Goal: Task Accomplishment & Management: Complete application form

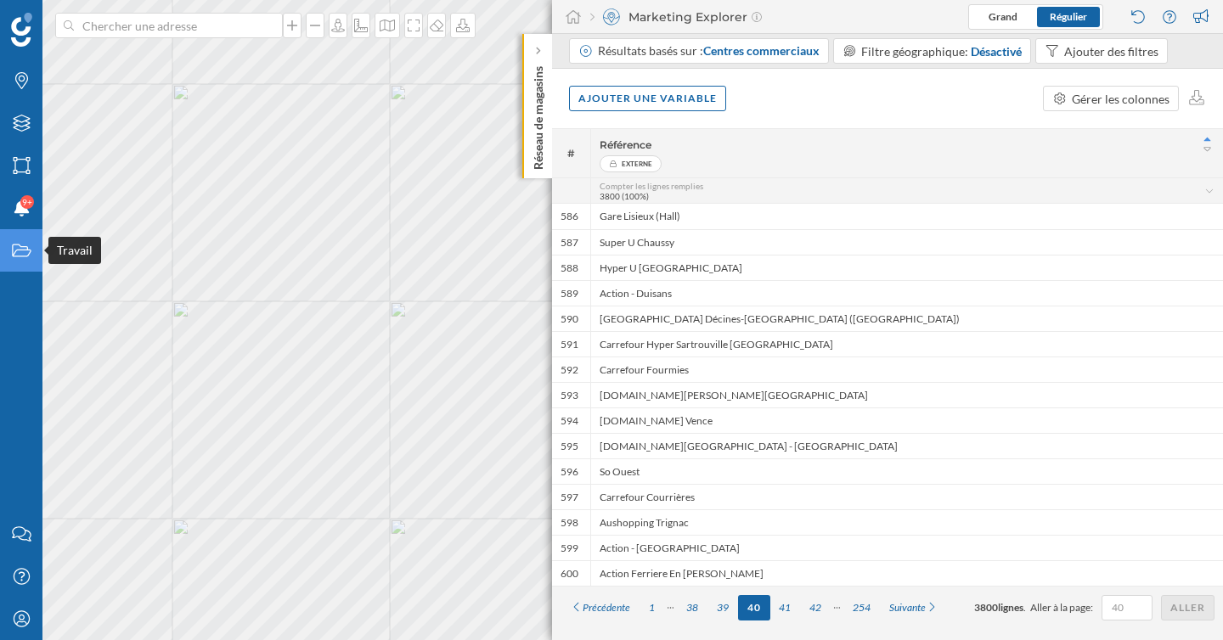
click at [20, 255] on icon "Travail" at bounding box center [21, 250] width 21 height 17
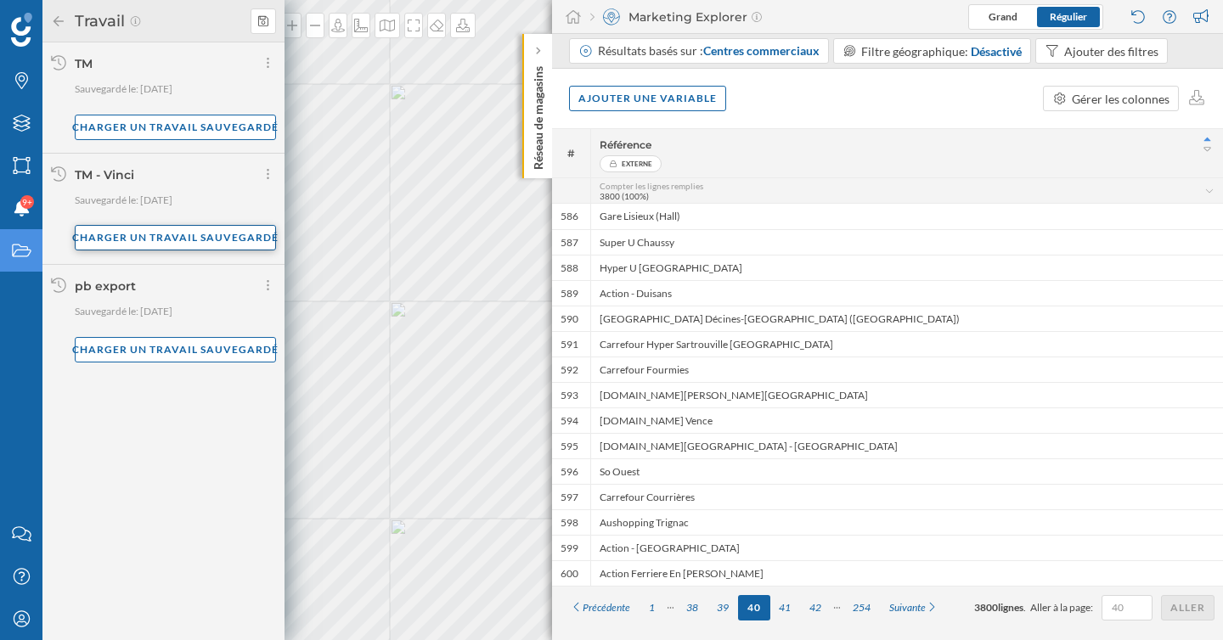
click at [166, 235] on div "Charger un travail sauvegardé" at bounding box center [175, 237] width 201 height 25
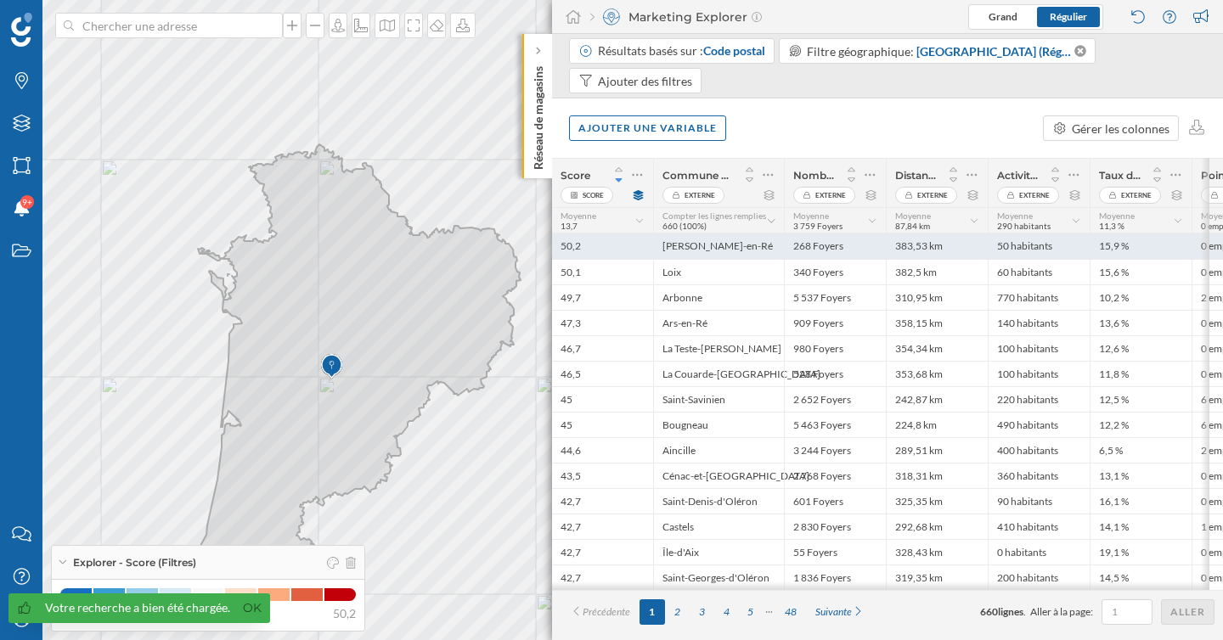
scroll to position [0, 240]
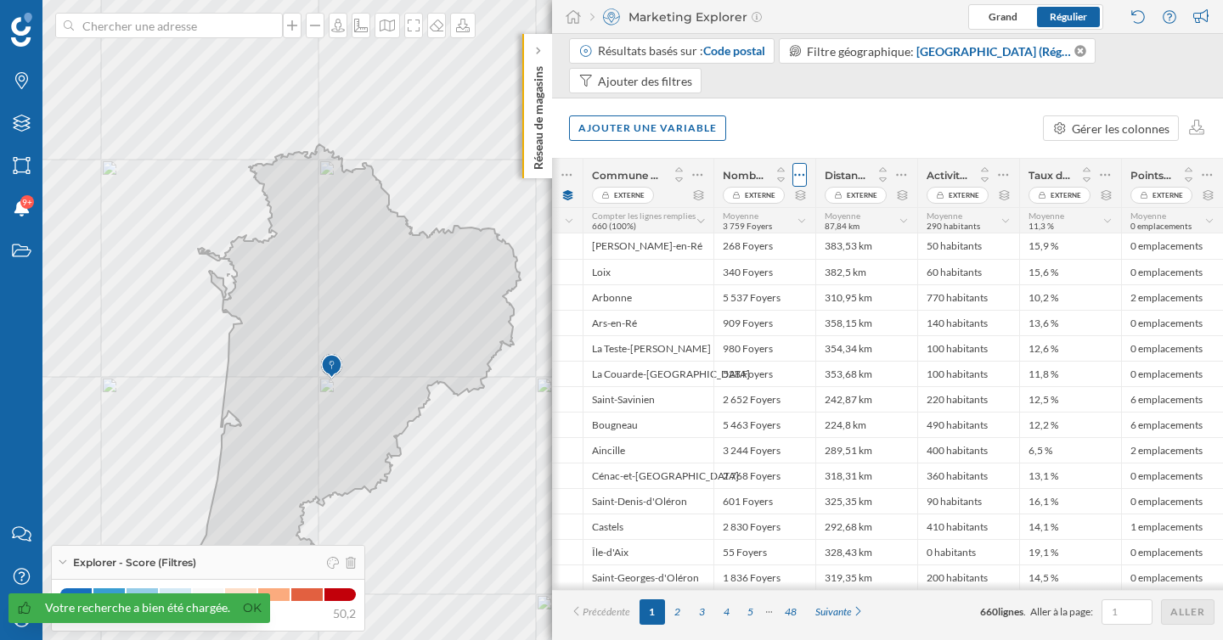
click at [797, 182] on icon at bounding box center [799, 174] width 11 height 17
click at [1104, 116] on div "Gérer les colonnes" at bounding box center [1111, 127] width 136 height 25
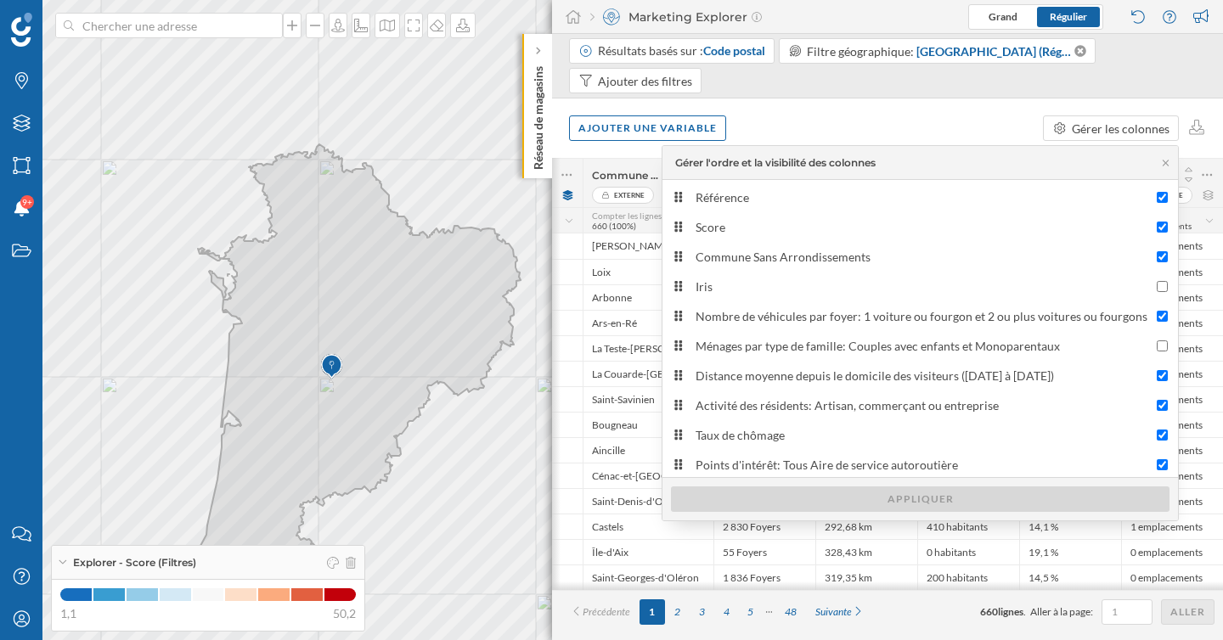
click at [965, 122] on div "Ajouter une variable Gérer les colonnes" at bounding box center [887, 127] width 671 height 59
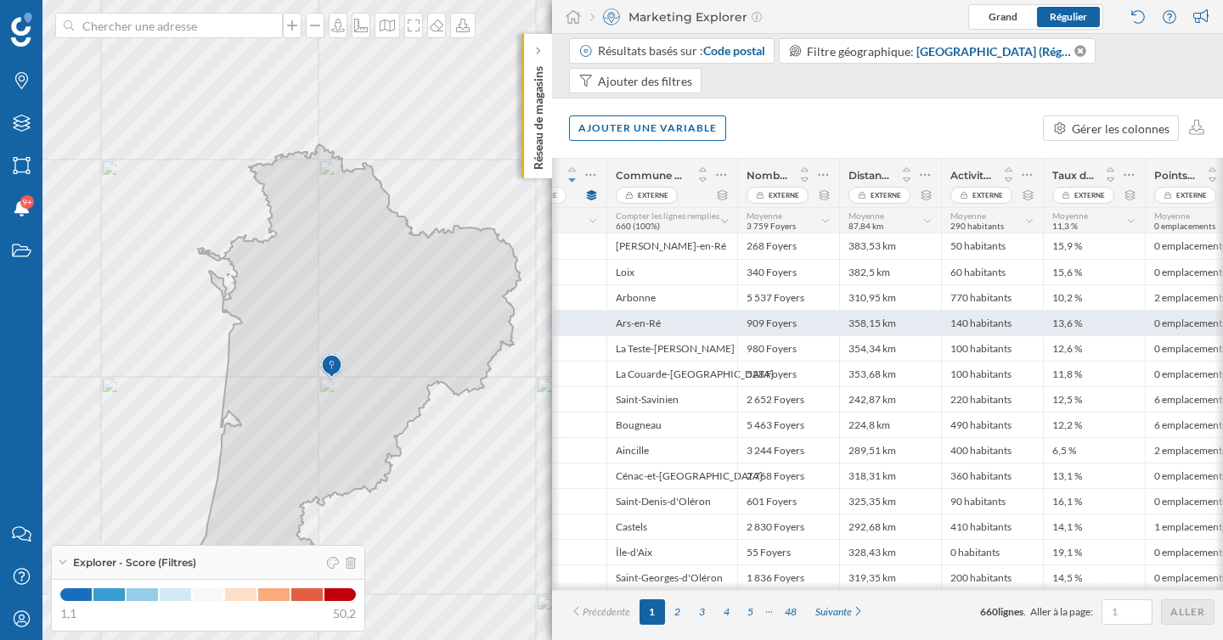
scroll to position [0, 219]
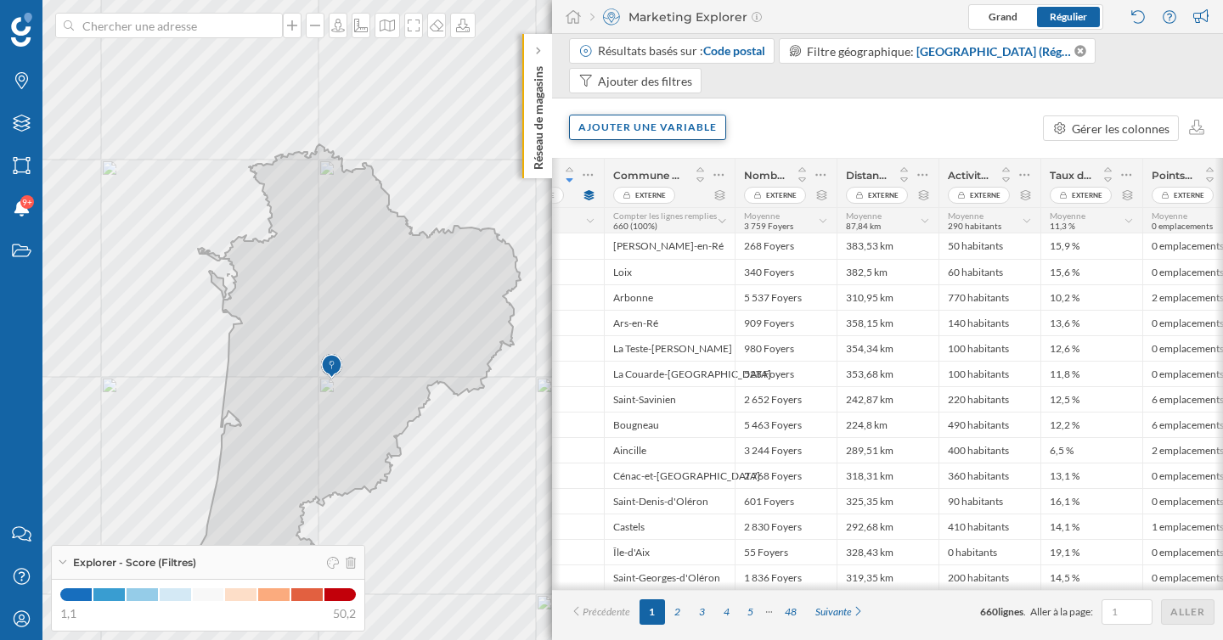
click at [701, 122] on div "Ajouter une variable" at bounding box center [647, 127] width 157 height 25
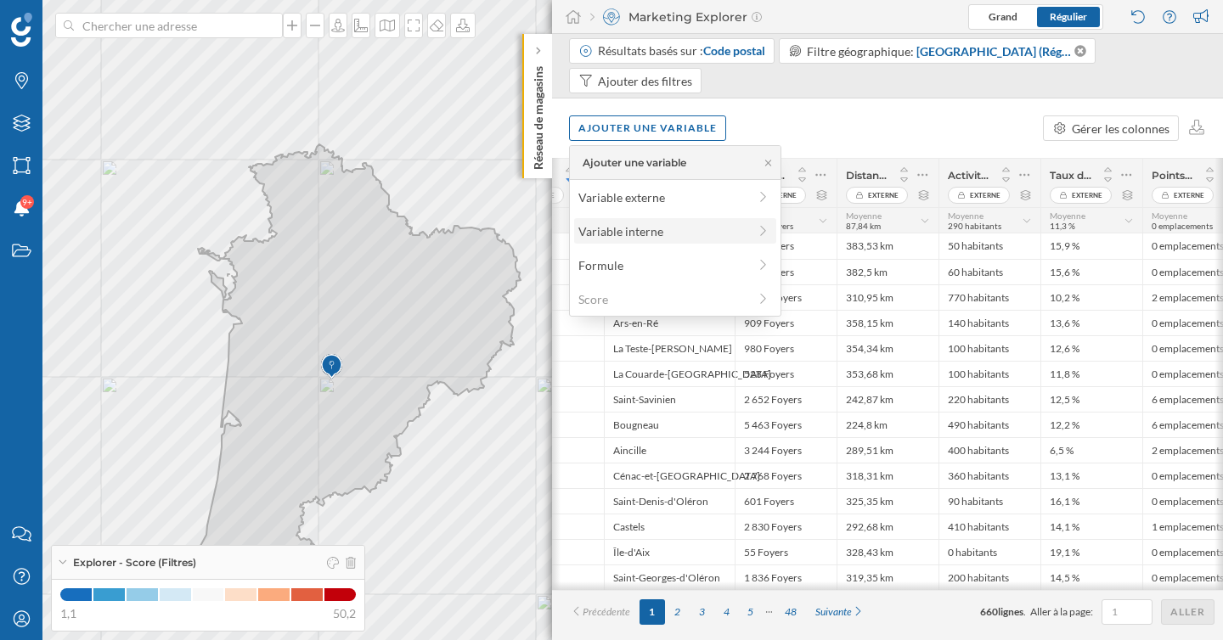
click at [689, 228] on div "Variable interne" at bounding box center [662, 231] width 169 height 18
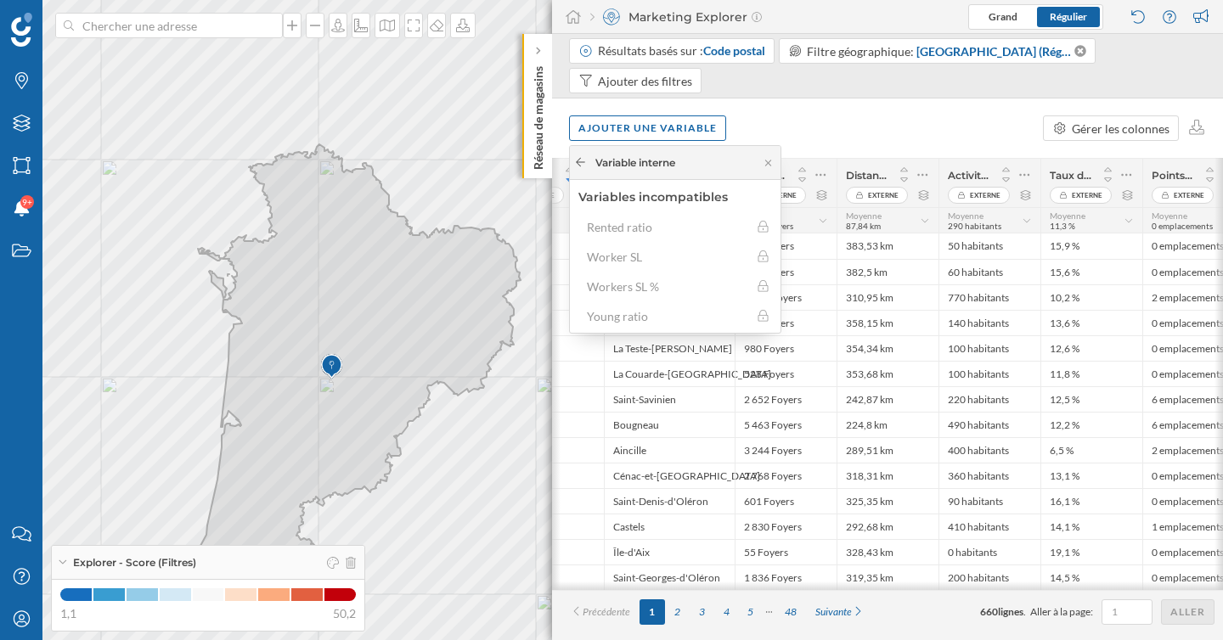
click at [582, 166] on icon at bounding box center [580, 162] width 13 height 10
click at [623, 209] on div "Variable externe" at bounding box center [675, 196] width 202 height 25
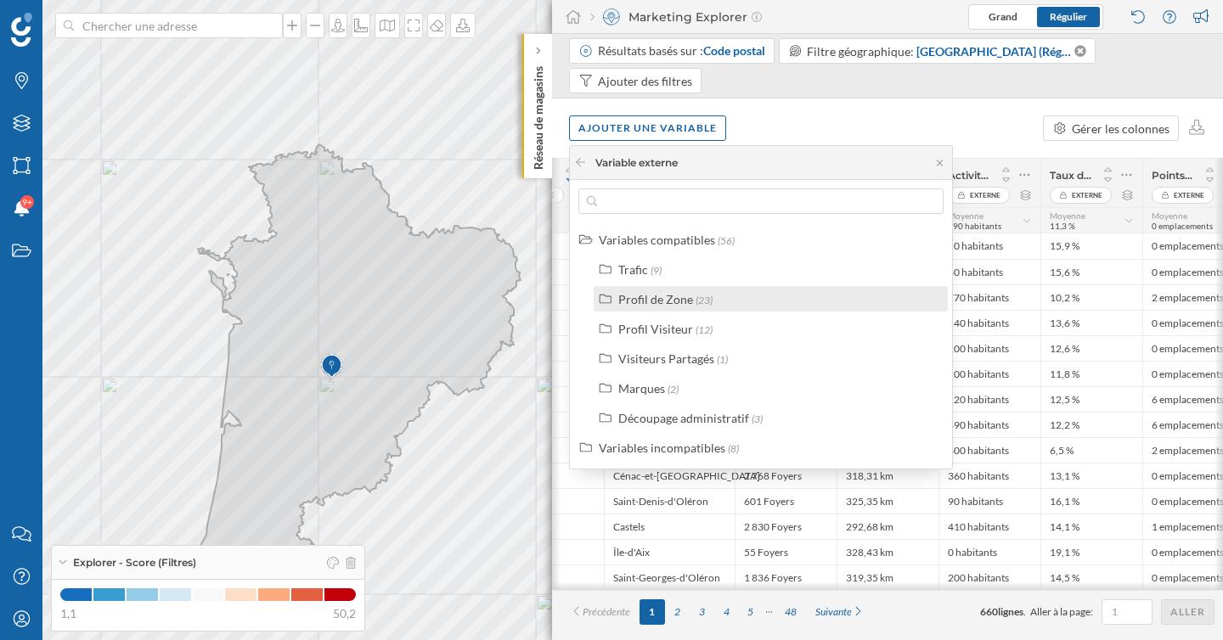
click at [706, 301] on span "(23)" at bounding box center [703, 300] width 17 height 13
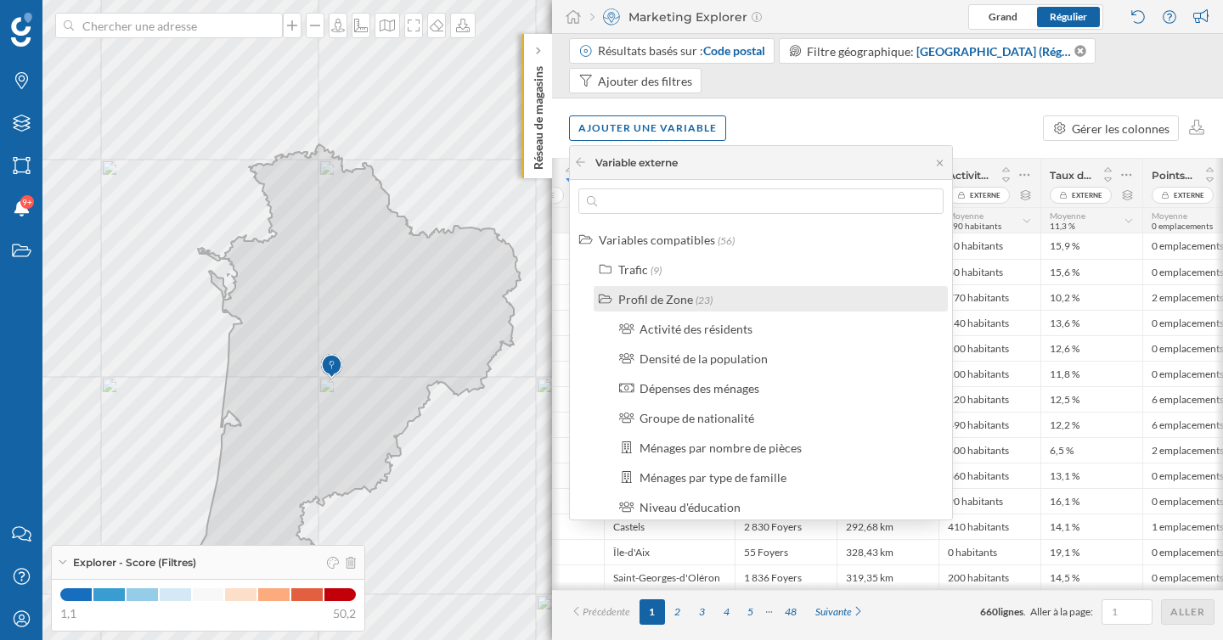
click at [646, 298] on div "Profil de Zone" at bounding box center [655, 299] width 75 height 14
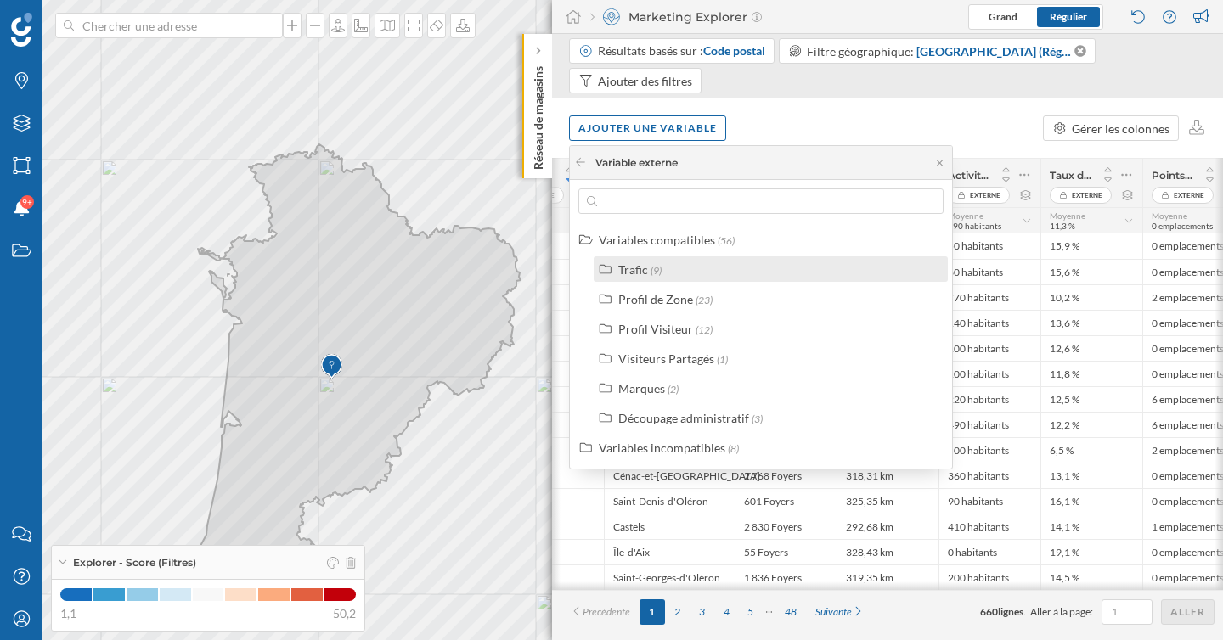
click at [641, 267] on div "Trafic" at bounding box center [633, 269] width 30 height 14
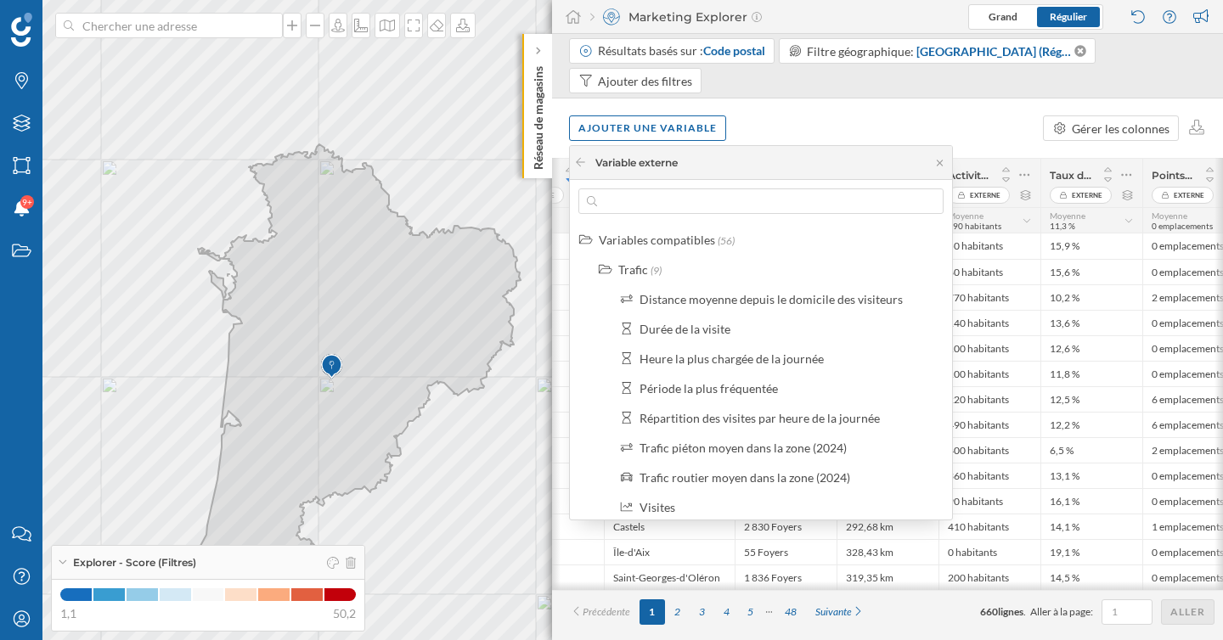
click at [957, 128] on div "Ajouter une variable Gérer les colonnes" at bounding box center [887, 127] width 671 height 59
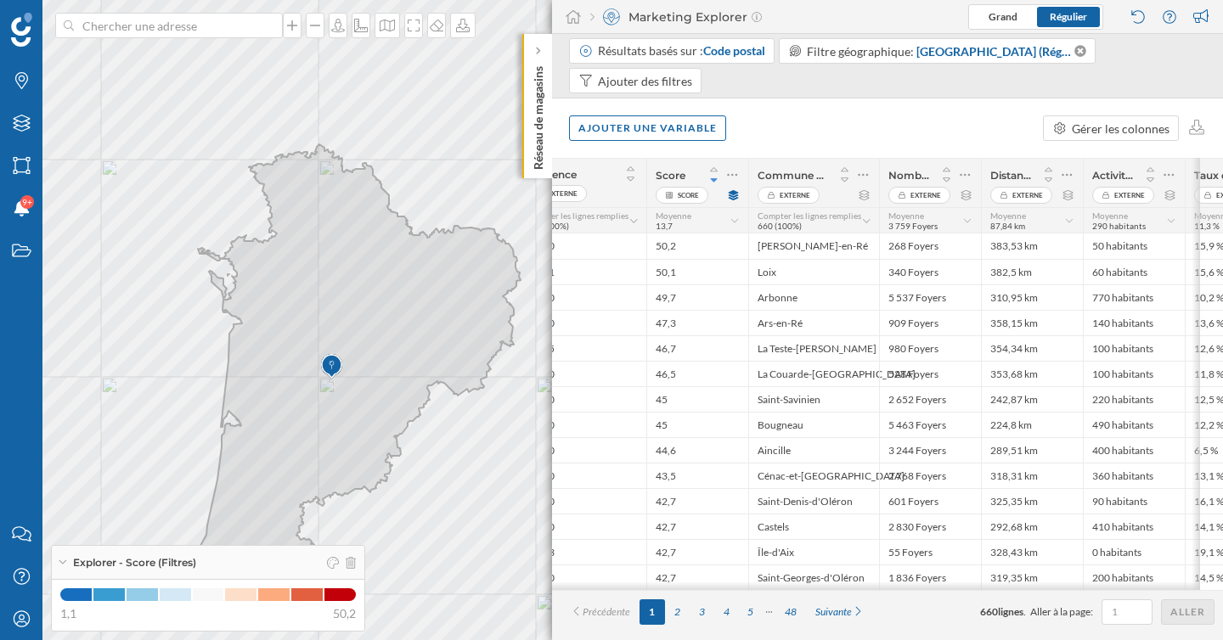
scroll to position [0, 52]
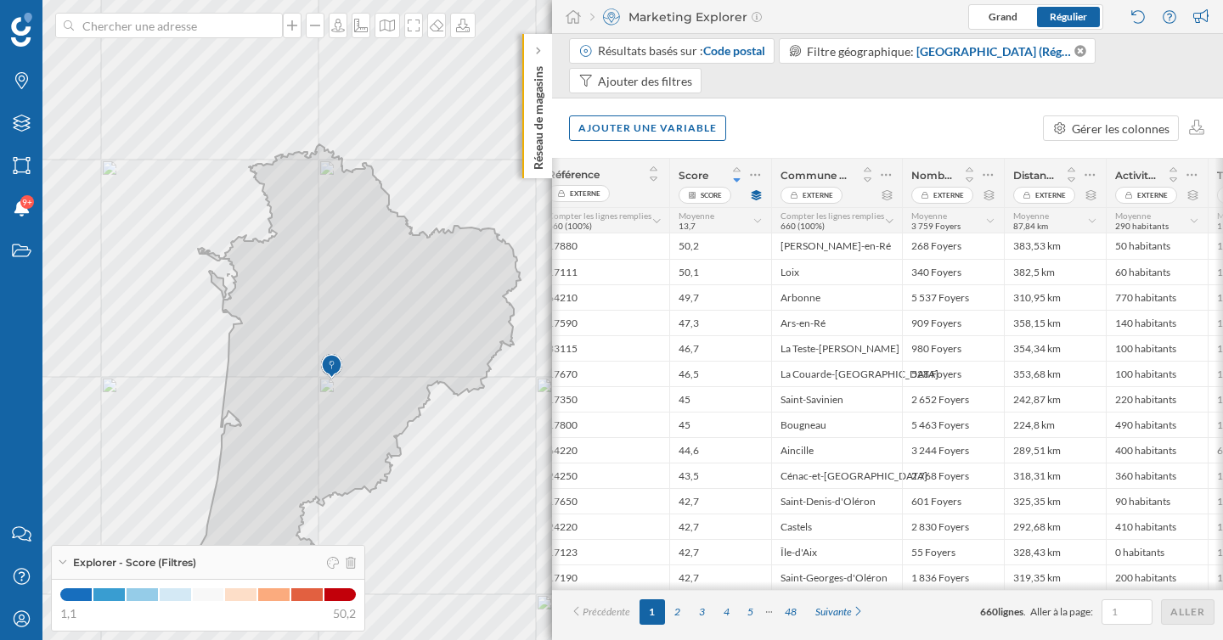
click at [763, 177] on div "Score Score" at bounding box center [720, 183] width 102 height 48
click at [753, 177] on icon at bounding box center [755, 174] width 11 height 17
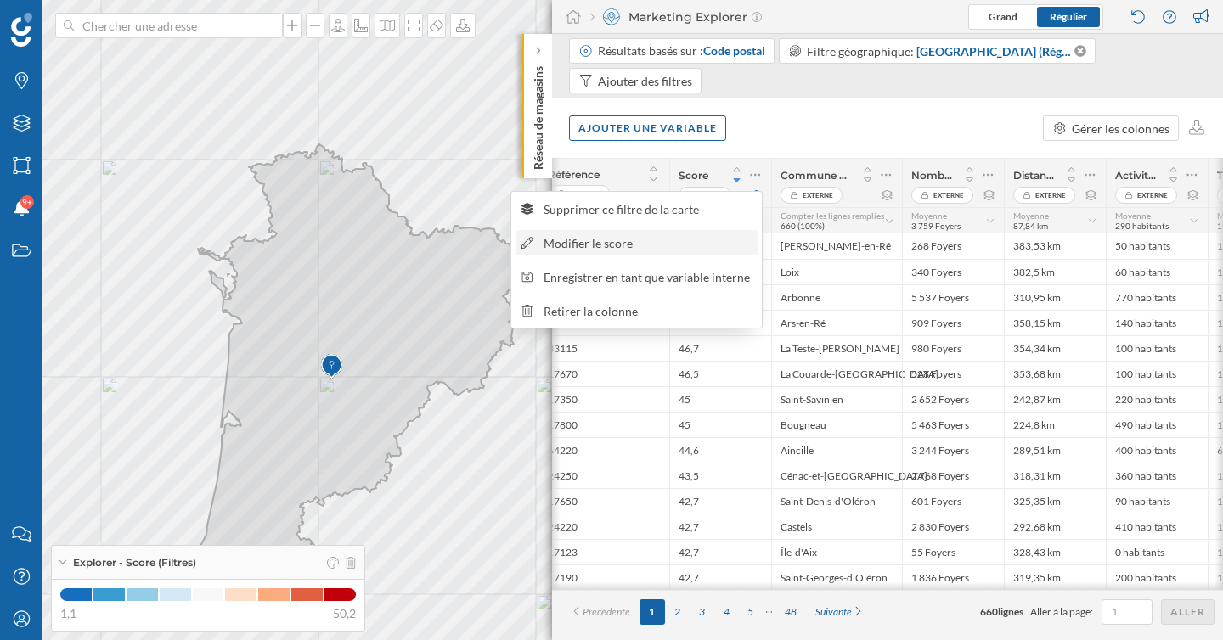
click at [598, 252] on div "Modifier le score" at bounding box center [636, 242] width 242 height 25
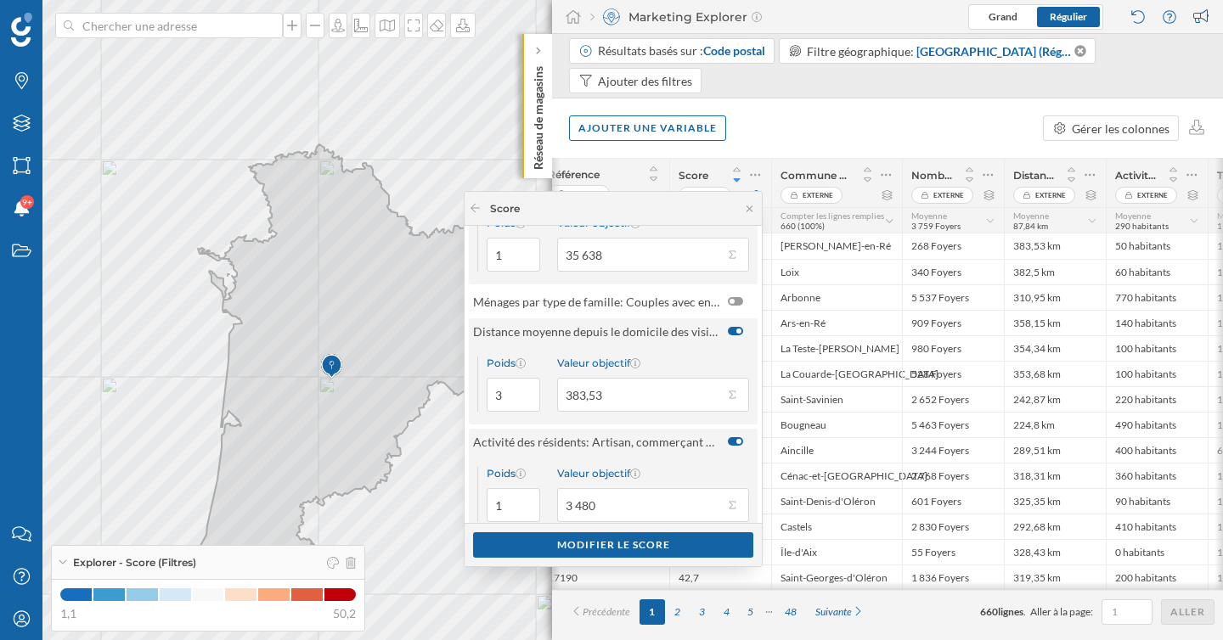
scroll to position [0, 0]
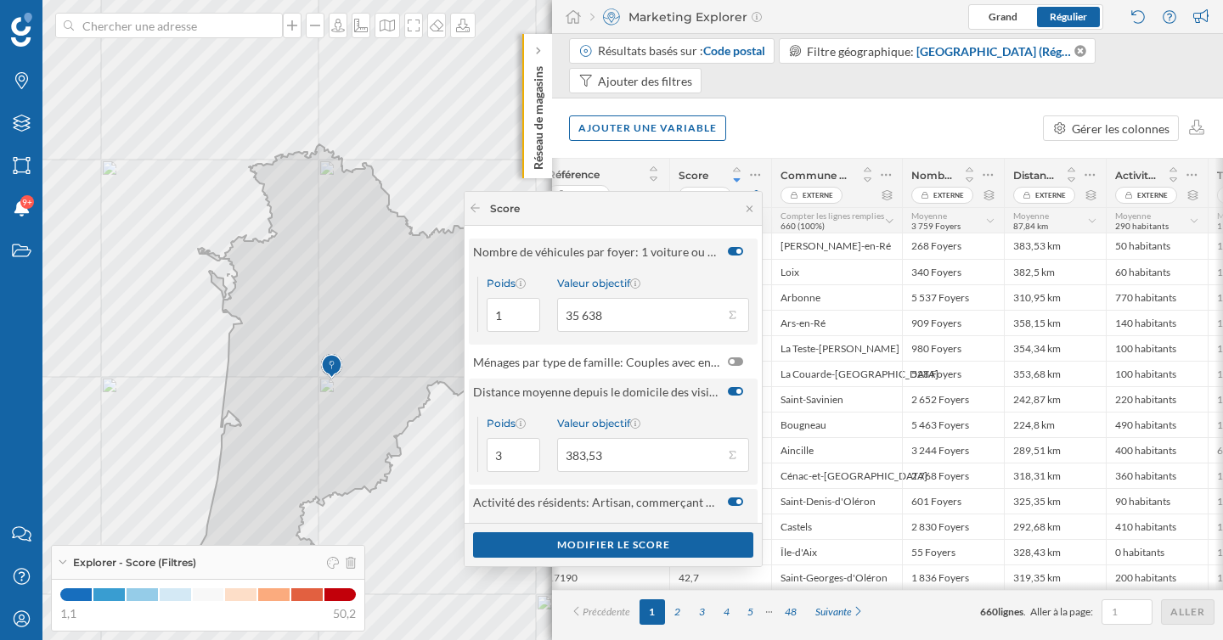
click at [730, 394] on div at bounding box center [735, 391] width 15 height 8
click at [0, 0] on input "checkbox" at bounding box center [0, 0] width 0 height 0
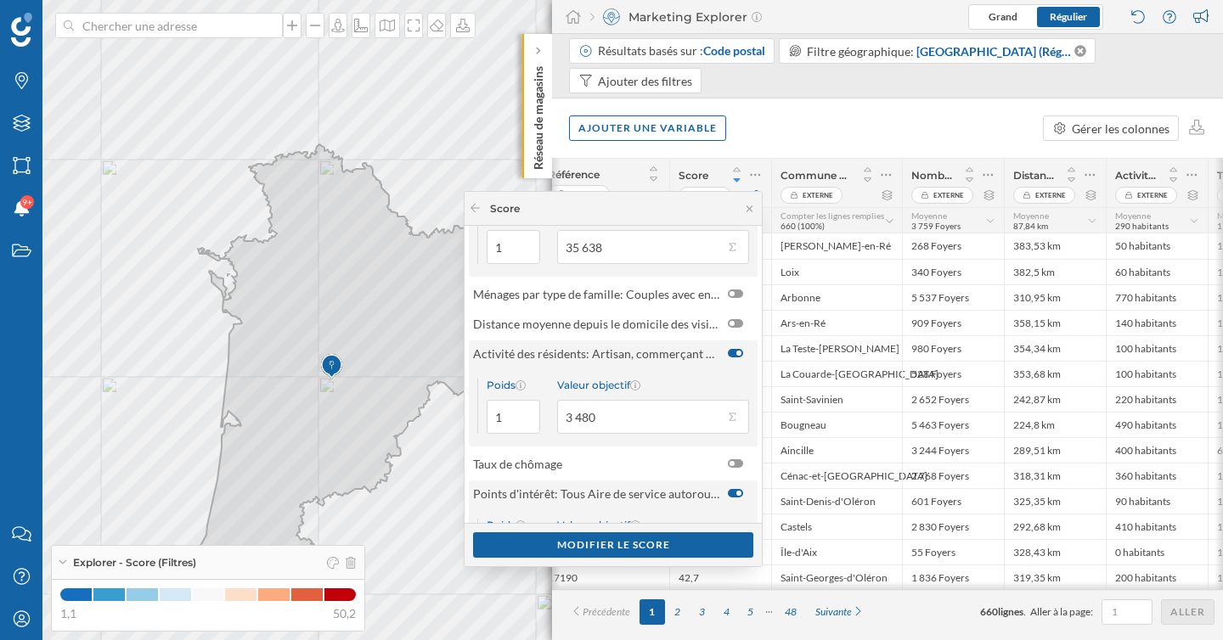
scroll to position [98, 0]
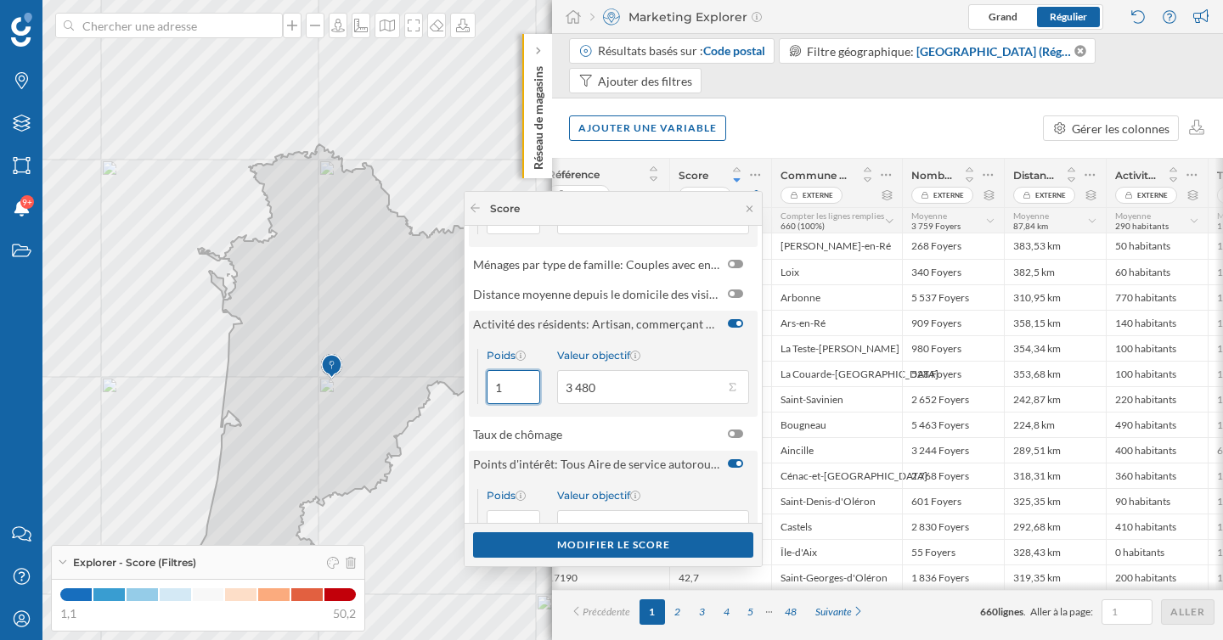
click at [509, 389] on input "1" at bounding box center [512, 387] width 53 height 34
type input "3"
click at [731, 391] on button "Valeur objectif 3 480" at bounding box center [731, 387] width 17 height 17
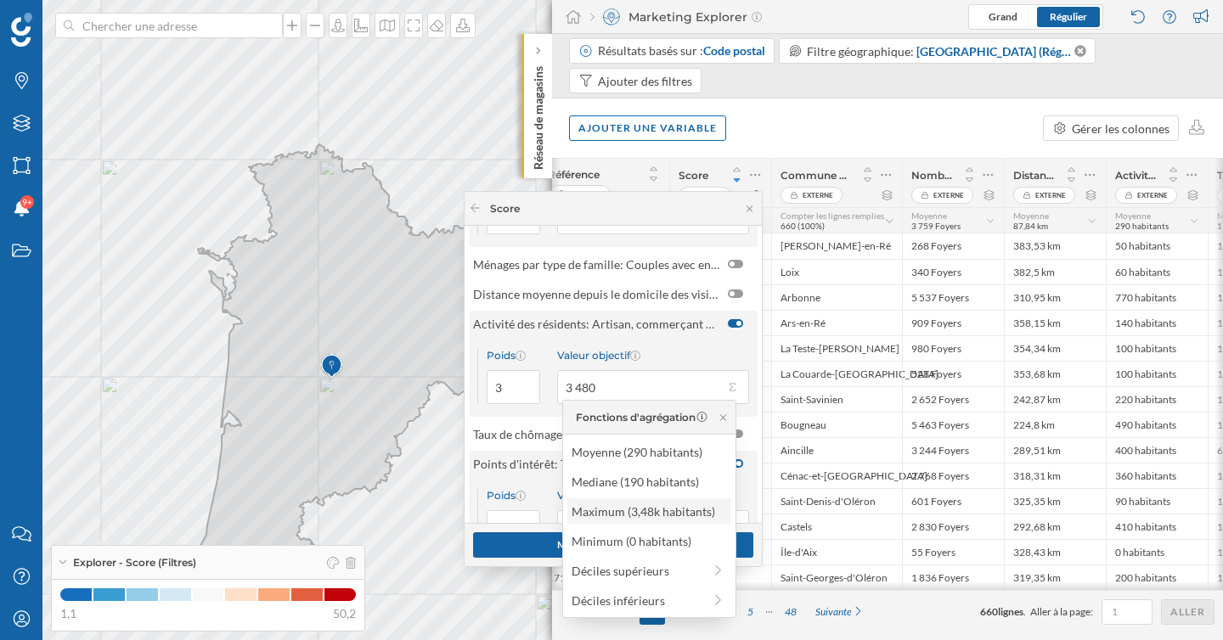
click at [681, 513] on div "Maximum (3,48k habitants)" at bounding box center [648, 512] width 154 height 18
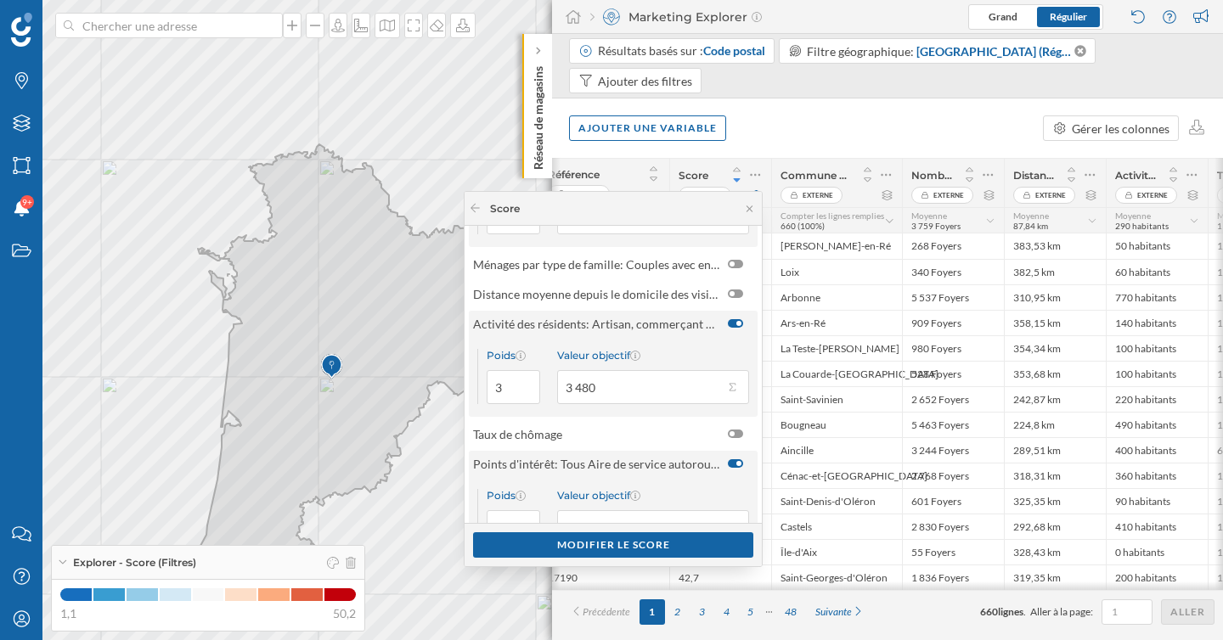
click at [733, 398] on div at bounding box center [653, 387] width 192 height 34
click at [723, 398] on input "3 480" at bounding box center [640, 387] width 166 height 34
click at [728, 381] on button "Valeur objectif 3 480" at bounding box center [731, 387] width 17 height 17
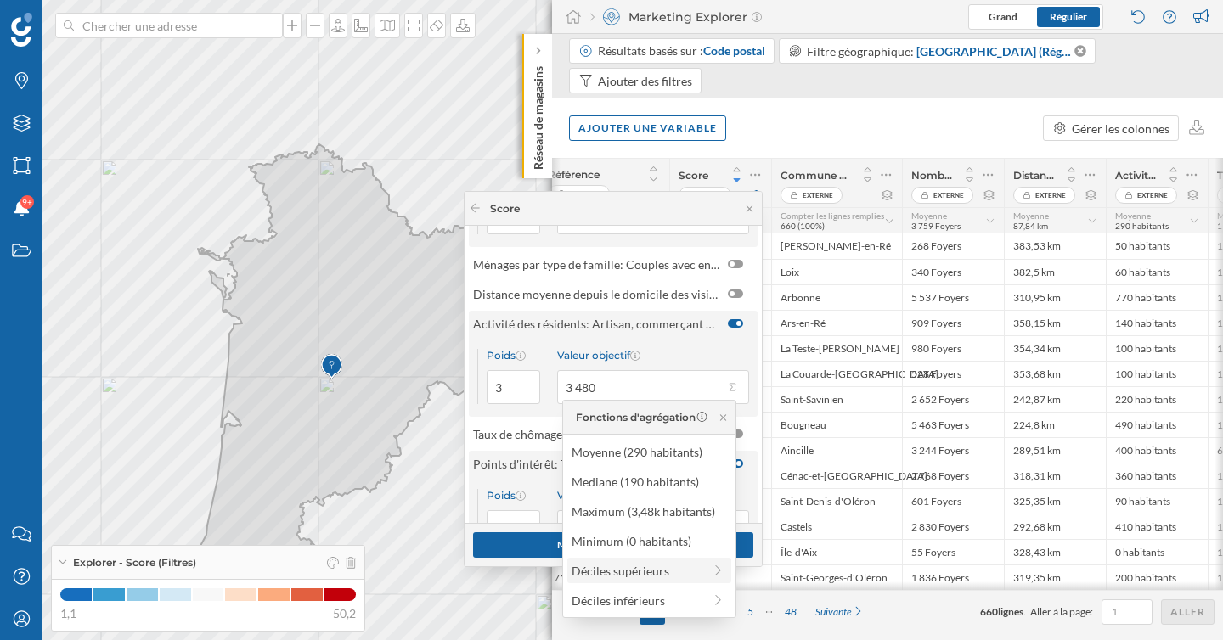
click at [641, 574] on div "Déciles supérieurs" at bounding box center [636, 571] width 131 height 18
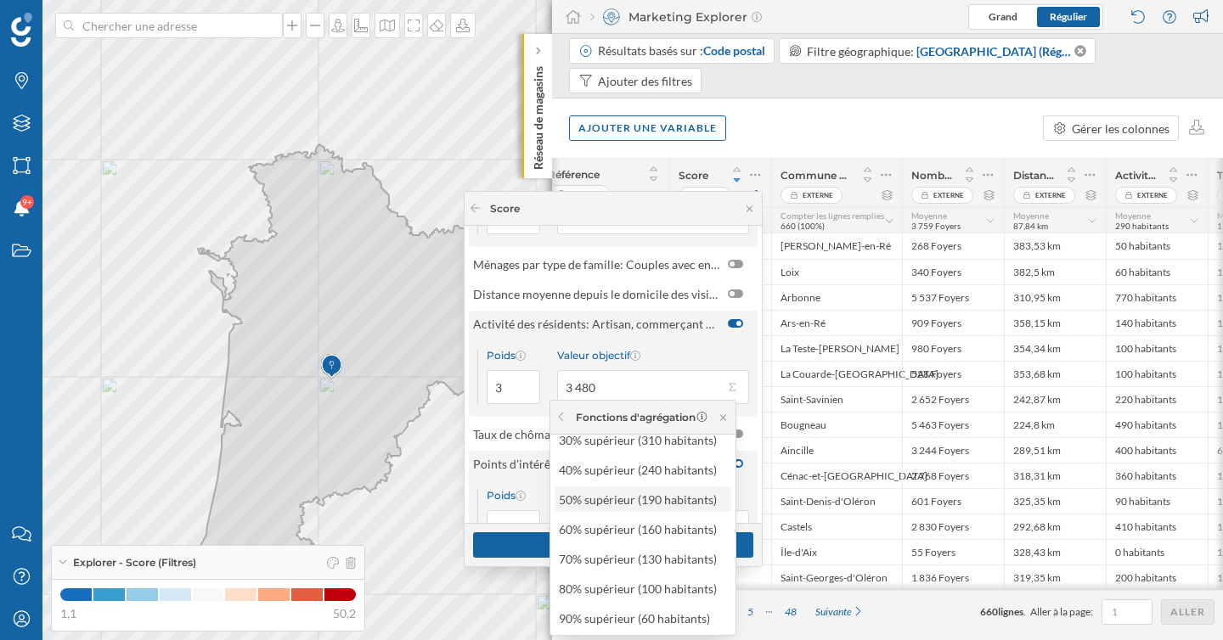
scroll to position [0, 0]
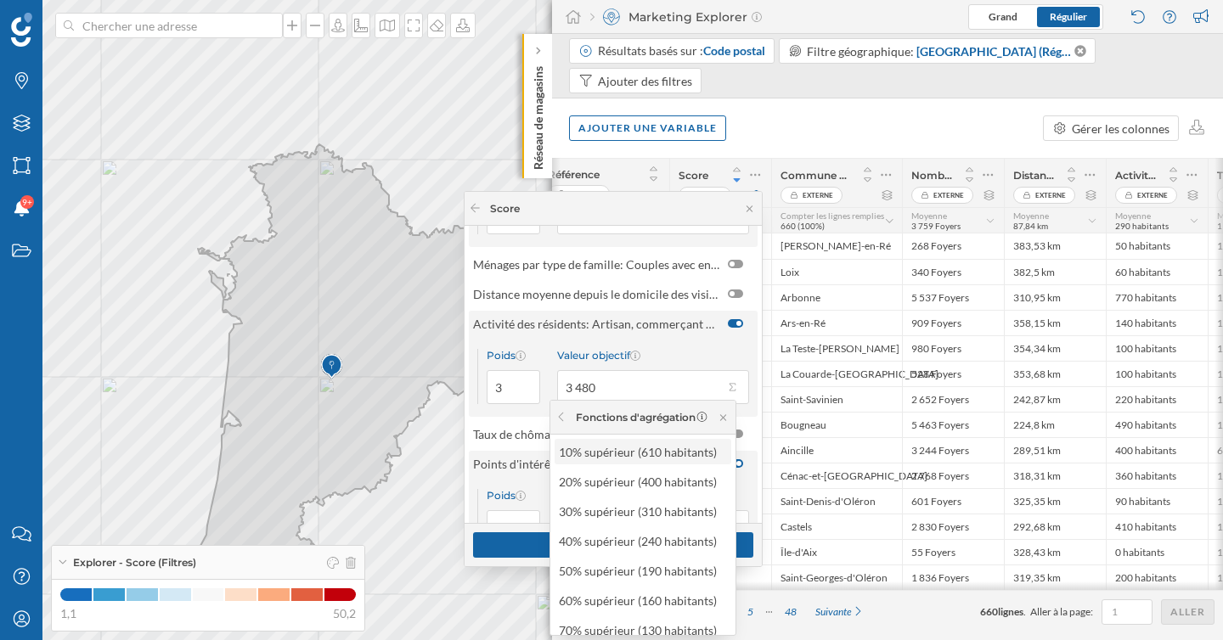
click at [657, 457] on div "10% supérieur (610 habitants)" at bounding box center [642, 452] width 166 height 18
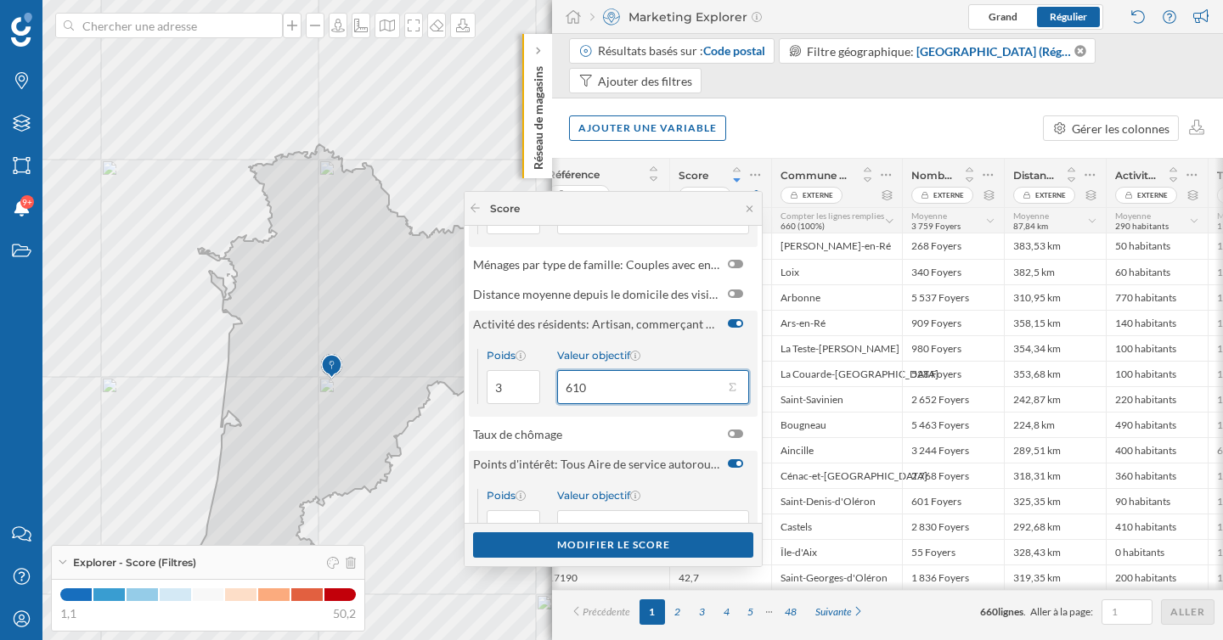
drag, startPoint x: 595, startPoint y: 386, endPoint x: 555, endPoint y: 386, distance: 39.9
click at [557, 386] on input "610" at bounding box center [640, 387] width 166 height 34
type input "1 200"
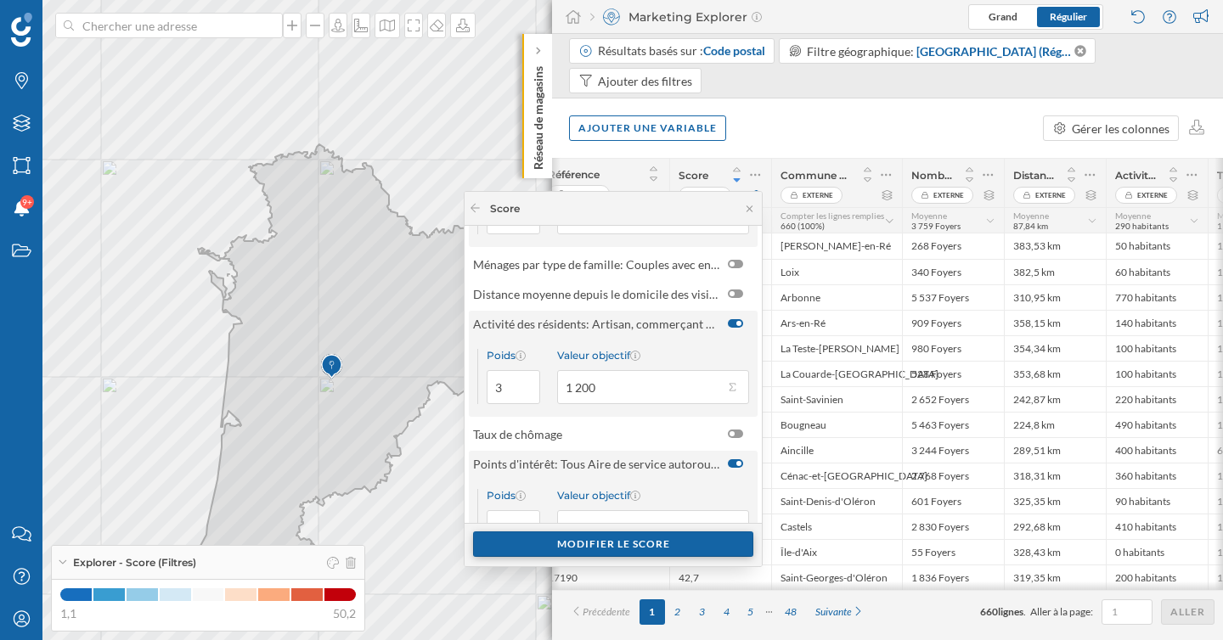
click at [587, 547] on div "Modifier le score" at bounding box center [613, 543] width 280 height 25
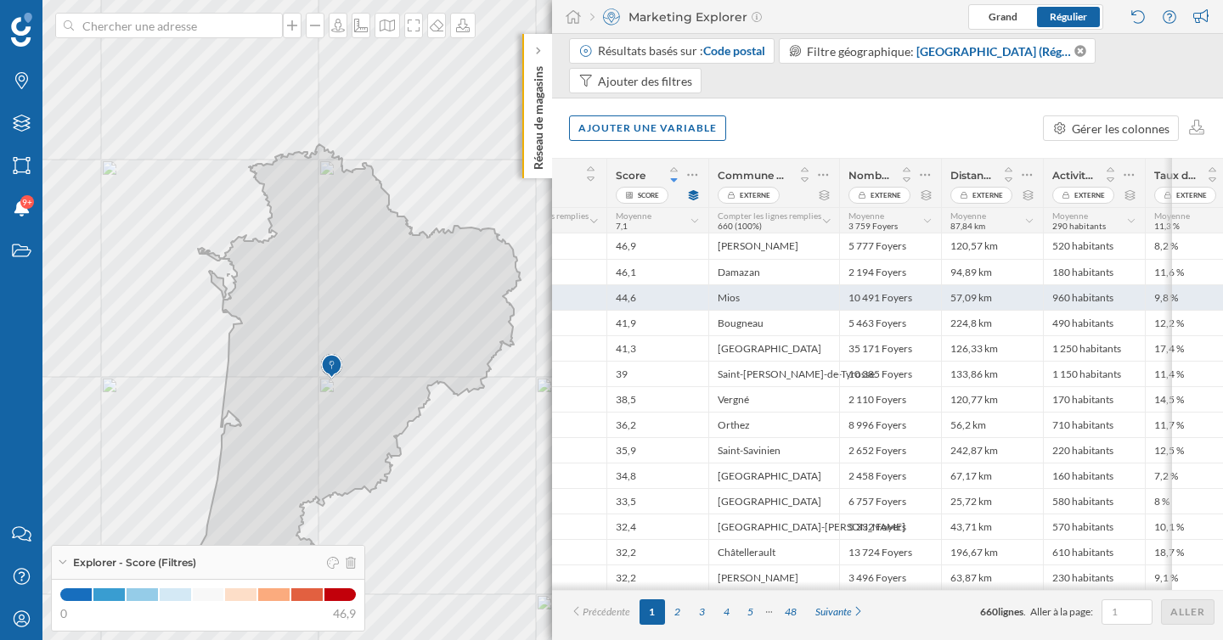
scroll to position [0, 42]
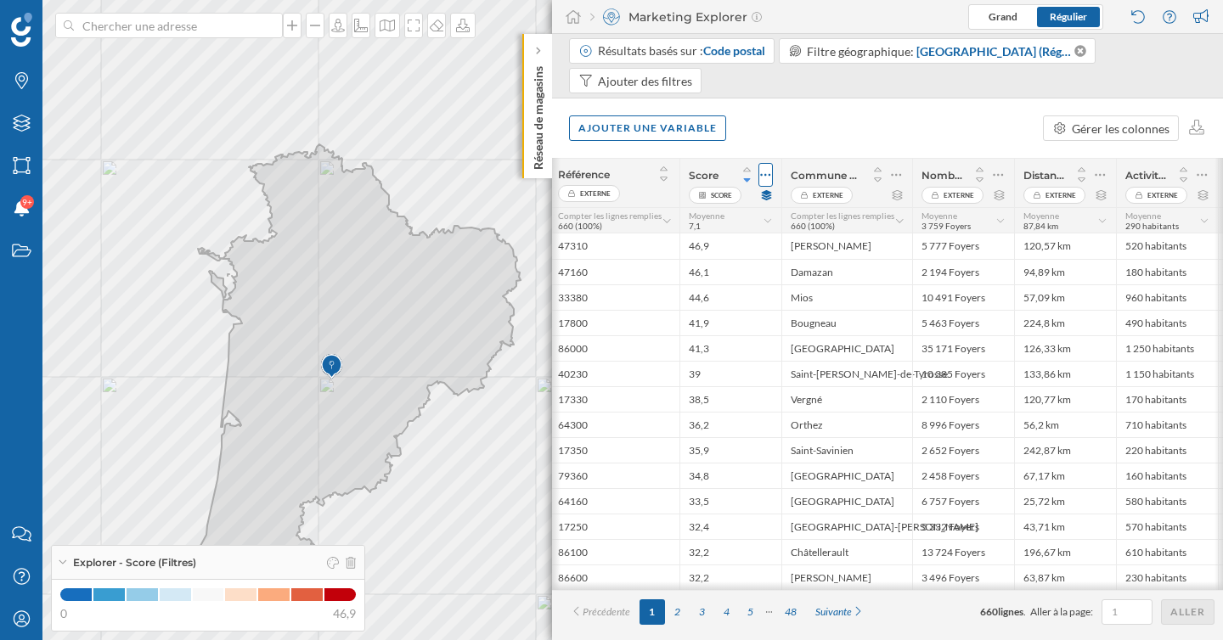
click at [760, 172] on icon at bounding box center [765, 174] width 11 height 17
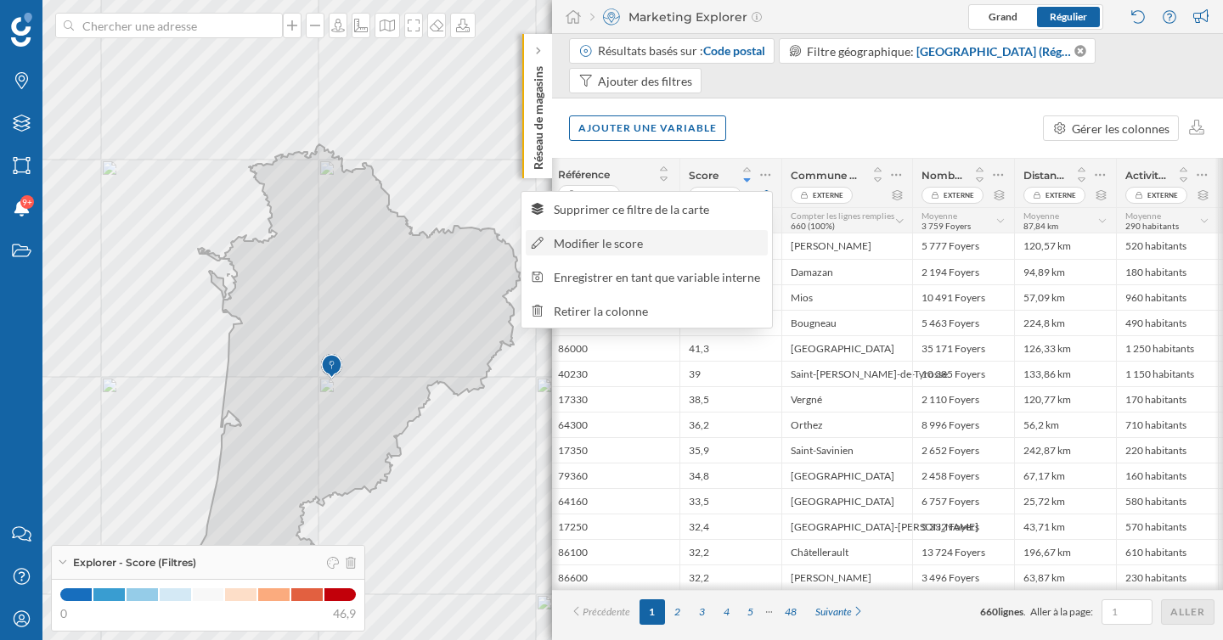
click at [685, 250] on div "Modifier le score" at bounding box center [658, 243] width 208 height 18
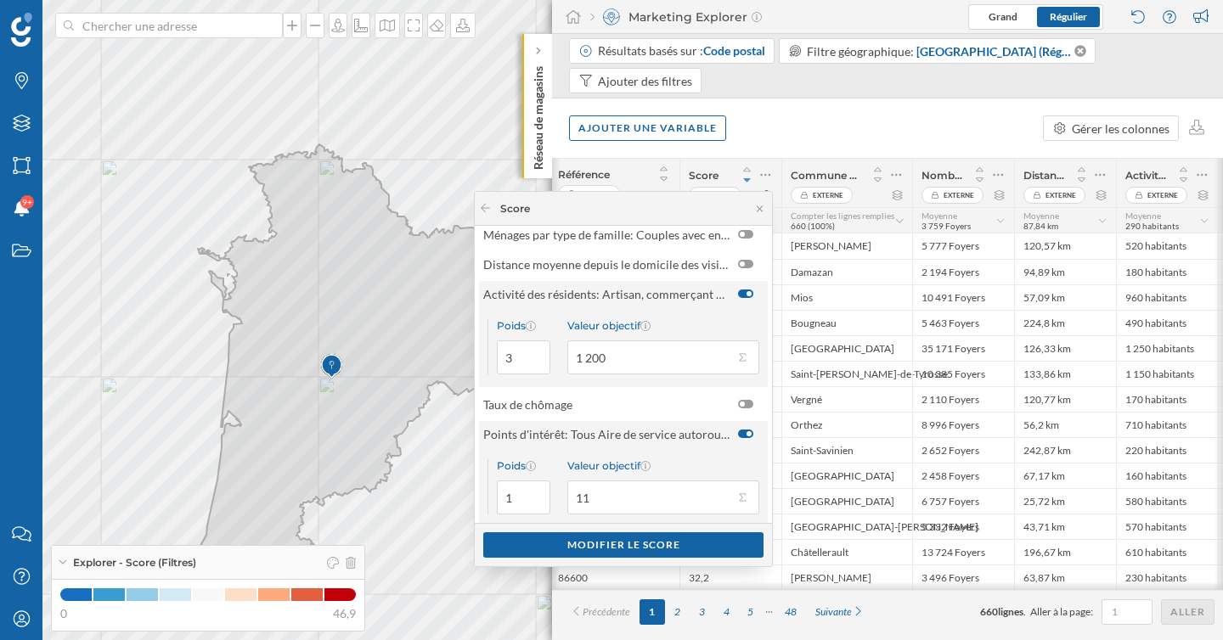
scroll to position [144, 0]
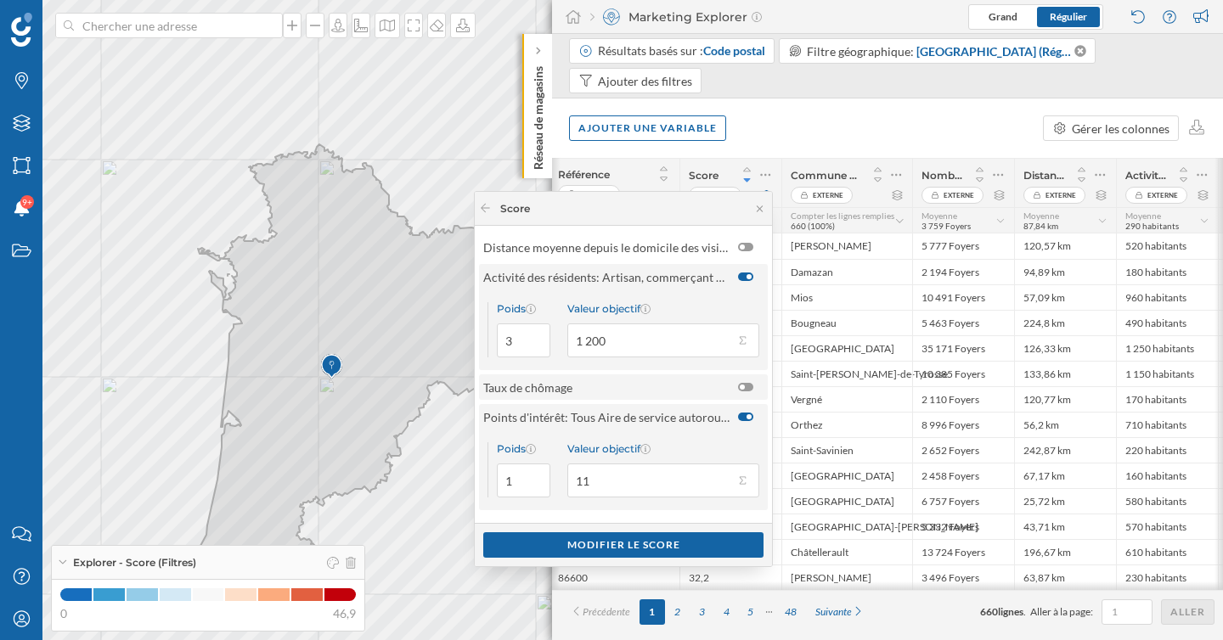
click at [738, 390] on div at bounding box center [745, 387] width 15 height 8
click at [0, 0] on input "checkbox" at bounding box center [0, 0] width 0 height 0
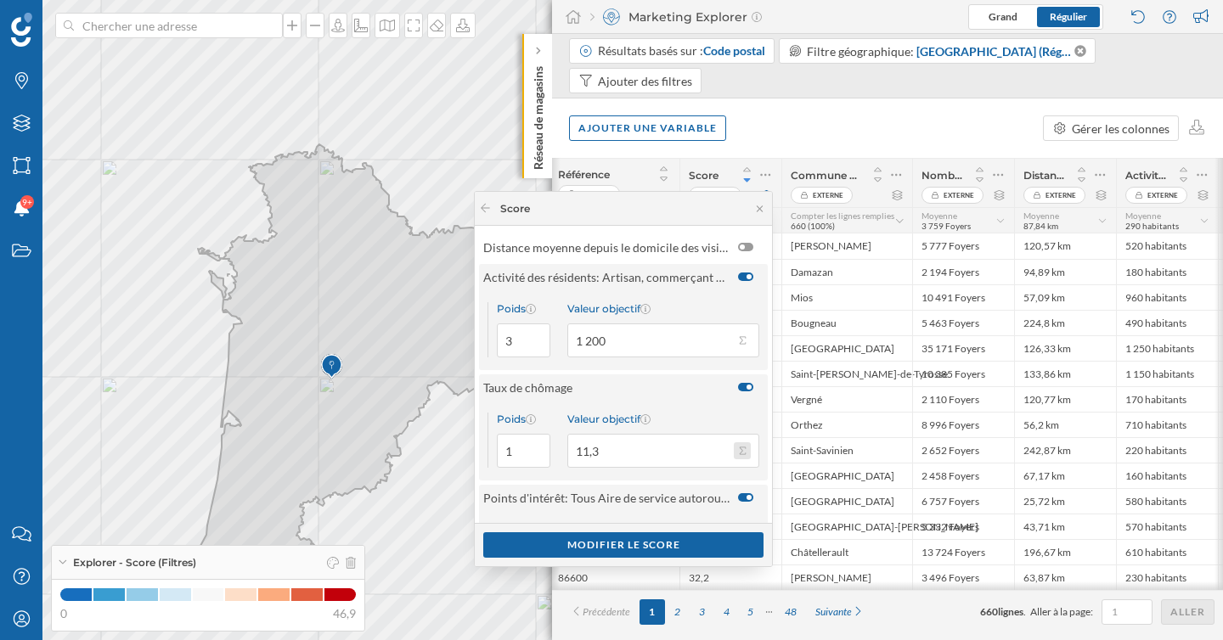
click at [734, 453] on button "Valeur objectif 11,3" at bounding box center [742, 450] width 17 height 17
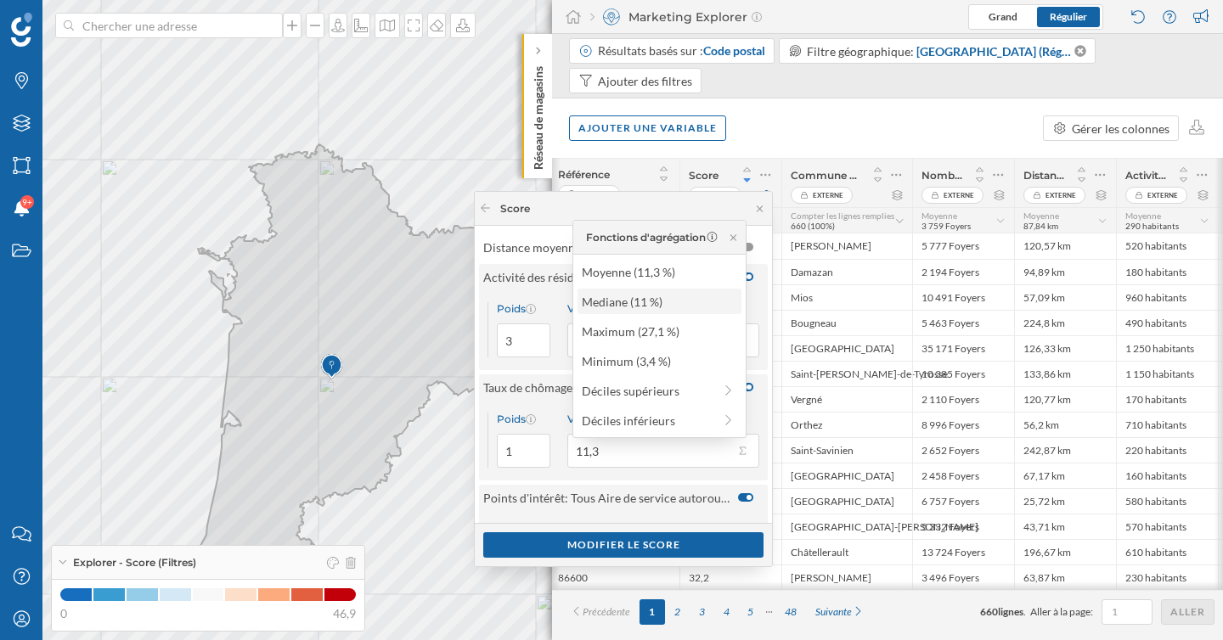
click at [619, 298] on div "Mediane (11 %)" at bounding box center [659, 302] width 154 height 18
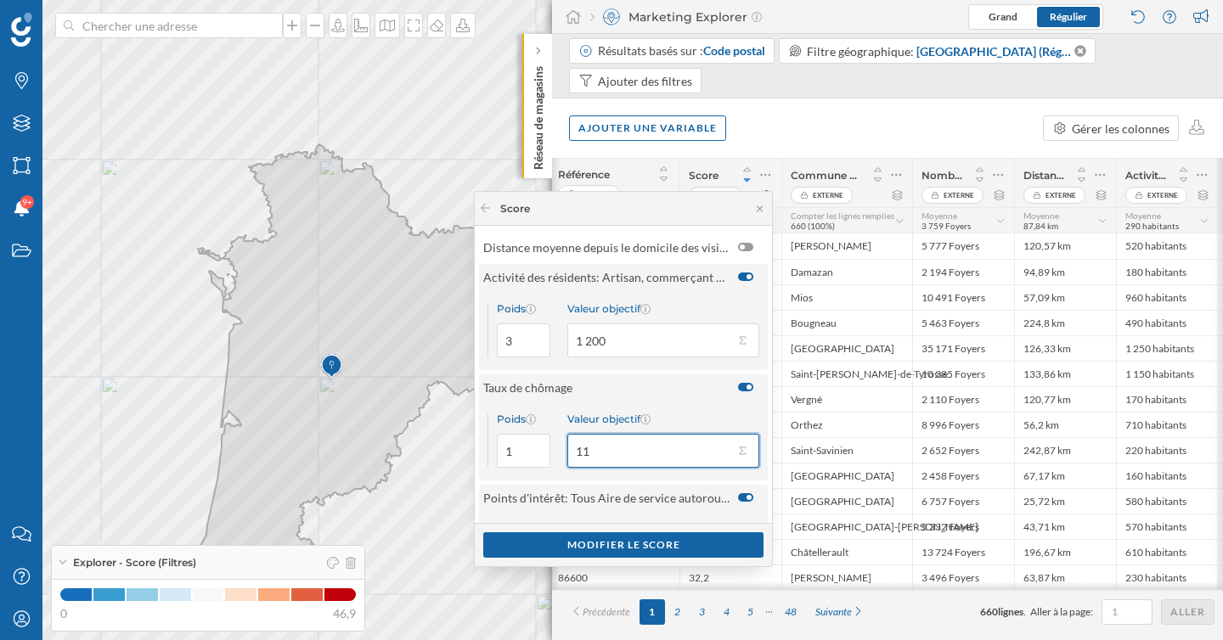
drag, startPoint x: 604, startPoint y: 447, endPoint x: 576, endPoint y: 447, distance: 27.2
click at [576, 447] on input "11" at bounding box center [650, 451] width 166 height 34
type input "10"
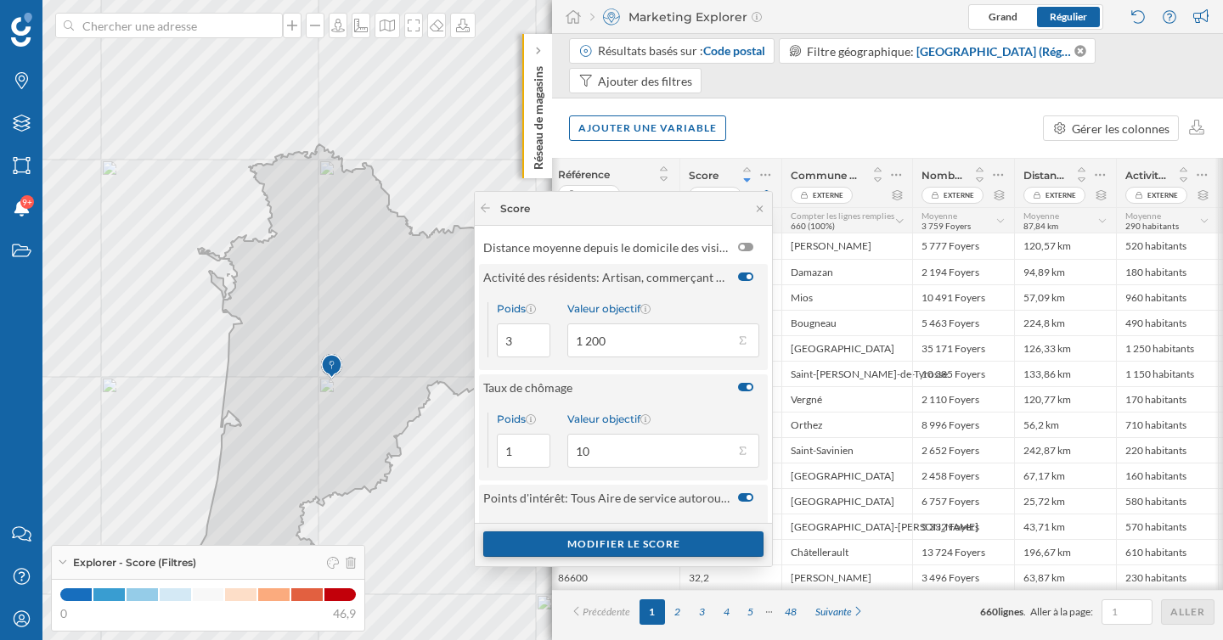
click at [631, 548] on div "Modifier le score" at bounding box center [623, 543] width 280 height 25
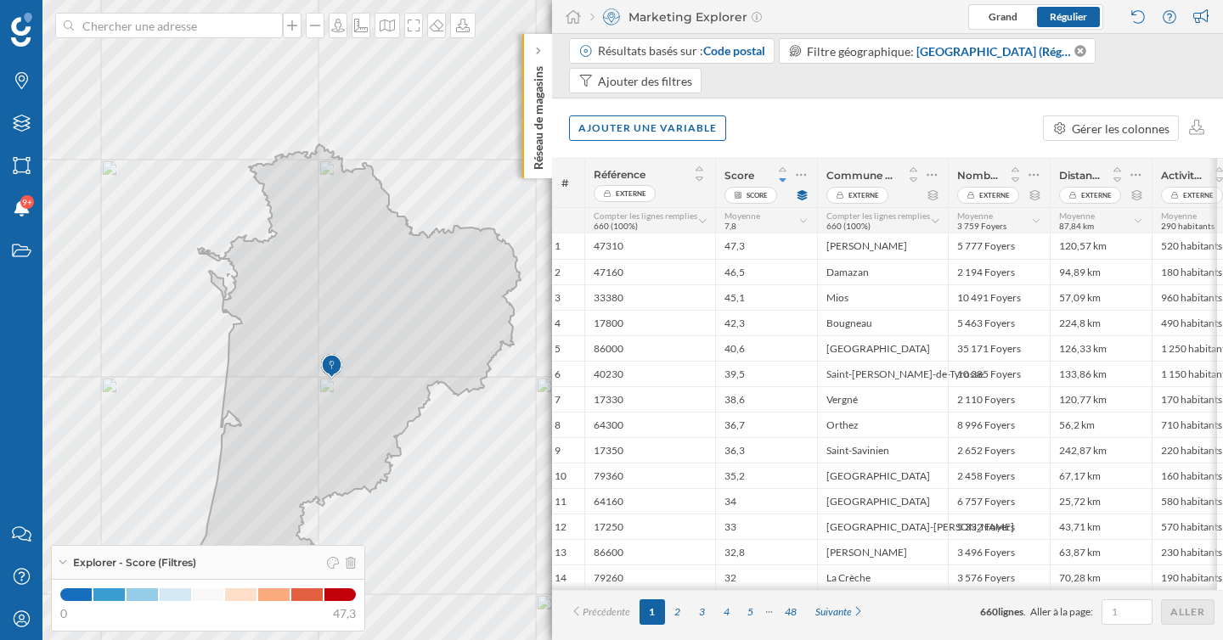
scroll to position [0, 0]
click at [802, 174] on icon at bounding box center [807, 175] width 10 height 3
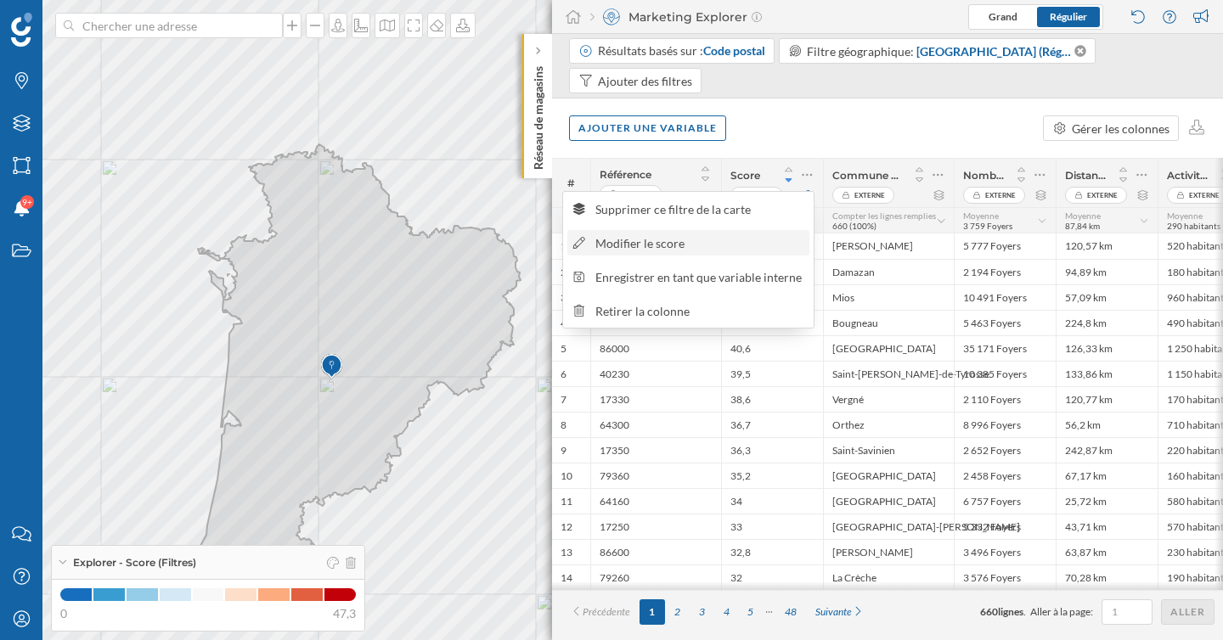
click at [688, 236] on div "Modifier le score" at bounding box center [699, 243] width 208 height 18
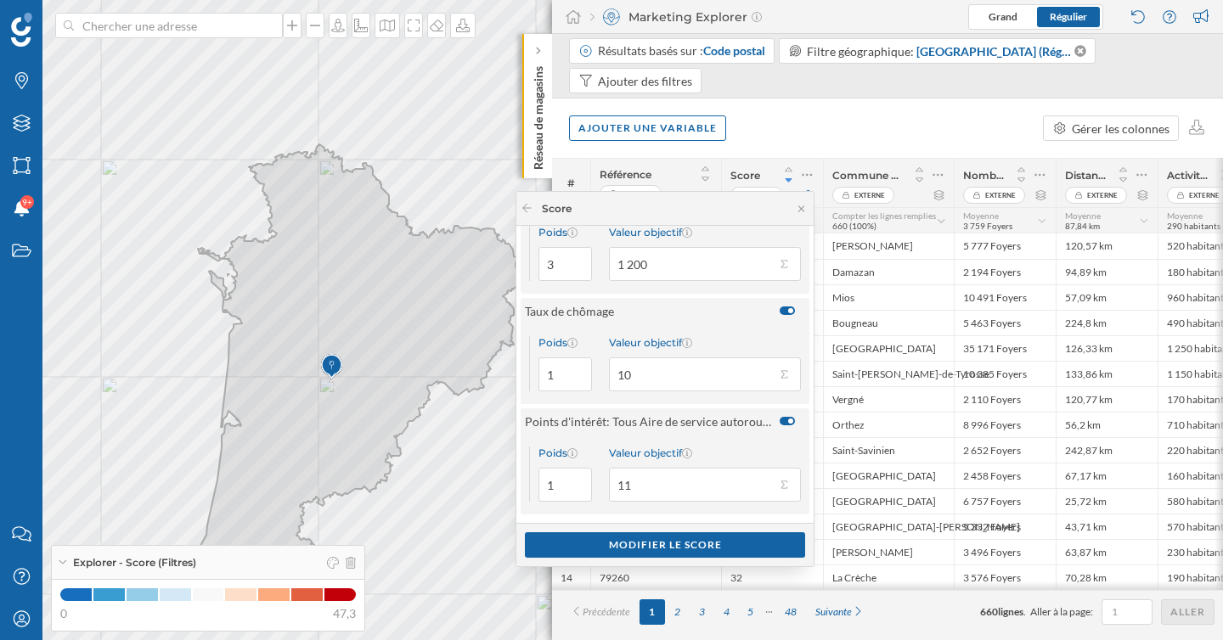
scroll to position [225, 0]
click at [782, 479] on button "Valeur objectif 11" at bounding box center [783, 480] width 17 height 17
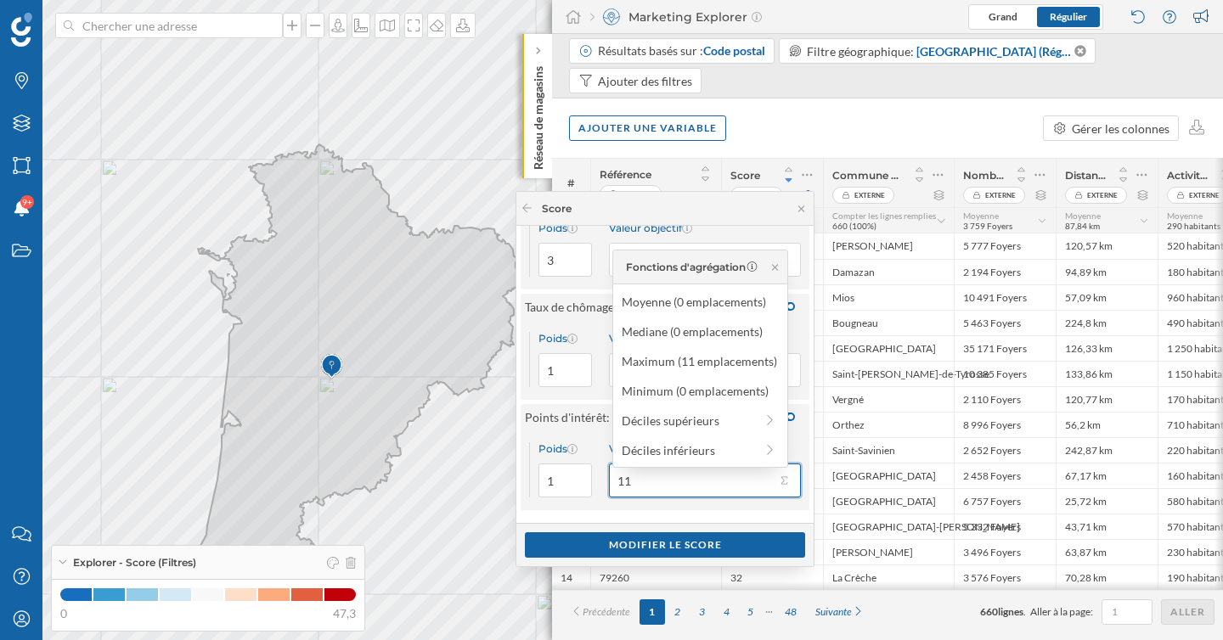
click at [700, 480] on input "11" at bounding box center [692, 481] width 166 height 34
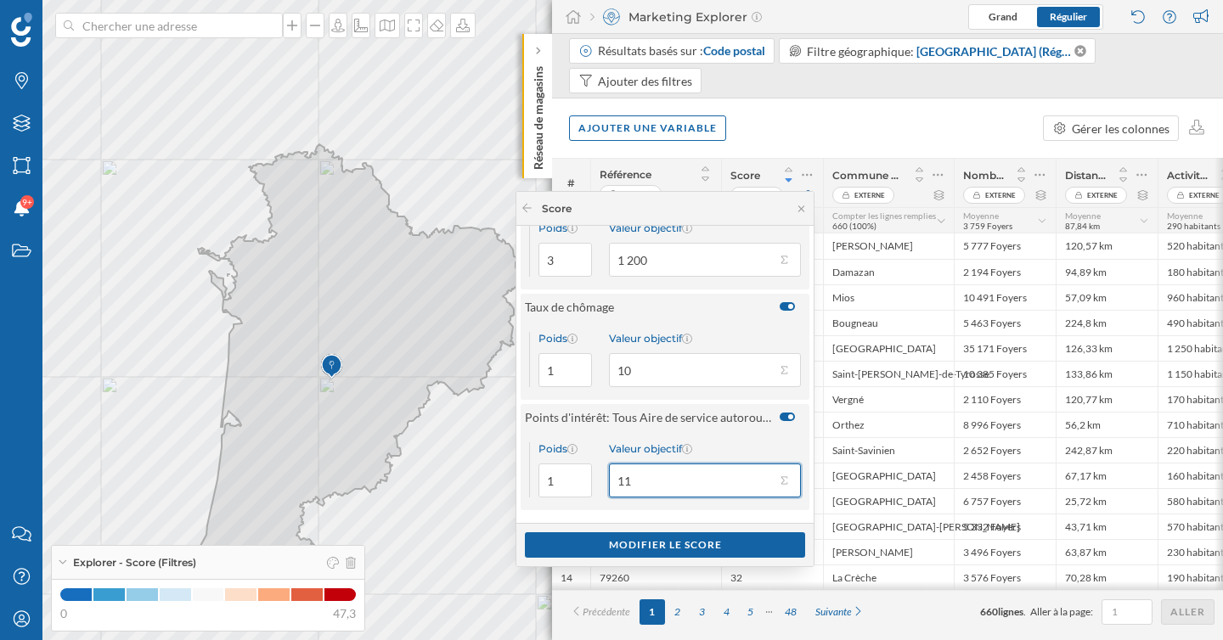
drag, startPoint x: 661, startPoint y: 484, endPoint x: 602, endPoint y: 484, distance: 59.4
click at [602, 484] on div "Poids 1 Valeur objectif 11" at bounding box center [664, 470] width 289 height 81
type input "7"
click at [642, 548] on div "Modifier le score" at bounding box center [665, 543] width 280 height 25
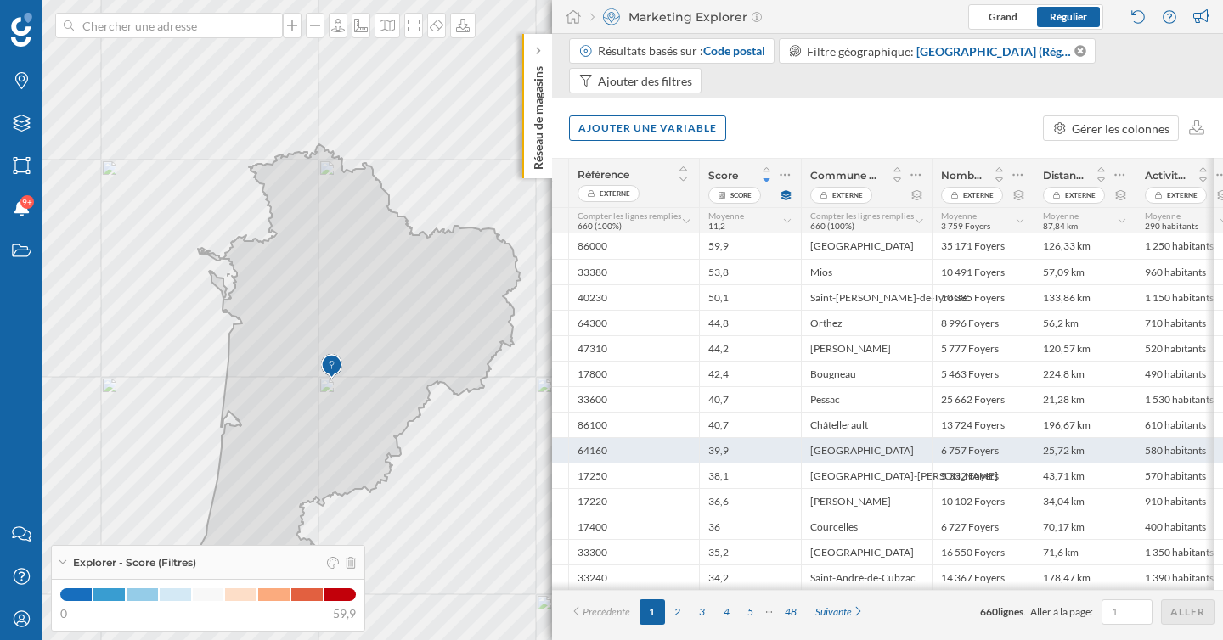
scroll to position [0, 23]
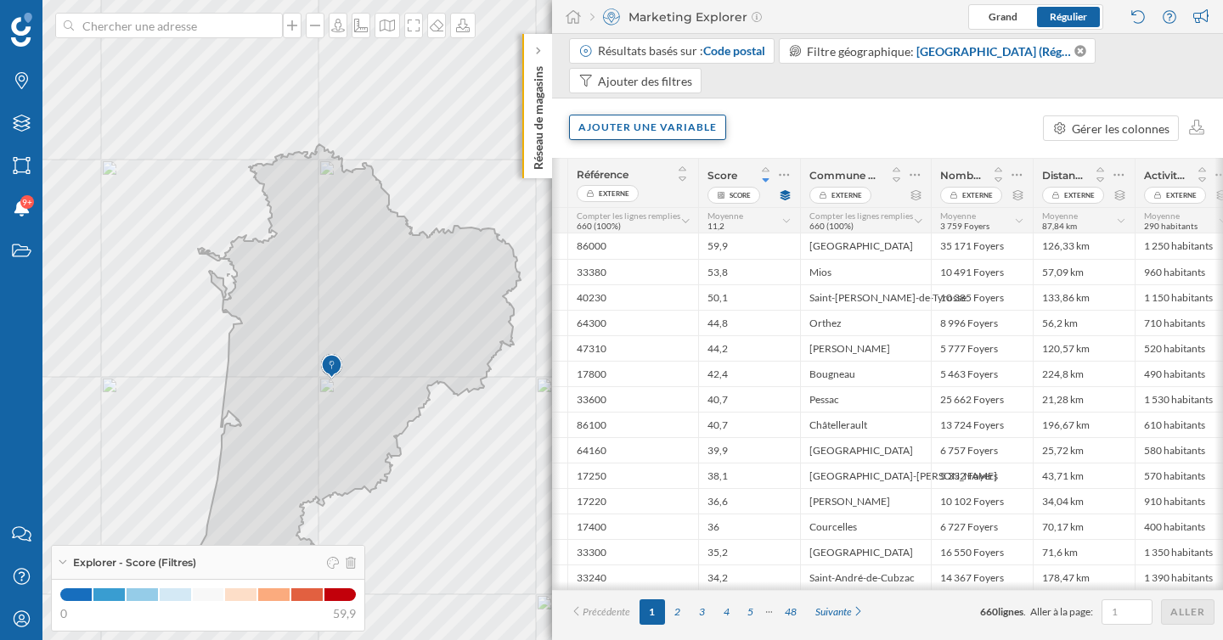
click at [669, 127] on div "Ajouter une variable" at bounding box center [647, 127] width 157 height 25
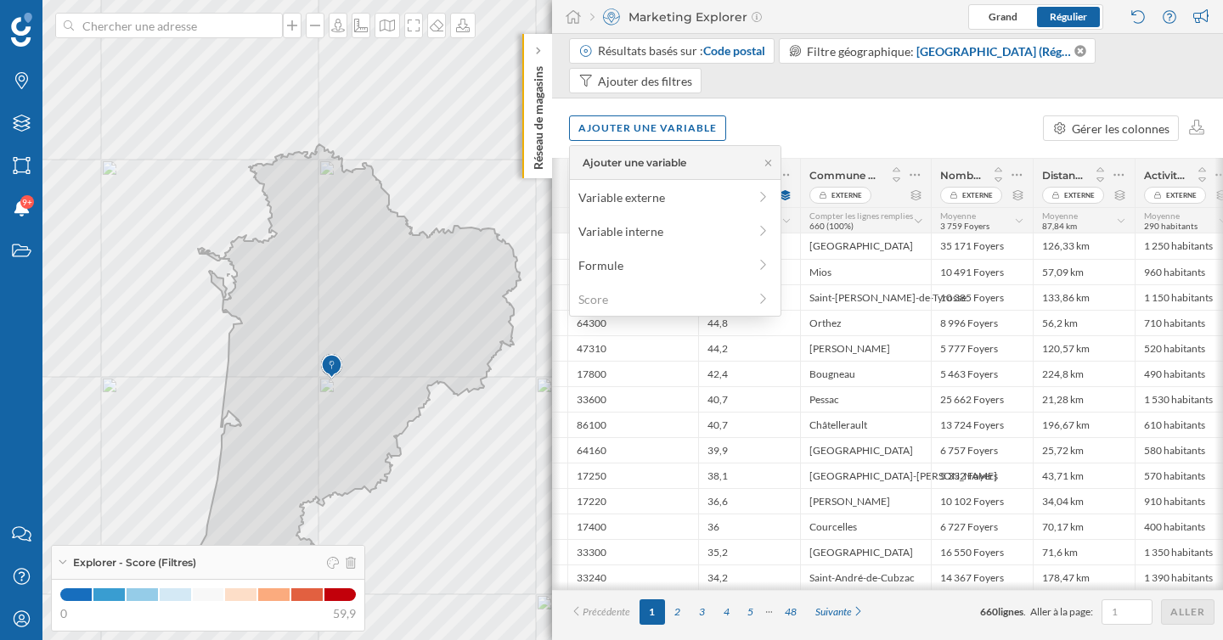
click at [832, 135] on div "Ajouter une variable Gérer les colonnes" at bounding box center [887, 127] width 671 height 59
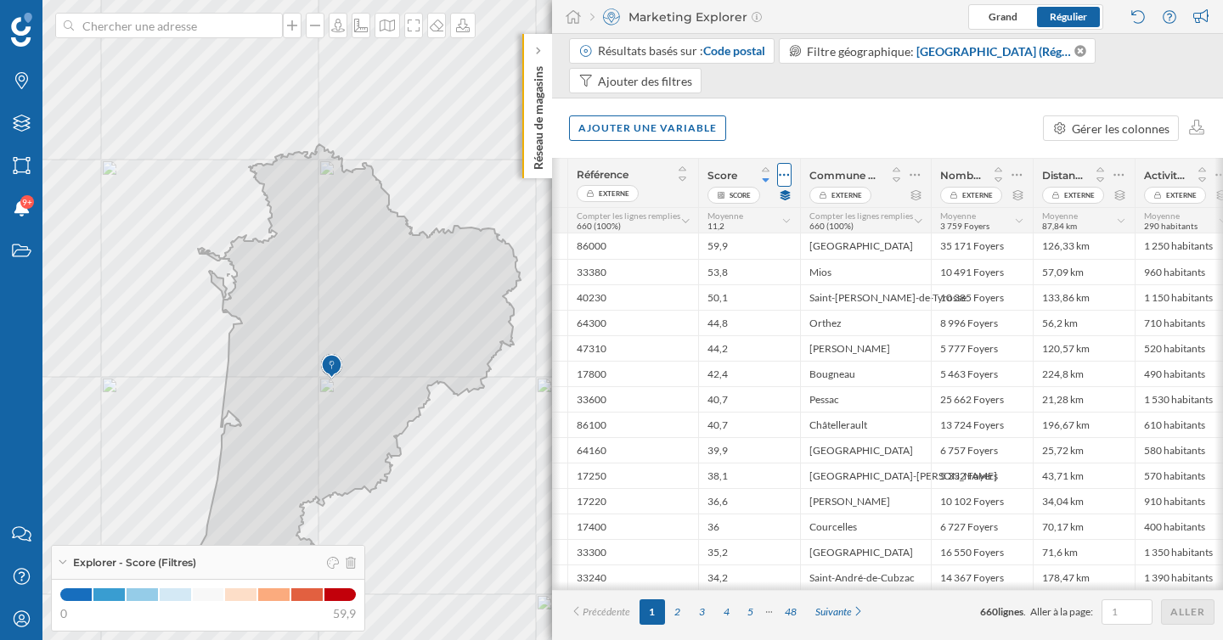
click at [789, 175] on icon at bounding box center [784, 175] width 10 height 3
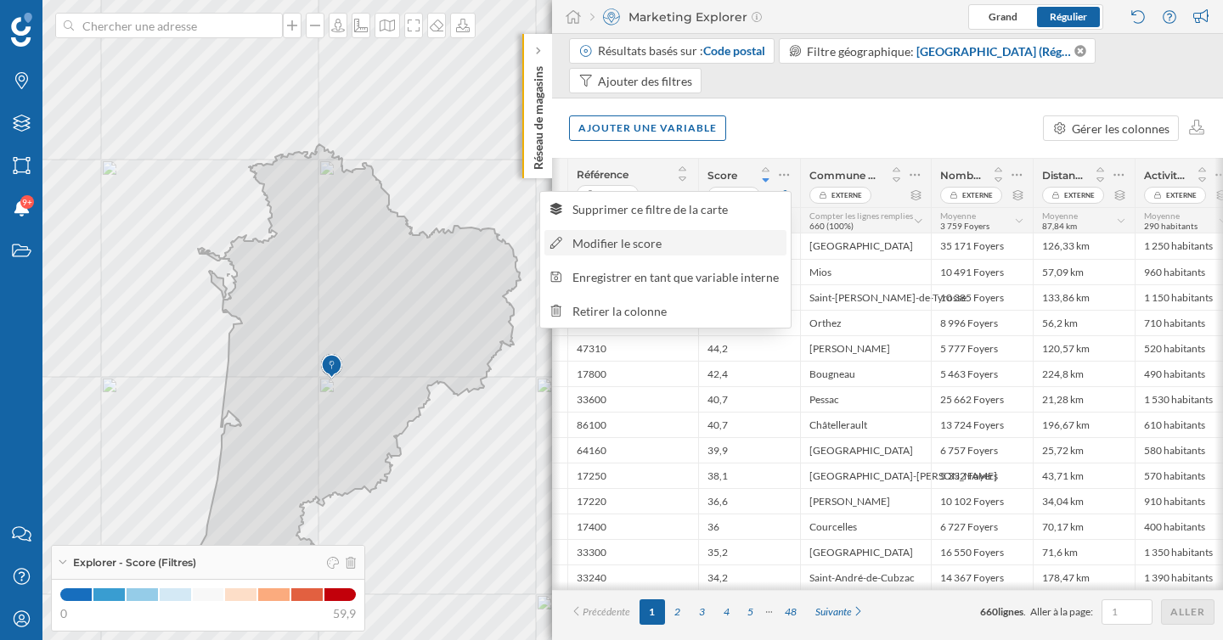
click at [695, 237] on div "Modifier le score" at bounding box center [676, 243] width 208 height 18
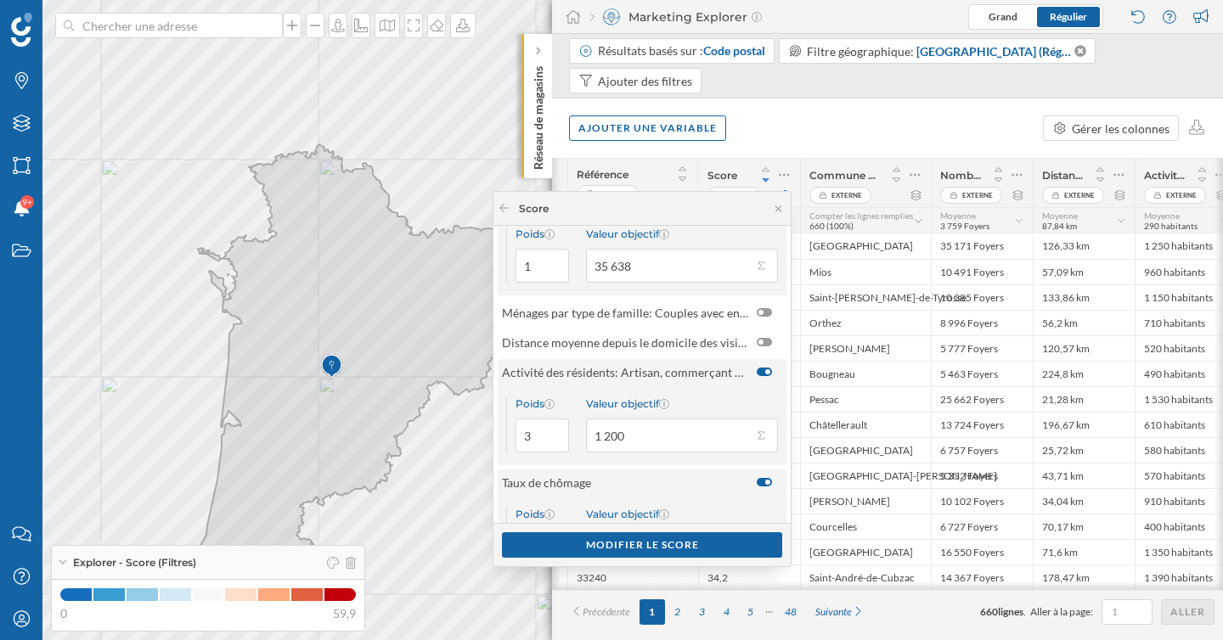
scroll to position [0, 0]
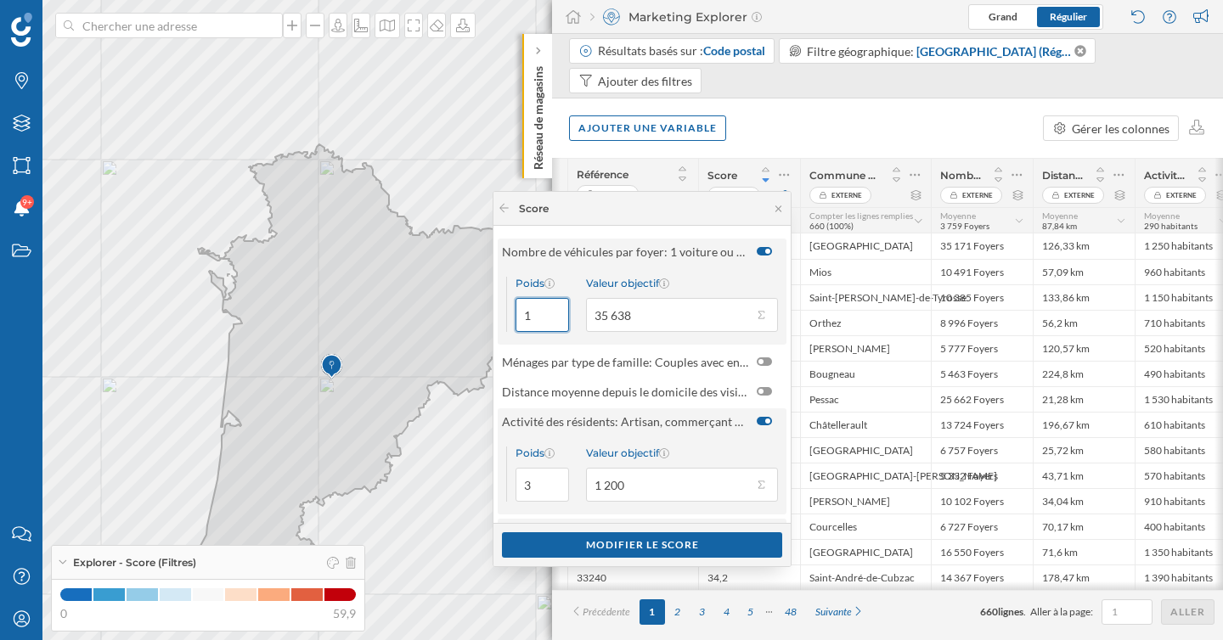
drag, startPoint x: 541, startPoint y: 317, endPoint x: 514, endPoint y: 317, distance: 26.3
click at [515, 317] on input "1" at bounding box center [541, 315] width 53 height 34
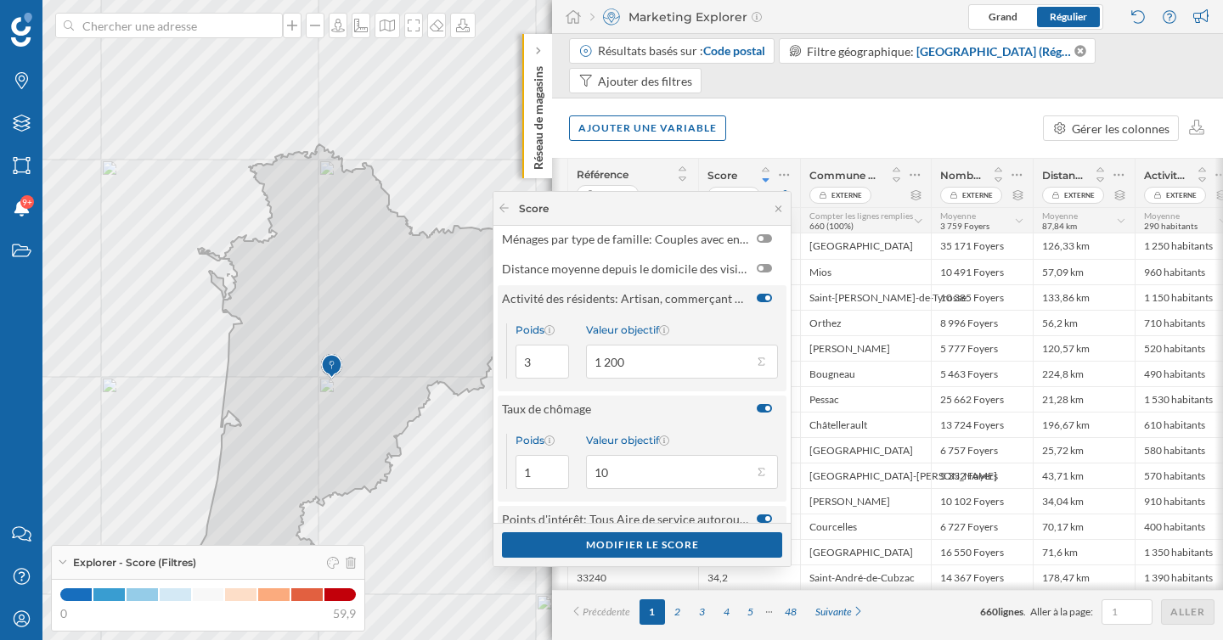
scroll to position [225, 0]
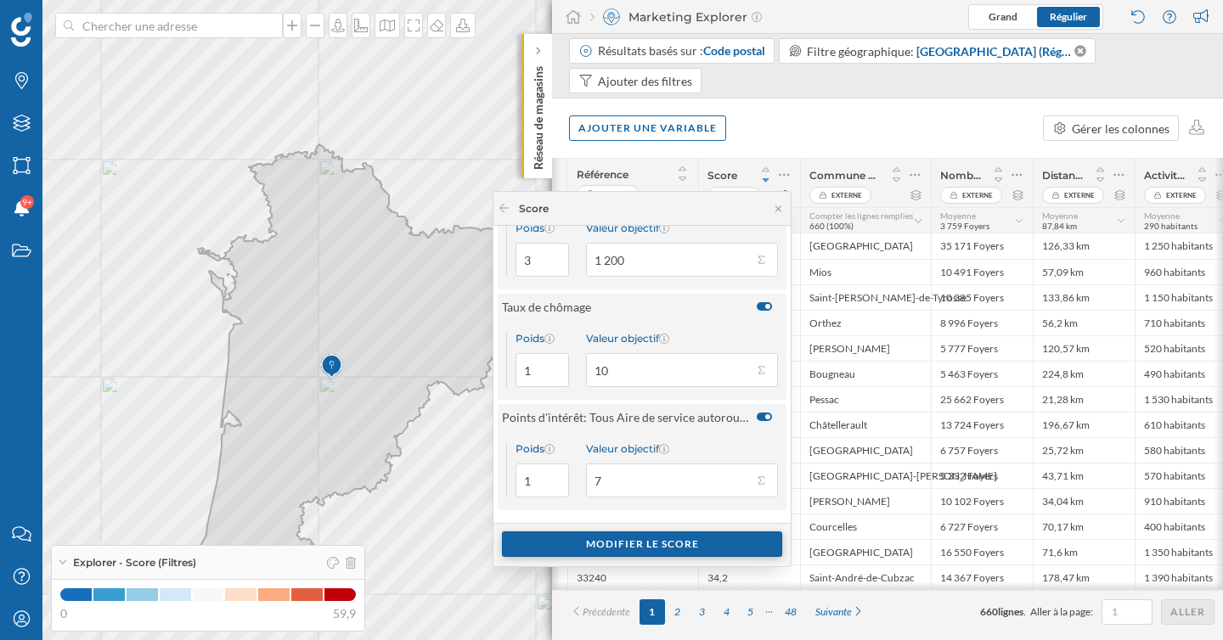
type input "3"
click at [644, 552] on div "Modifier le score" at bounding box center [642, 543] width 280 height 25
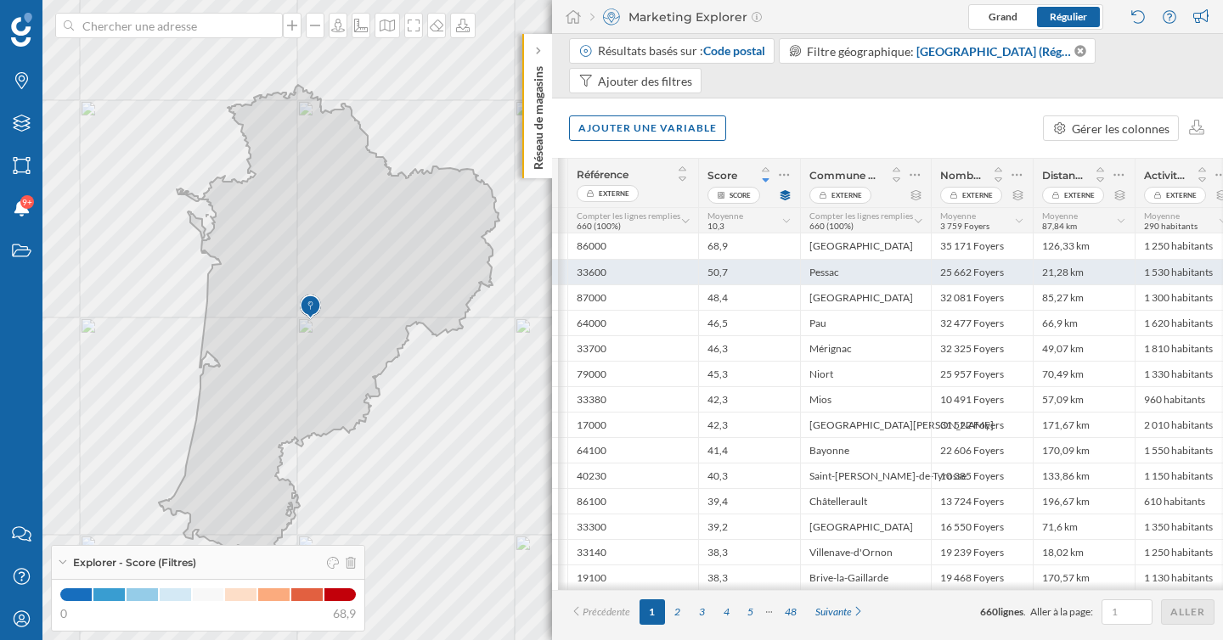
scroll to position [0, 240]
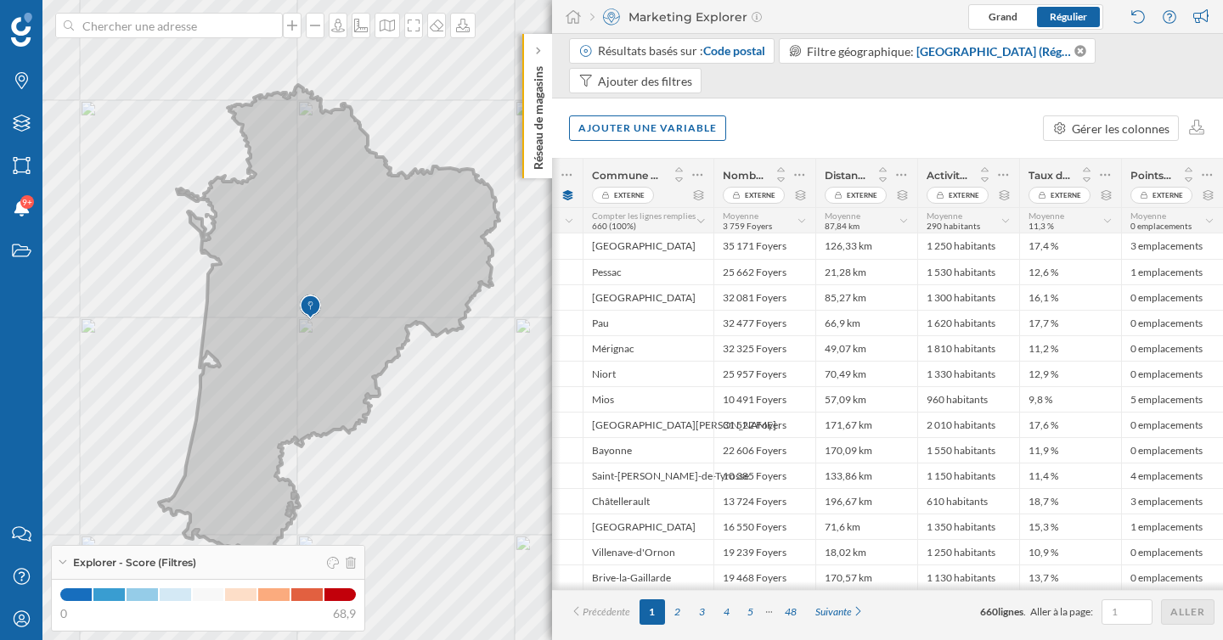
click at [307, 285] on icon at bounding box center [329, 325] width 340 height 481
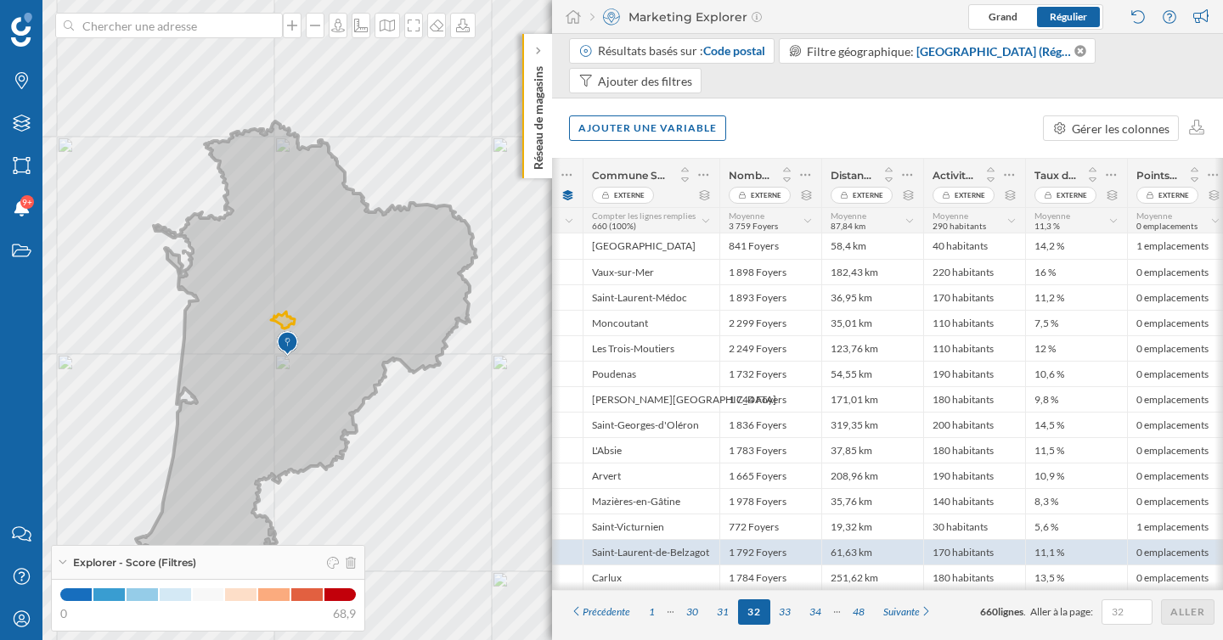
click at [228, 381] on icon at bounding box center [306, 361] width 340 height 481
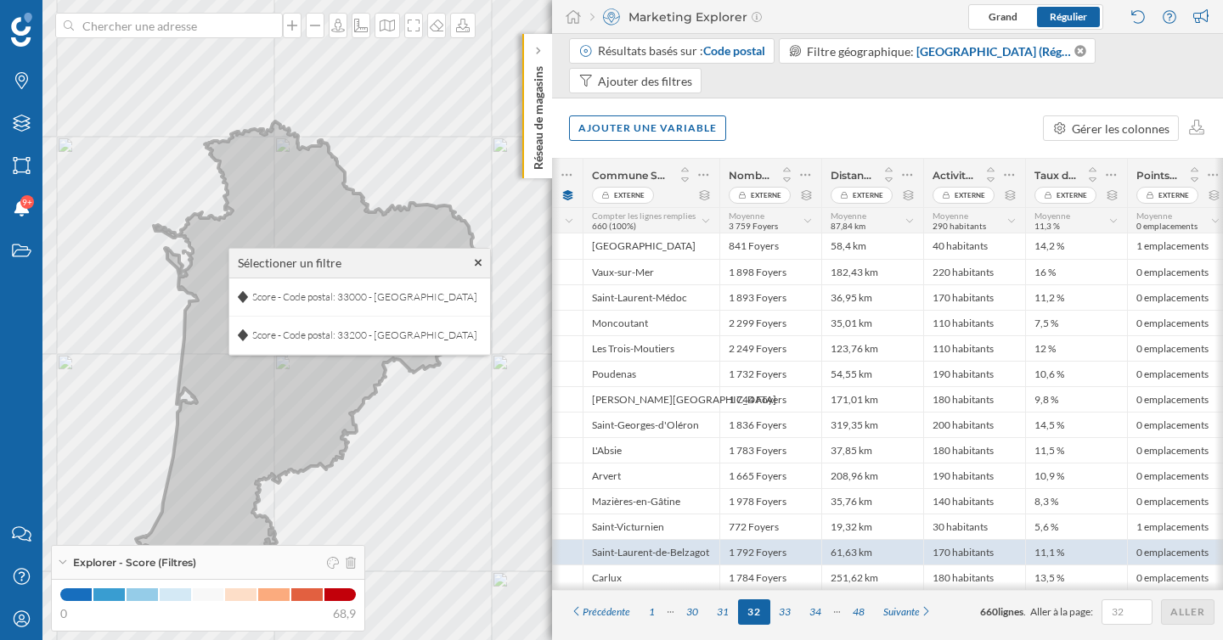
click at [219, 381] on icon at bounding box center [306, 361] width 340 height 481
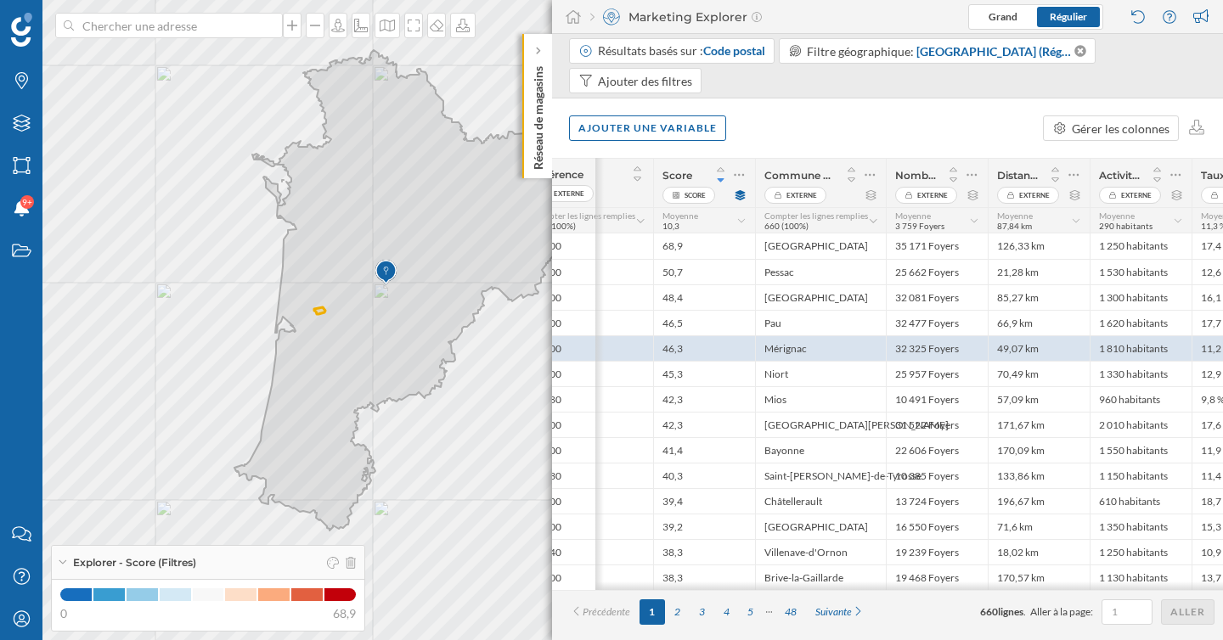
scroll to position [0, 0]
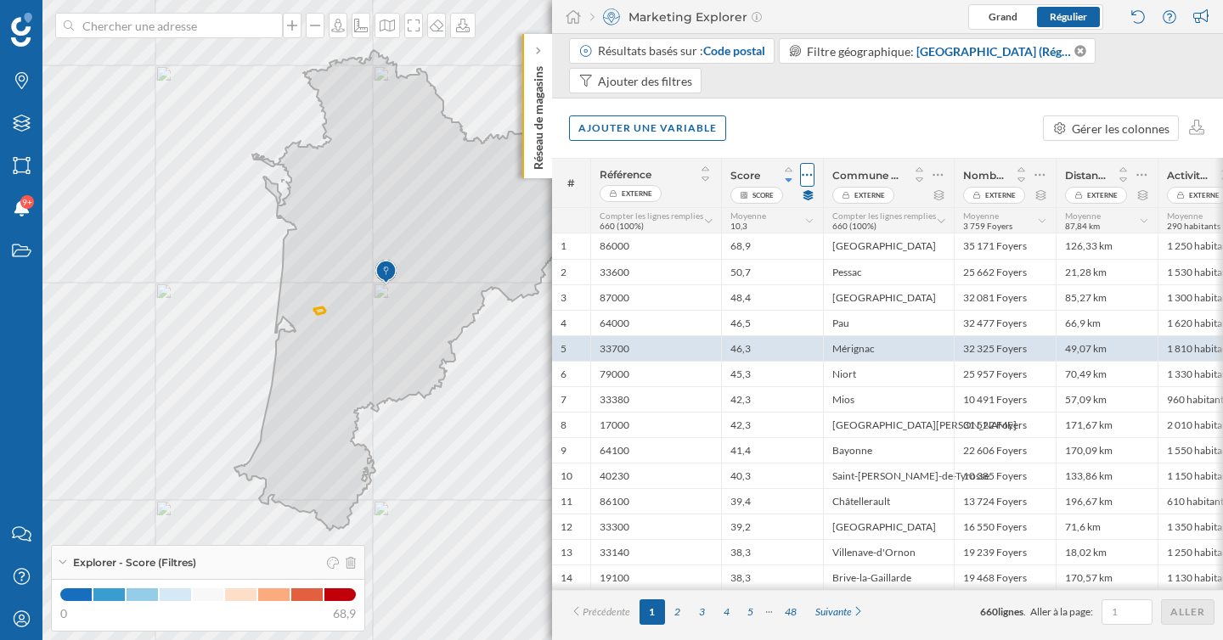
click at [811, 177] on icon at bounding box center [806, 174] width 11 height 17
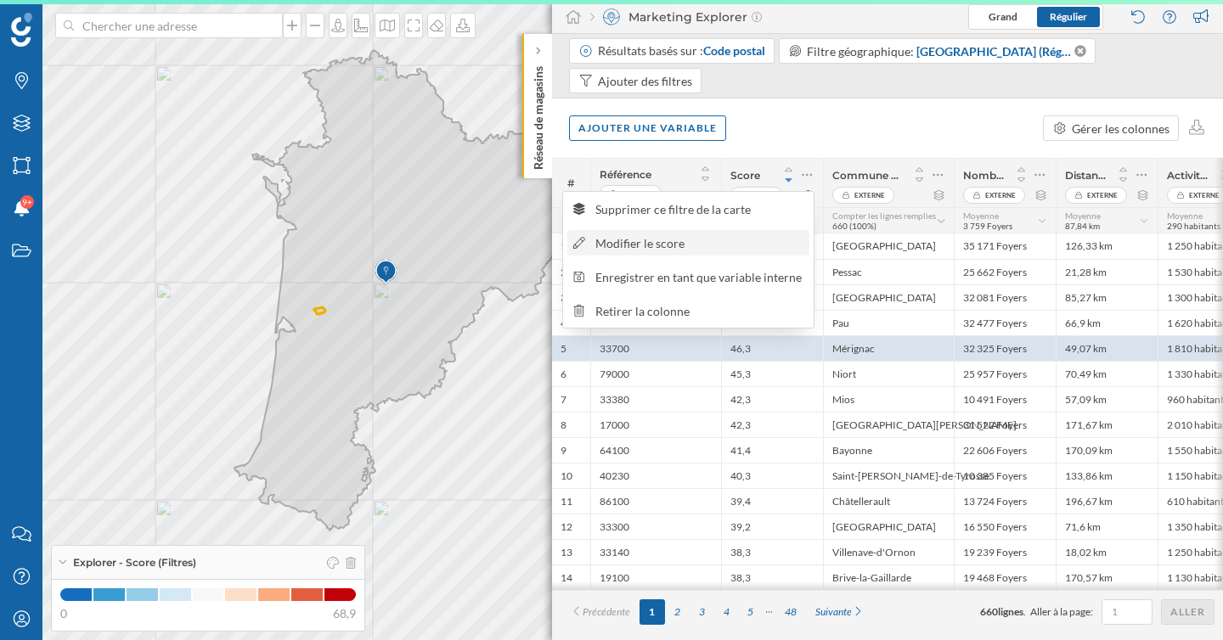
click at [699, 255] on div "Modifier le score" at bounding box center [688, 242] width 242 height 25
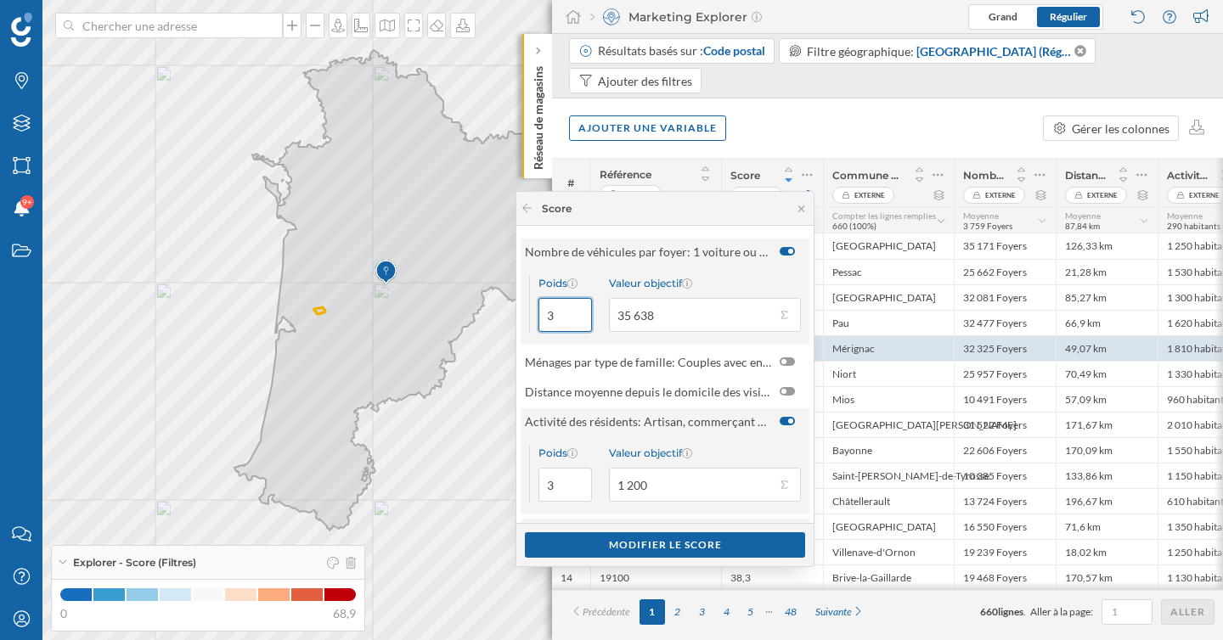
drag, startPoint x: 561, startPoint y: 310, endPoint x: 539, endPoint y: 309, distance: 22.1
click at [539, 309] on input "3" at bounding box center [564, 315] width 53 height 34
click at [781, 316] on button "Valeur objectif 35 638" at bounding box center [783, 314] width 17 height 17
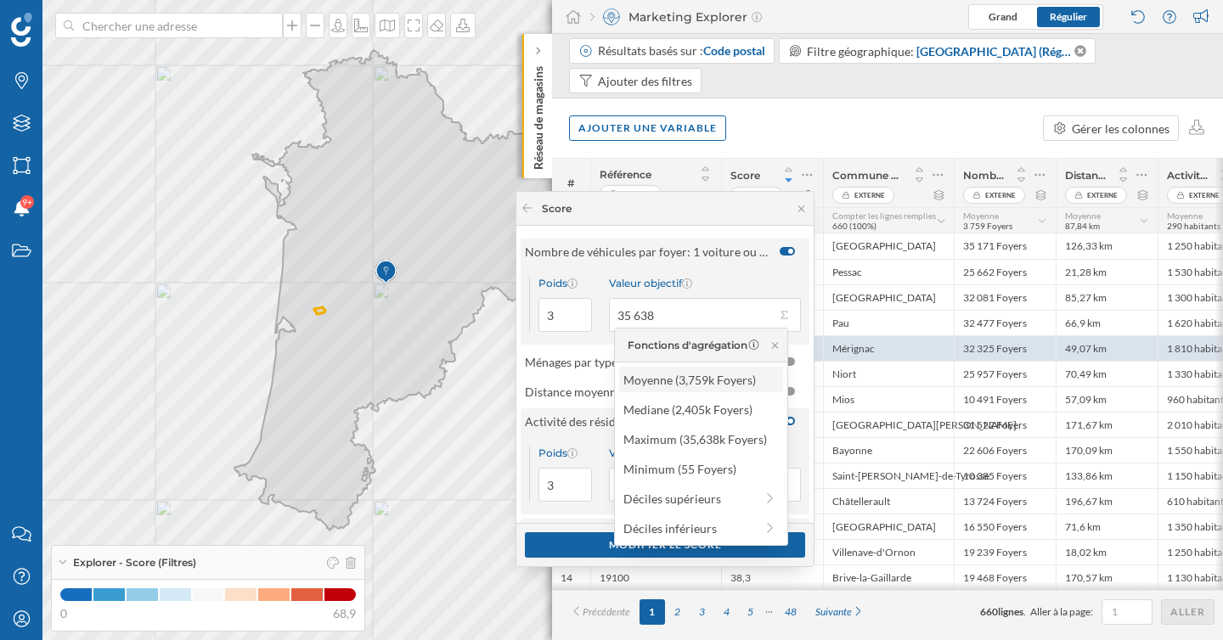
click at [749, 380] on div "Moyenne (3,759k Foyers)" at bounding box center [700, 380] width 154 height 18
type input "3 759"
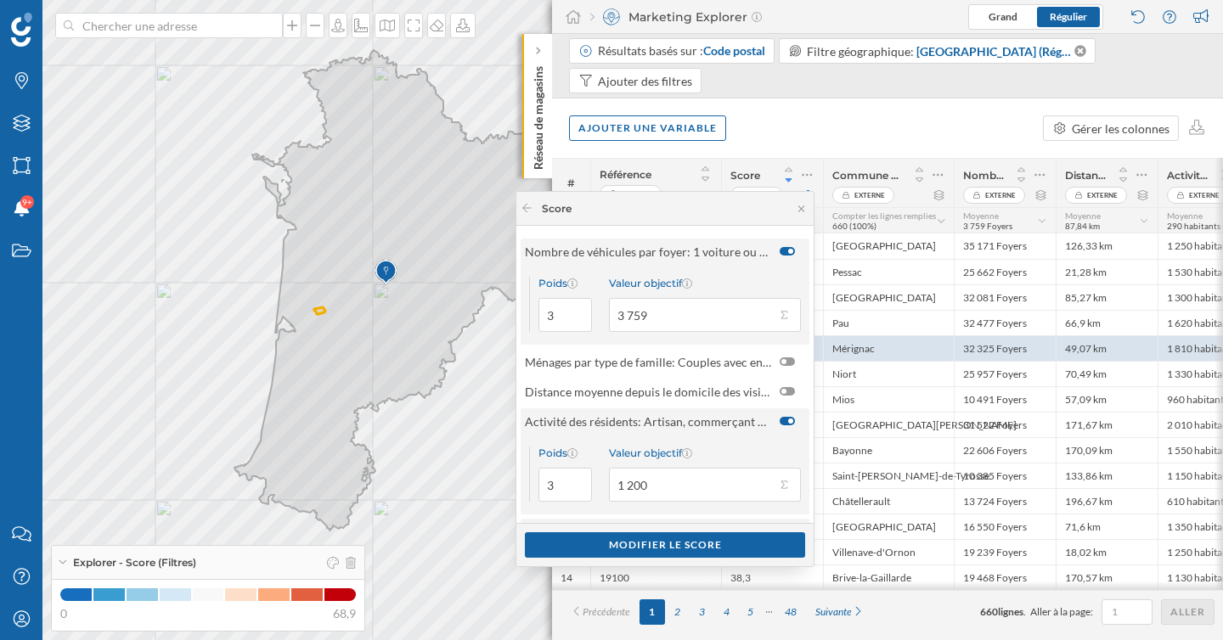
scroll to position [225, 0]
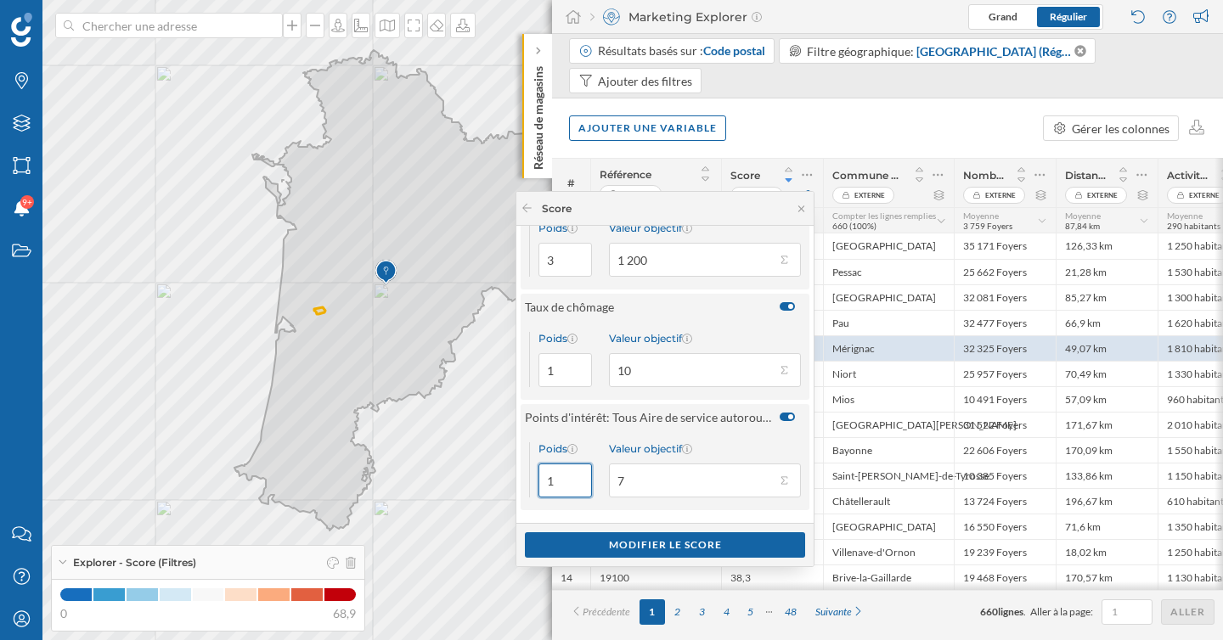
click at [543, 481] on input "1" at bounding box center [564, 481] width 53 height 34
type input "2"
click at [674, 542] on div "Modifier le score" at bounding box center [665, 543] width 280 height 25
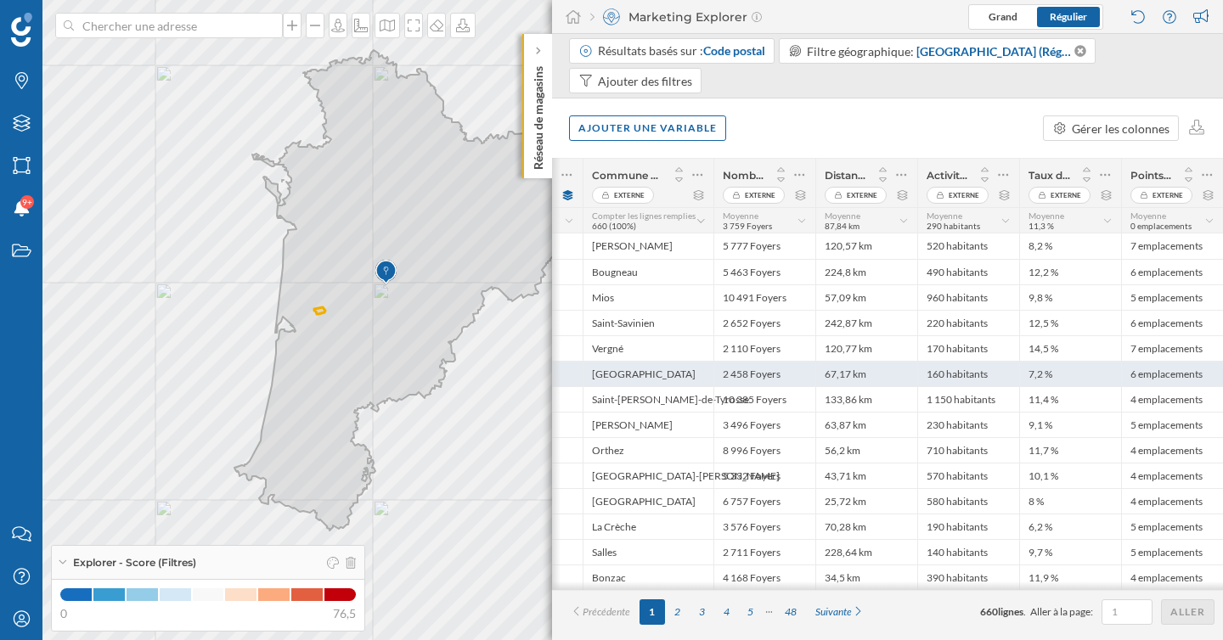
scroll to position [0, 0]
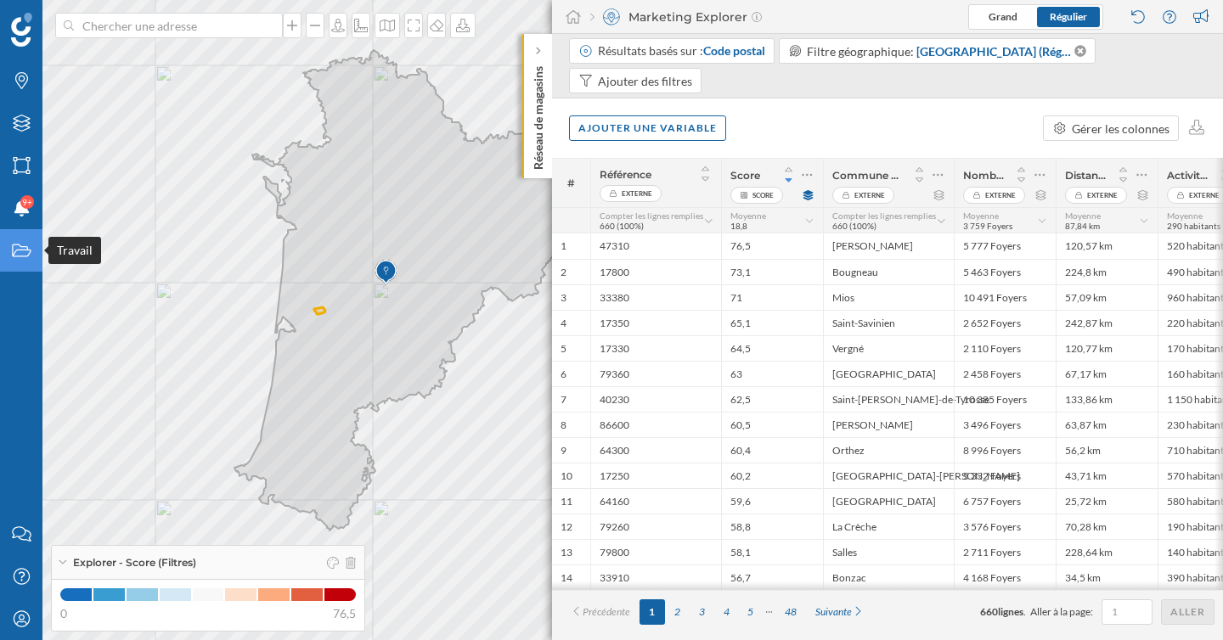
click at [24, 256] on icon "Travail" at bounding box center [21, 250] width 21 height 17
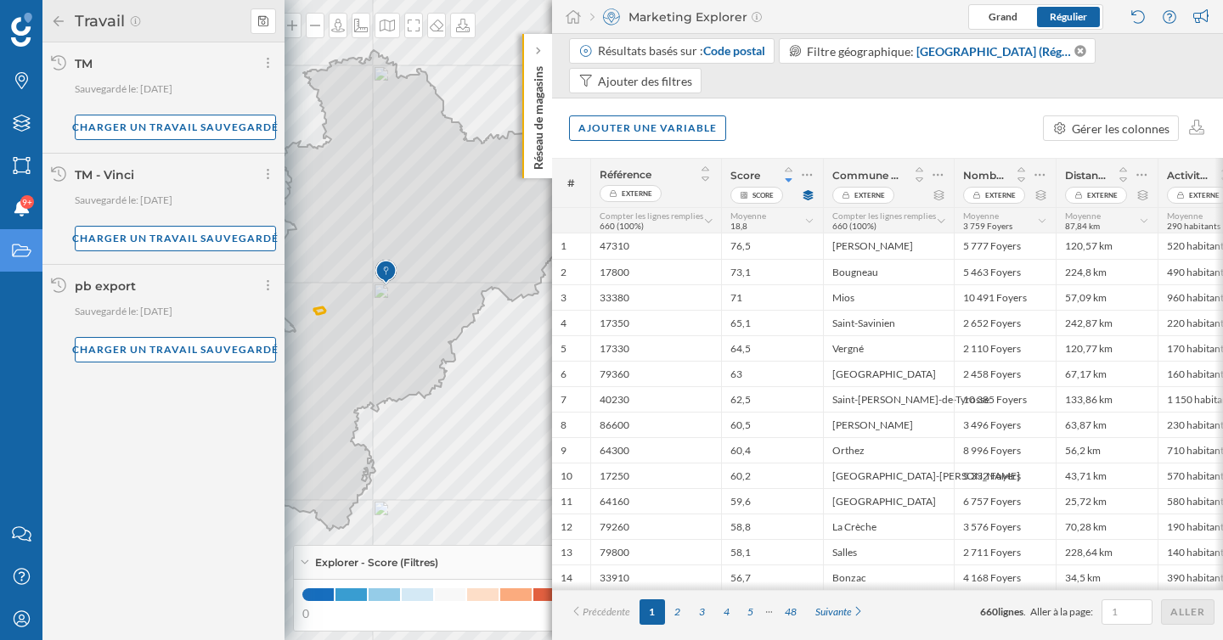
click at [894, 126] on div "Ajouter une variable Gérer les colonnes" at bounding box center [887, 127] width 671 height 59
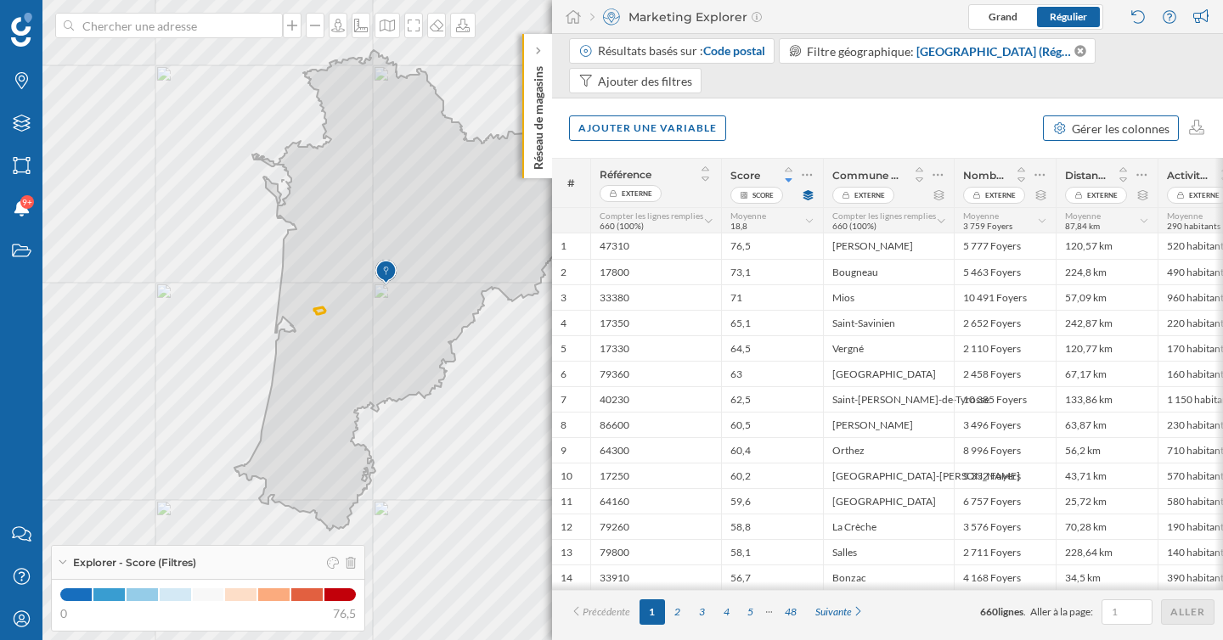
click at [1132, 120] on div "Gérer les colonnes" at bounding box center [1120, 129] width 98 height 18
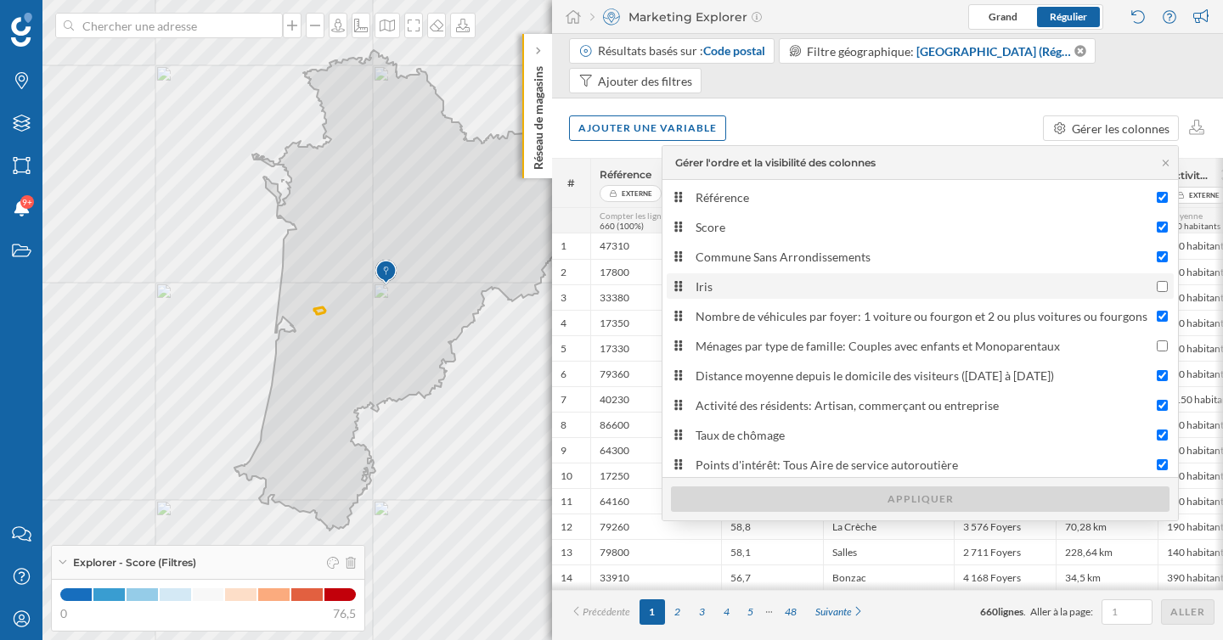
click at [1159, 288] on input "Iris" at bounding box center [1161, 286] width 11 height 11
checkbox input "true"
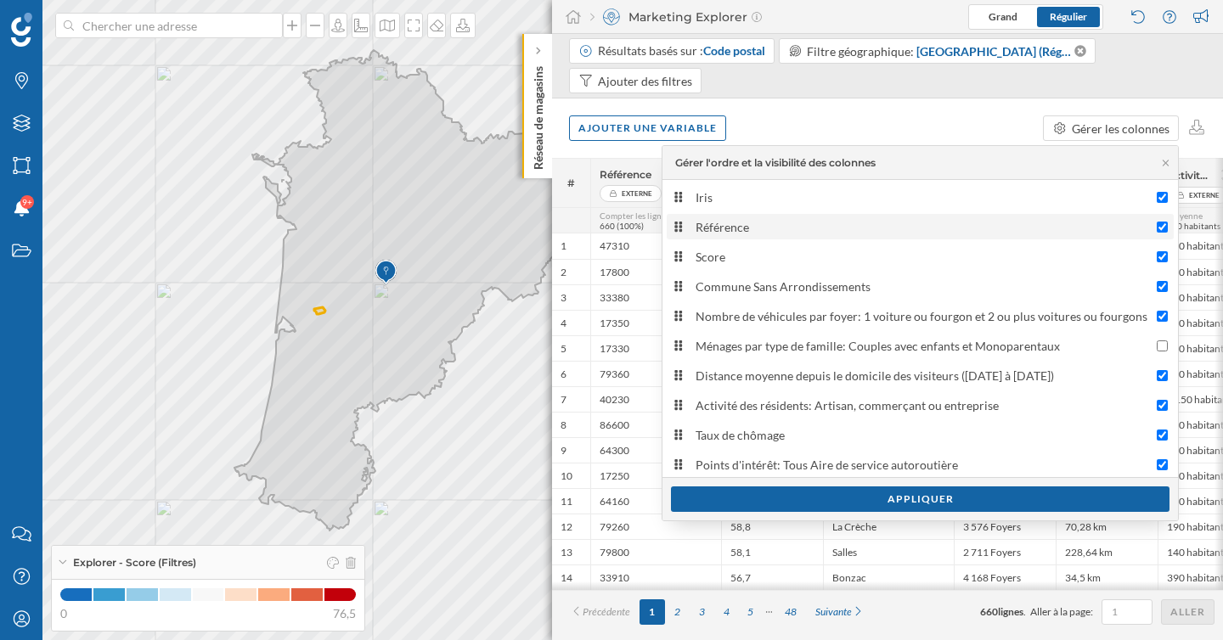
click at [1160, 226] on input "Référence" at bounding box center [1161, 227] width 11 height 11
checkbox input "false"
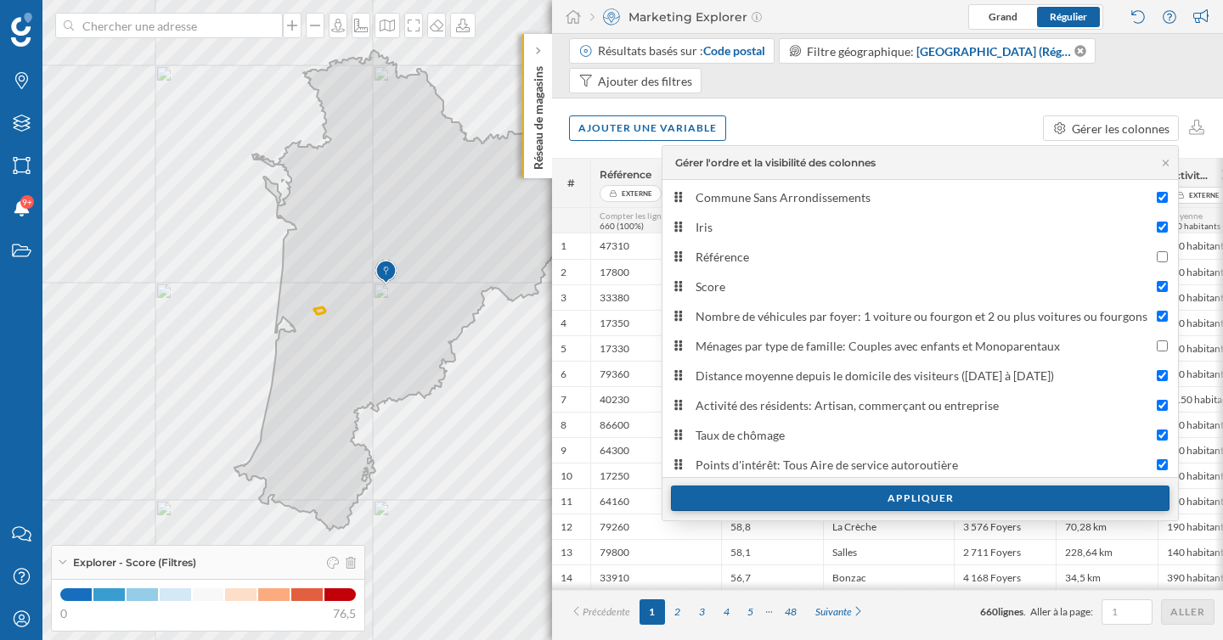
click at [866, 497] on div "Appliquer" at bounding box center [920, 498] width 498 height 25
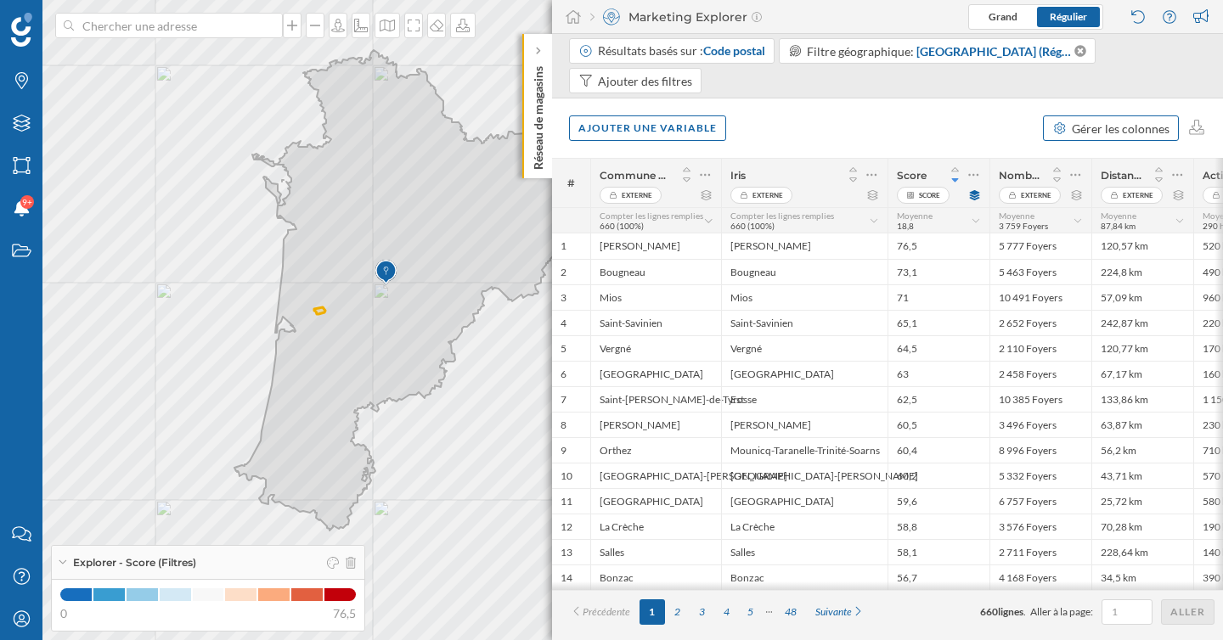
click at [1104, 122] on div "Gérer les colonnes" at bounding box center [1120, 129] width 98 height 18
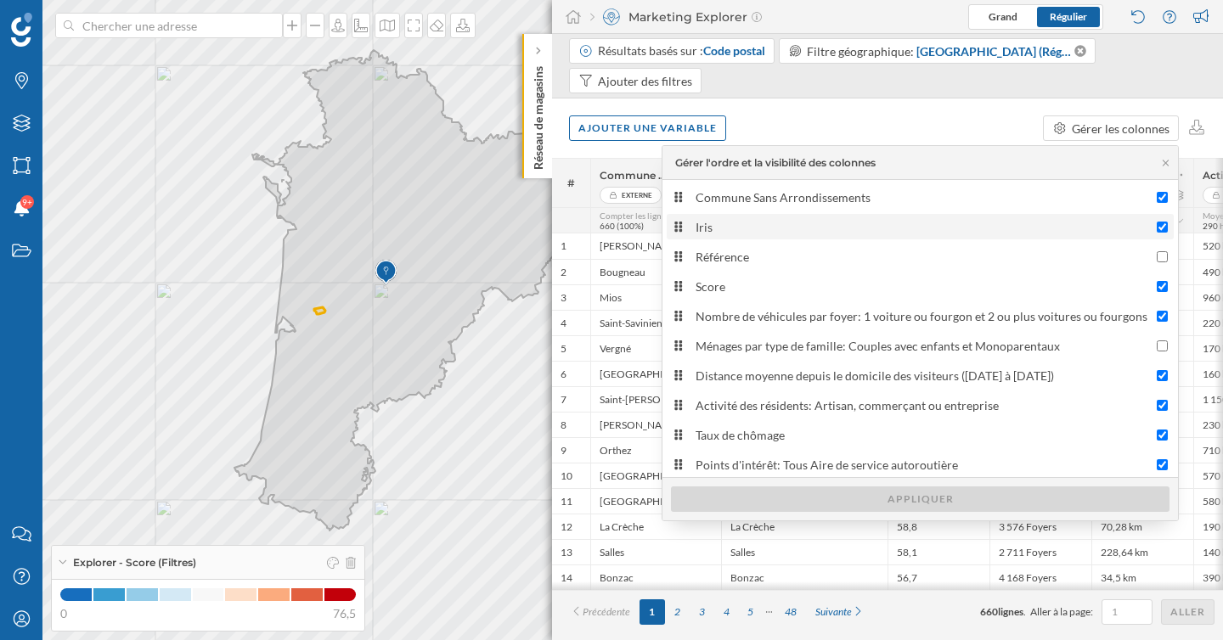
click at [1160, 225] on input "Iris" at bounding box center [1161, 227] width 11 height 11
checkbox input "false"
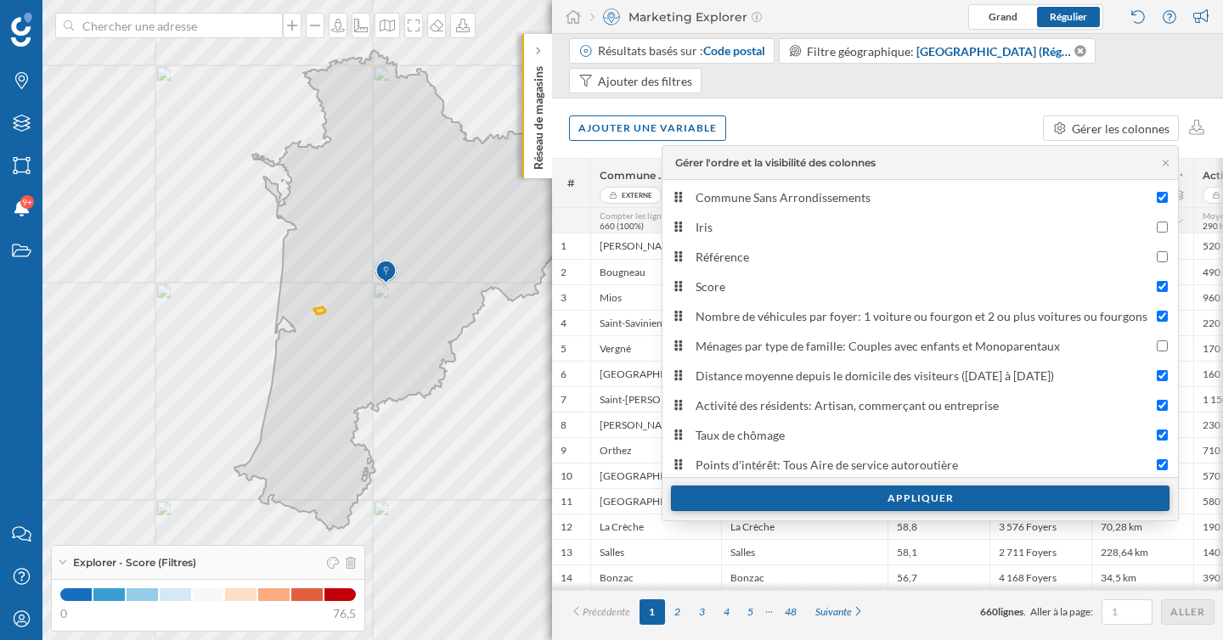
click at [993, 497] on div "Appliquer" at bounding box center [920, 498] width 498 height 25
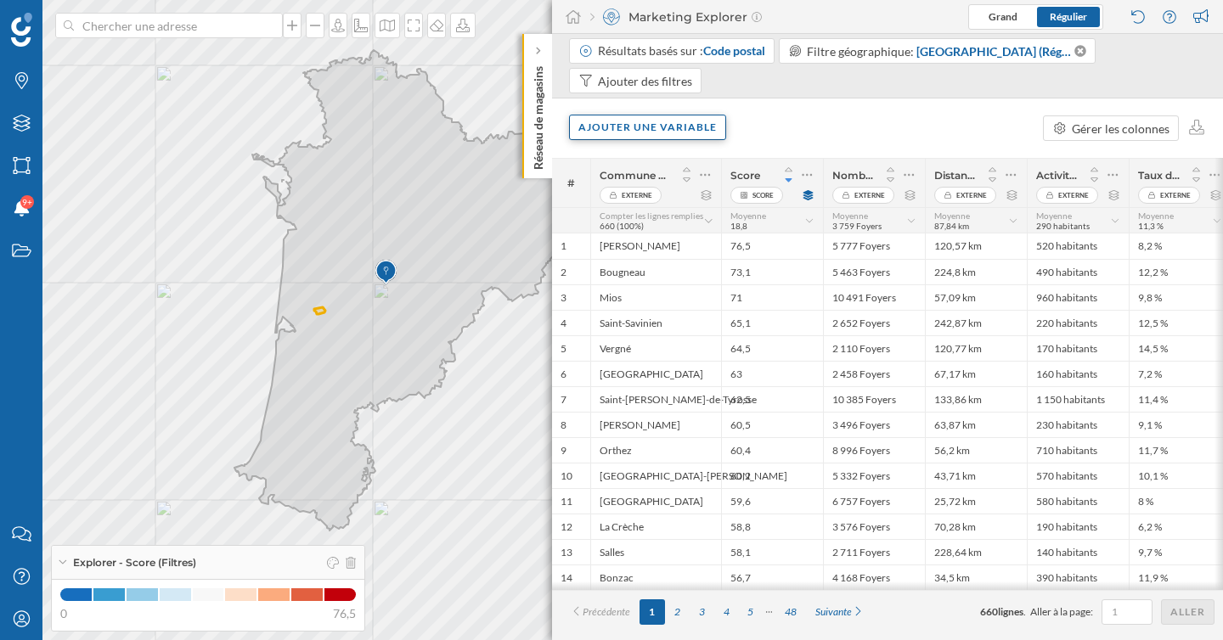
click at [649, 126] on div "Ajouter une variable" at bounding box center [647, 127] width 157 height 25
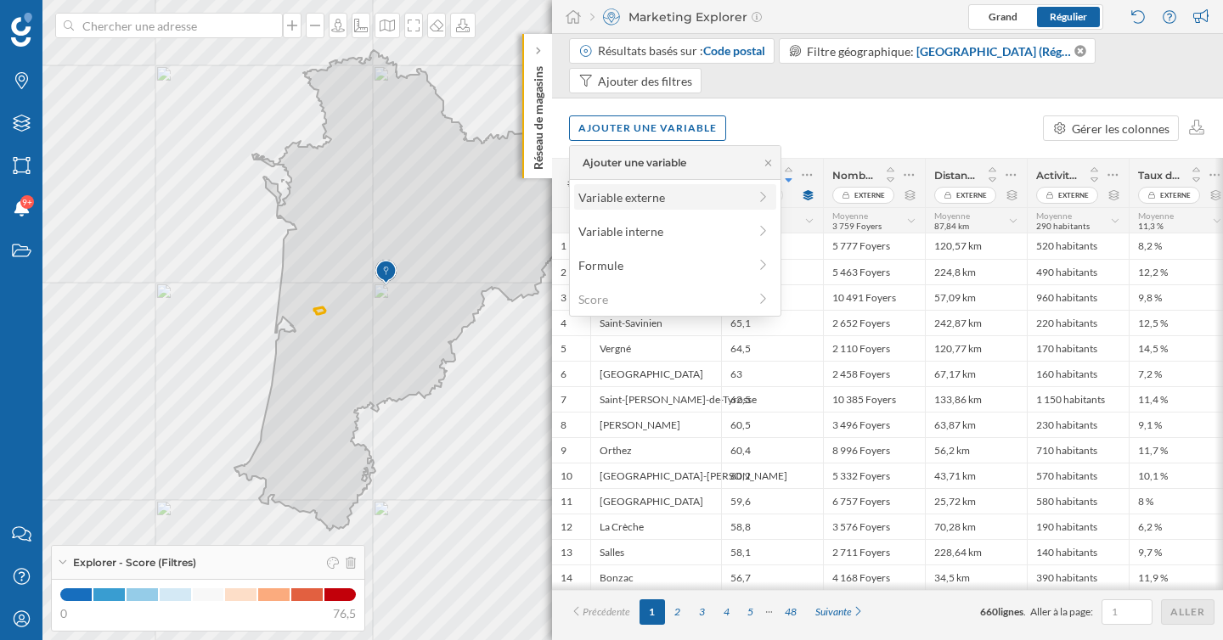
click at [642, 192] on div "Variable externe" at bounding box center [662, 197] width 169 height 18
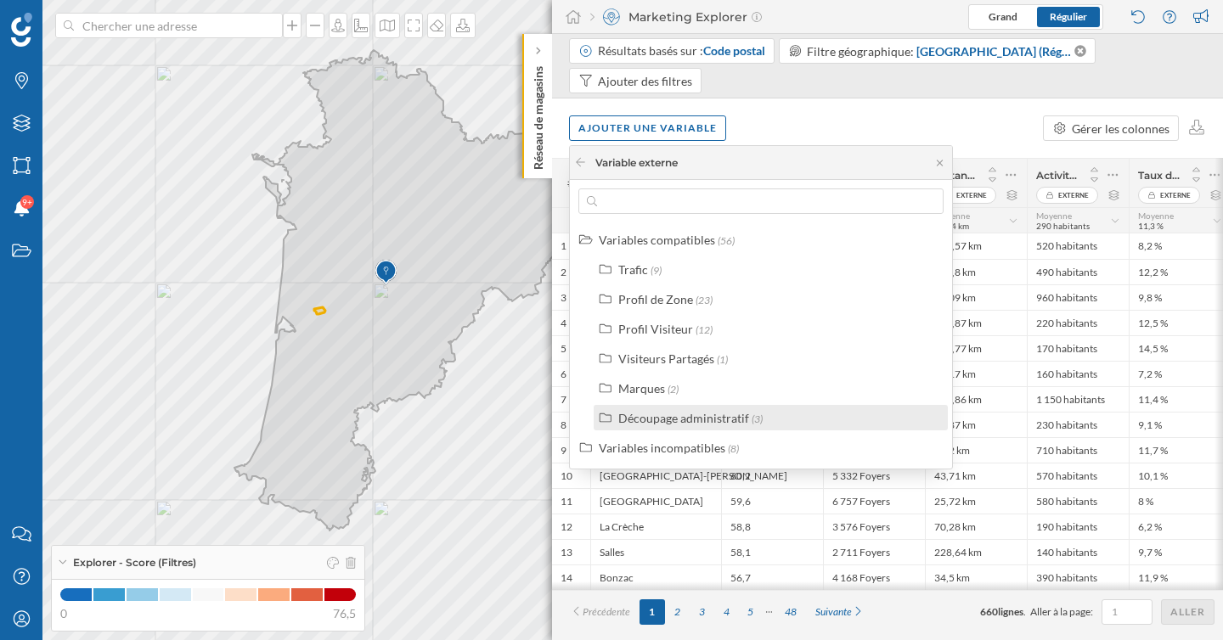
click at [705, 419] on div "Découpage administratif" at bounding box center [683, 418] width 131 height 14
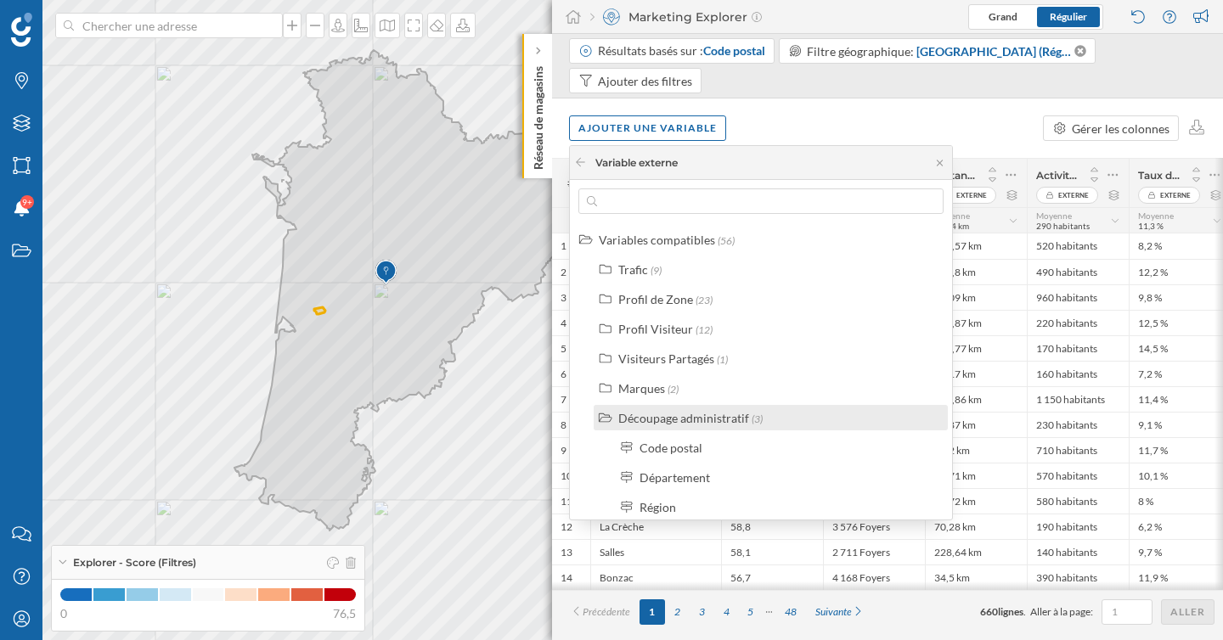
scroll to position [38, 0]
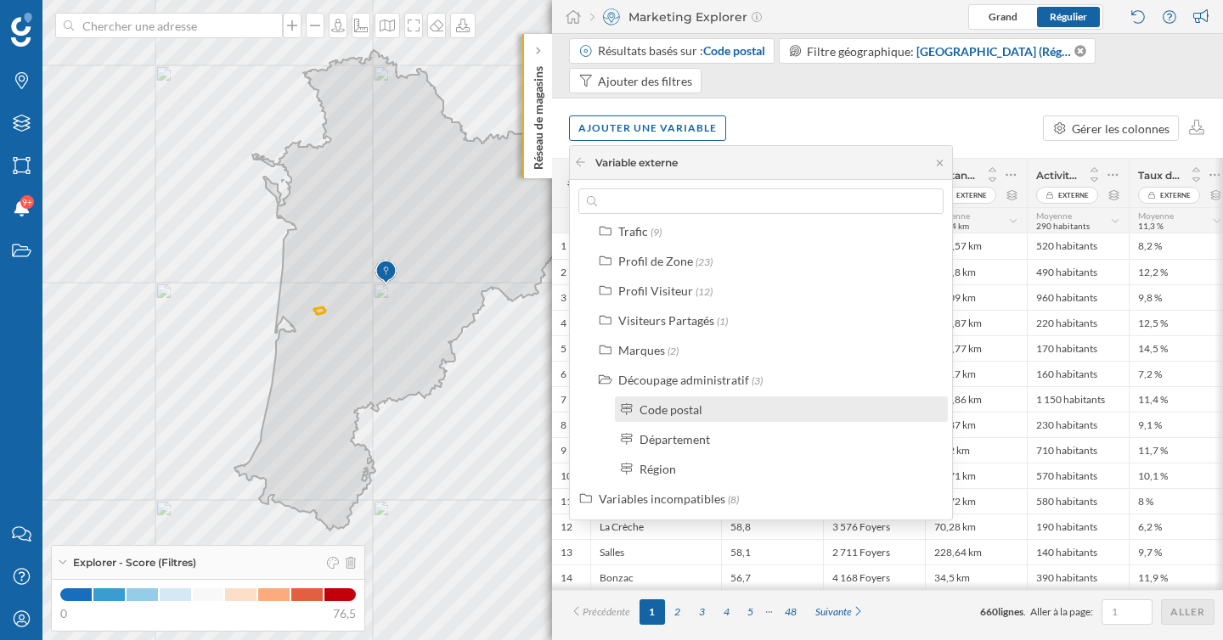
click at [682, 413] on div "Code postal" at bounding box center [670, 409] width 63 height 14
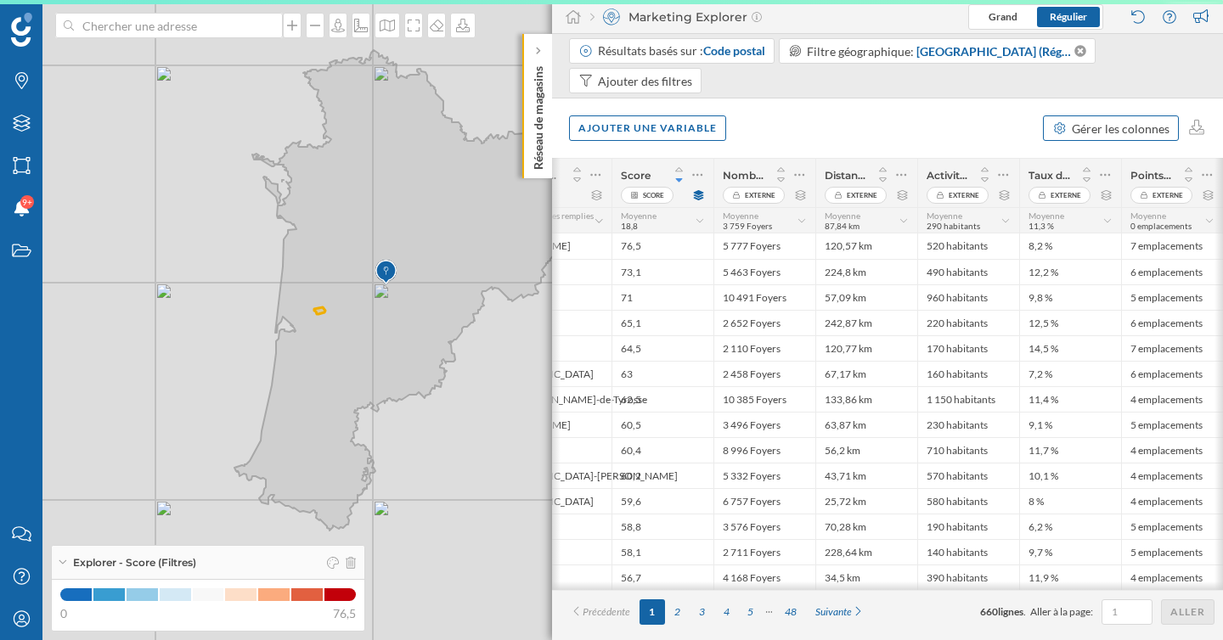
scroll to position [0, 0]
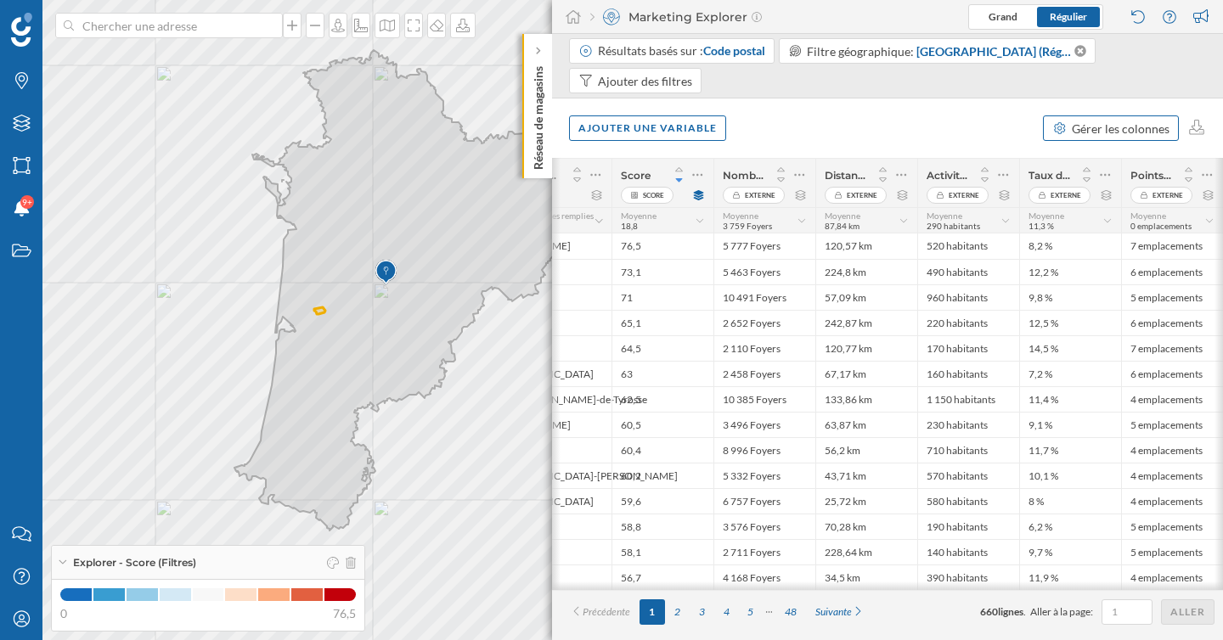
click at [1081, 132] on div "Gérer les colonnes" at bounding box center [1120, 129] width 98 height 18
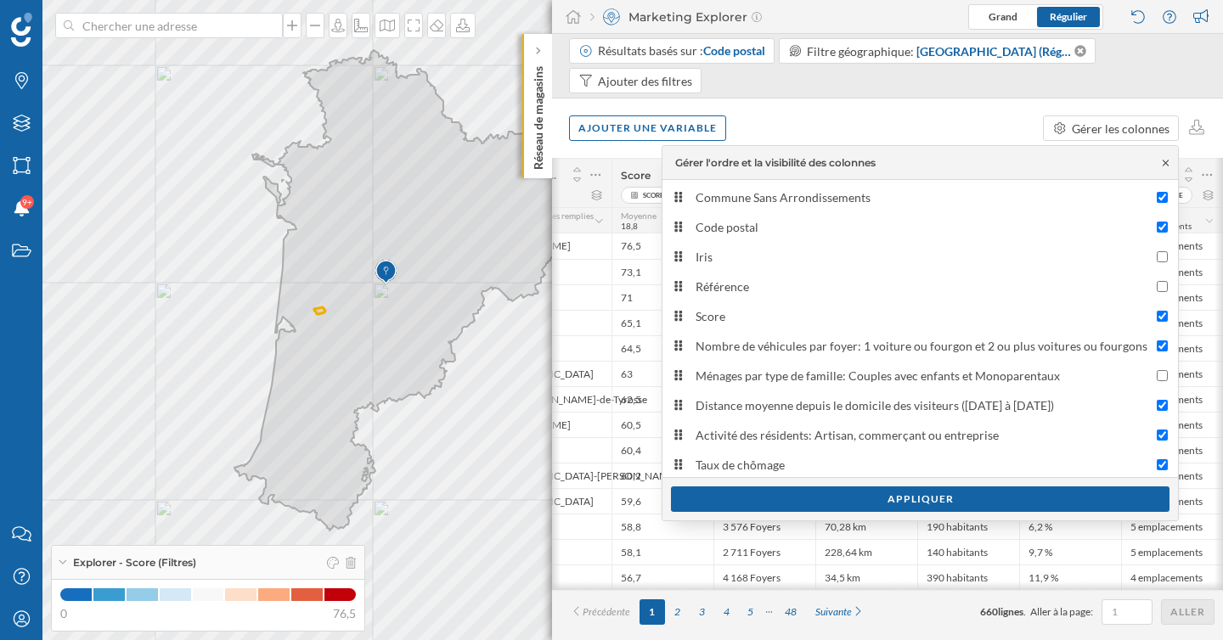
click at [1165, 160] on icon at bounding box center [1165, 163] width 13 height 10
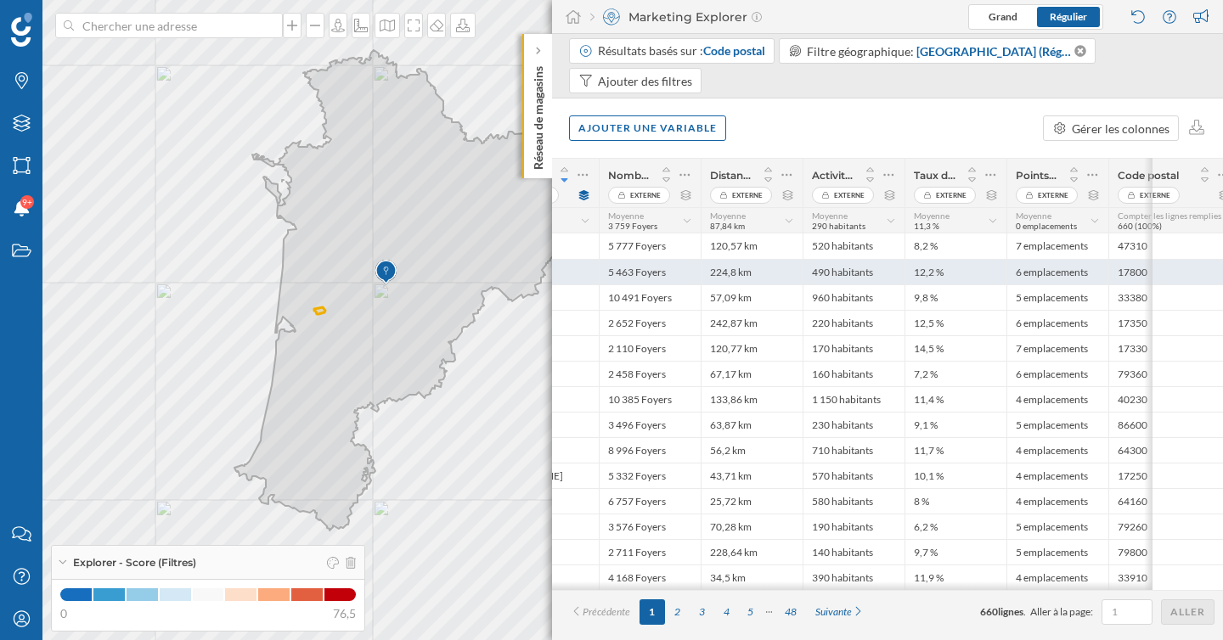
scroll to position [0, 240]
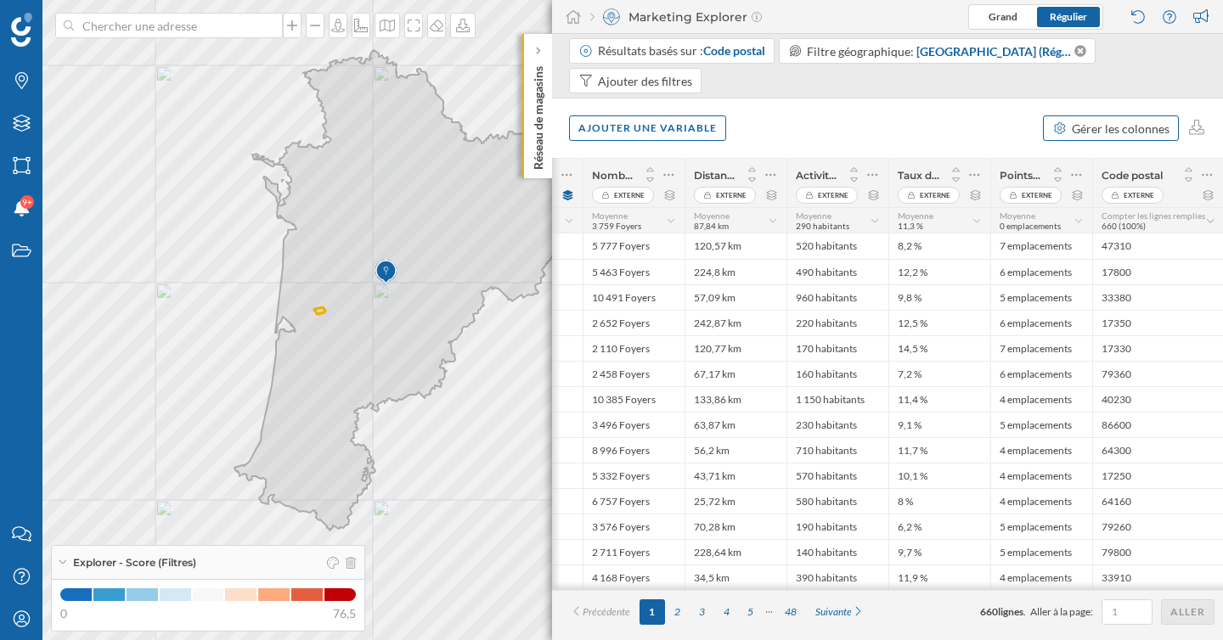
click at [1116, 120] on div "Gérer les colonnes" at bounding box center [1120, 129] width 98 height 18
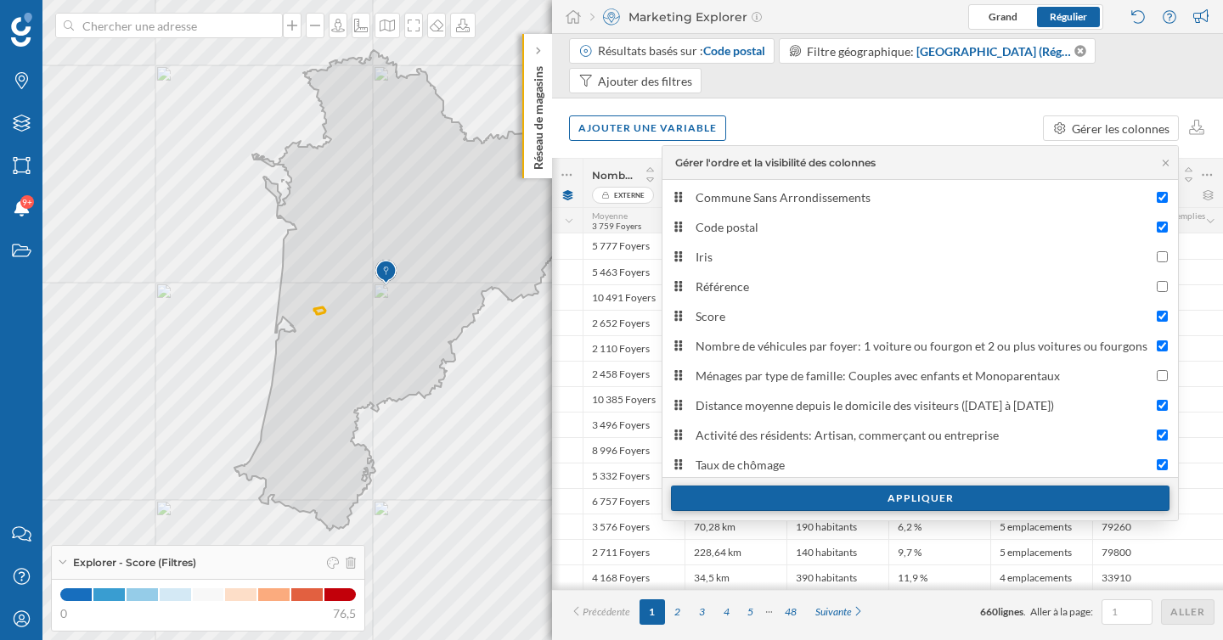
click at [859, 503] on div "Appliquer" at bounding box center [920, 498] width 498 height 25
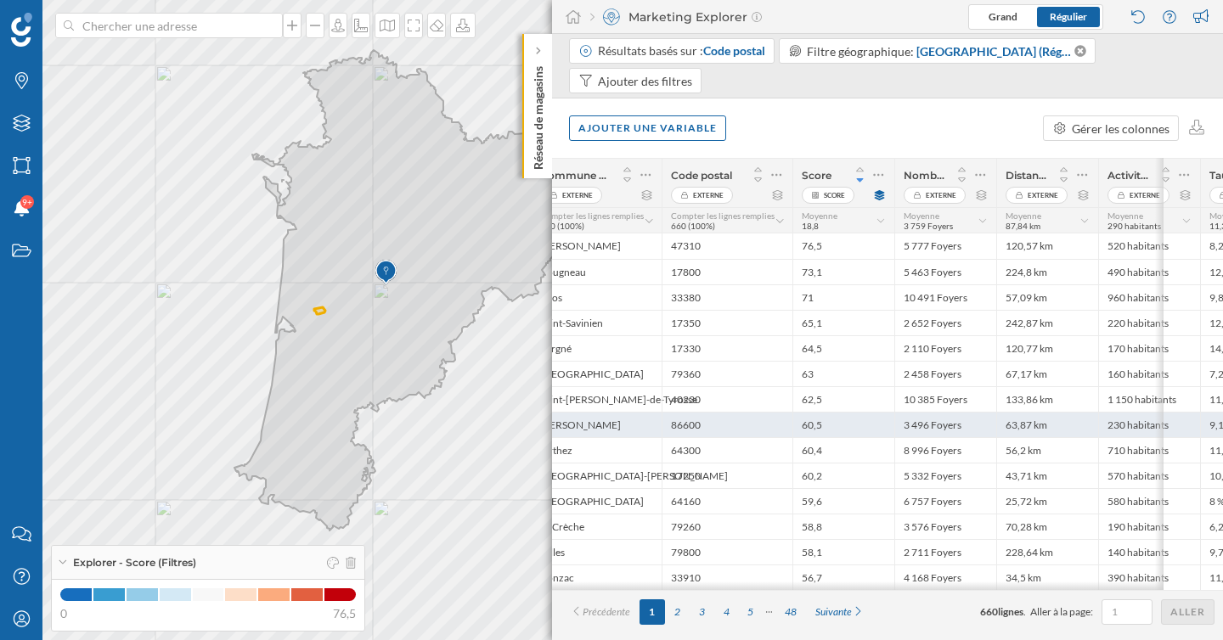
scroll to position [0, 0]
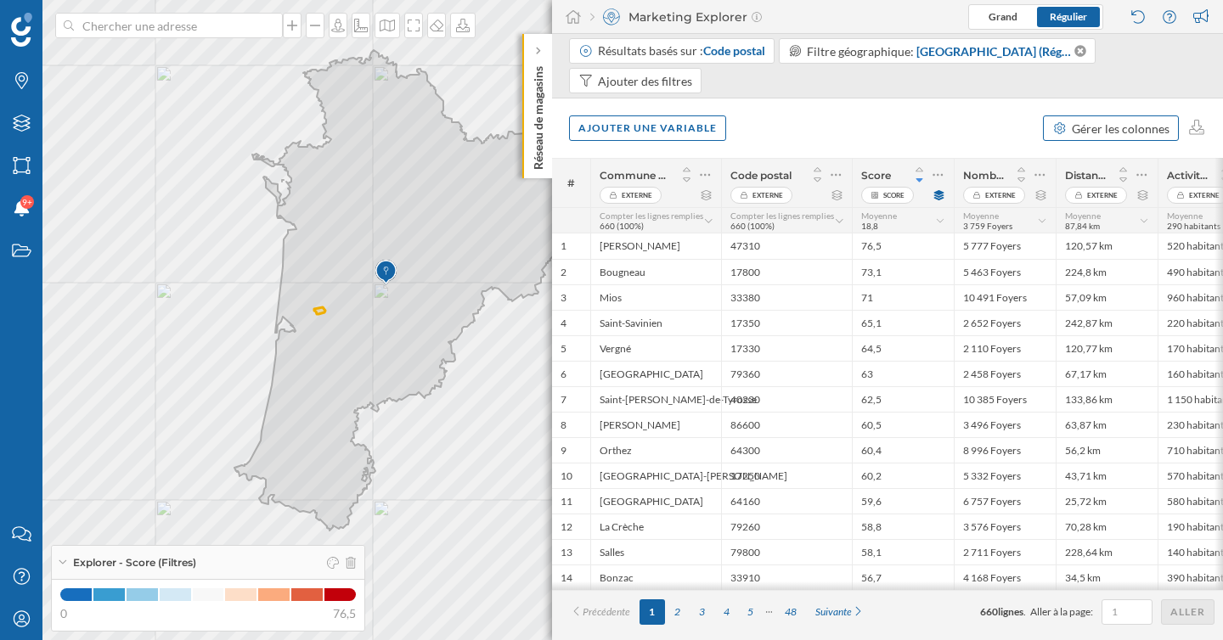
click at [1138, 128] on div "Gérer les colonnes" at bounding box center [1120, 129] width 98 height 18
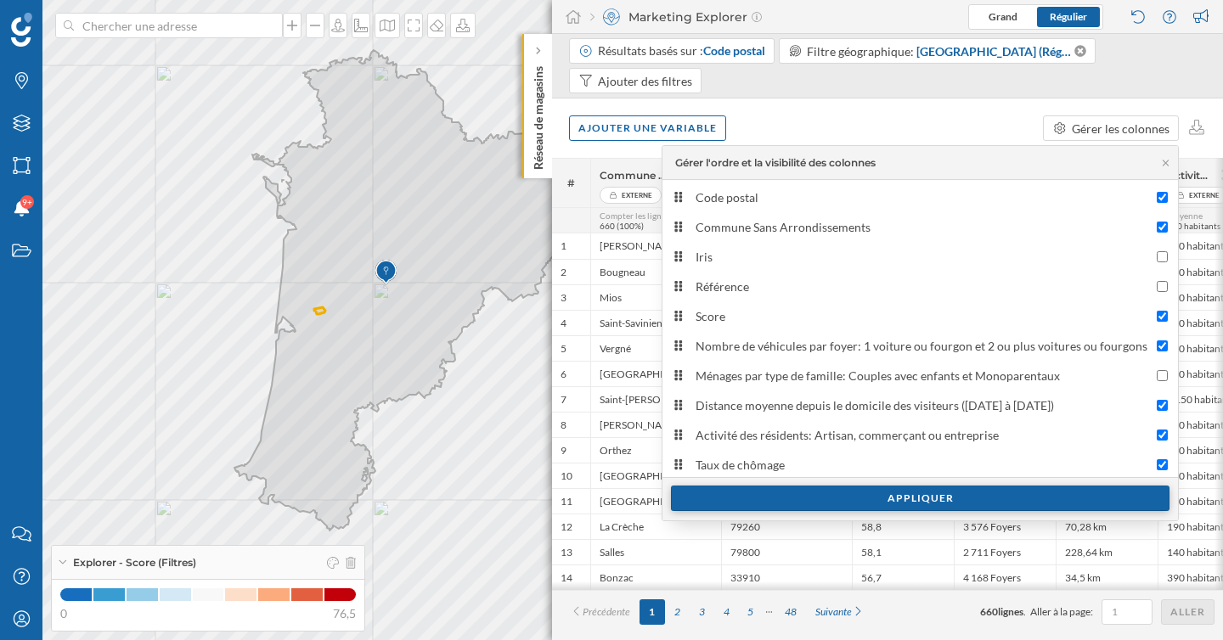
click at [913, 500] on div "Appliquer" at bounding box center [920, 498] width 498 height 25
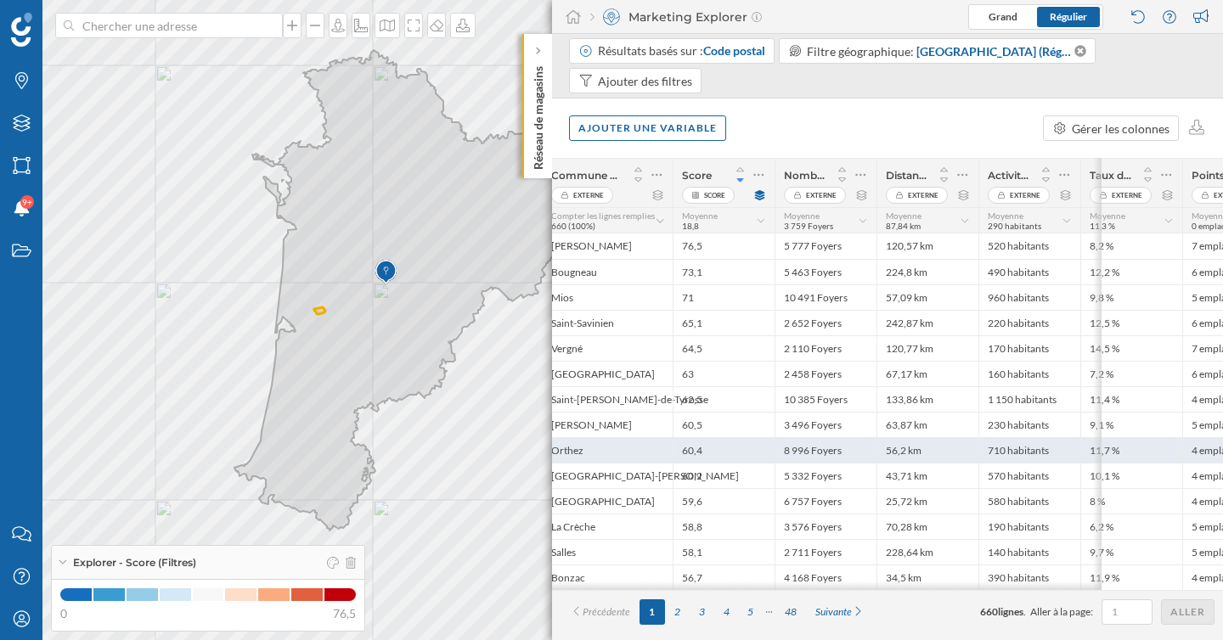
scroll to position [0, 240]
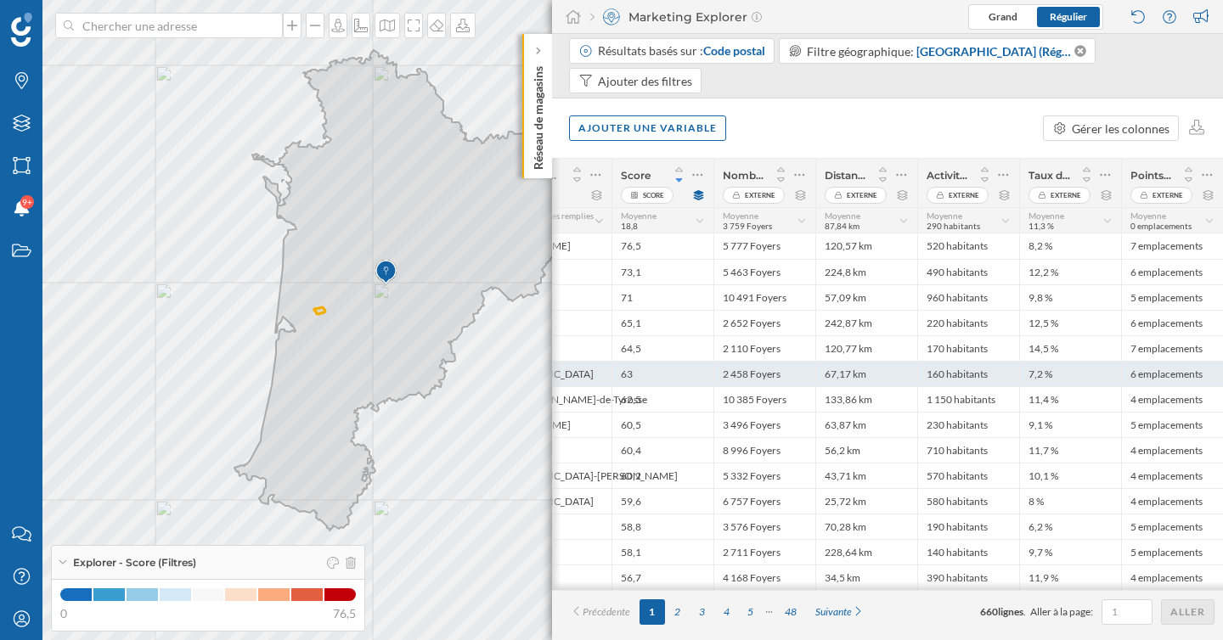
click at [839, 376] on div "67,17 km" at bounding box center [866, 373] width 102 height 25
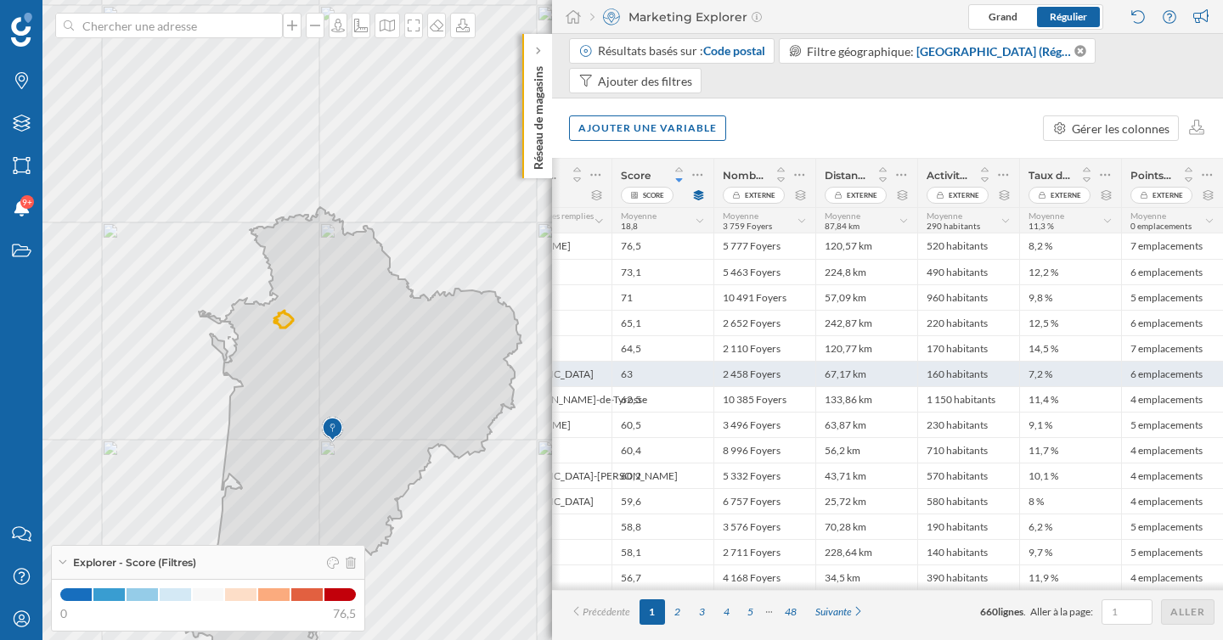
click at [843, 363] on div "67,17 km" at bounding box center [866, 373] width 102 height 25
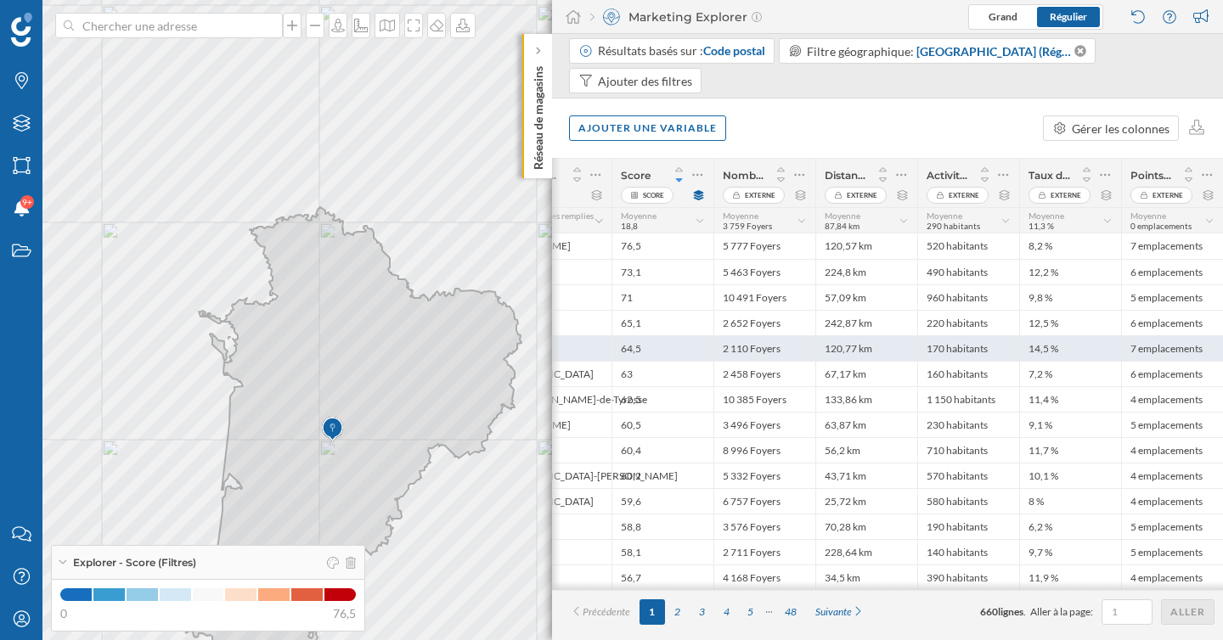
click at [852, 352] on div "120,77 km" at bounding box center [866, 347] width 102 height 25
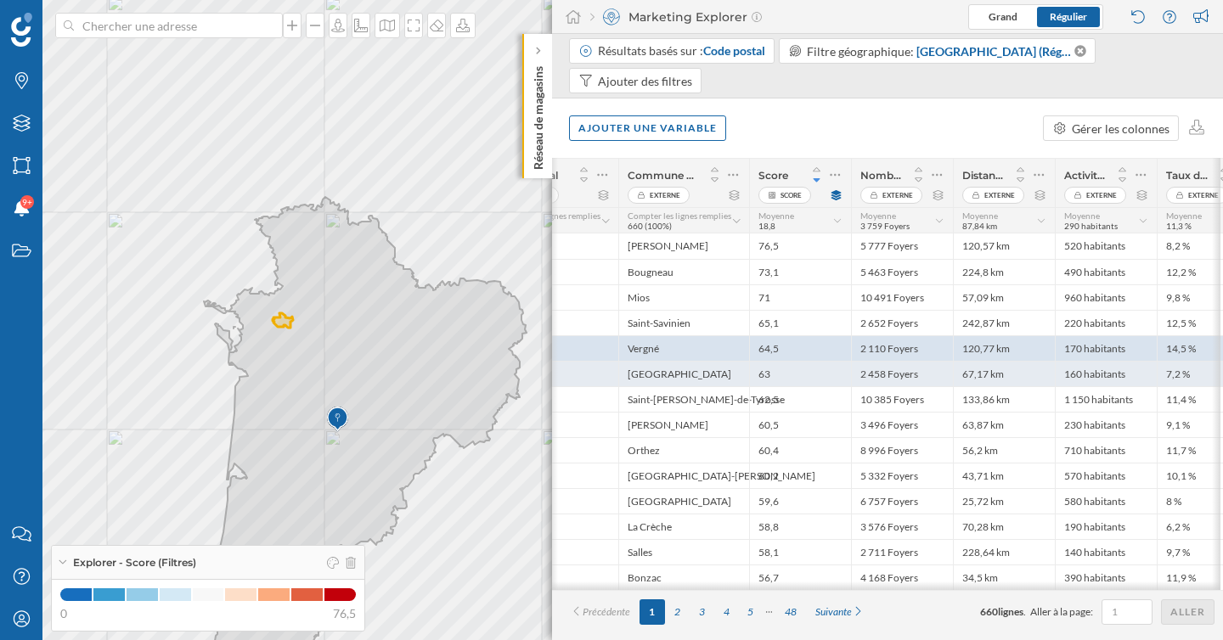
scroll to position [0, 0]
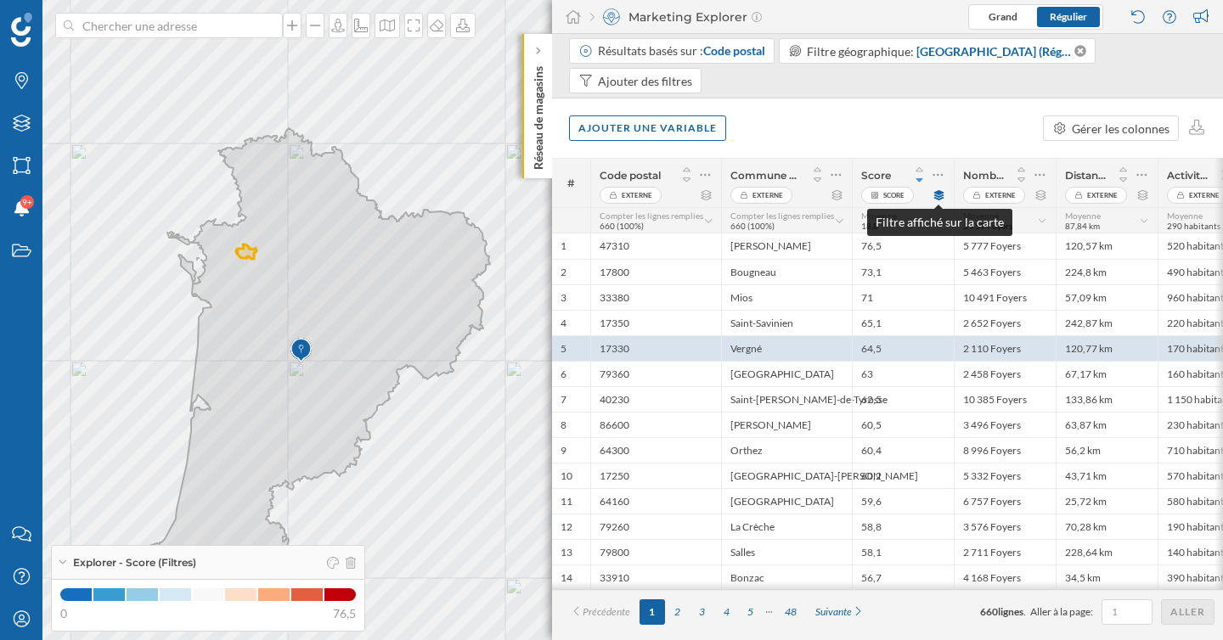
click at [938, 194] on icon at bounding box center [939, 195] width 10 height 10
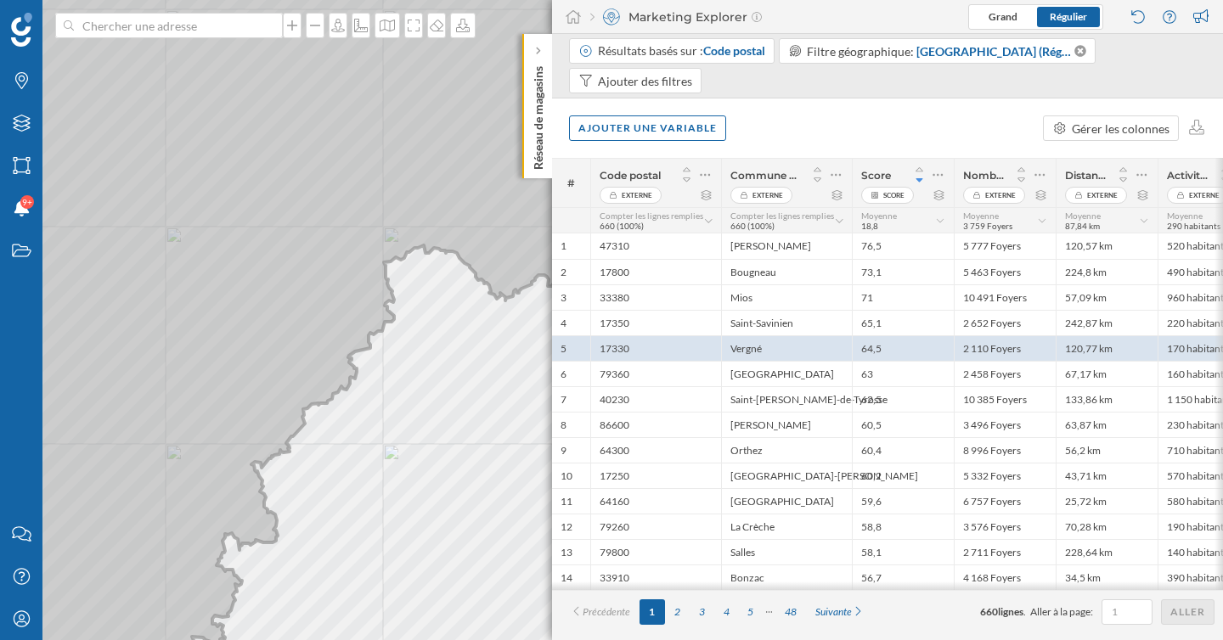
drag, startPoint x: 159, startPoint y: 302, endPoint x: 390, endPoint y: 302, distance: 230.9
click at [390, 302] on icon at bounding box center [310, 320] width 839 height 775
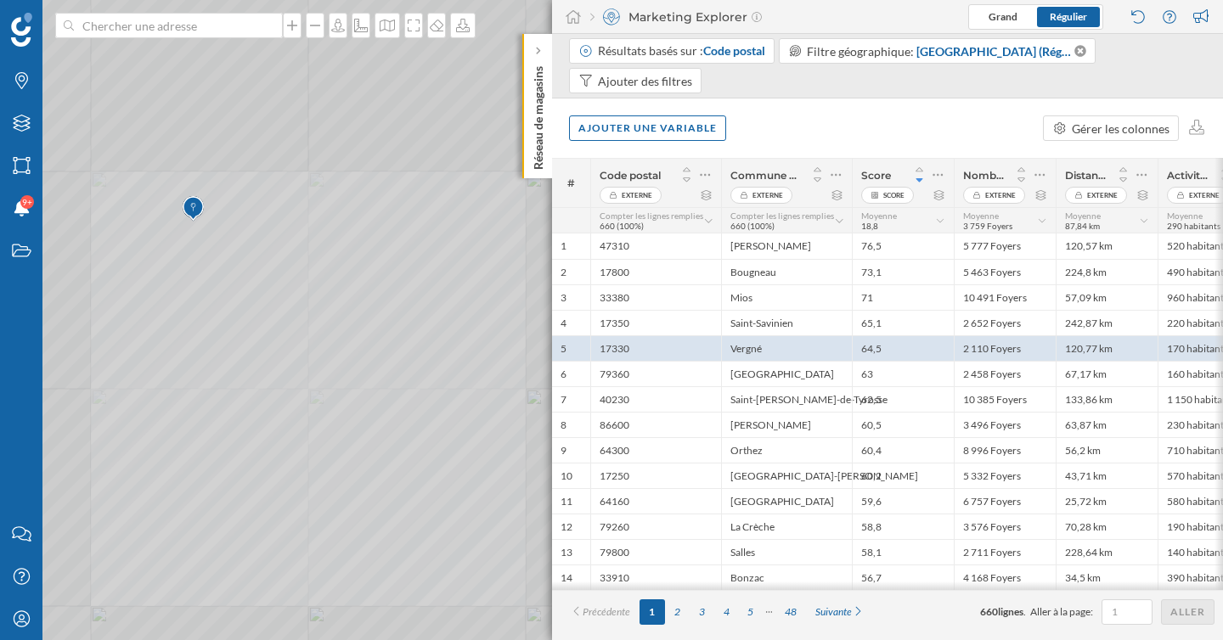
drag, startPoint x: 178, startPoint y: 233, endPoint x: 385, endPoint y: 233, distance: 206.3
click at [385, 233] on icon at bounding box center [611, 320] width 1474 height 775
drag, startPoint x: 244, startPoint y: 340, endPoint x: 393, endPoint y: 298, distance: 155.3
click at [395, 298] on icon at bounding box center [757, 281] width 1474 height 775
click at [371, 302] on icon at bounding box center [611, 320] width 1474 height 775
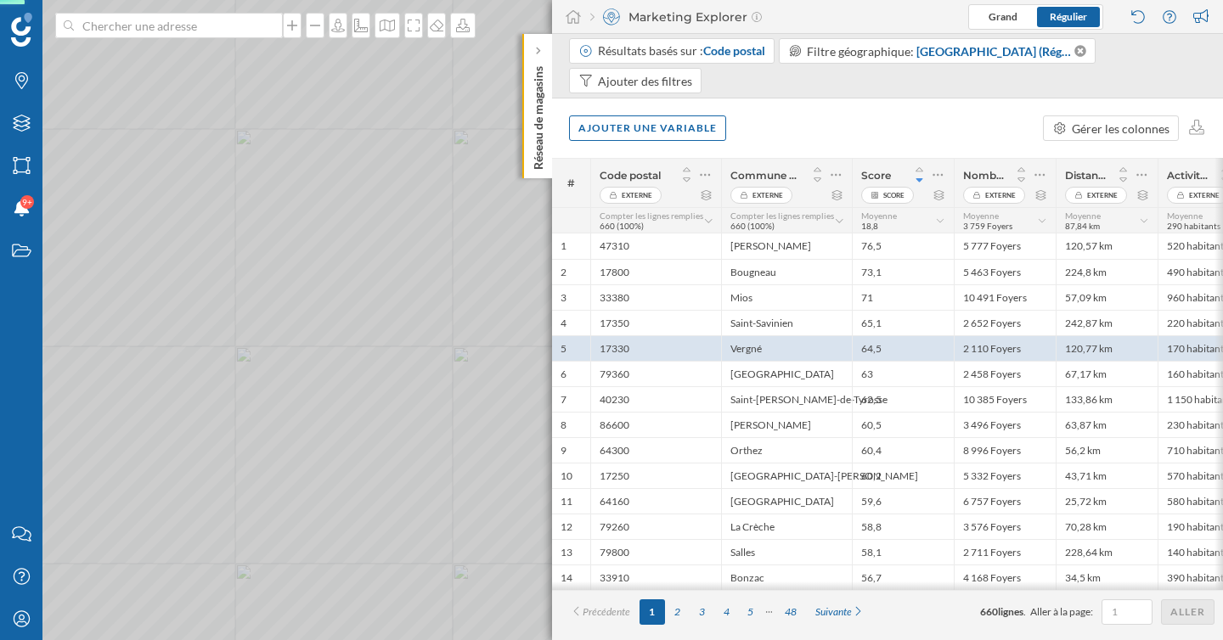
click at [357, 314] on icon at bounding box center [611, 320] width 1474 height 775
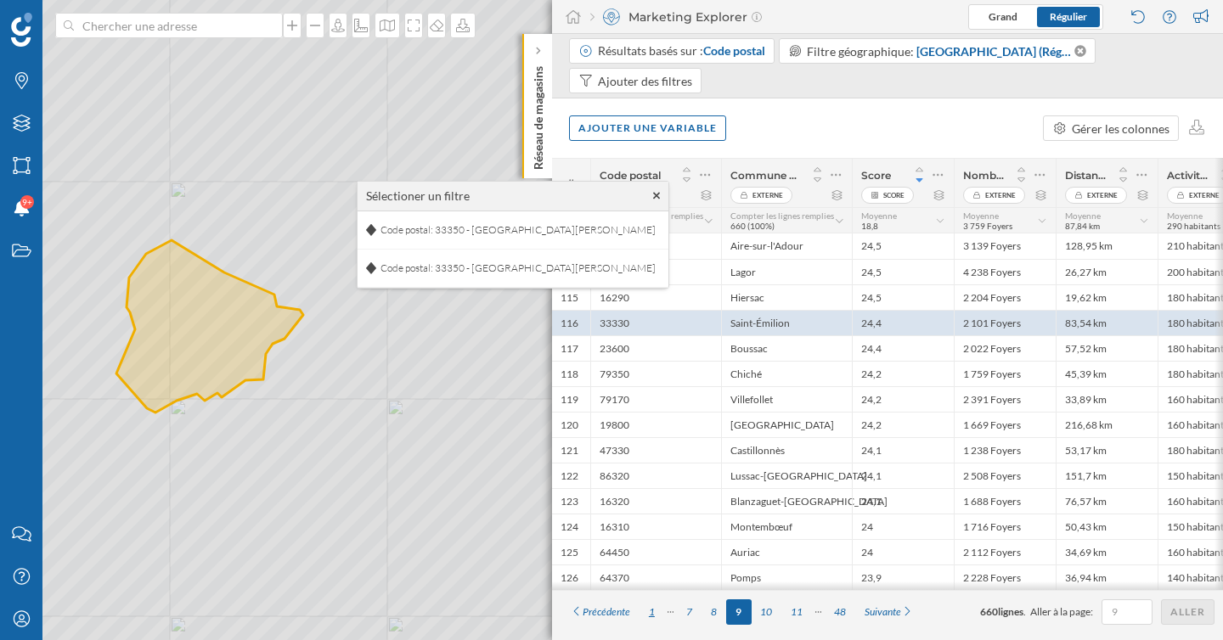
click at [654, 613] on div "1" at bounding box center [651, 611] width 25 height 25
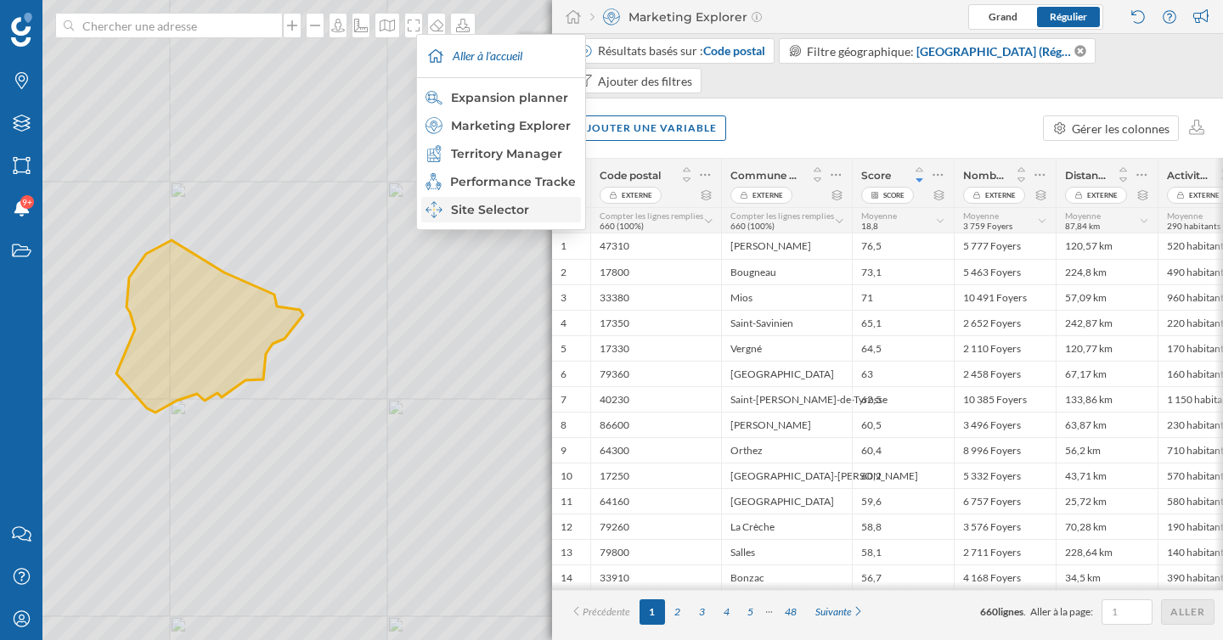
click at [520, 210] on div "Site Selector" at bounding box center [499, 209] width 149 height 17
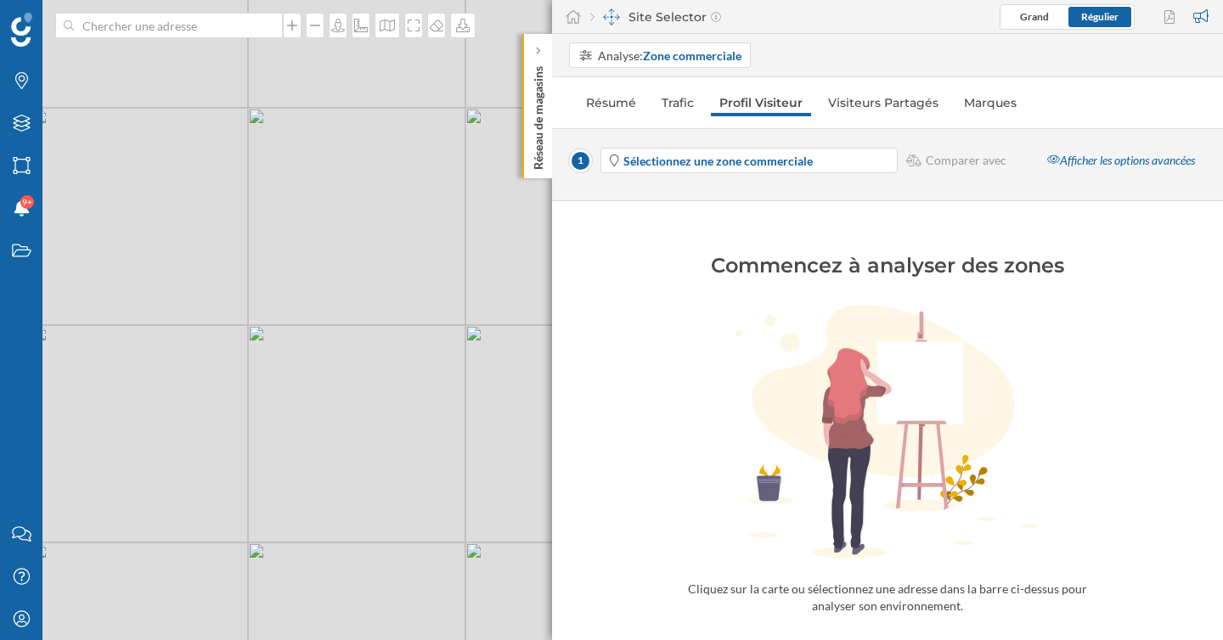
drag, startPoint x: 231, startPoint y: 395, endPoint x: 373, endPoint y: 315, distance: 162.7
click at [373, 316] on div "© Mapbox © OpenStreetMap Improve this map" at bounding box center [611, 320] width 1223 height 640
drag, startPoint x: 252, startPoint y: 329, endPoint x: 377, endPoint y: 331, distance: 124.8
click at [377, 331] on div "© Mapbox © OpenStreetMap Improve this map" at bounding box center [611, 320] width 1223 height 640
drag, startPoint x: 434, startPoint y: 176, endPoint x: 412, endPoint y: 180, distance: 22.5
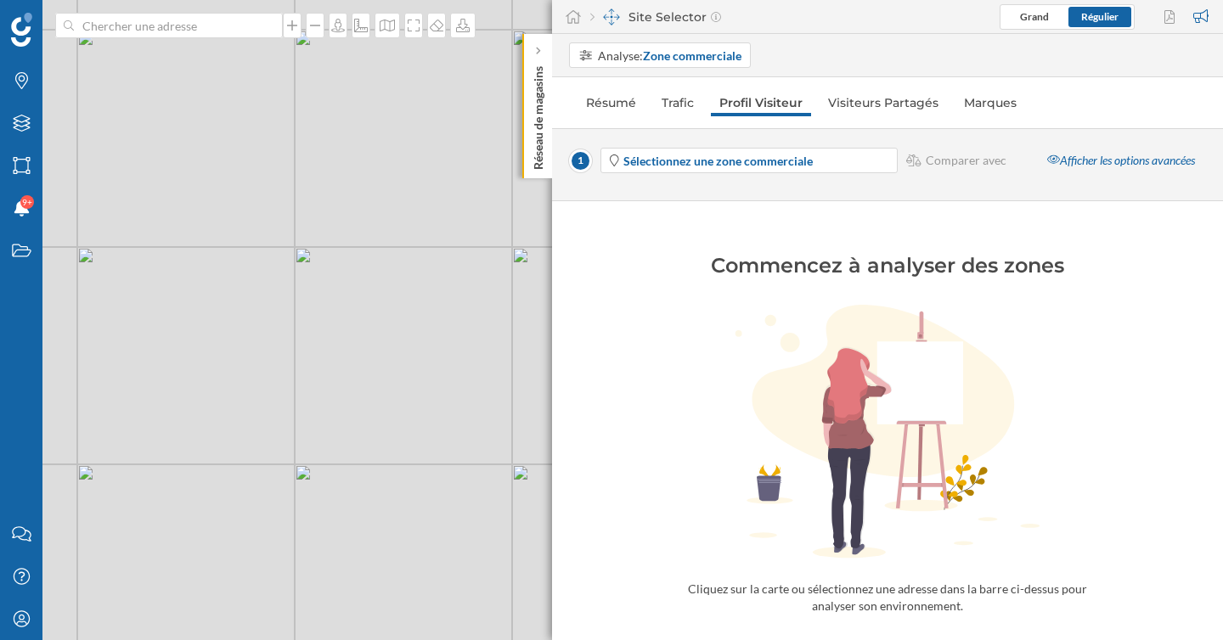
click at [412, 180] on div "© Mapbox © OpenStreetMap Improve this map" at bounding box center [611, 320] width 1223 height 640
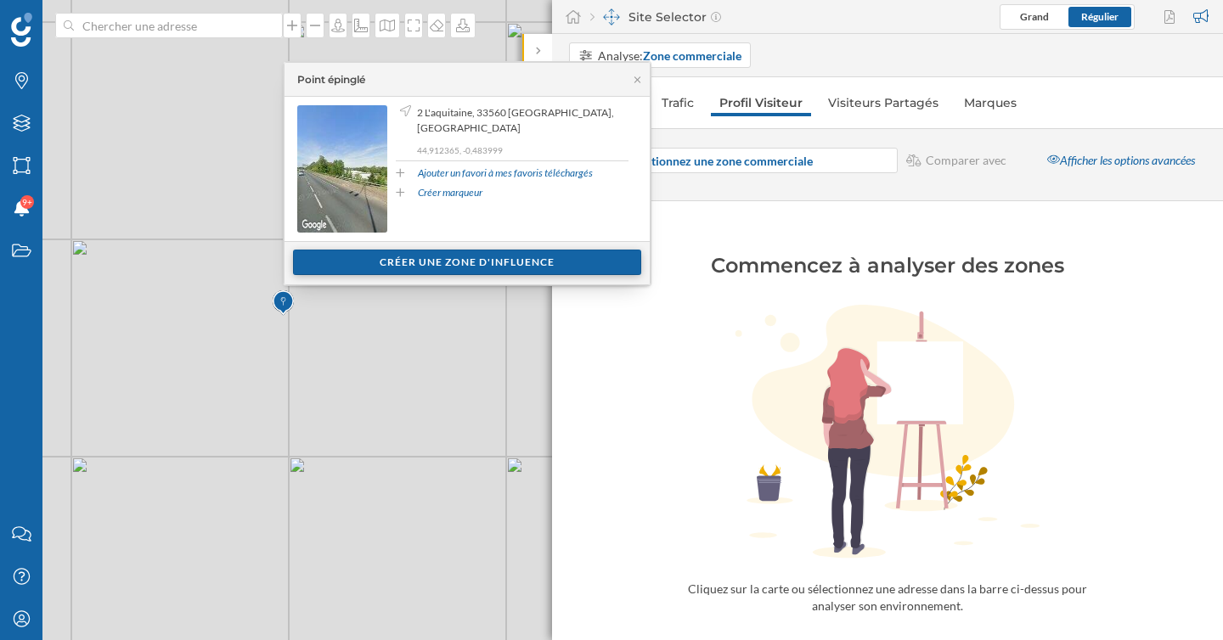
click at [513, 263] on div "Créer une zone d'influence" at bounding box center [467, 262] width 348 height 25
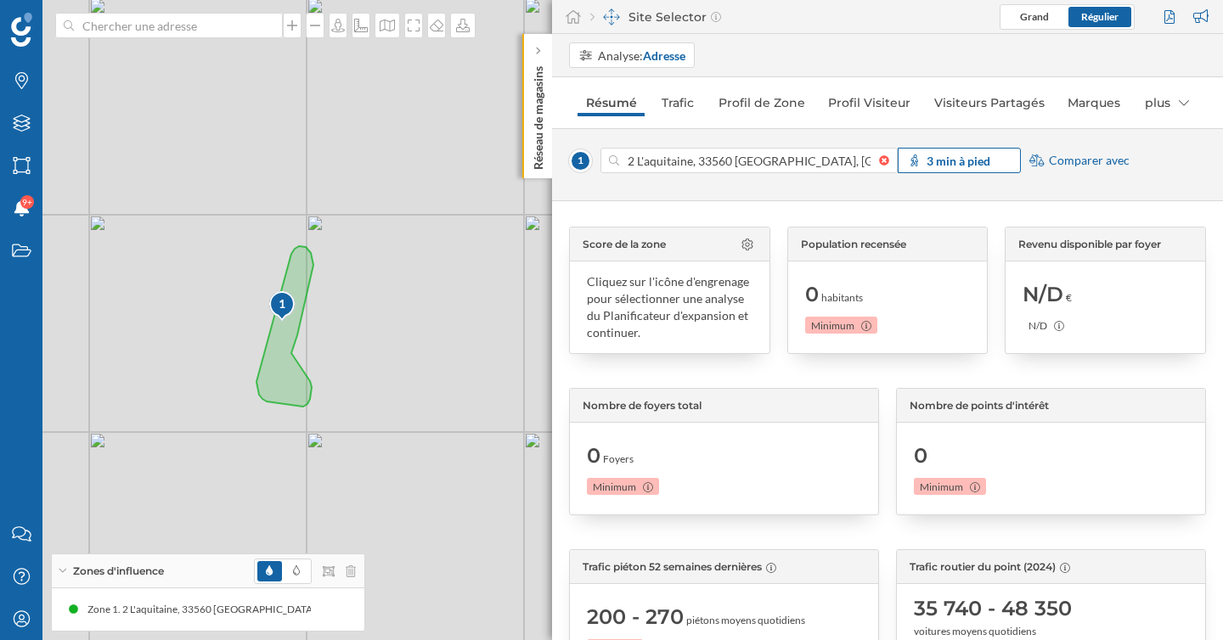
click at [934, 171] on div "3 min à pied" at bounding box center [958, 160] width 123 height 25
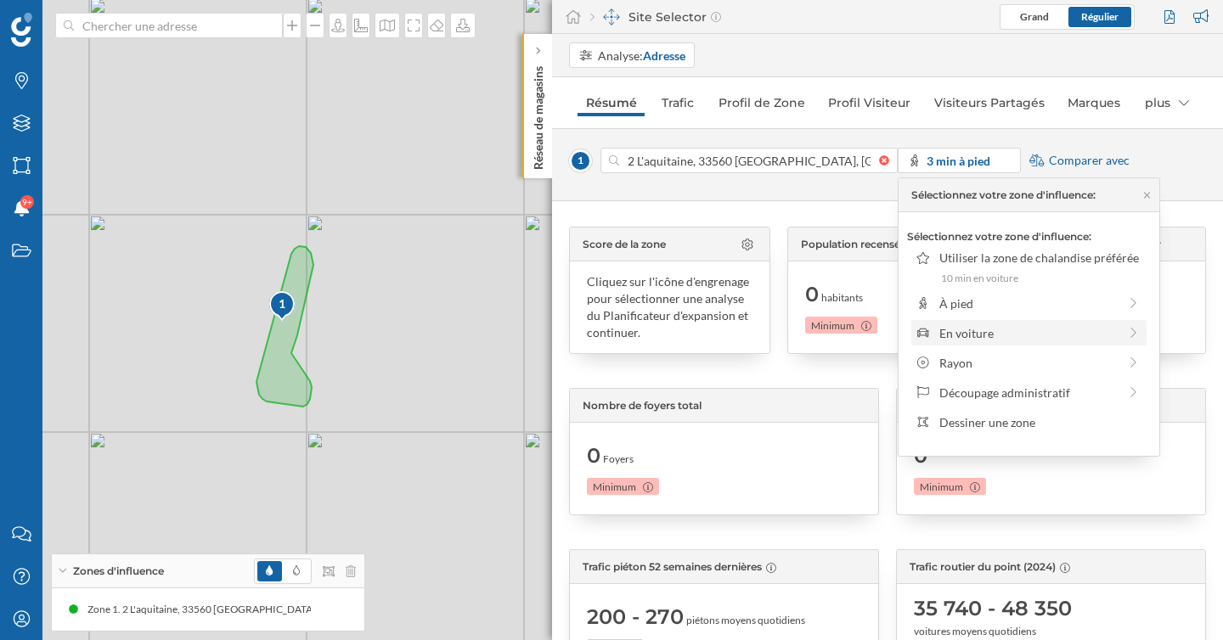
click at [989, 339] on div "En voiture" at bounding box center [1028, 333] width 178 height 18
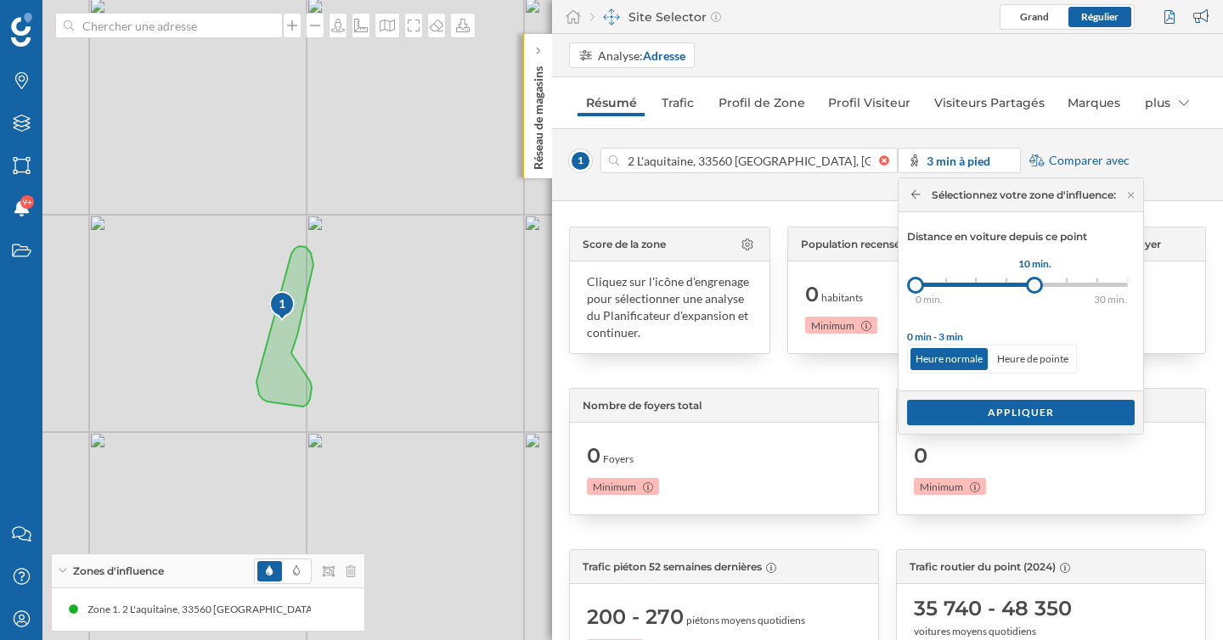
drag, startPoint x: 947, startPoint y: 288, endPoint x: 1038, endPoint y: 289, distance: 90.9
click at [1038, 289] on div at bounding box center [1034, 285] width 17 height 17
click at [1018, 410] on div "Appliquer" at bounding box center [1021, 411] width 228 height 25
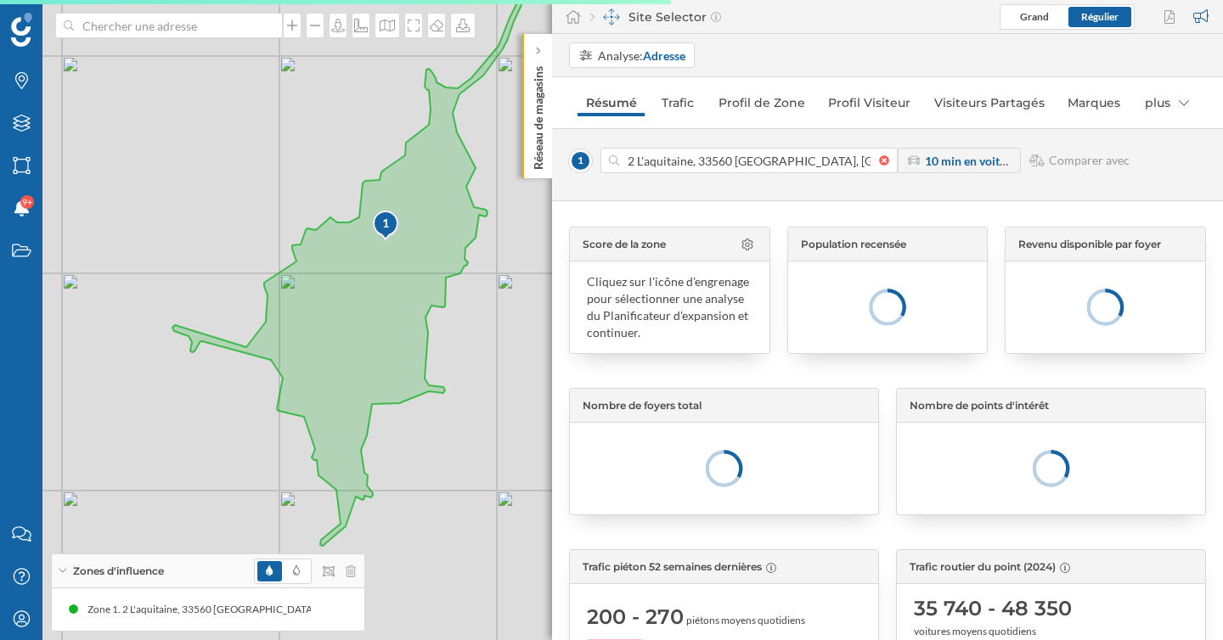
drag, startPoint x: 516, startPoint y: 390, endPoint x: 464, endPoint y: 330, distance: 78.8
click at [464, 330] on div "1 © Mapbox © OpenStreetMap Improve this map" at bounding box center [611, 320] width 1223 height 640
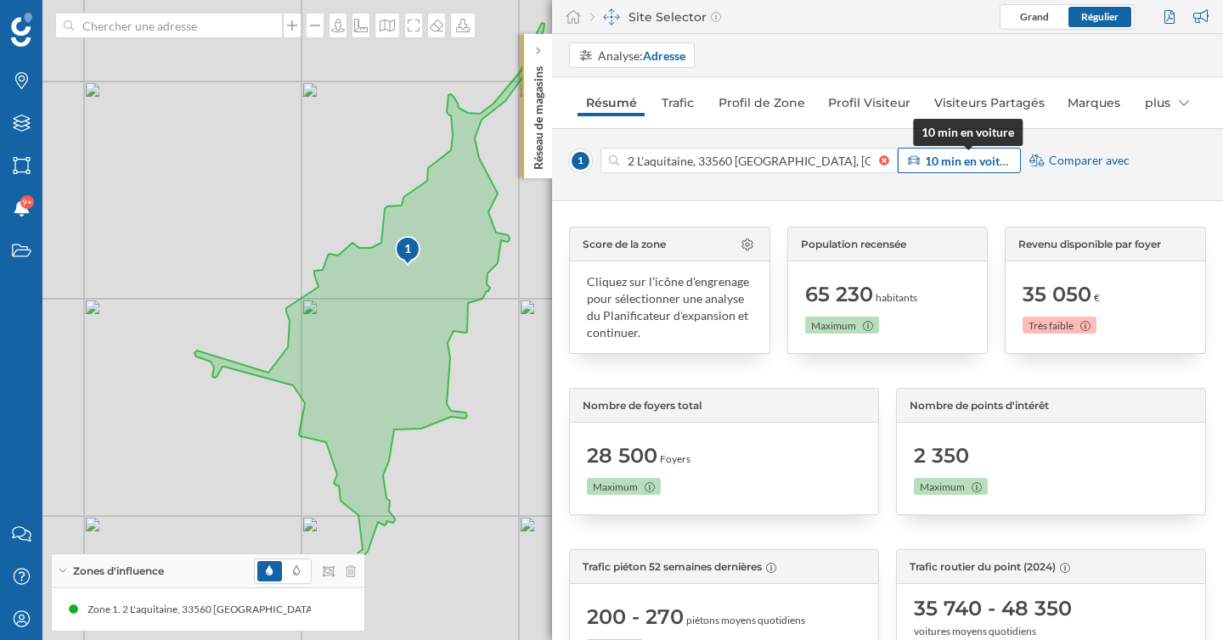
click at [958, 154] on strong "10 min en voiture" at bounding box center [971, 161] width 93 height 14
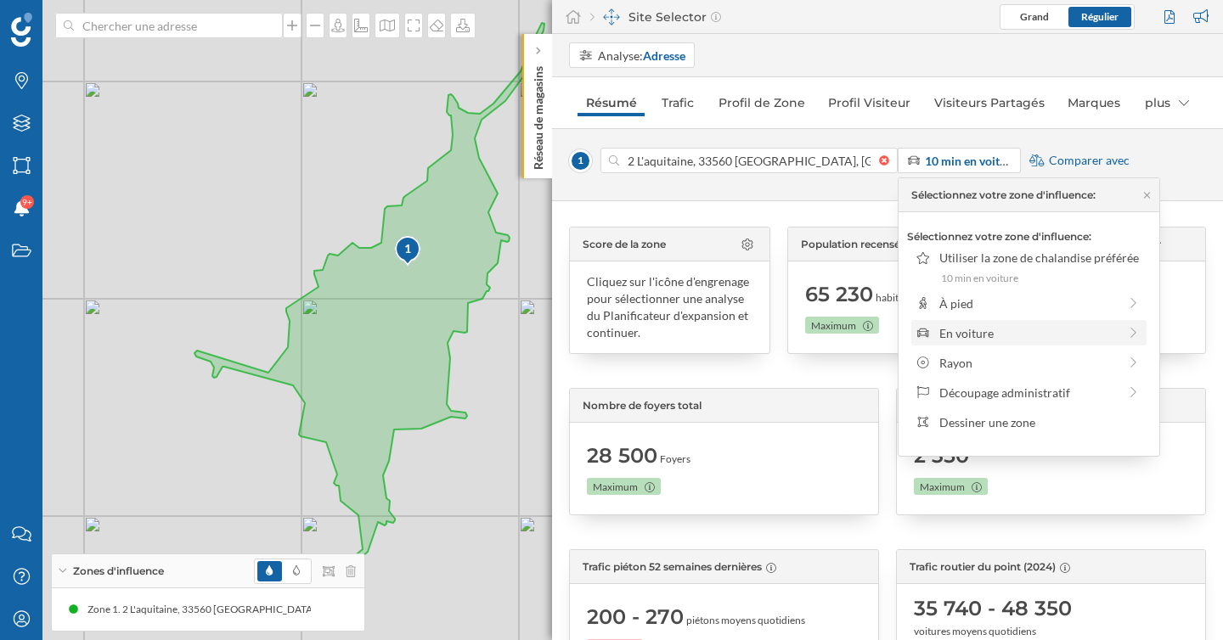
click at [977, 343] on div "En voiture" at bounding box center [1028, 332] width 235 height 25
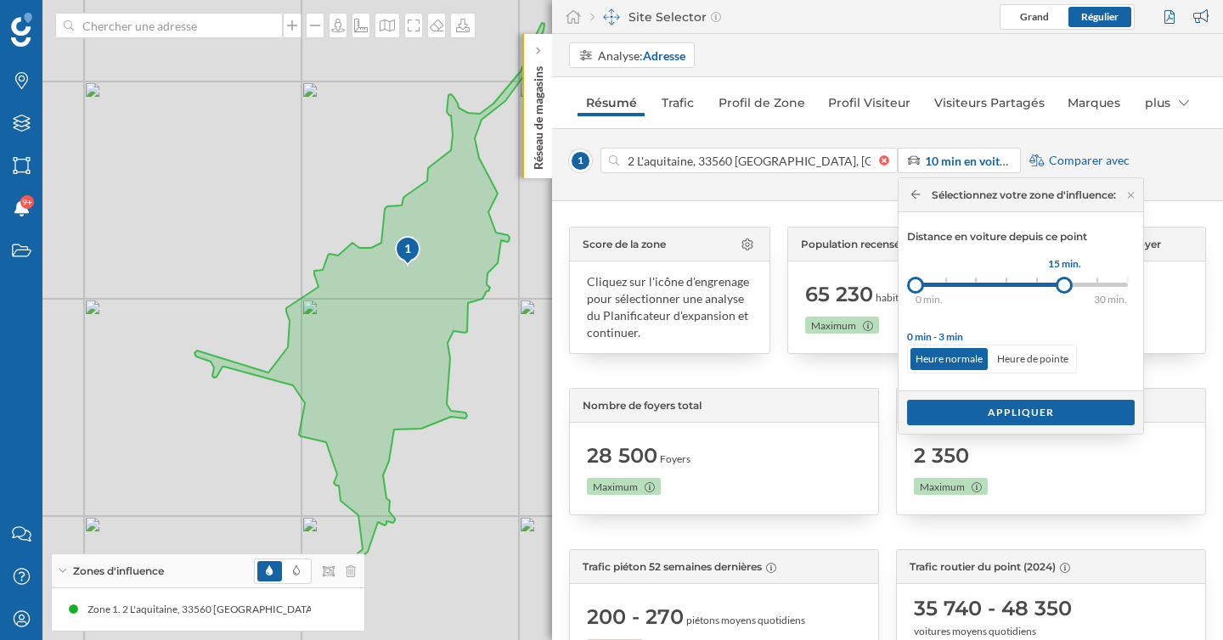
drag, startPoint x: 945, startPoint y: 287, endPoint x: 1068, endPoint y: 285, distance: 123.1
click at [1068, 285] on div at bounding box center [1063, 285] width 17 height 17
click at [1039, 350] on p "Heure de pointe" at bounding box center [1033, 359] width 82 height 22
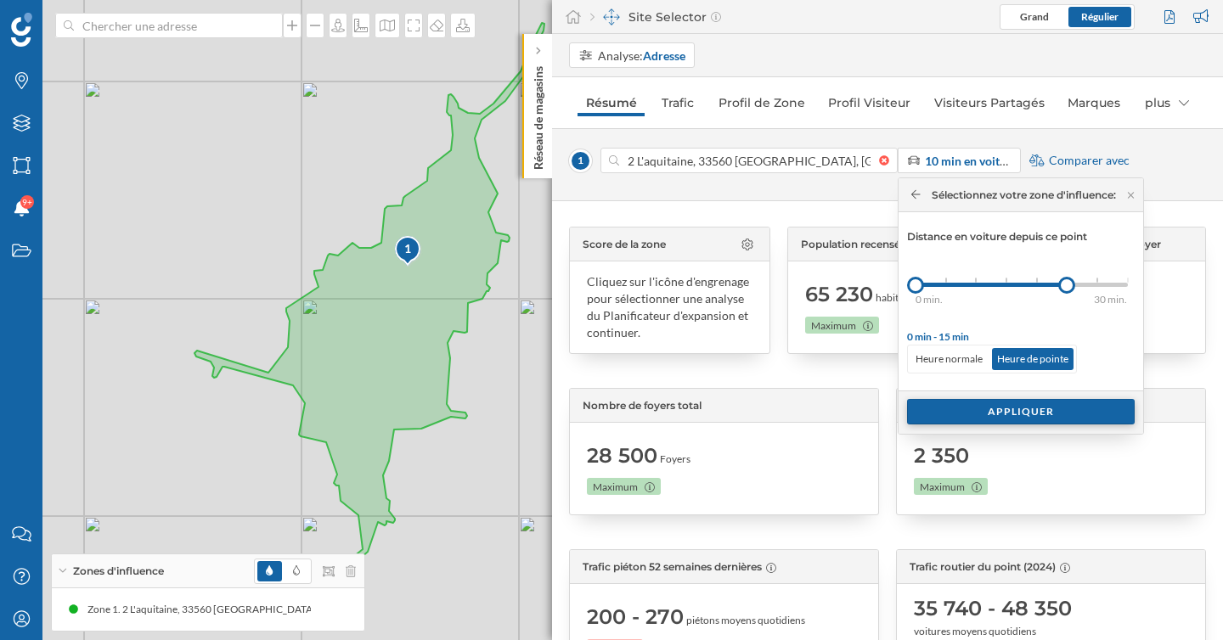
click at [1033, 416] on div "Appliquer" at bounding box center [1021, 411] width 228 height 25
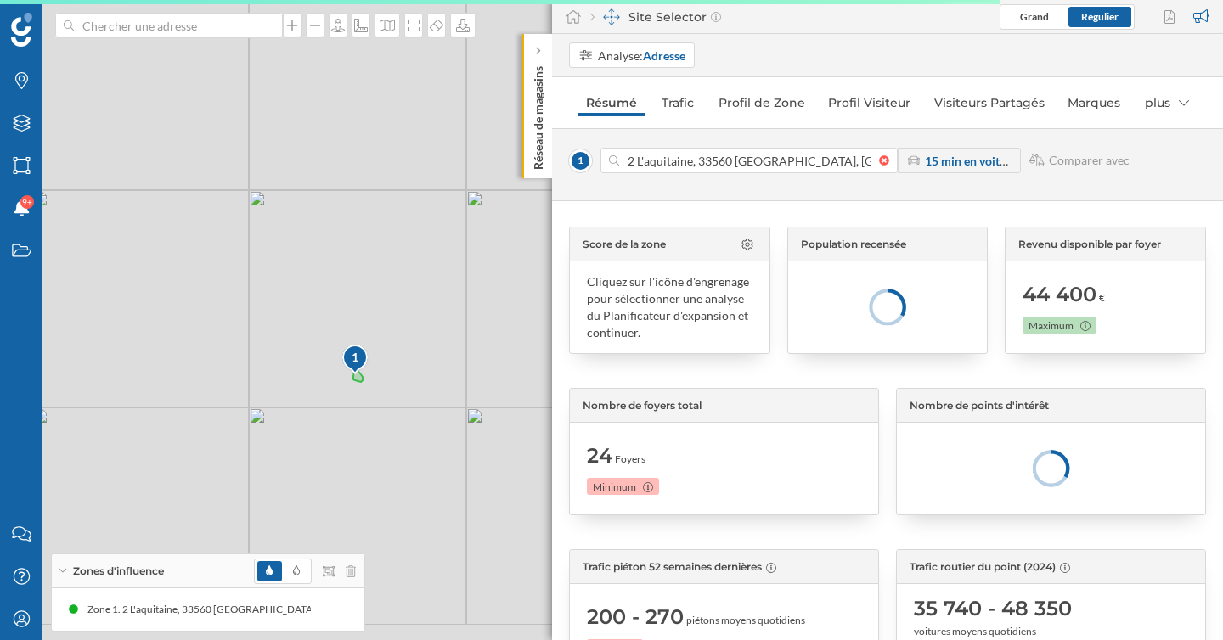
drag, startPoint x: 368, startPoint y: 451, endPoint x: 369, endPoint y: 383, distance: 67.9
click at [369, 383] on div "1 © Mapbox © OpenStreetMap Improve this map" at bounding box center [611, 320] width 1223 height 640
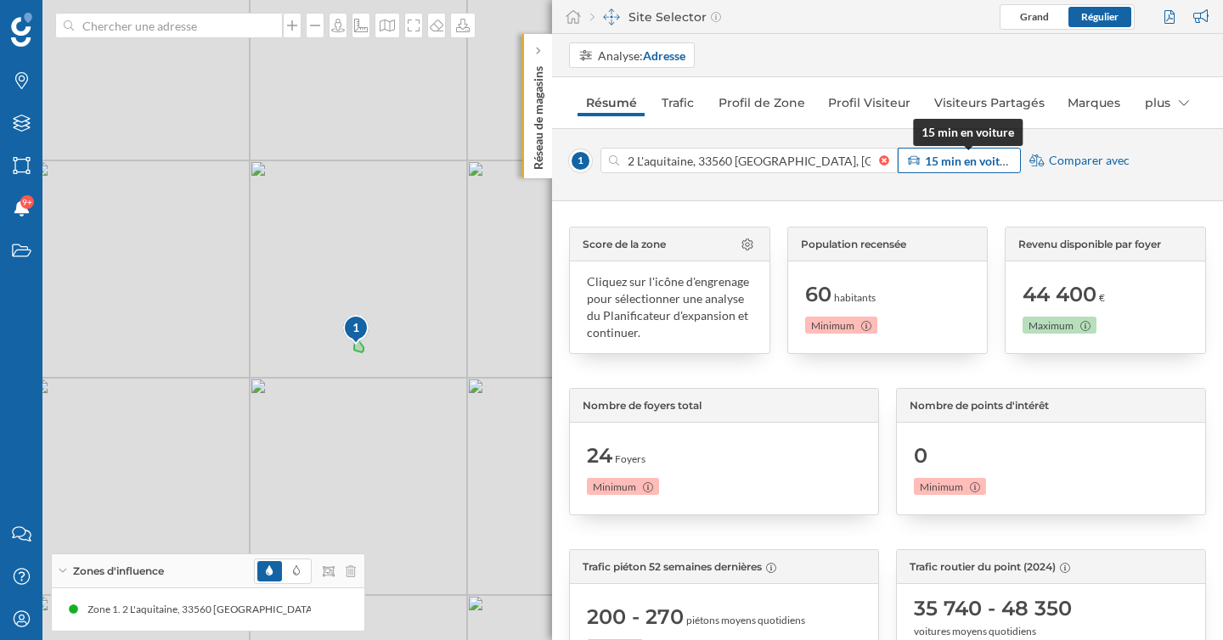
click at [958, 164] on strong "15 min en voiture" at bounding box center [971, 161] width 93 height 14
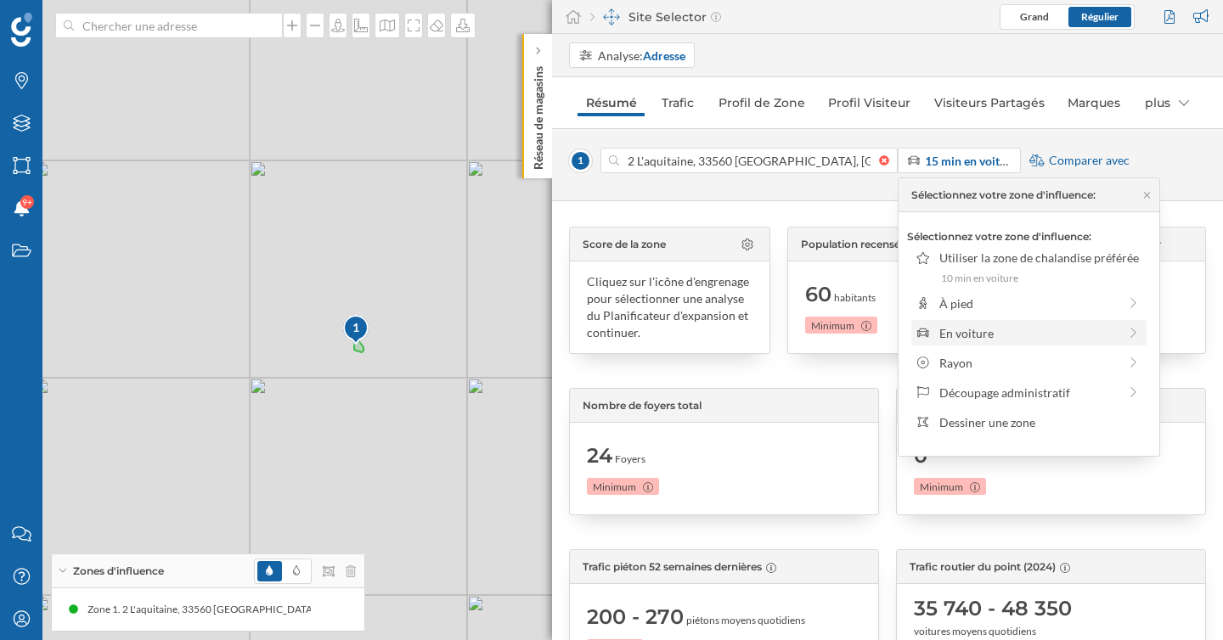
click at [998, 334] on div "En voiture" at bounding box center [1028, 333] width 178 height 18
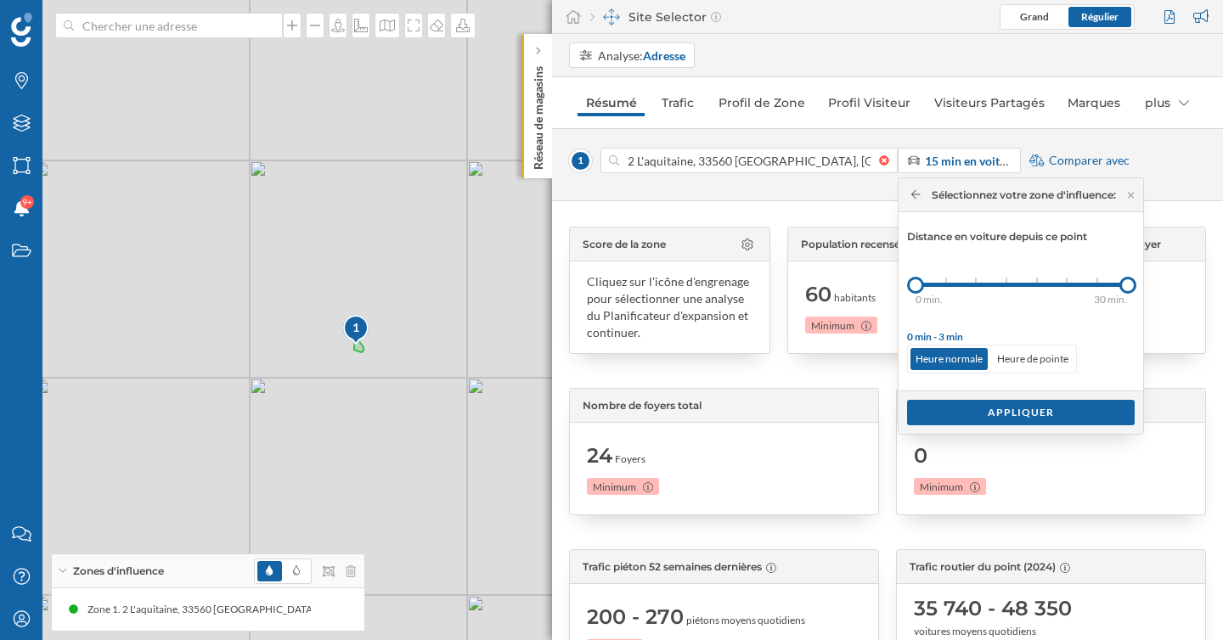
drag, startPoint x: 946, startPoint y: 285, endPoint x: 1151, endPoint y: 284, distance: 205.5
click at [1151, 284] on body "Marques Filtres Zones Notifications 9+ Travail Nous contacter Centre d'aide Mon…" at bounding box center [611, 320] width 1223 height 640
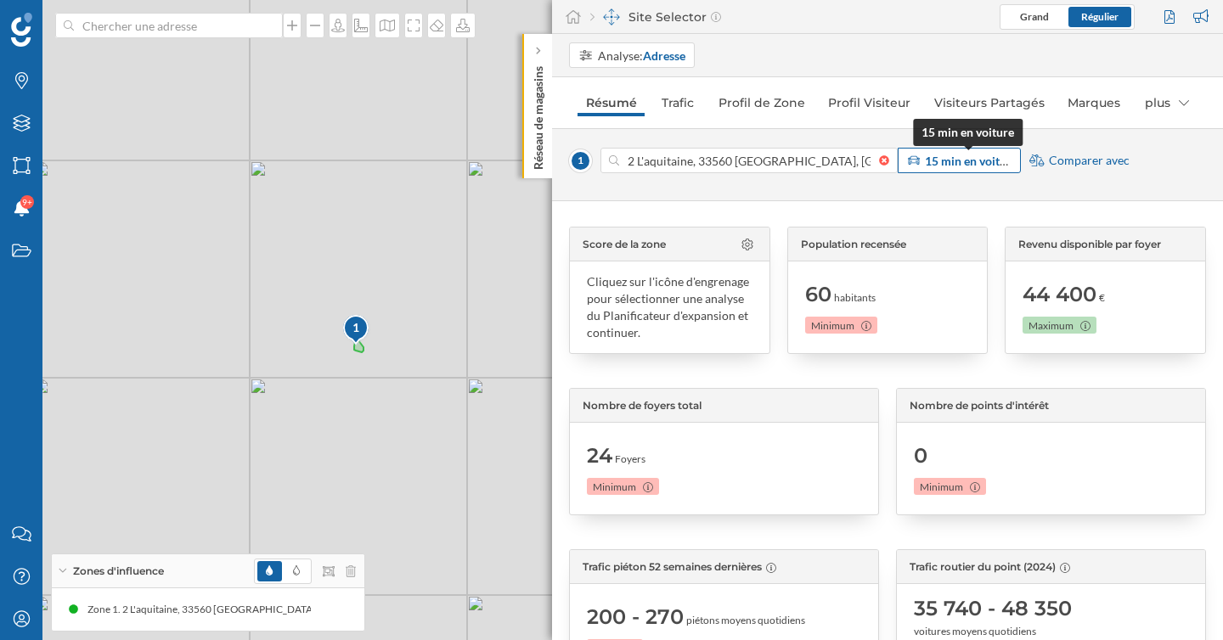
click at [963, 167] on strong "15 min en voiture" at bounding box center [971, 161] width 93 height 14
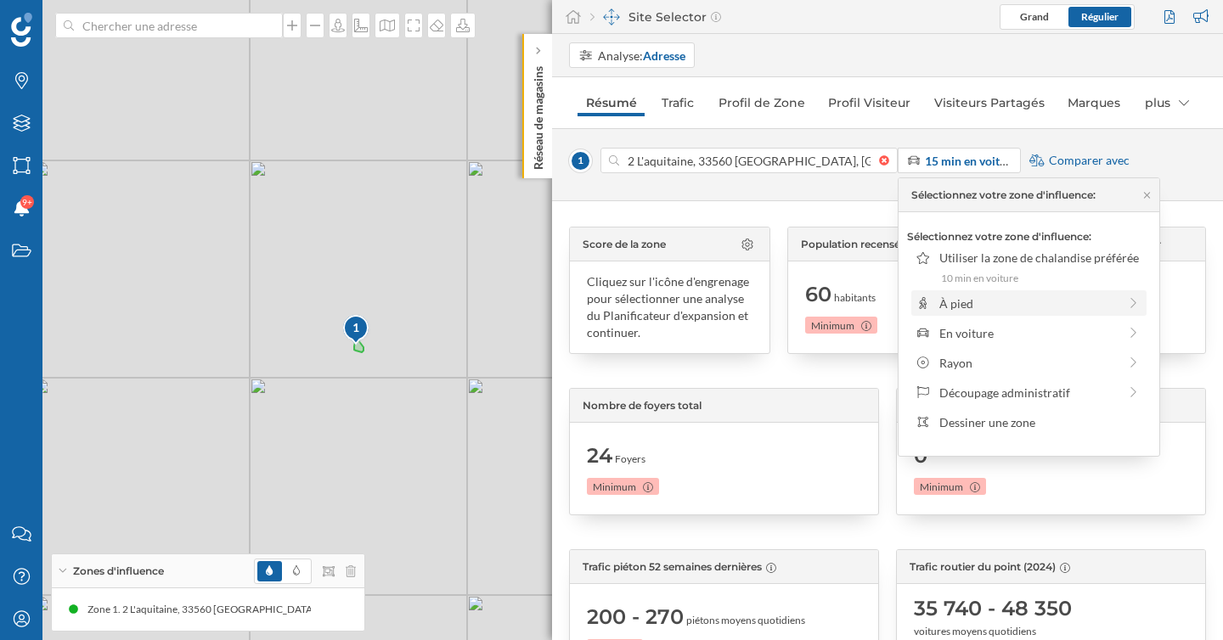
click at [970, 300] on div "À pied" at bounding box center [1028, 304] width 178 height 18
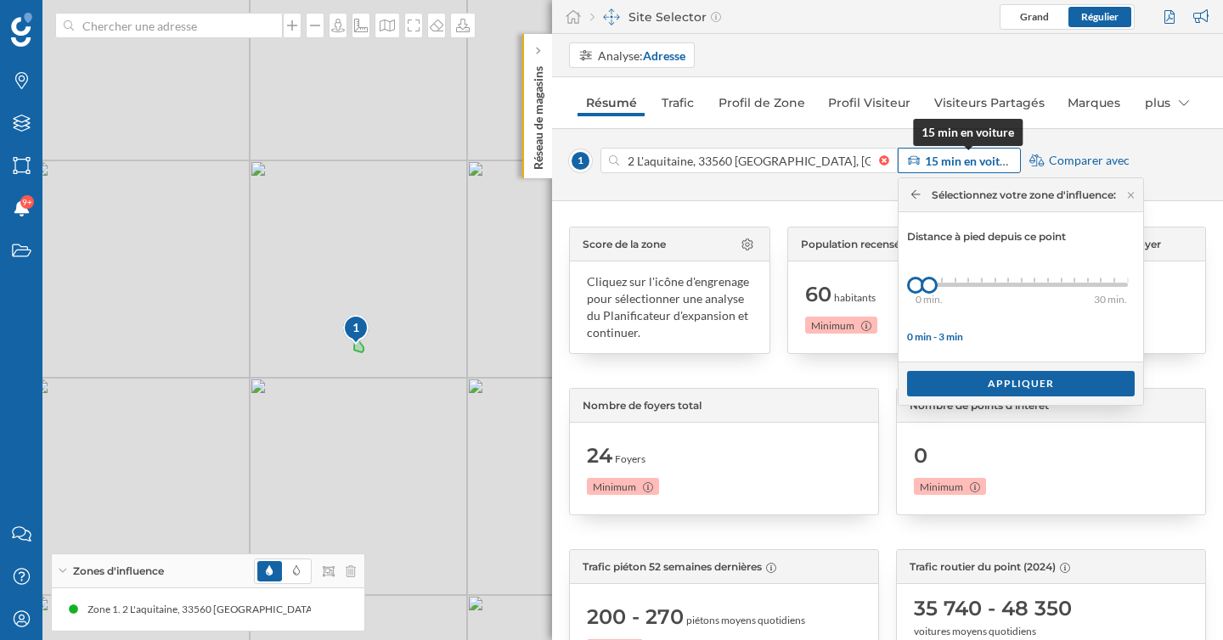
click at [984, 162] on strong "15 min en voiture" at bounding box center [971, 161] width 93 height 14
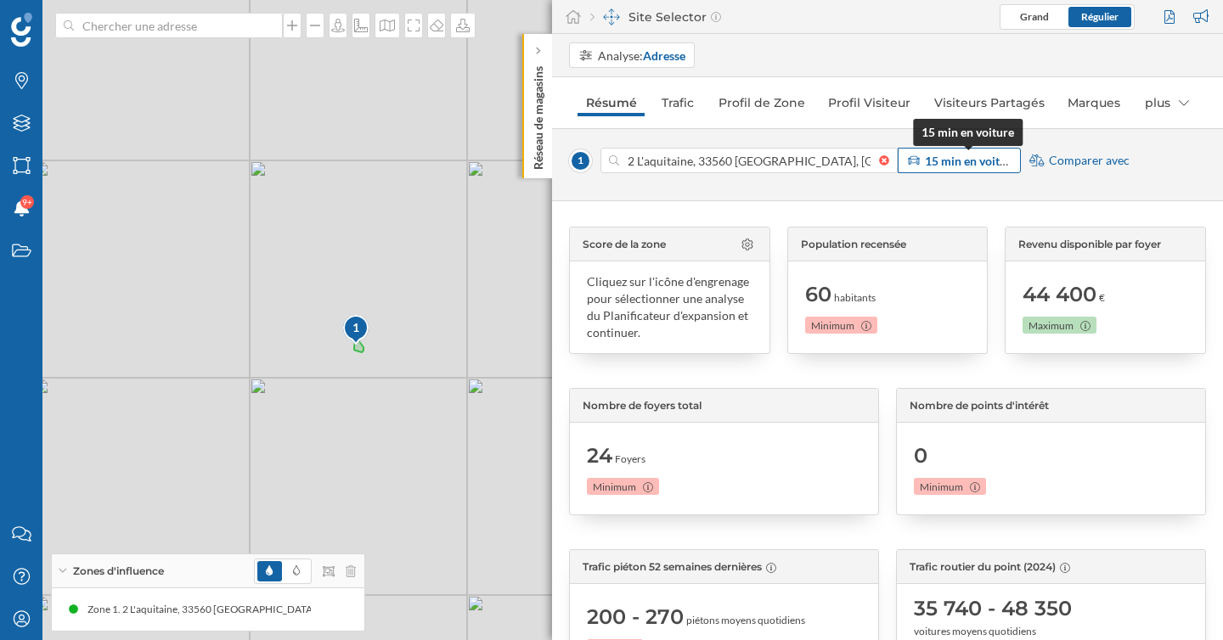
click at [984, 162] on strong "15 min en voiture" at bounding box center [971, 161] width 93 height 14
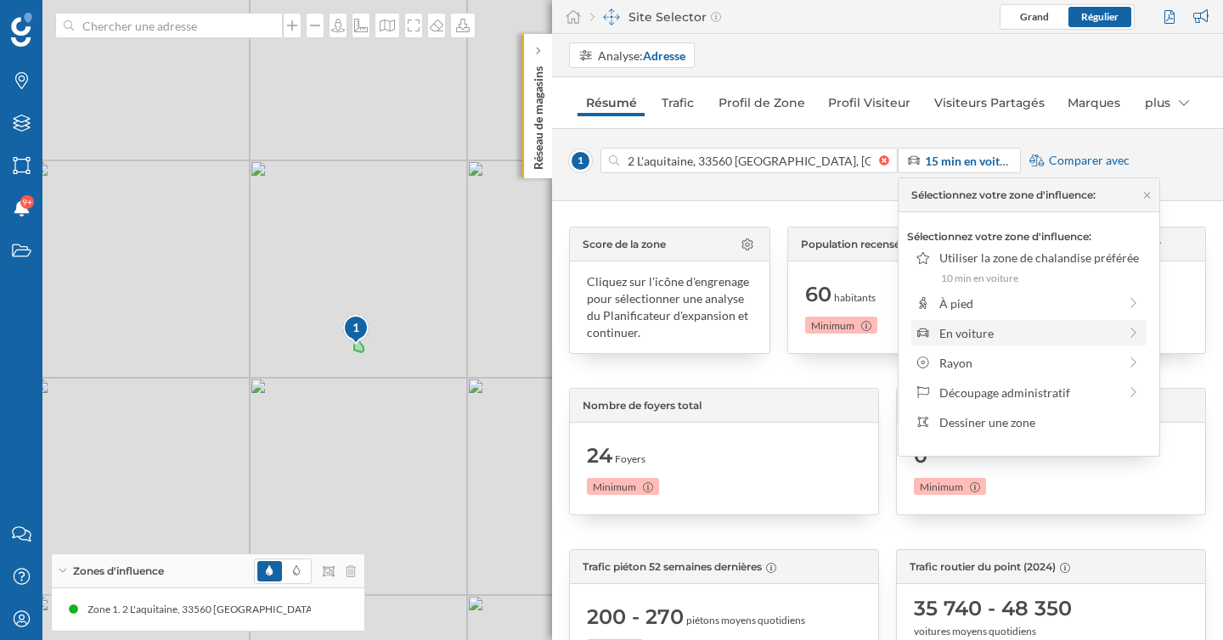
click at [995, 329] on div "En voiture" at bounding box center [1028, 333] width 178 height 18
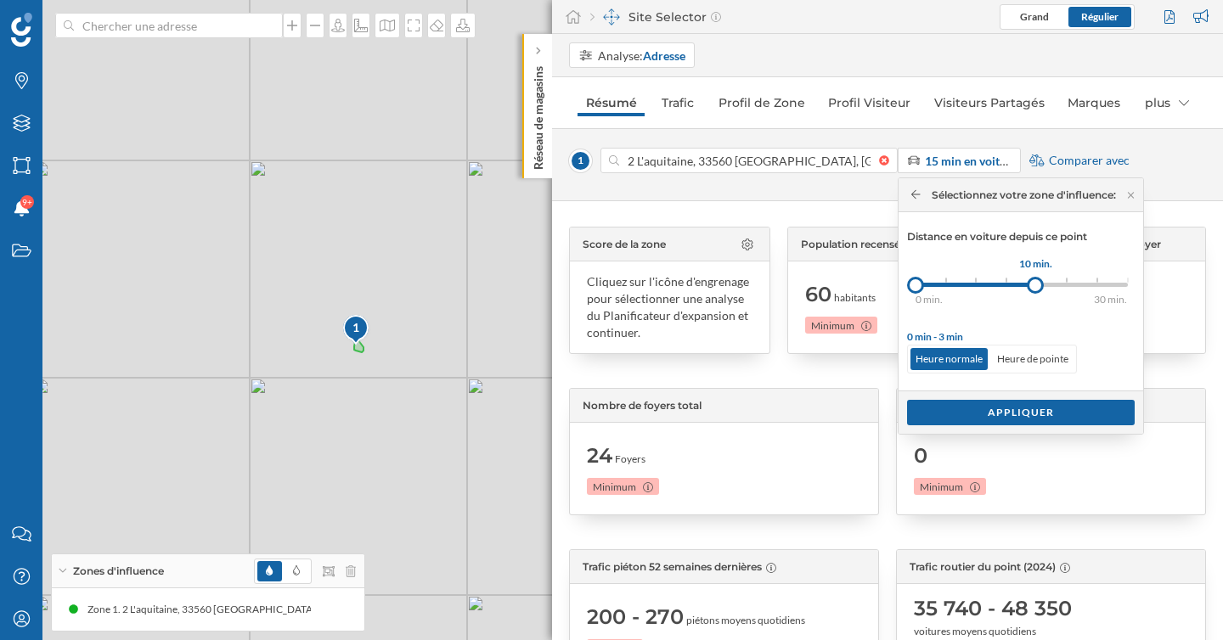
drag, startPoint x: 949, startPoint y: 282, endPoint x: 1038, endPoint y: 280, distance: 89.2
click at [1038, 280] on div at bounding box center [1034, 285] width 17 height 17
click at [1040, 409] on div "Appliquer" at bounding box center [1021, 411] width 228 height 25
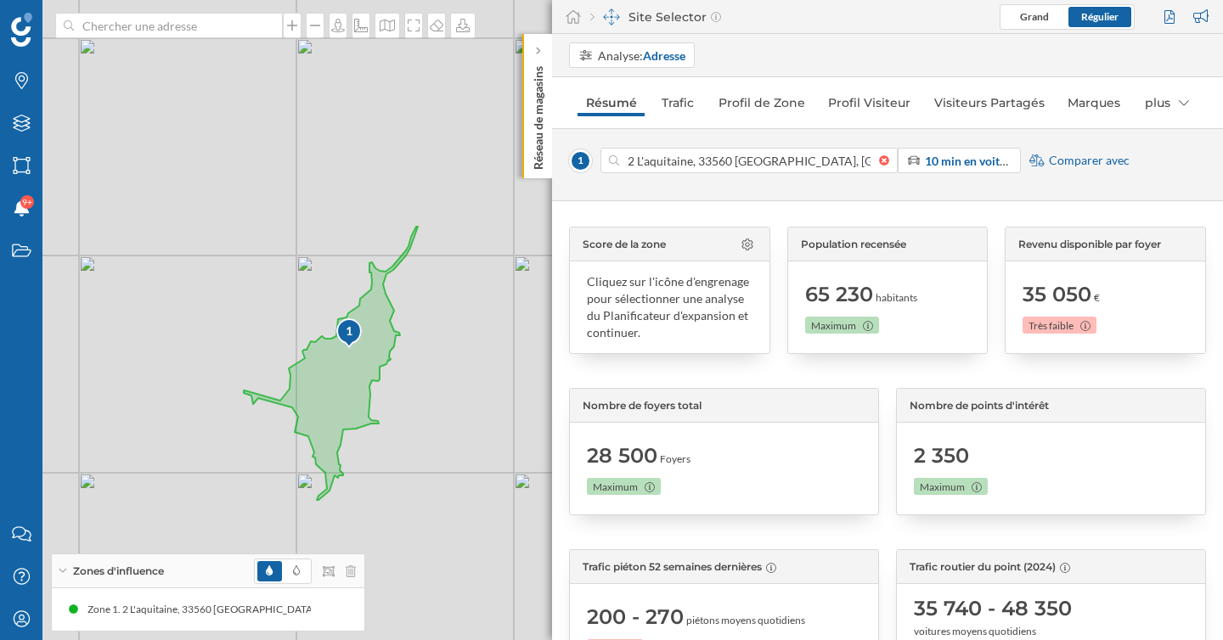
scroll to position [70, 0]
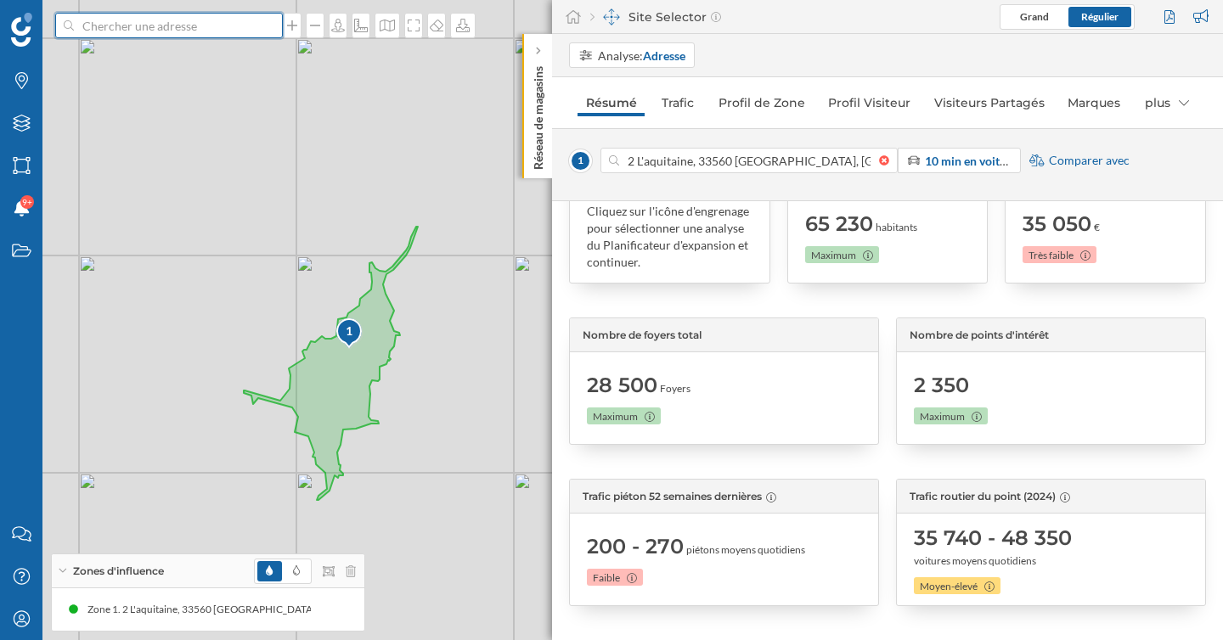
click at [126, 31] on input at bounding box center [169, 25] width 190 height 25
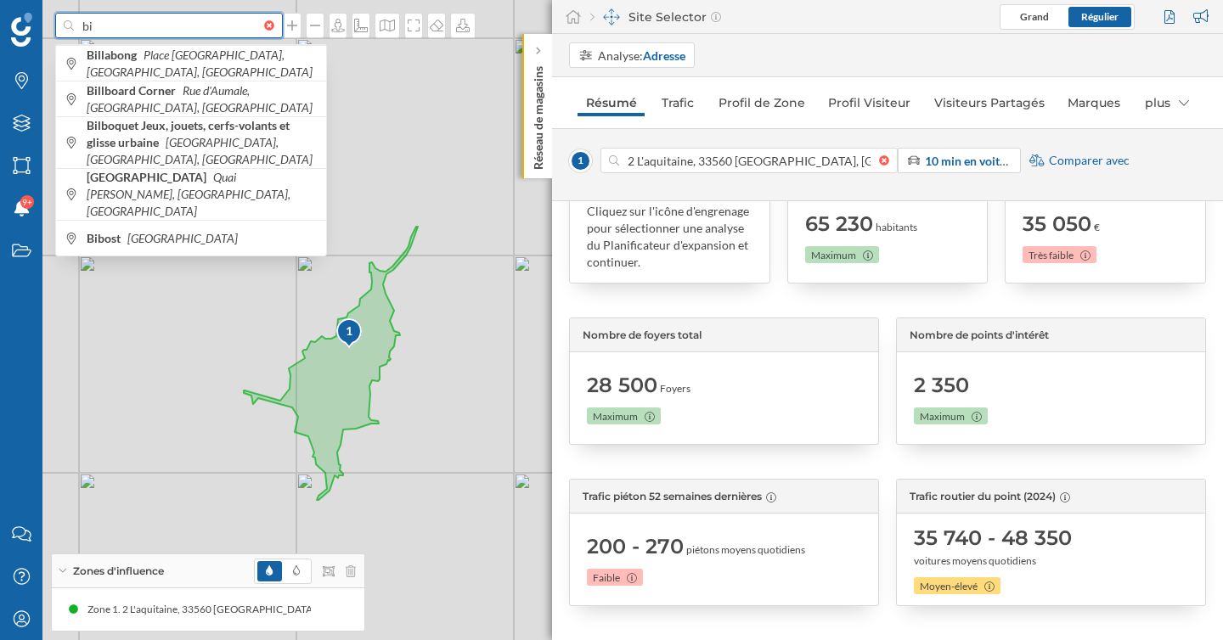
type input "b"
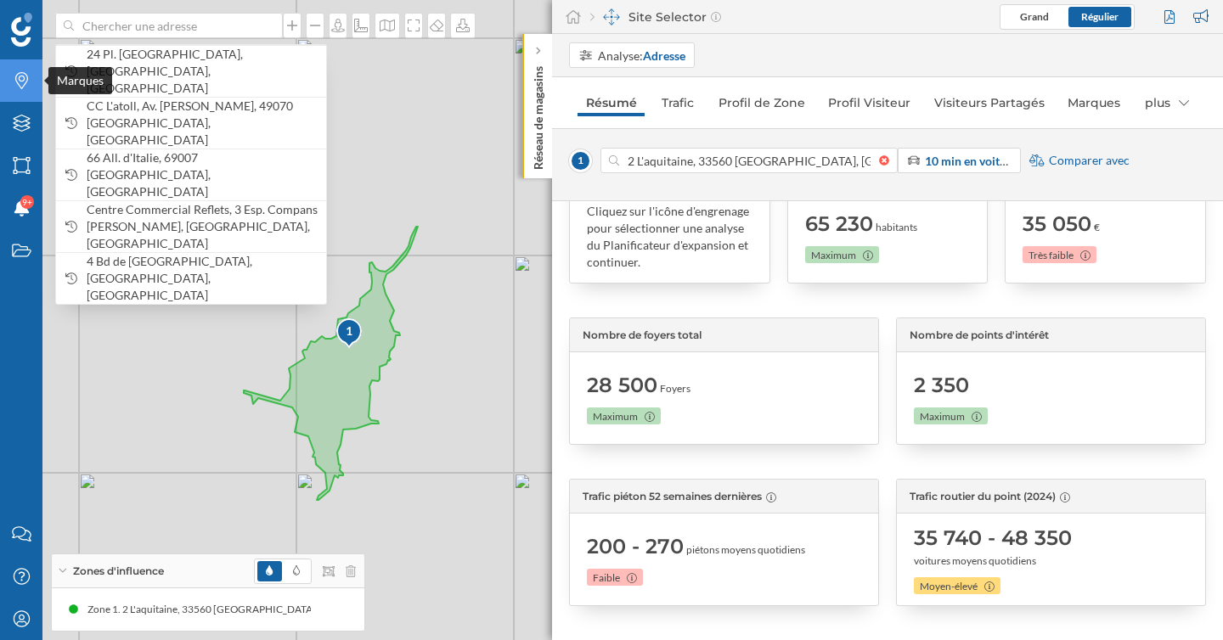
click at [24, 85] on icon "Marques" at bounding box center [21, 80] width 21 height 17
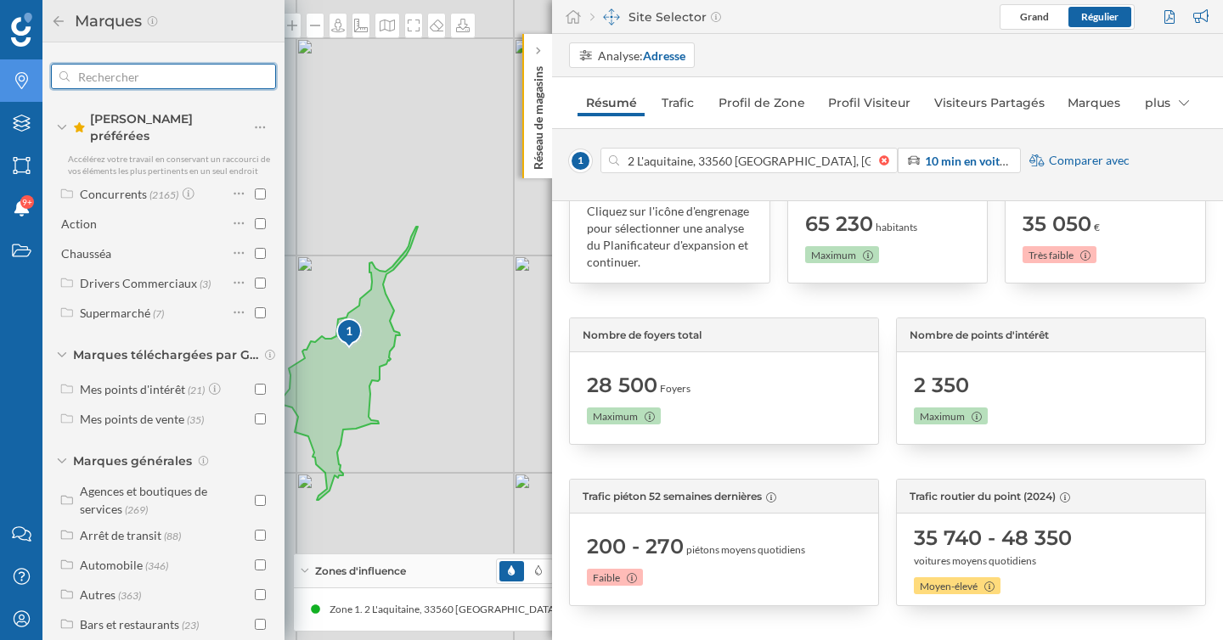
click at [111, 78] on input "text" at bounding box center [164, 76] width 188 height 34
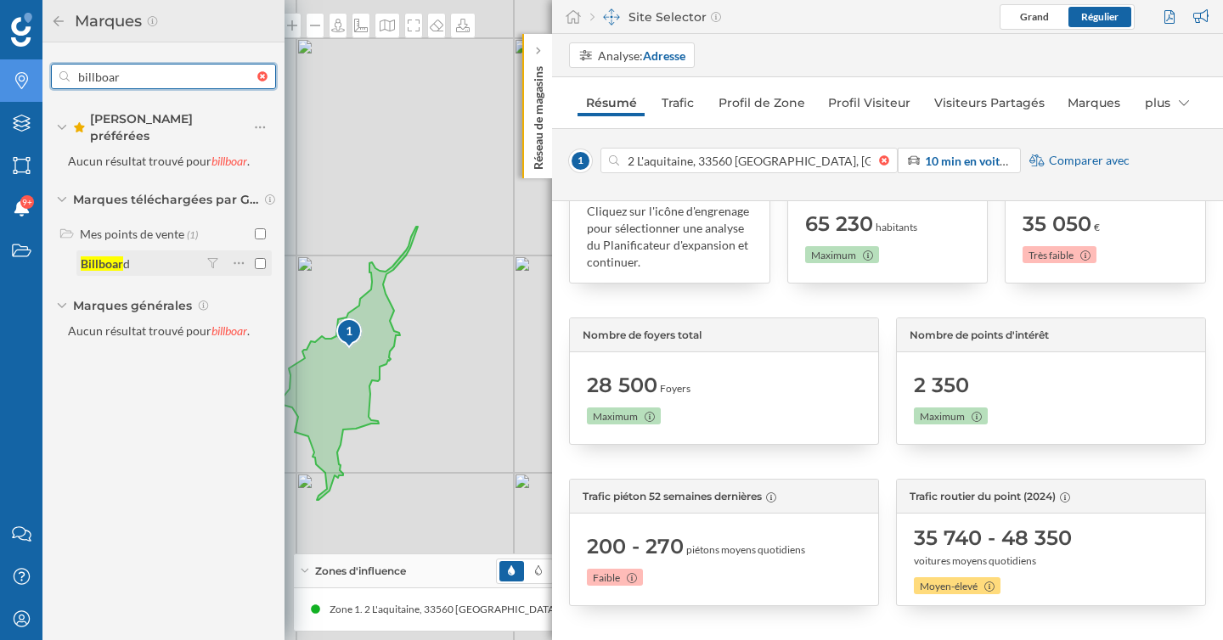
type input "billboar"
click at [258, 258] on input "checkbox" at bounding box center [260, 263] width 11 height 11
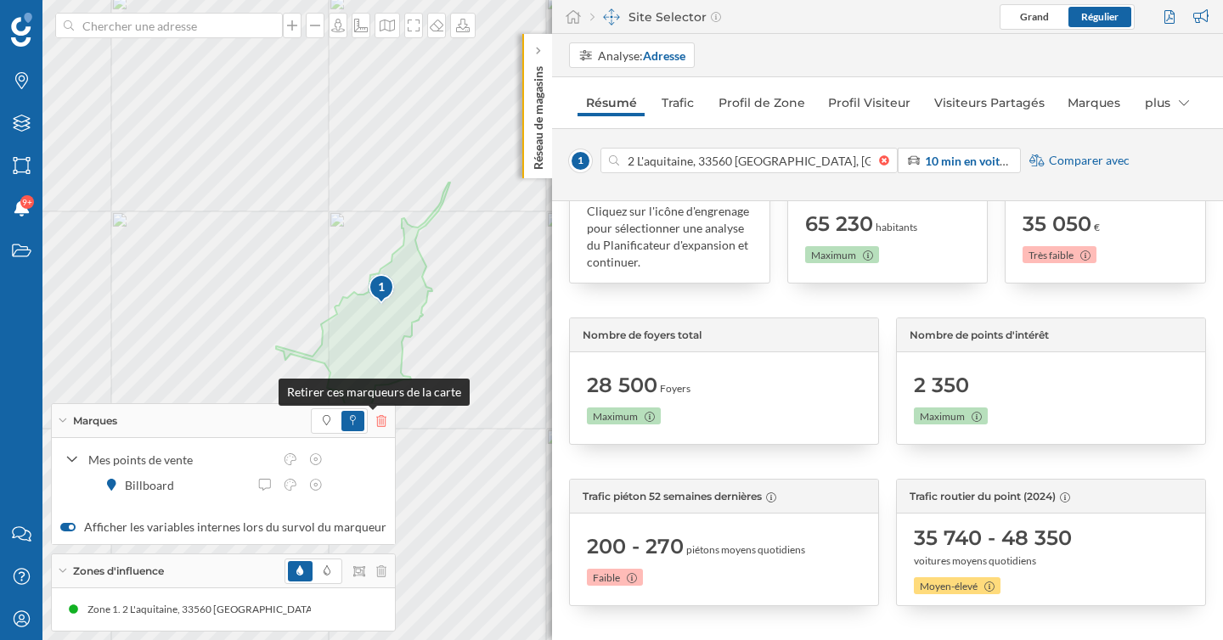
click at [376, 421] on icon at bounding box center [381, 421] width 10 height 12
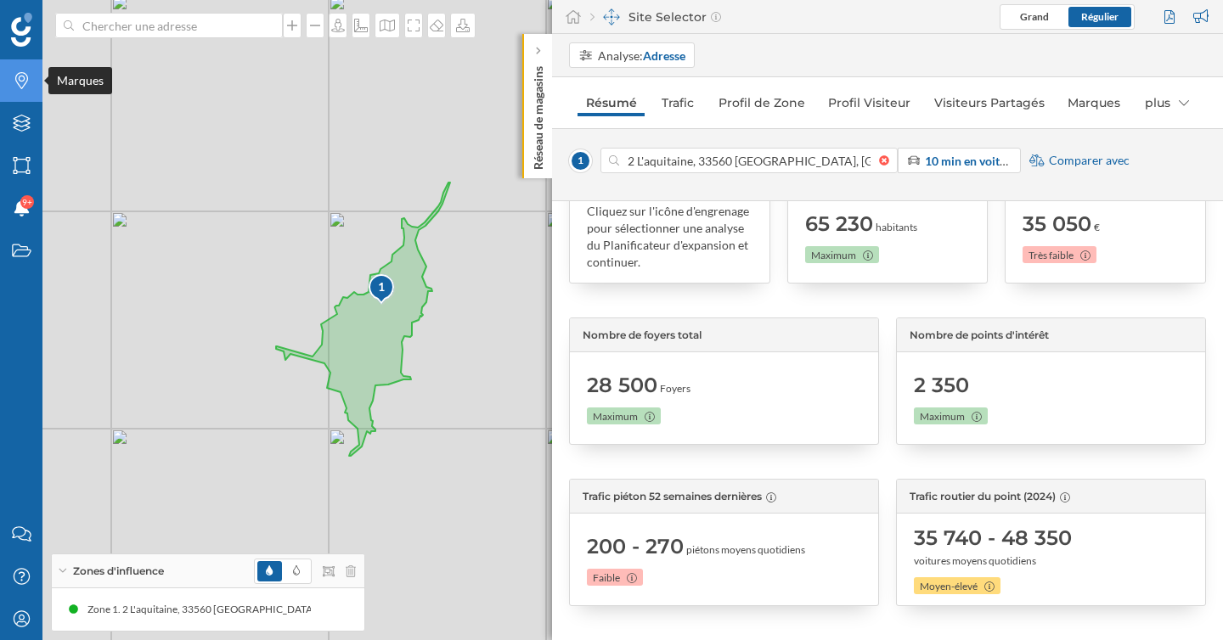
click at [31, 88] on icon "Marques" at bounding box center [21, 80] width 21 height 17
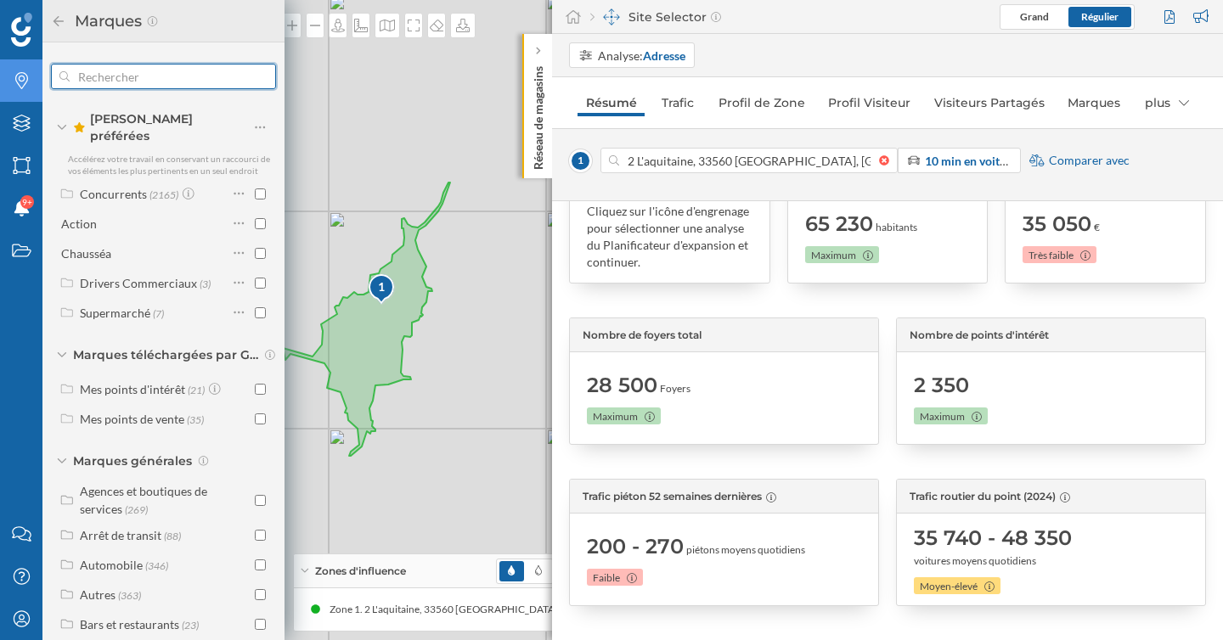
click at [116, 83] on input "text" at bounding box center [164, 76] width 188 height 34
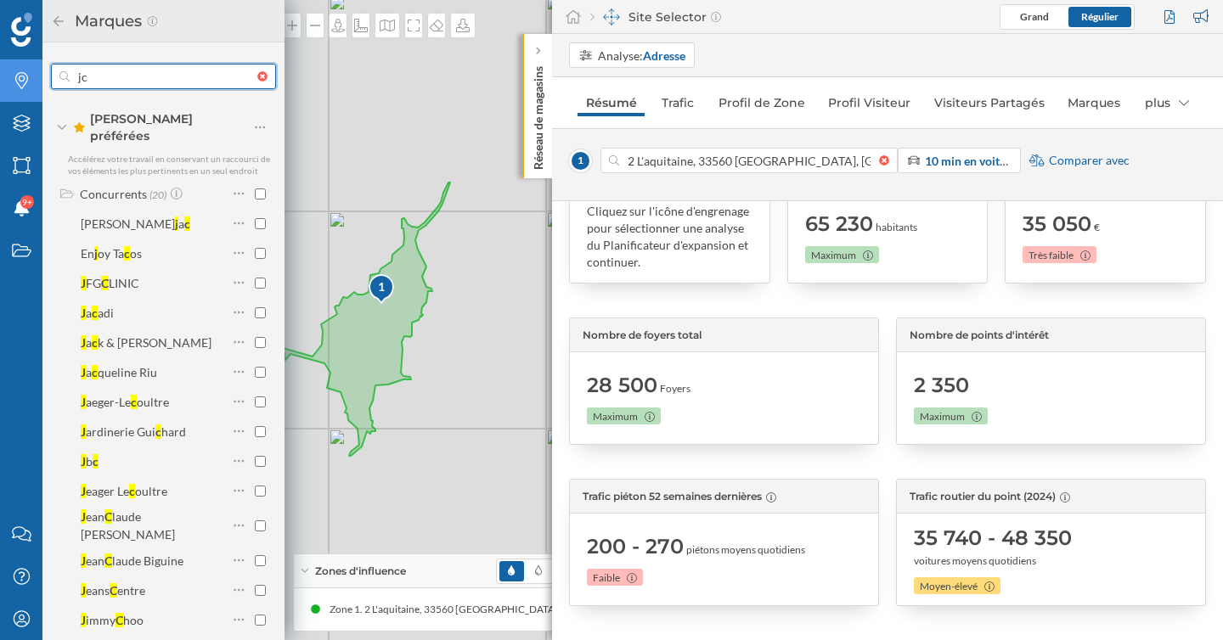
type input "j"
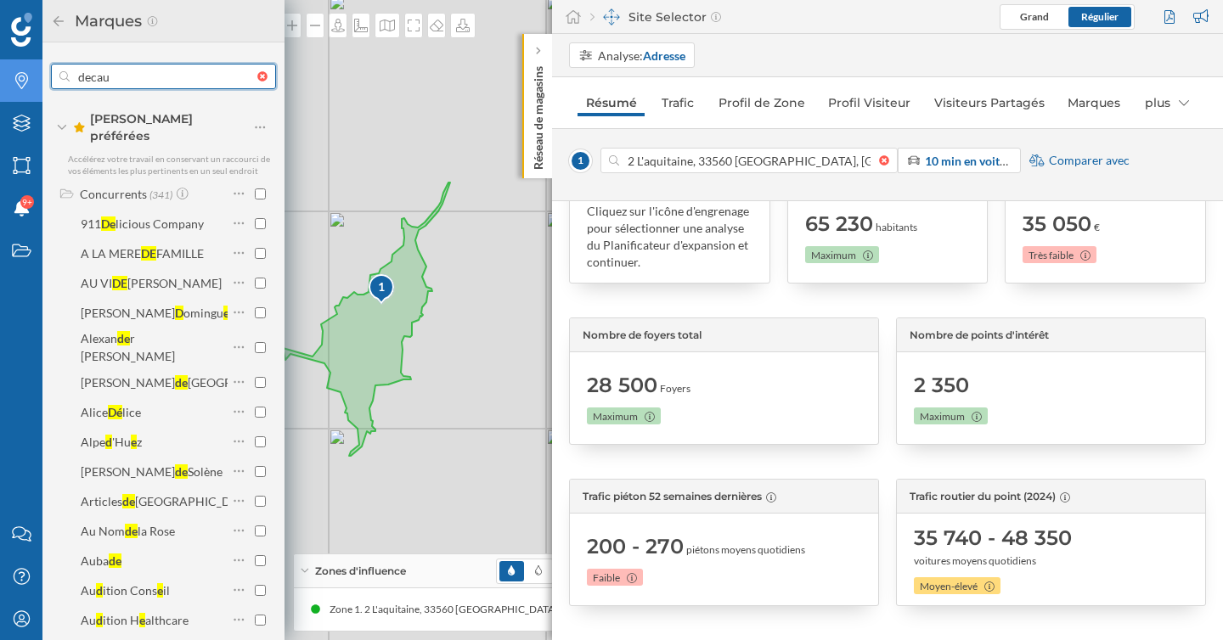
type input "decaux"
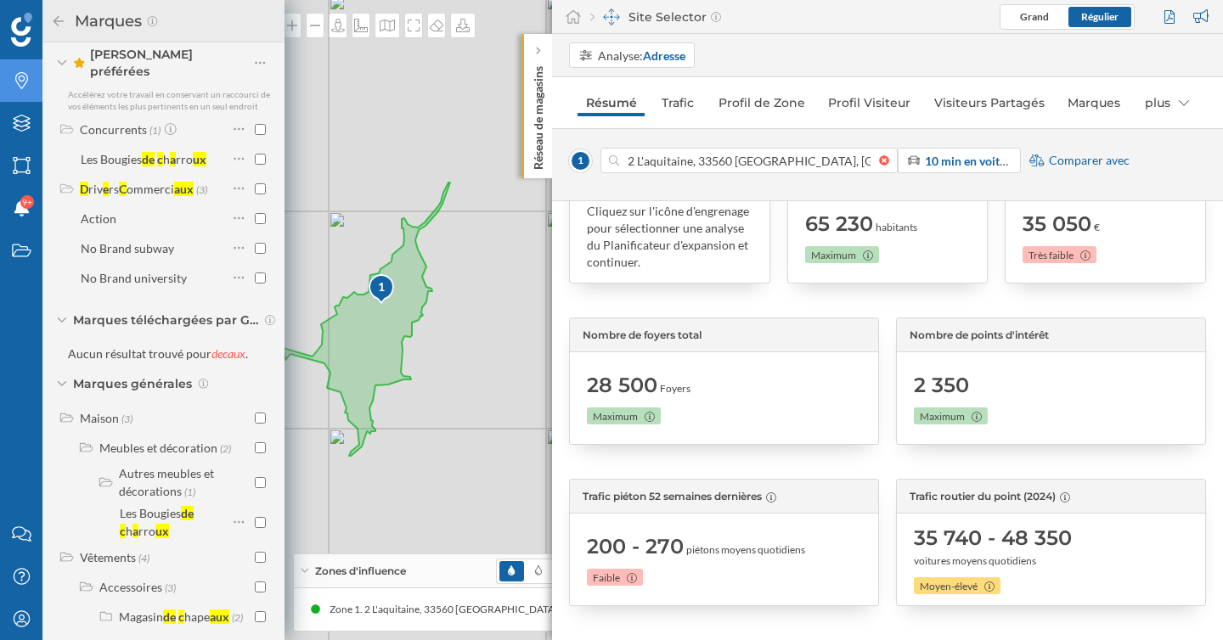
scroll to position [0, 0]
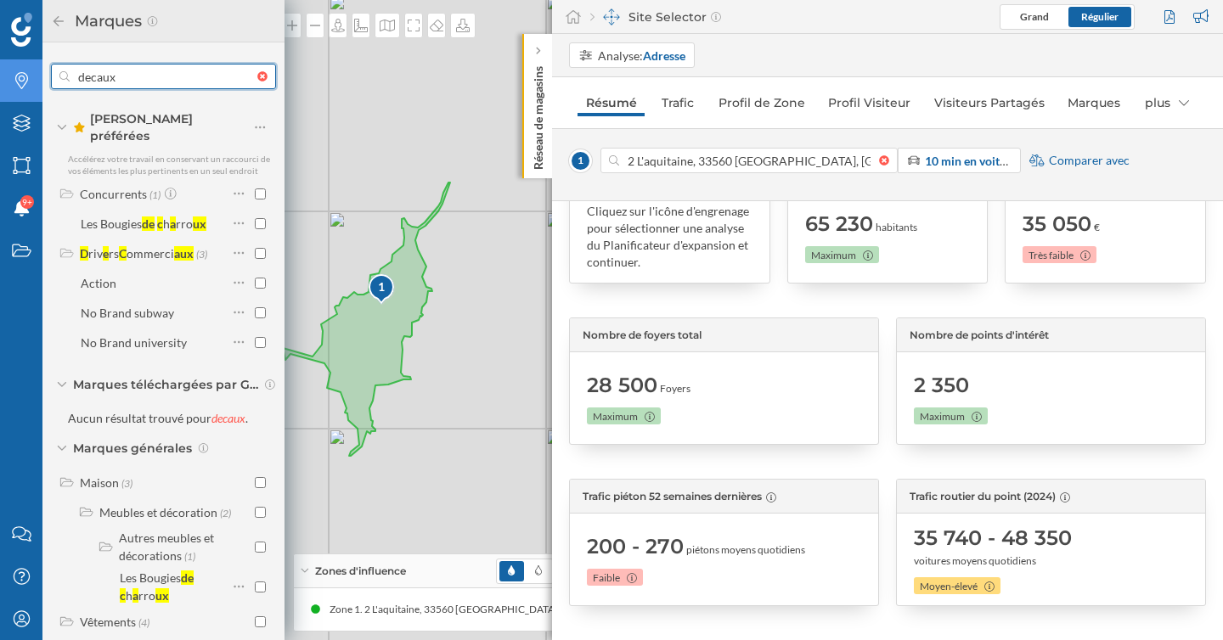
click at [134, 83] on input "decaux" at bounding box center [164, 76] width 188 height 34
type input "cristal"
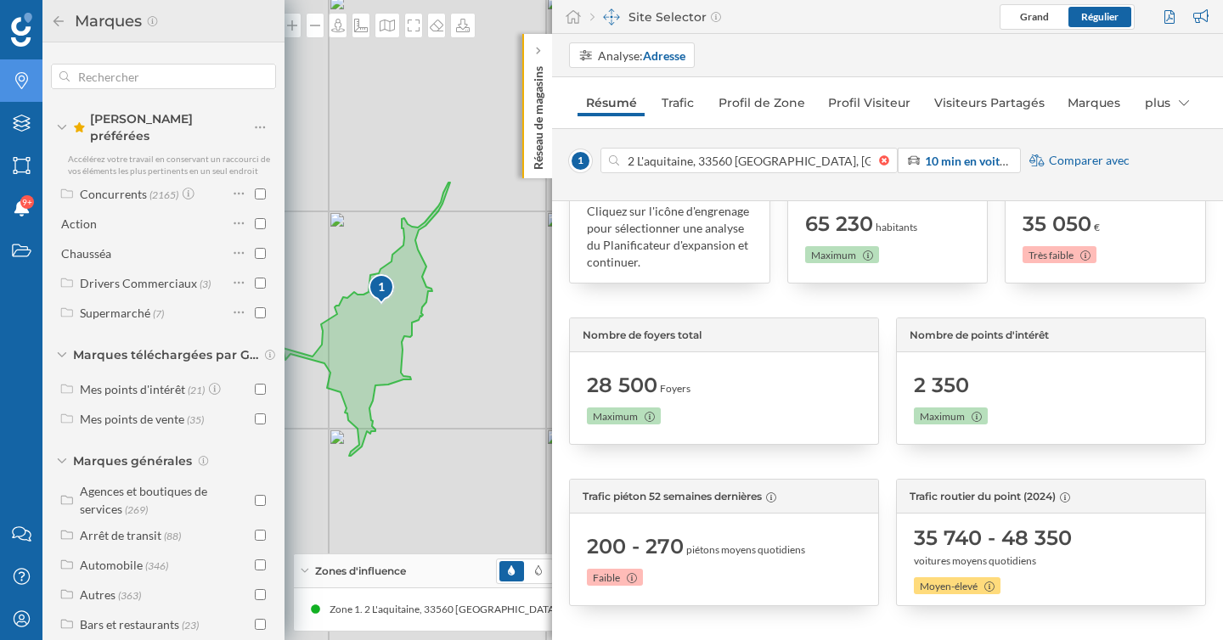
click at [59, 20] on icon at bounding box center [58, 20] width 10 height 10
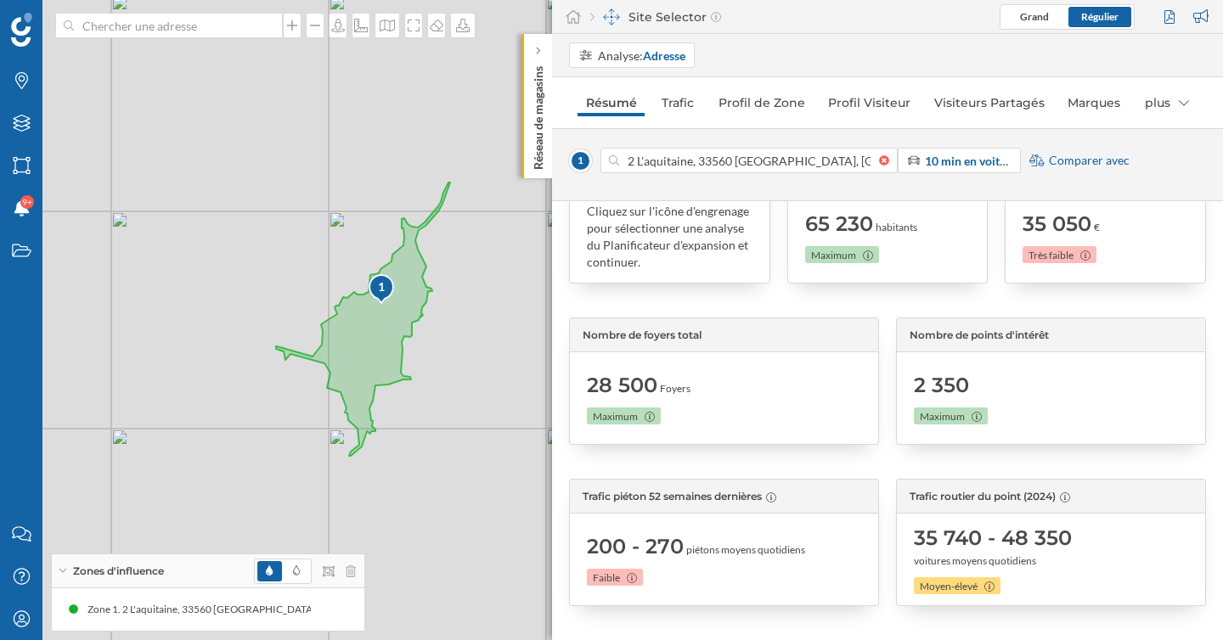
click at [741, 312] on div "Score de la zone Cliquez sur l'icône d'engrenage pour sélectionner une analyse …" at bounding box center [887, 300] width 637 height 289
click at [1175, 117] on nav "Résumé Trafic Profil de Zone Profil Visiteur Visiteurs Partagés Marques plus" at bounding box center [887, 103] width 637 height 34
click at [1175, 108] on div "plus" at bounding box center [1166, 102] width 61 height 27
click at [1168, 183] on div "1 2 L'aquitaine, 33560 Sainte-Eulalie, France 10 min en voiture Comparer avec" at bounding box center [887, 164] width 671 height 73
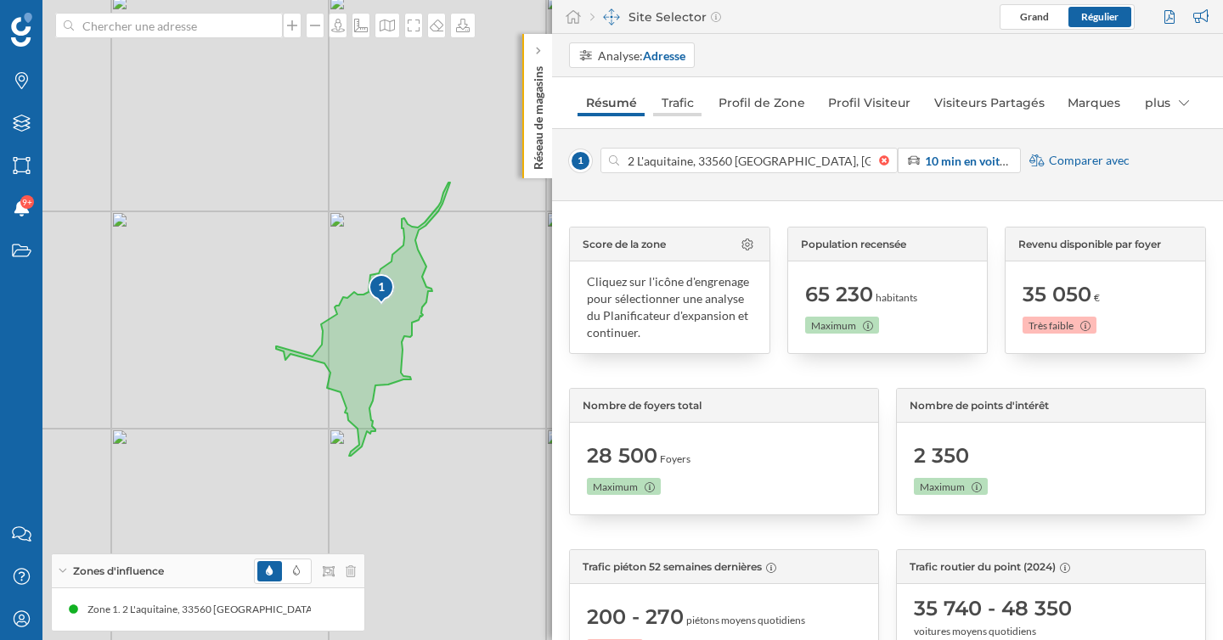
click at [681, 105] on link "Trafic" at bounding box center [677, 102] width 48 height 27
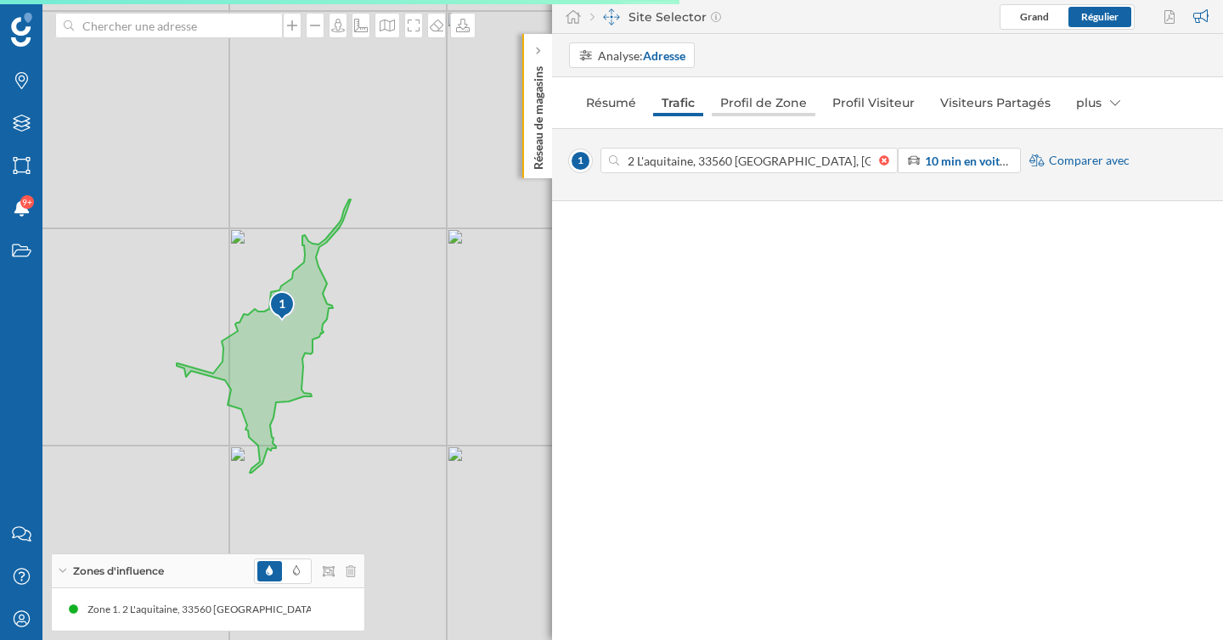
click at [784, 96] on link "Profil de Zone" at bounding box center [763, 102] width 104 height 27
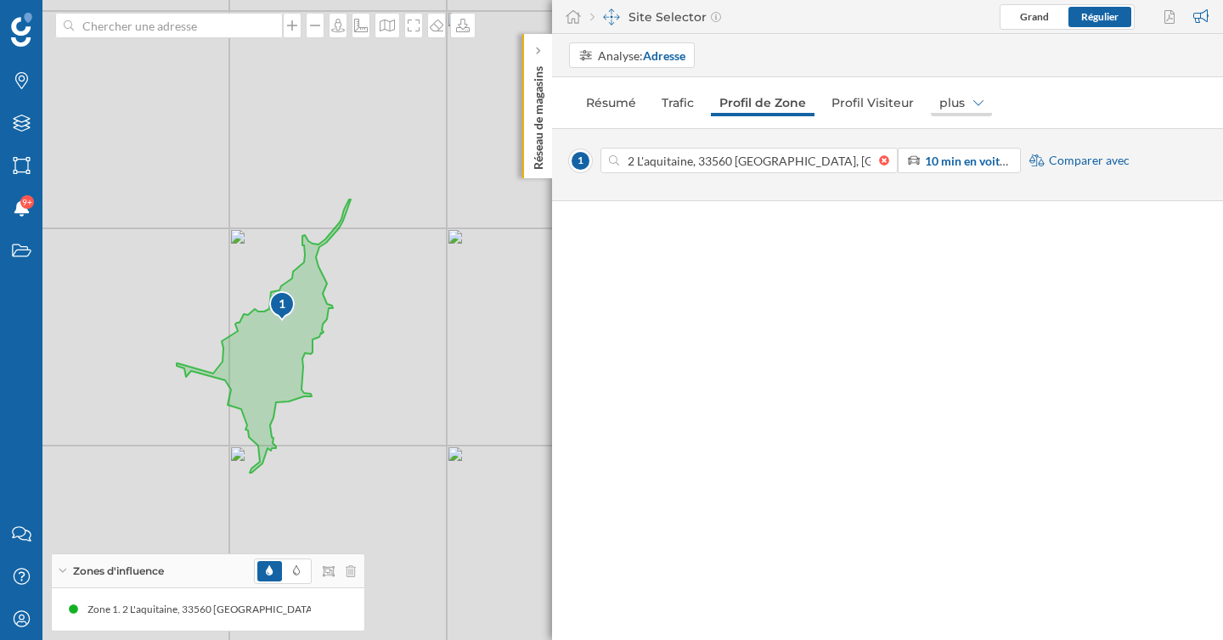
click at [955, 109] on div "plus" at bounding box center [960, 102] width 61 height 27
click at [874, 100] on link "Profil Visiteur" at bounding box center [872, 102] width 99 height 27
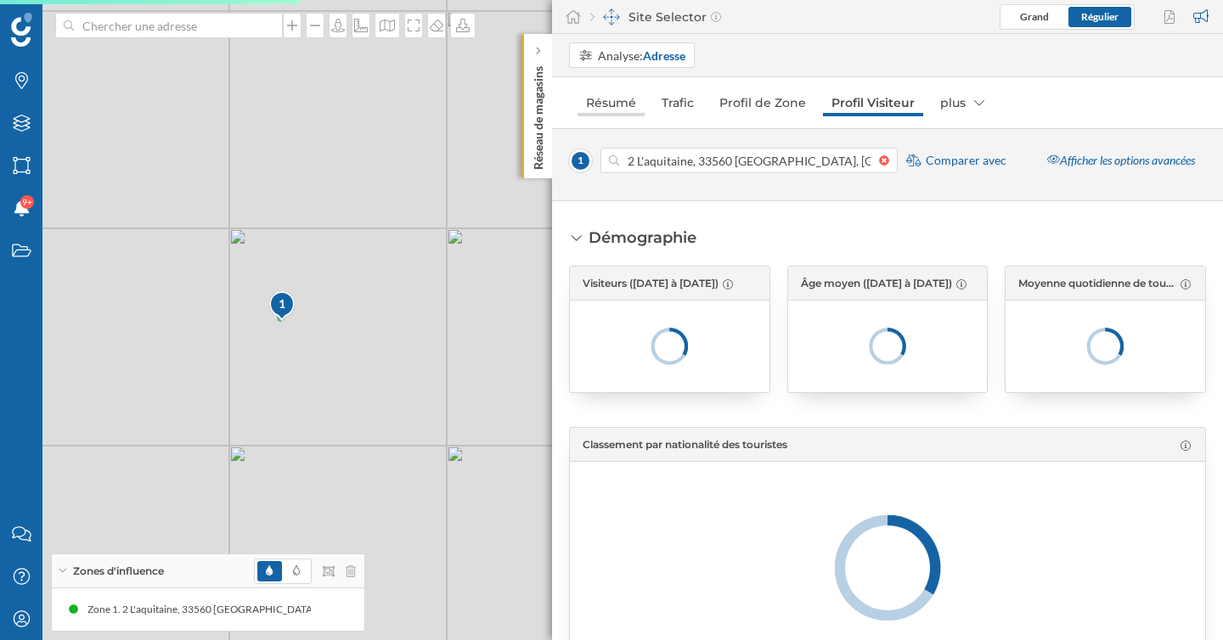
click at [610, 103] on link "Résumé" at bounding box center [610, 102] width 67 height 27
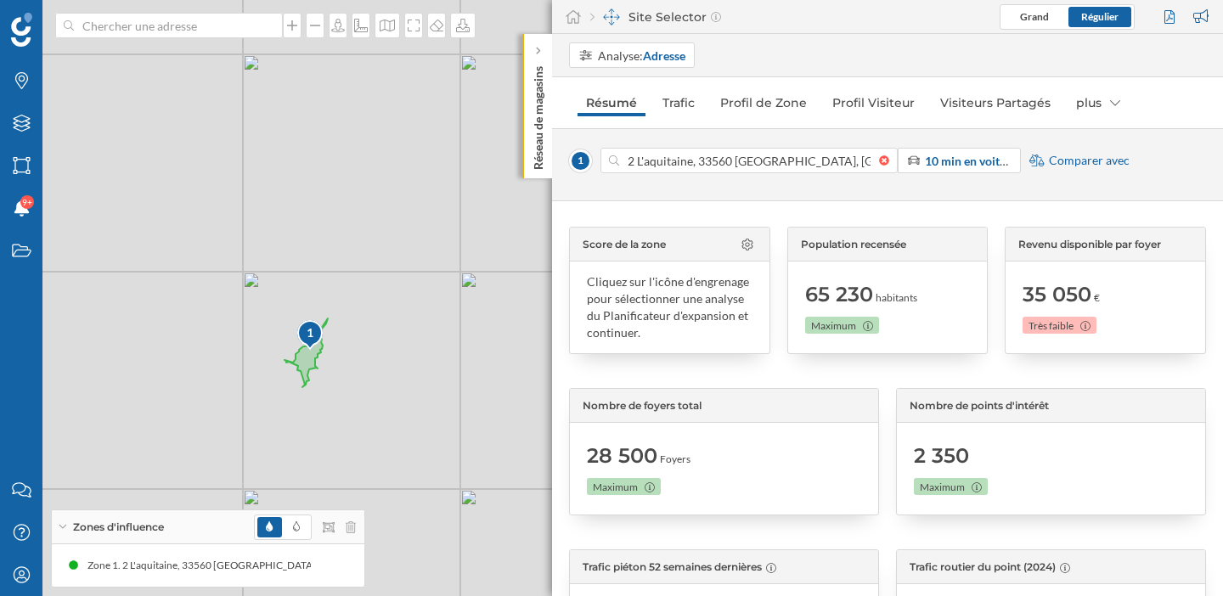
drag, startPoint x: 434, startPoint y: 462, endPoint x: 371, endPoint y: 388, distance: 97.0
click at [371, 388] on div "1 © Mapbox © OpenStreetMap Improve this map" at bounding box center [611, 298] width 1223 height 596
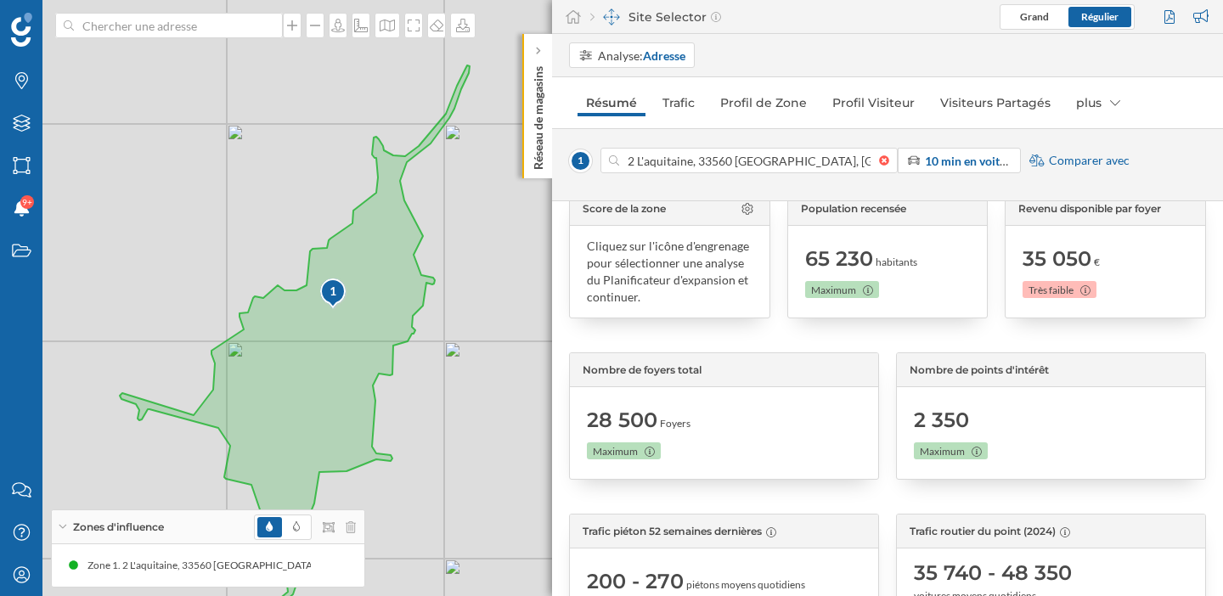
scroll to position [115, 0]
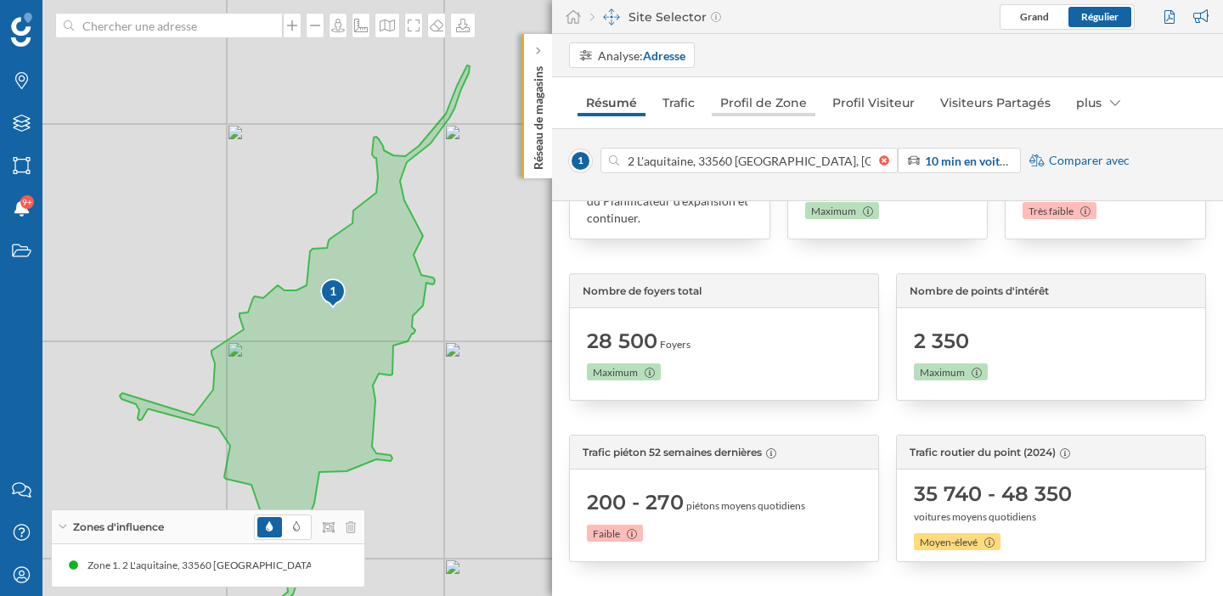
click at [767, 103] on link "Profil de Zone" at bounding box center [763, 102] width 104 height 27
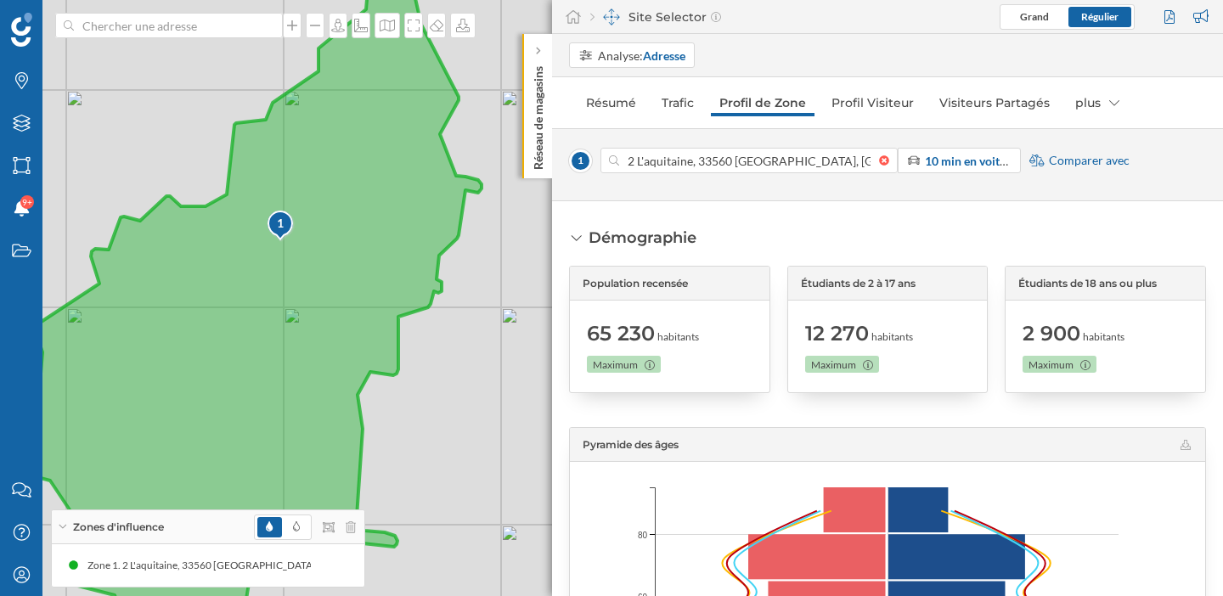
drag, startPoint x: 302, startPoint y: 336, endPoint x: 344, endPoint y: 282, distance: 68.4
click at [344, 282] on icon at bounding box center [192, 259] width 583 height 722
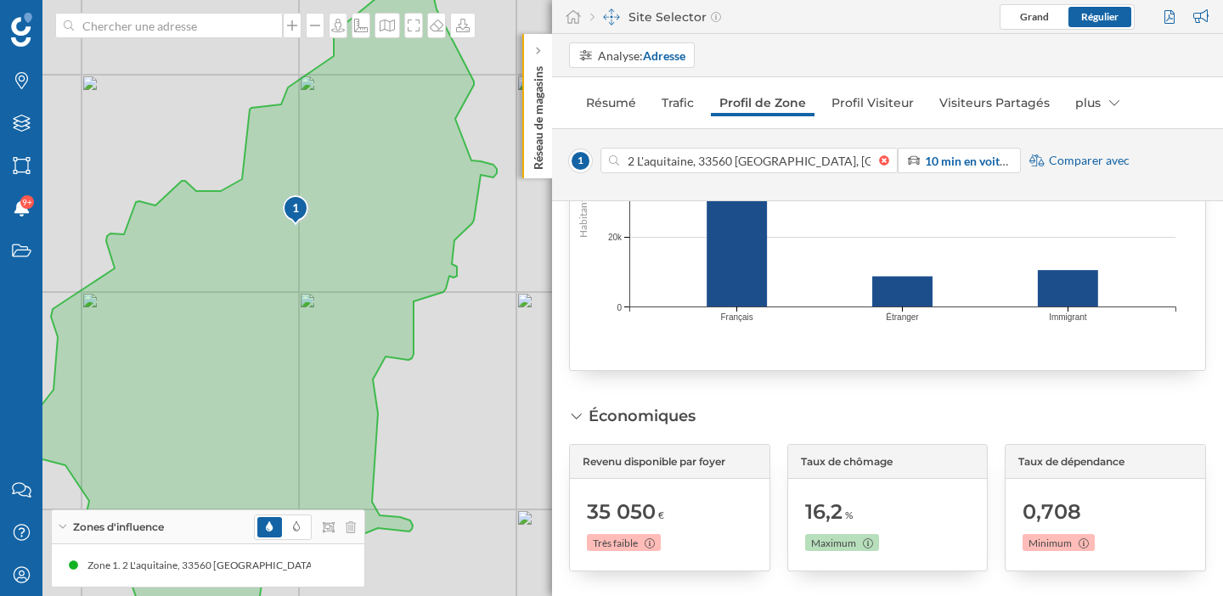
scroll to position [1607, 0]
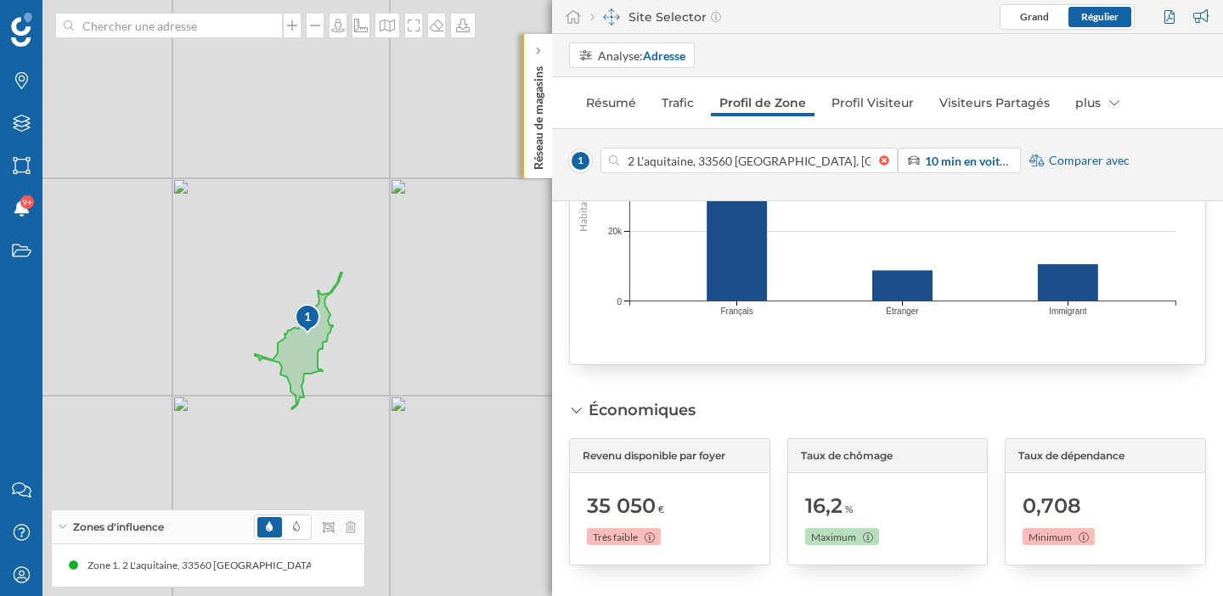
drag, startPoint x: 519, startPoint y: 346, endPoint x: 377, endPoint y: 346, distance: 141.8
click at [377, 346] on div "1 © Mapbox © OpenStreetMap Improve this map" at bounding box center [611, 298] width 1223 height 596
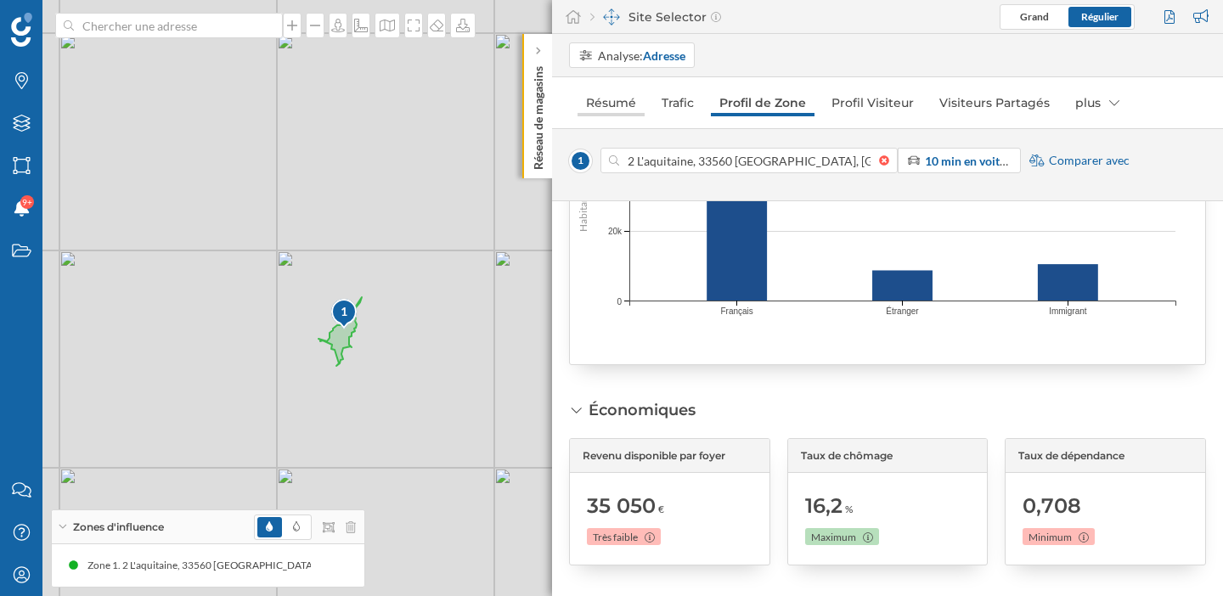
click at [612, 104] on link "Résumé" at bounding box center [610, 102] width 67 height 27
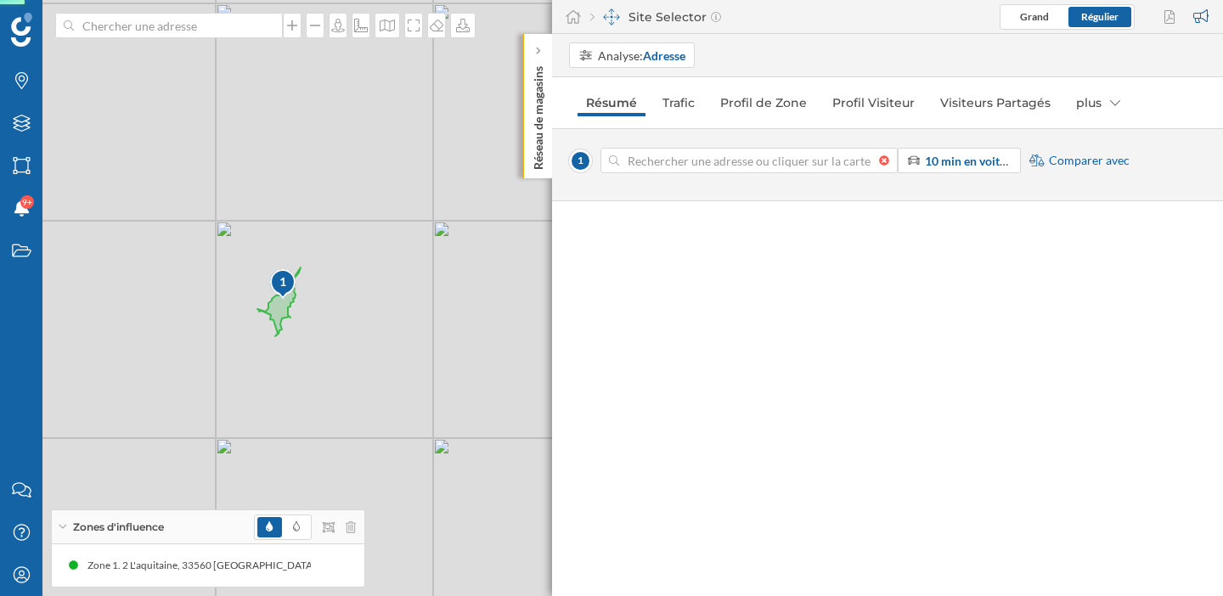
click at [886, 160] on div at bounding box center [888, 160] width 19 height 10
click at [879, 160] on input at bounding box center [749, 160] width 260 height 25
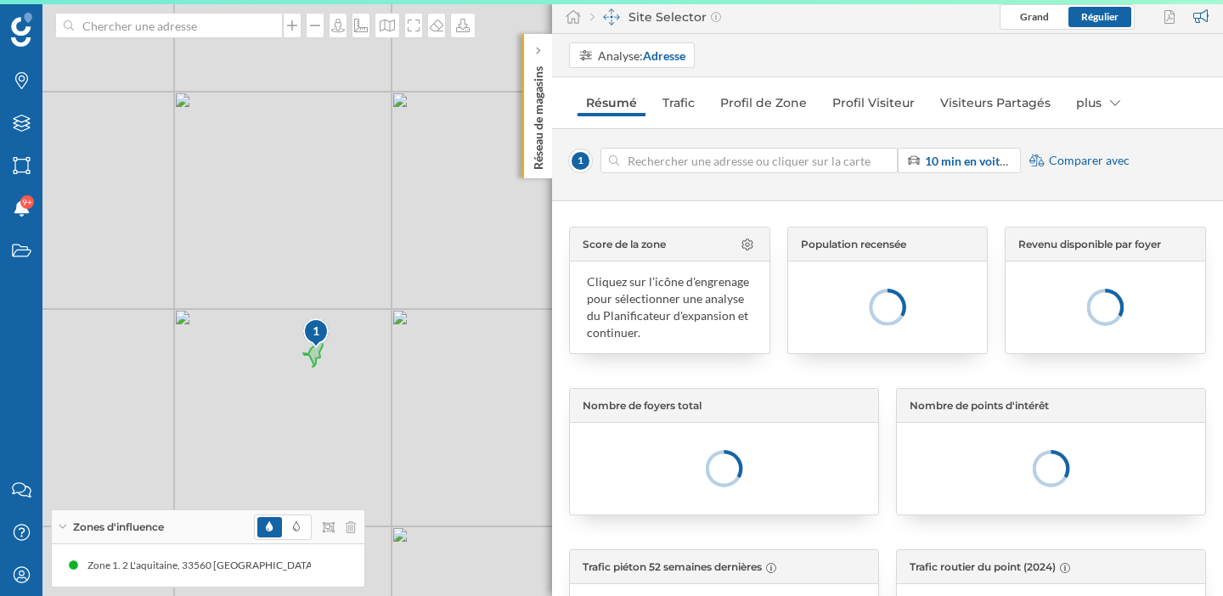
drag, startPoint x: 421, startPoint y: 378, endPoint x: 235, endPoint y: 378, distance: 185.9
click at [235, 378] on div "1 © Mapbox © OpenStreetMap Improve this map" at bounding box center [611, 298] width 1223 height 596
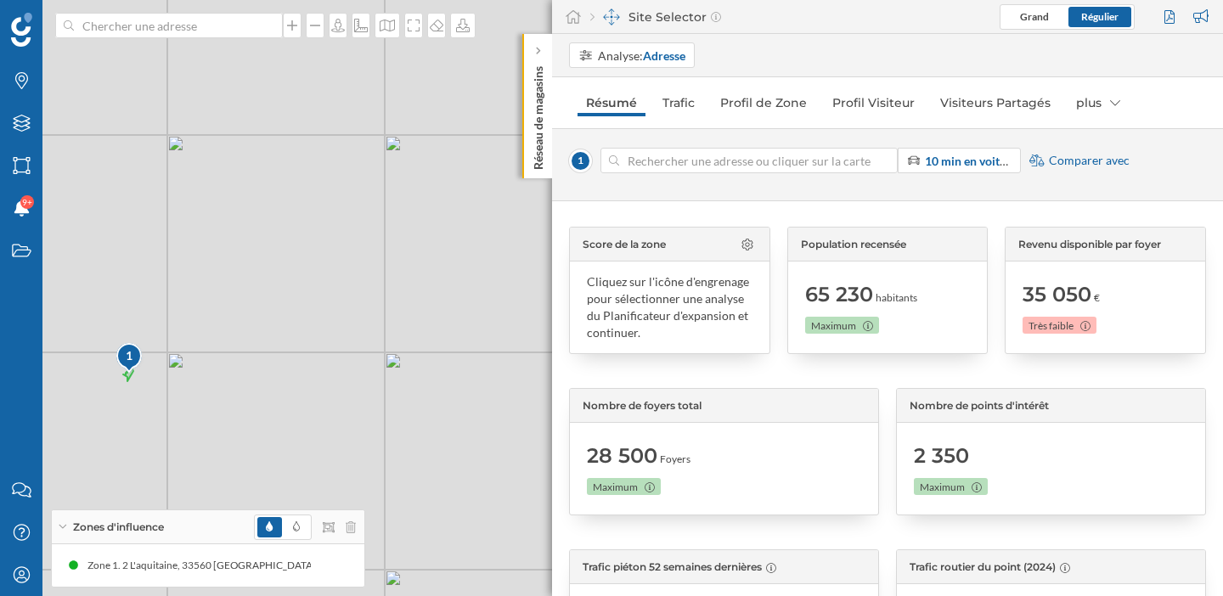
drag, startPoint x: 495, startPoint y: 280, endPoint x: 361, endPoint y: 328, distance: 142.3
click at [361, 328] on div "1 © Mapbox © OpenStreetMap Improve this map" at bounding box center [611, 298] width 1223 height 596
drag, startPoint x: 471, startPoint y: 177, endPoint x: 377, endPoint y: 292, distance: 148.4
click at [377, 292] on div "1 © Mapbox © OpenStreetMap Improve this map" at bounding box center [611, 298] width 1223 height 596
drag, startPoint x: 385, startPoint y: 299, endPoint x: 340, endPoint y: 299, distance: 45.8
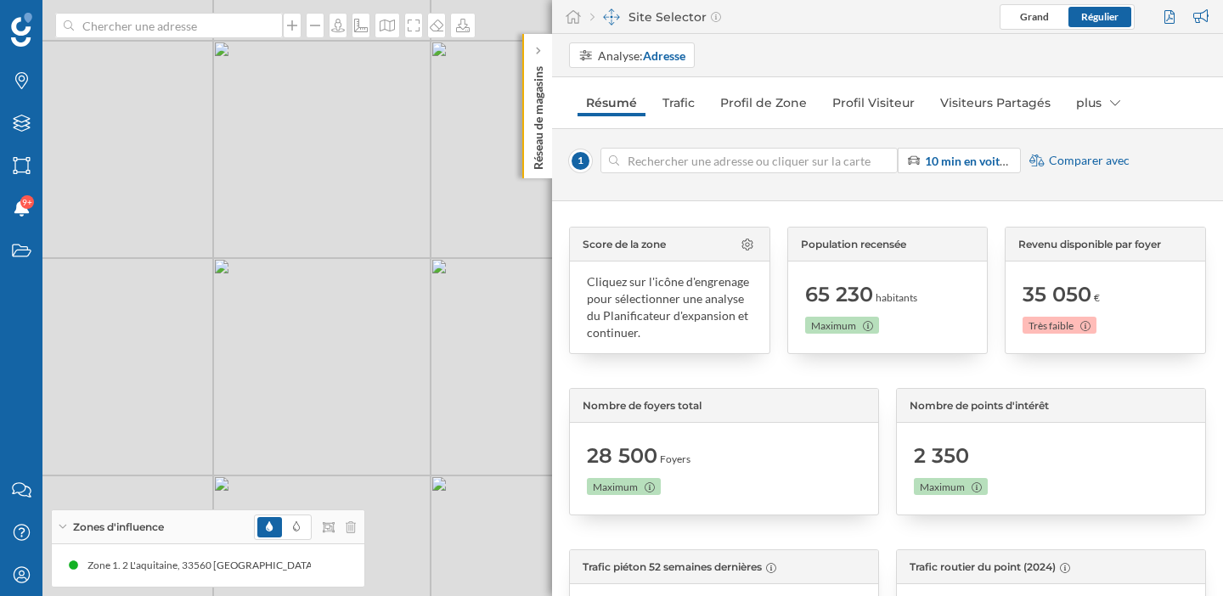
click at [340, 299] on div "1 © Mapbox © OpenStreetMap Improve this map" at bounding box center [611, 298] width 1223 height 596
drag, startPoint x: 375, startPoint y: 218, endPoint x: 332, endPoint y: 363, distance: 151.5
click at [332, 363] on div "1 © Mapbox © OpenStreetMap Improve this map" at bounding box center [611, 298] width 1223 height 596
drag, startPoint x: 218, startPoint y: 262, endPoint x: 352, endPoint y: 262, distance: 134.1
click at [352, 262] on div "1 © Mapbox © OpenStreetMap Improve this map" at bounding box center [611, 298] width 1223 height 596
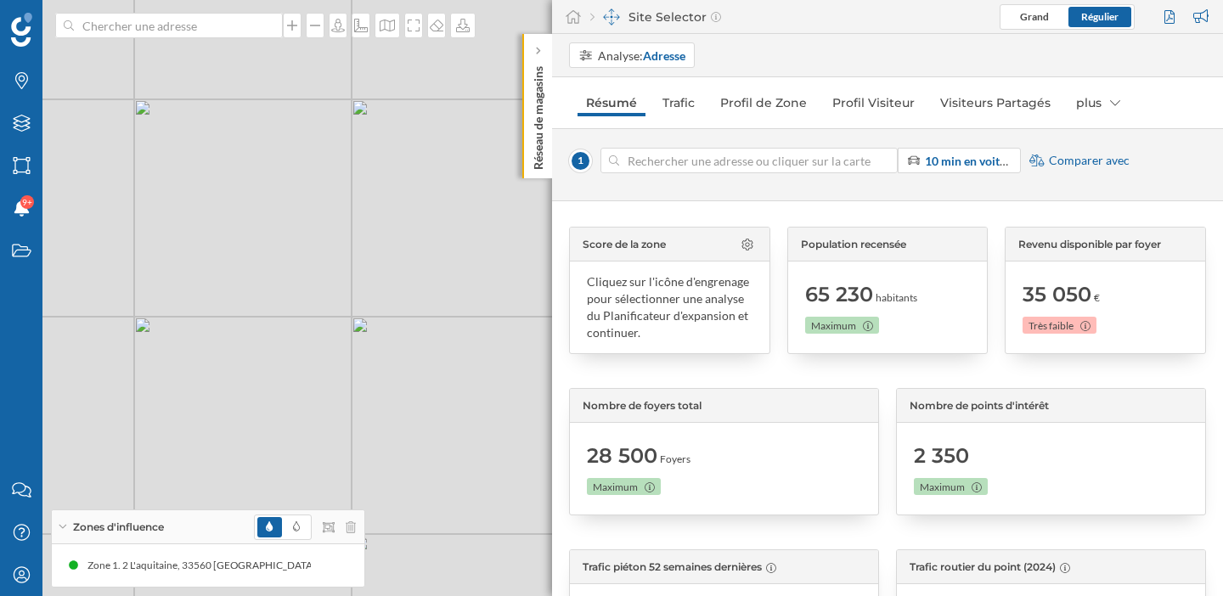
drag, startPoint x: 239, startPoint y: 229, endPoint x: 356, endPoint y: 177, distance: 127.7
click at [356, 177] on div "1 © Mapbox © OpenStreetMap Improve this map" at bounding box center [611, 298] width 1223 height 596
drag, startPoint x: 198, startPoint y: 232, endPoint x: 336, endPoint y: 331, distance: 170.3
click at [336, 331] on div "1 © Mapbox © OpenStreetMap Improve this map" at bounding box center [611, 298] width 1223 height 596
drag, startPoint x: 364, startPoint y: 146, endPoint x: 215, endPoint y: 345, distance: 248.6
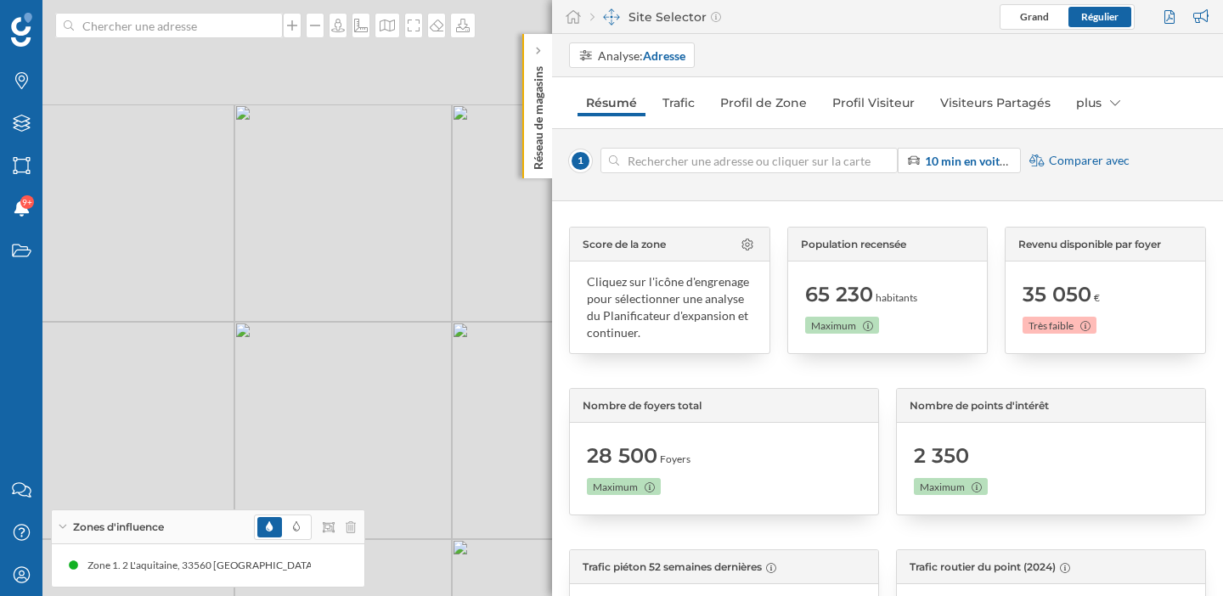
click at [215, 345] on div "1 © Mapbox © OpenStreetMap Improve this map" at bounding box center [611, 298] width 1223 height 596
drag, startPoint x: 205, startPoint y: 381, endPoint x: 401, endPoint y: 265, distance: 227.3
click at [401, 265] on div "1 © Mapbox © OpenStreetMap Improve this map" at bounding box center [611, 298] width 1223 height 596
drag, startPoint x: 325, startPoint y: 362, endPoint x: 268, endPoint y: 305, distance: 80.4
click at [268, 305] on div "1 © Mapbox © OpenStreetMap Improve this map" at bounding box center [611, 298] width 1223 height 596
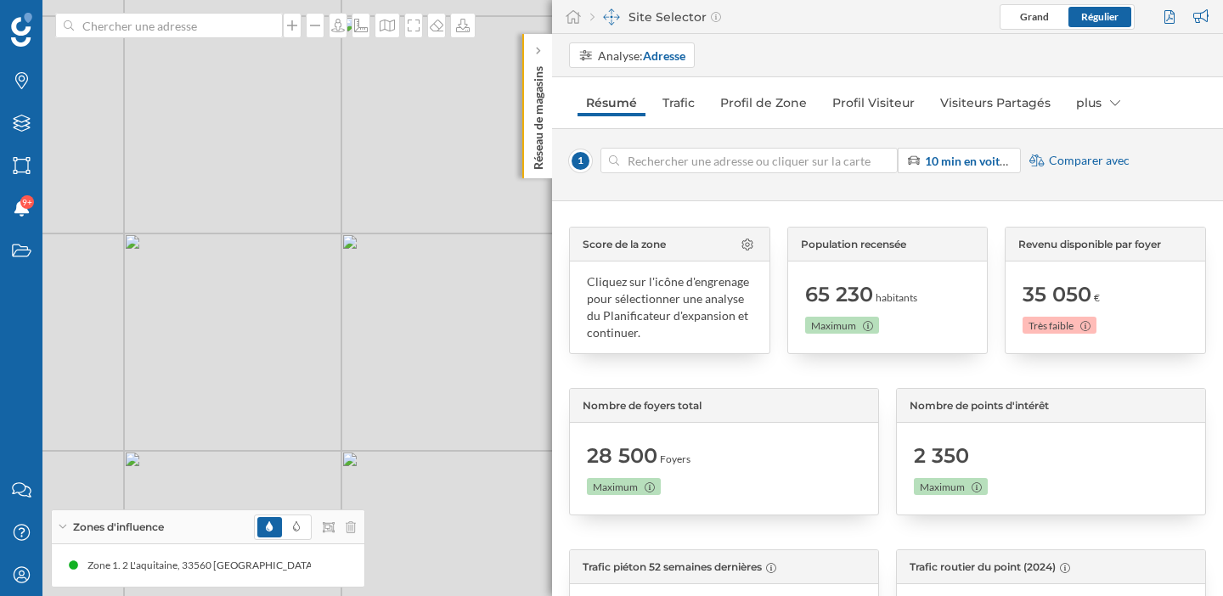
drag, startPoint x: 193, startPoint y: 294, endPoint x: 272, endPoint y: 294, distance: 79.0
click at [272, 294] on div "1 © Mapbox © OpenStreetMap Improve this map" at bounding box center [611, 298] width 1223 height 596
click at [678, 157] on input at bounding box center [749, 160] width 260 height 25
click at [767, 159] on input at bounding box center [749, 160] width 260 height 25
click at [374, 280] on div "1 © Mapbox © OpenStreetMap Improve this map" at bounding box center [611, 298] width 1223 height 596
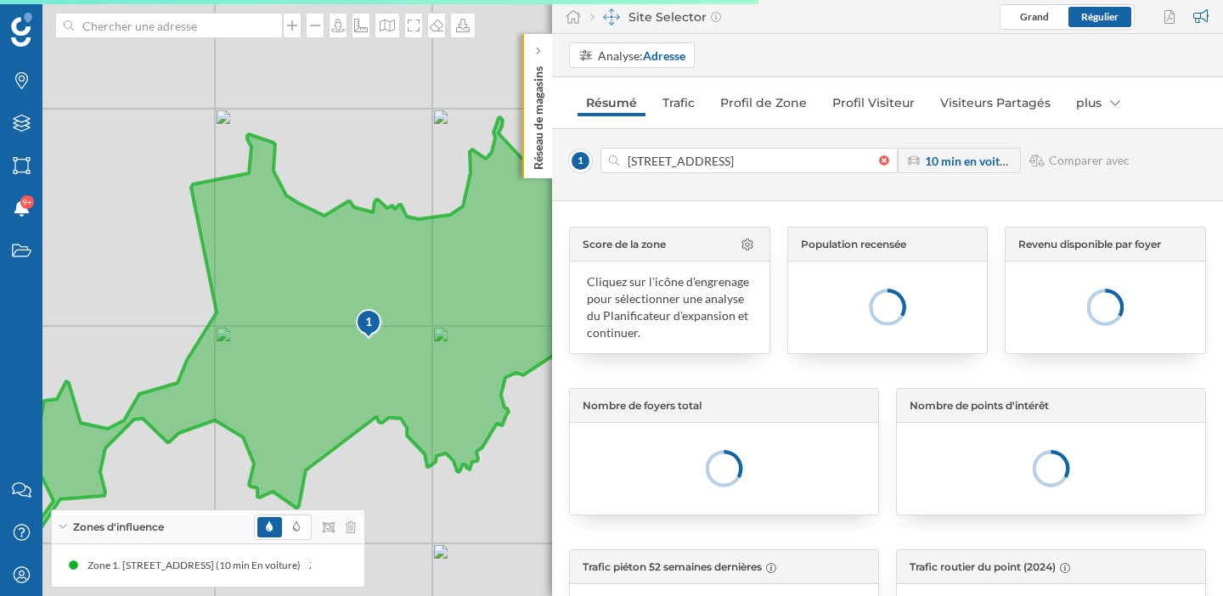
drag, startPoint x: 489, startPoint y: 351, endPoint x: 416, endPoint y: 351, distance: 73.0
click at [416, 351] on icon at bounding box center [226, 322] width 760 height 411
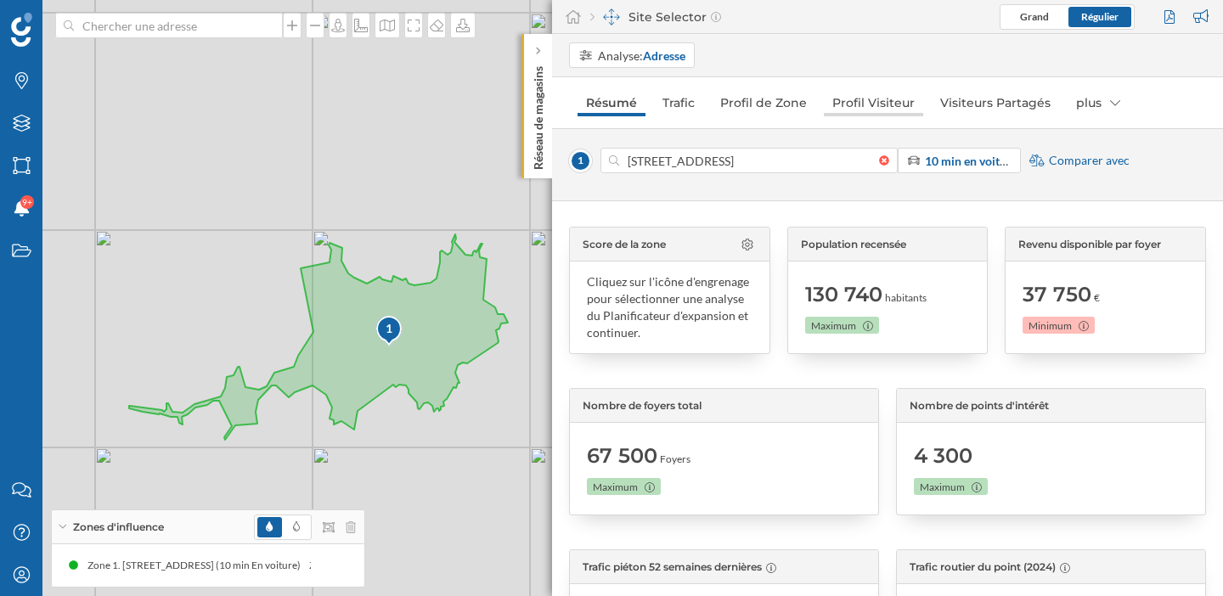
click at [884, 104] on link "Profil Visiteur" at bounding box center [872, 102] width 99 height 27
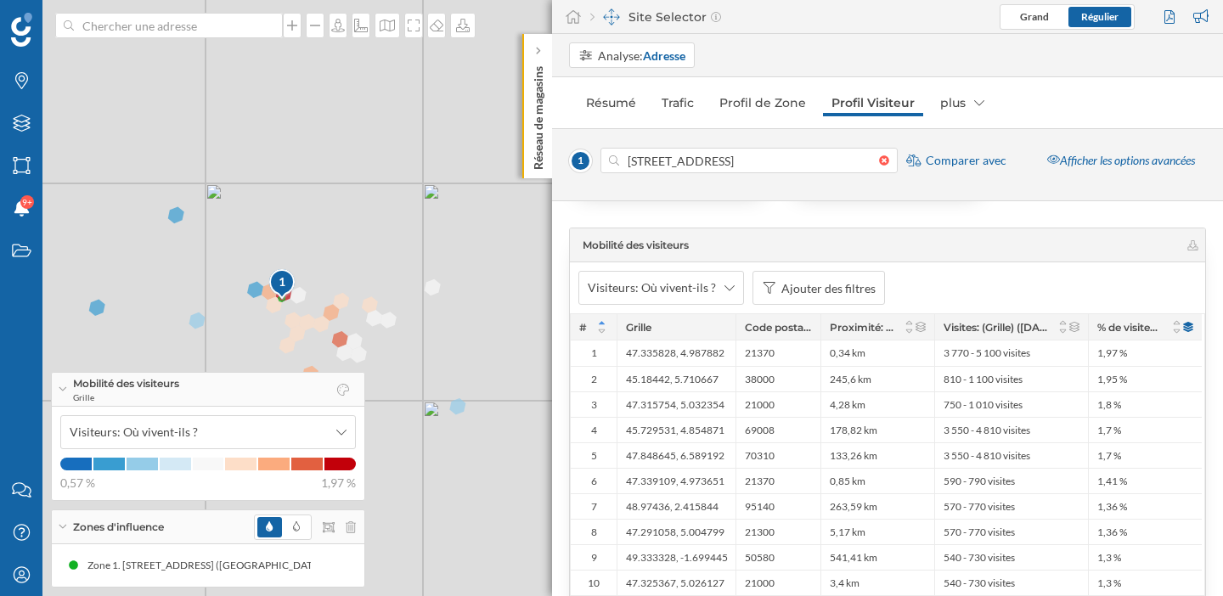
scroll to position [3302, 0]
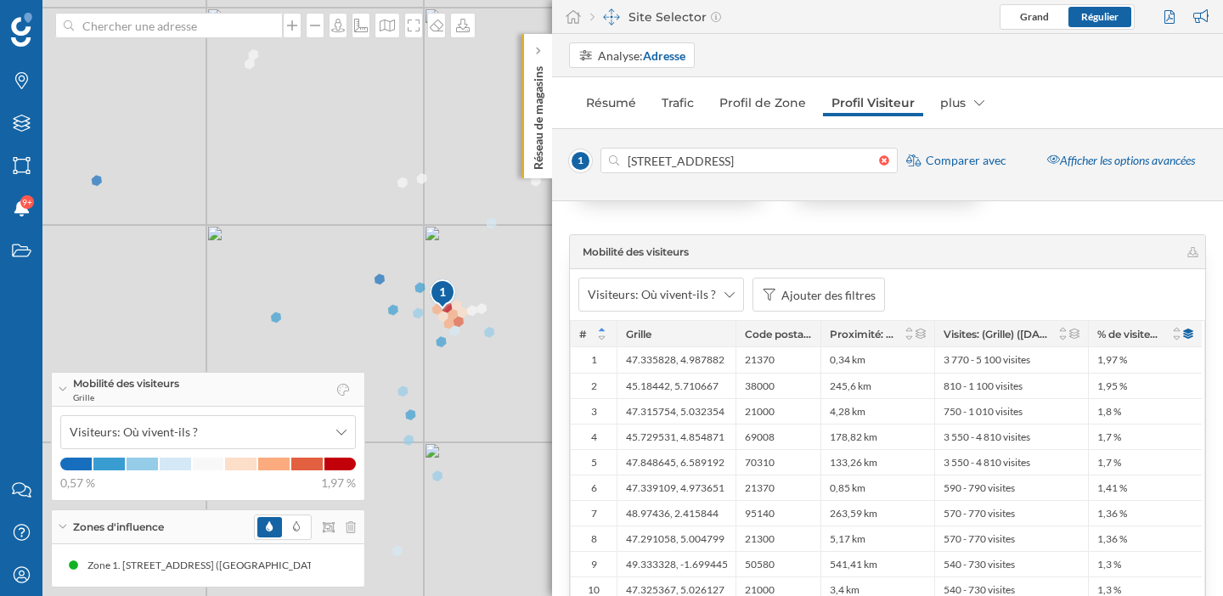
drag, startPoint x: 498, startPoint y: 432, endPoint x: 495, endPoint y: 368, distance: 63.8
click at [495, 368] on div "1 © Mapbox © OpenStreetMap Improve this map" at bounding box center [611, 298] width 1223 height 596
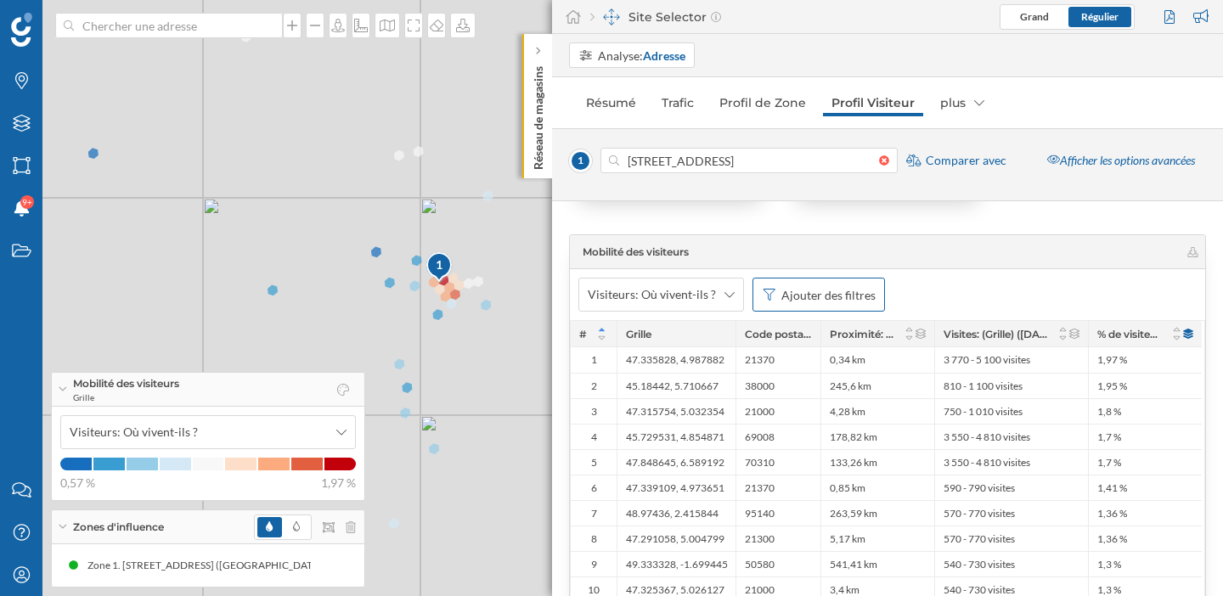
click at [847, 295] on div "Ajouter des filtres" at bounding box center [828, 295] width 94 height 18
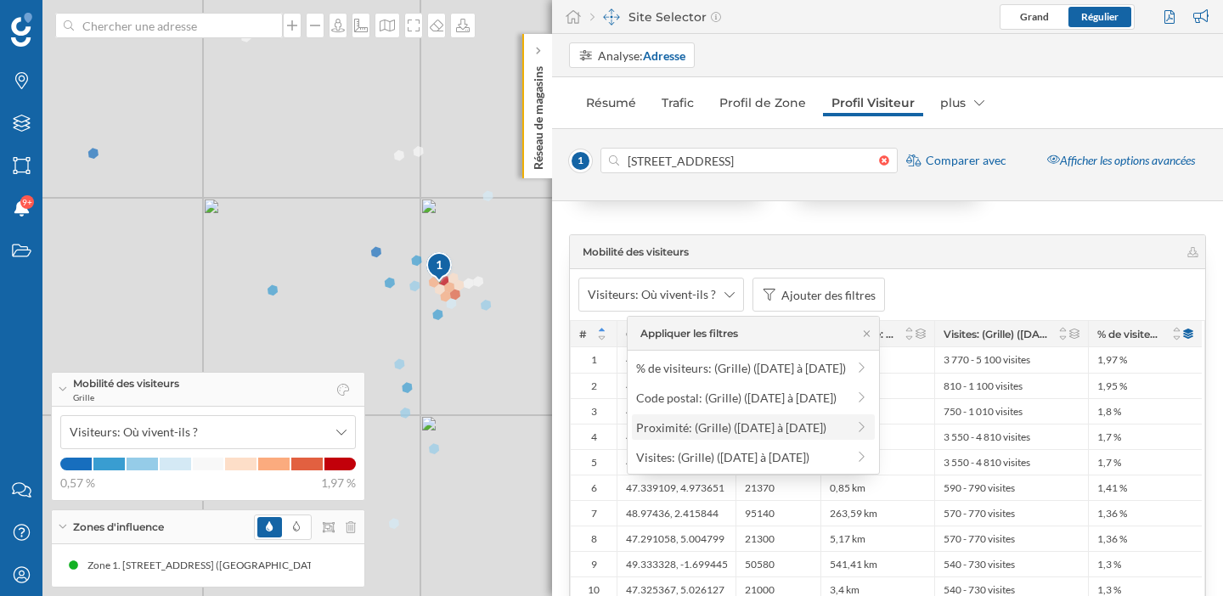
click at [739, 417] on div "Proximité: (Grille) (10/03/2025 à 24/08/2025)" at bounding box center [754, 426] width 244 height 25
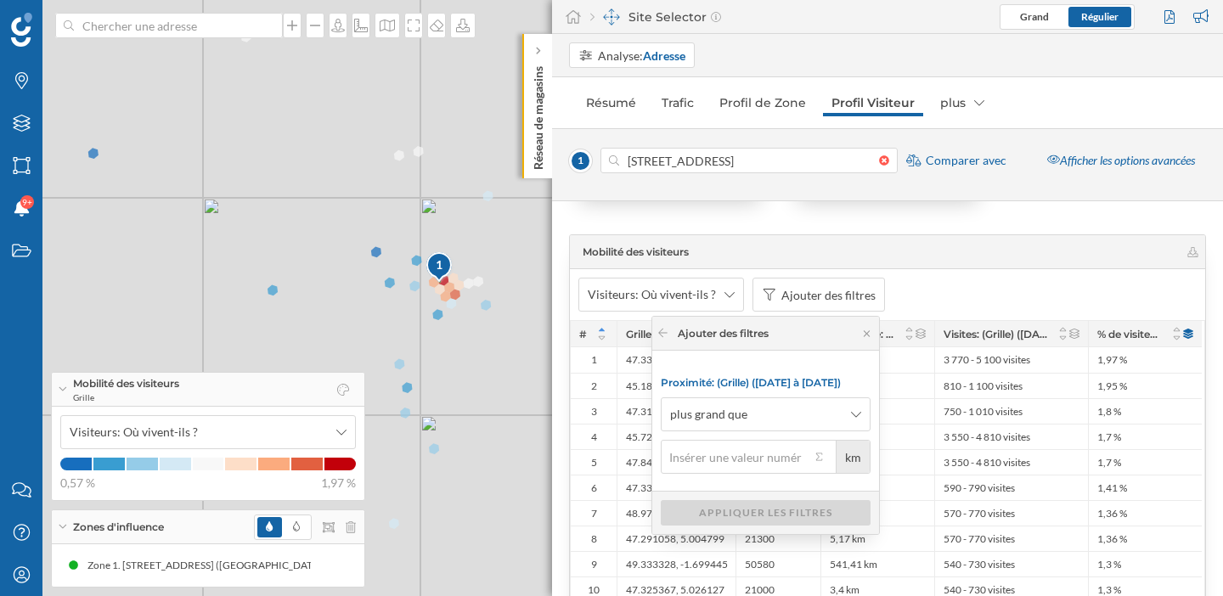
click at [773, 463] on input "km" at bounding box center [734, 457] width 149 height 34
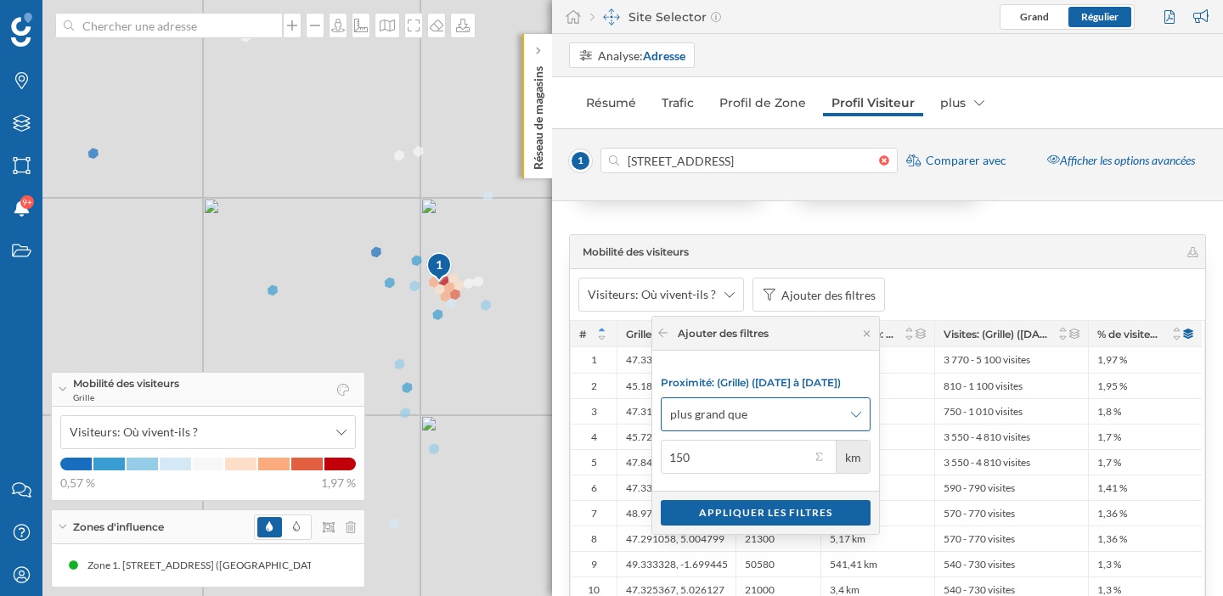
type input "150"
click at [801, 408] on span "plus grand que" at bounding box center [756, 414] width 172 height 17
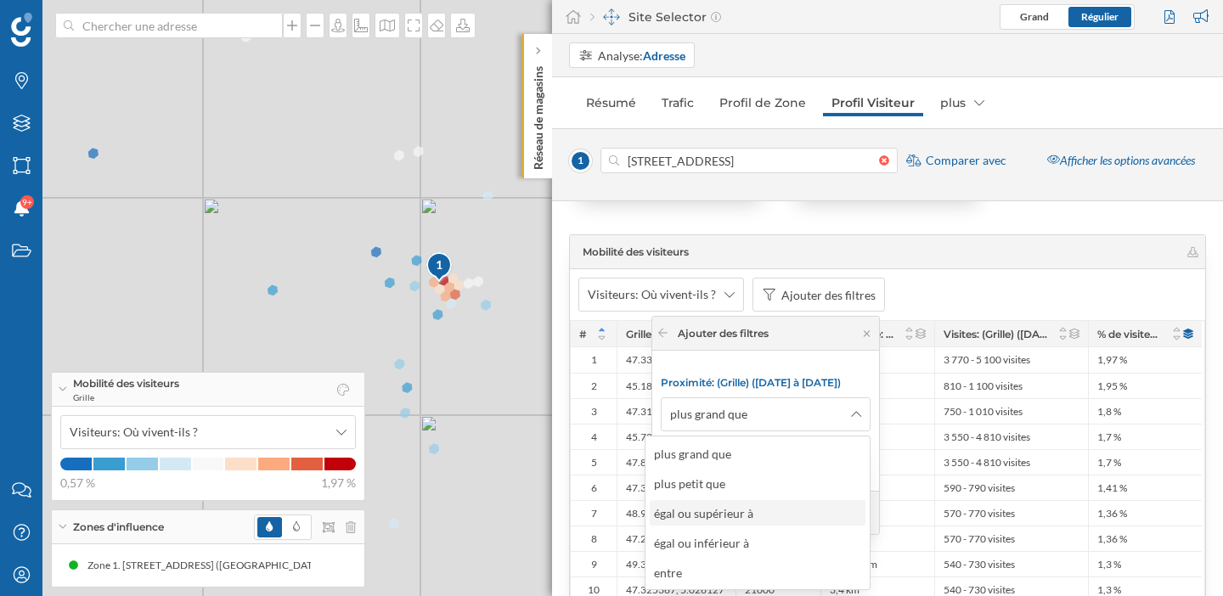
click at [756, 516] on div "égal ou supérieur à" at bounding box center [708, 513] width 108 height 18
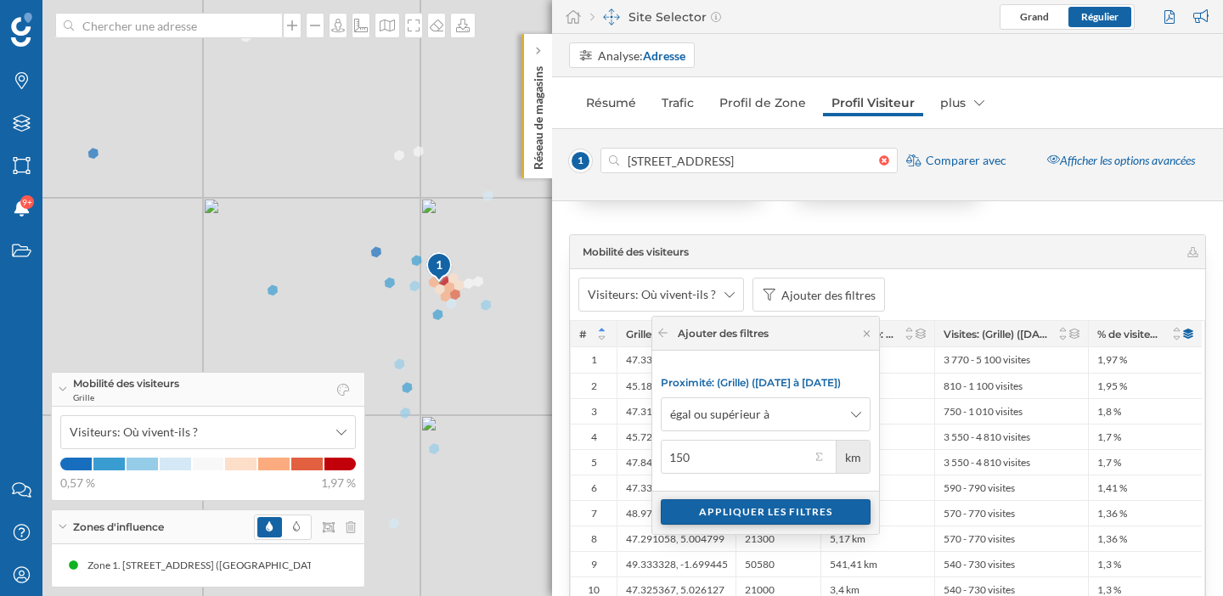
click at [765, 514] on div "Appliquer les filtres" at bounding box center [765, 511] width 210 height 25
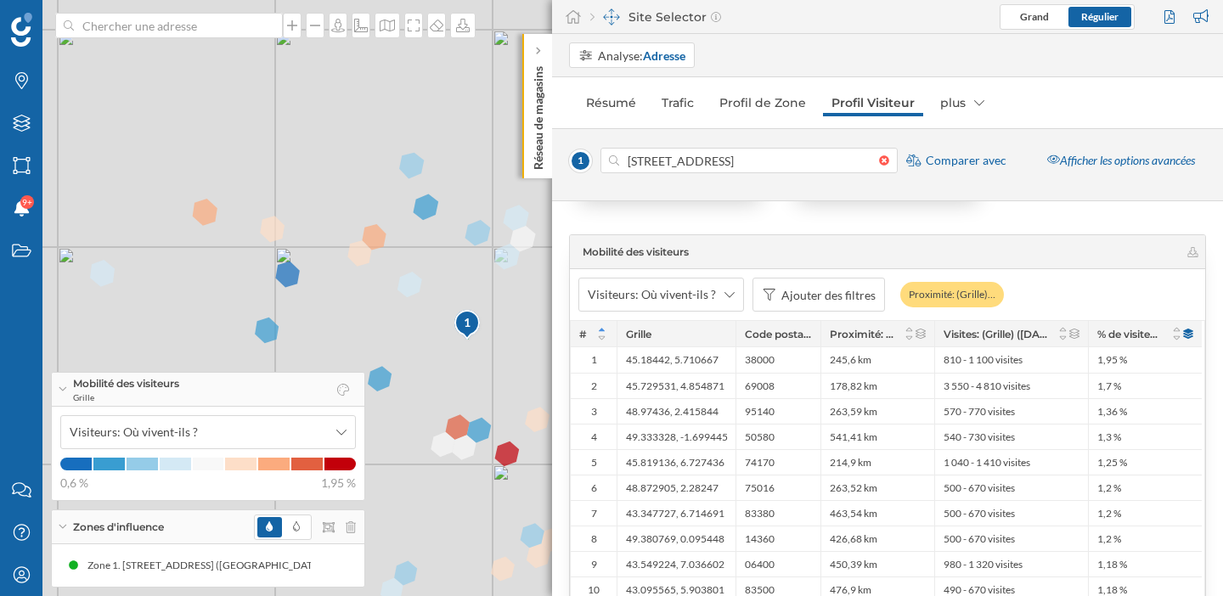
drag, startPoint x: 454, startPoint y: 447, endPoint x: 473, endPoint y: 360, distance: 89.4
click at [473, 360] on div "1 © Mapbox © OpenStreetMap Improve this map" at bounding box center [611, 298] width 1223 height 596
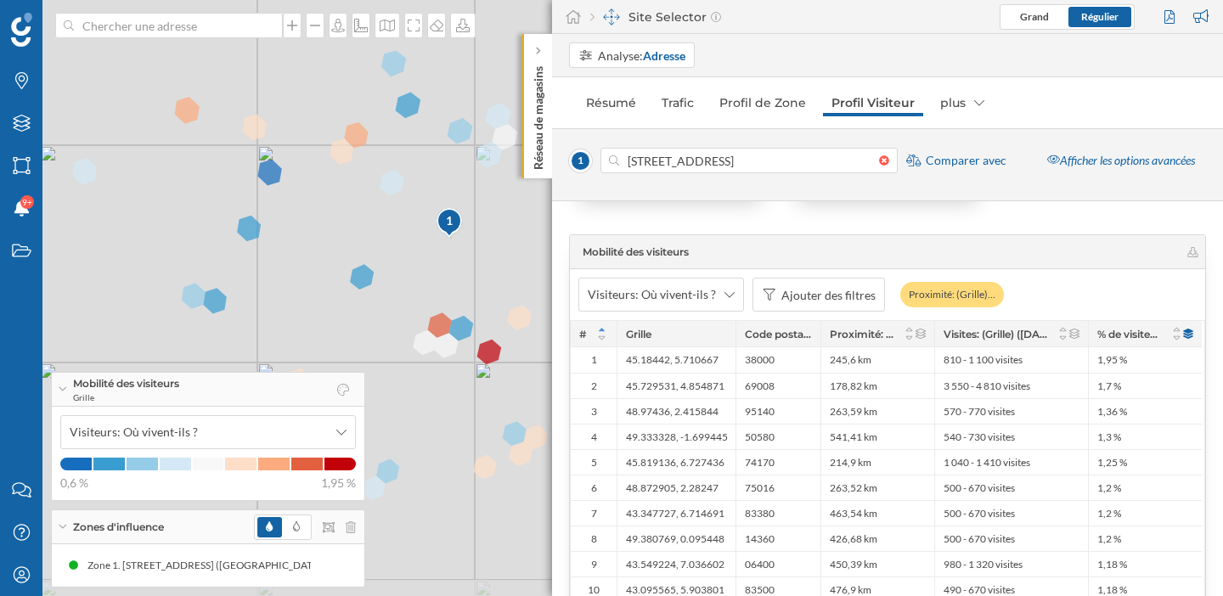
drag, startPoint x: 445, startPoint y: 397, endPoint x: 424, endPoint y: 305, distance: 94.9
click at [424, 305] on div "1 © Mapbox © OpenStreetMap Improve this map" at bounding box center [611, 298] width 1223 height 596
click at [64, 529] on div "Zones d'influence" at bounding box center [208, 527] width 312 height 34
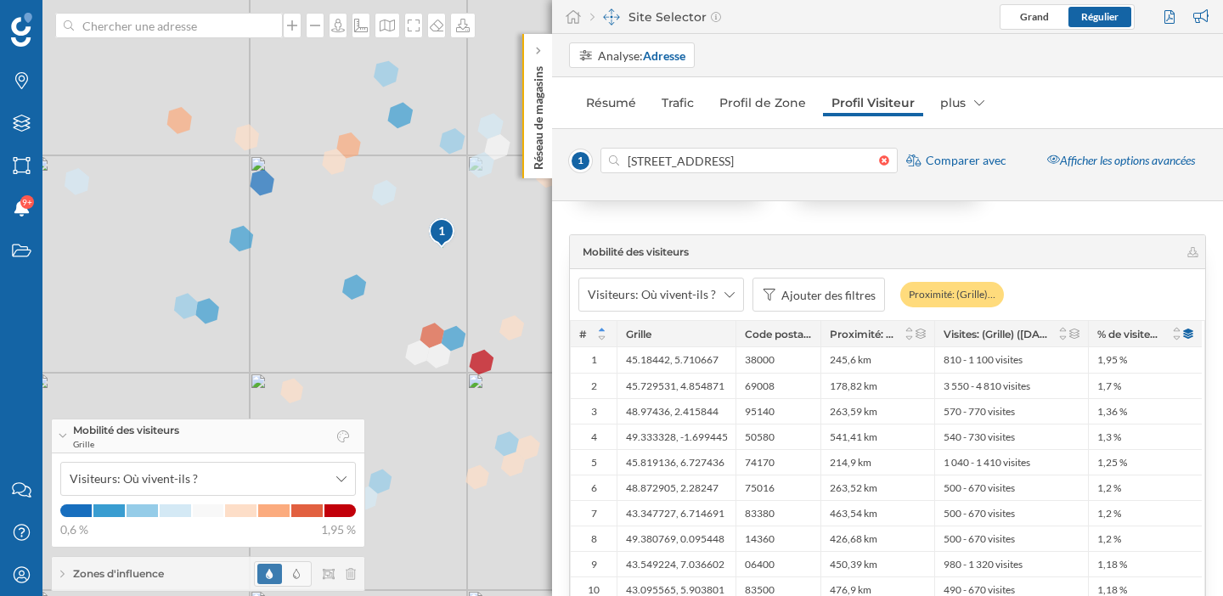
drag, startPoint x: 473, startPoint y: 278, endPoint x: 466, endPoint y: 288, distance: 11.5
click at [466, 288] on div "1 © Mapbox © OpenStreetMap Improve this map" at bounding box center [611, 298] width 1223 height 596
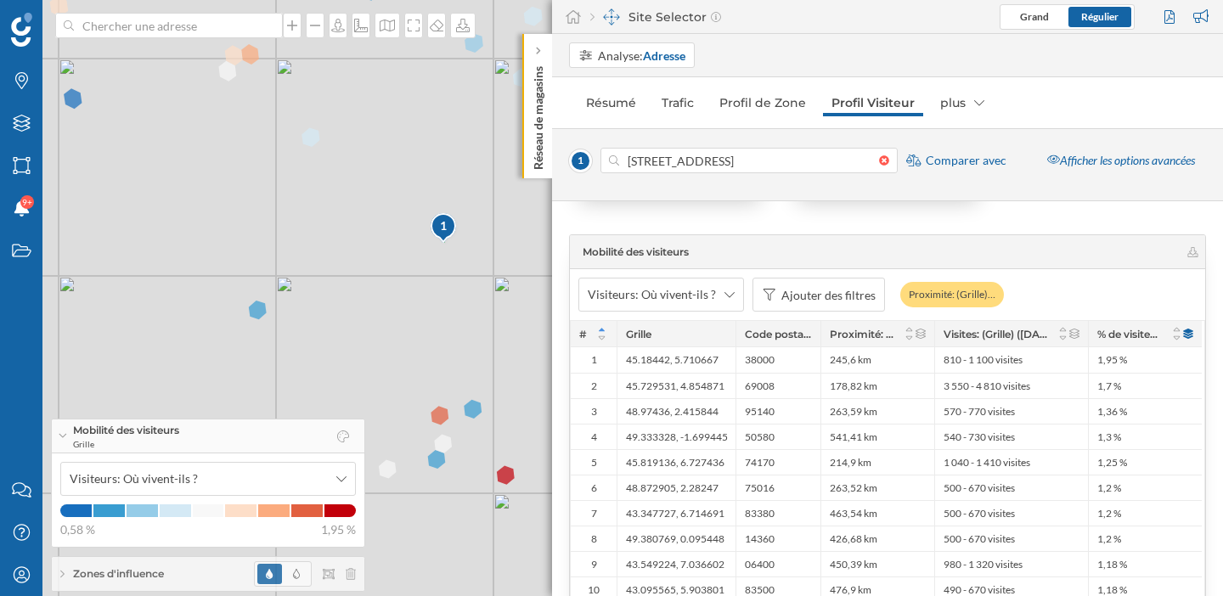
drag, startPoint x: 430, startPoint y: 273, endPoint x: 442, endPoint y: 287, distance: 18.0
click at [442, 287] on div "1 © Mapbox © OpenStreetMap Improve this map" at bounding box center [611, 298] width 1223 height 596
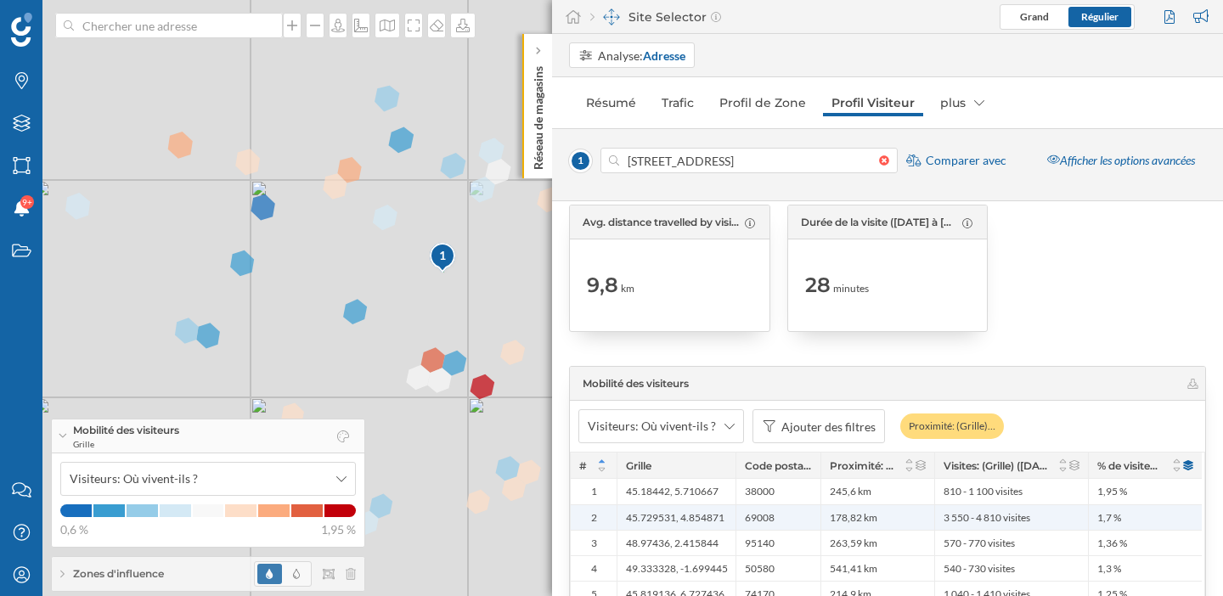
scroll to position [3172, 0]
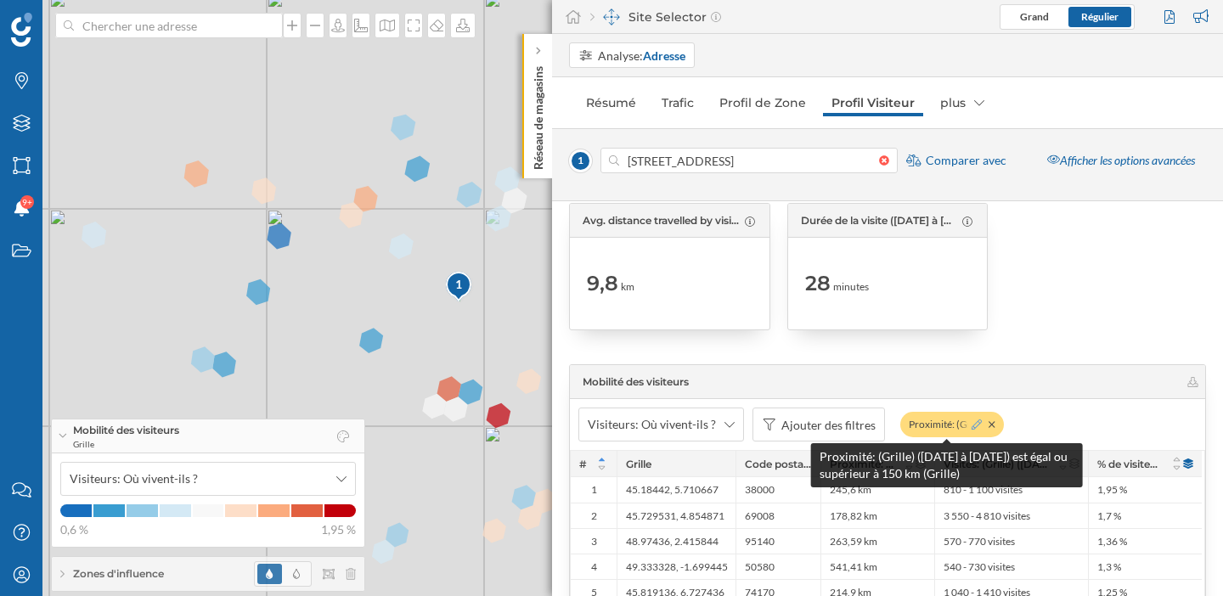
click at [971, 424] on icon at bounding box center [976, 424] width 10 height 10
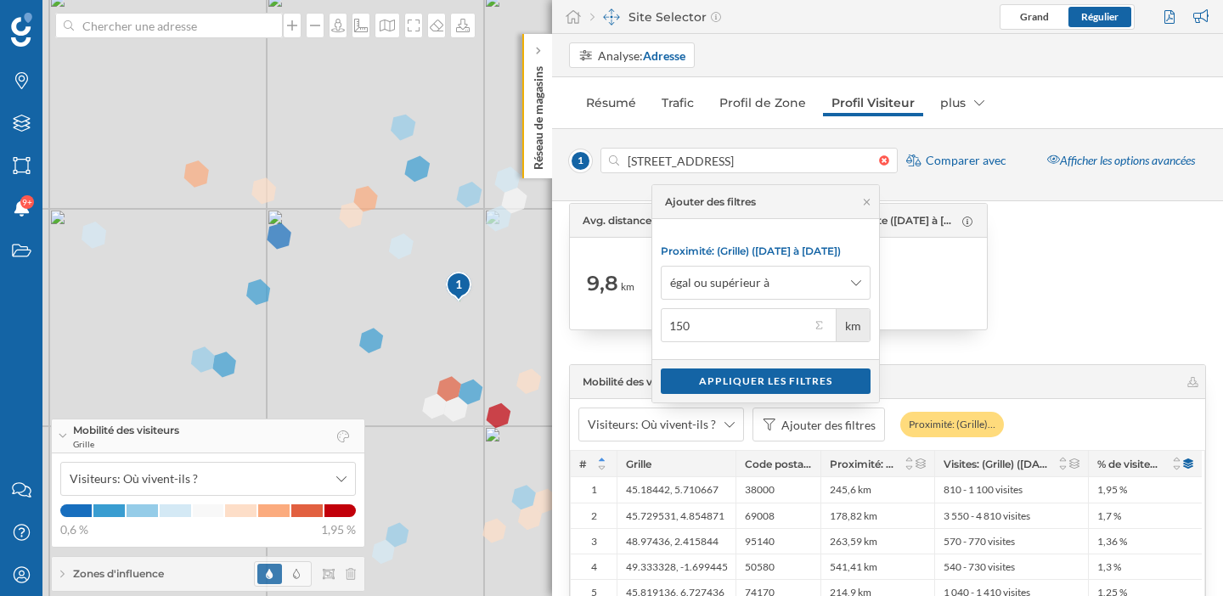
drag, startPoint x: 739, startPoint y: 248, endPoint x: 848, endPoint y: 252, distance: 109.6
click at [840, 252] on span "Proximité: (Grille) (10/03/2025 à 24/08/2025)" at bounding box center [750, 251] width 180 height 13
click at [868, 198] on icon at bounding box center [866, 202] width 13 height 10
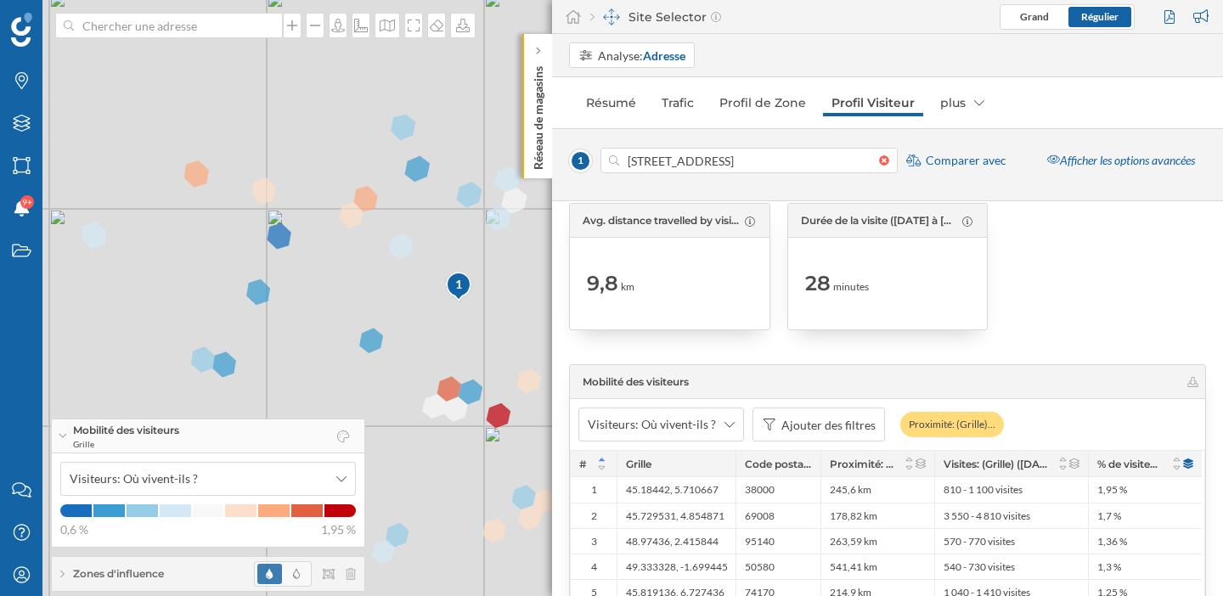
click at [498, 419] on div "1 © Mapbox © OpenStreetMap Improve this map" at bounding box center [611, 298] width 1223 height 596
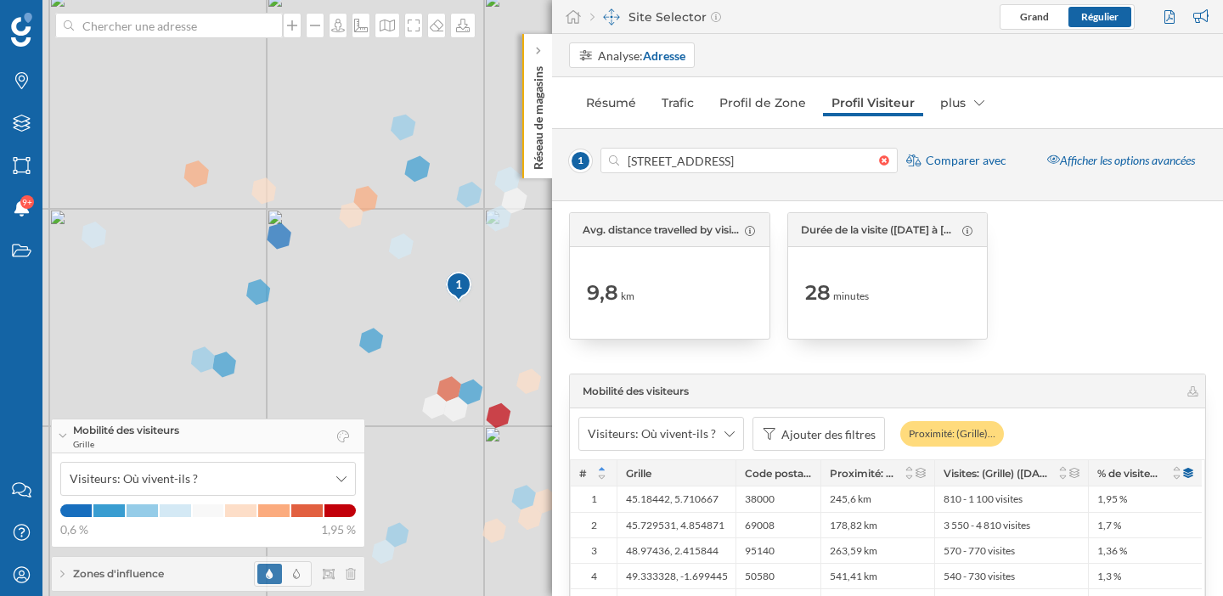
scroll to position [3159, 0]
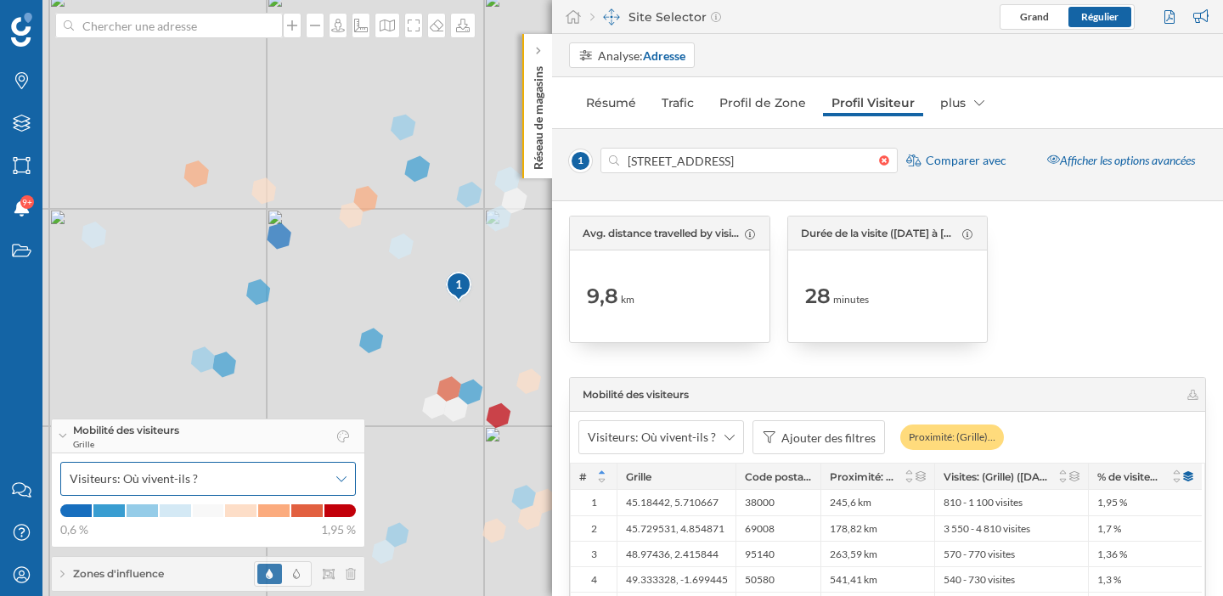
click at [228, 484] on span "Visiteurs: Où vivent-ils ?" at bounding box center [199, 478] width 258 height 17
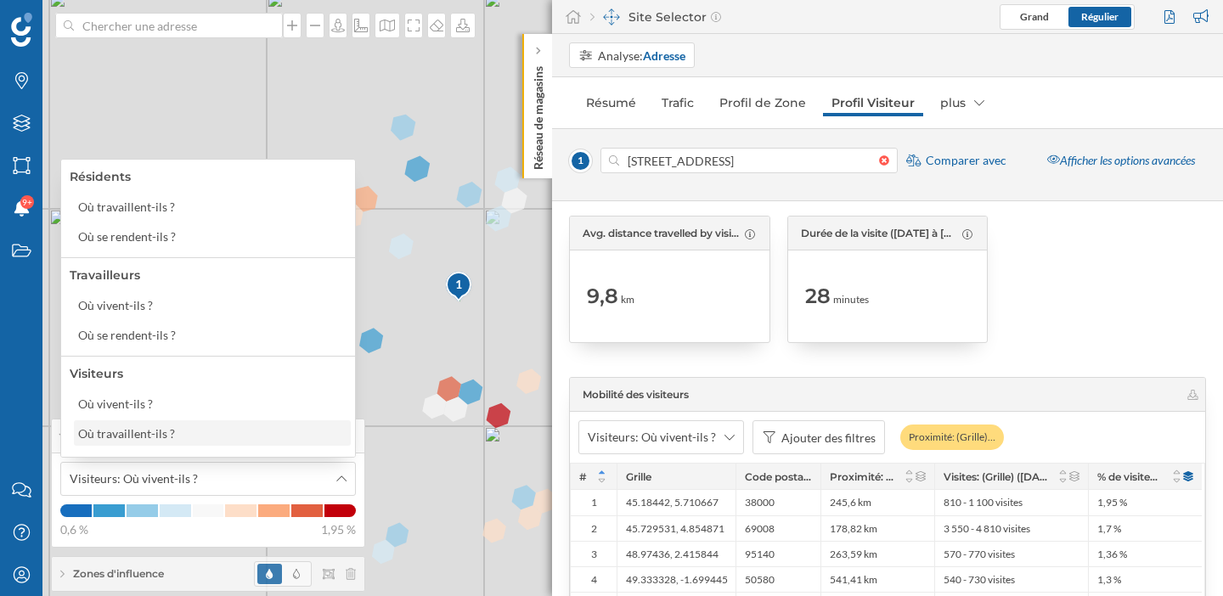
click at [140, 436] on div "Où travaillent-ils ?" at bounding box center [126, 433] width 97 height 14
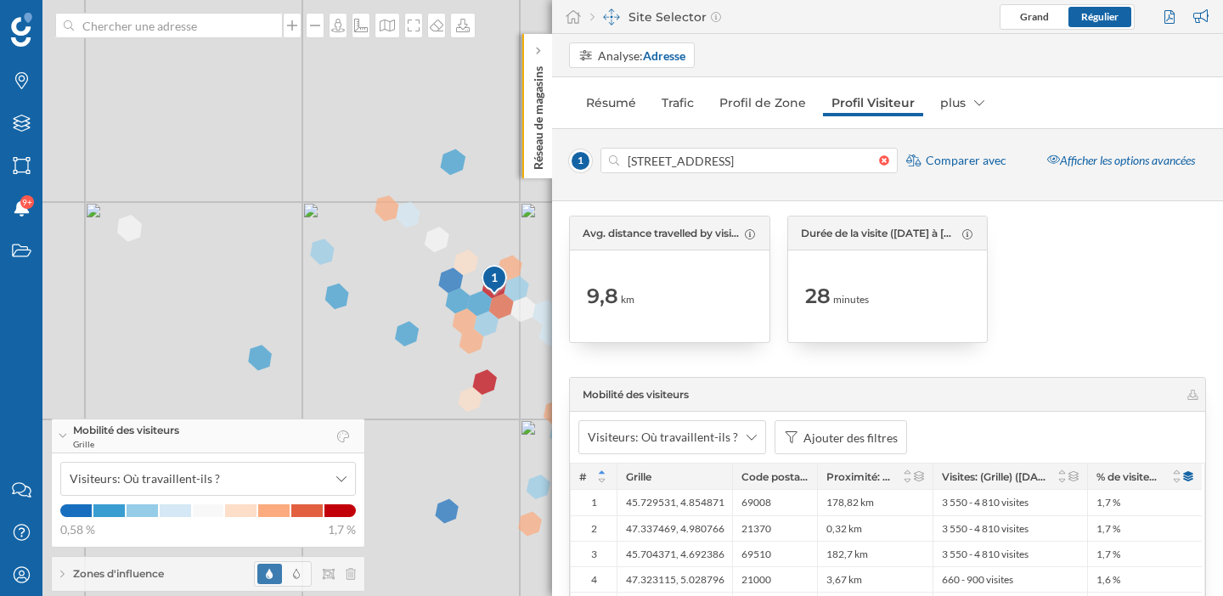
drag, startPoint x: 444, startPoint y: 477, endPoint x: 481, endPoint y: 469, distance: 37.5
click at [481, 469] on div "1 © Mapbox © OpenStreetMap Improve this map" at bounding box center [611, 298] width 1223 height 596
drag, startPoint x: 339, startPoint y: 237, endPoint x: 245, endPoint y: 228, distance: 93.9
click at [245, 228] on div "1 © Mapbox © OpenStreetMap Improve this map" at bounding box center [611, 298] width 1223 height 596
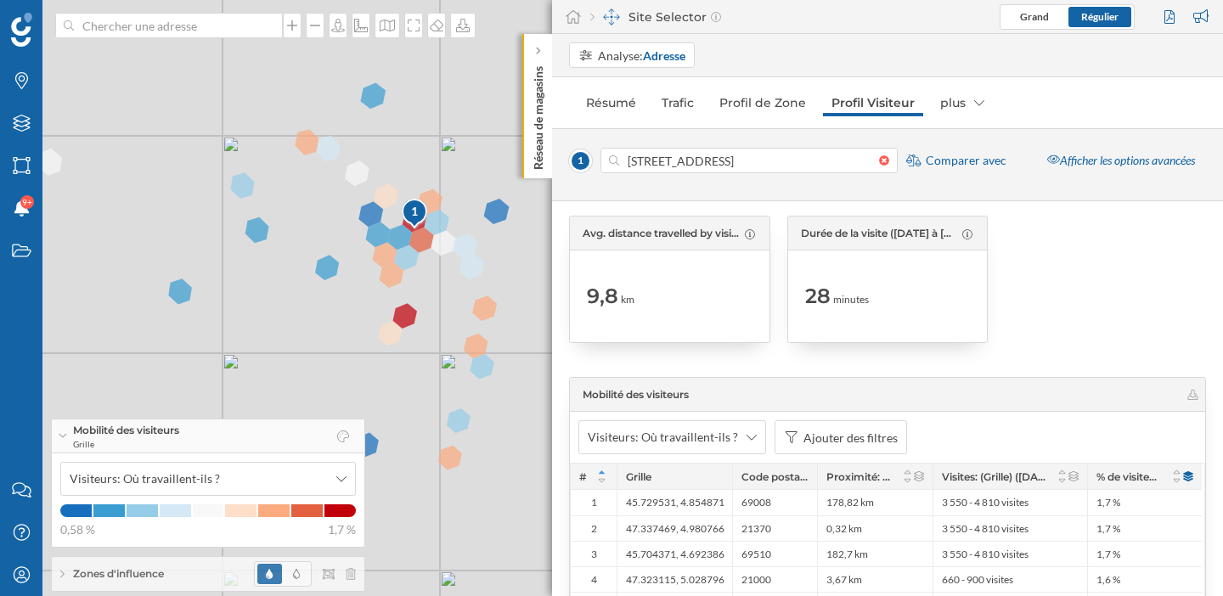
drag, startPoint x: 436, startPoint y: 487, endPoint x: 449, endPoint y: 434, distance: 55.0
click at [449, 434] on div "1 © Mapbox © OpenStreetMap Improve this map" at bounding box center [611, 298] width 1223 height 596
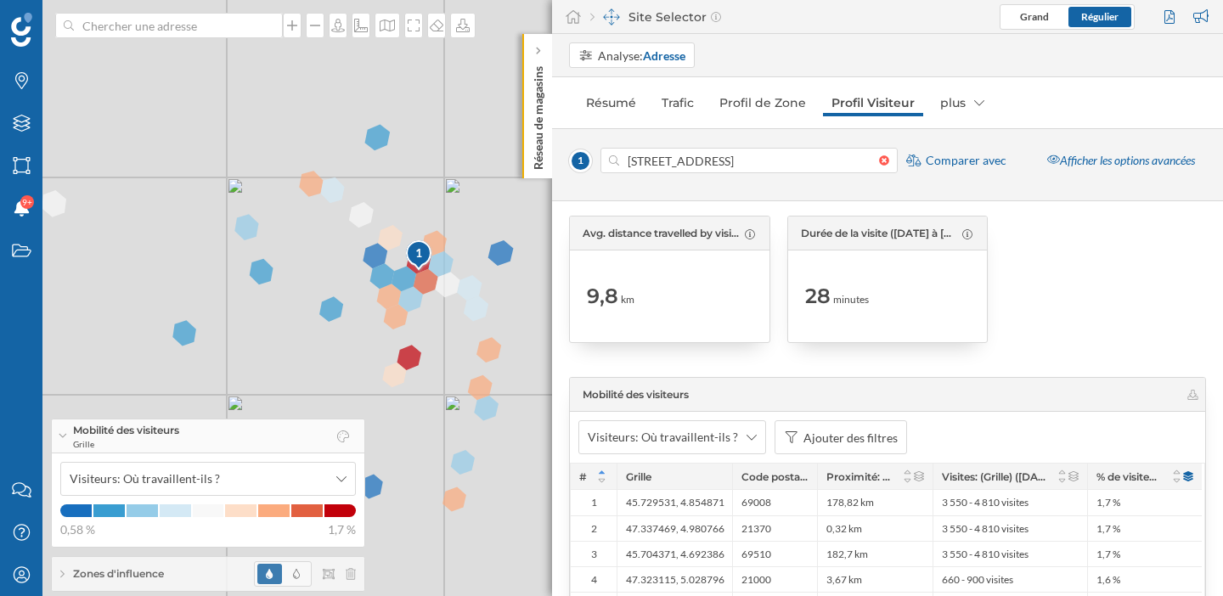
drag, startPoint x: 441, startPoint y: 339, endPoint x: 446, endPoint y: 379, distance: 40.1
click at [446, 379] on div "1 © Mapbox © OpenStreetMap Improve this map" at bounding box center [611, 298] width 1223 height 596
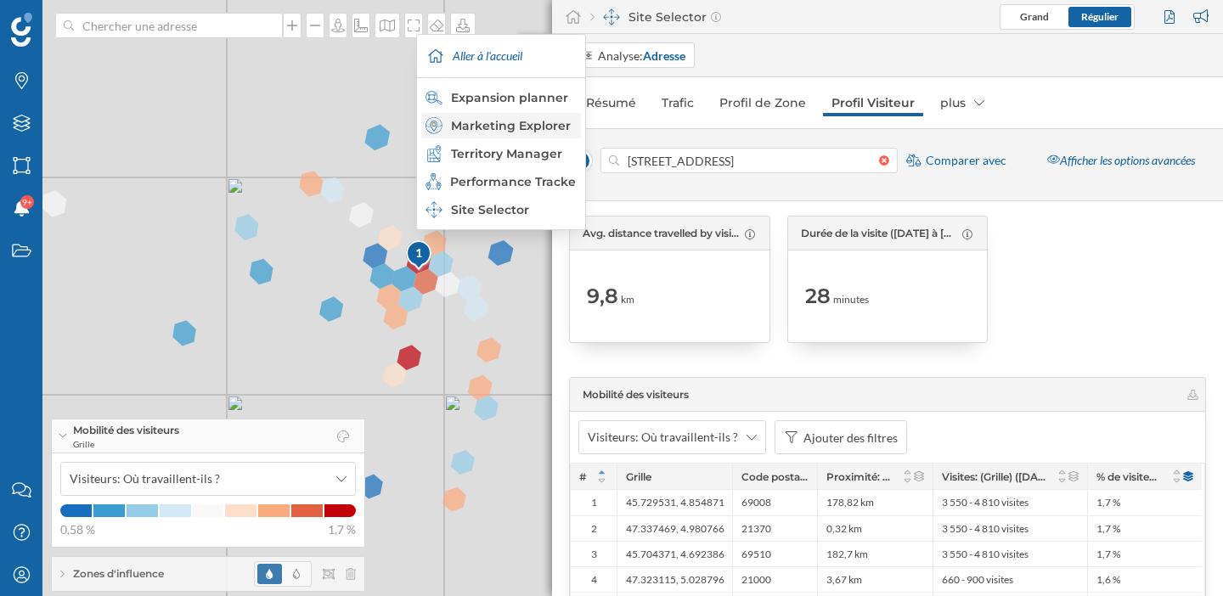
click at [520, 129] on div "Marketing Explorer" at bounding box center [499, 125] width 149 height 17
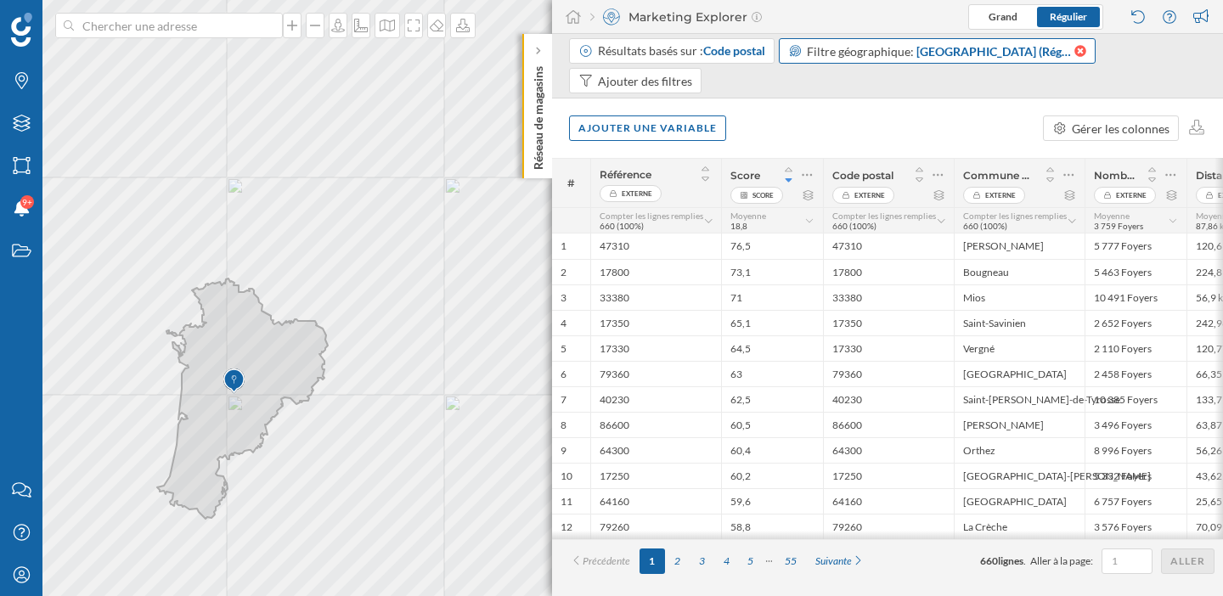
click at [1074, 51] on icon at bounding box center [1078, 51] width 14 height 12
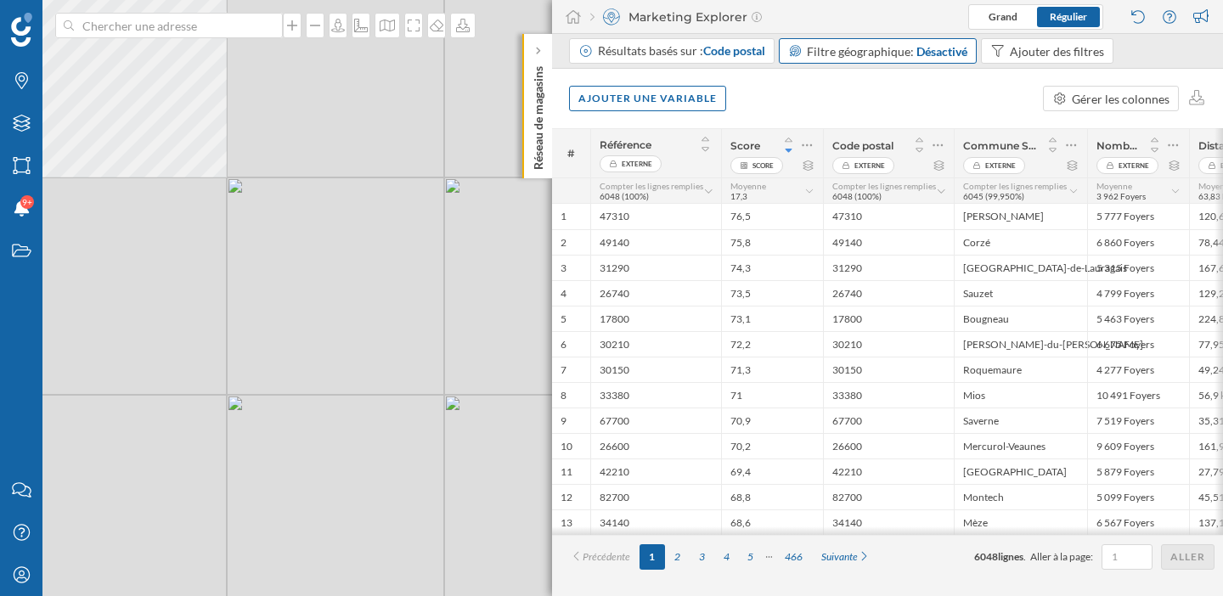
click at [936, 53] on div "Désactivé" at bounding box center [941, 51] width 51 height 18
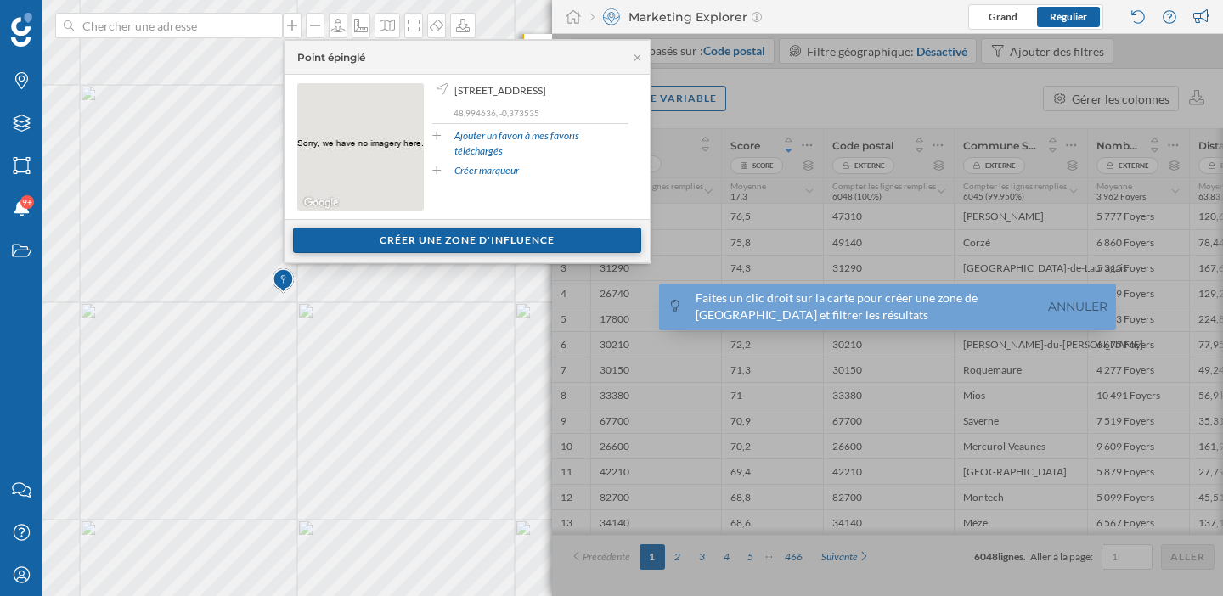
click at [404, 243] on div "Créer une zone d'influence" at bounding box center [467, 240] width 348 height 25
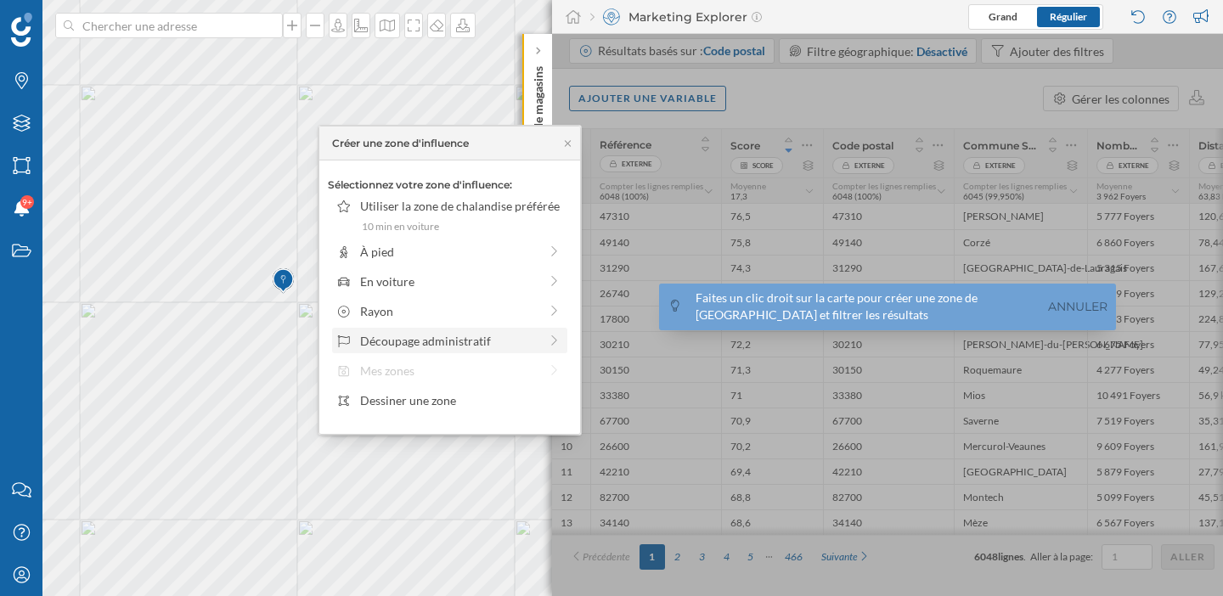
click at [459, 339] on div "Découpage administratif" at bounding box center [449, 341] width 178 height 18
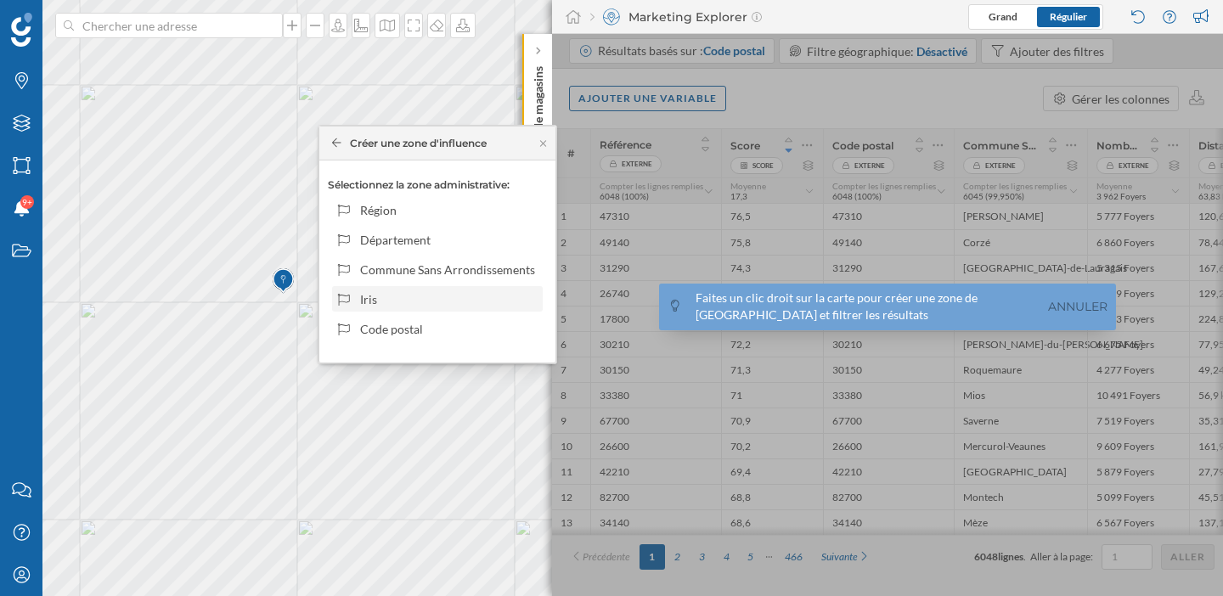
click at [440, 298] on div "Iris" at bounding box center [448, 299] width 177 height 18
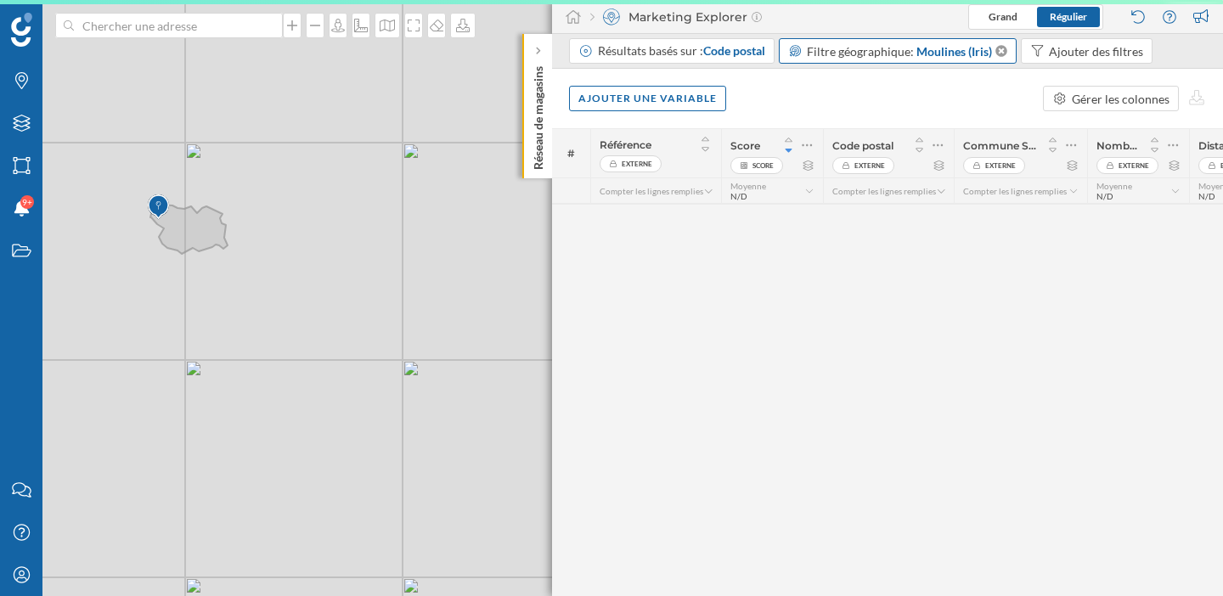
click at [931, 54] on span "Moulines (Iris)" at bounding box center [954, 51] width 76 height 18
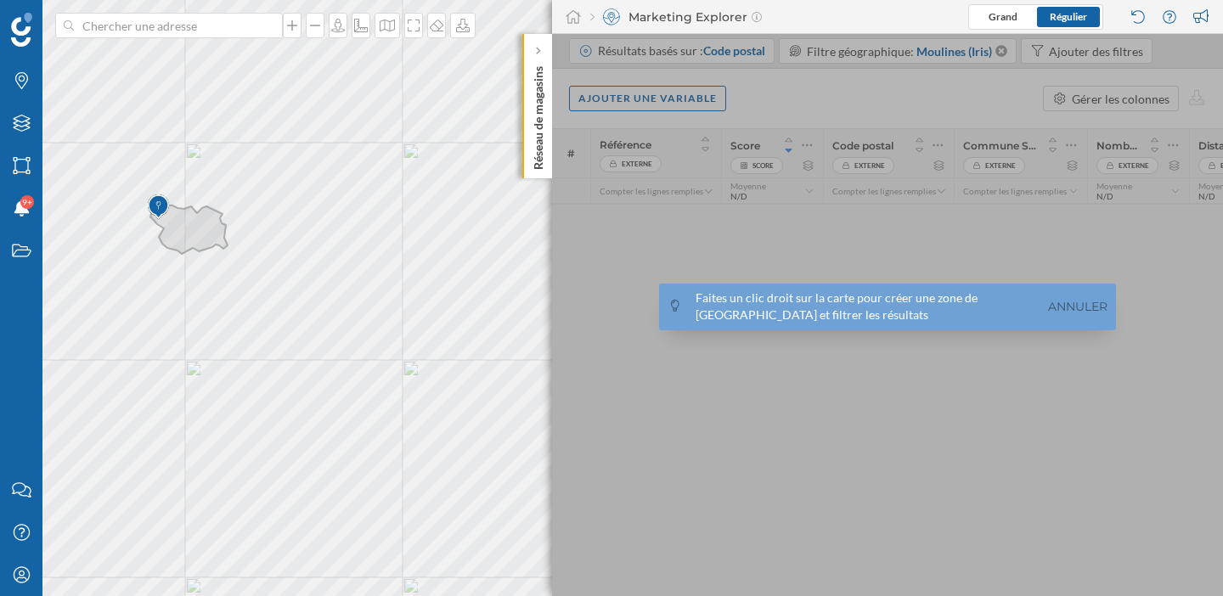
click at [1000, 51] on div at bounding box center [887, 315] width 671 height 562
click at [995, 158] on div at bounding box center [887, 315] width 671 height 562
click at [1076, 309] on link "Annuler" at bounding box center [1077, 307] width 68 height 20
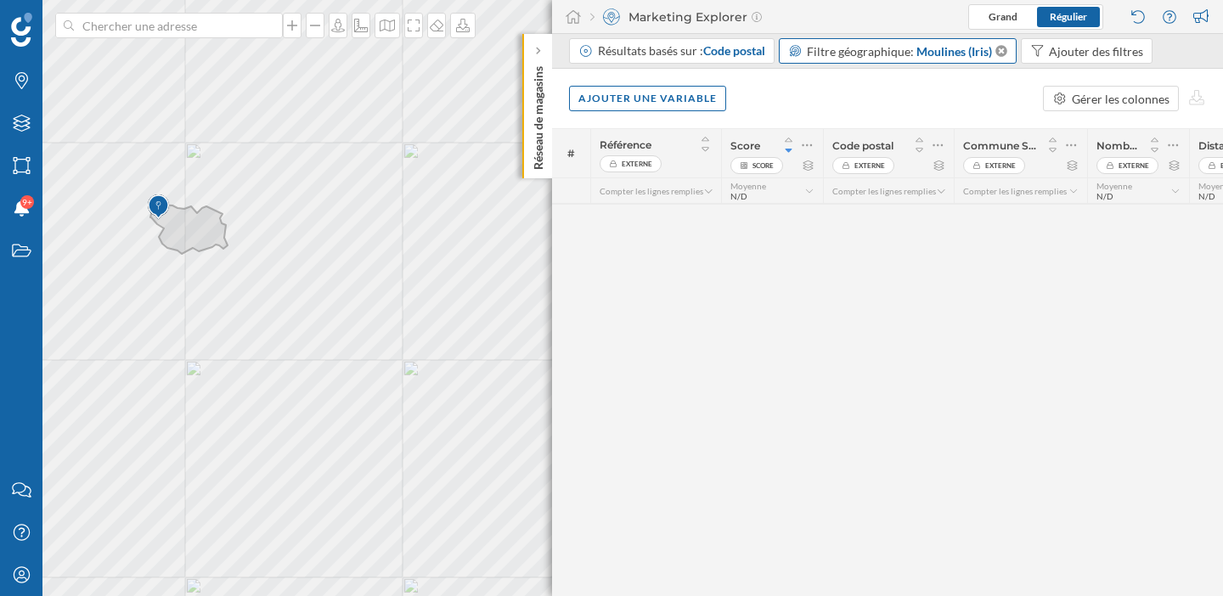
click at [1001, 59] on div "Moulines (Iris)" at bounding box center [961, 51] width 91 height 18
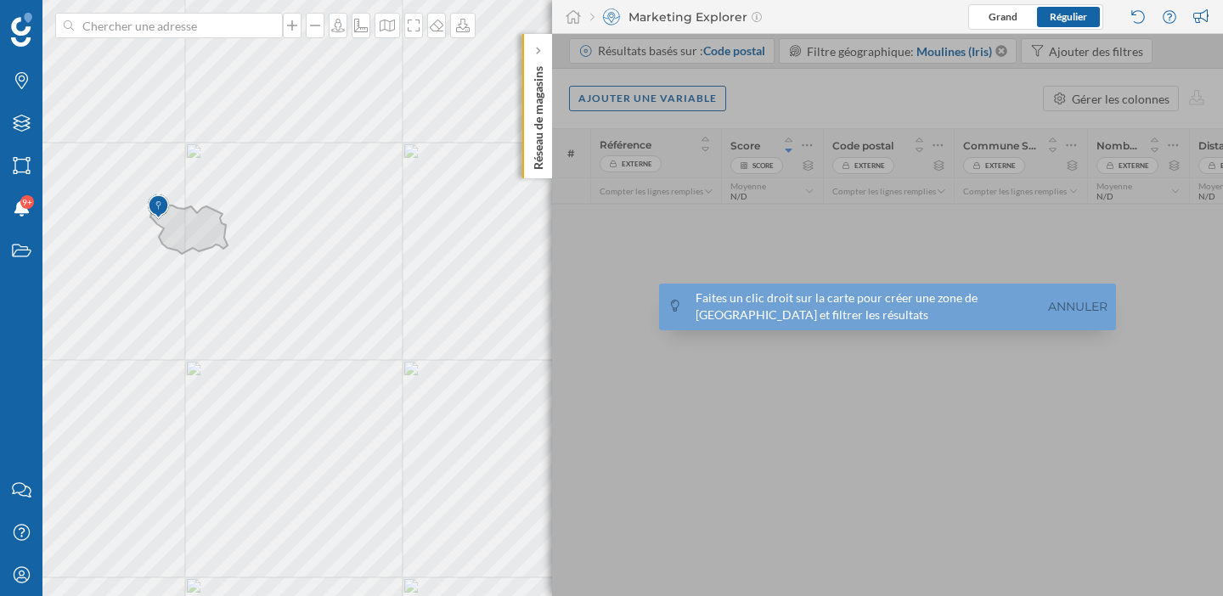
click at [1000, 42] on div at bounding box center [887, 315] width 671 height 562
click at [1070, 323] on div "Faites un clic droit sur la carte pour créer une zone de chalandise et filtrer …" at bounding box center [887, 307] width 457 height 47
click at [1076, 302] on link "Annuler" at bounding box center [1077, 307] width 68 height 20
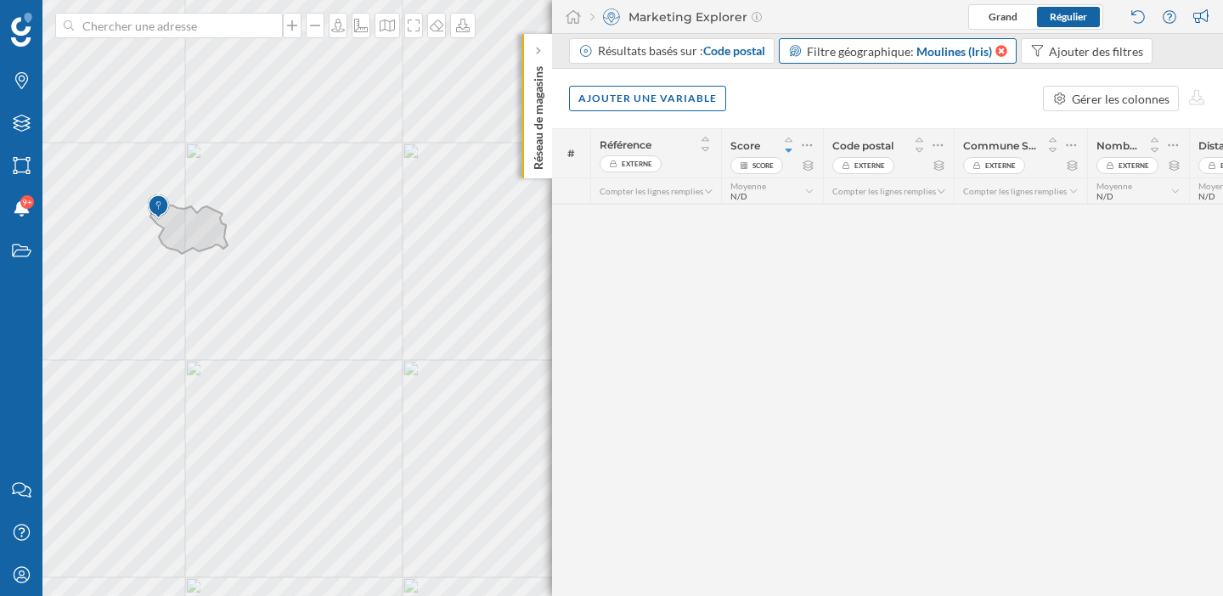
click at [999, 51] on icon at bounding box center [999, 51] width 14 height 12
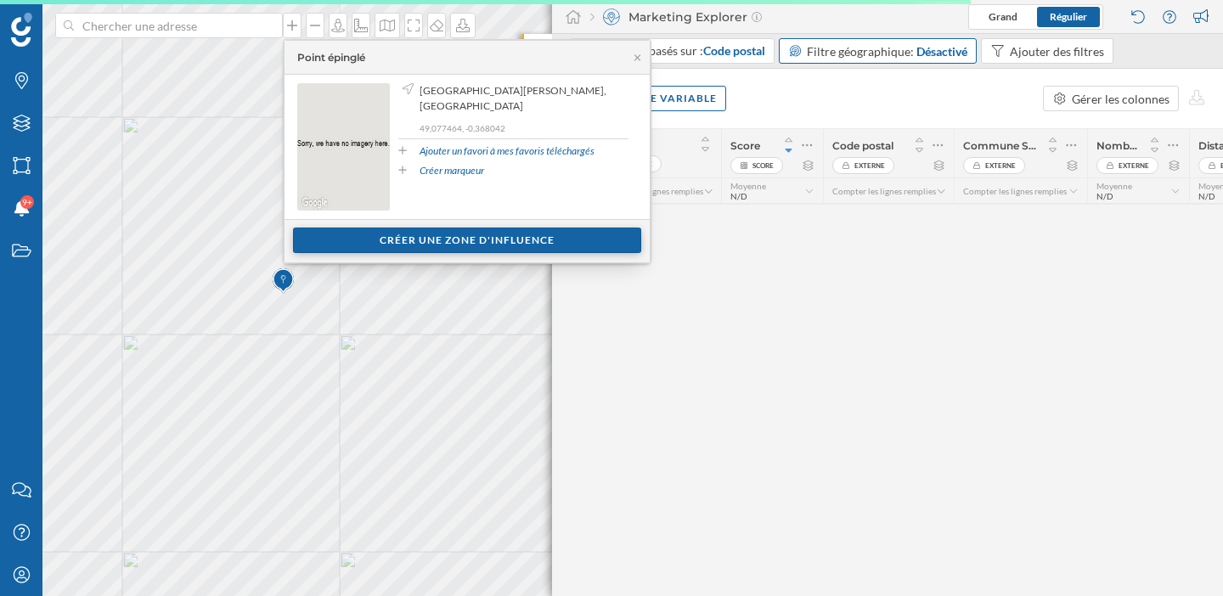
click at [468, 233] on div "Créer une zone d'influence" at bounding box center [467, 240] width 348 height 25
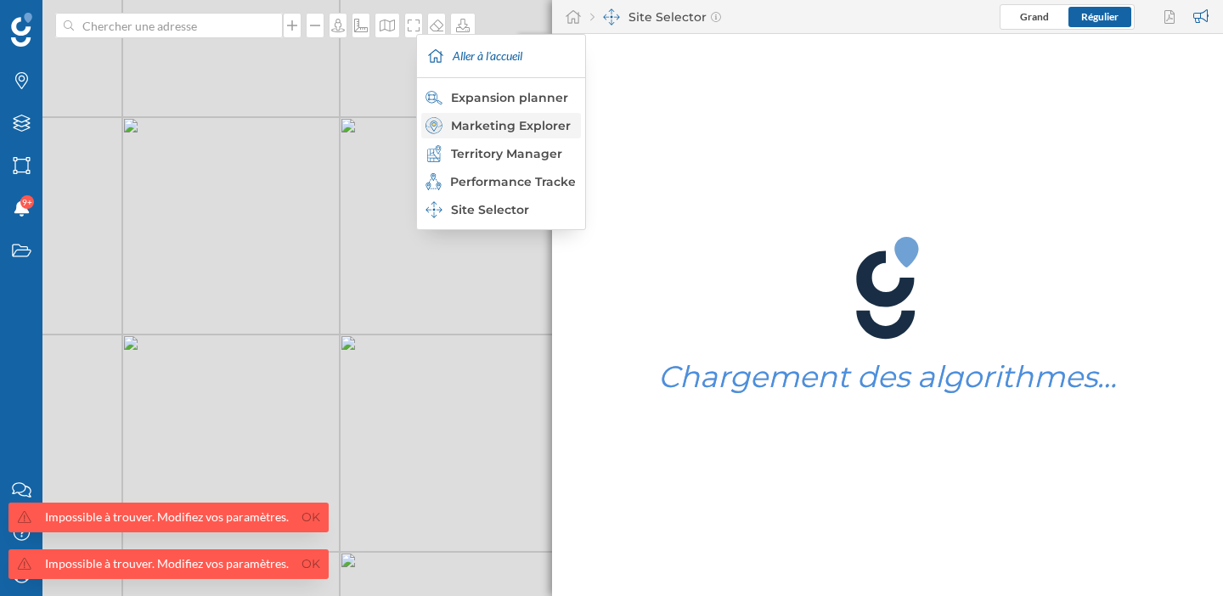
click at [522, 122] on div "Marketing Explorer" at bounding box center [499, 125] width 149 height 17
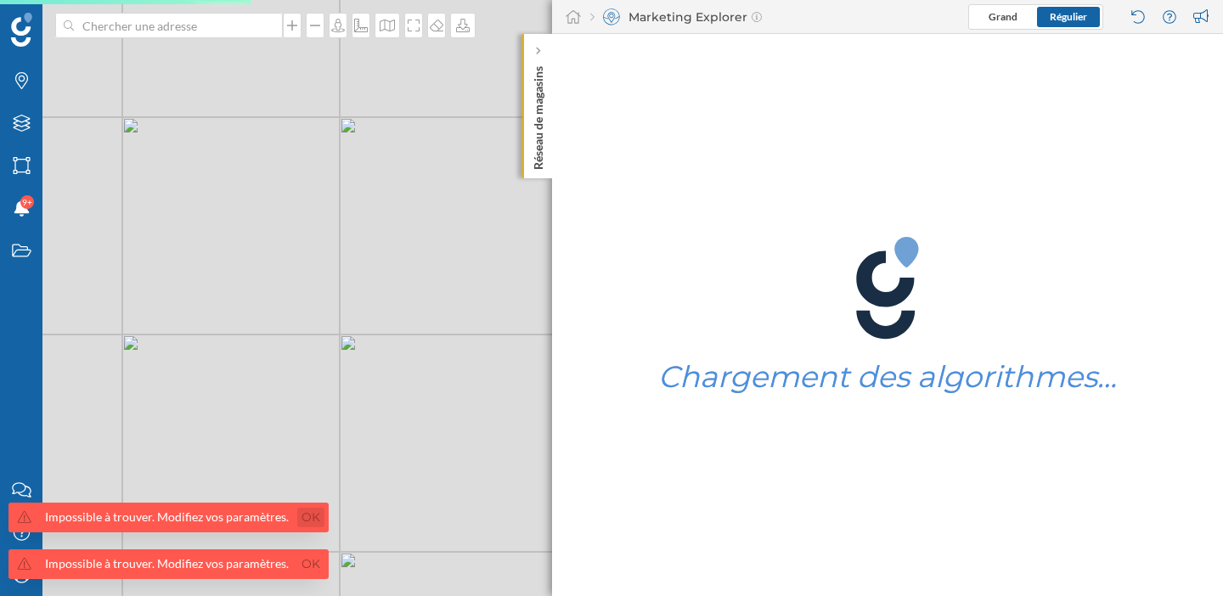
click at [306, 520] on link "Ok" at bounding box center [310, 518] width 27 height 20
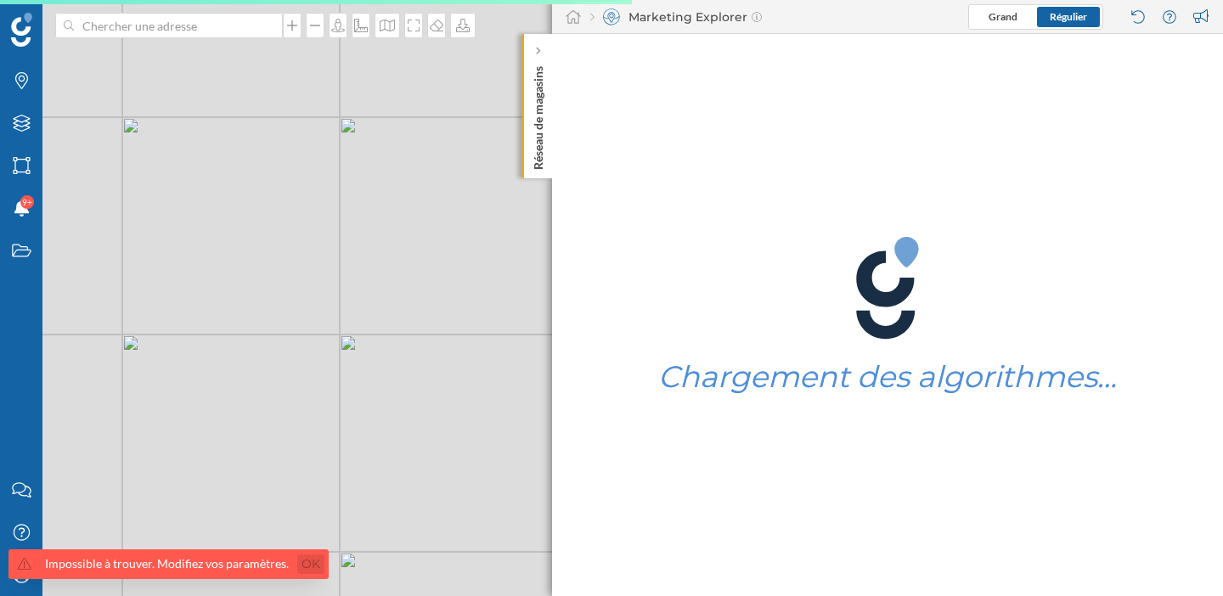
click at [310, 561] on link "Ok" at bounding box center [310, 564] width 27 height 20
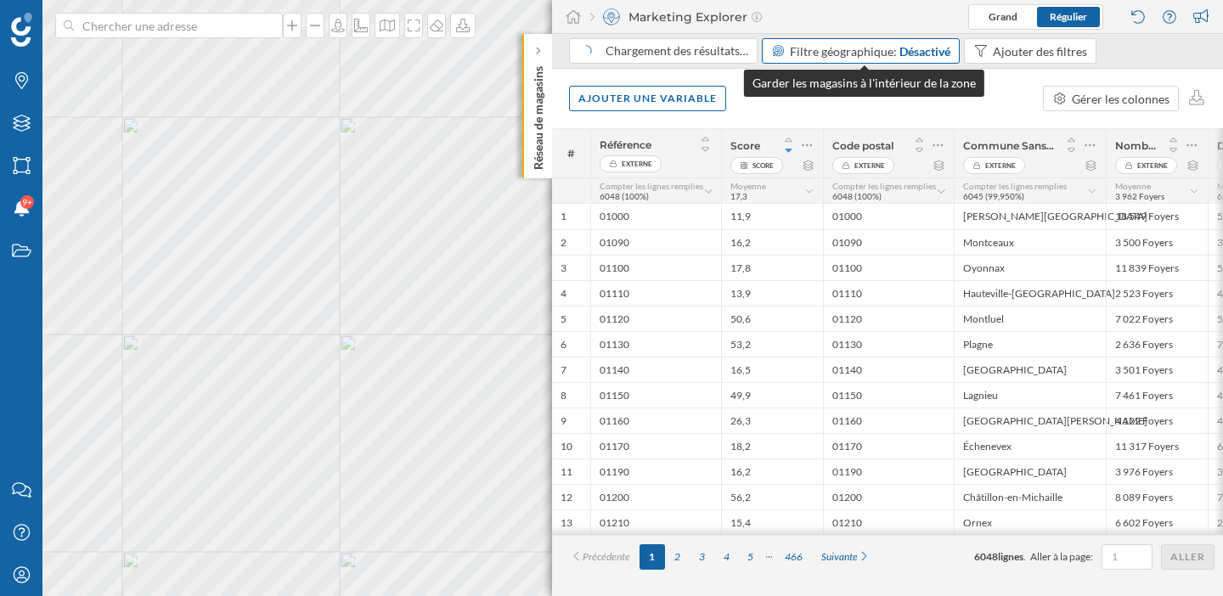
click at [884, 44] on span "Filtre géographique:" at bounding box center [843, 51] width 107 height 14
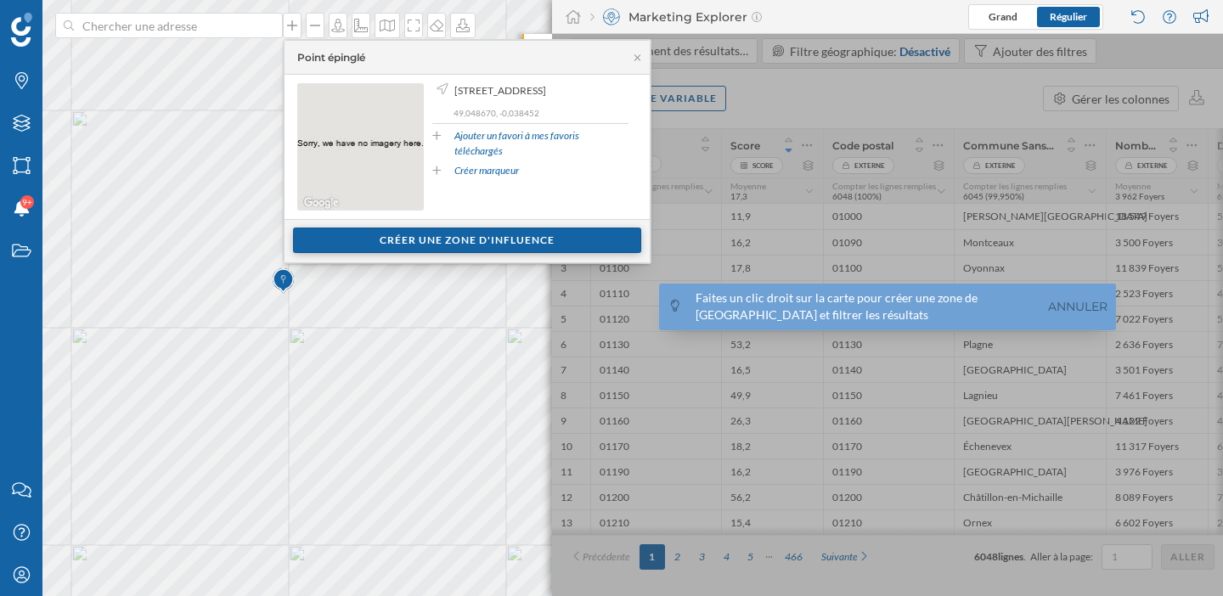
click at [385, 239] on div "Créer une zone d'influence" at bounding box center [467, 240] width 348 height 25
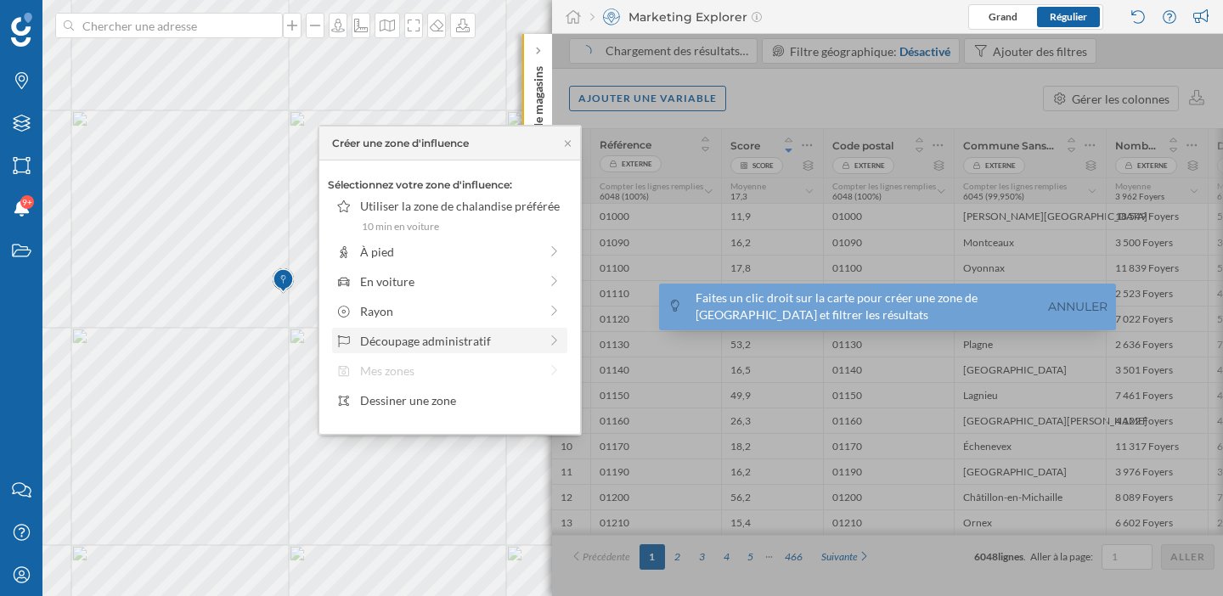
click at [424, 334] on div "Découpage administratif" at bounding box center [449, 341] width 178 height 18
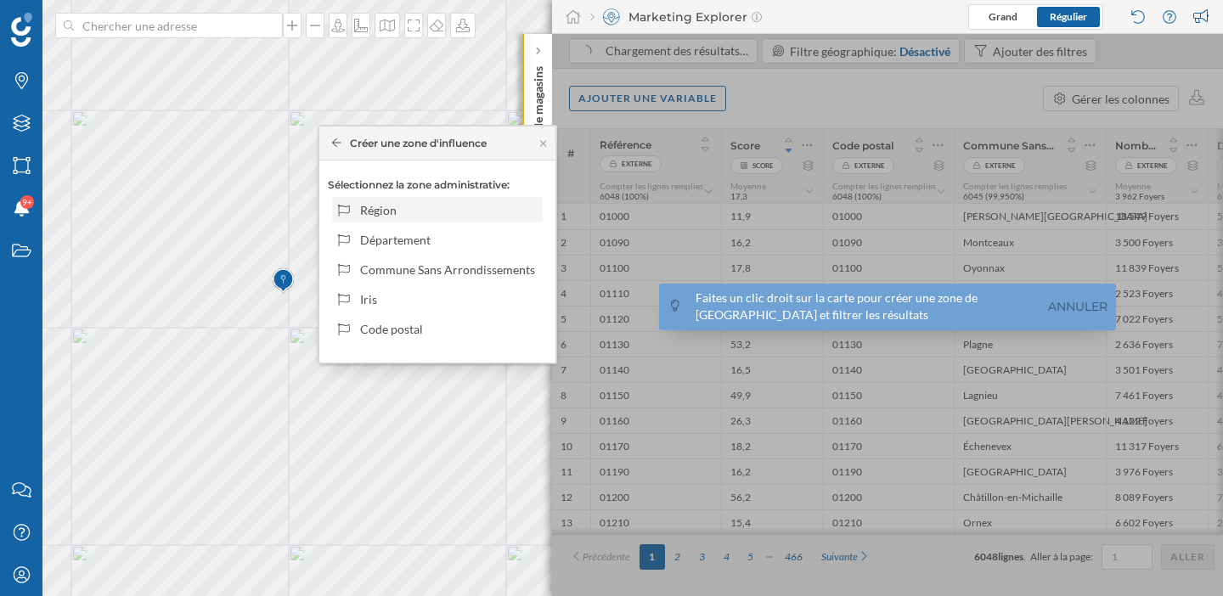
click at [416, 218] on div "Région" at bounding box center [448, 210] width 177 height 18
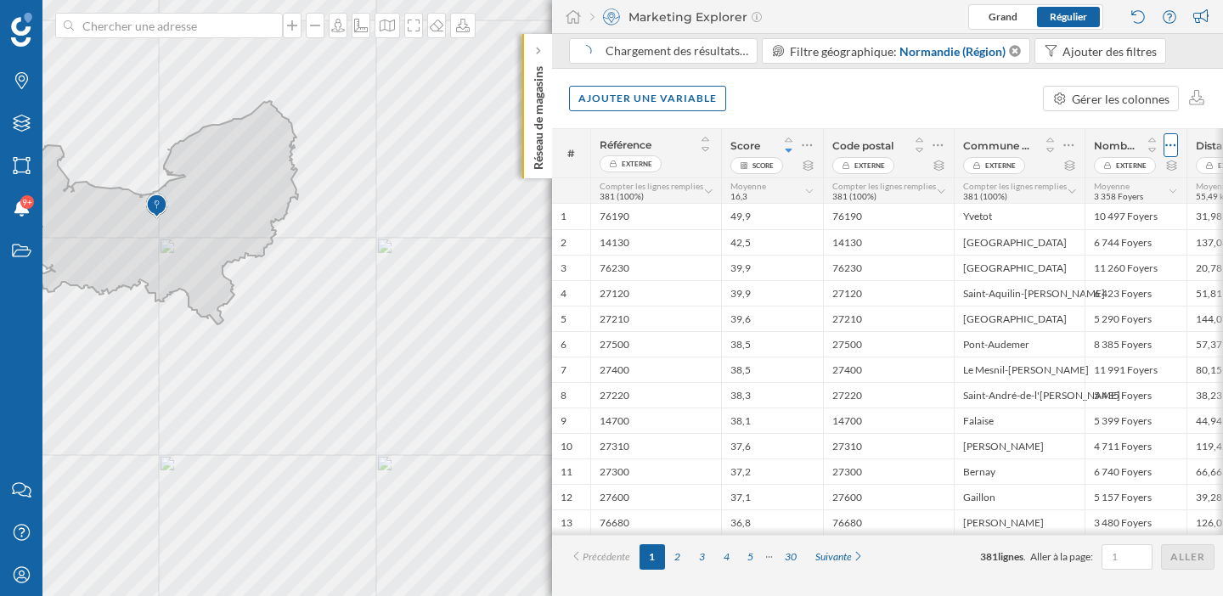
click at [1173, 149] on icon at bounding box center [1170, 145] width 11 height 17
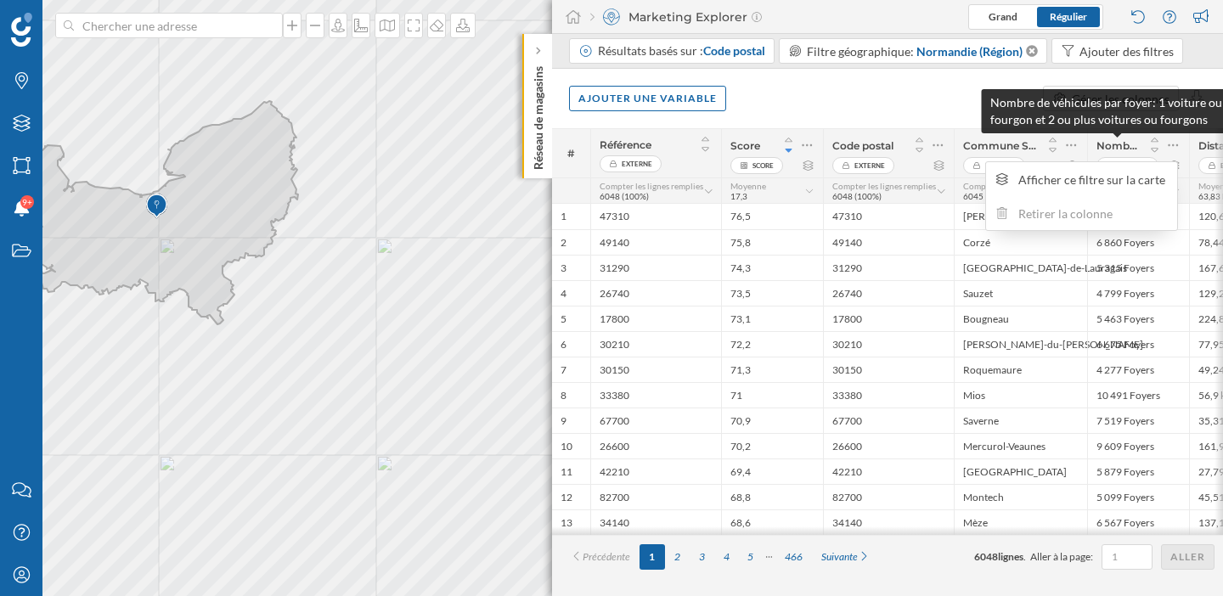
click at [1117, 148] on span "Nombre de véhicules par foyer: 1 voiture ou fourgon et 2 ou plus voitures ou fo…" at bounding box center [1117, 145] width 42 height 13
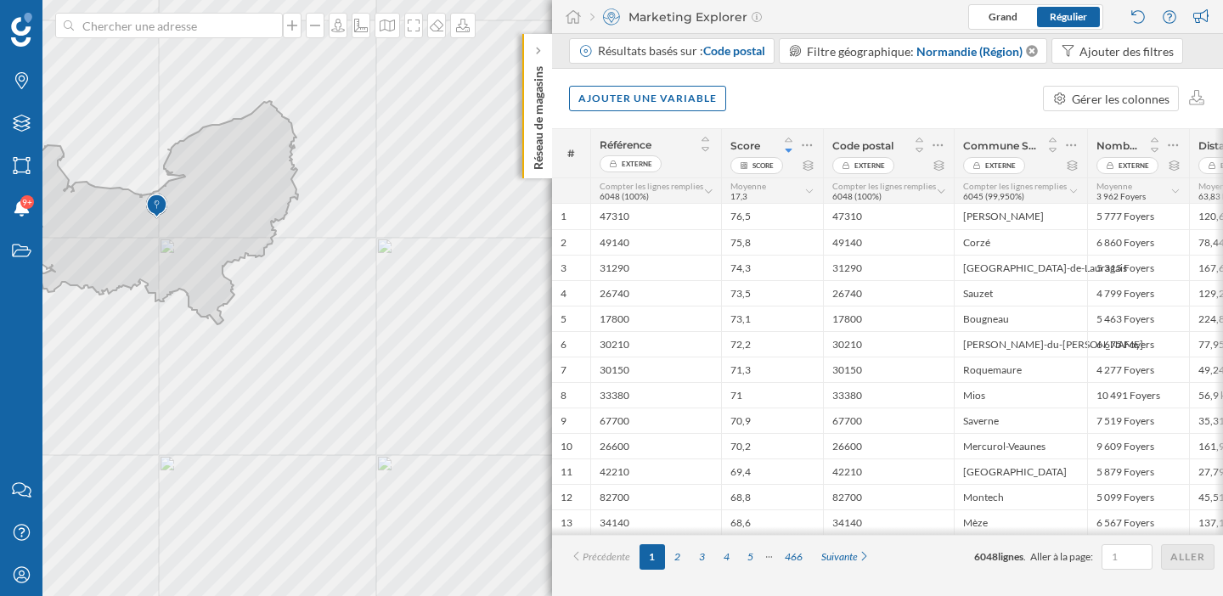
click at [914, 87] on div "Ajouter une variable Gérer les colonnes" at bounding box center [887, 98] width 671 height 59
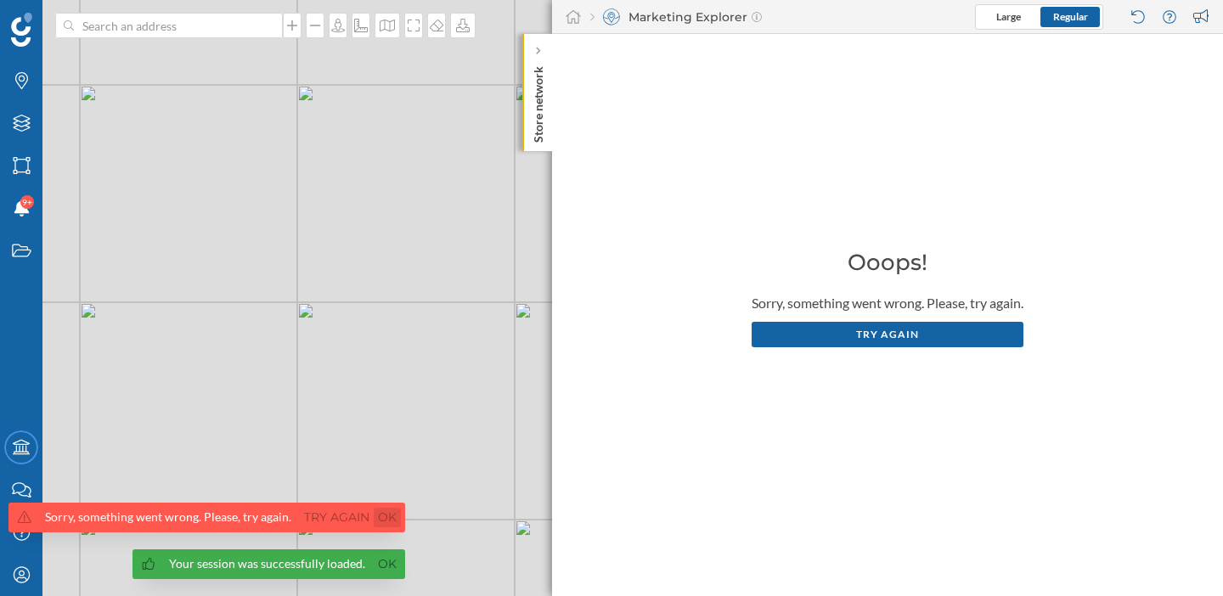
click at [393, 516] on link "Ok" at bounding box center [387, 518] width 27 height 20
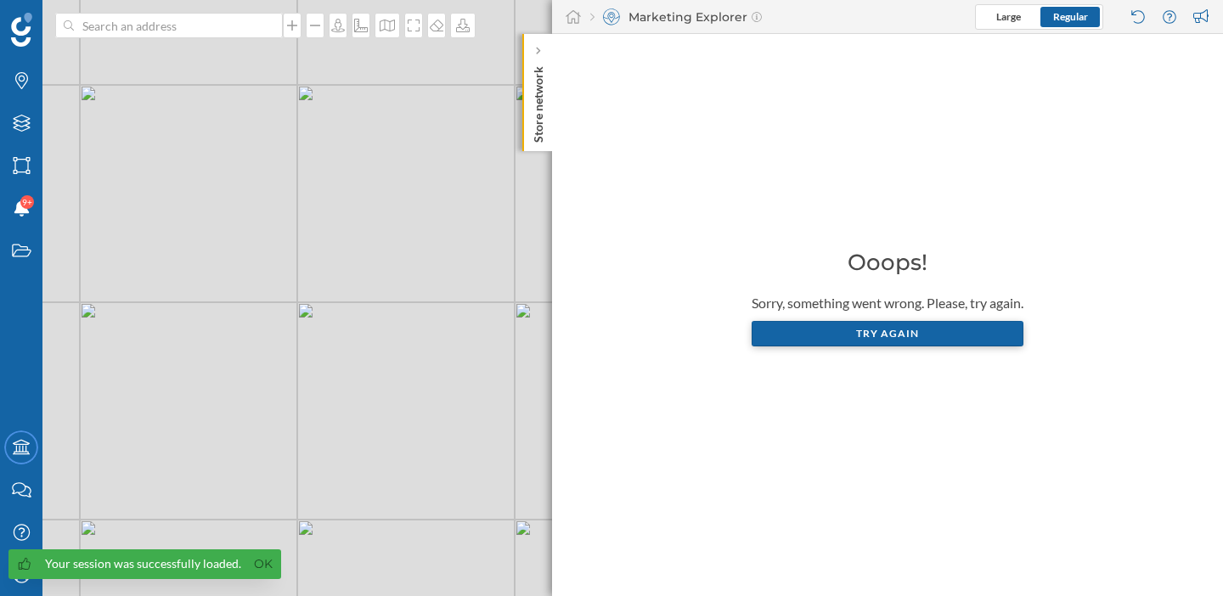
click at [842, 340] on div "Try again" at bounding box center [887, 333] width 272 height 25
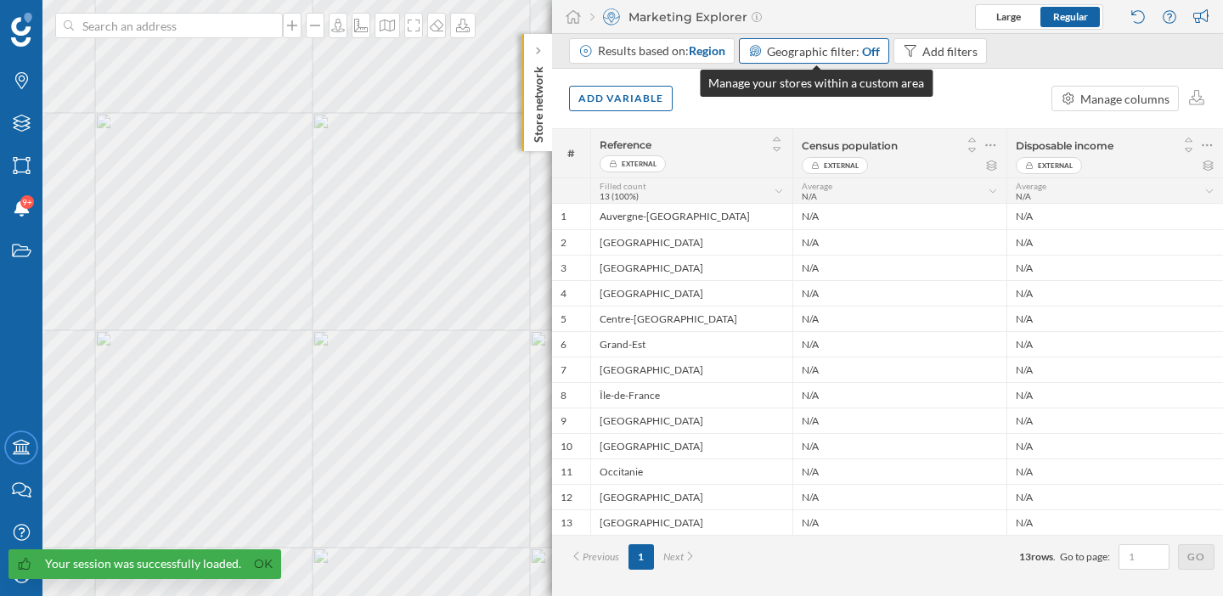
click at [843, 58] on span "Geographic filter:" at bounding box center [813, 51] width 93 height 14
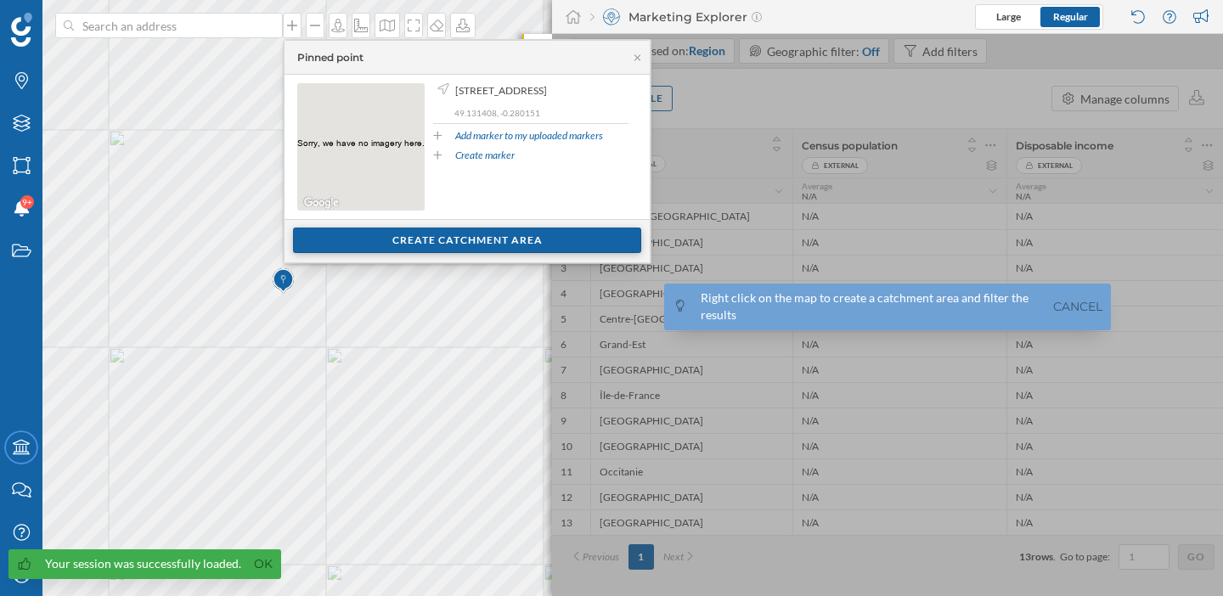
click at [413, 240] on div "Create catchment area" at bounding box center [467, 240] width 348 height 25
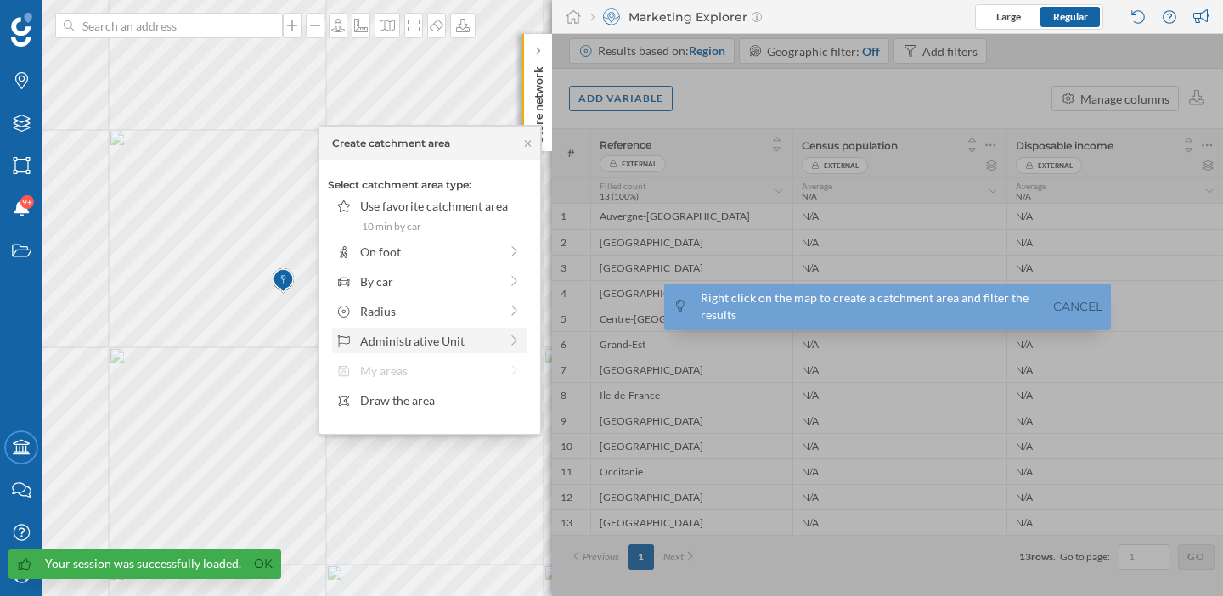
click at [421, 345] on div "Administrative Unit" at bounding box center [429, 341] width 138 height 18
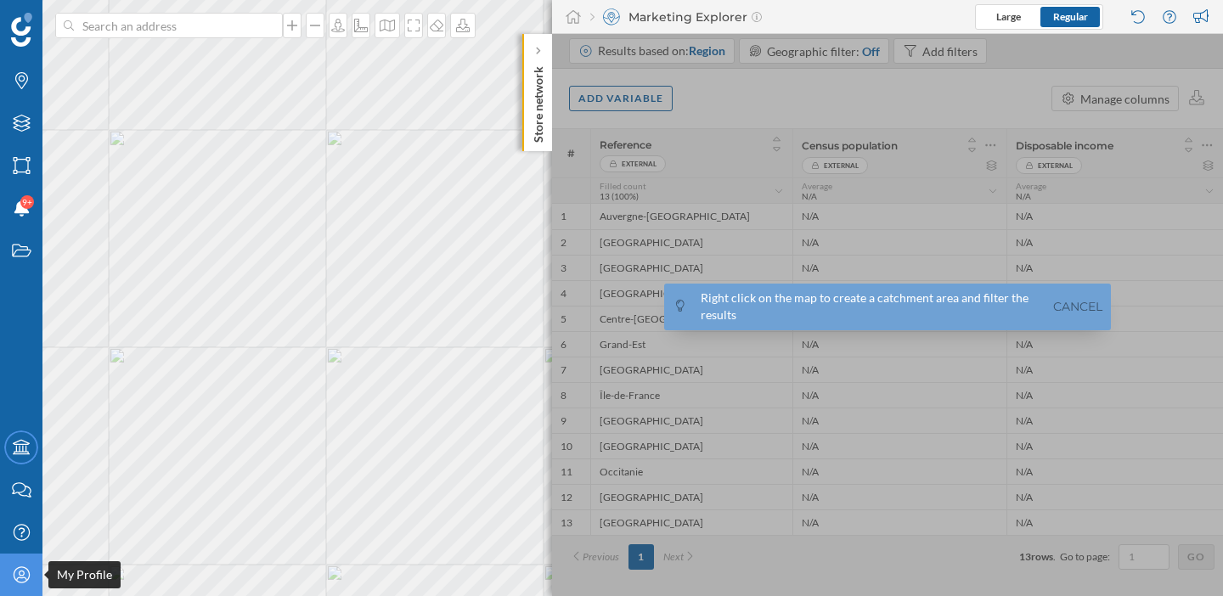
click at [20, 584] on div "My Profile" at bounding box center [21, 575] width 42 height 42
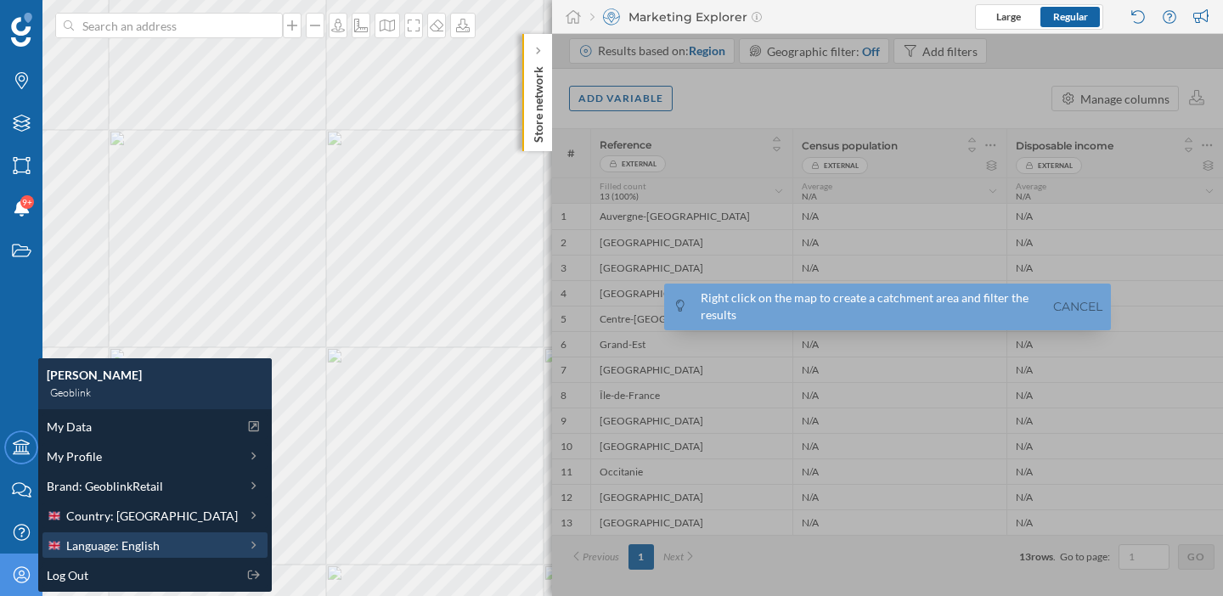
click at [114, 549] on span "Language: English" at bounding box center [112, 546] width 93 height 18
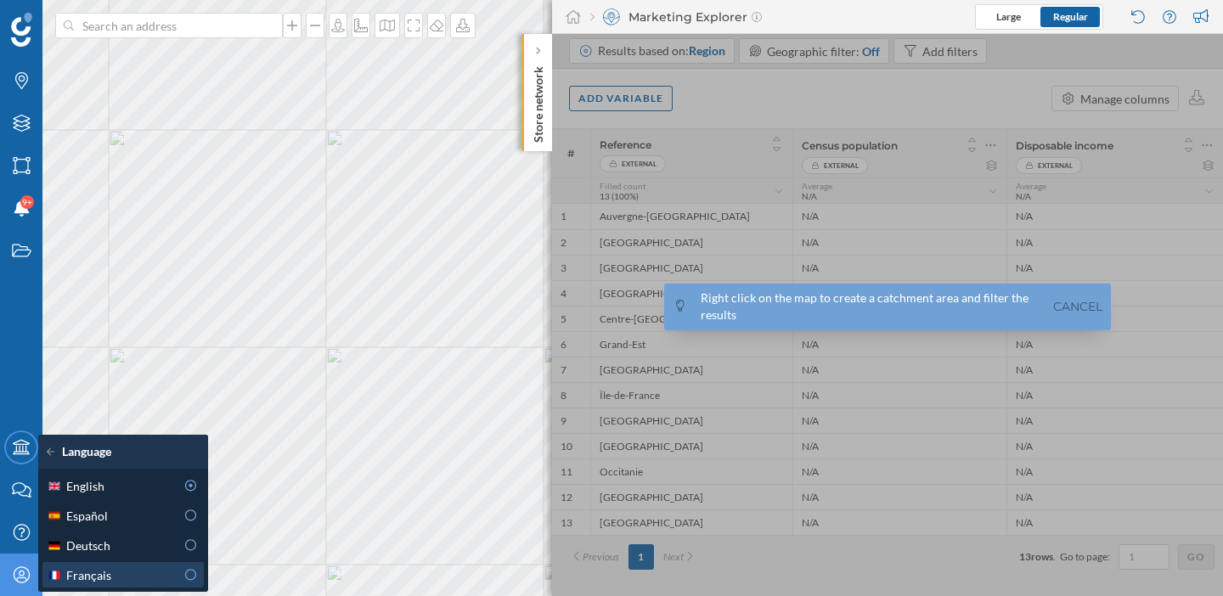
click at [118, 571] on div "Français" at bounding box center [111, 575] width 128 height 18
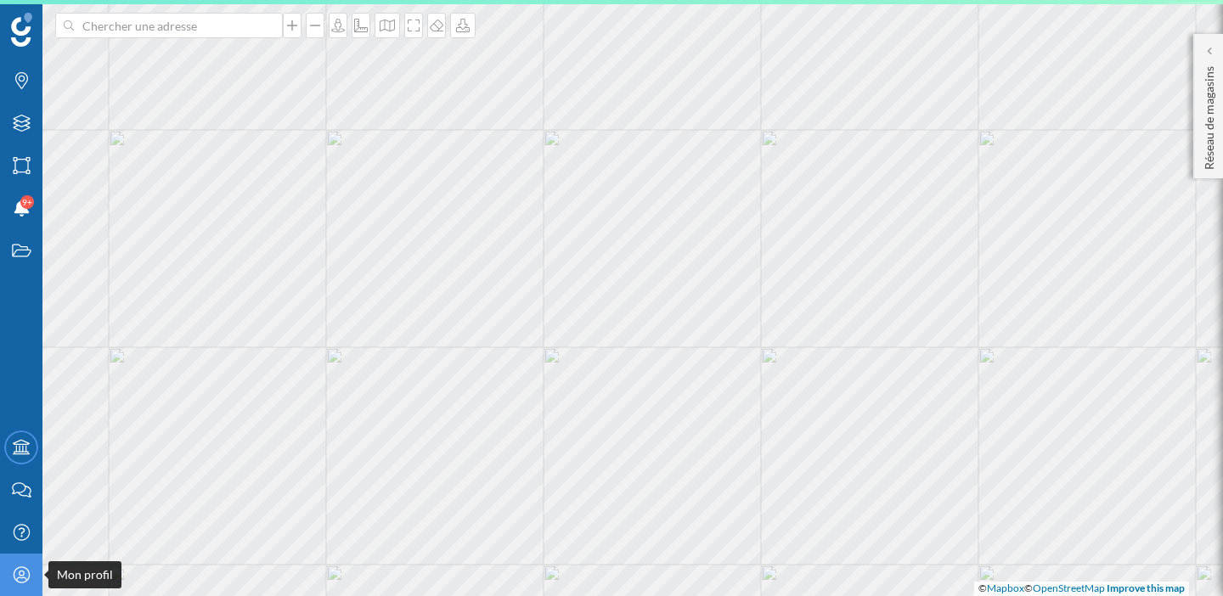
click at [31, 572] on div "Mon profil" at bounding box center [21, 575] width 42 height 42
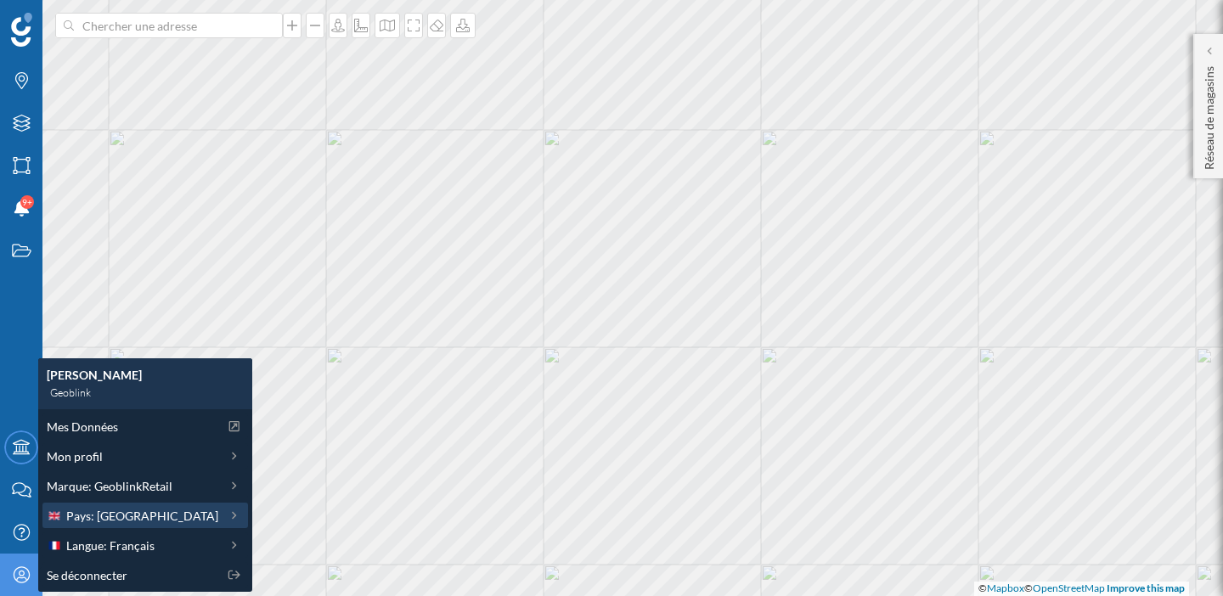
click at [105, 526] on div "Pays: Royaume-Uni" at bounding box center [144, 515] width 205 height 25
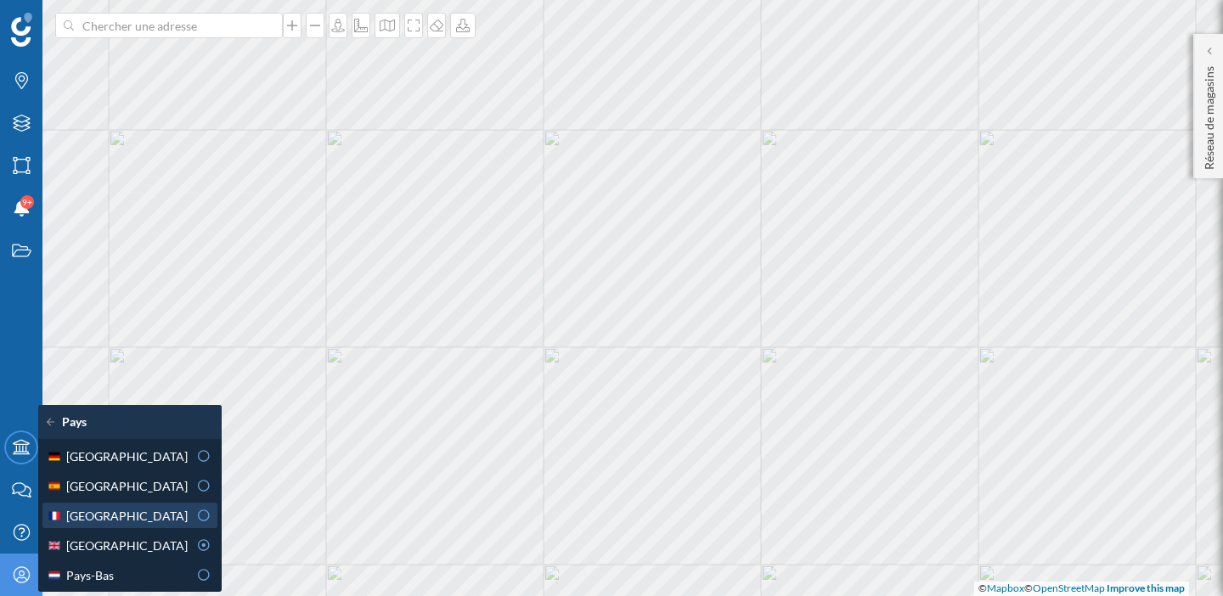
click at [147, 518] on div "France" at bounding box center [117, 516] width 141 height 18
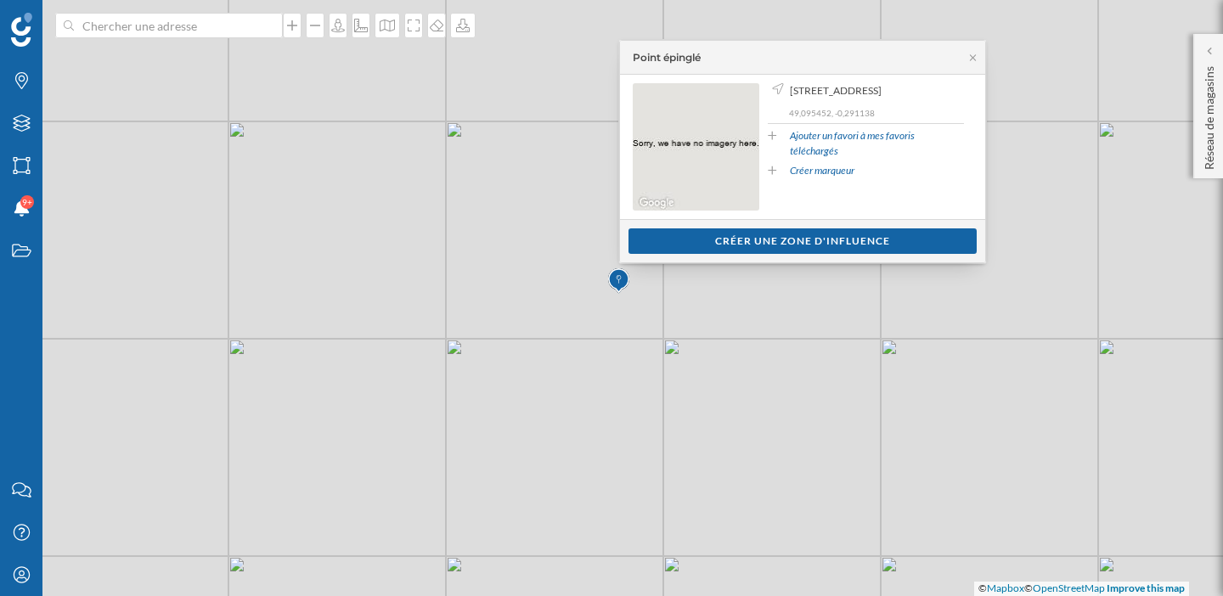
click at [975, 51] on div "Point épinglé" at bounding box center [802, 58] width 365 height 34
click at [971, 60] on icon at bounding box center [972, 58] width 13 height 10
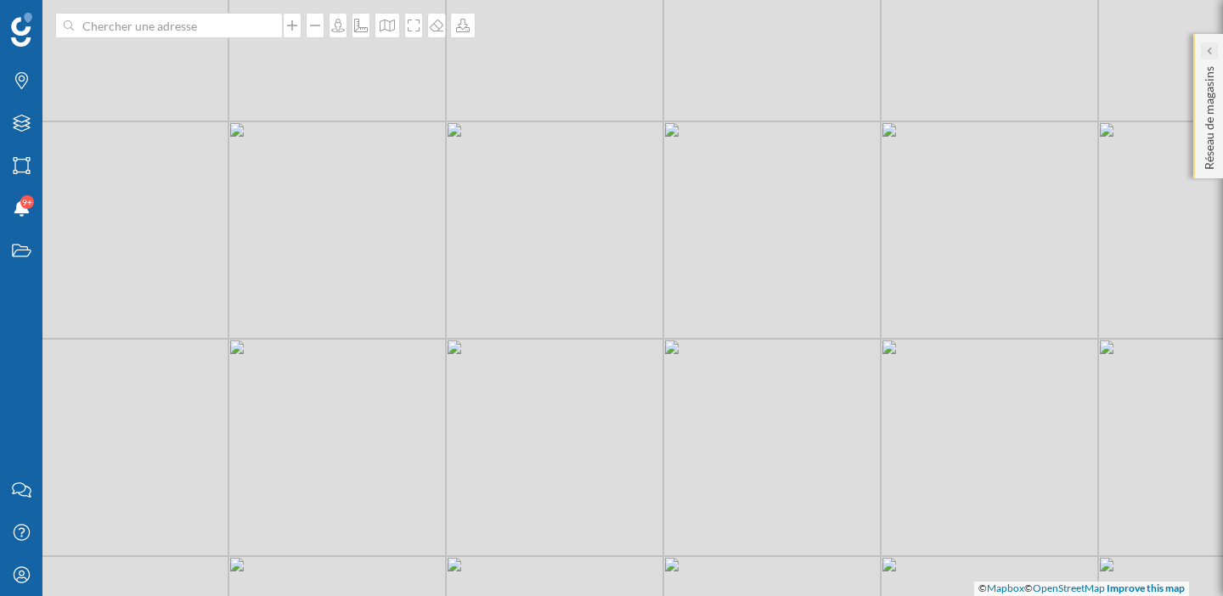
click at [1213, 51] on div at bounding box center [1208, 50] width 17 height 17
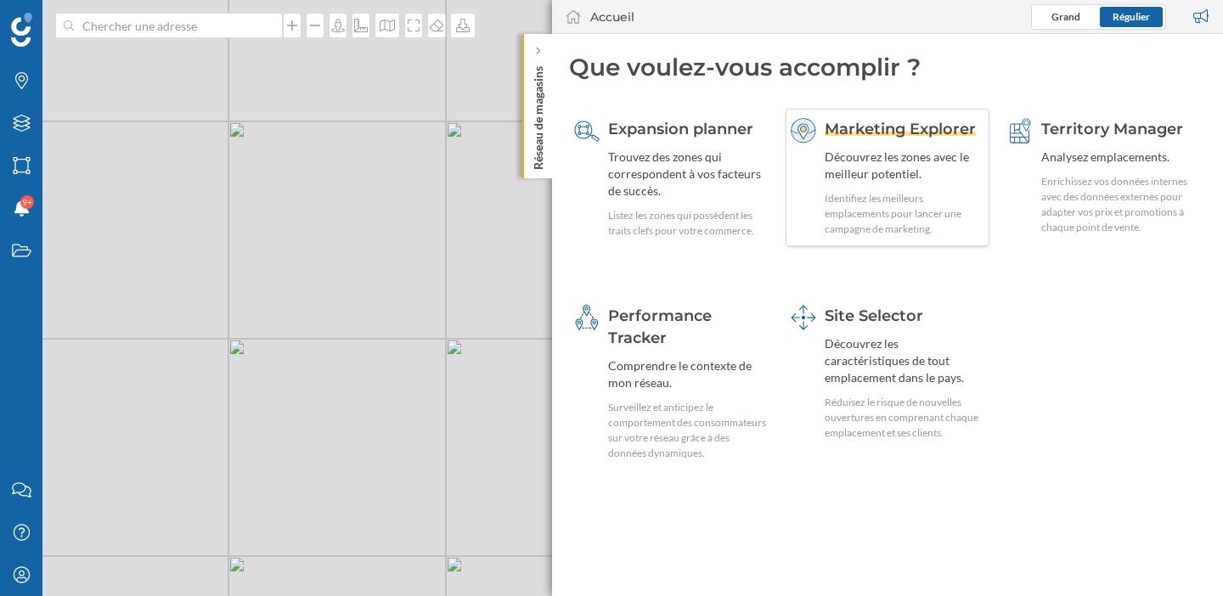
click at [858, 167] on div "Découvrez les zones avec le meilleur potentiel." at bounding box center [904, 166] width 160 height 34
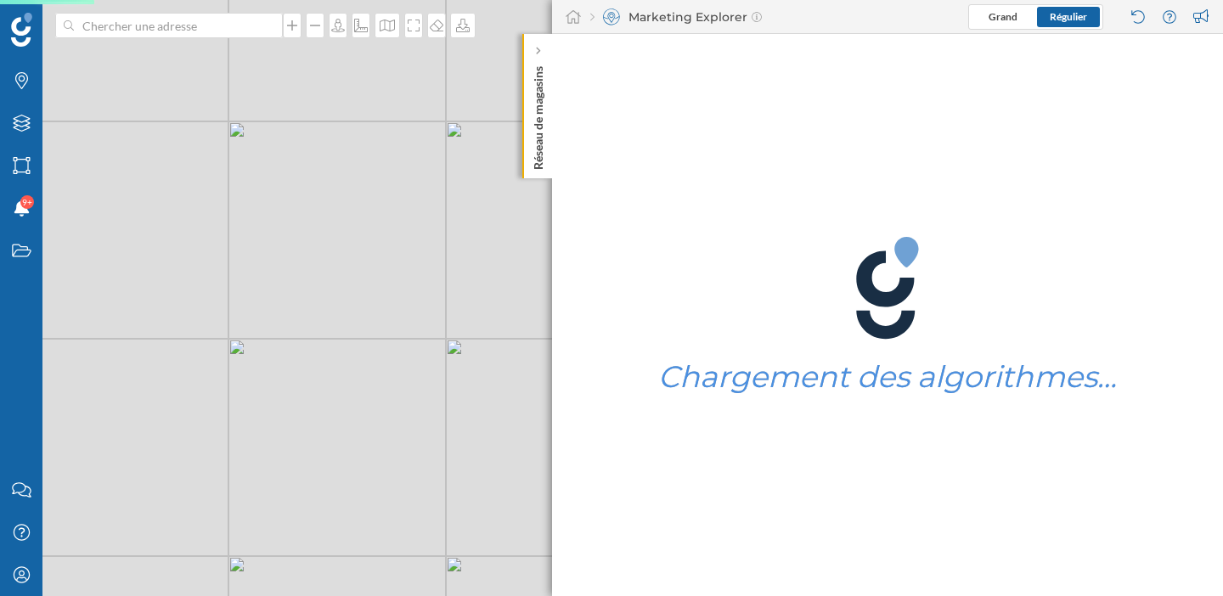
drag, startPoint x: 436, startPoint y: 435, endPoint x: 246, endPoint y: 368, distance: 201.6
click at [246, 368] on div "© Mapbox © OpenStreetMap Improve this map" at bounding box center [611, 298] width 1223 height 596
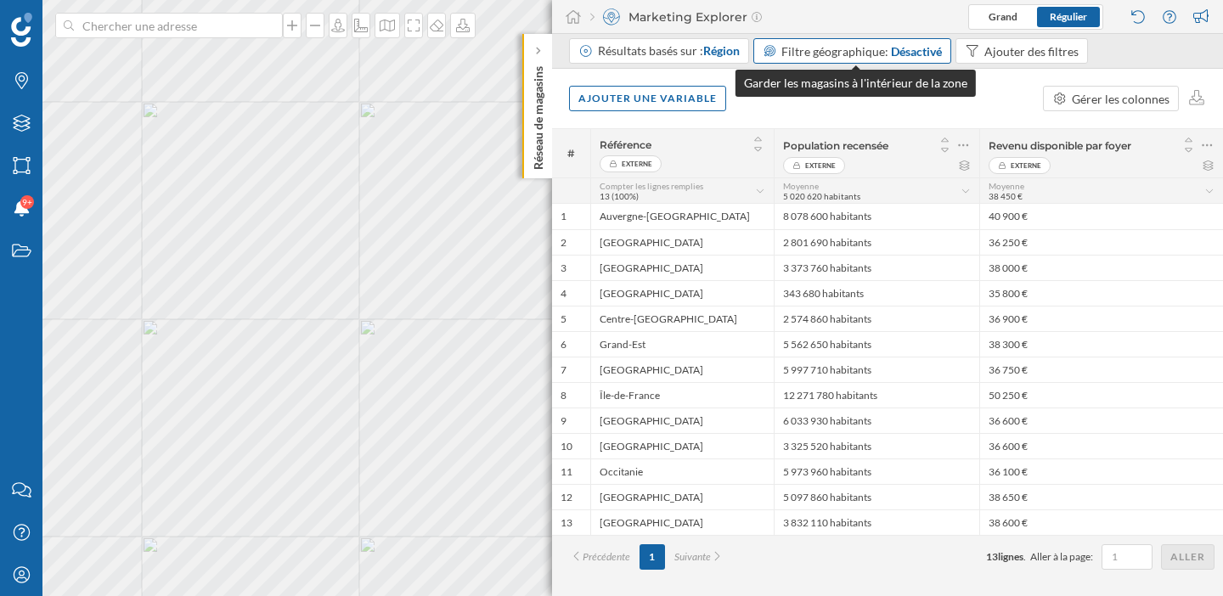
click at [895, 56] on div "Désactivé" at bounding box center [916, 51] width 51 height 18
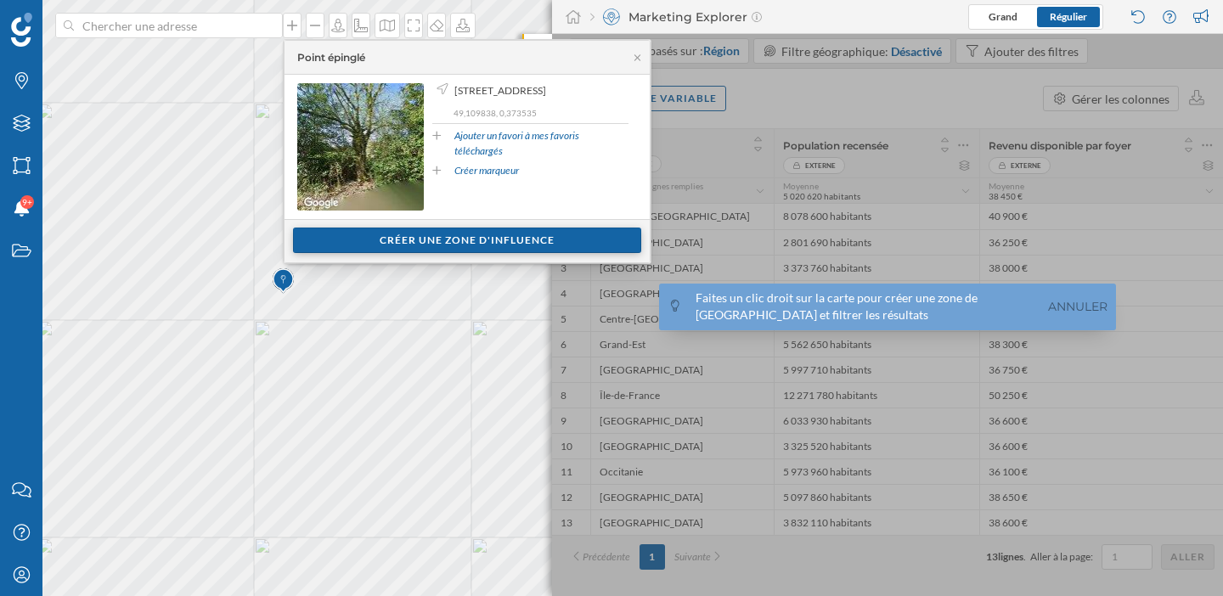
click at [439, 241] on div "Créer une zone d'influence" at bounding box center [467, 240] width 348 height 25
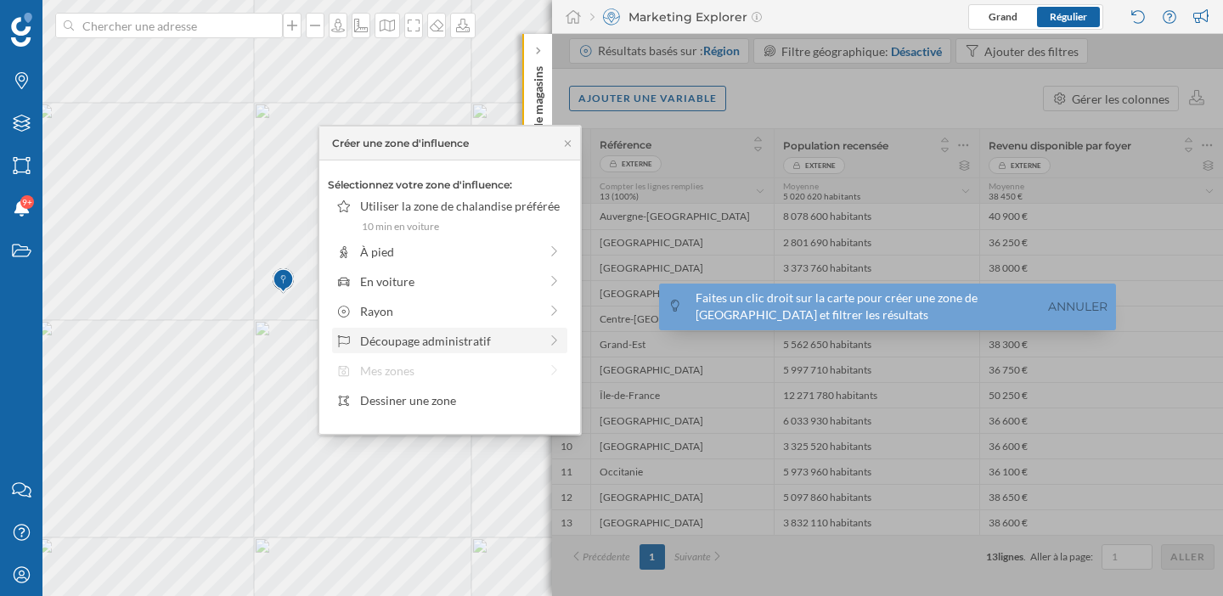
click at [442, 339] on div "Découpage administratif" at bounding box center [449, 341] width 178 height 18
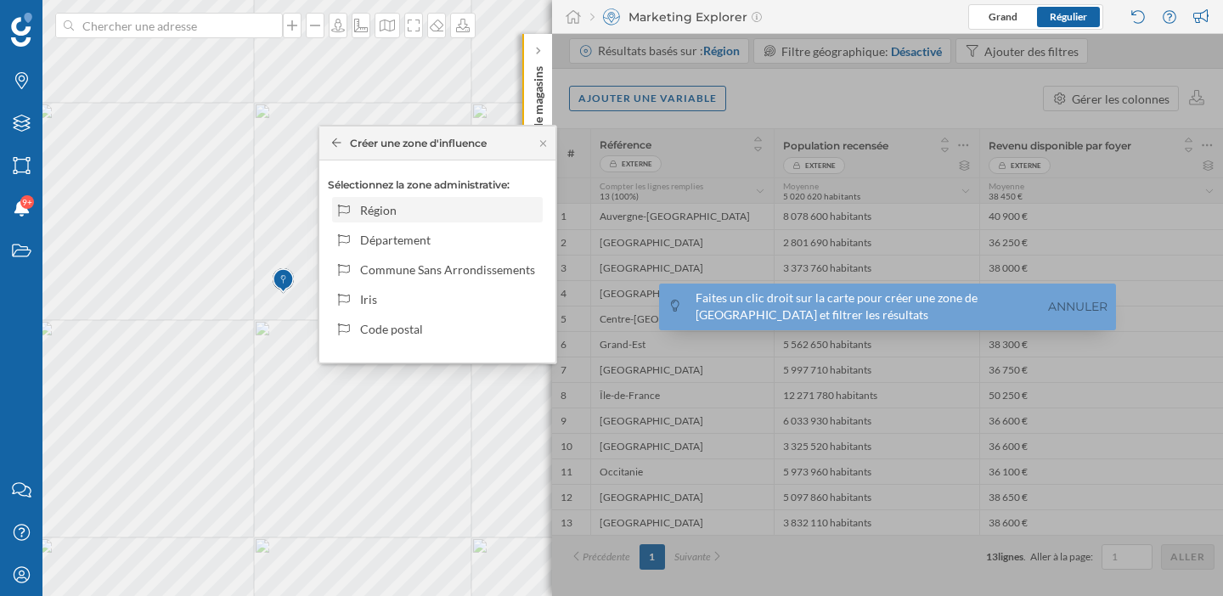
click at [444, 218] on div "Région" at bounding box center [448, 210] width 177 height 18
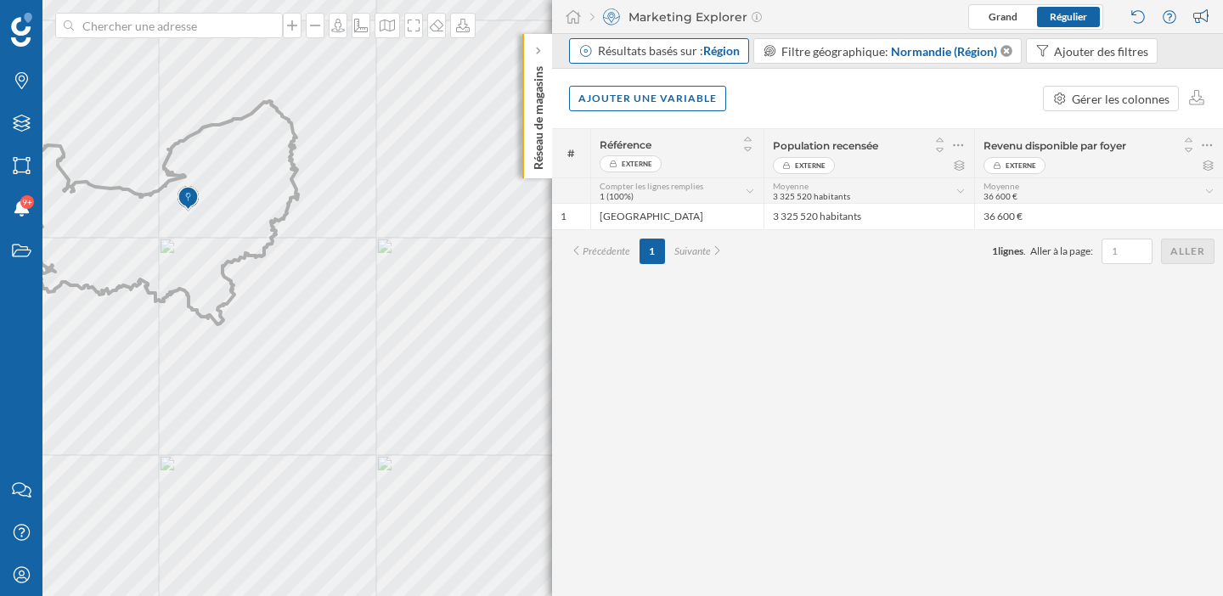
click at [730, 59] on div "Résultats basés sur : Région" at bounding box center [669, 50] width 142 height 17
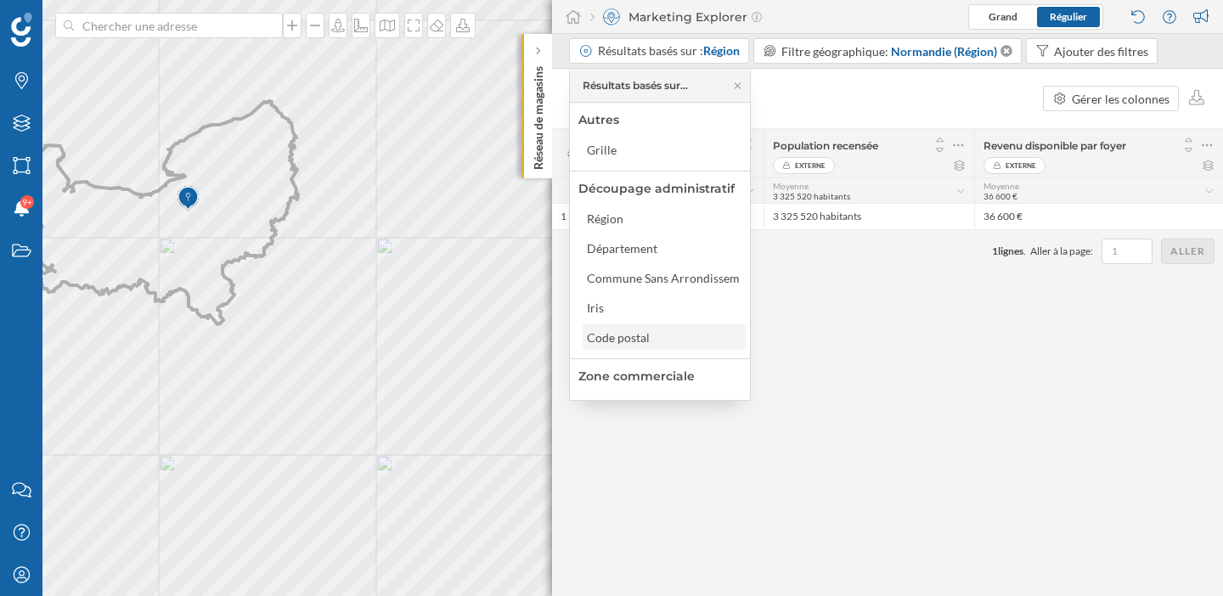
click at [647, 334] on div "Code postal" at bounding box center [618, 337] width 63 height 14
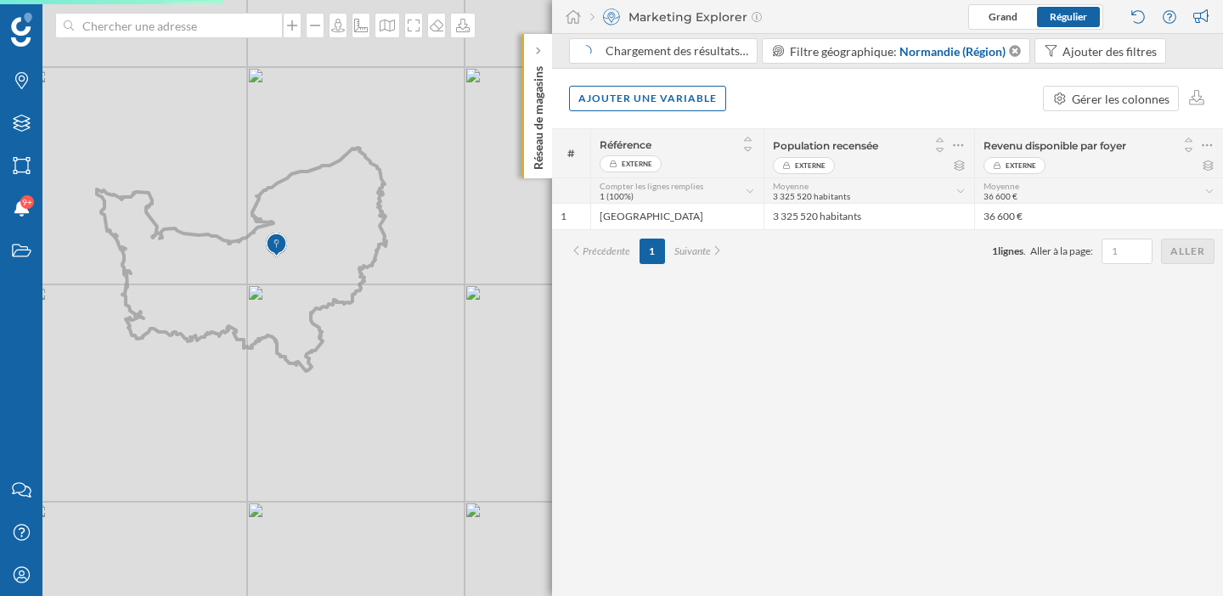
drag, startPoint x: 344, startPoint y: 335, endPoint x: 432, endPoint y: 381, distance: 99.5
click at [432, 381] on div "© Mapbox © OpenStreetMap Improve this map" at bounding box center [611, 298] width 1223 height 596
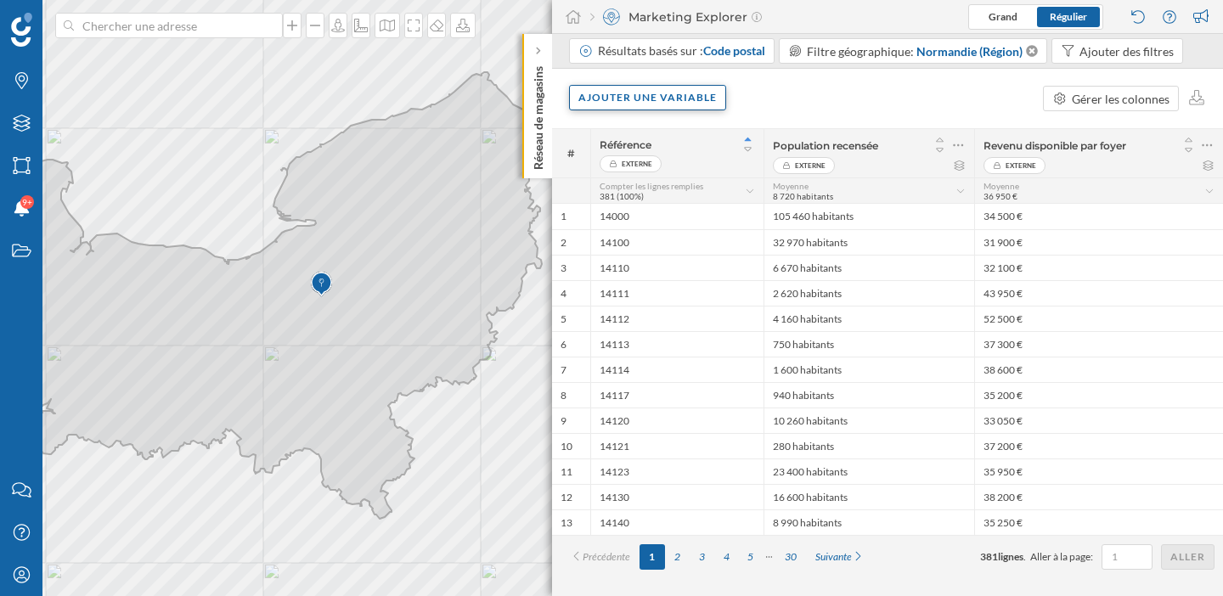
click at [641, 102] on div "Ajouter une variable" at bounding box center [647, 97] width 157 height 25
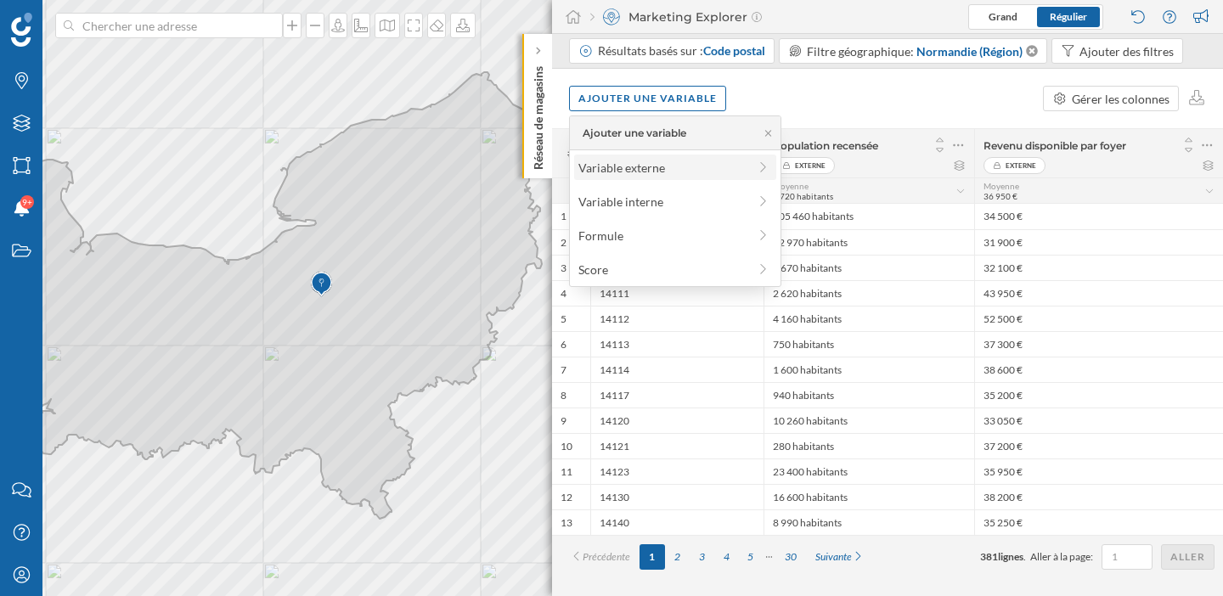
click at [632, 166] on div "Variable externe" at bounding box center [662, 168] width 169 height 18
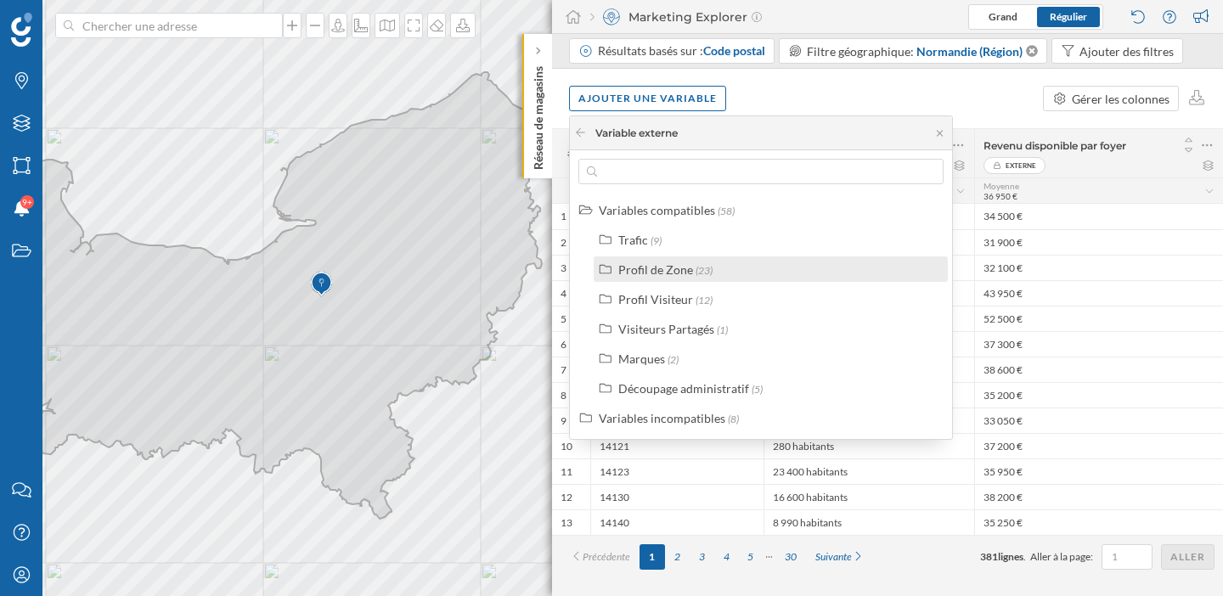
click at [666, 266] on div "Profil de Zone" at bounding box center [655, 269] width 75 height 14
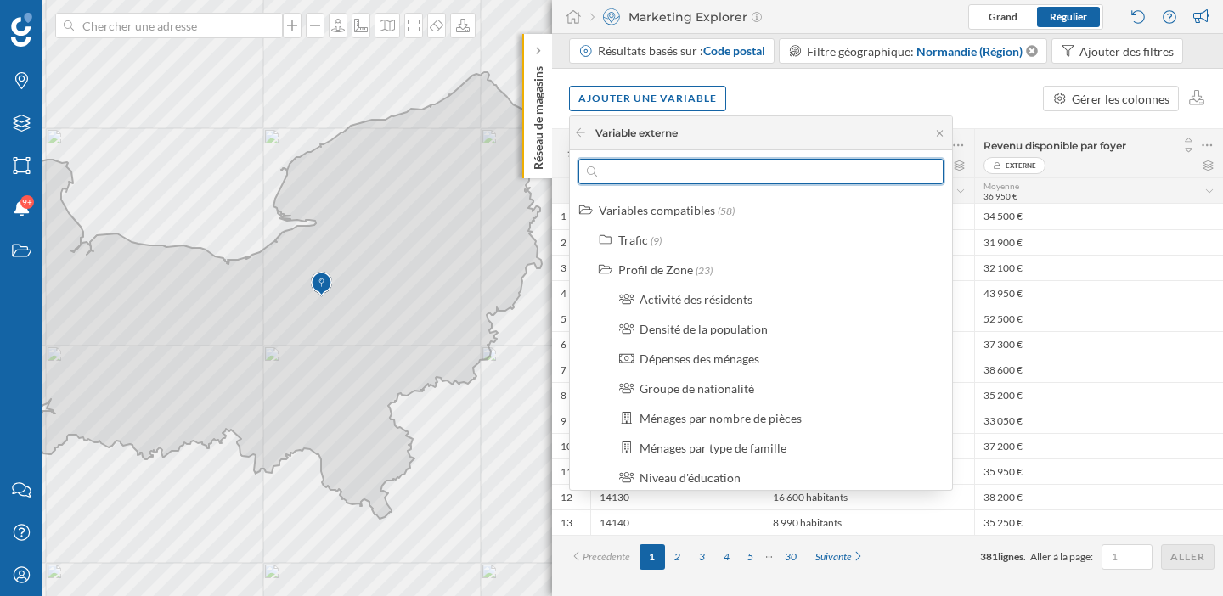
click at [683, 177] on input "text" at bounding box center [761, 171] width 328 height 25
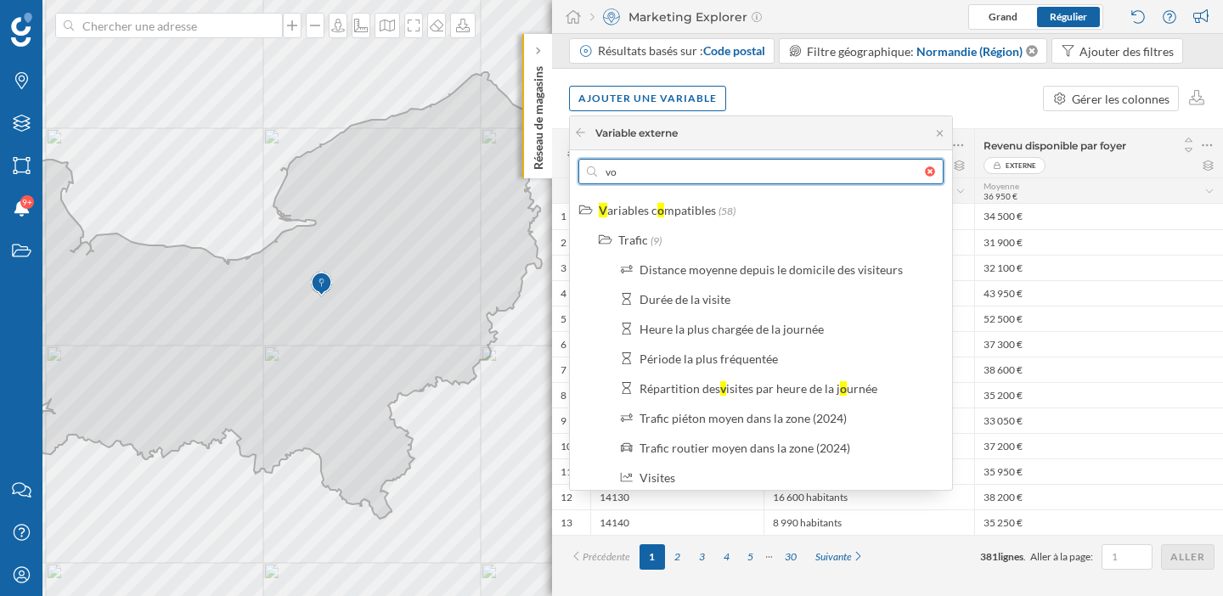
type input "v"
type input "b"
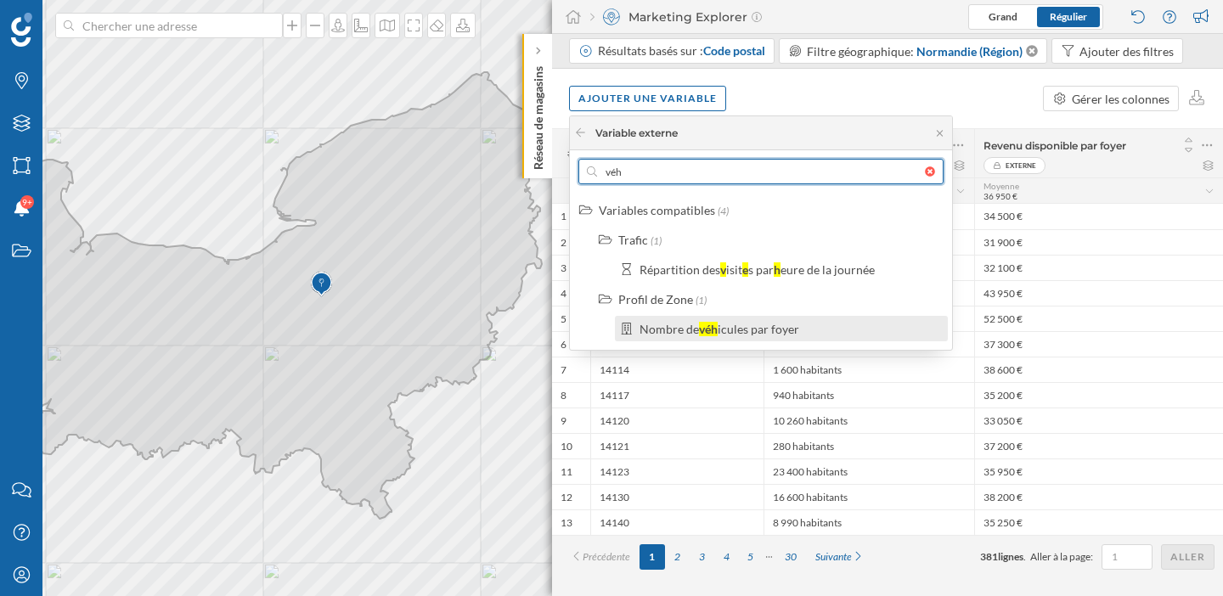
type input "véh"
click at [740, 332] on div "icules par foyer" at bounding box center [758, 329] width 82 height 14
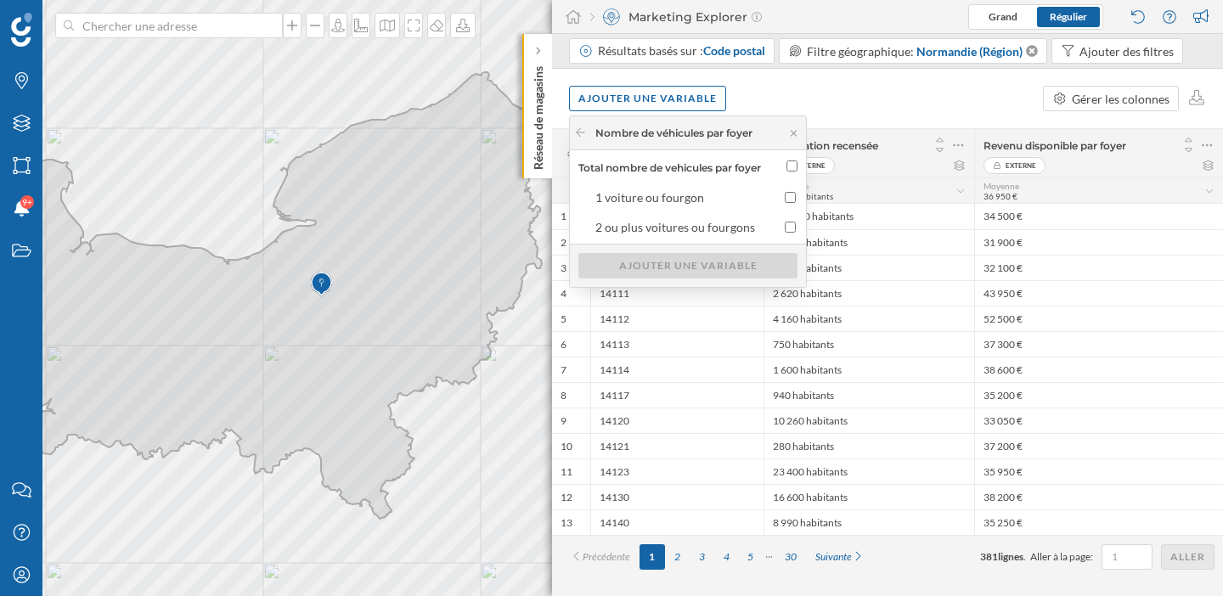
click at [797, 166] on input "Total nombre de vehicules par foyer" at bounding box center [791, 165] width 11 height 11
checkbox input "true"
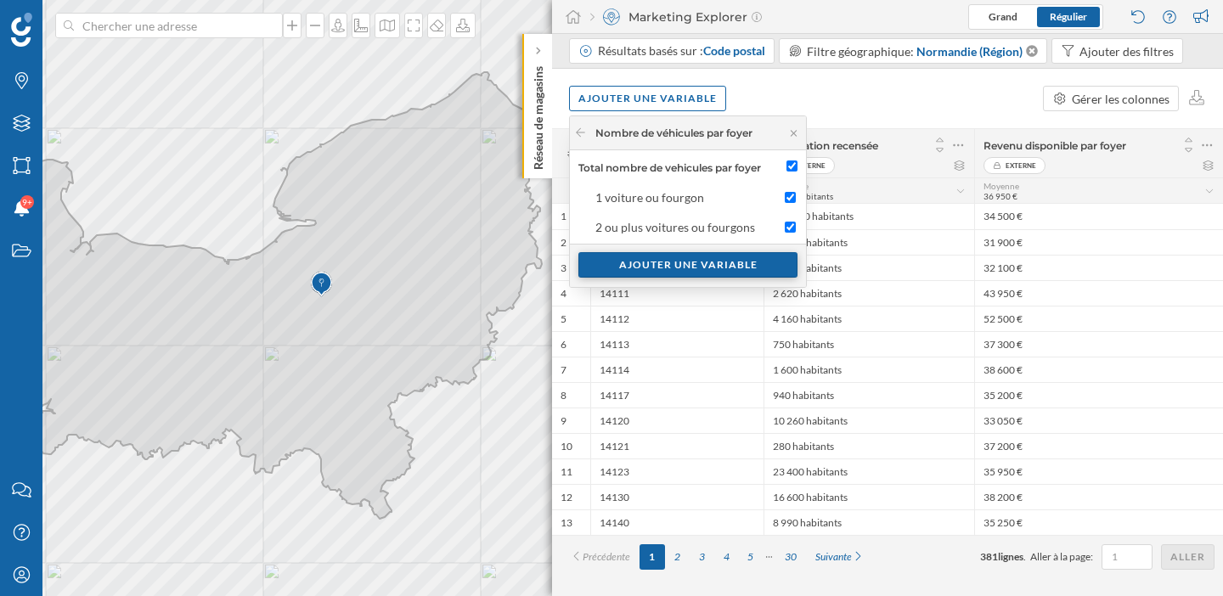
click at [750, 266] on div "Ajouter une variable" at bounding box center [687, 264] width 219 height 25
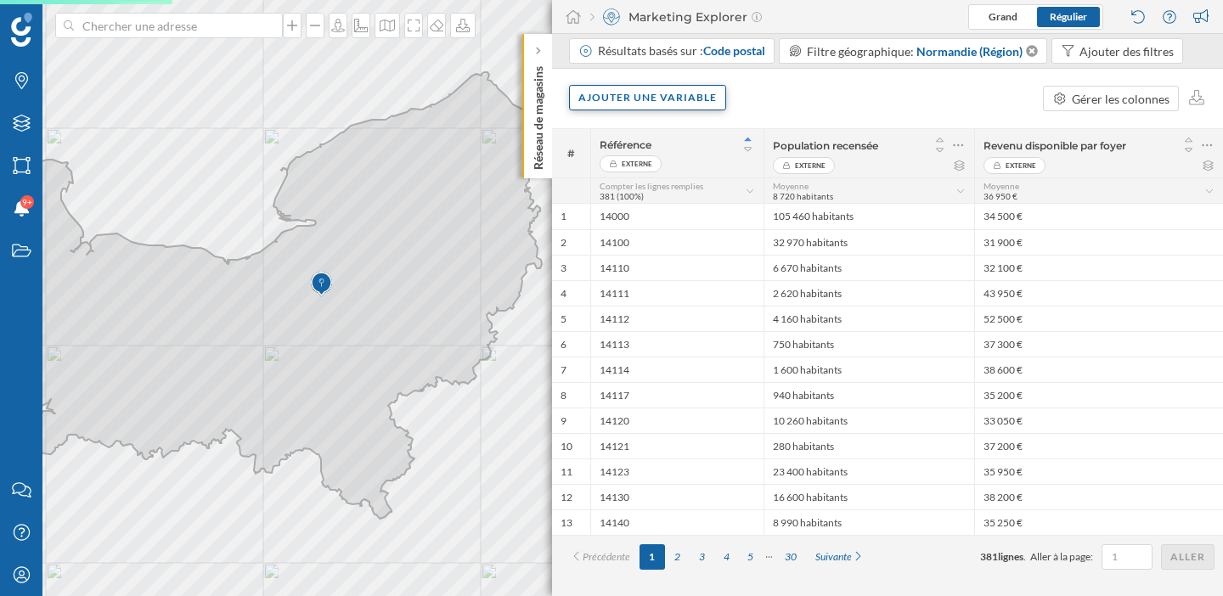
click at [667, 97] on div "Ajouter une variable" at bounding box center [647, 97] width 157 height 25
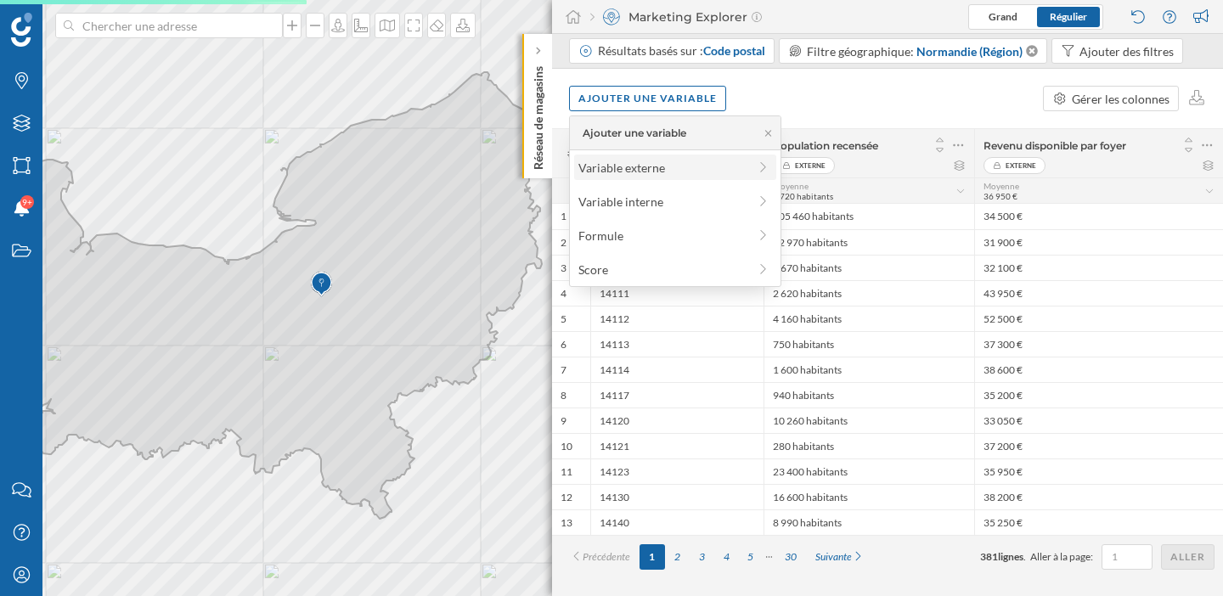
click at [626, 171] on div "Variable externe" at bounding box center [662, 168] width 169 height 18
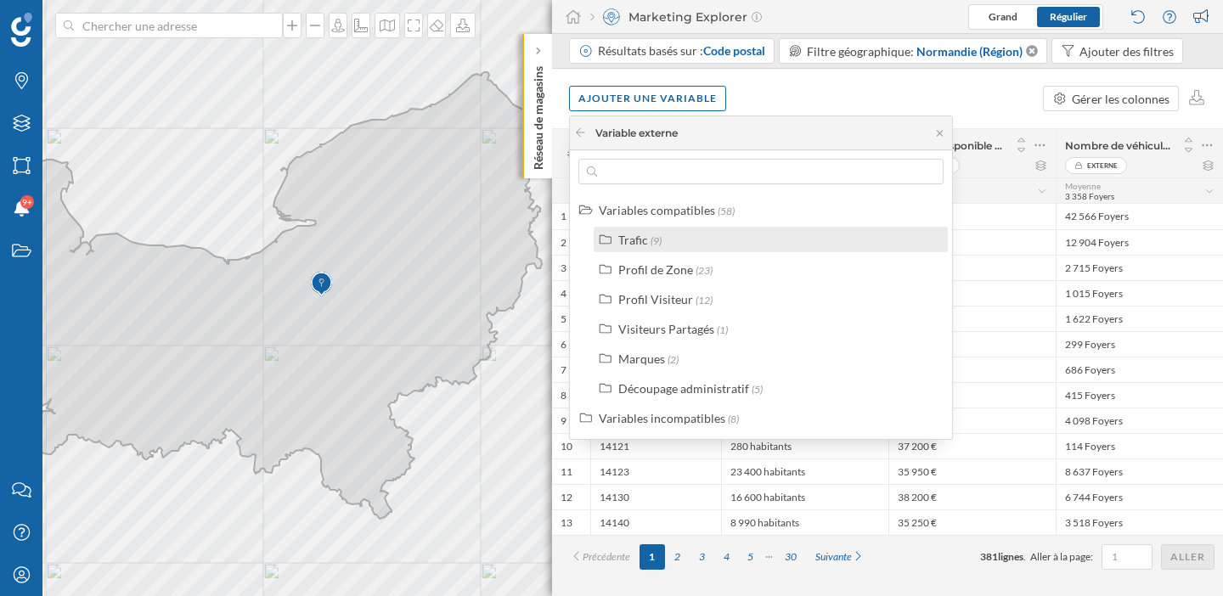
click at [632, 237] on div "Trafic" at bounding box center [633, 240] width 30 height 14
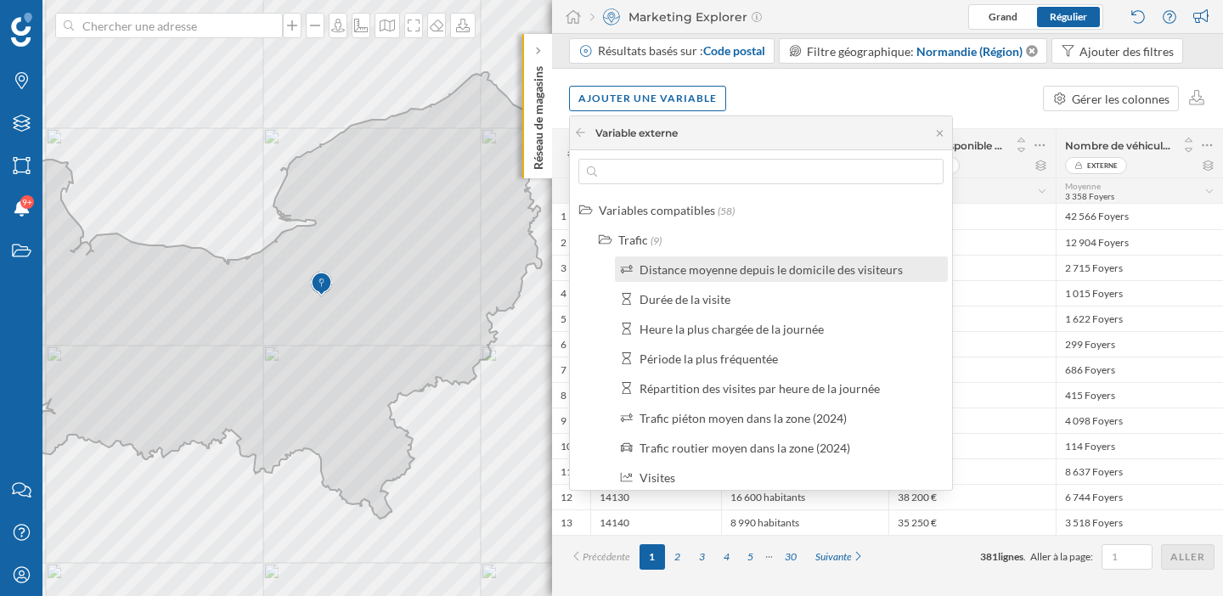
click at [665, 270] on div "Distance moyenne depuis le domicile des visiteurs" at bounding box center [770, 269] width 263 height 14
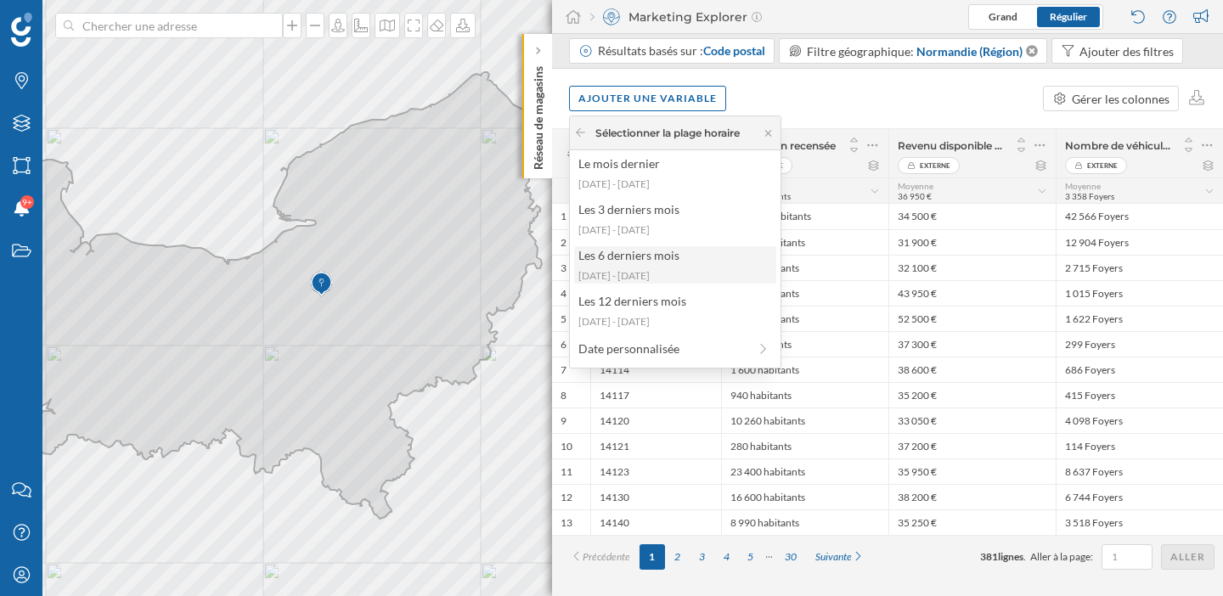
click at [640, 267] on div "Les 6 derniers mois 2025-03-17 - 2025-08-31" at bounding box center [675, 264] width 202 height 37
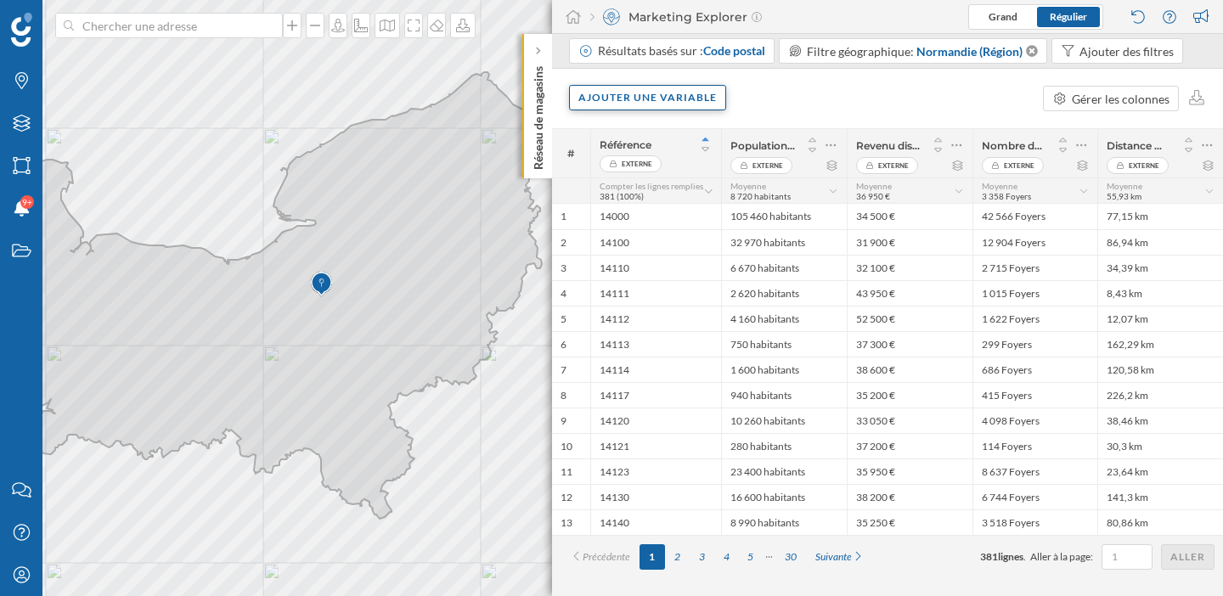
click at [683, 100] on div "Ajouter une variable" at bounding box center [647, 97] width 157 height 25
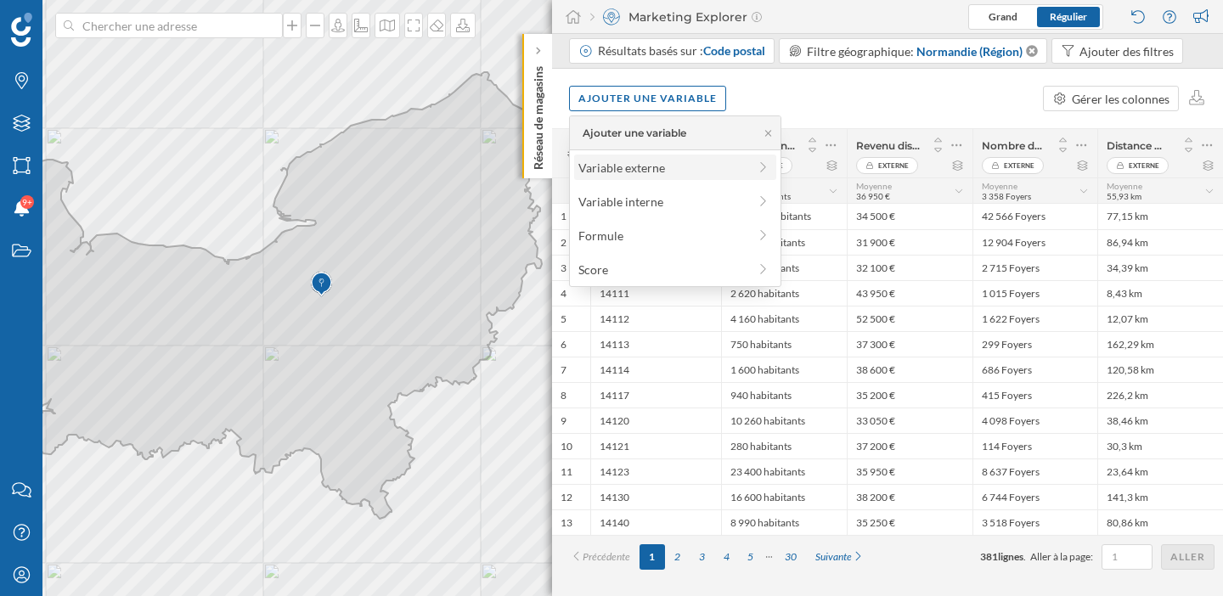
click at [644, 161] on div "Variable externe" at bounding box center [662, 168] width 169 height 18
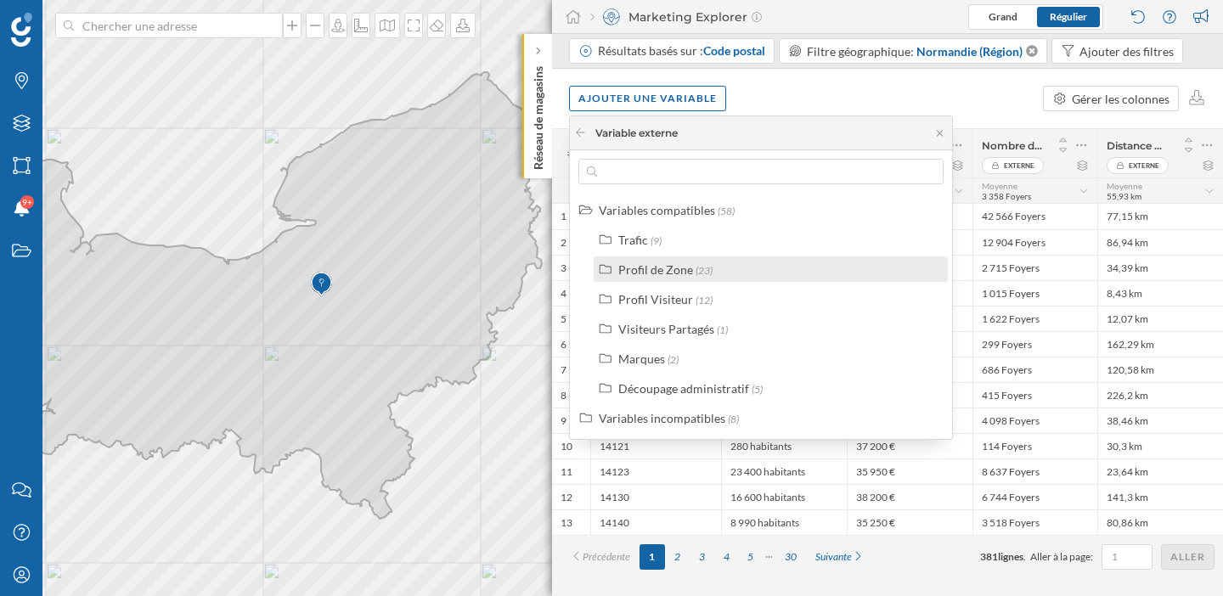
click at [668, 267] on div "Profil de Zone" at bounding box center [655, 269] width 75 height 14
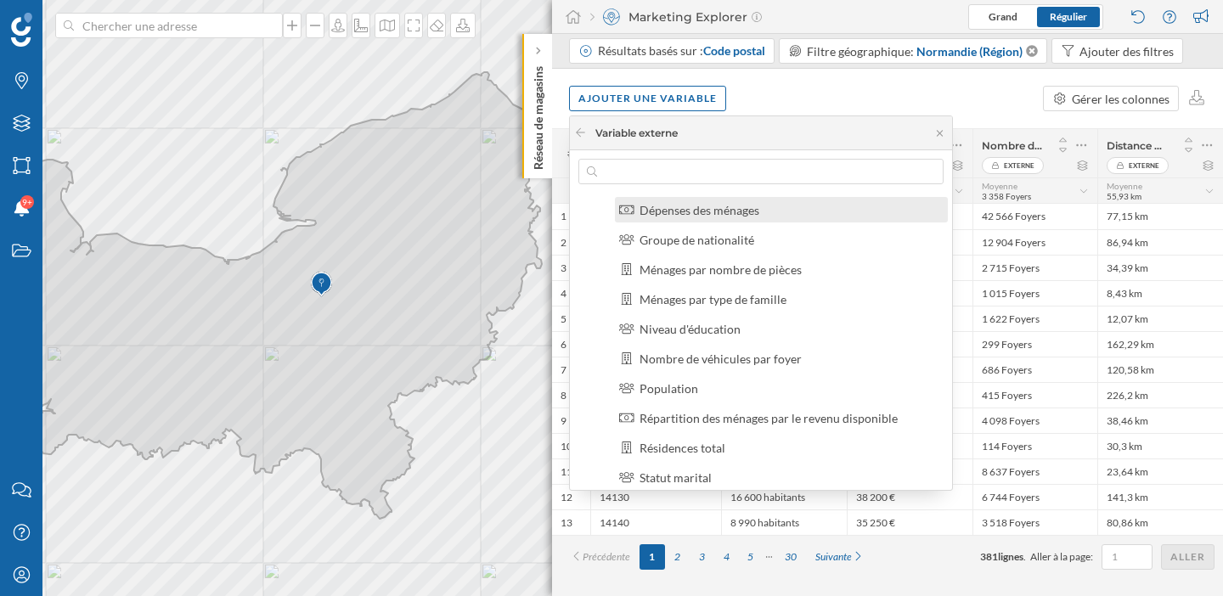
scroll to position [175, 0]
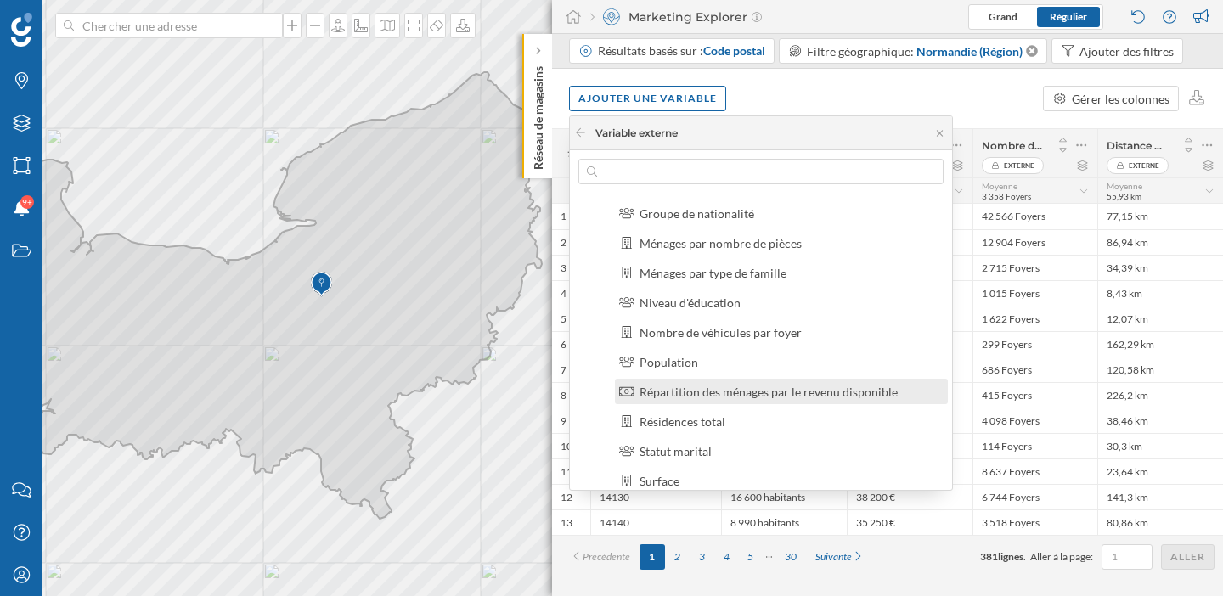
click at [676, 396] on div "Répartition des ménages par le revenu disponible" at bounding box center [768, 392] width 258 height 14
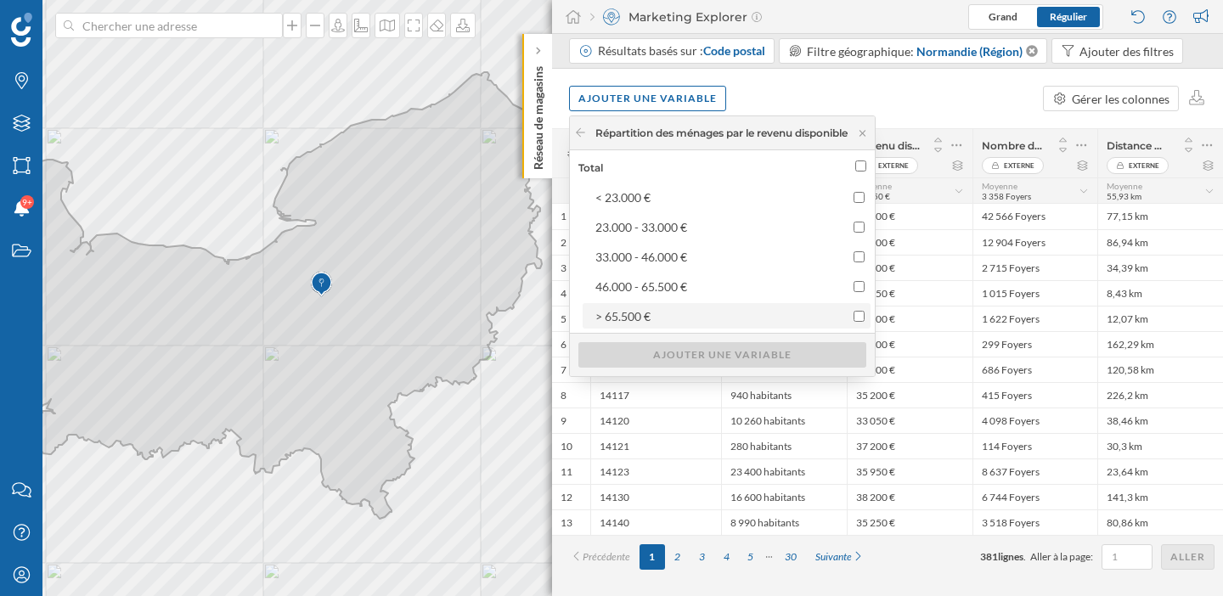
click at [864, 321] on input "> 65.500 €" at bounding box center [858, 316] width 11 height 11
checkbox input "true"
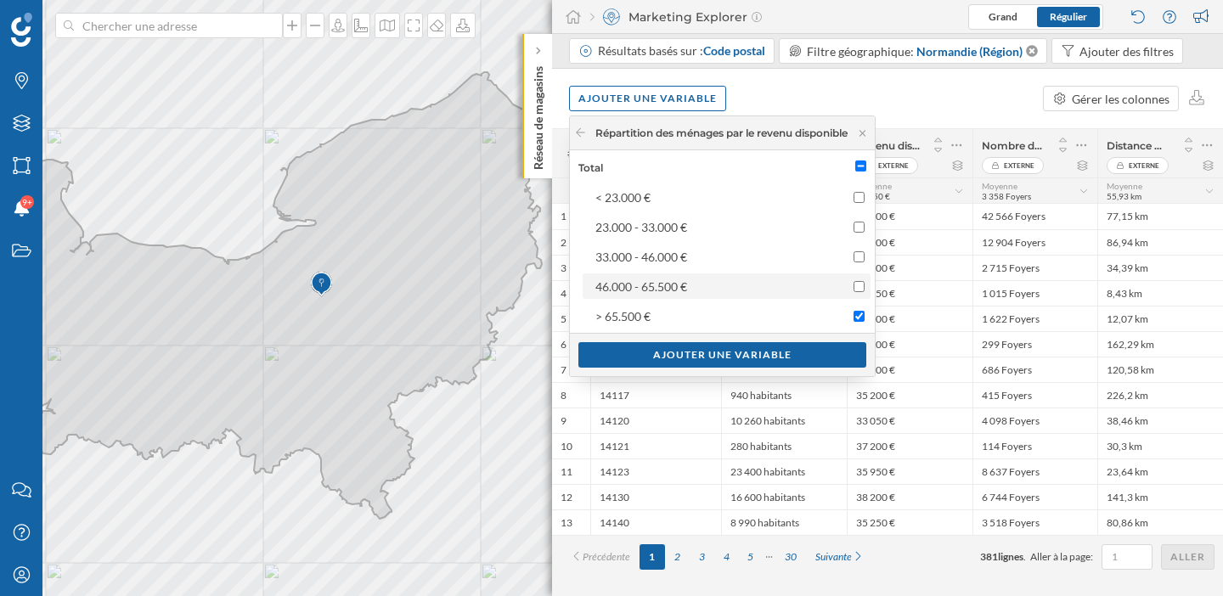
click at [864, 284] on input "46.000 - 65.500 €" at bounding box center [858, 286] width 11 height 11
checkbox input "true"
click at [864, 254] on input "33.000 - 46.000 €" at bounding box center [858, 256] width 11 height 11
checkbox input "true"
click at [771, 354] on div "Ajouter une variable" at bounding box center [722, 353] width 288 height 25
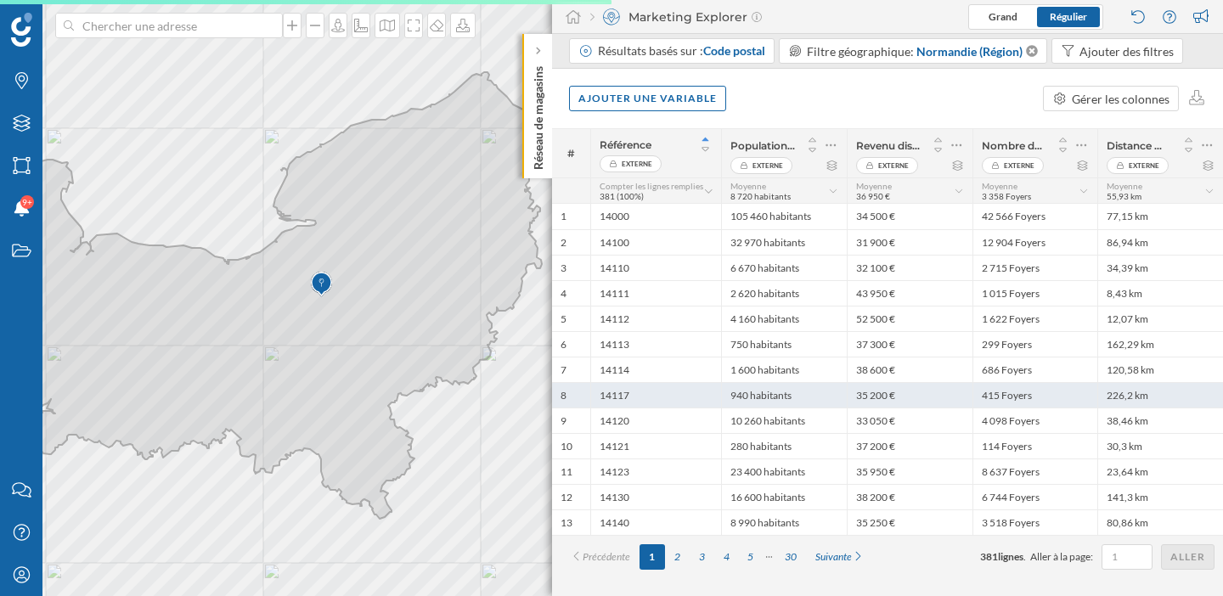
scroll to position [0, 0]
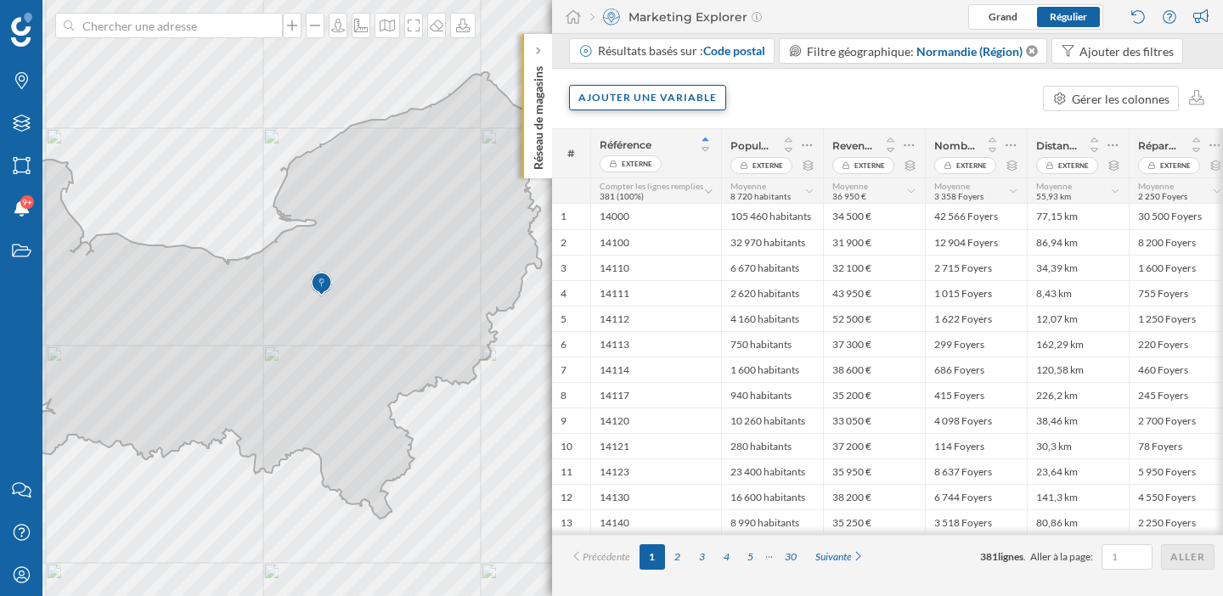
click at [702, 102] on div "Ajouter une variable" at bounding box center [647, 97] width 157 height 25
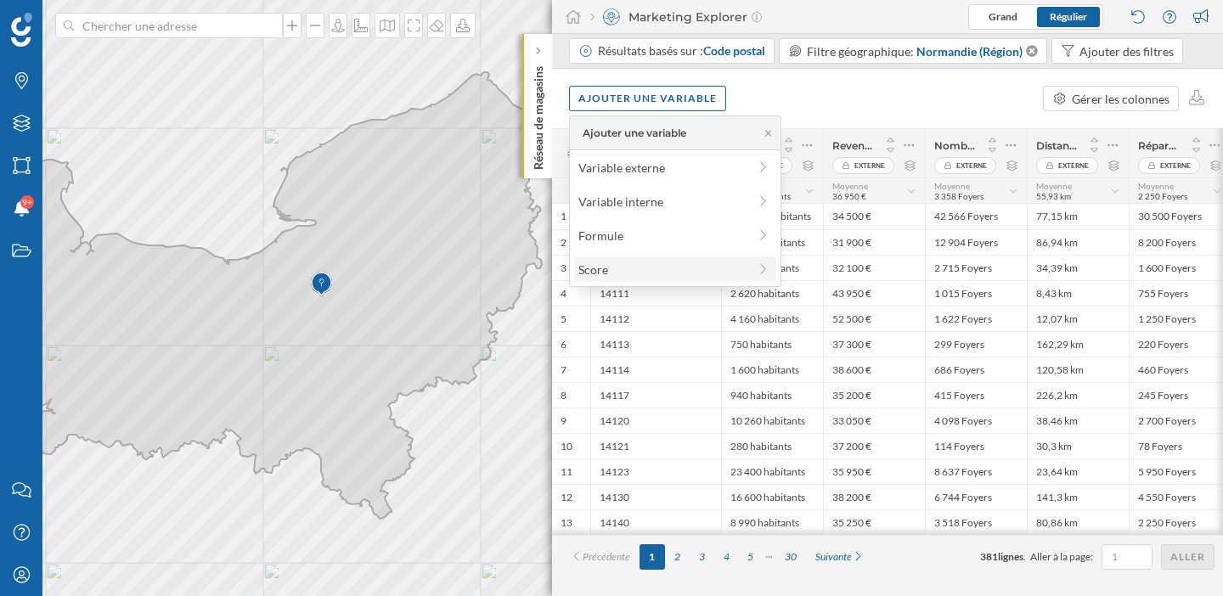
click at [672, 267] on div "Score" at bounding box center [662, 270] width 169 height 18
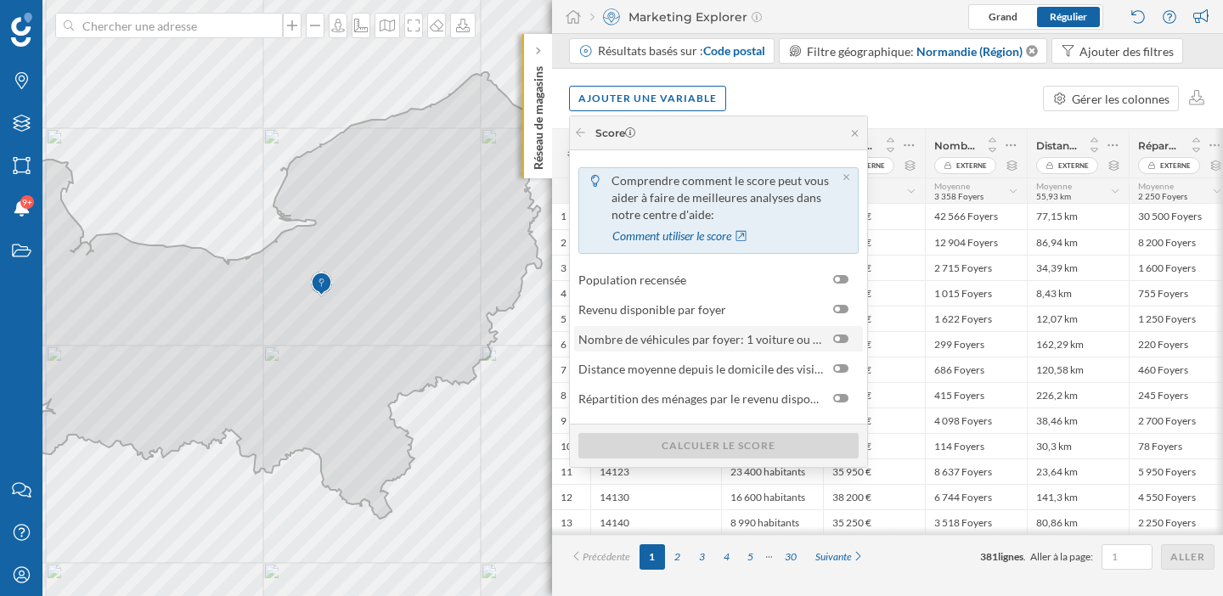
click at [843, 334] on div at bounding box center [840, 338] width 15 height 8
click at [0, 0] on input "checkbox" at bounding box center [0, 0] width 0 height 0
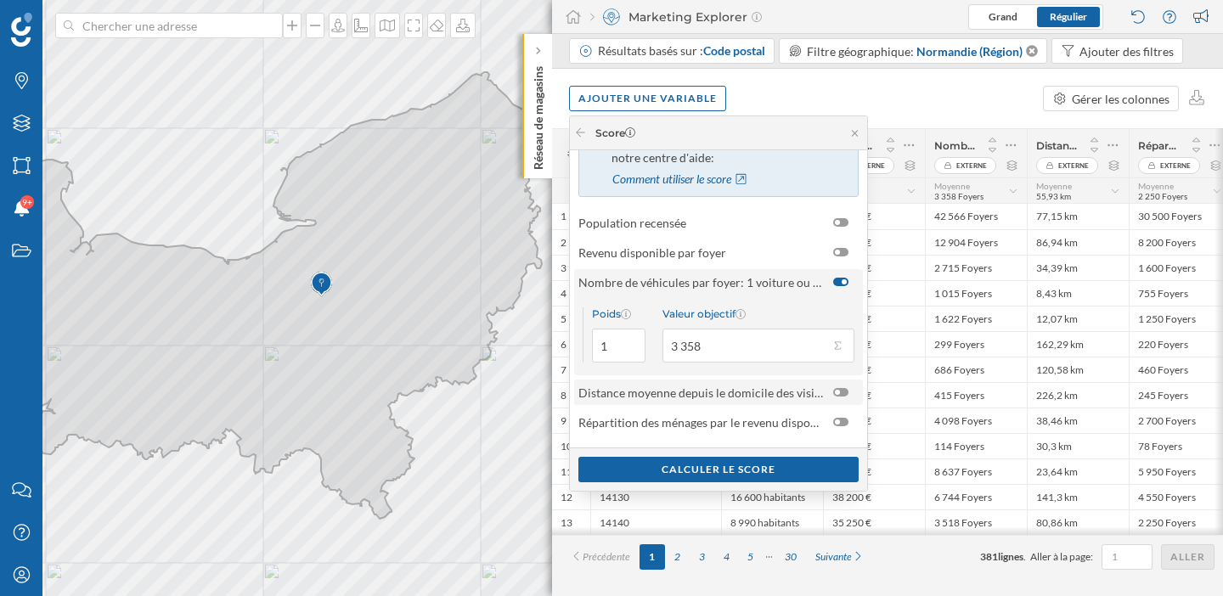
click at [843, 395] on div at bounding box center [840, 392] width 15 height 8
click at [0, 0] on input "checkbox" at bounding box center [0, 0] width 0 height 0
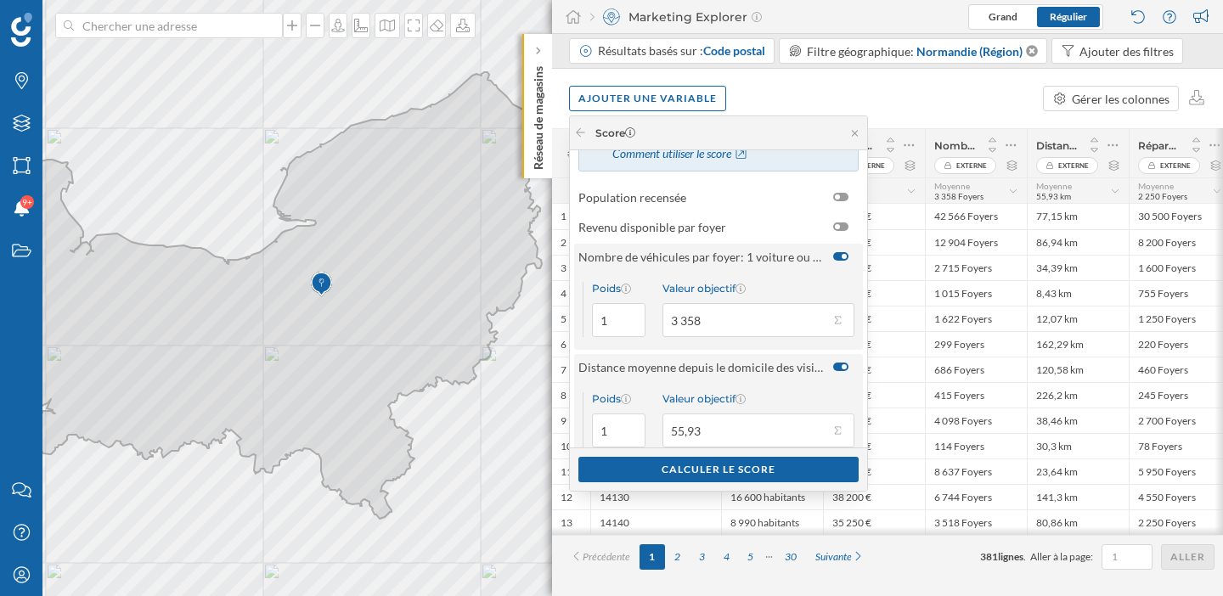
scroll to position [138, 0]
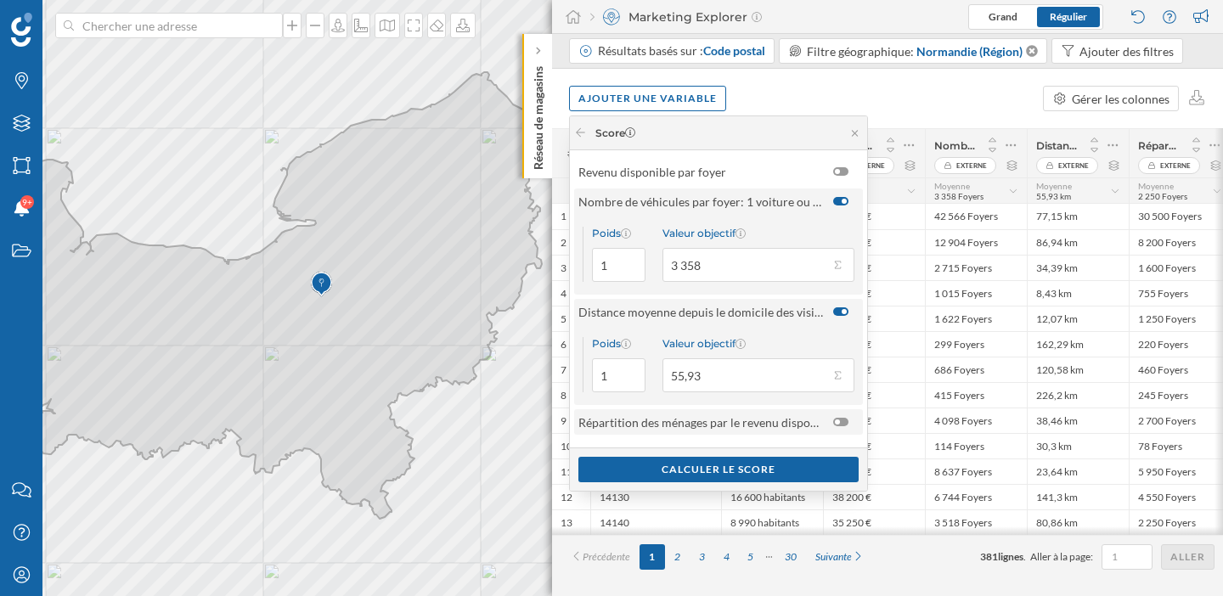
click at [846, 424] on div at bounding box center [840, 422] width 15 height 8
click at [0, 0] on input "checkbox" at bounding box center [0, 0] width 0 height 0
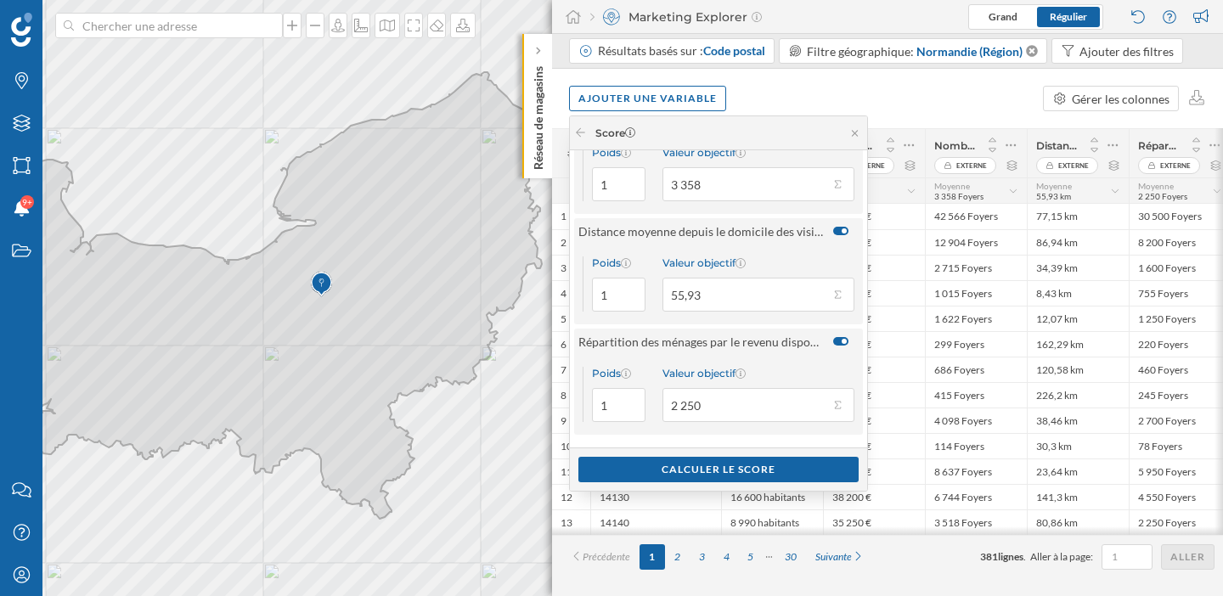
scroll to position [148, 0]
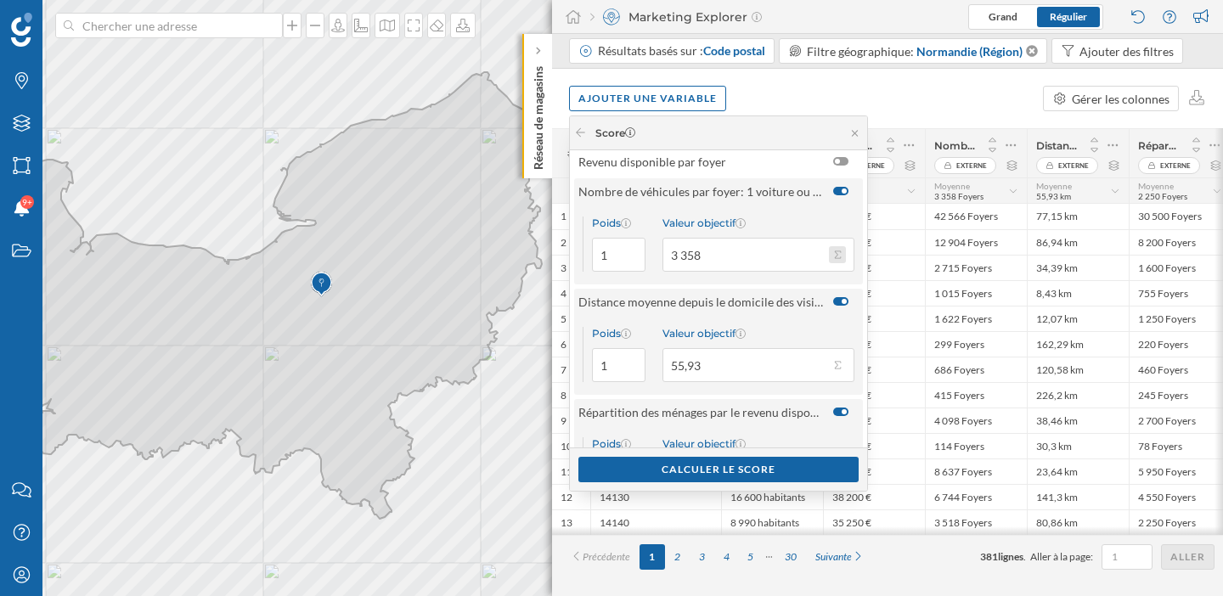
click at [840, 253] on button "Valeur objectif 3 358" at bounding box center [837, 254] width 17 height 17
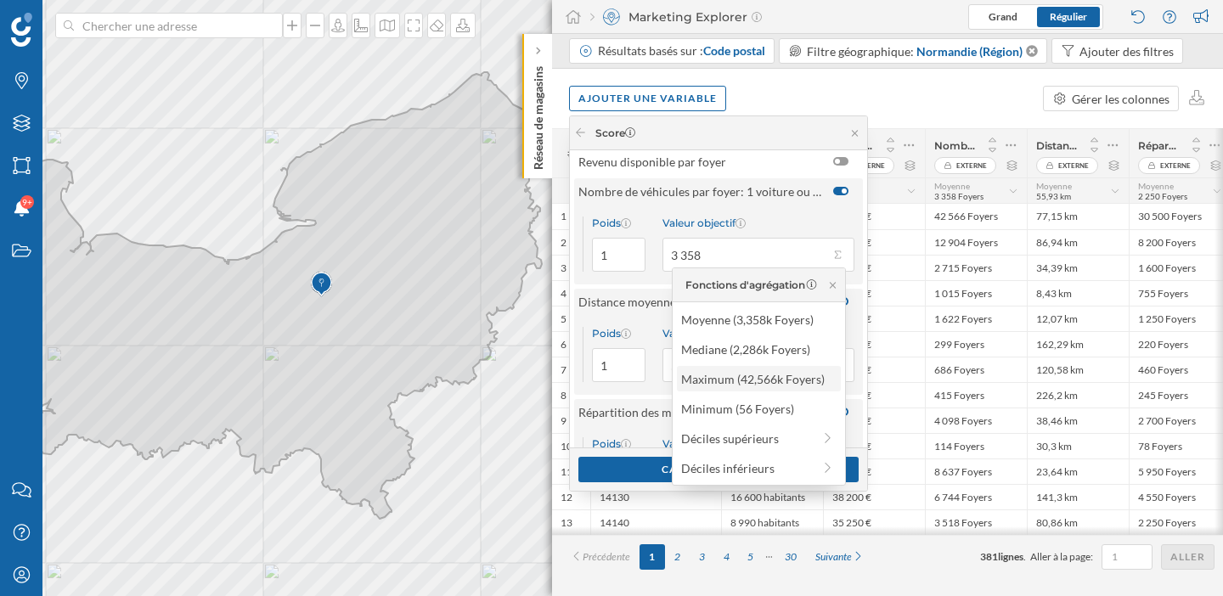
click at [775, 384] on div "Maximum (42,566k Foyers)" at bounding box center [758, 379] width 154 height 18
type input "42 566"
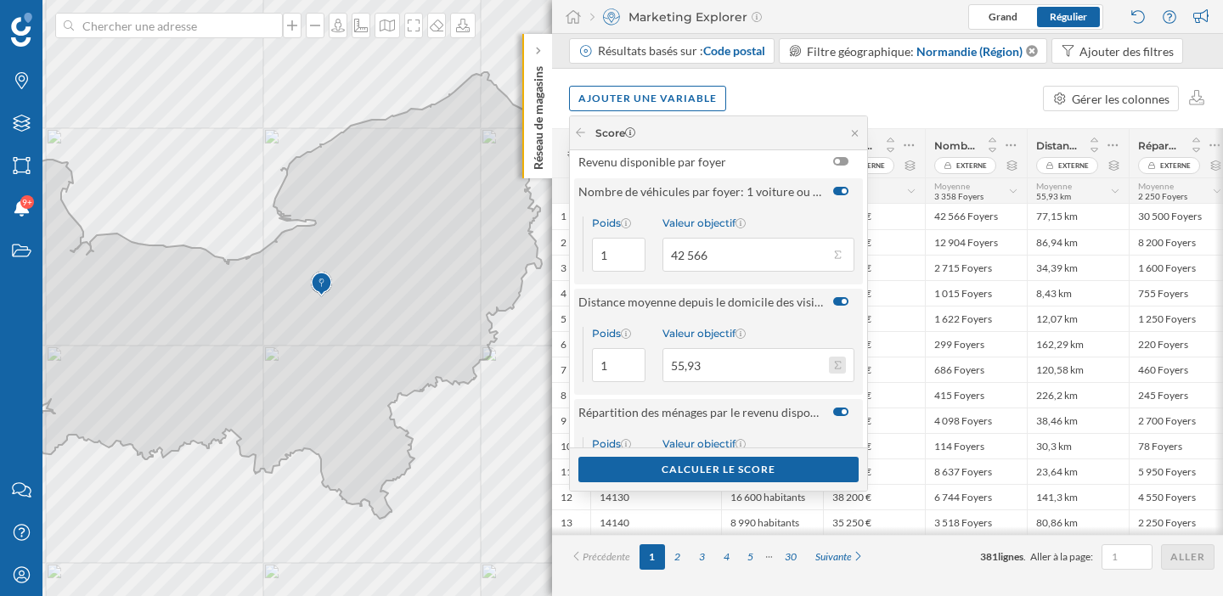
click at [842, 367] on button "Valeur objectif 55,93" at bounding box center [837, 365] width 17 height 17
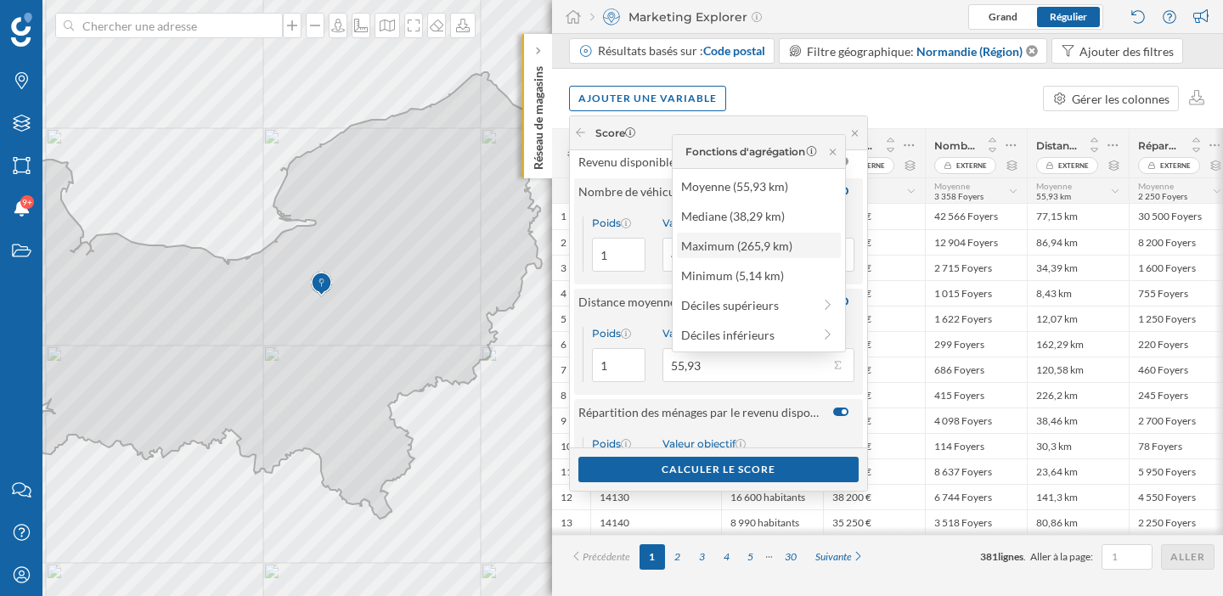
click at [771, 247] on div "Maximum (265,9 km)" at bounding box center [758, 246] width 154 height 18
type input "265,9"
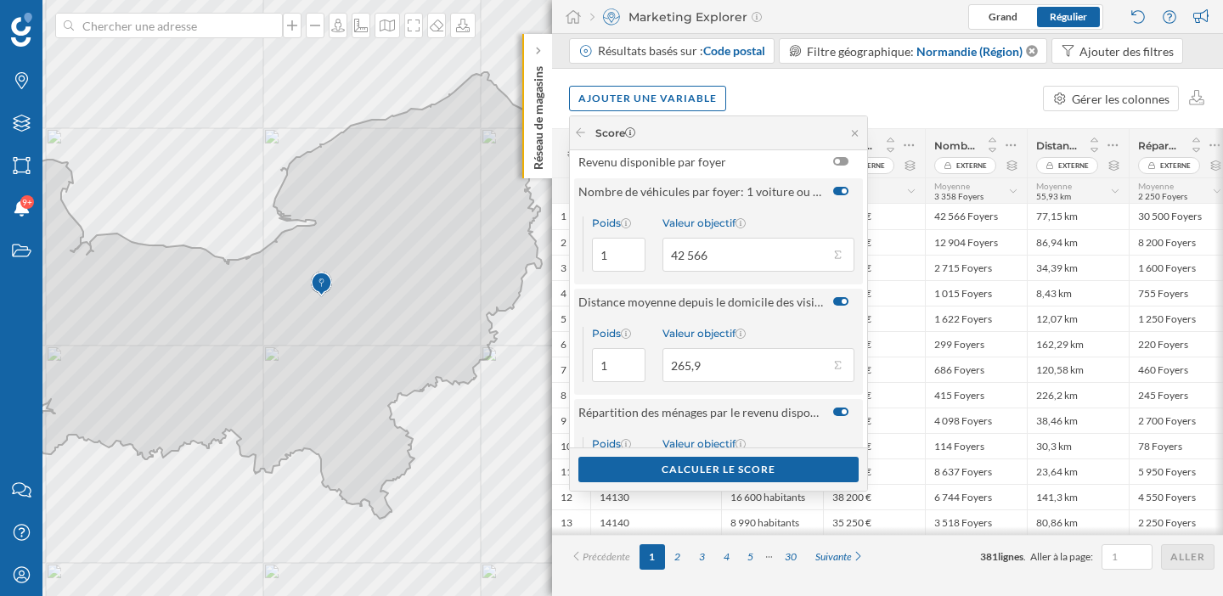
scroll to position [218, 0]
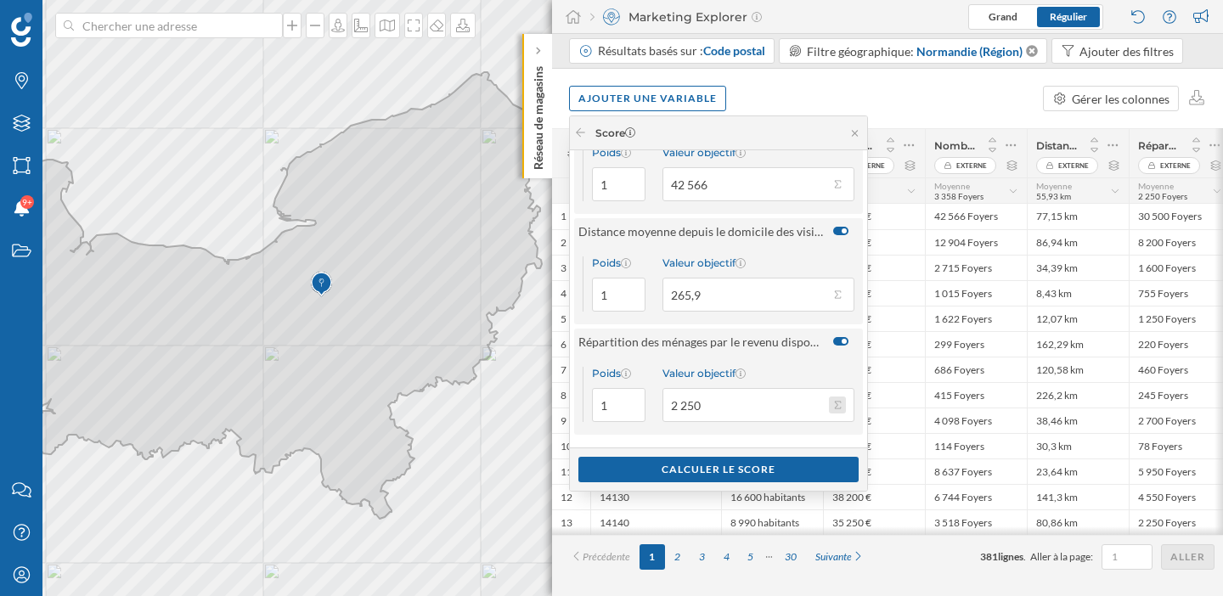
click at [837, 404] on button "Valeur objectif 2 250" at bounding box center [837, 404] width 17 height 17
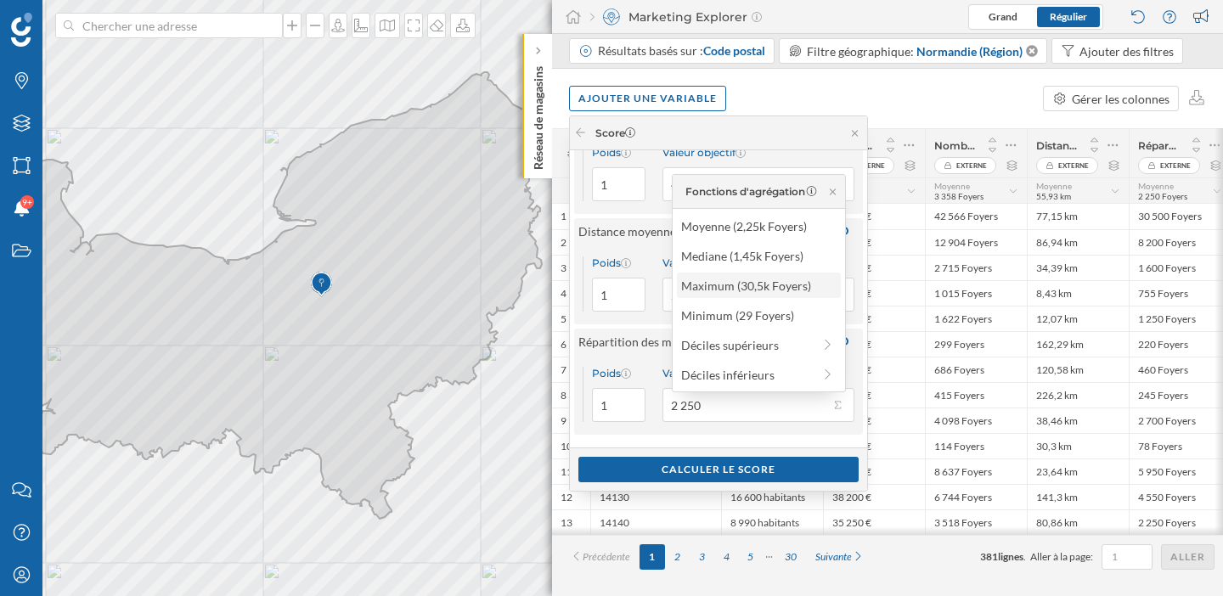
click at [771, 292] on div "Maximum (30,5k Foyers)" at bounding box center [758, 286] width 154 height 18
type input "30 500"
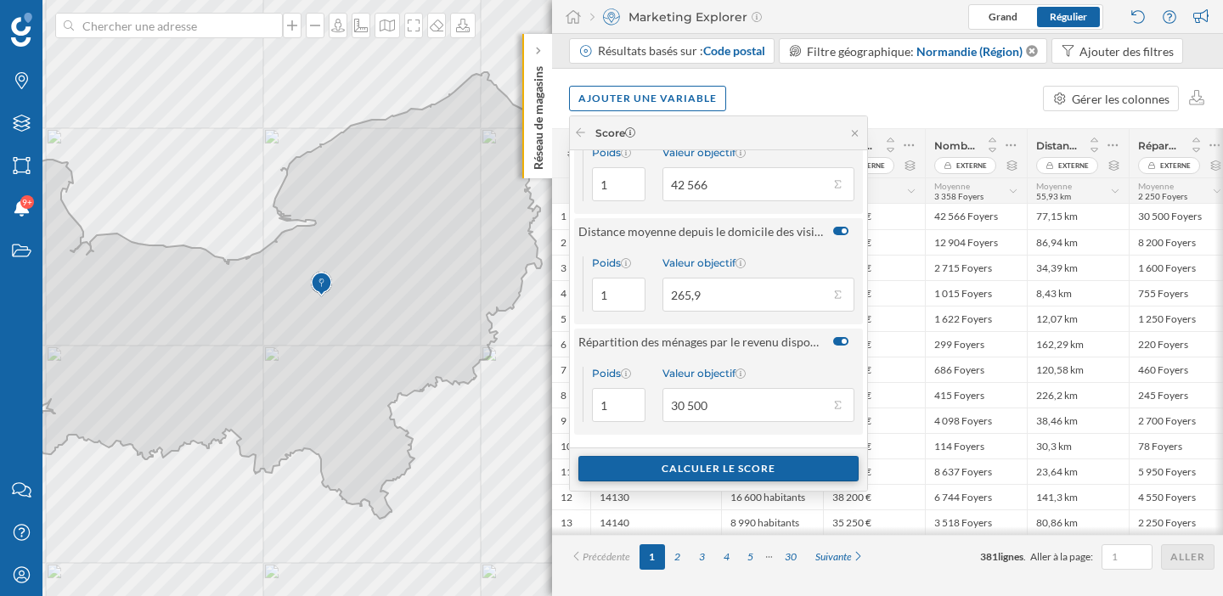
click at [759, 470] on div "Calculer le score" at bounding box center [718, 468] width 280 height 25
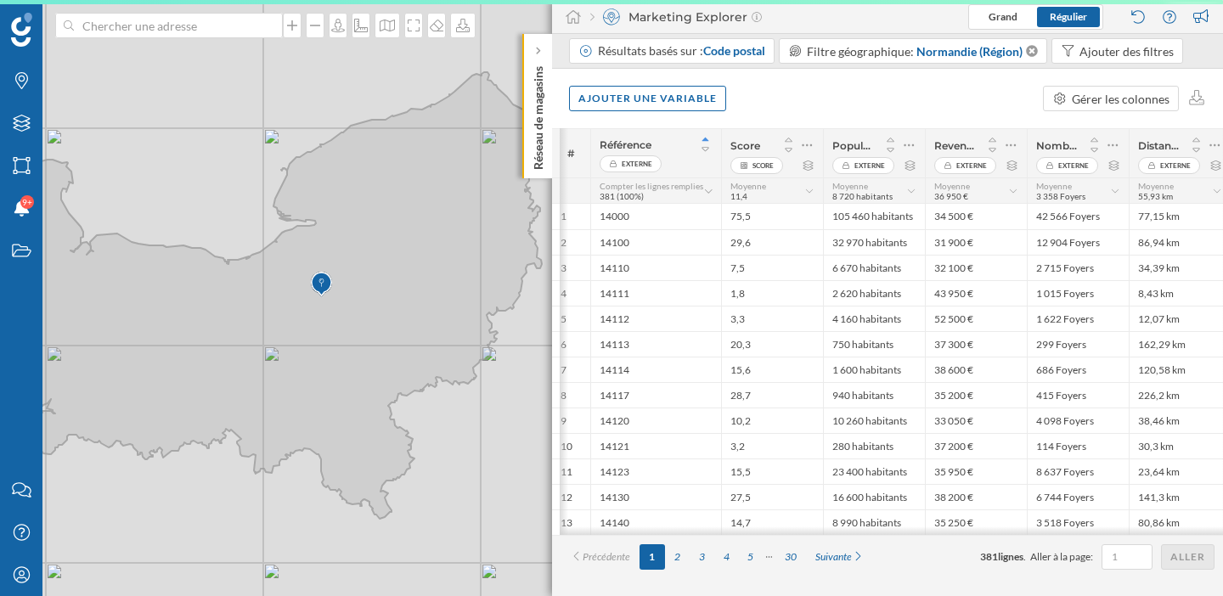
scroll to position [0, 8]
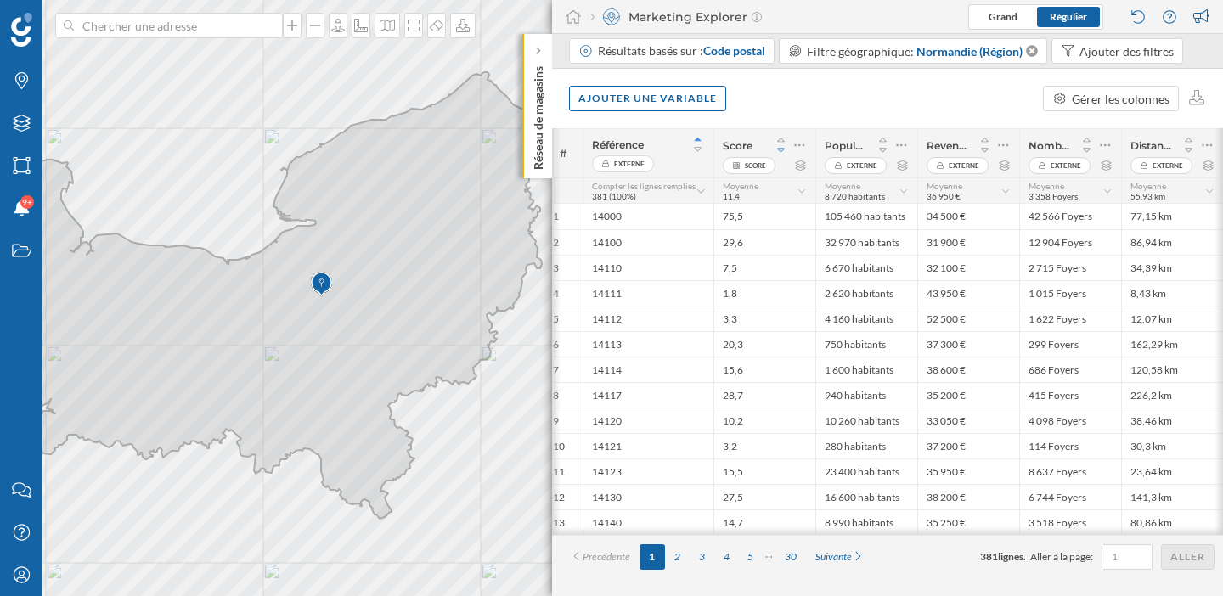
click at [781, 147] on icon at bounding box center [780, 150] width 15 height 12
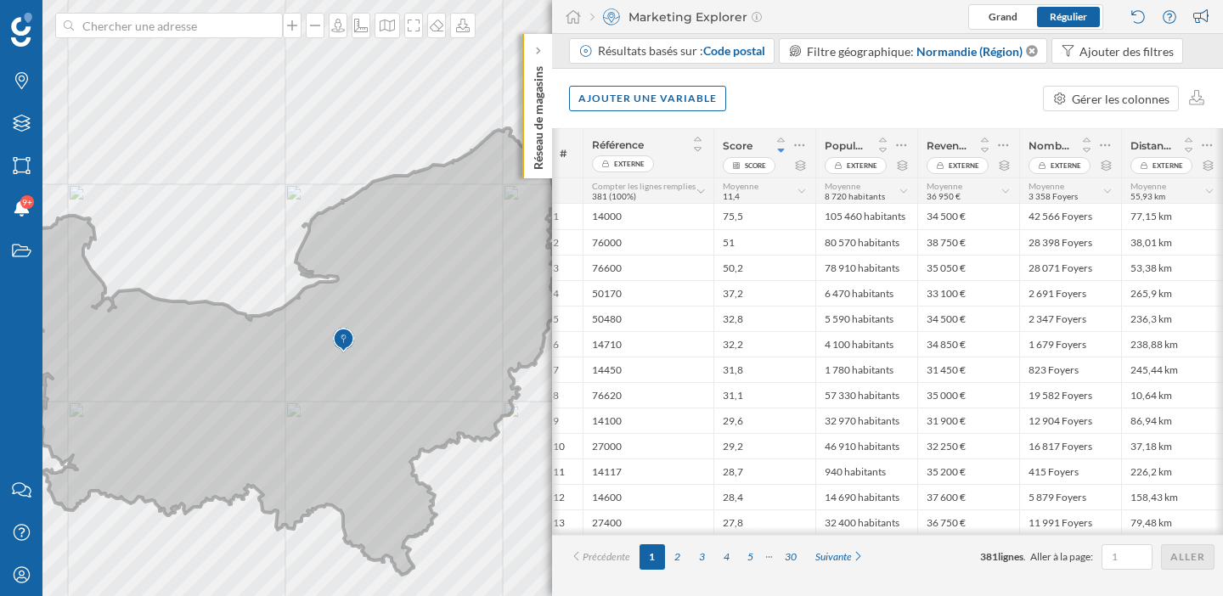
drag, startPoint x: 358, startPoint y: 418, endPoint x: 398, endPoint y: 416, distance: 39.9
click at [398, 416] on icon at bounding box center [274, 351] width 579 height 447
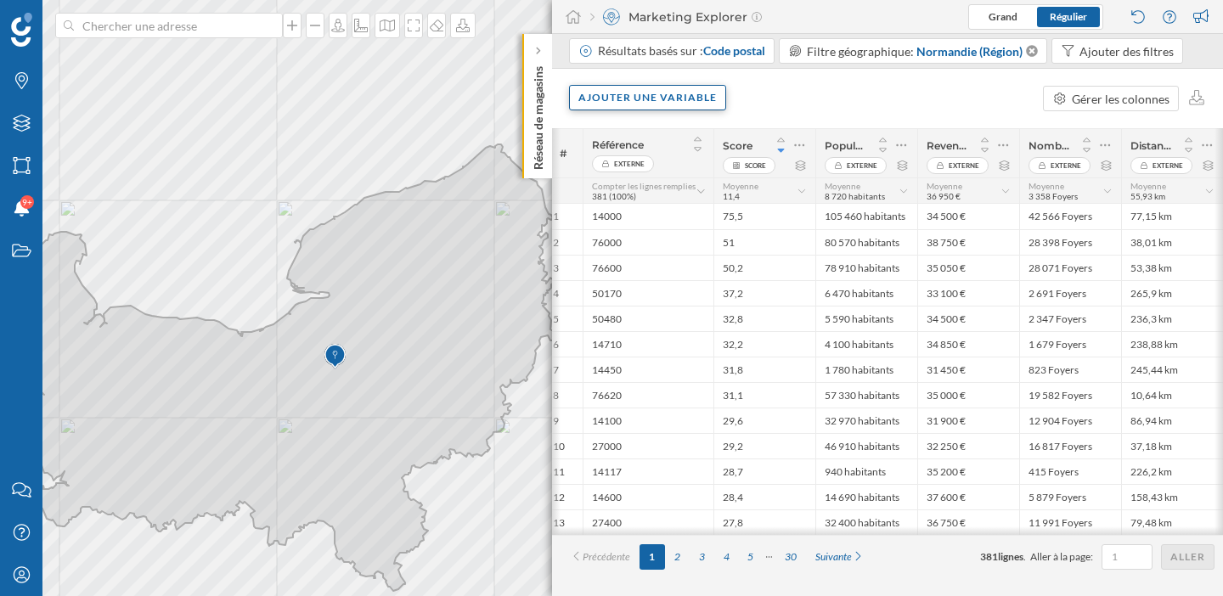
click at [693, 99] on div "Ajouter une variable" at bounding box center [647, 97] width 157 height 25
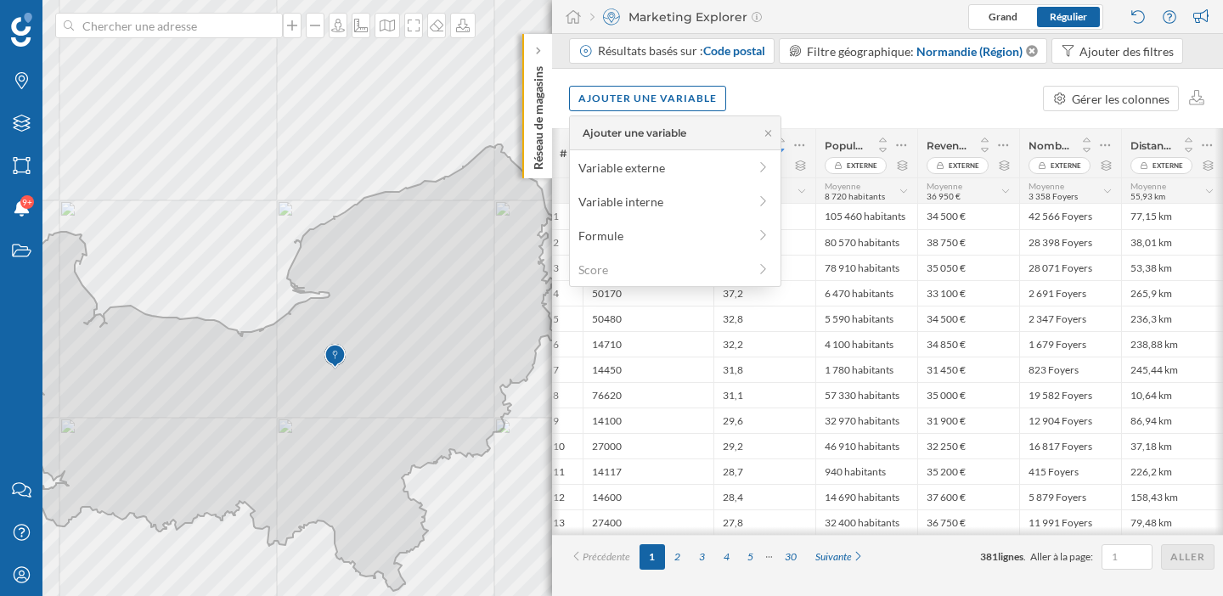
click at [777, 85] on div "Ajouter une variable Gérer les colonnes" at bounding box center [887, 98] width 671 height 59
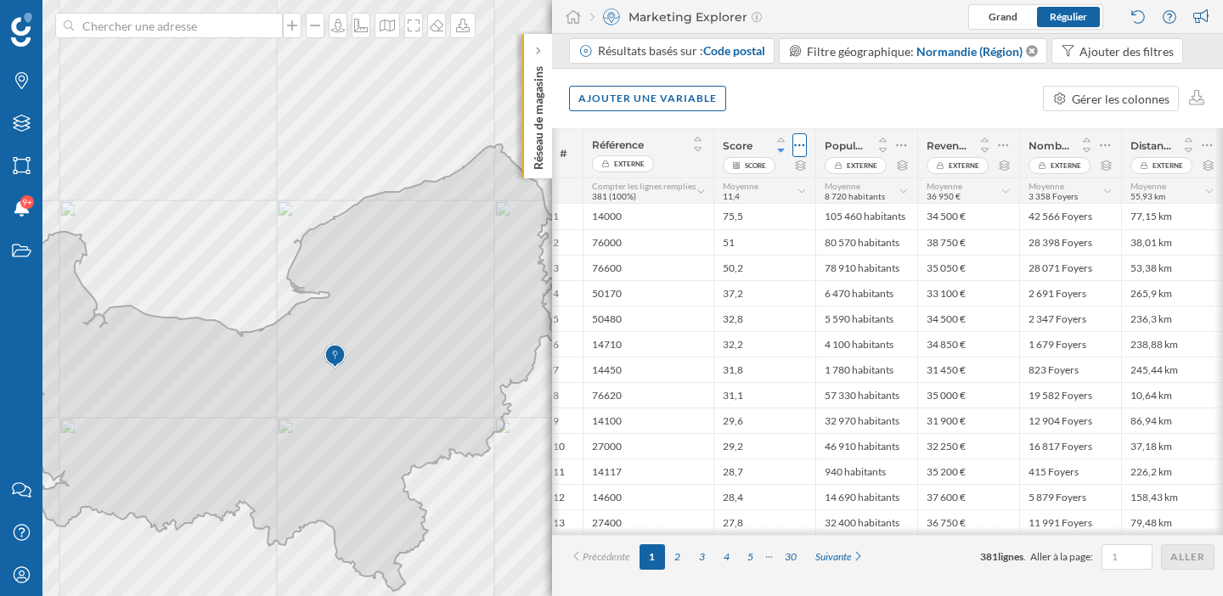
click at [796, 142] on icon at bounding box center [799, 145] width 11 height 17
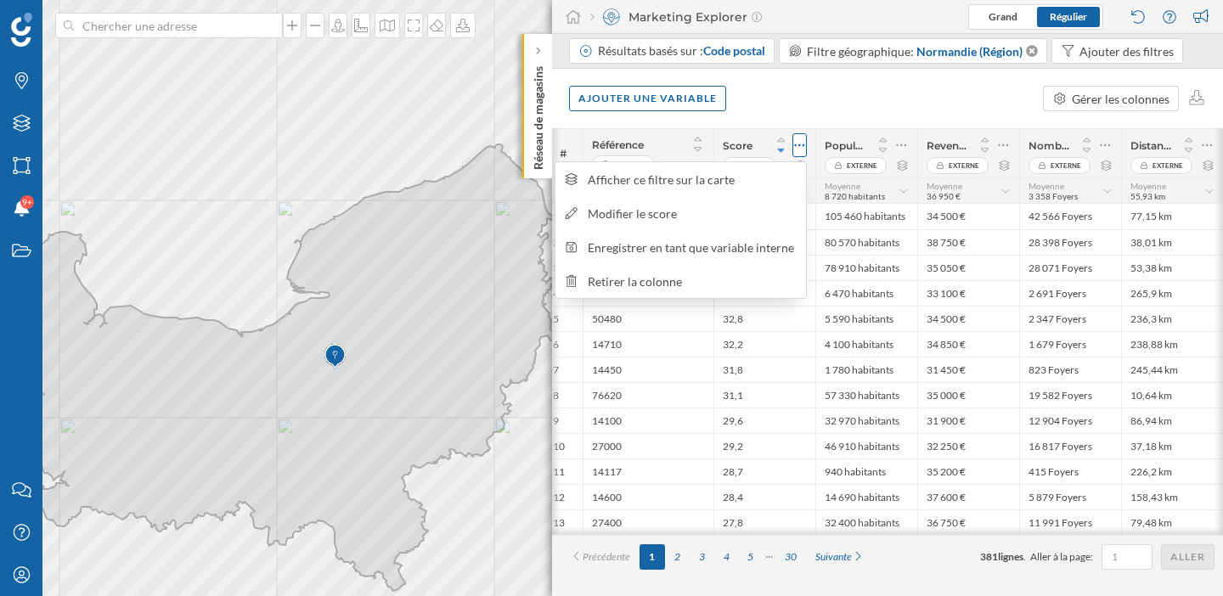
click at [796, 142] on icon at bounding box center [799, 145] width 11 height 17
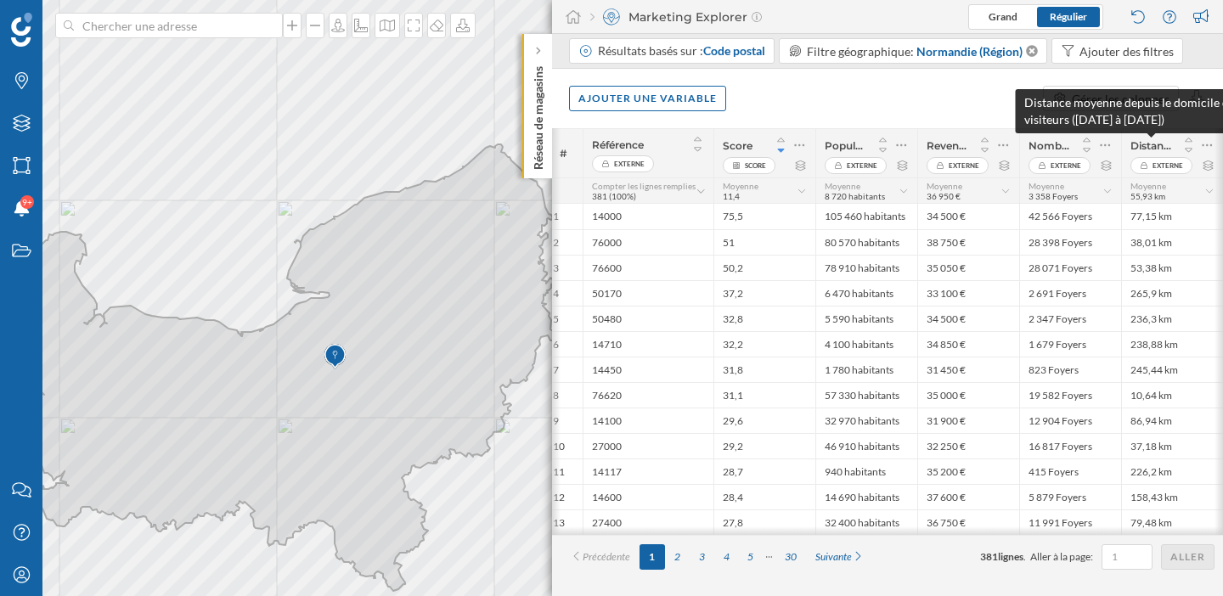
click at [1155, 145] on span "Distance moyenne depuis le domicile des visiteurs (17/03/2025 à 31/08/2025)" at bounding box center [1151, 145] width 42 height 13
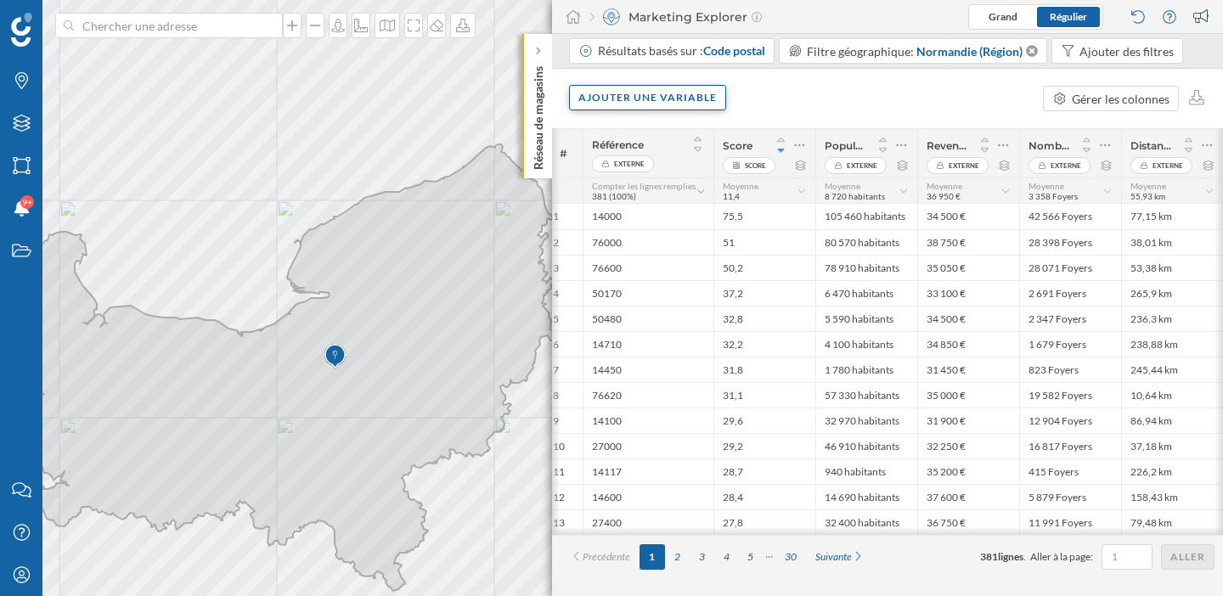
click at [667, 110] on div "Ajouter une variable" at bounding box center [647, 97] width 157 height 25
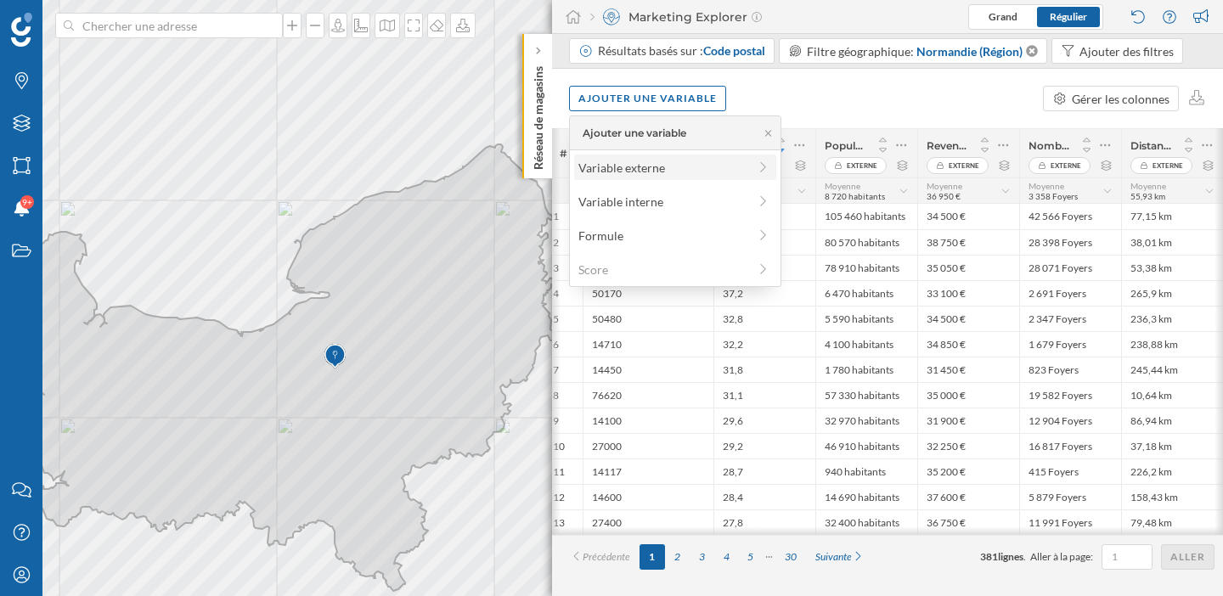
click at [651, 176] on div "Variable externe" at bounding box center [675, 167] width 202 height 25
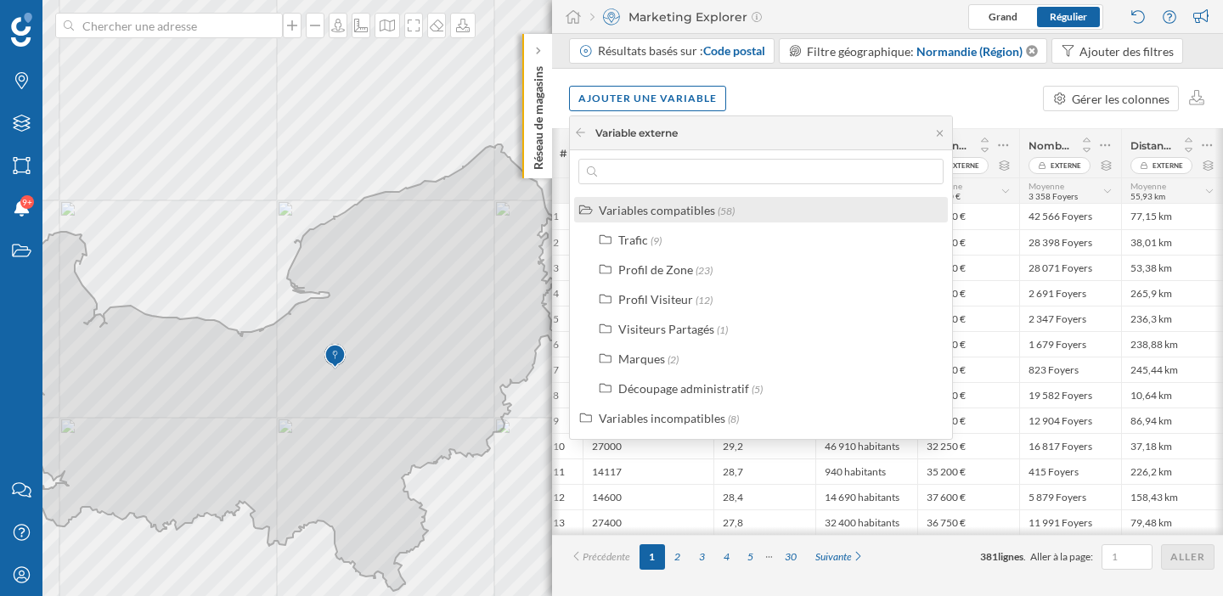
click at [649, 210] on div "Variables compatibles" at bounding box center [657, 210] width 116 height 14
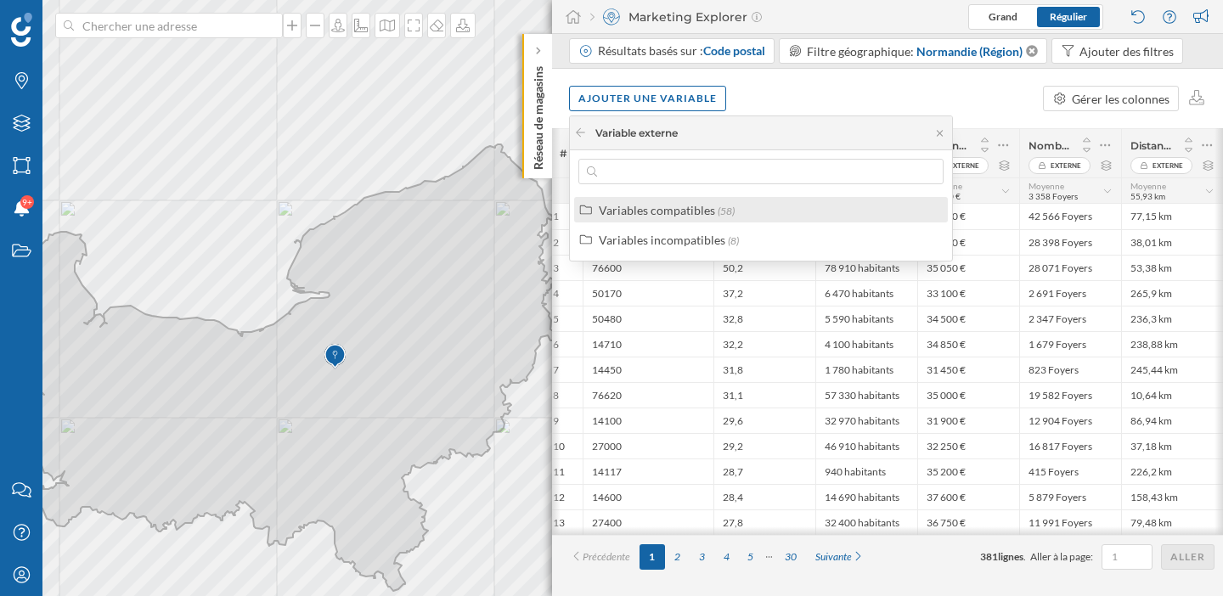
click at [649, 210] on div "Variables compatibles" at bounding box center [657, 210] width 116 height 14
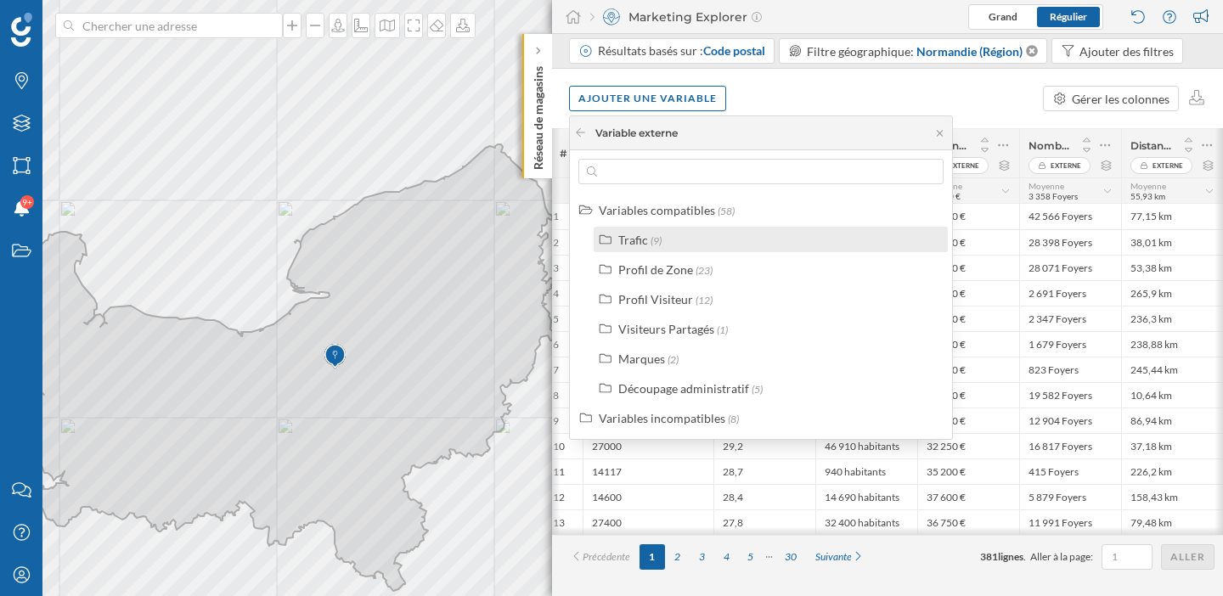
click at [644, 235] on div "Trafic" at bounding box center [633, 240] width 30 height 14
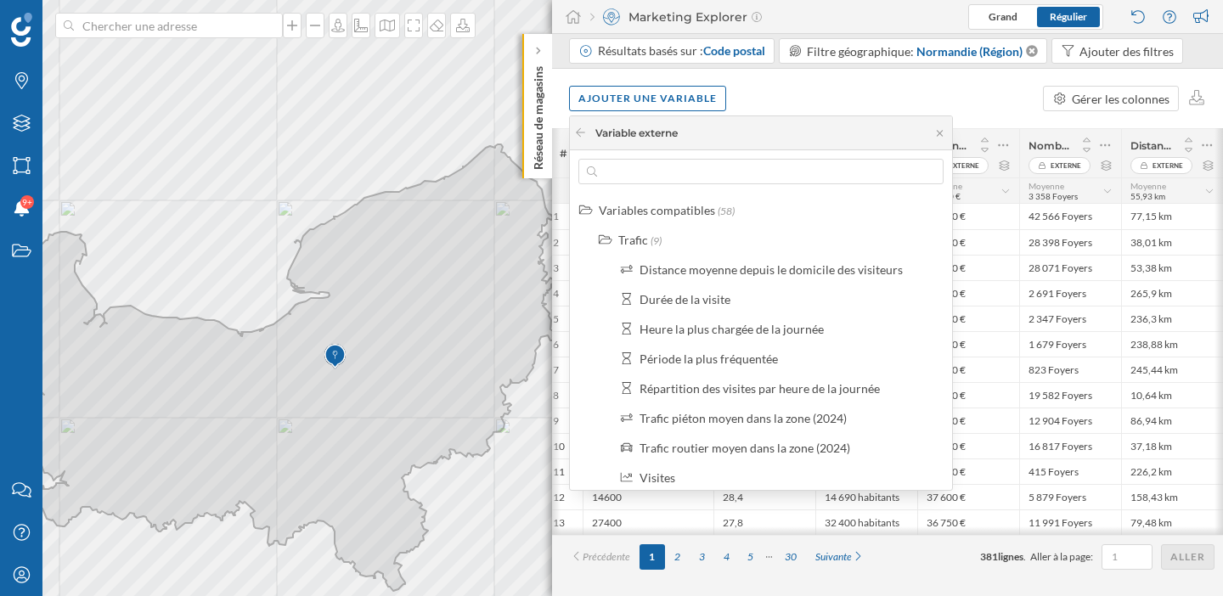
click at [793, 105] on div "Ajouter une variable Gérer les colonnes" at bounding box center [887, 98] width 671 height 59
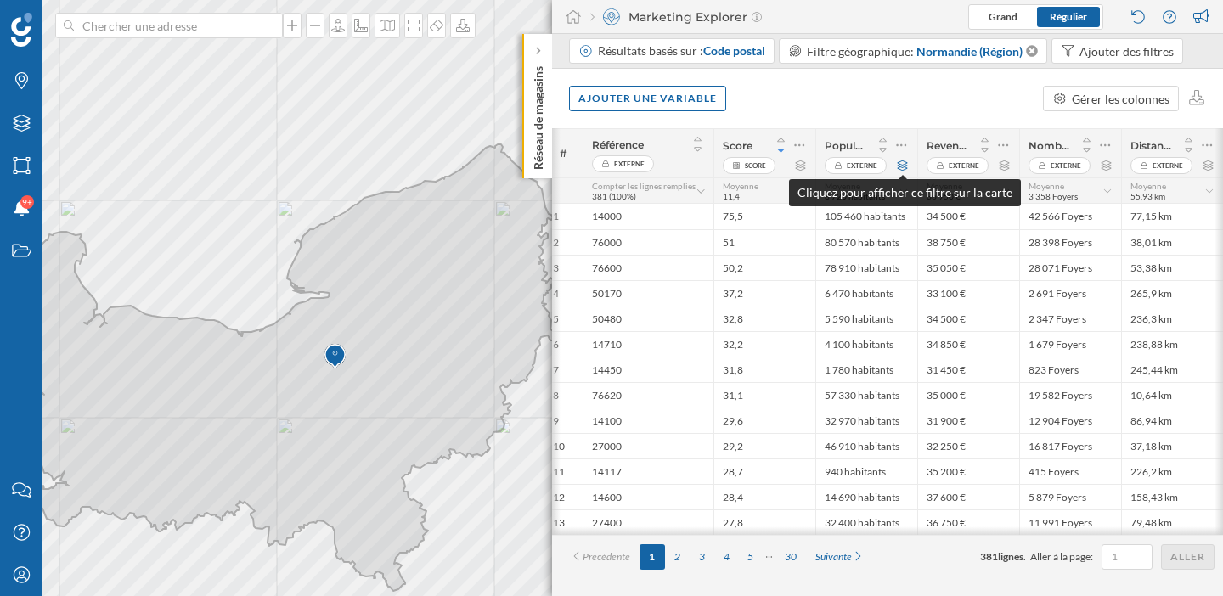
click at [902, 166] on icon at bounding box center [902, 165] width 13 height 10
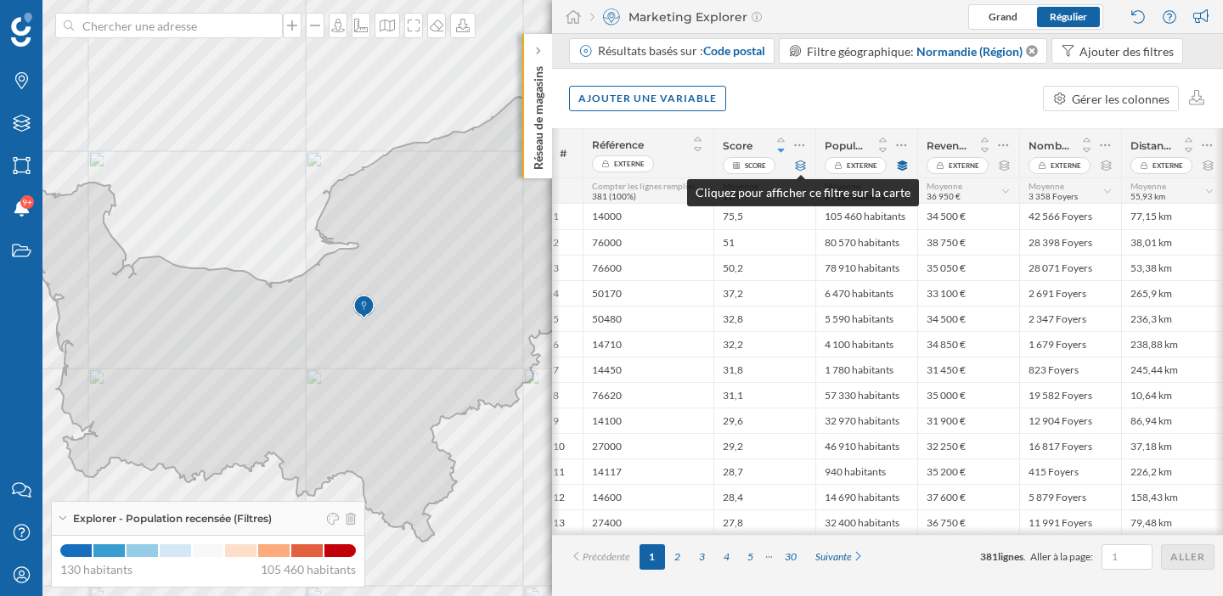
click at [799, 163] on icon at bounding box center [800, 165] width 13 height 10
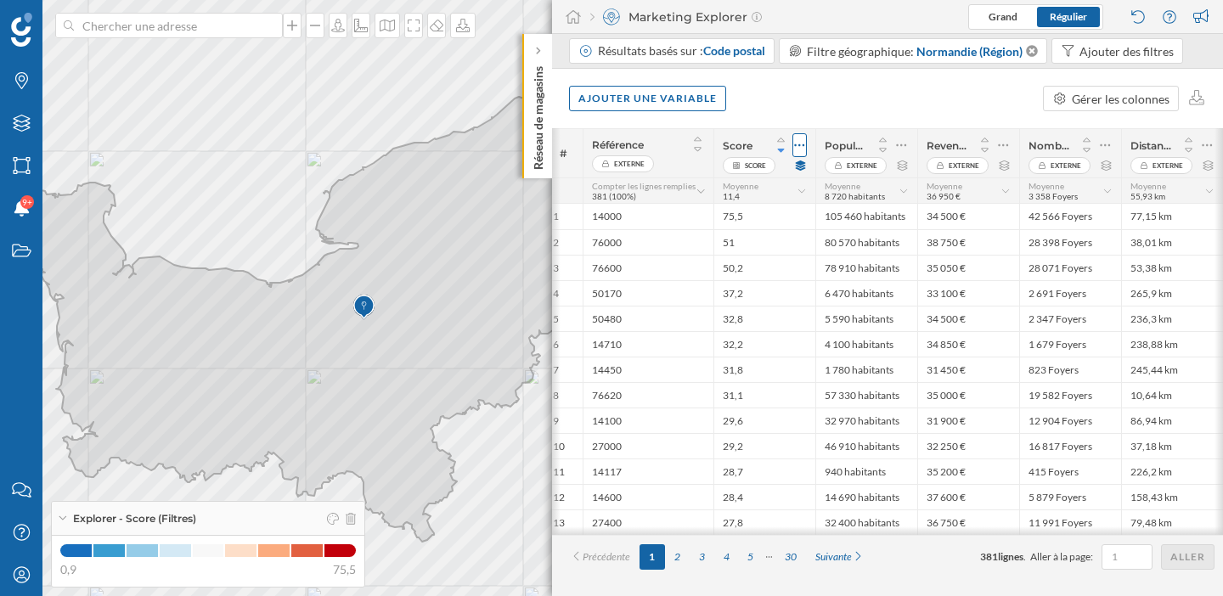
click at [804, 144] on icon at bounding box center [800, 145] width 10 height 3
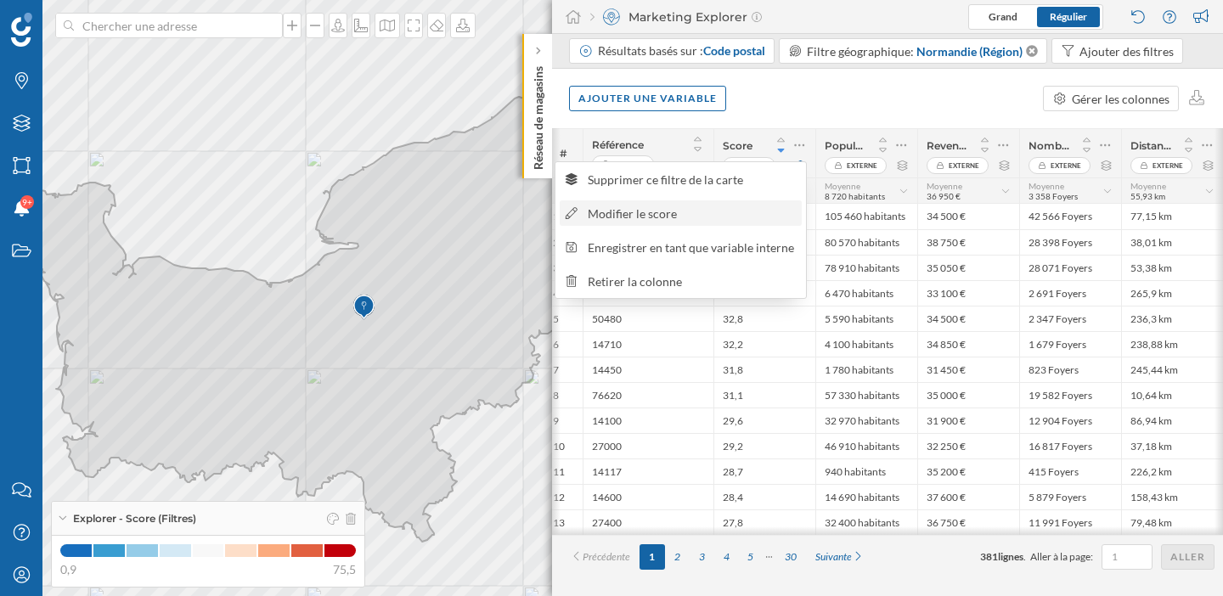
click at [723, 211] on div "Modifier le score" at bounding box center [691, 214] width 208 height 18
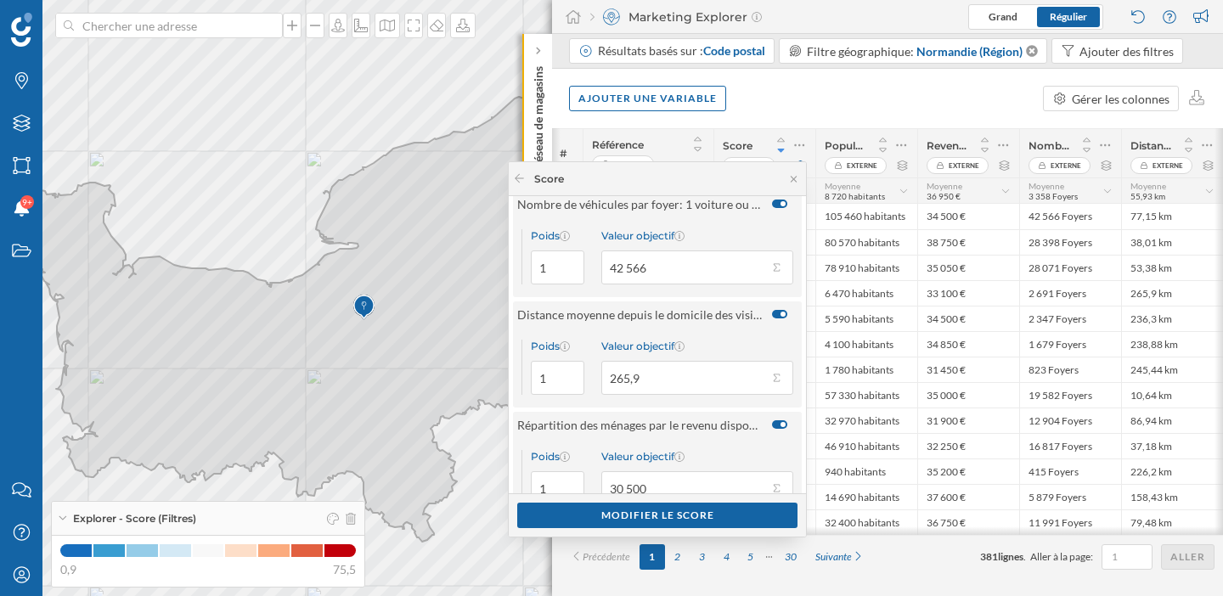
scroll to position [115, 0]
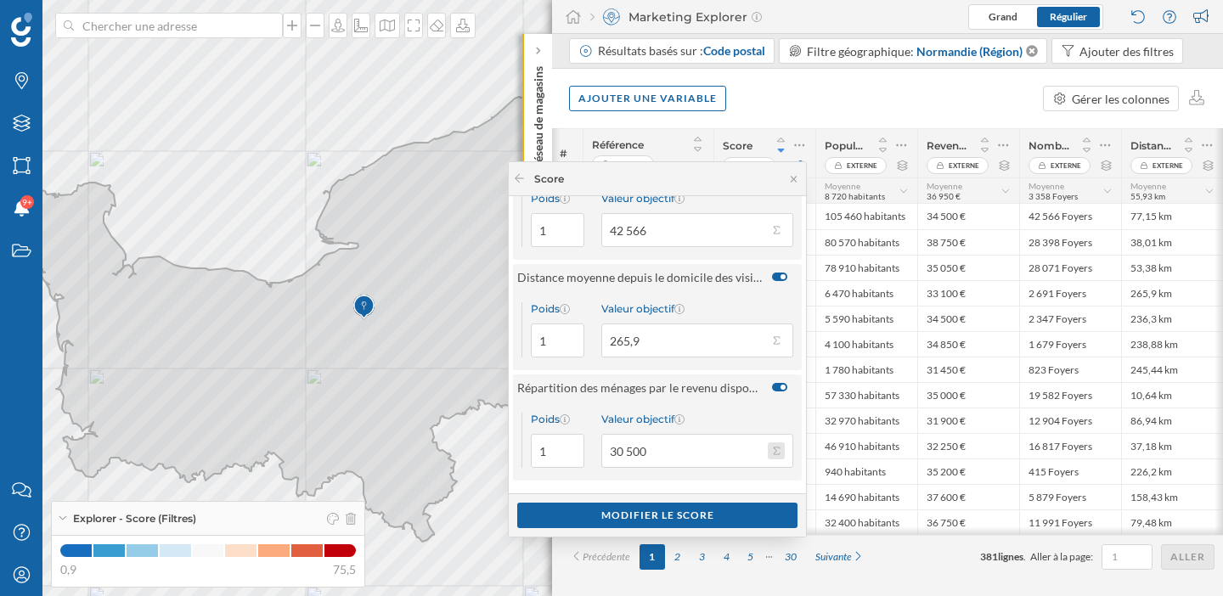
click at [772, 445] on button "Valeur objectif 30 500" at bounding box center [775, 450] width 17 height 17
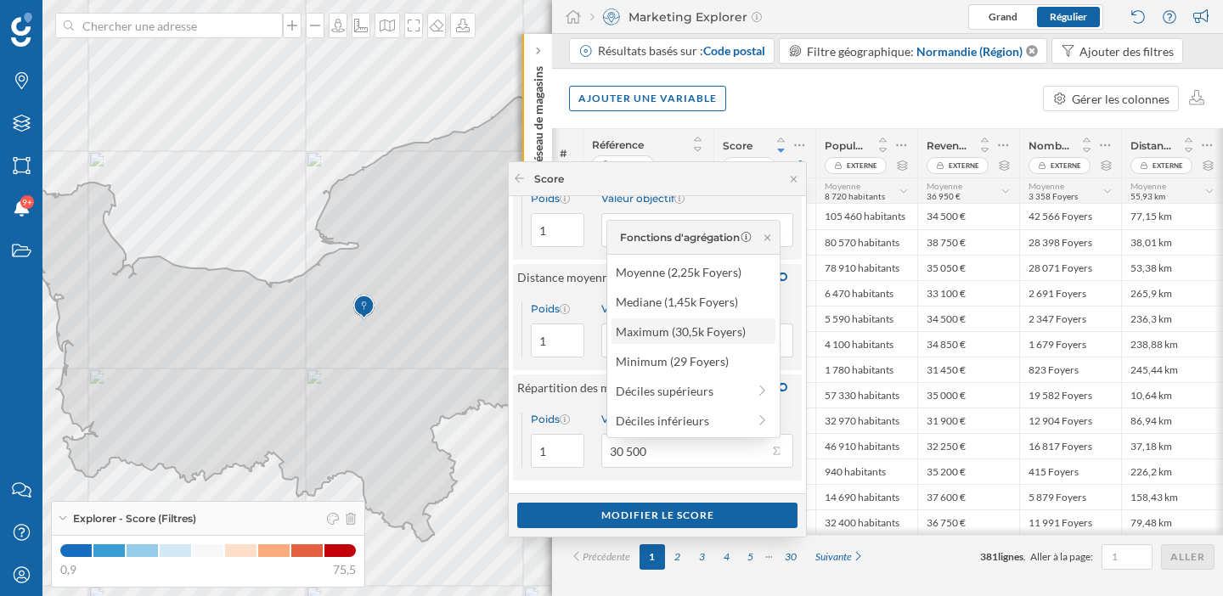
click at [709, 329] on div "Maximum (30,5k Foyers)" at bounding box center [692, 332] width 154 height 18
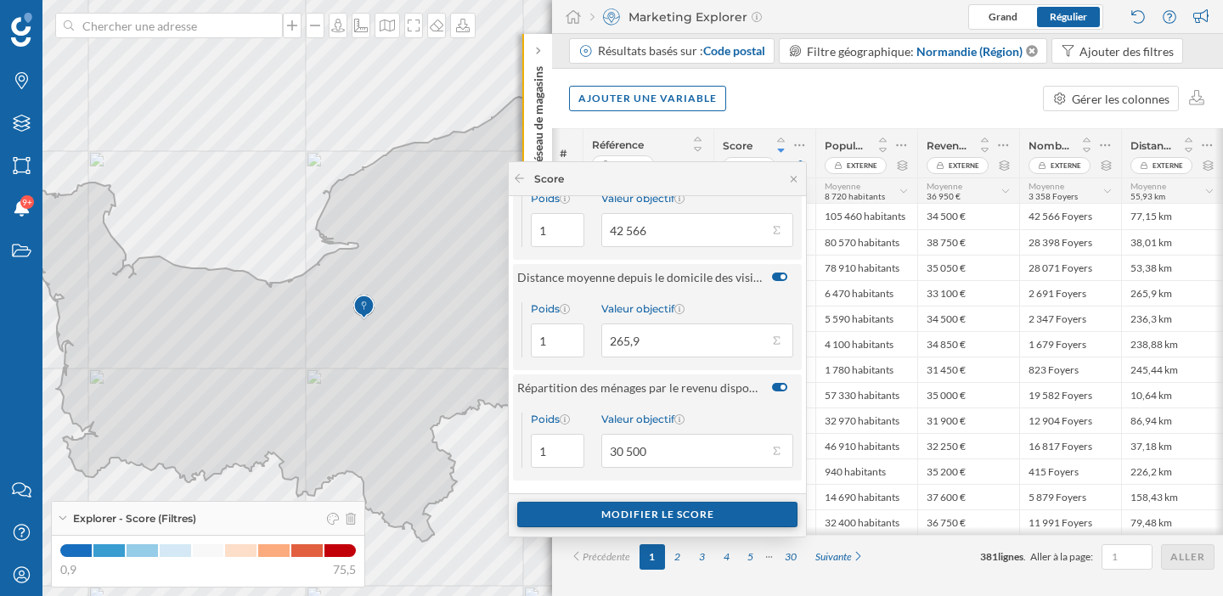
click at [689, 512] on div "Modifier le score" at bounding box center [657, 514] width 280 height 25
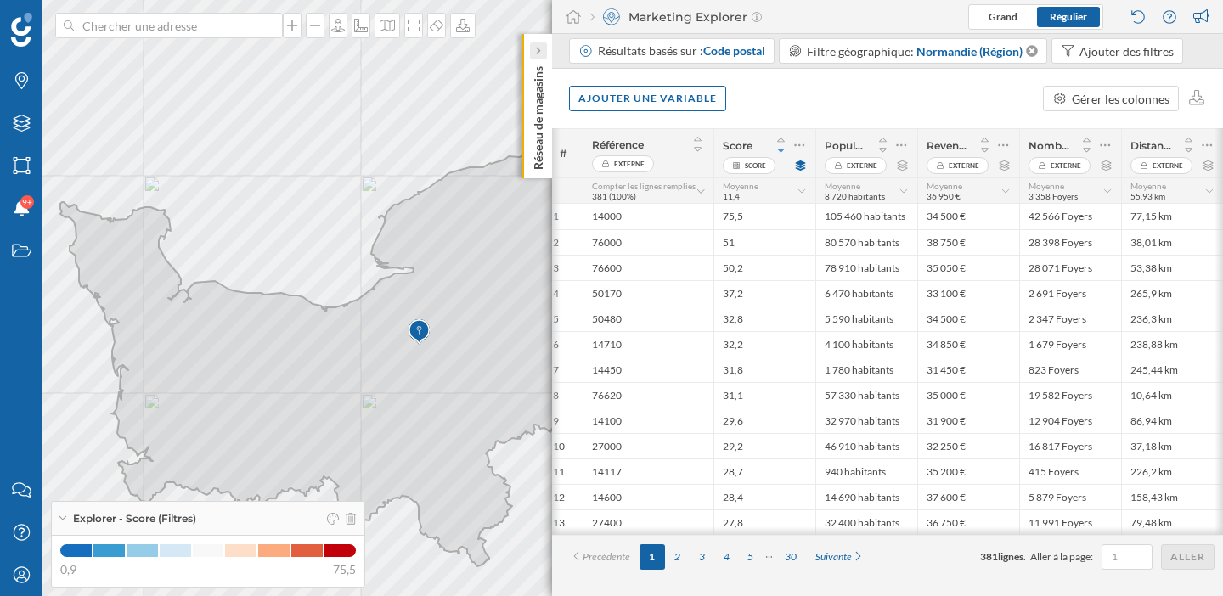
click at [542, 48] on div at bounding box center [538, 50] width 17 height 17
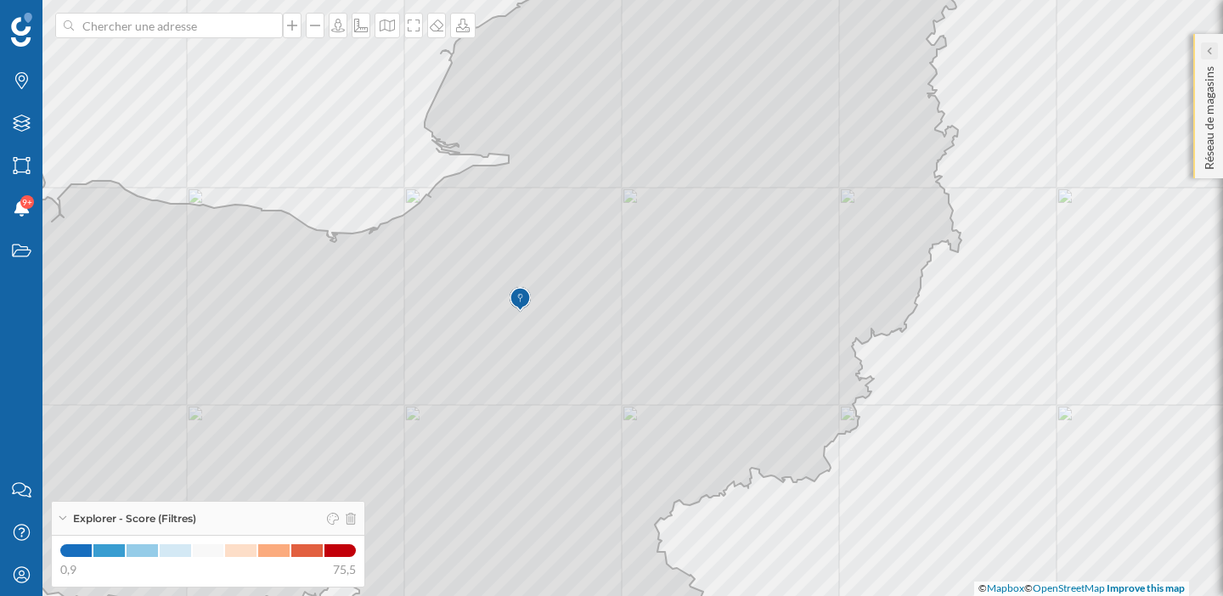
click at [1208, 55] on icon at bounding box center [1208, 51] width 5 height 10
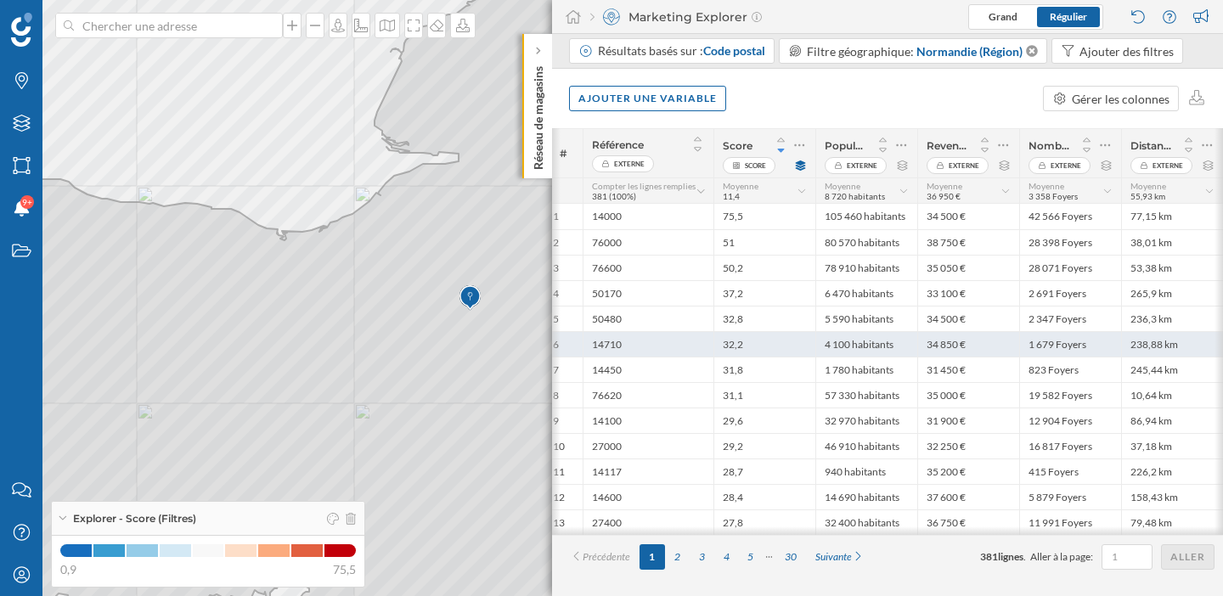
scroll to position [0, 0]
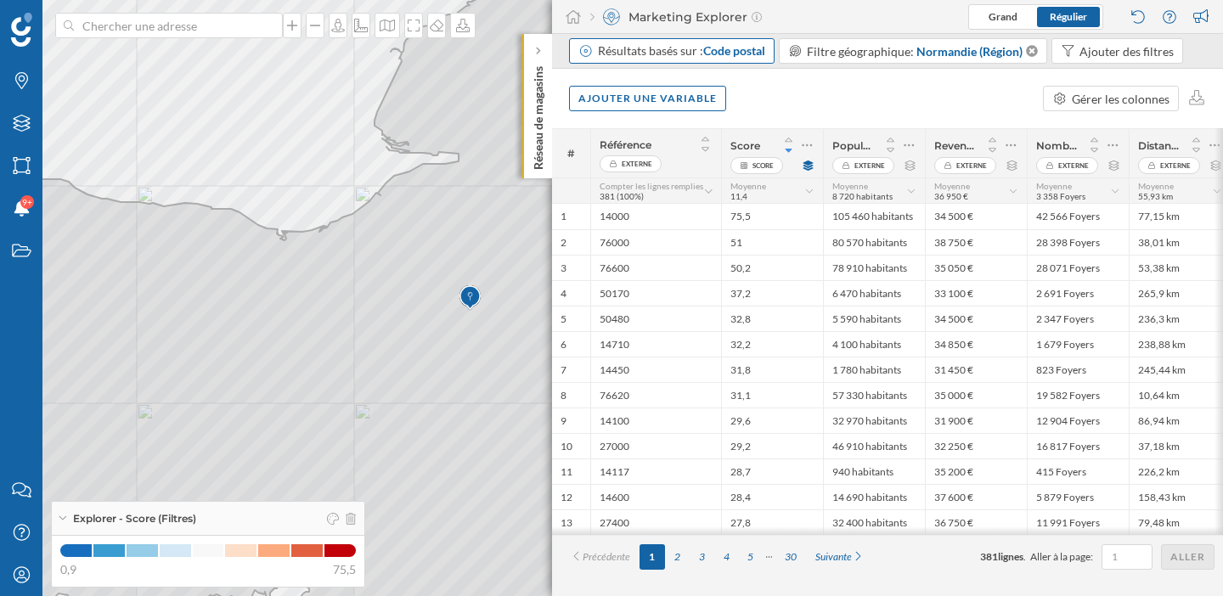
click at [756, 48] on span "Code postal" at bounding box center [734, 50] width 62 height 14
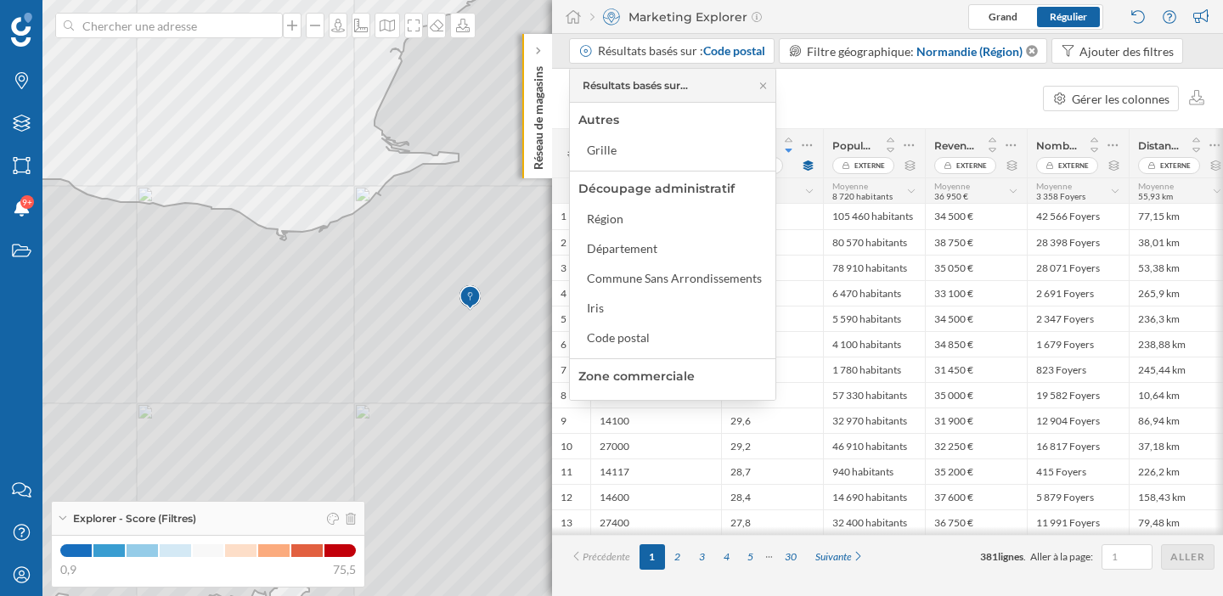
click at [862, 104] on div "Ajouter une variable Gérer les colonnes" at bounding box center [887, 98] width 671 height 59
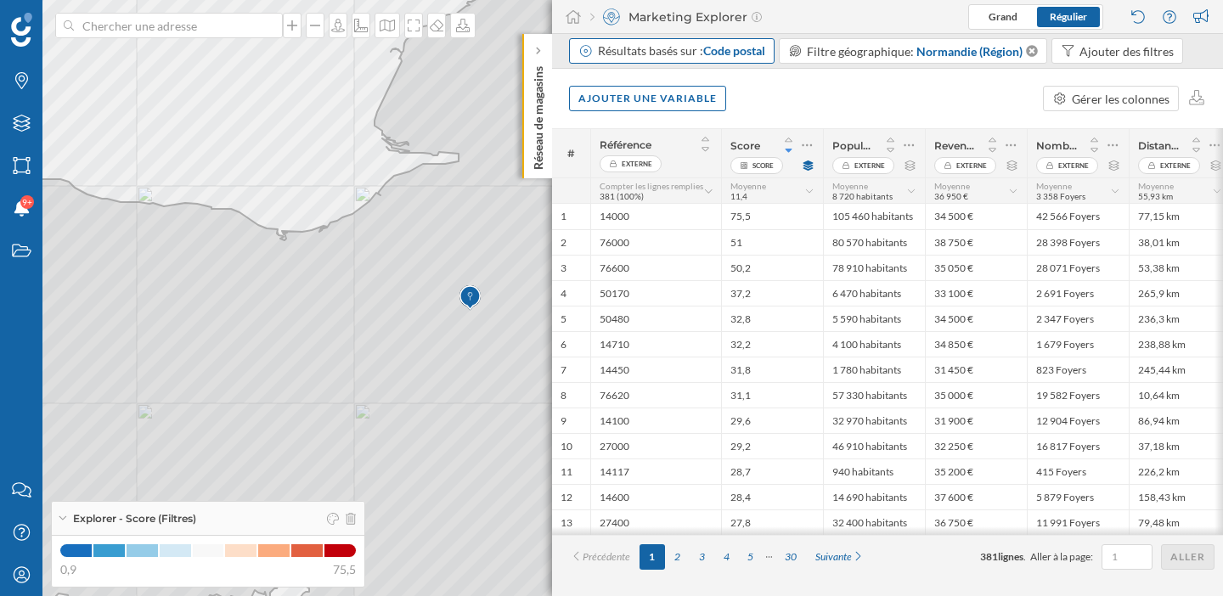
click at [735, 53] on span "Code postal" at bounding box center [734, 50] width 62 height 14
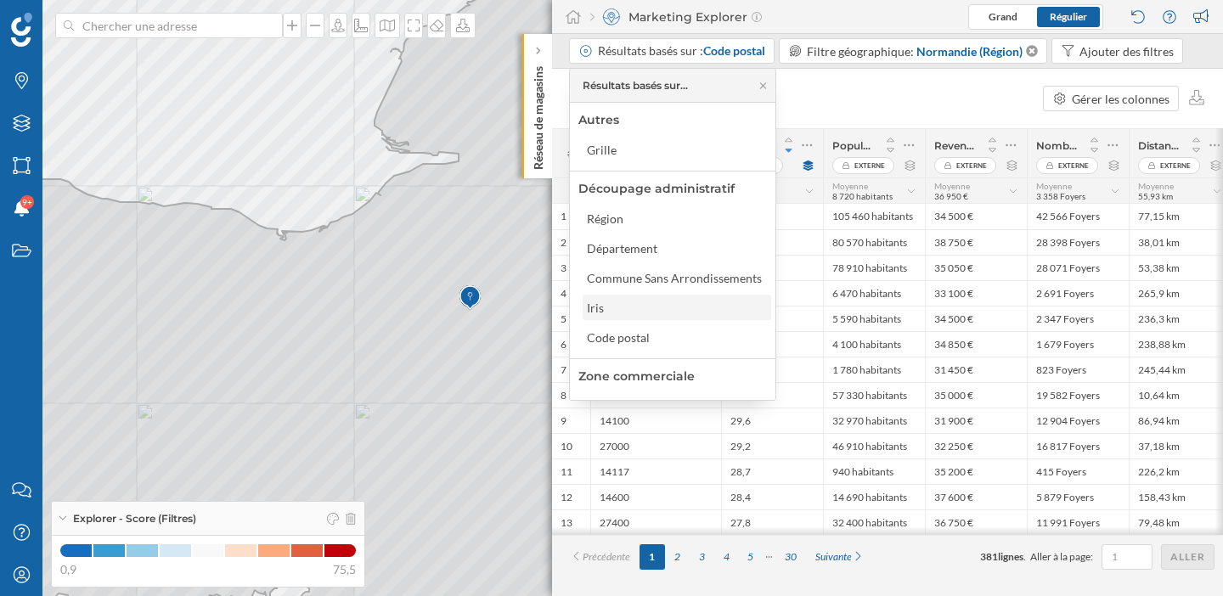
click at [645, 309] on div "Iris" at bounding box center [676, 308] width 178 height 18
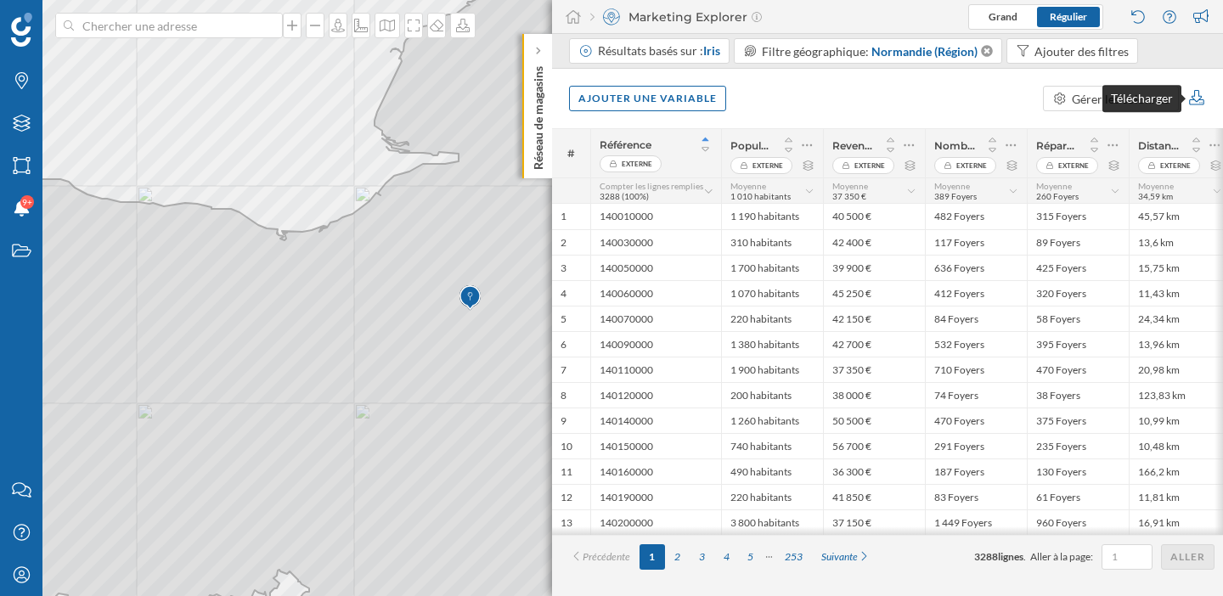
click at [1197, 102] on icon at bounding box center [1197, 97] width 20 height 15
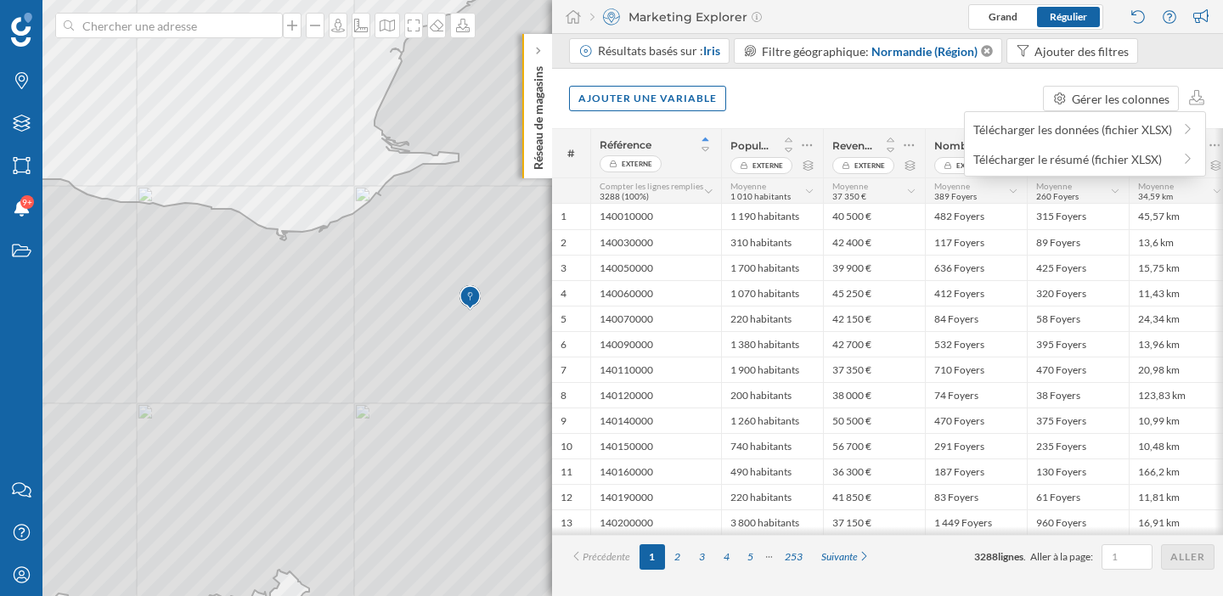
click at [961, 89] on div "Ajouter une variable Gérer les colonnes" at bounding box center [887, 98] width 671 height 59
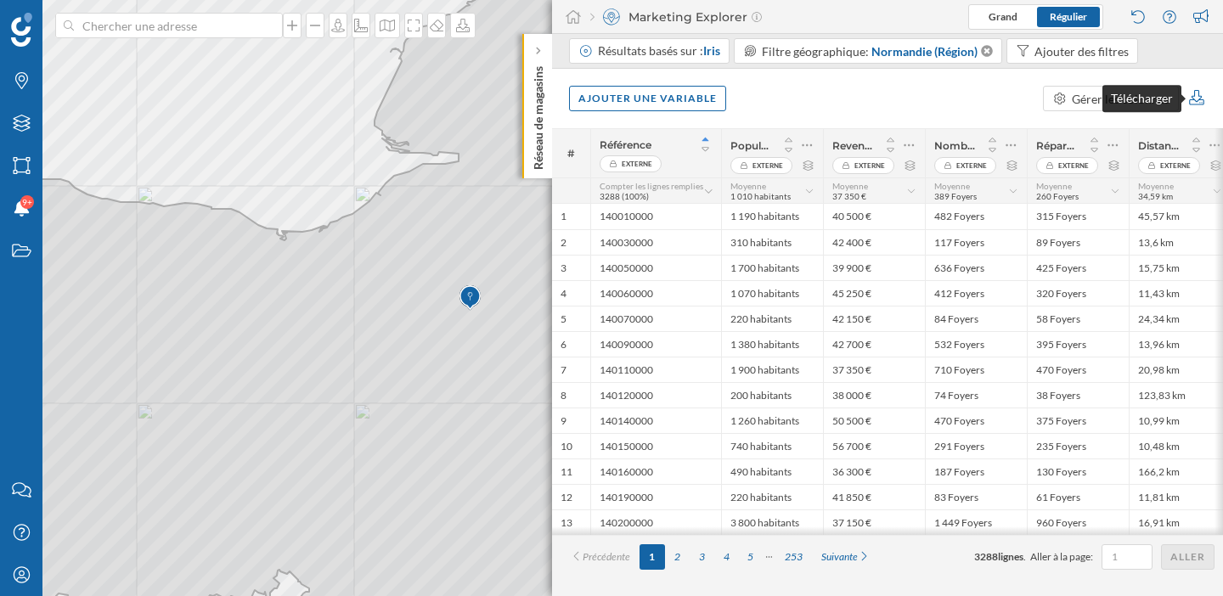
click at [1199, 98] on icon at bounding box center [1197, 97] width 20 height 15
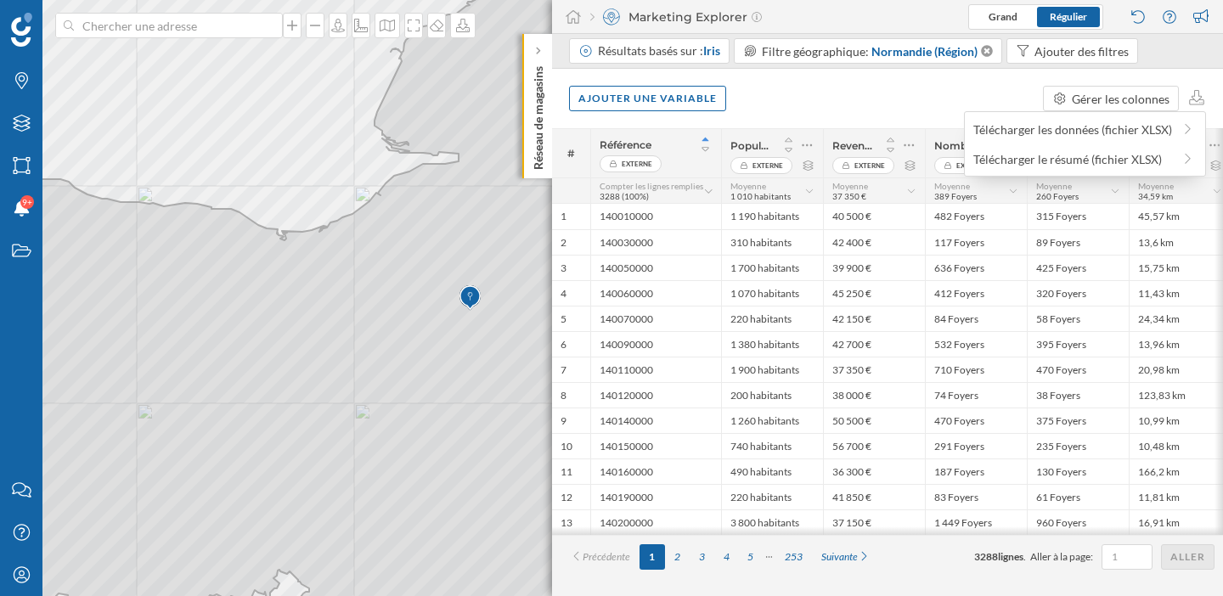
click at [918, 100] on div "Ajouter une variable Gérer les colonnes" at bounding box center [887, 98] width 671 height 59
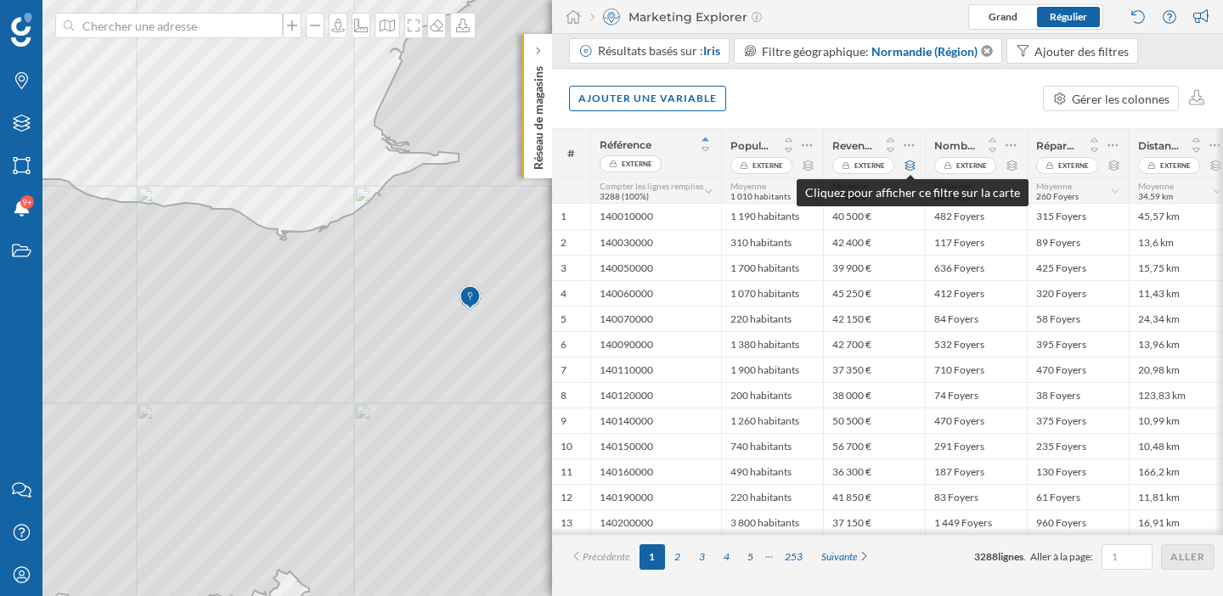
click at [908, 165] on icon at bounding box center [909, 165] width 13 height 10
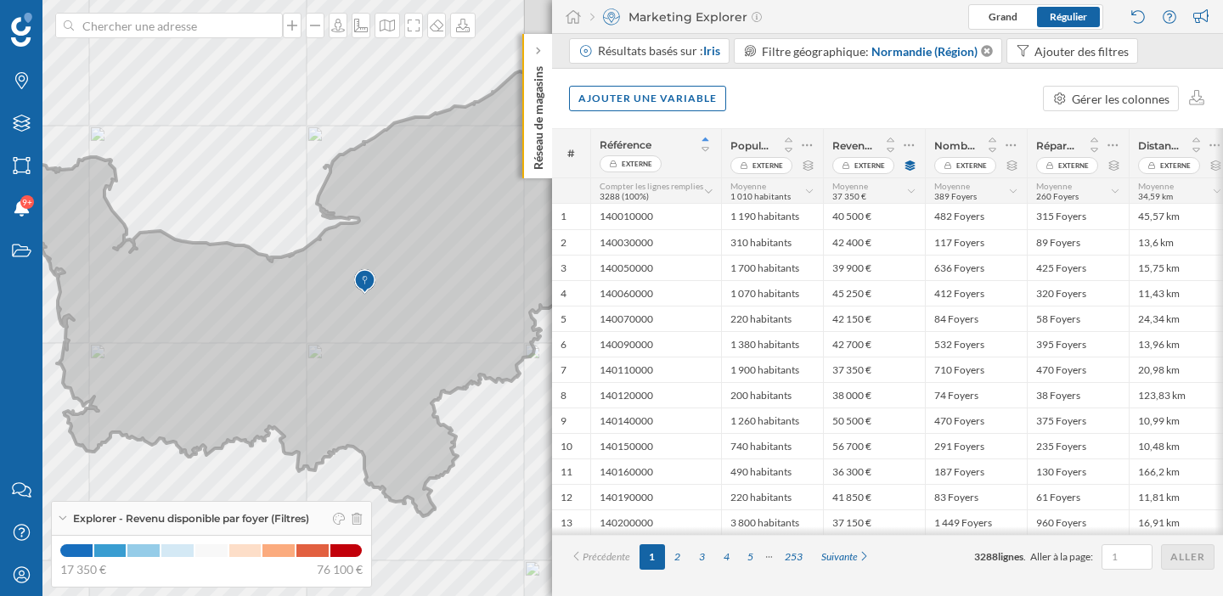
drag, startPoint x: 378, startPoint y: 341, endPoint x: 314, endPoint y: 348, distance: 64.0
click at [314, 348] on icon at bounding box center [295, 293] width 579 height 447
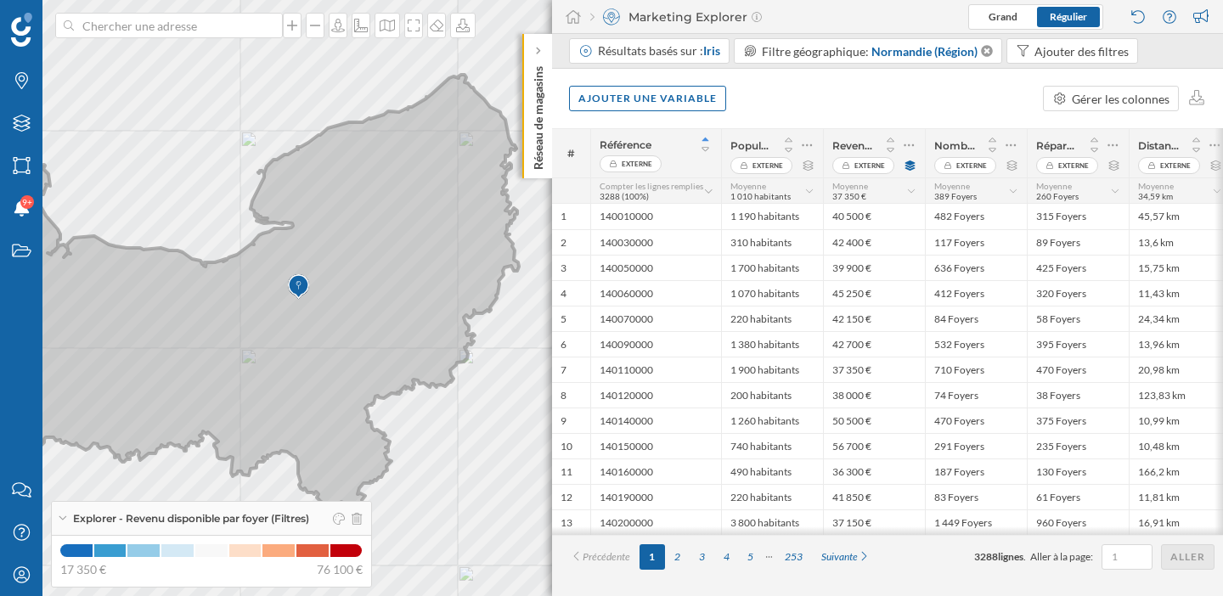
drag, startPoint x: 493, startPoint y: 346, endPoint x: 379, endPoint y: 345, distance: 113.8
click at [379, 345] on icon at bounding box center [229, 298] width 579 height 447
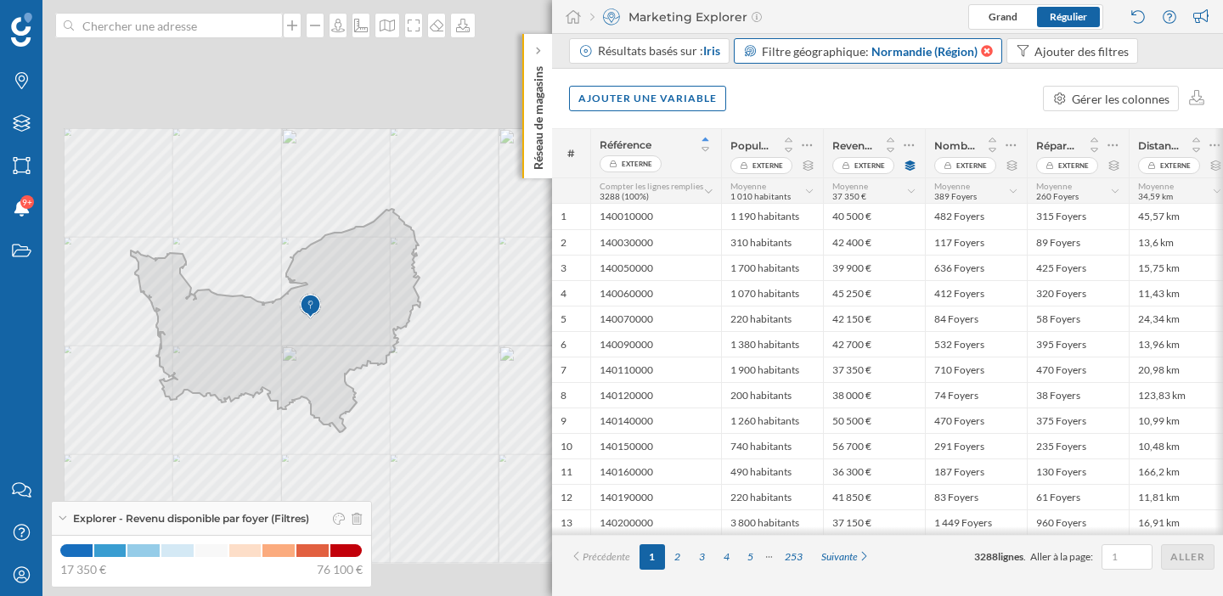
click at [986, 50] on icon at bounding box center [985, 51] width 14 height 12
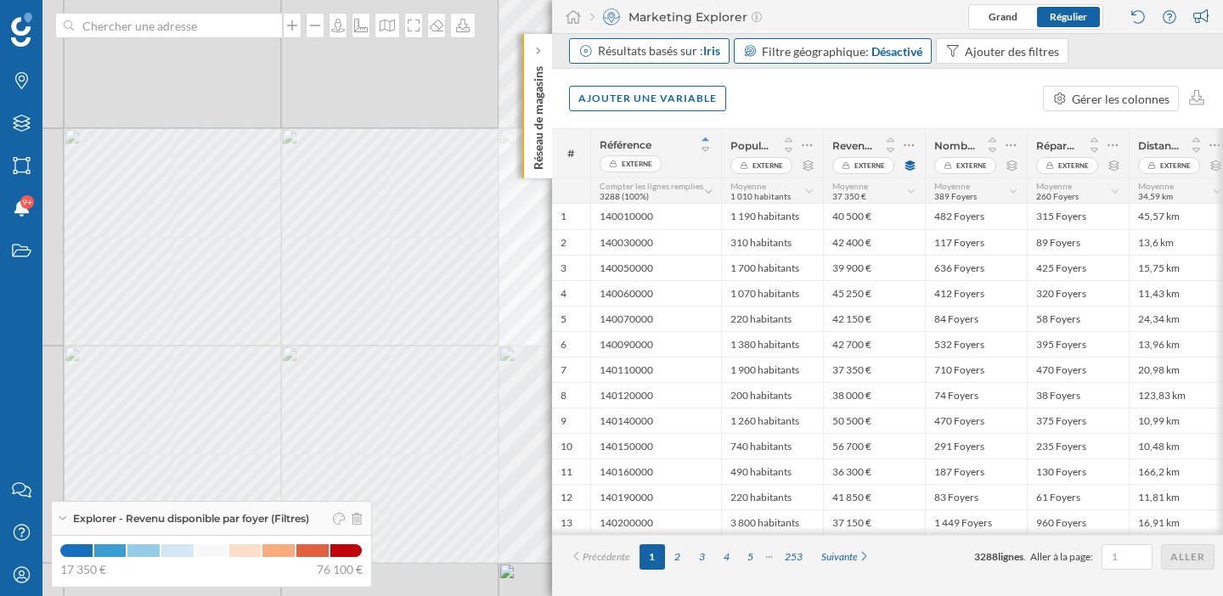
click at [714, 56] on span "Iris" at bounding box center [711, 50] width 17 height 14
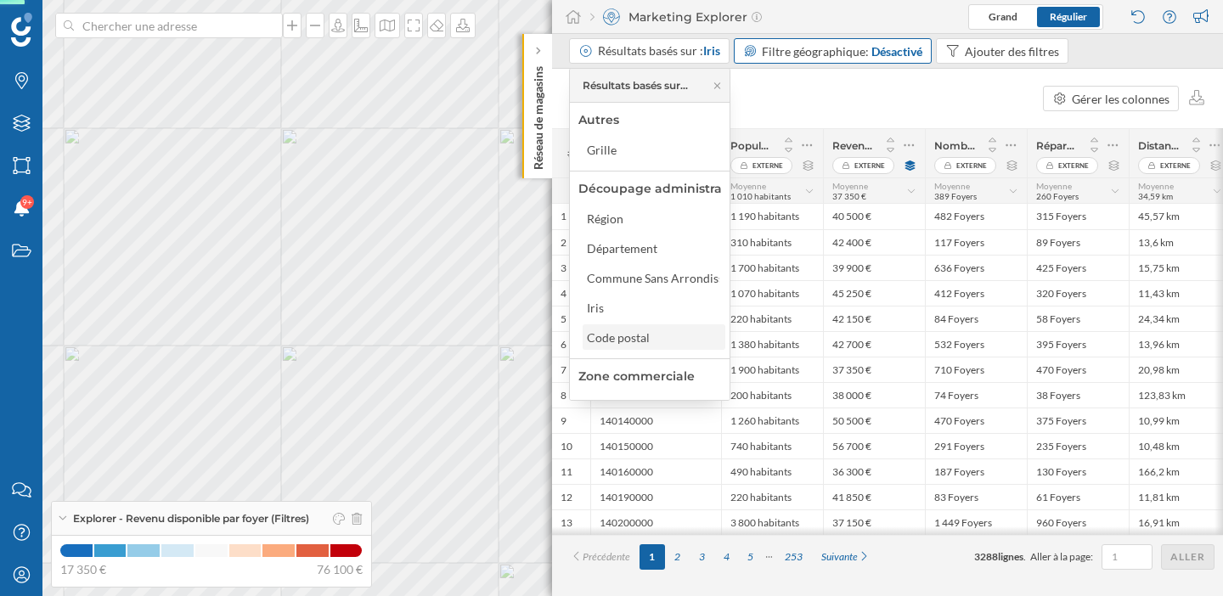
click at [627, 337] on div "Code postal" at bounding box center [618, 337] width 63 height 14
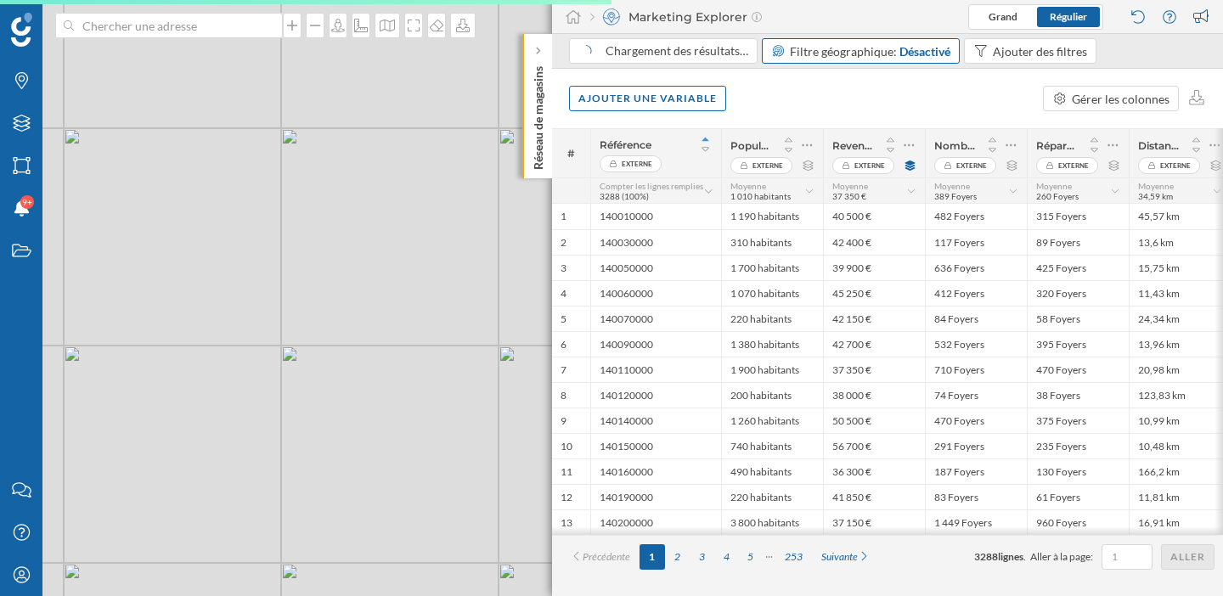
click at [289, 351] on div "© Mapbox © OpenStreetMap Improve this map" at bounding box center [611, 298] width 1223 height 596
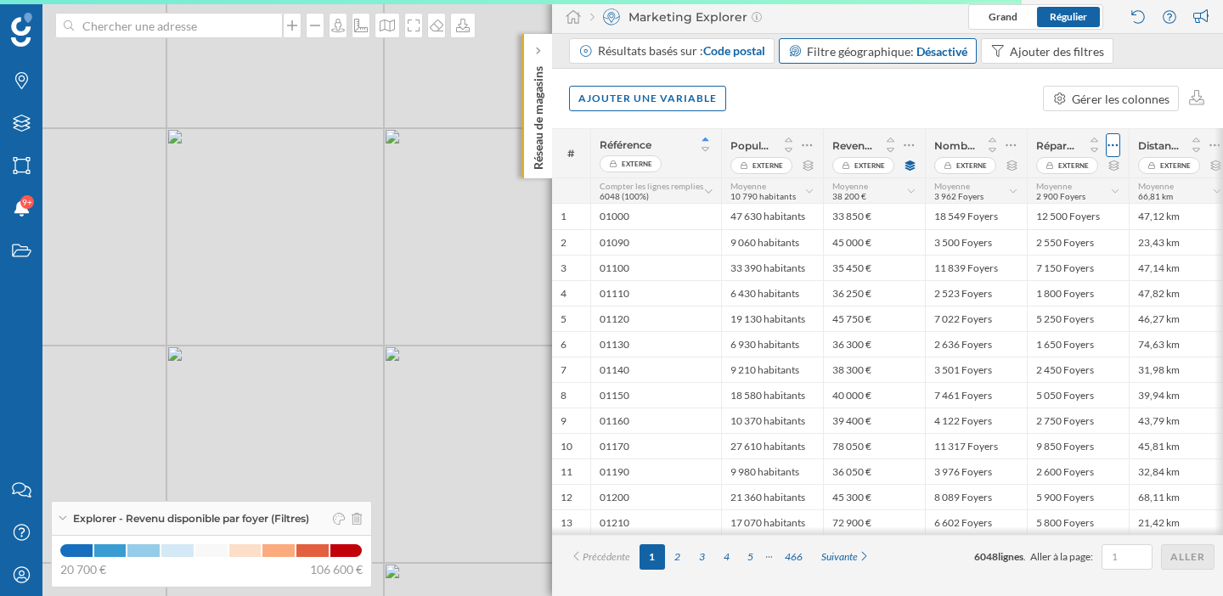
click at [1114, 140] on icon at bounding box center [1112, 145] width 11 height 17
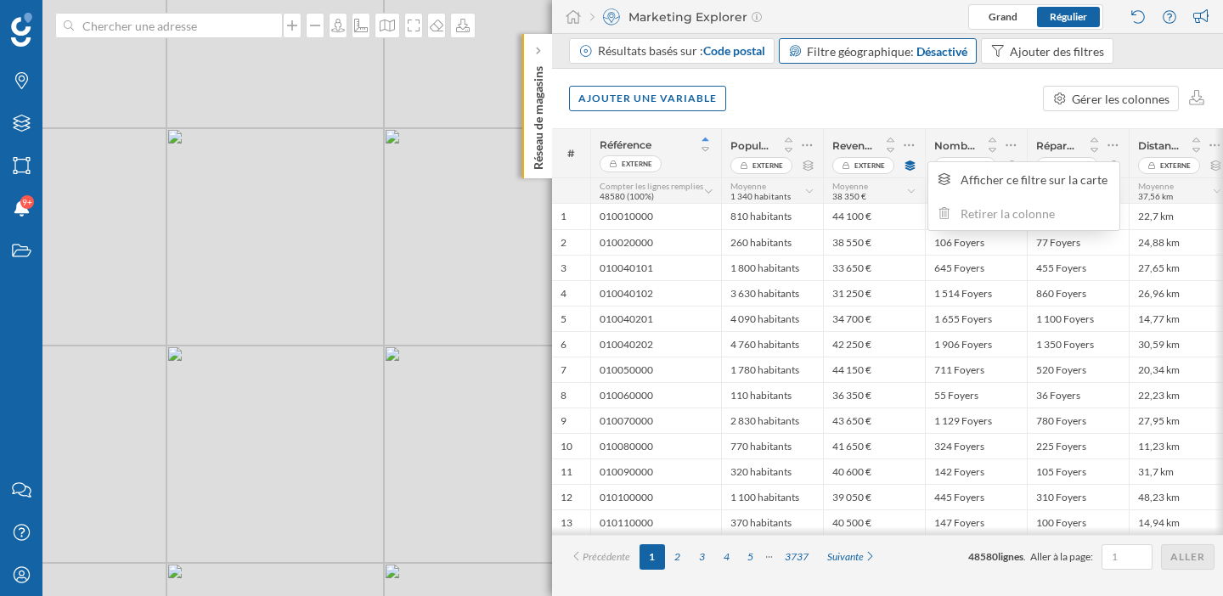
click at [990, 111] on div "Ajouter une variable Gérer les colonnes" at bounding box center [887, 98] width 671 height 59
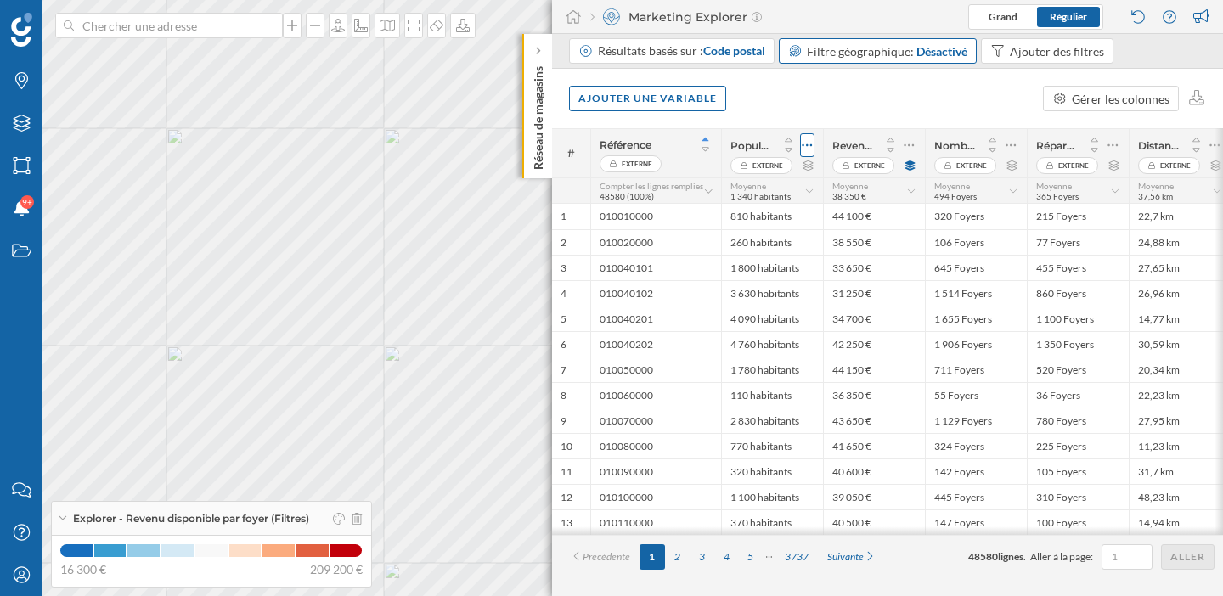
click at [803, 146] on icon at bounding box center [806, 145] width 11 height 17
click at [747, 211] on div "Retirer la colonne" at bounding box center [729, 214] width 149 height 18
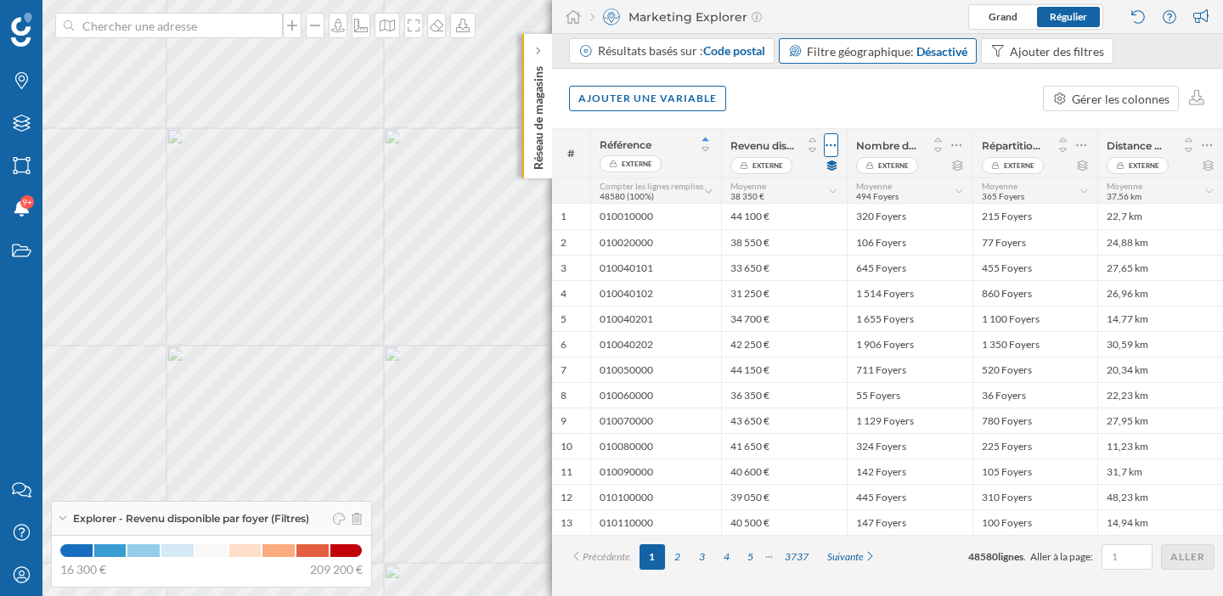
click at [826, 146] on icon at bounding box center [830, 145] width 11 height 17
click at [758, 212] on div "Retirer la colonne" at bounding box center [749, 214] width 158 height 18
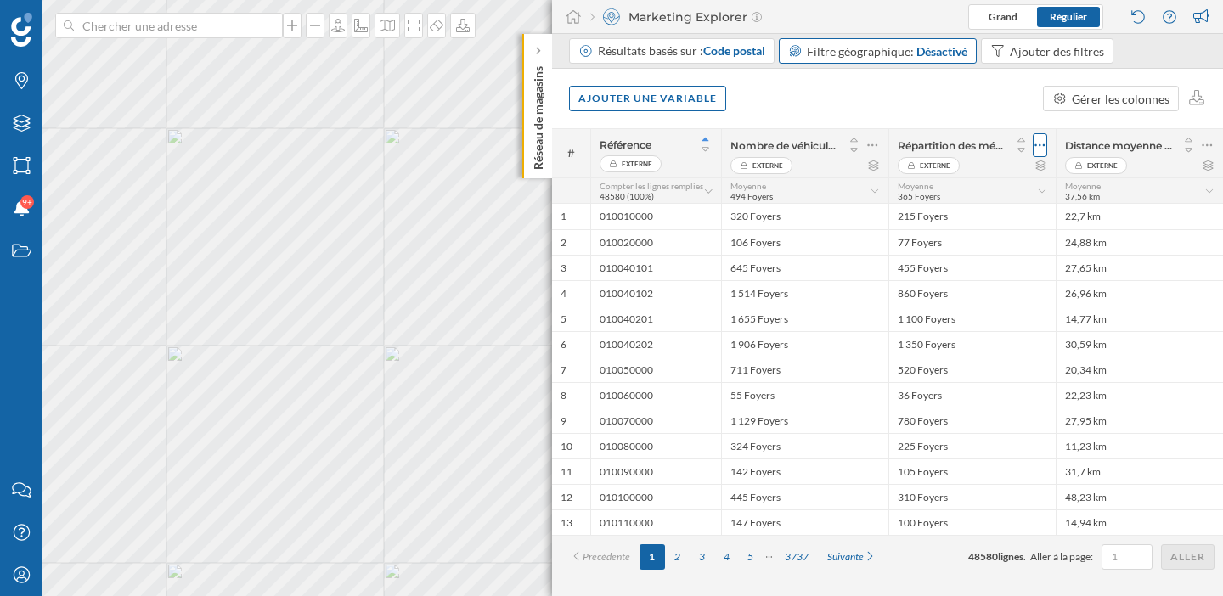
click at [1043, 143] on icon at bounding box center [1039, 145] width 11 height 17
click at [953, 124] on div "Ajouter une variable Gérer les colonnes" at bounding box center [887, 98] width 671 height 59
click at [1204, 148] on icon at bounding box center [1206, 145] width 11 height 17
click at [1203, 148] on icon at bounding box center [1206, 145] width 11 height 17
click at [709, 102] on div "Ajouter une variable" at bounding box center [647, 97] width 157 height 25
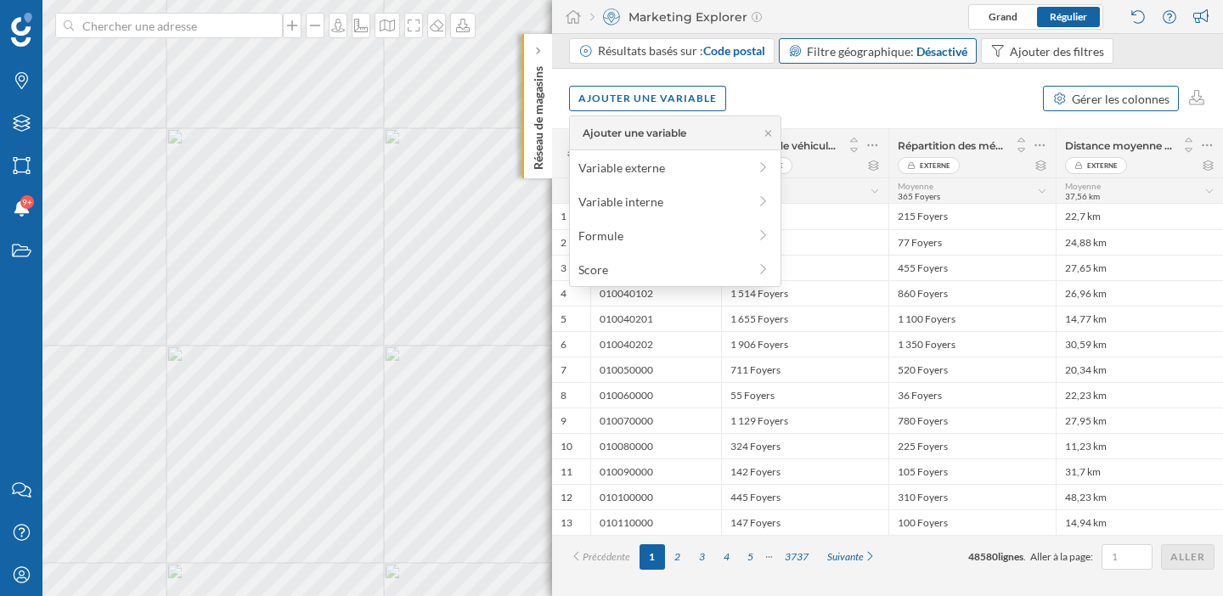
click at [1092, 103] on div "Gérer les colonnes" at bounding box center [1120, 99] width 98 height 18
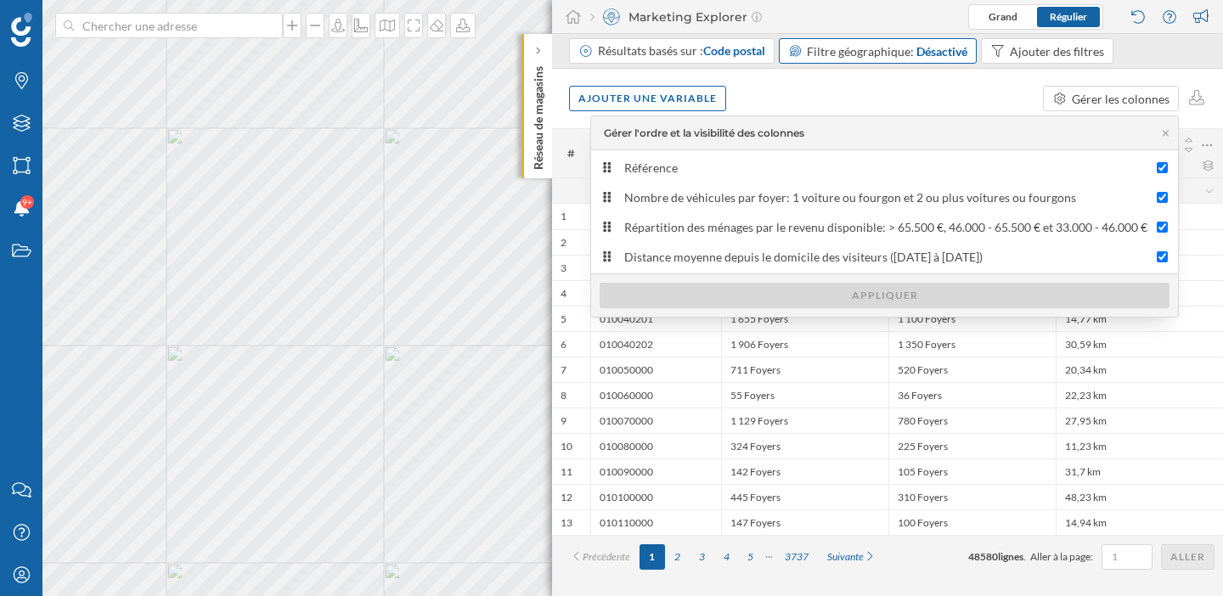
click at [942, 98] on div "Ajouter une variable Gérer les colonnes" at bounding box center [887, 98] width 671 height 59
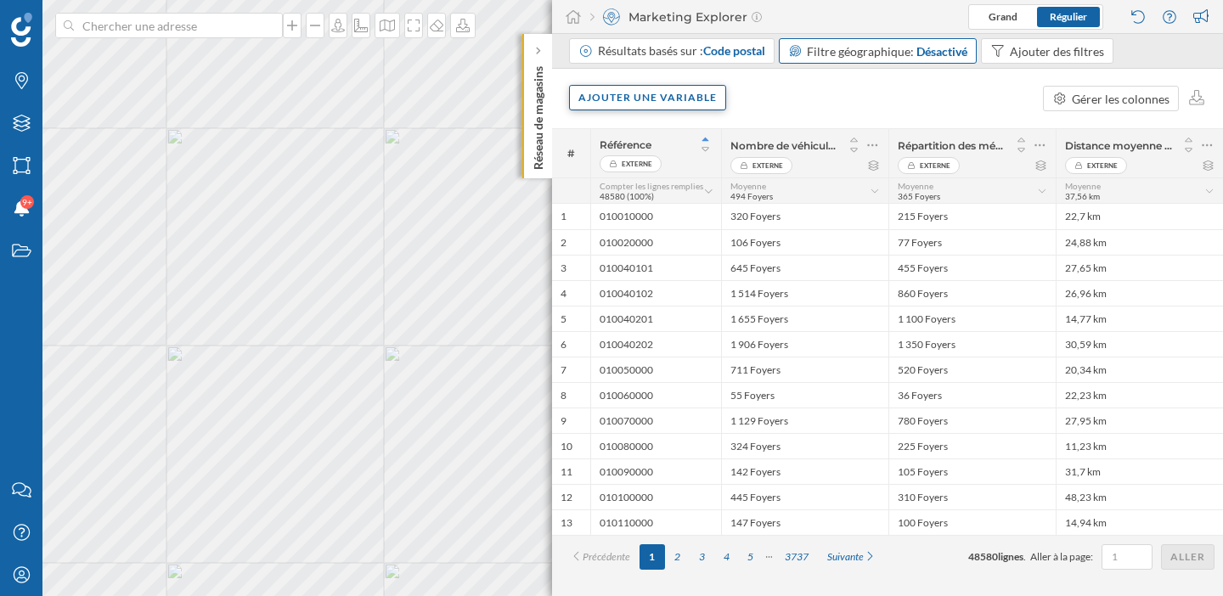
click at [654, 99] on div "Ajouter une variable" at bounding box center [647, 97] width 157 height 25
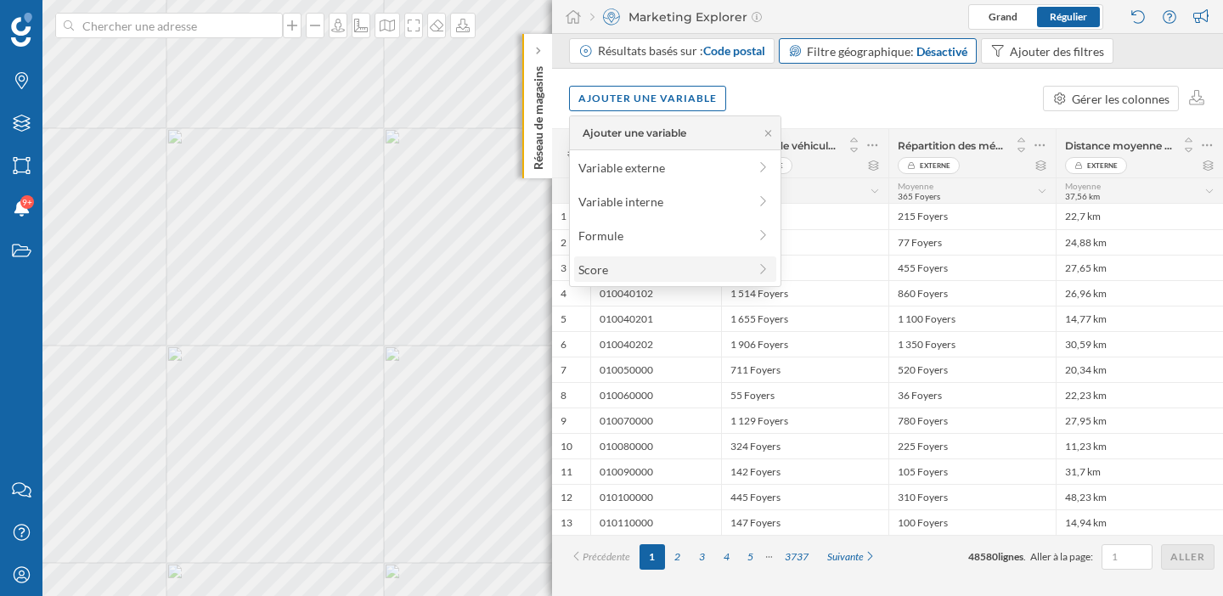
click at [644, 266] on div "Score" at bounding box center [662, 270] width 169 height 18
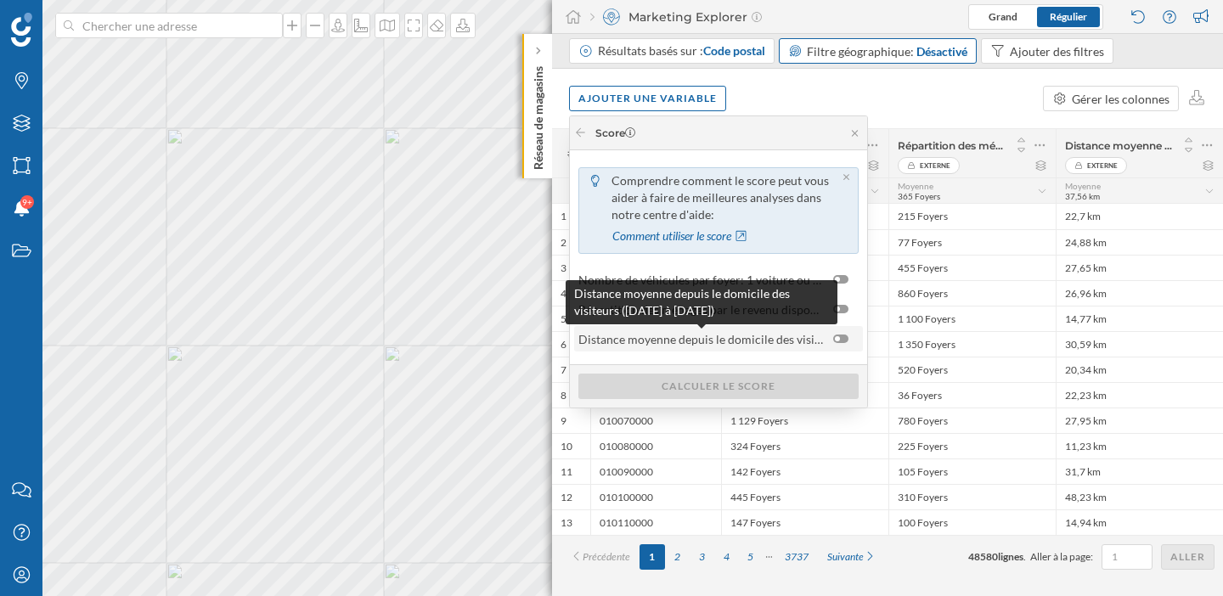
click at [778, 338] on span "Distance moyenne depuis le domicile des visiteurs (17/03/2025 à 31/08/2025)" at bounding box center [701, 339] width 246 height 18
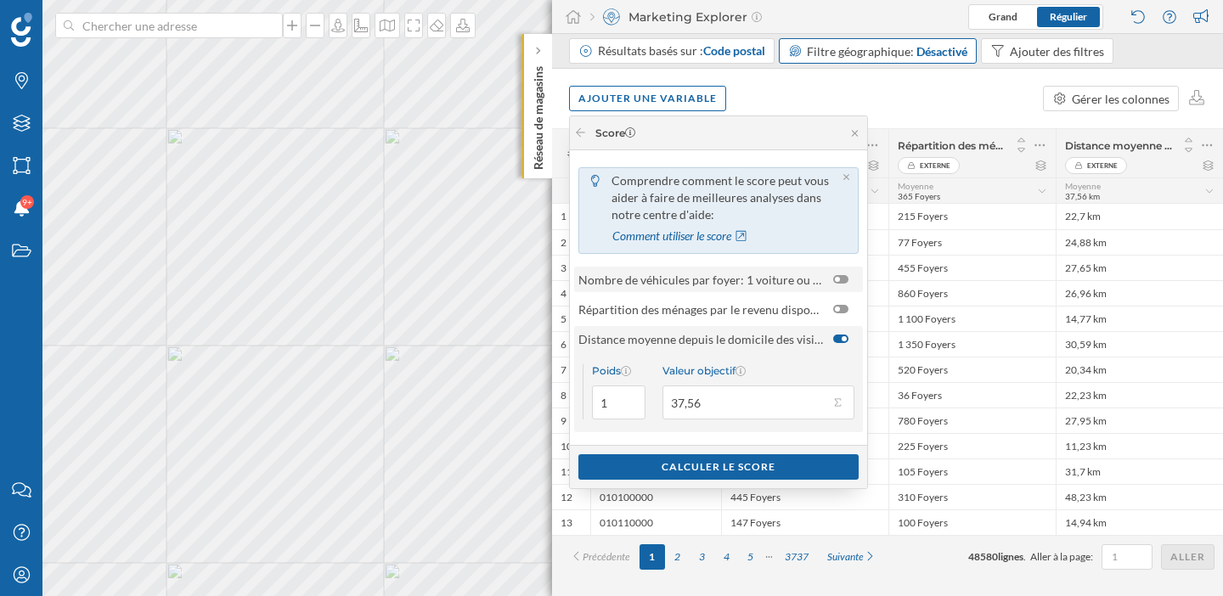
click at [842, 282] on div at bounding box center [840, 279] width 15 height 8
click at [0, 0] on input "checkbox" at bounding box center [0, 0] width 0 height 0
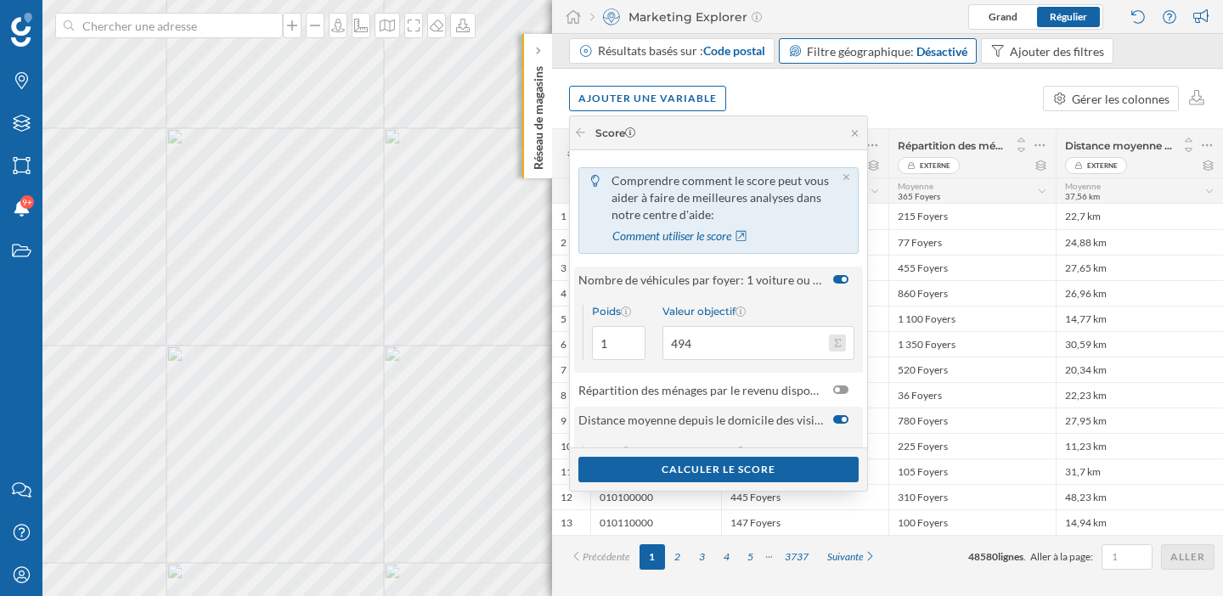
click at [838, 351] on button "Valeur objectif 494" at bounding box center [837, 342] width 17 height 17
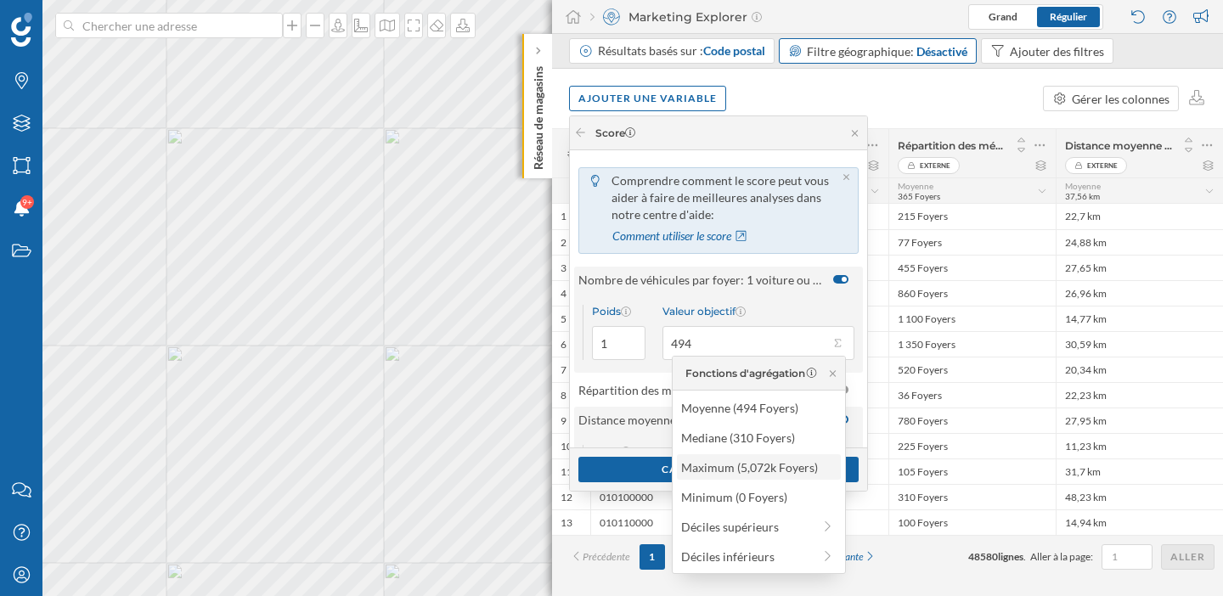
click at [779, 463] on div "Maximum (5,072k Foyers)" at bounding box center [758, 467] width 154 height 18
type input "5 072"
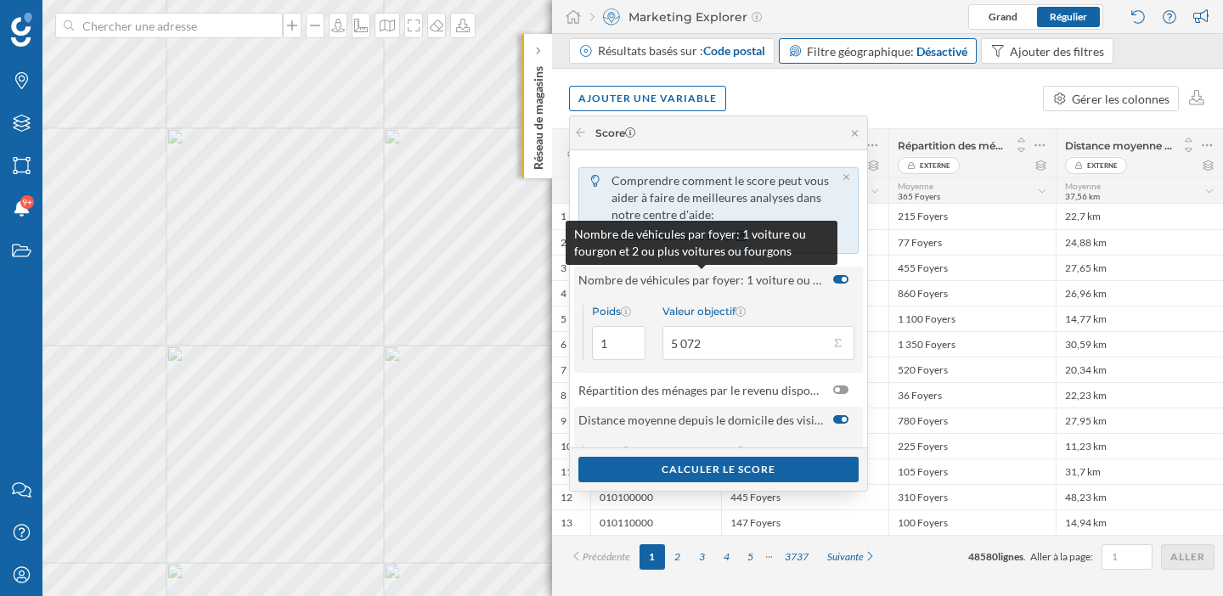
scroll to position [78, 0]
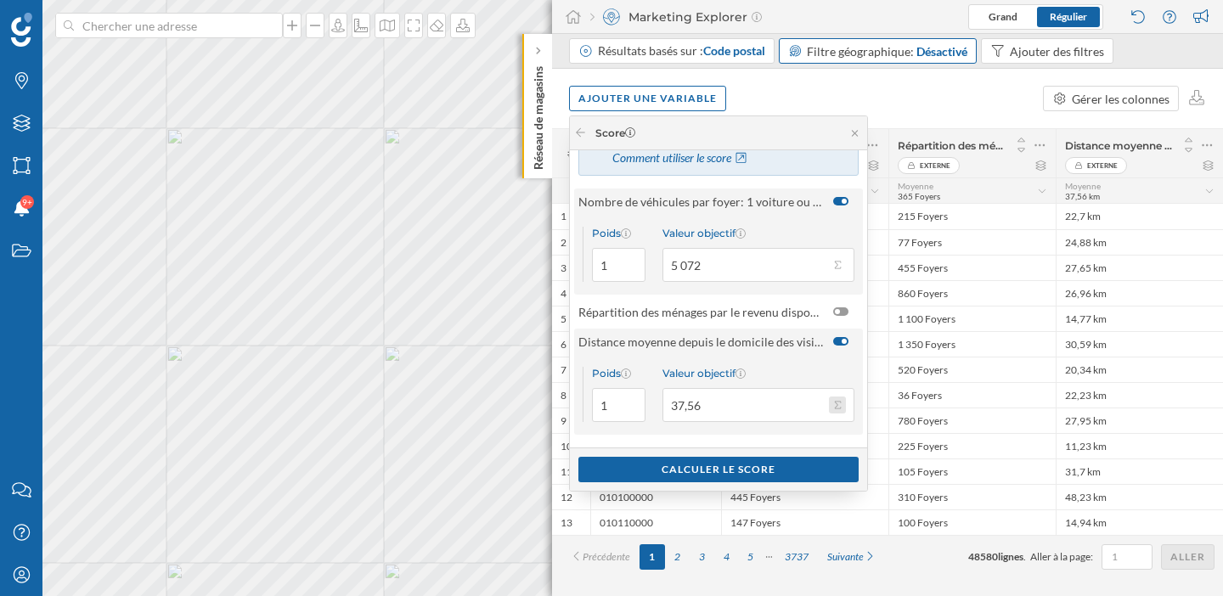
click at [840, 406] on button "Valeur objectif 37,56" at bounding box center [837, 404] width 17 height 17
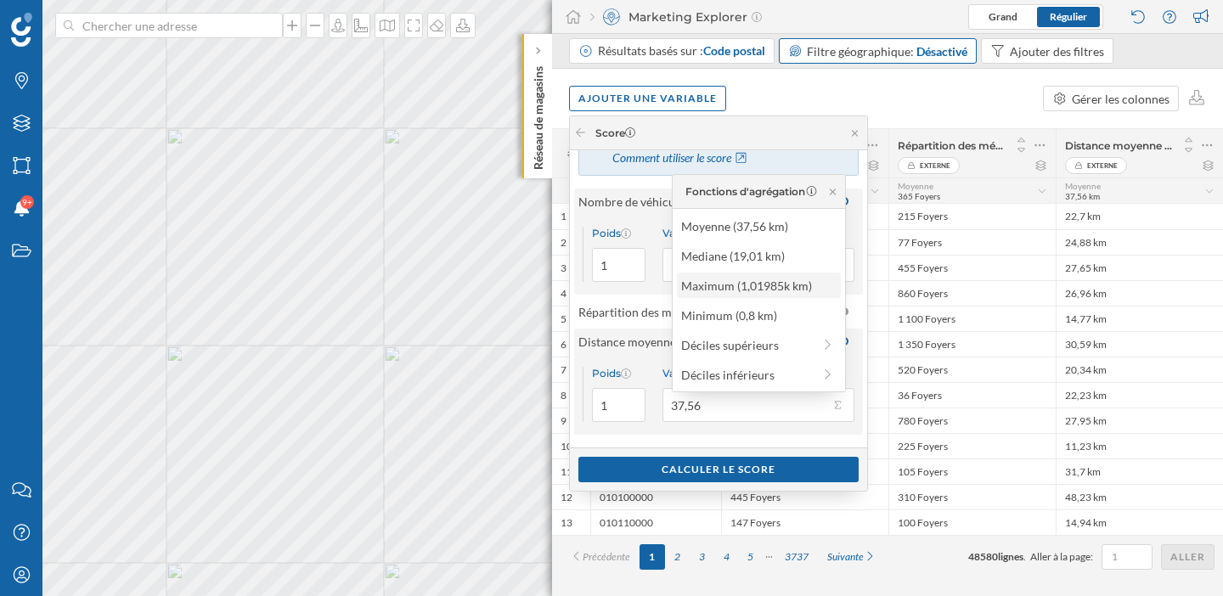
click at [778, 289] on div "Maximum (1,01985k km)" at bounding box center [758, 286] width 154 height 18
type input "1 019,85"
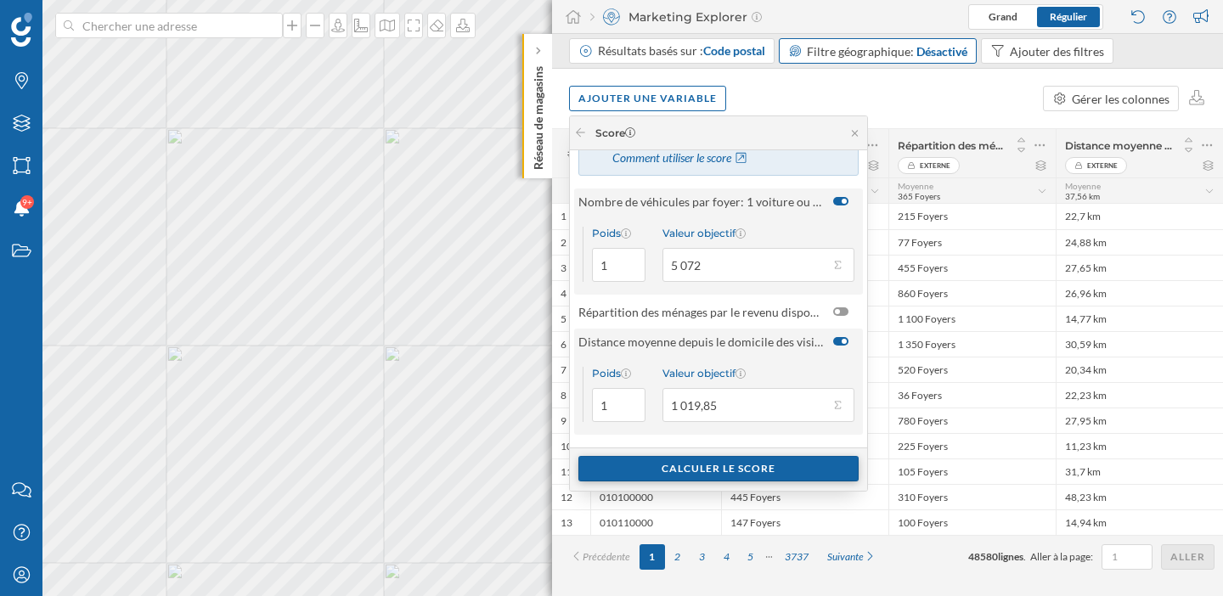
click at [771, 469] on div "Calculer le score" at bounding box center [718, 468] width 280 height 25
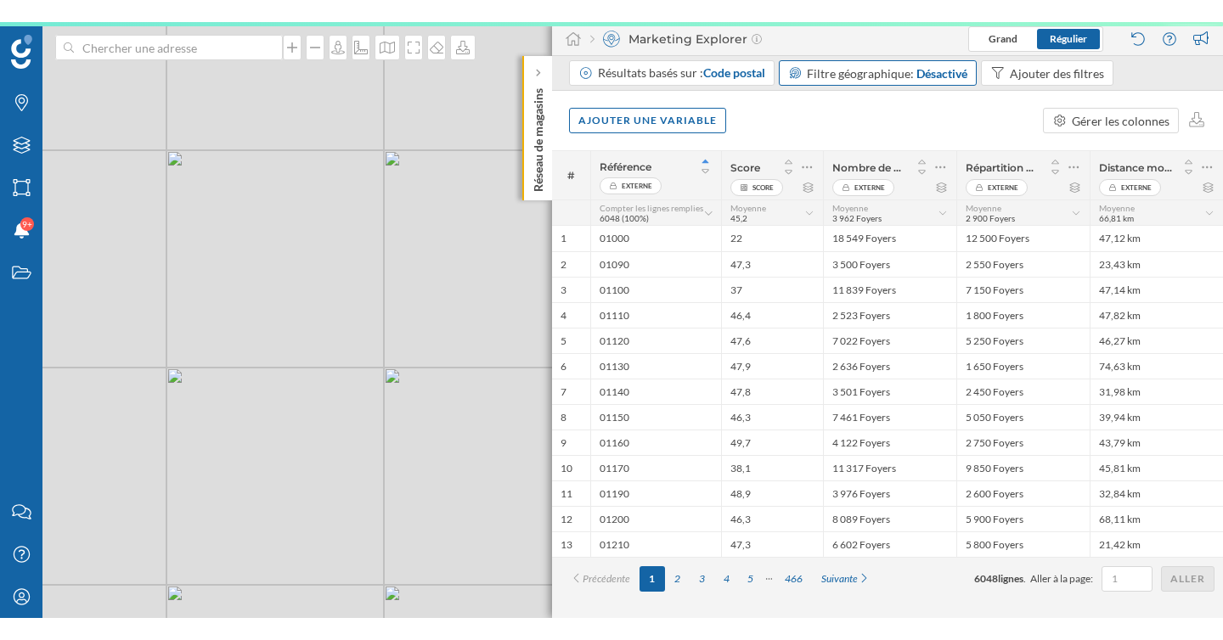
scroll to position [0, 0]
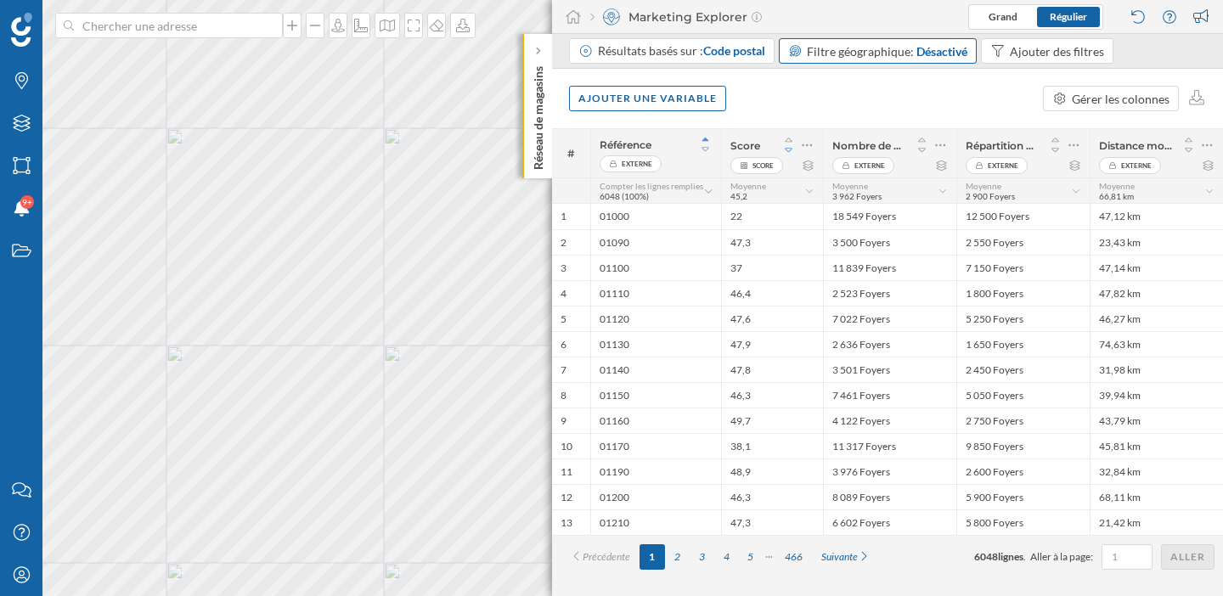
click at [787, 155] on icon at bounding box center [788, 150] width 15 height 12
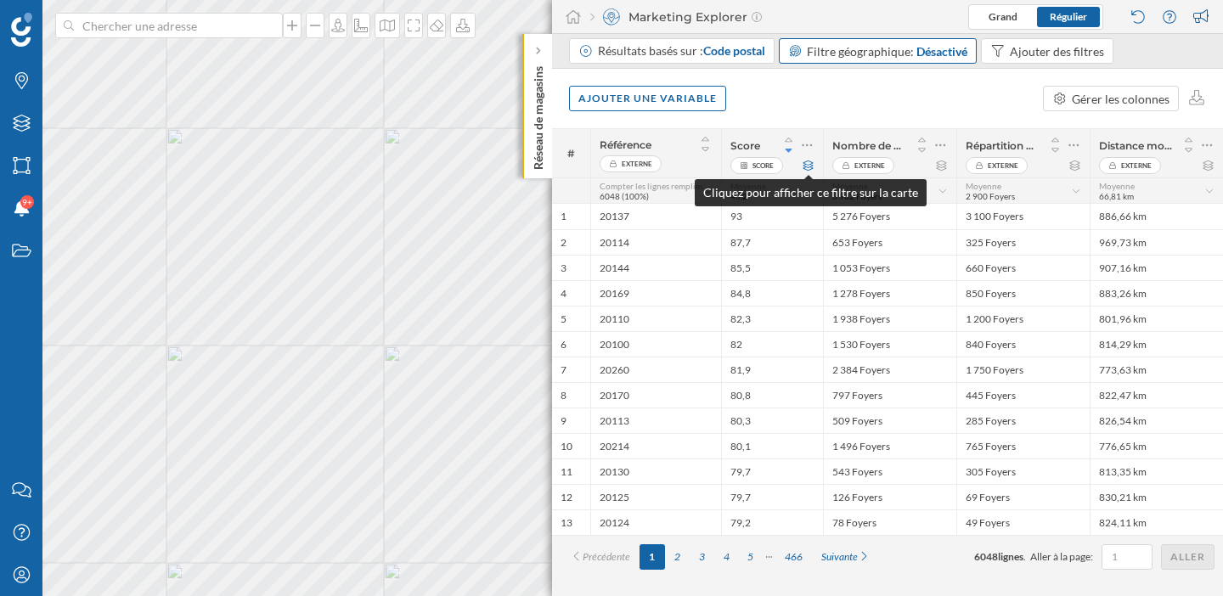
click at [811, 168] on icon at bounding box center [807, 165] width 13 height 10
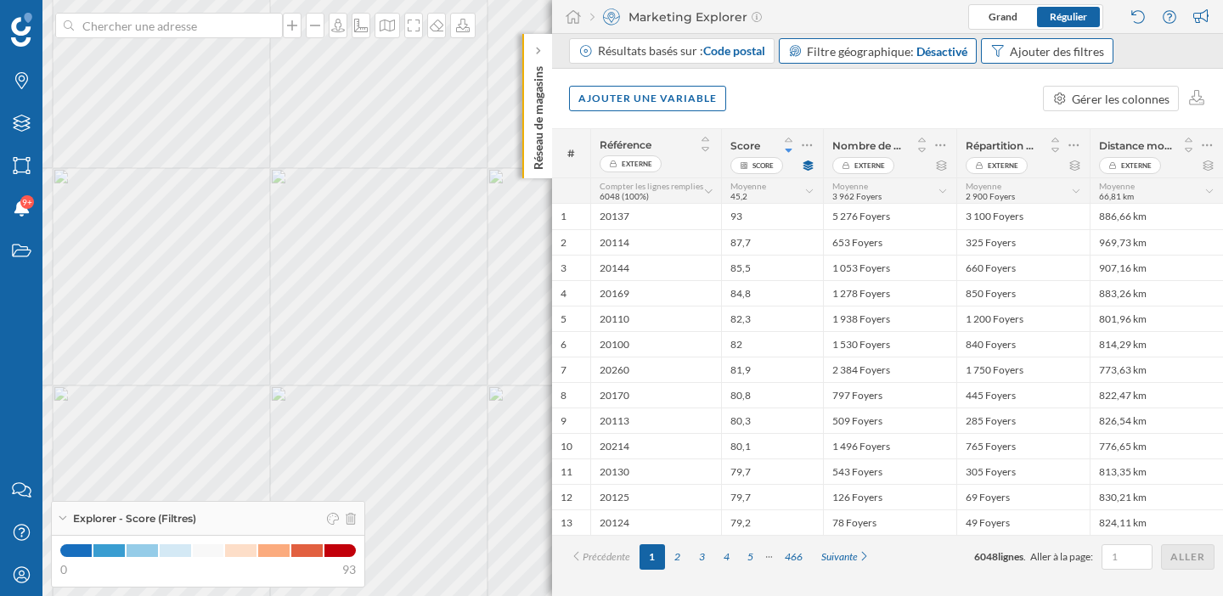
click at [1033, 55] on div "Ajouter des filtres" at bounding box center [1056, 51] width 94 height 18
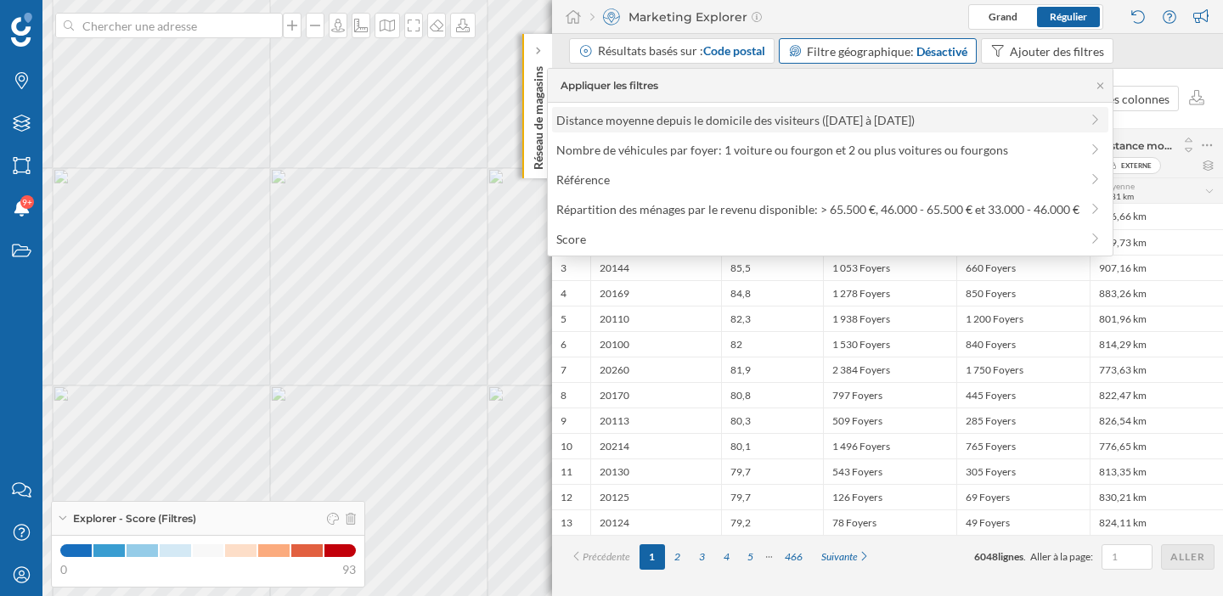
click at [732, 120] on div "Distance moyenne depuis le domicile des visiteurs (17/03/2025 à 31/08/2025)" at bounding box center [735, 120] width 358 height 14
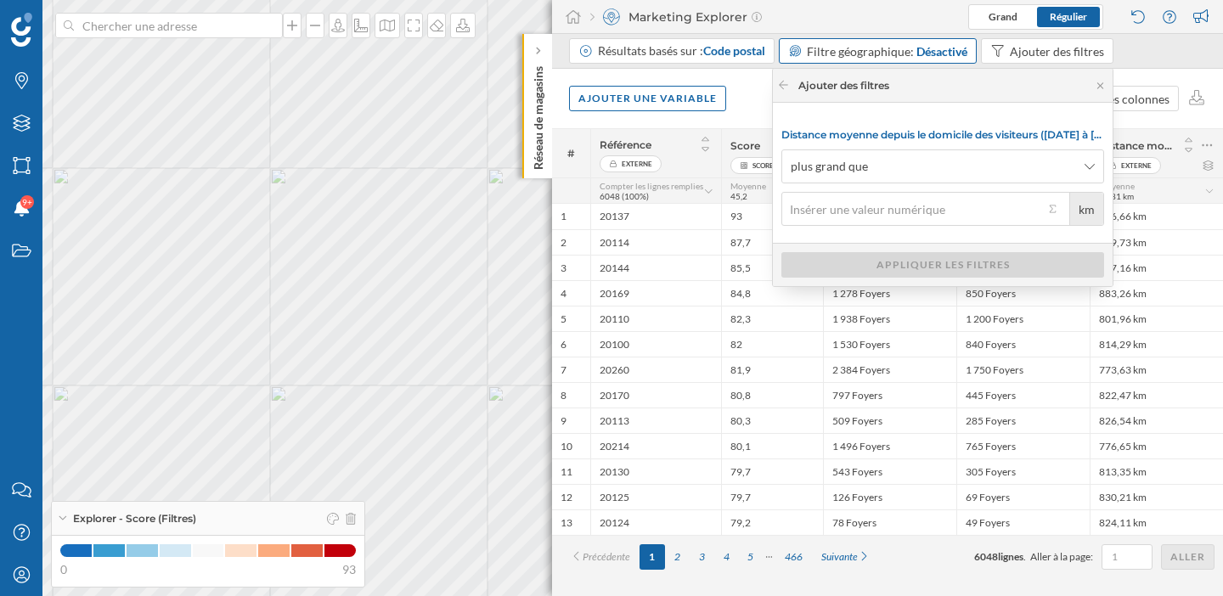
click at [898, 216] on input "km" at bounding box center [912, 209] width 262 height 34
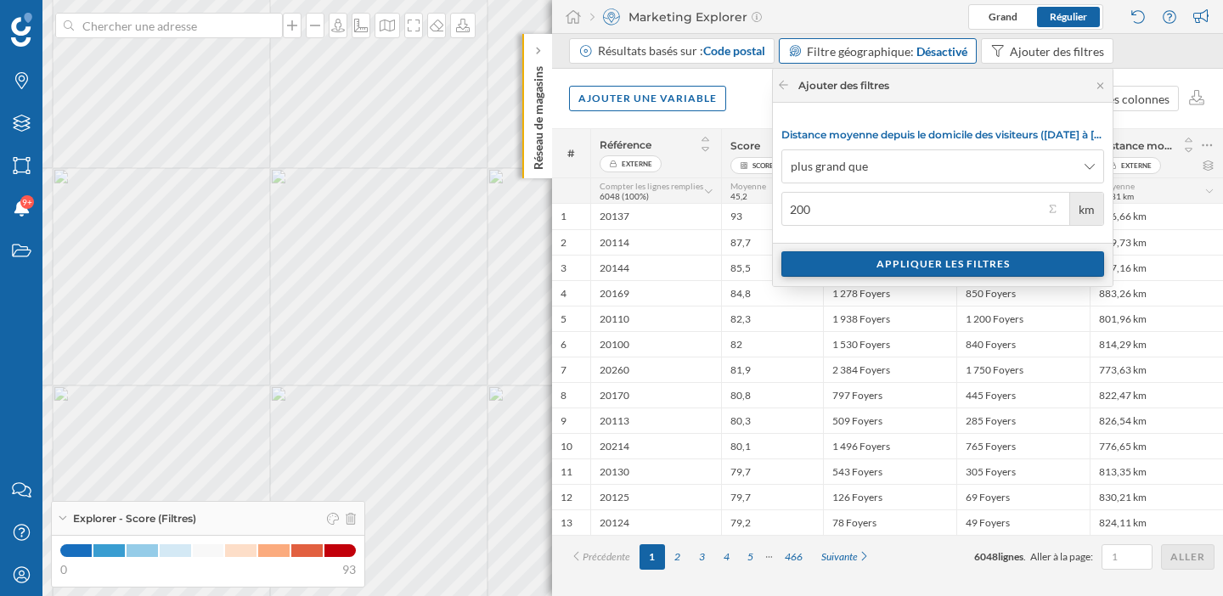
type input "200"
click at [870, 265] on div "Appliquer les filtres" at bounding box center [942, 263] width 323 height 25
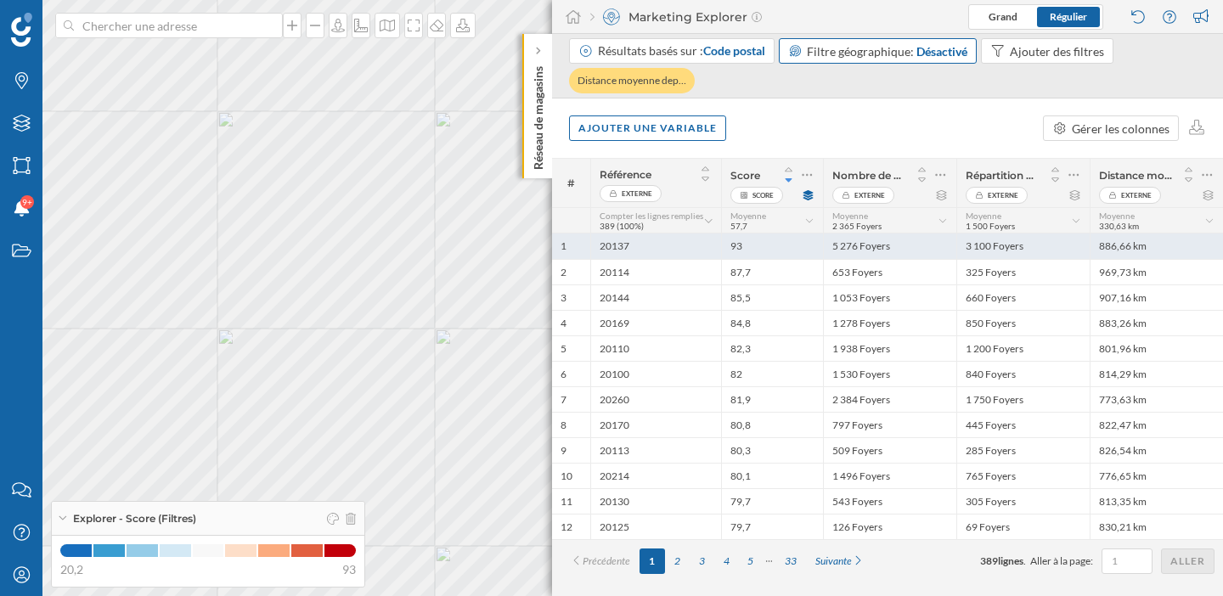
click at [771, 240] on div "93" at bounding box center [772, 245] width 102 height 25
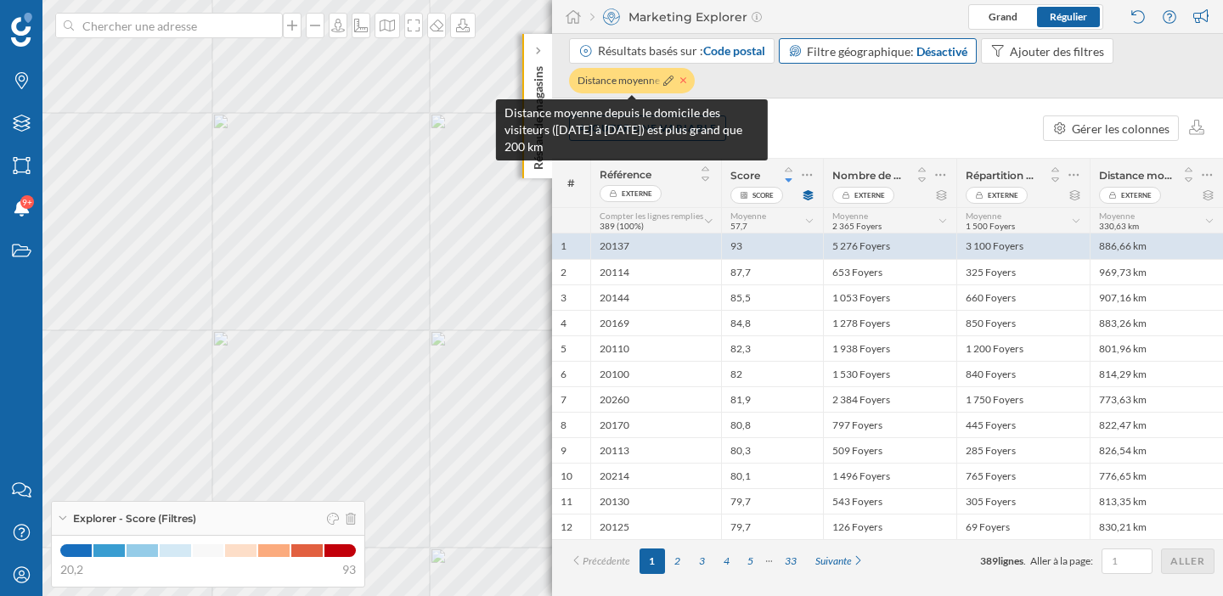
click at [683, 83] on icon at bounding box center [683, 81] width 7 height 10
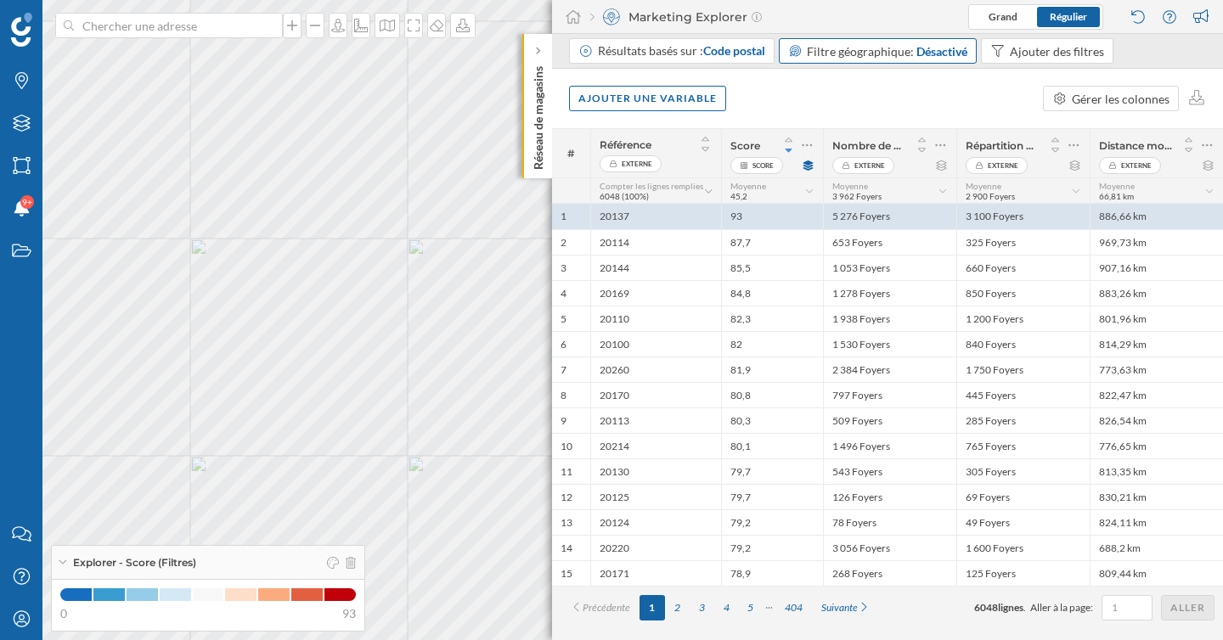
click at [748, 95] on div "Ajouter une variable Gérer les colonnes" at bounding box center [887, 98] width 671 height 59
click at [694, 95] on div "Ajouter une variable" at bounding box center [647, 97] width 157 height 25
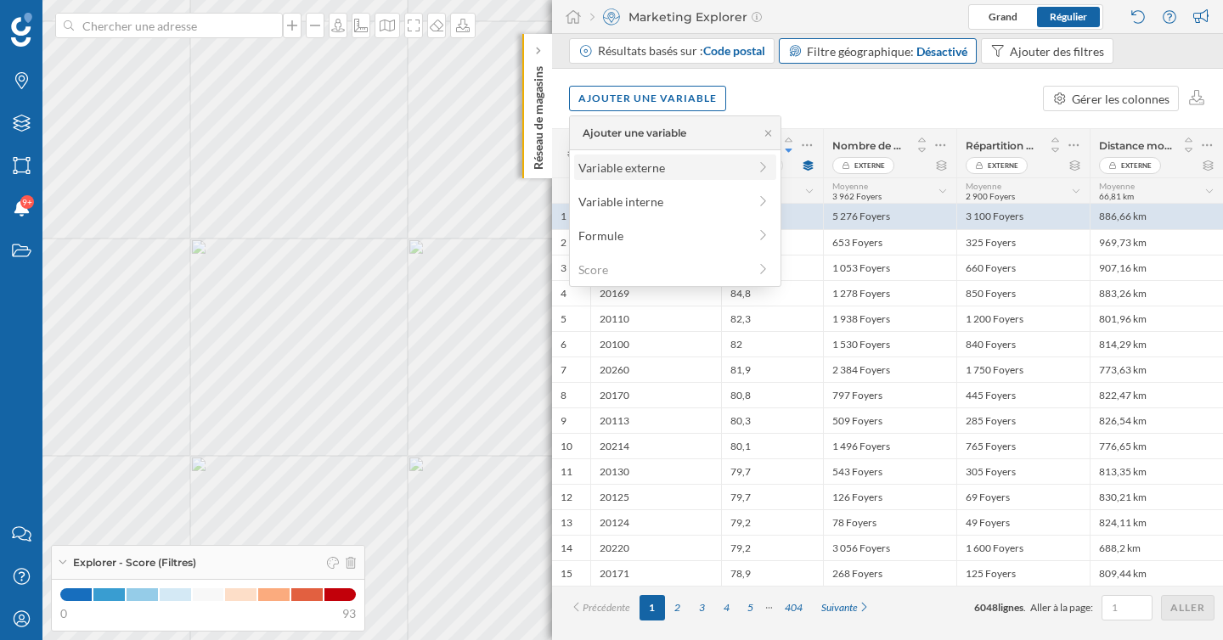
click at [719, 165] on div "Variable externe" at bounding box center [662, 168] width 169 height 18
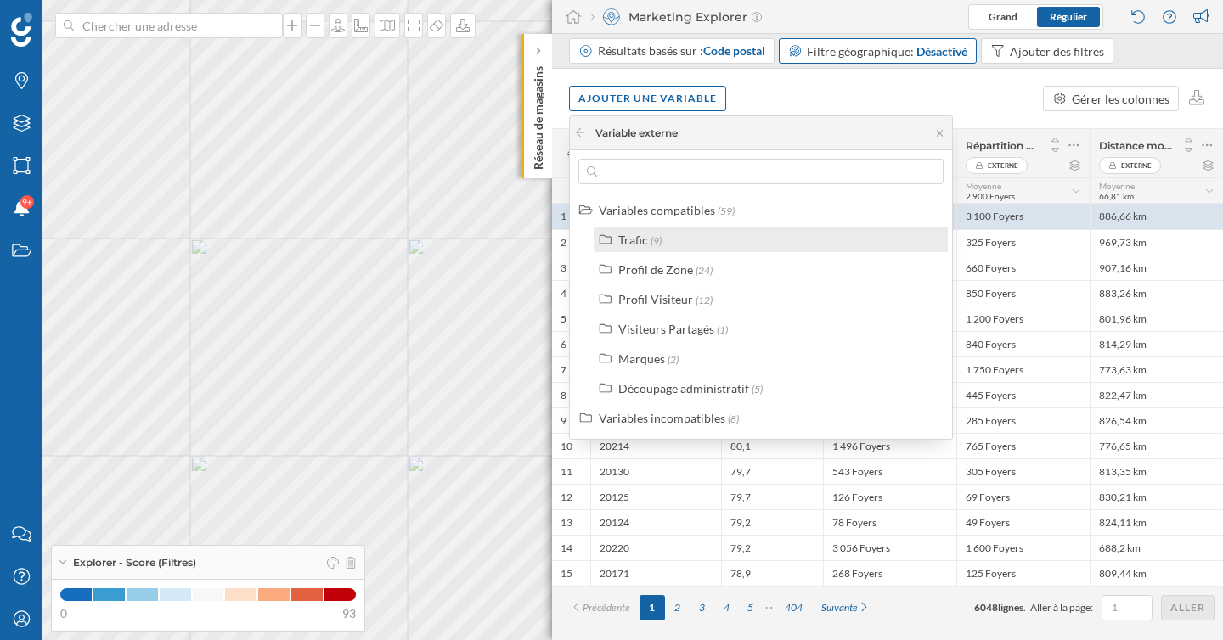
click at [695, 244] on div "Trafic (9)" at bounding box center [777, 240] width 319 height 18
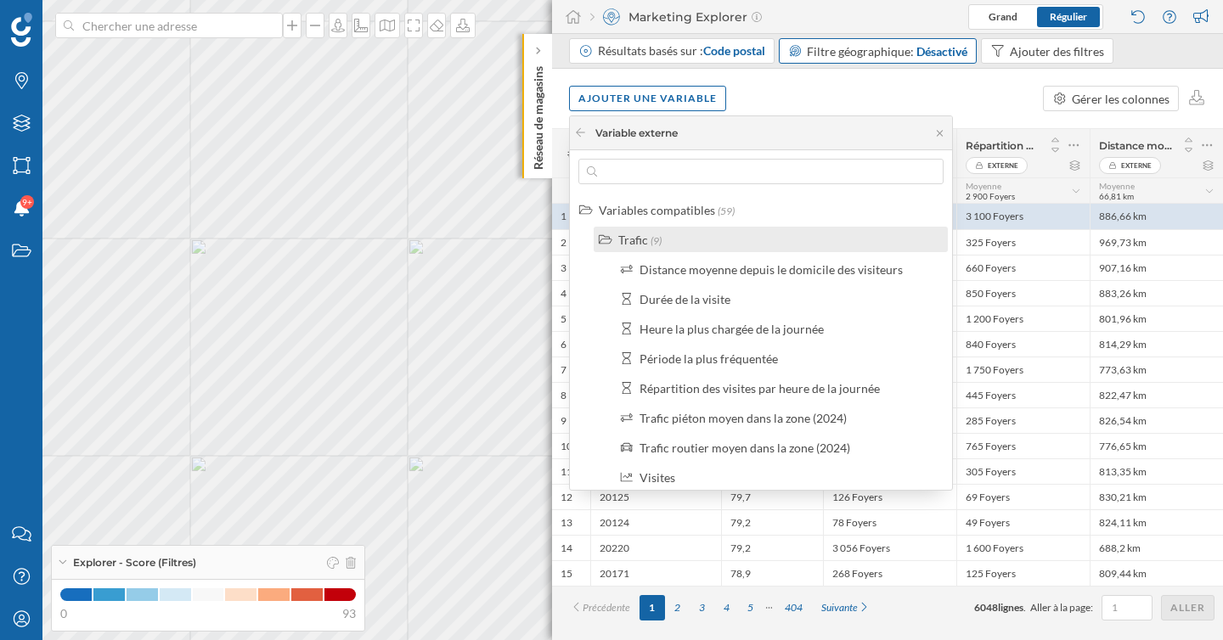
click at [622, 240] on div "Trafic" at bounding box center [633, 240] width 30 height 14
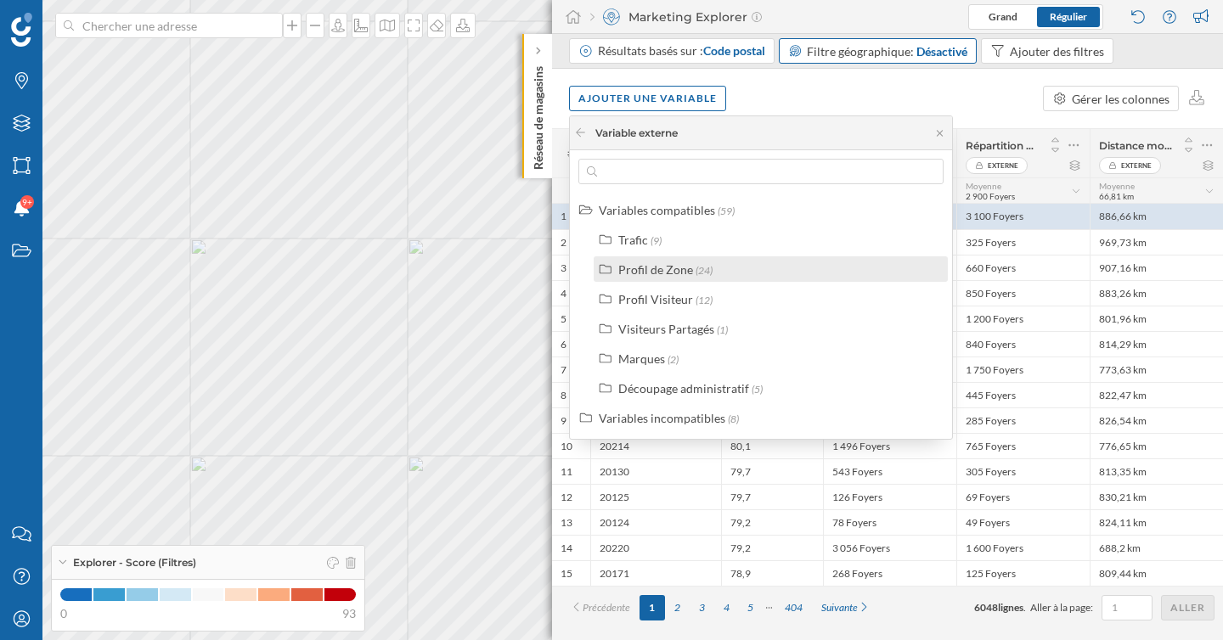
click at [638, 273] on div "Profil de Zone" at bounding box center [655, 269] width 75 height 14
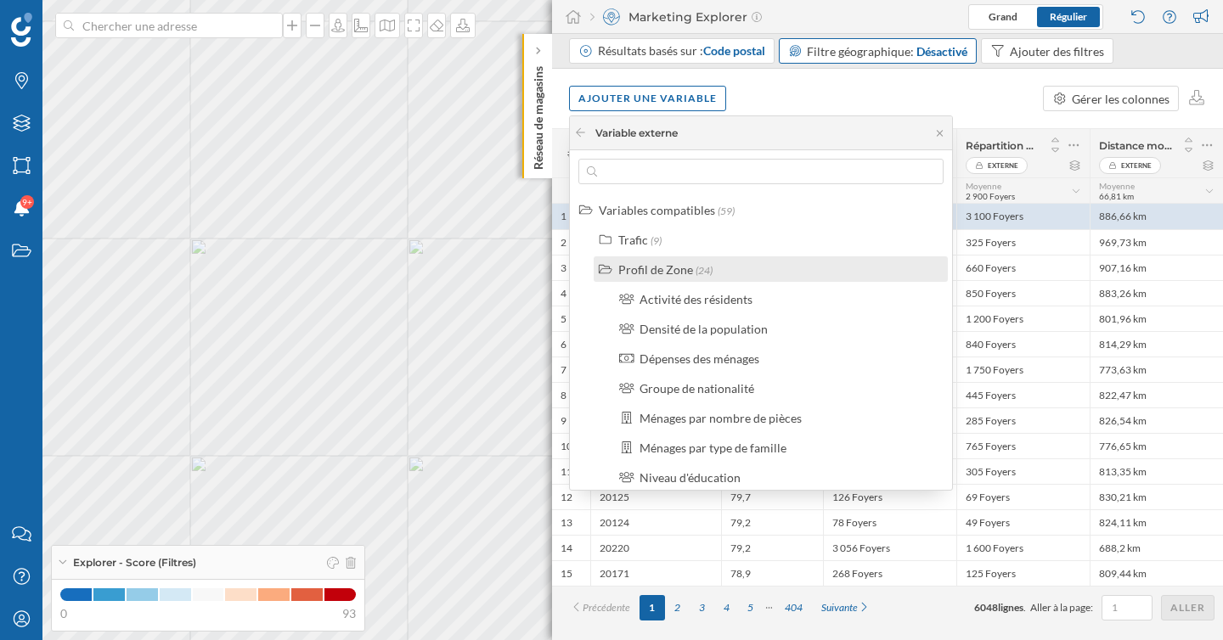
click at [638, 273] on div "Profil de Zone" at bounding box center [655, 269] width 75 height 14
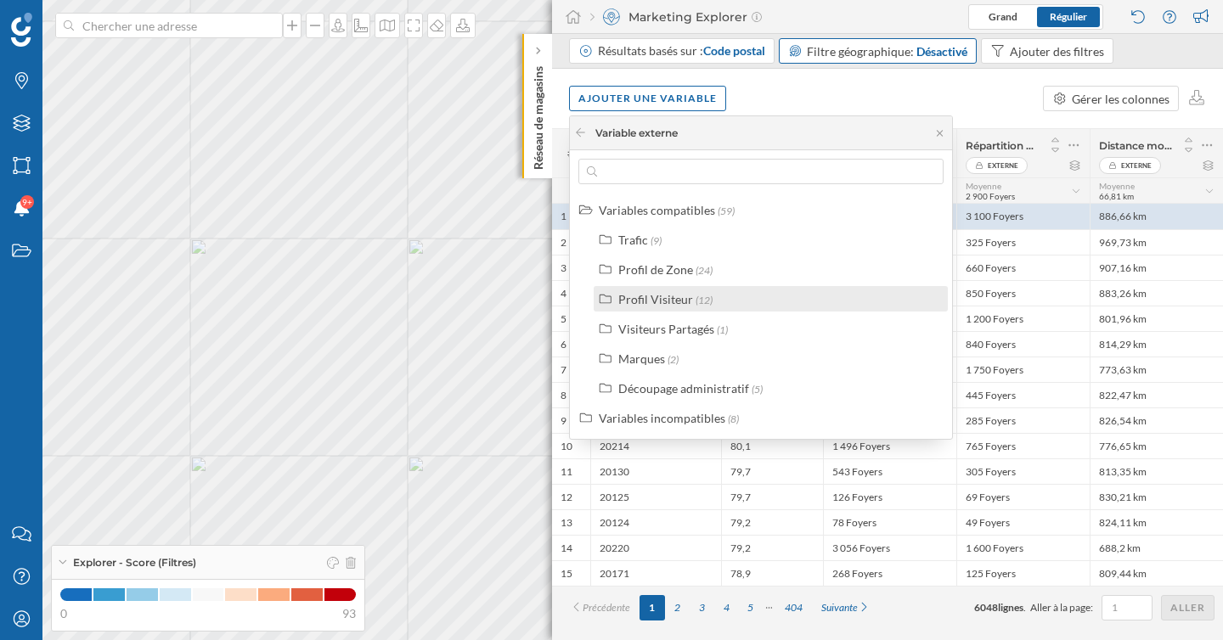
click at [648, 298] on div "Profil Visiteur" at bounding box center [655, 299] width 75 height 14
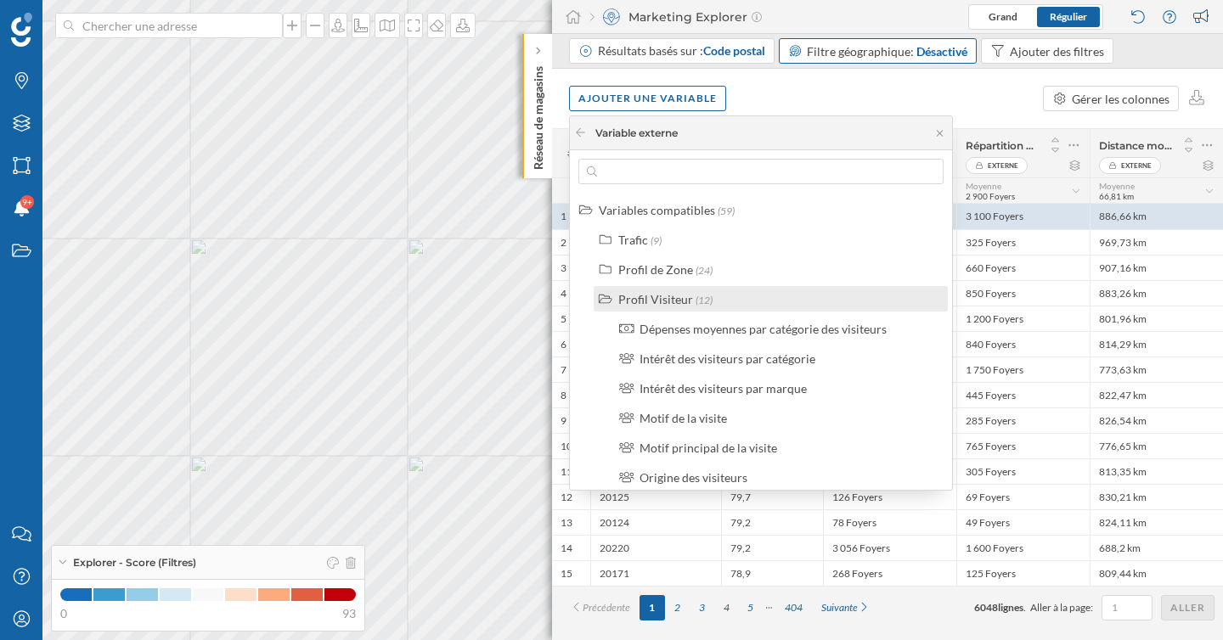
click at [672, 306] on label "Profil Visiteur (12)" at bounding box center [665, 299] width 94 height 18
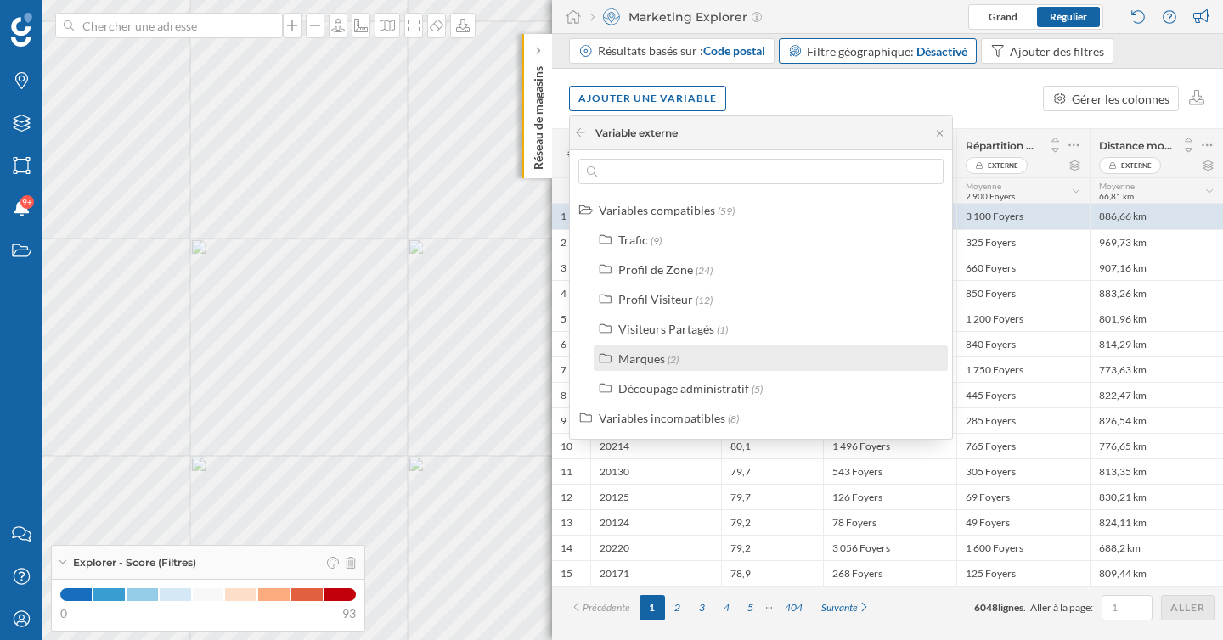
click at [655, 363] on div "Marques" at bounding box center [641, 358] width 47 height 14
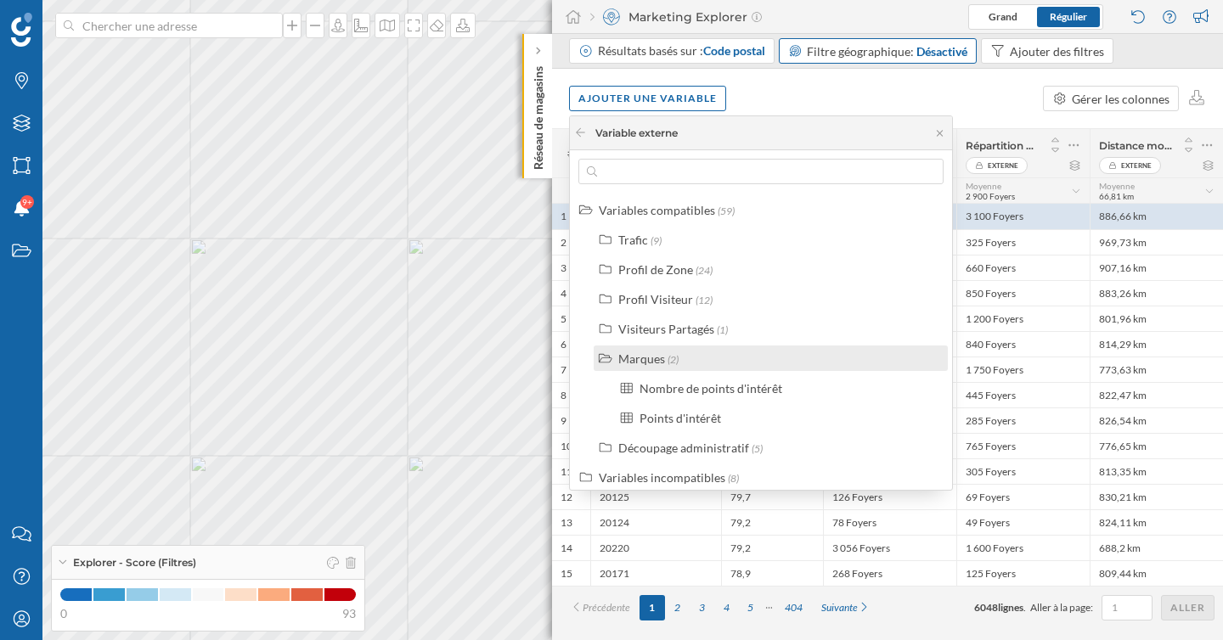
click at [655, 363] on div "Marques" at bounding box center [641, 358] width 47 height 14
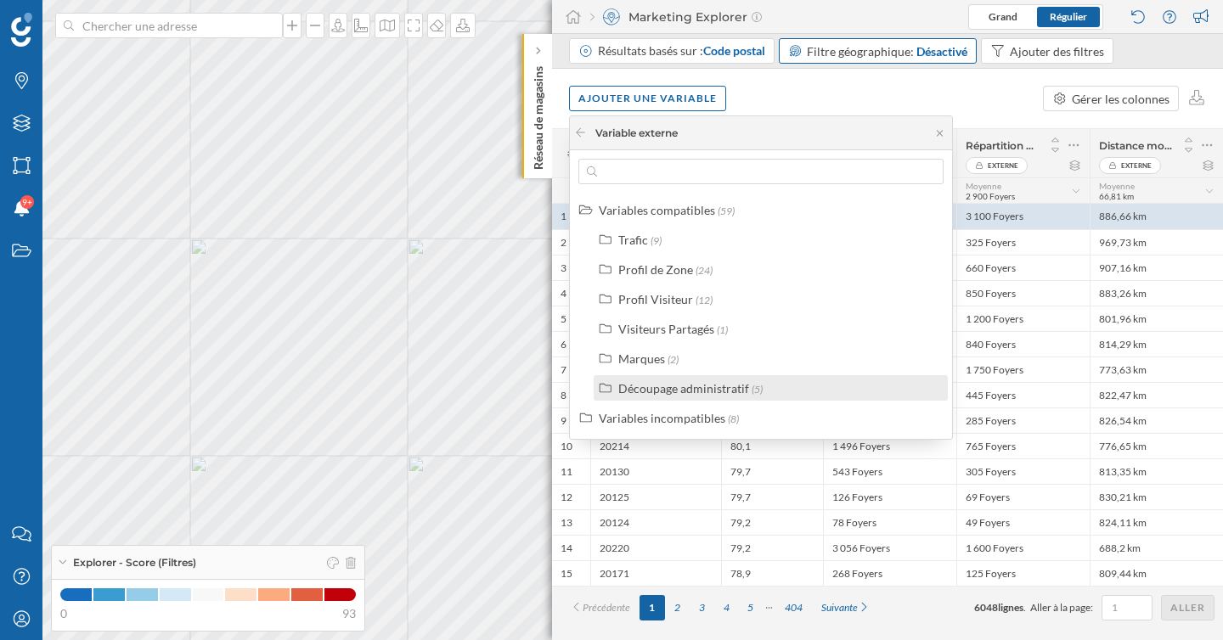
click at [671, 385] on div "Découpage administratif" at bounding box center [683, 388] width 131 height 14
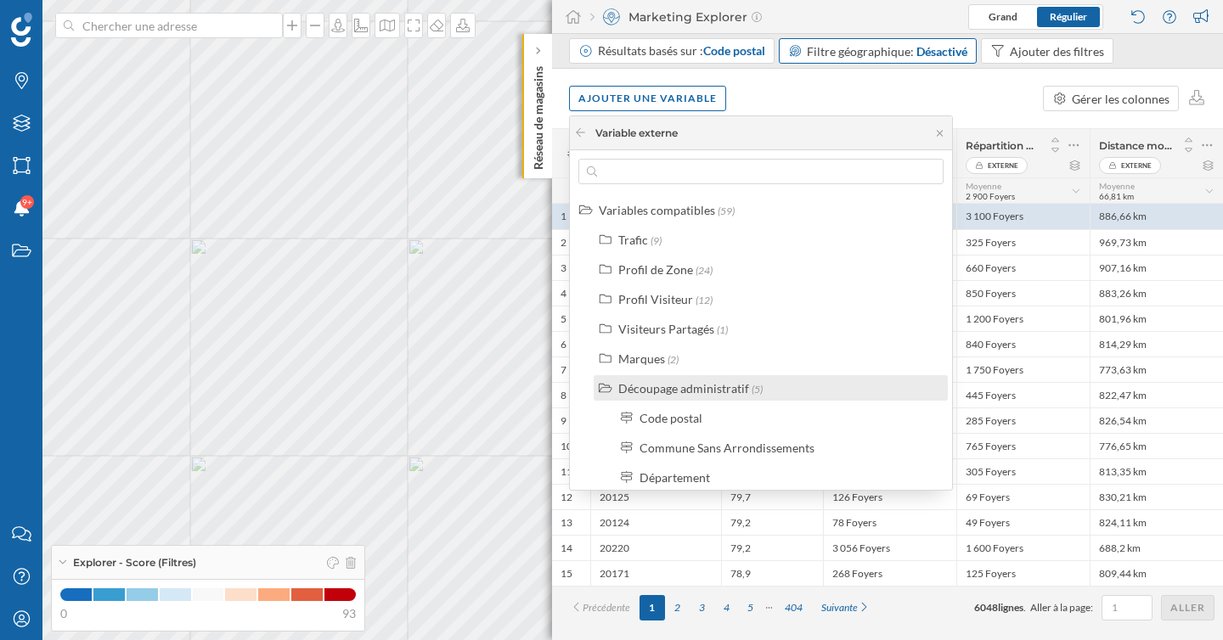
scroll to position [98, 0]
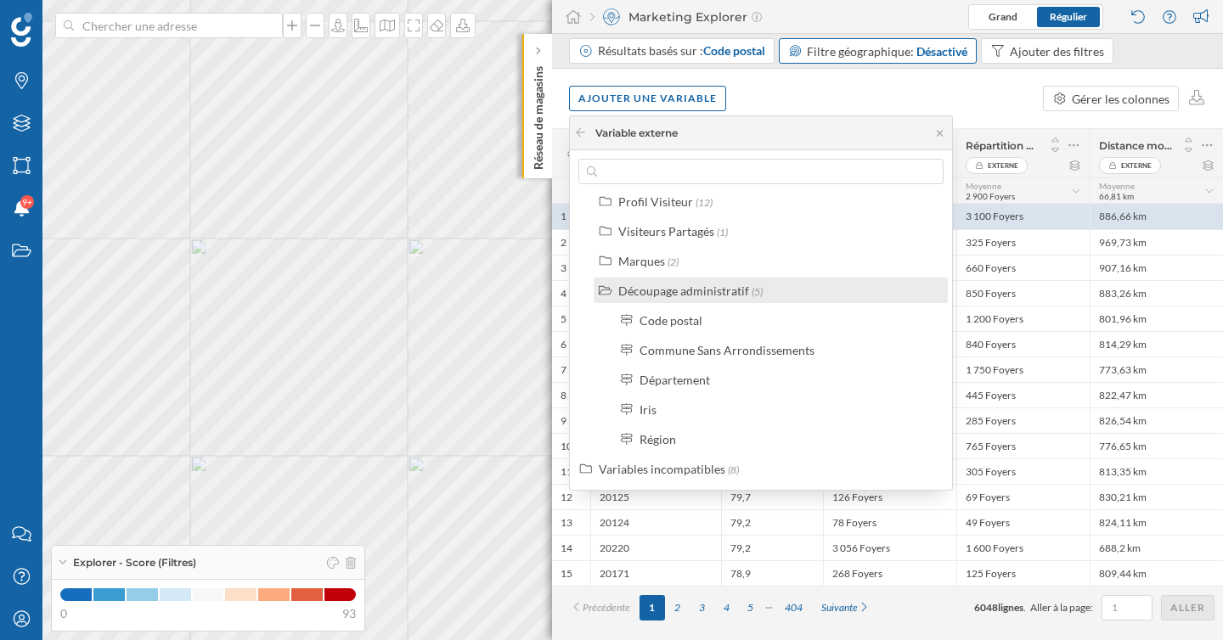
click at [700, 289] on div "Découpage administratif" at bounding box center [683, 291] width 131 height 14
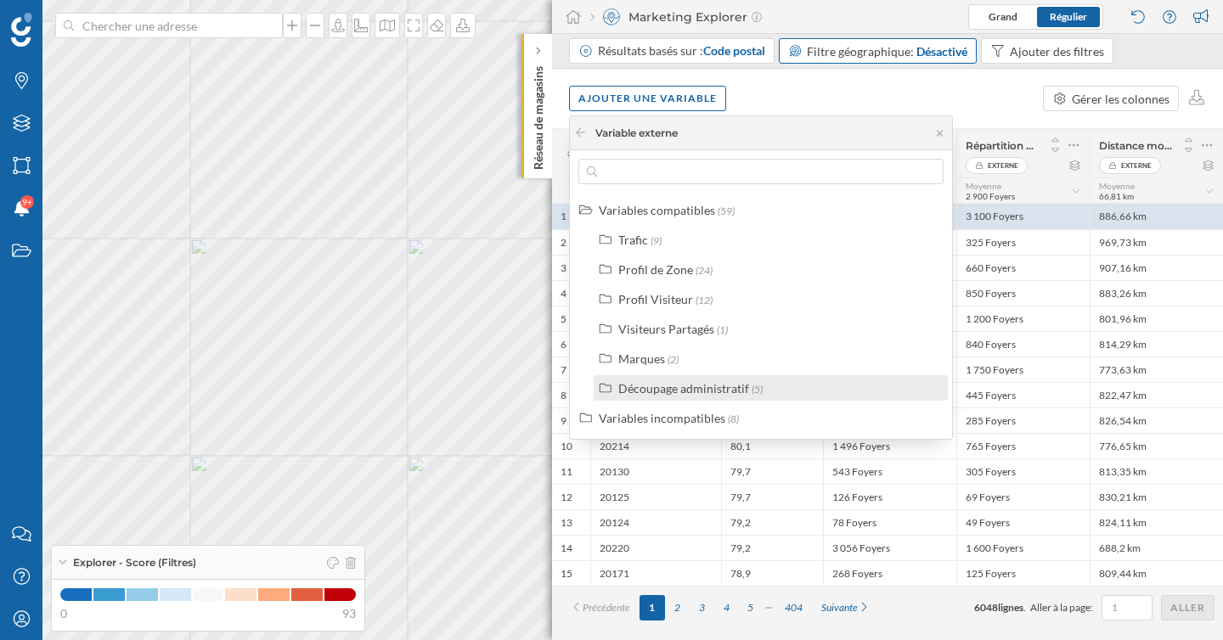
scroll to position [0, 0]
click at [862, 92] on div "Ajouter une variable Gérer les colonnes" at bounding box center [887, 98] width 671 height 59
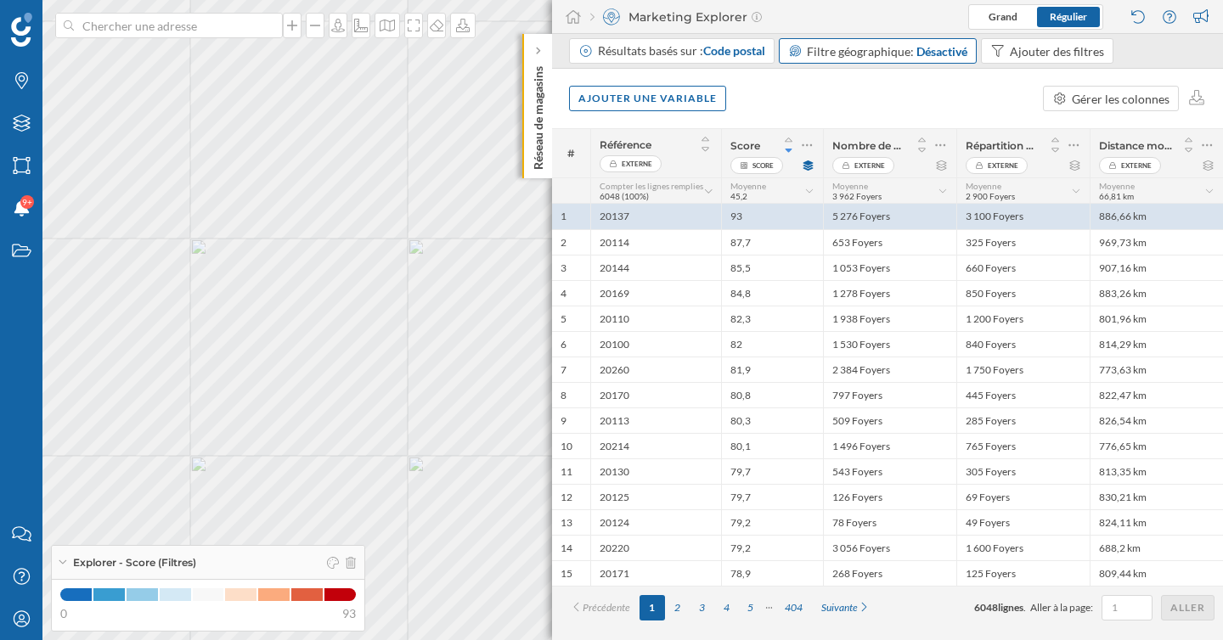
click at [767, 94] on div "Ajouter une variable Gérer les colonnes" at bounding box center [887, 98] width 671 height 59
click at [682, 108] on div "Ajouter une variable" at bounding box center [647, 97] width 157 height 25
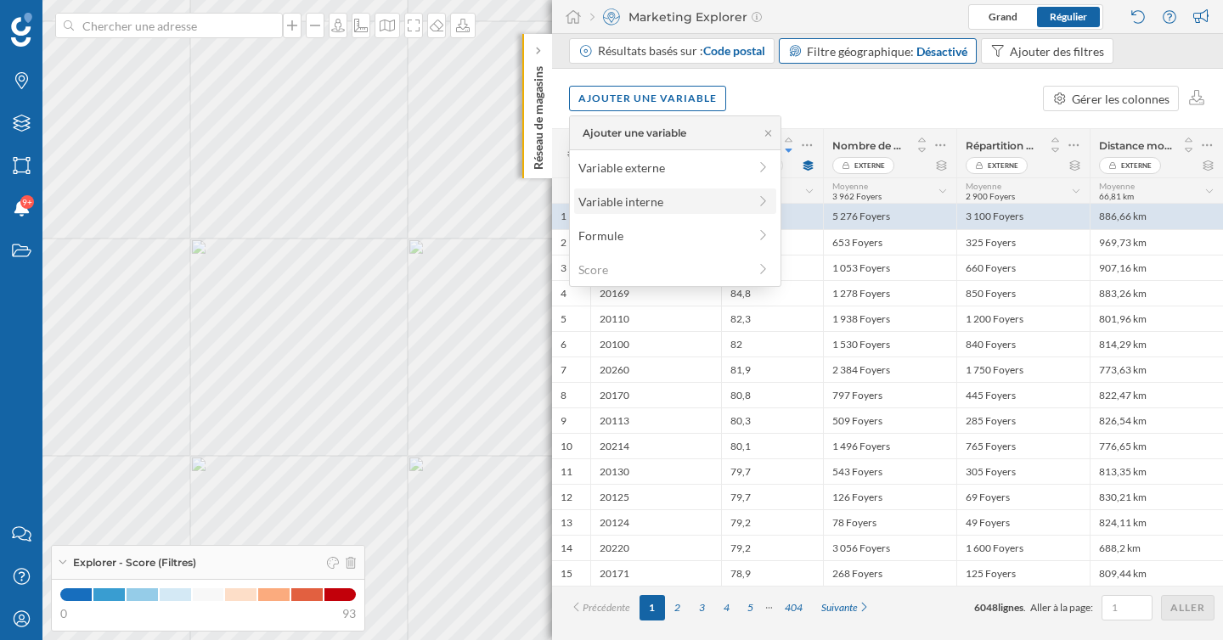
click at [699, 194] on div "Variable interne" at bounding box center [662, 202] width 169 height 18
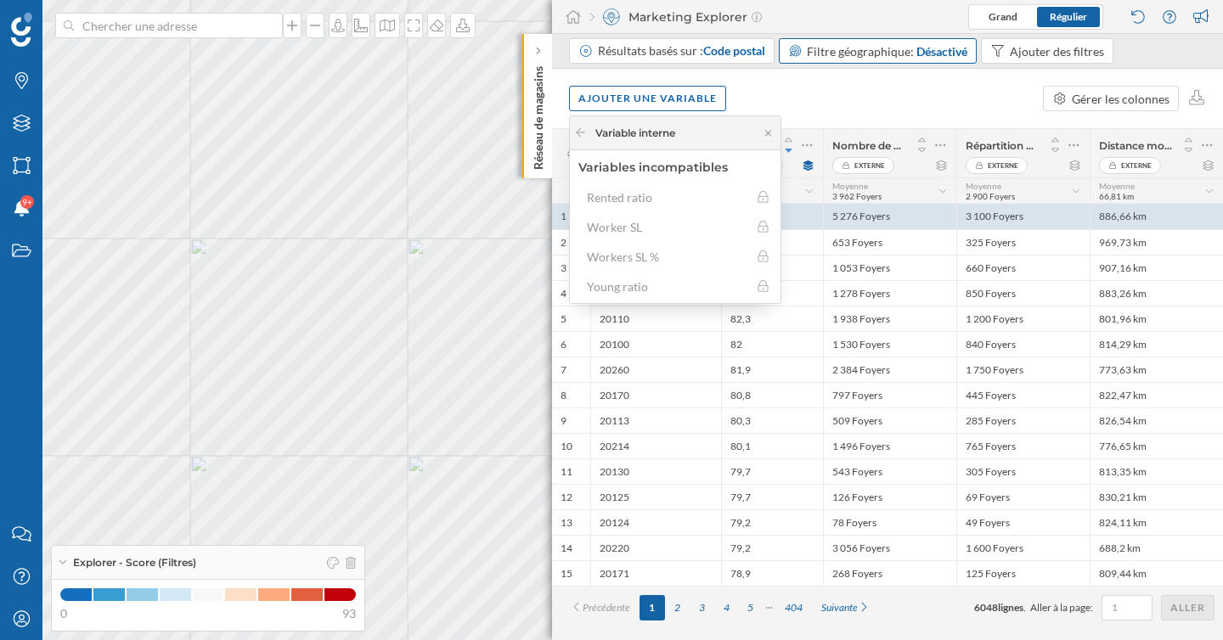
click at [839, 115] on div "Ajouter une variable Gérer les colonnes" at bounding box center [887, 98] width 671 height 59
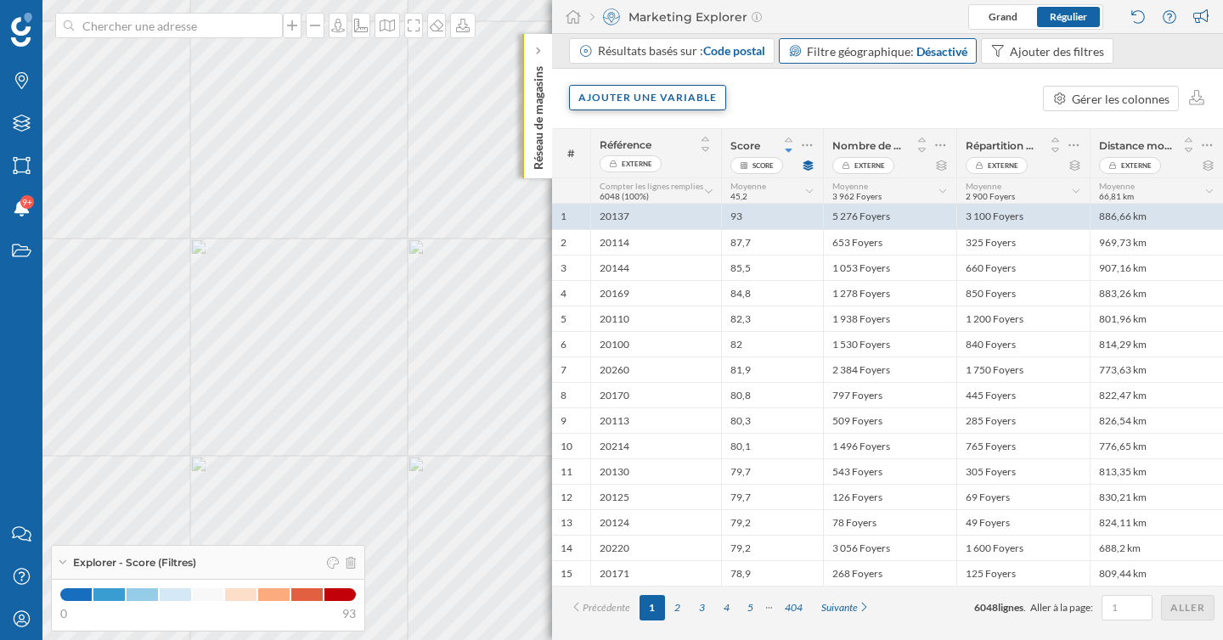
click at [677, 97] on div "Ajouter une variable" at bounding box center [647, 97] width 157 height 25
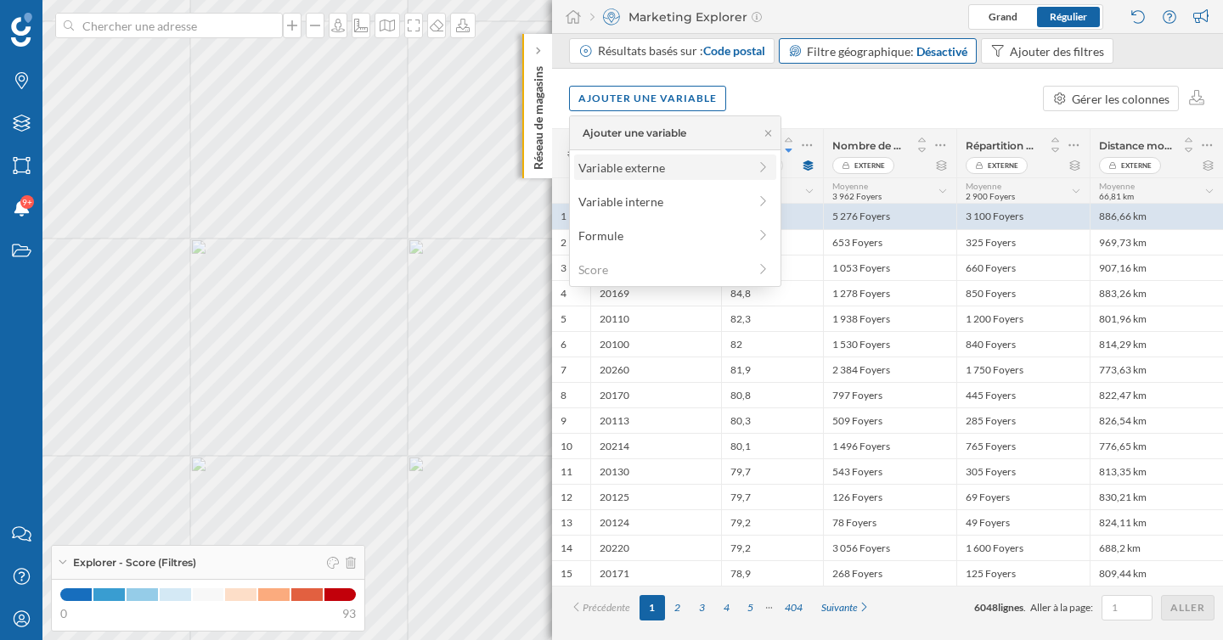
click at [675, 166] on div "Variable externe" at bounding box center [662, 168] width 169 height 18
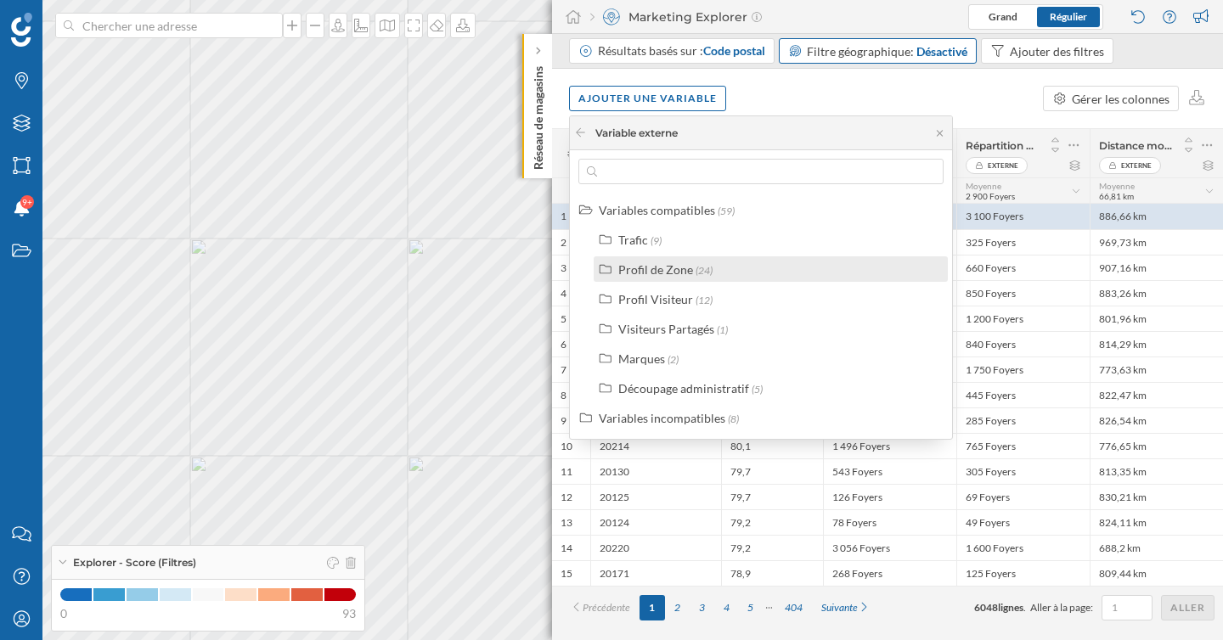
click at [662, 267] on div "Profil de Zone" at bounding box center [655, 269] width 75 height 14
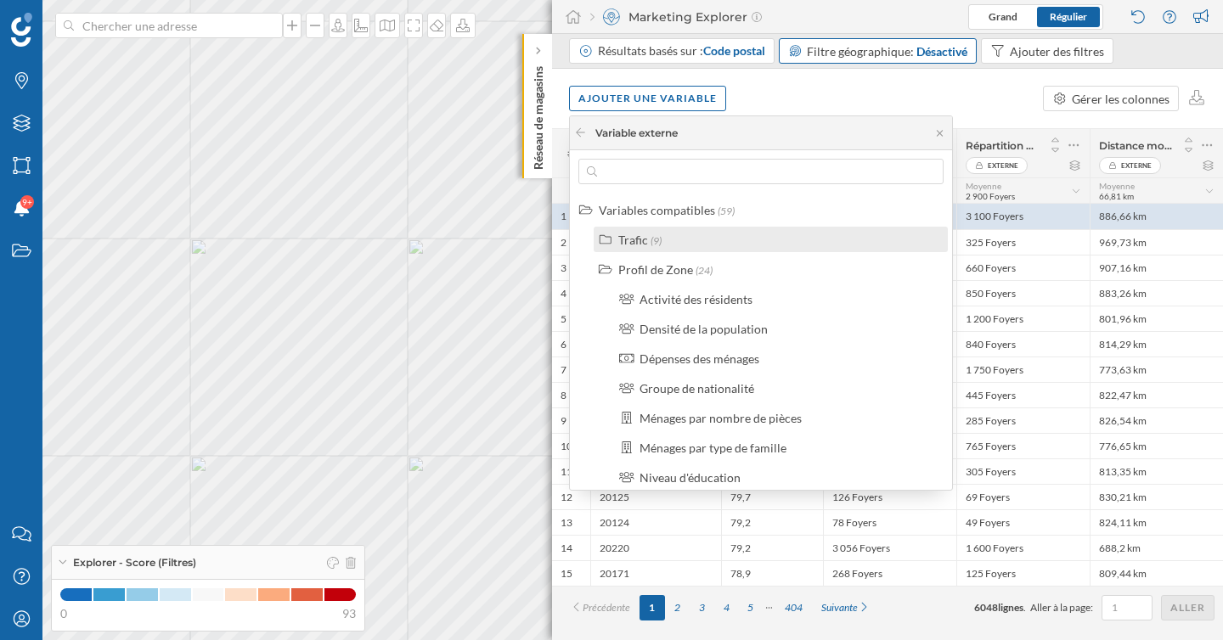
click at [638, 243] on div "Trafic" at bounding box center [633, 240] width 30 height 14
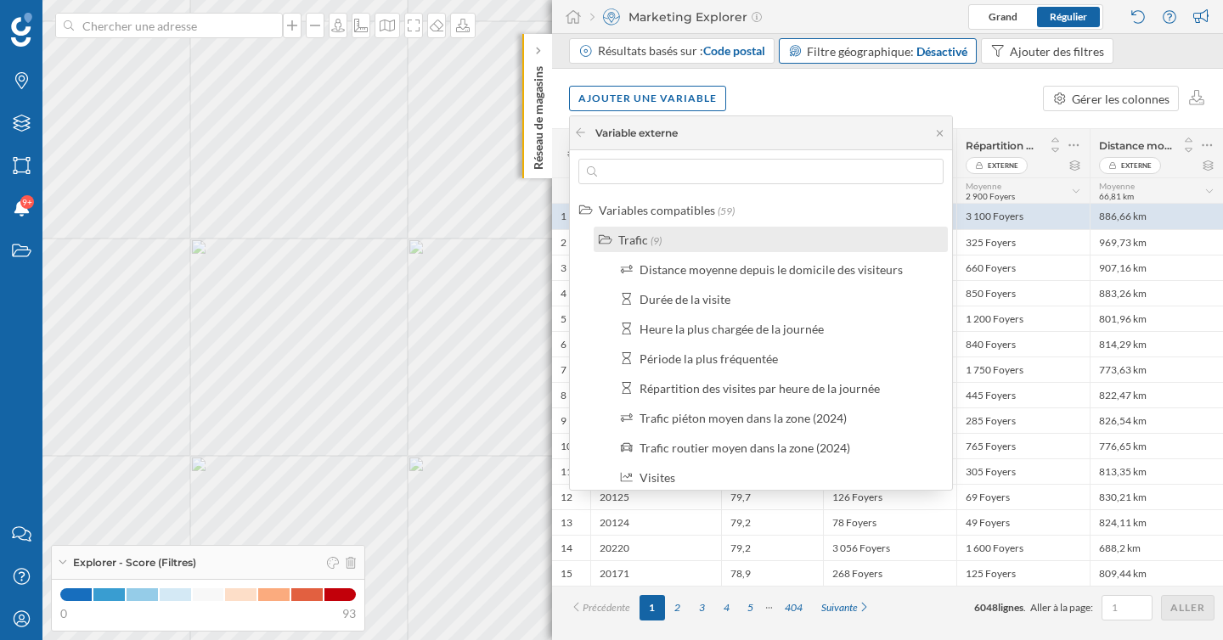
click at [643, 239] on div "Trafic" at bounding box center [633, 240] width 30 height 14
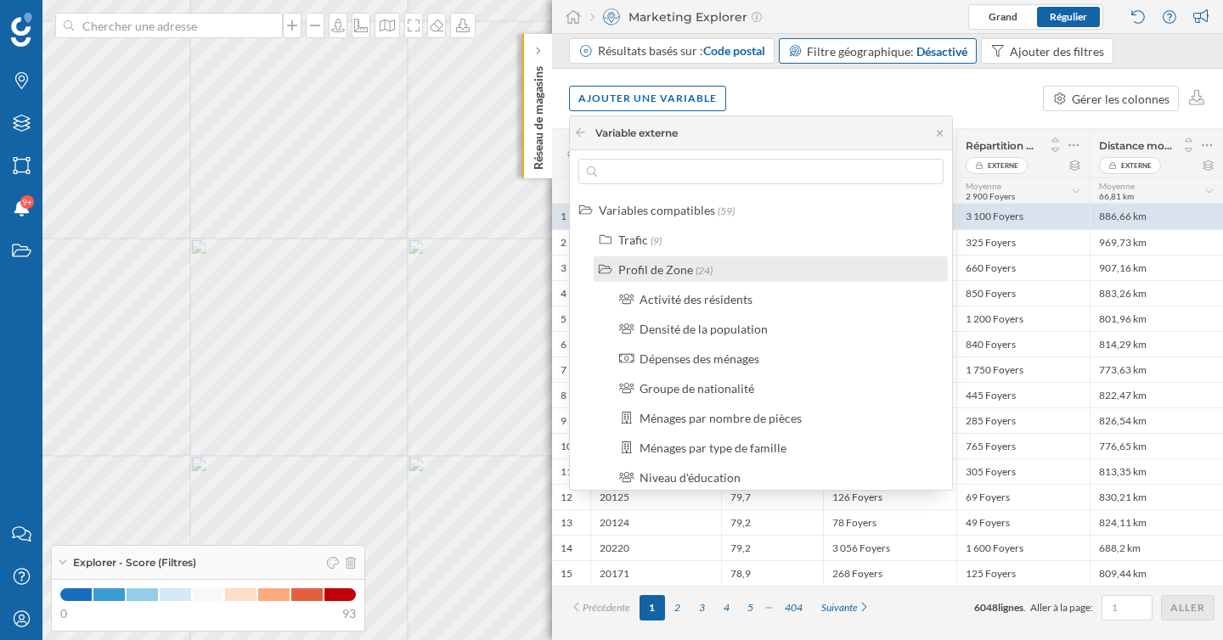
click at [670, 274] on div "Profil de Zone" at bounding box center [655, 269] width 75 height 14
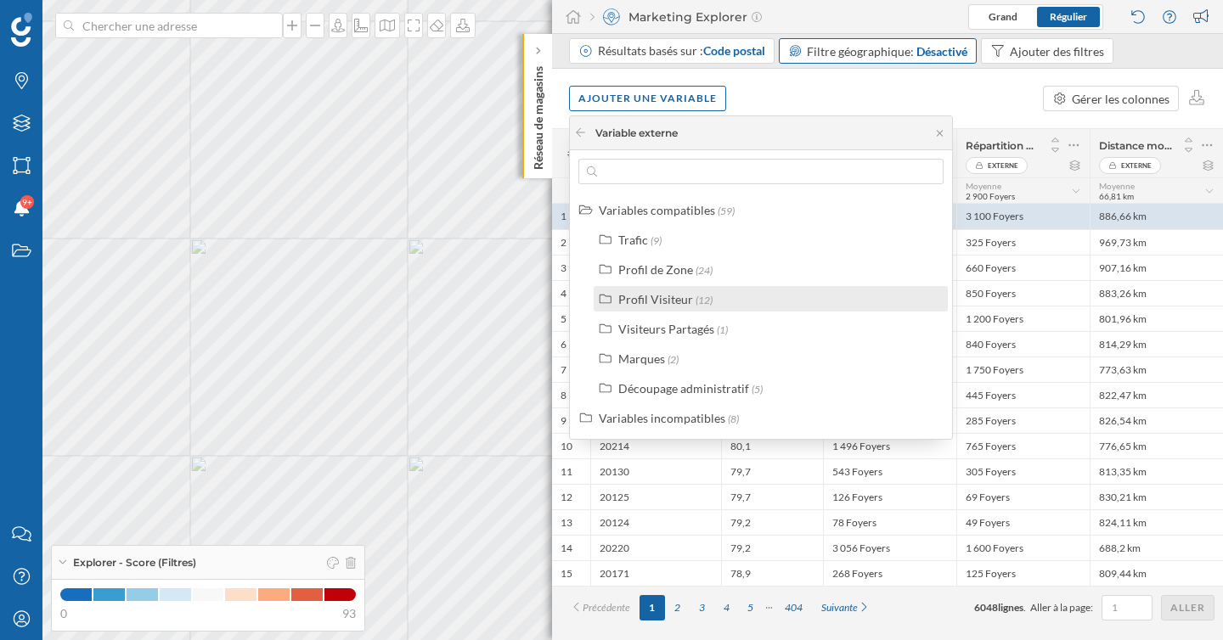
click at [676, 302] on div "Profil Visiteur" at bounding box center [655, 299] width 75 height 14
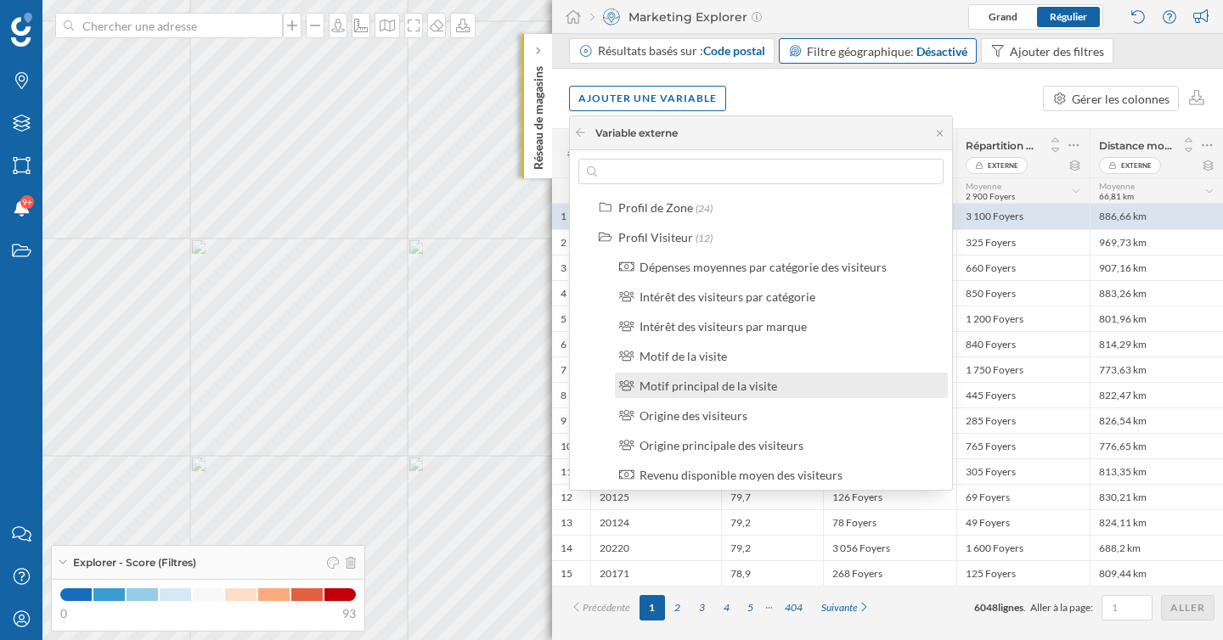
scroll to position [79, 0]
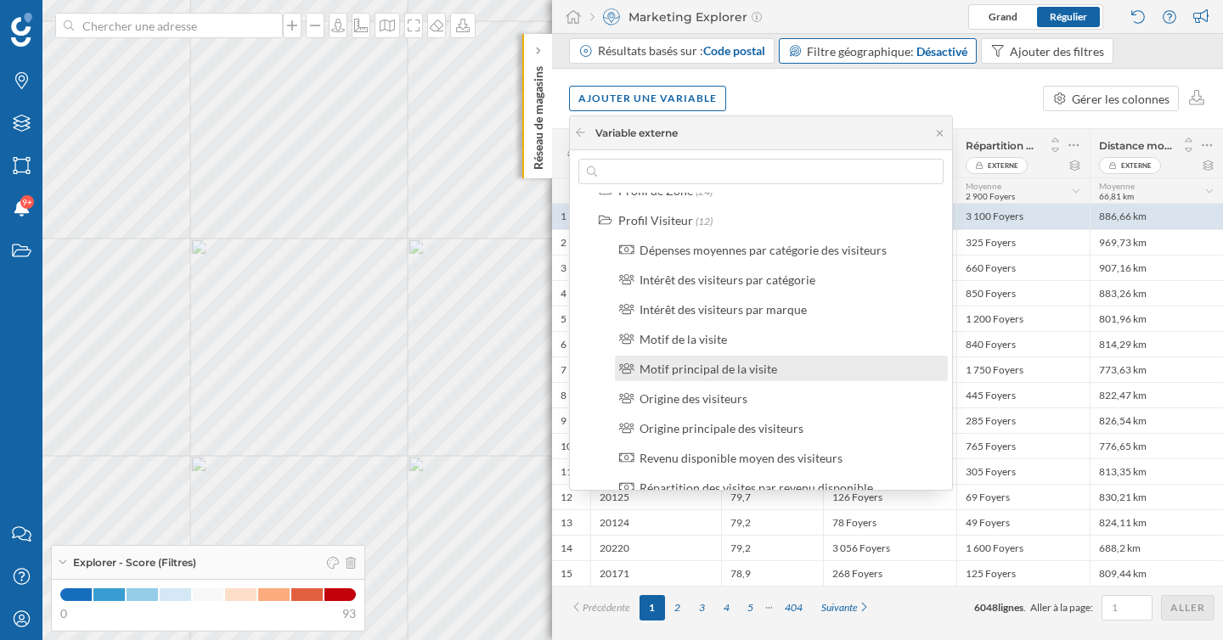
click at [745, 375] on label "Motif principal de la visite" at bounding box center [708, 369] width 138 height 18
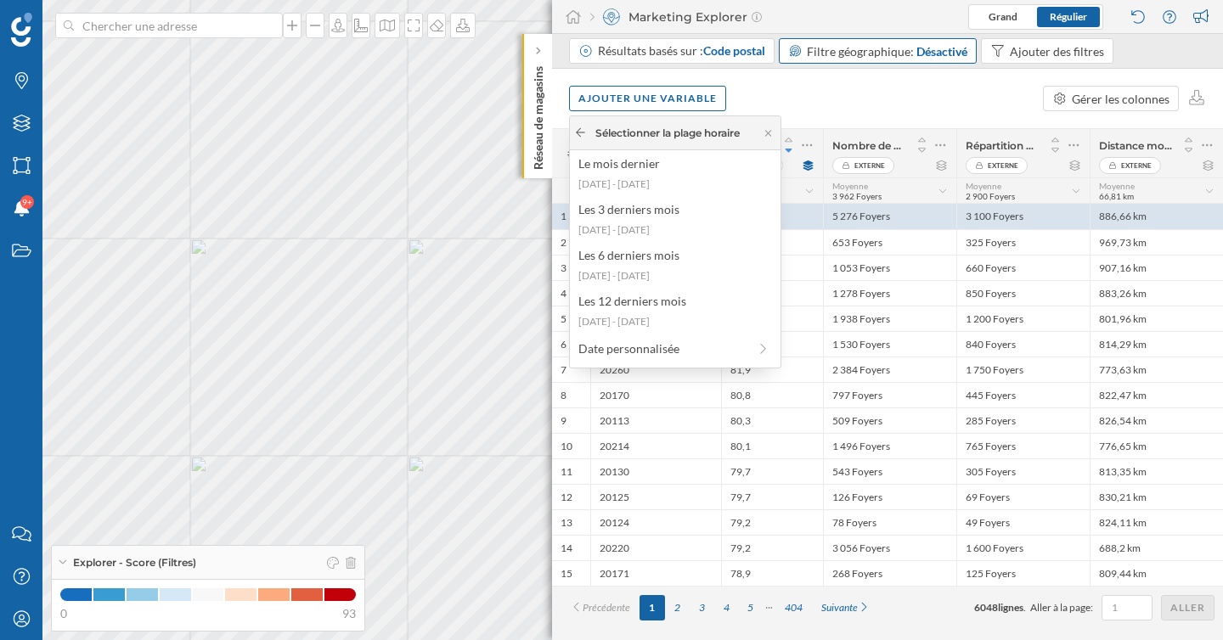
click at [581, 129] on icon at bounding box center [580, 132] width 13 height 10
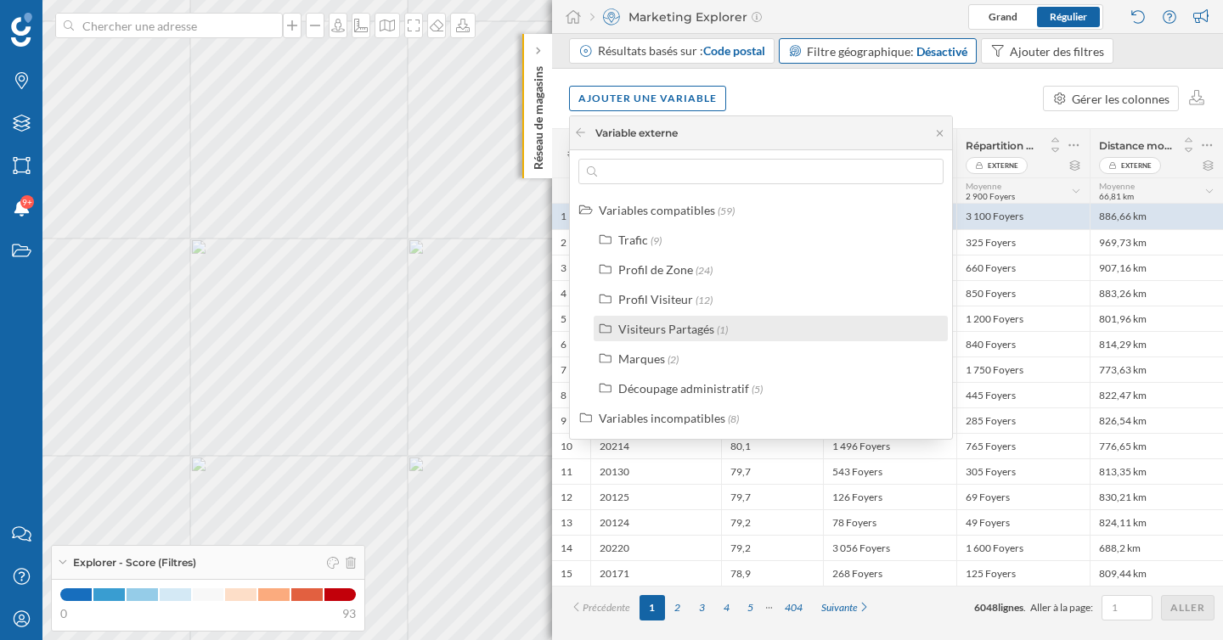
click at [712, 334] on label "Visiteurs Partagés (1)" at bounding box center [673, 329] width 110 height 18
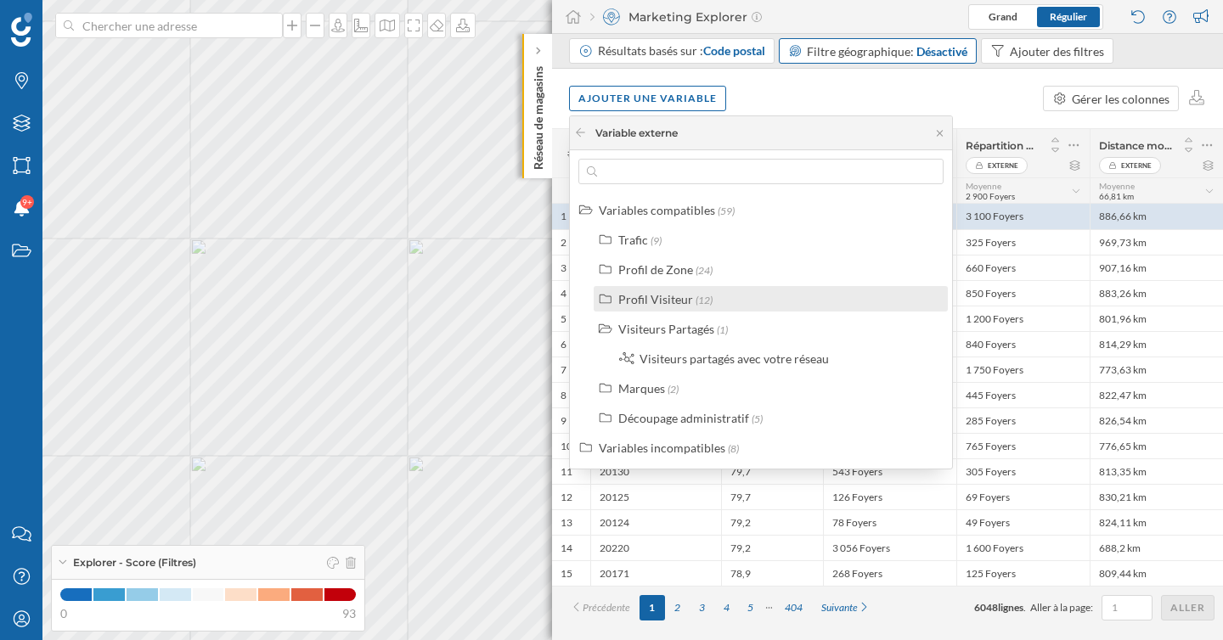
click at [686, 300] on div "Profil Visiteur" at bounding box center [655, 299] width 75 height 14
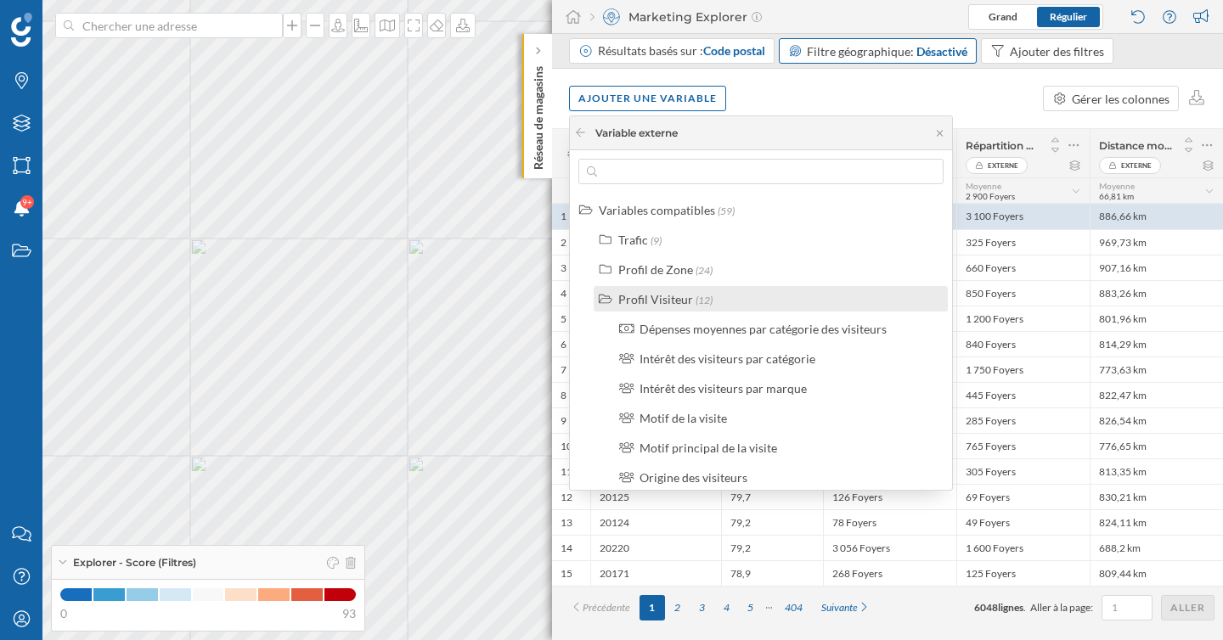
click at [686, 300] on div "Profil Visiteur" at bounding box center [655, 299] width 75 height 14
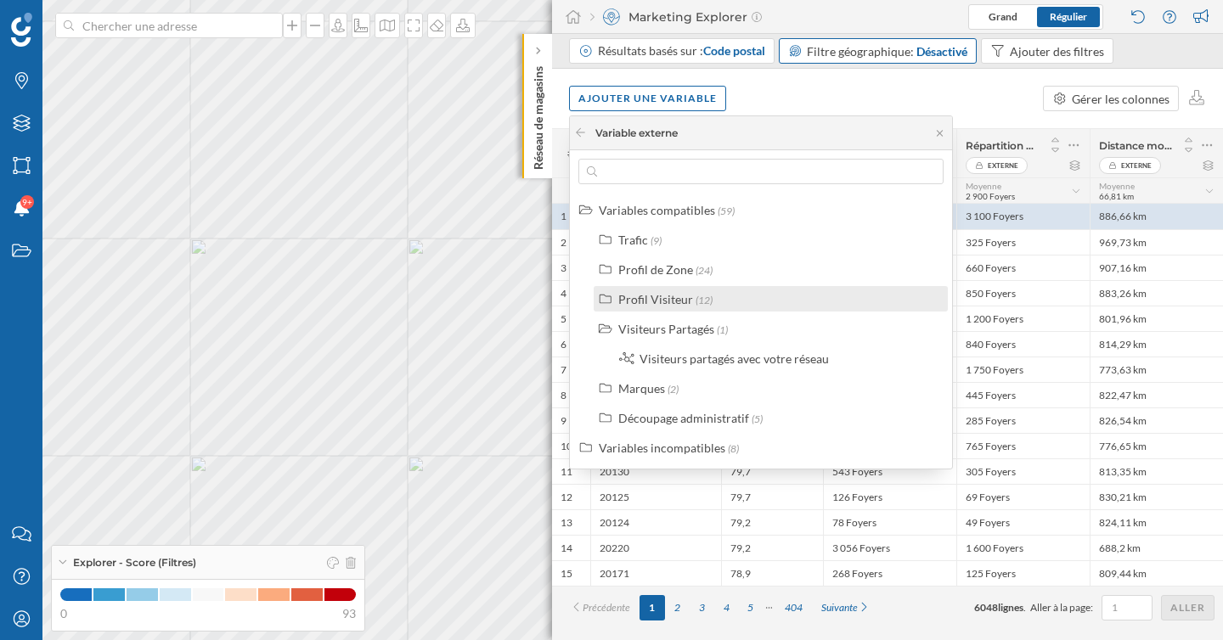
click at [686, 300] on div "Profil Visiteur" at bounding box center [655, 299] width 75 height 14
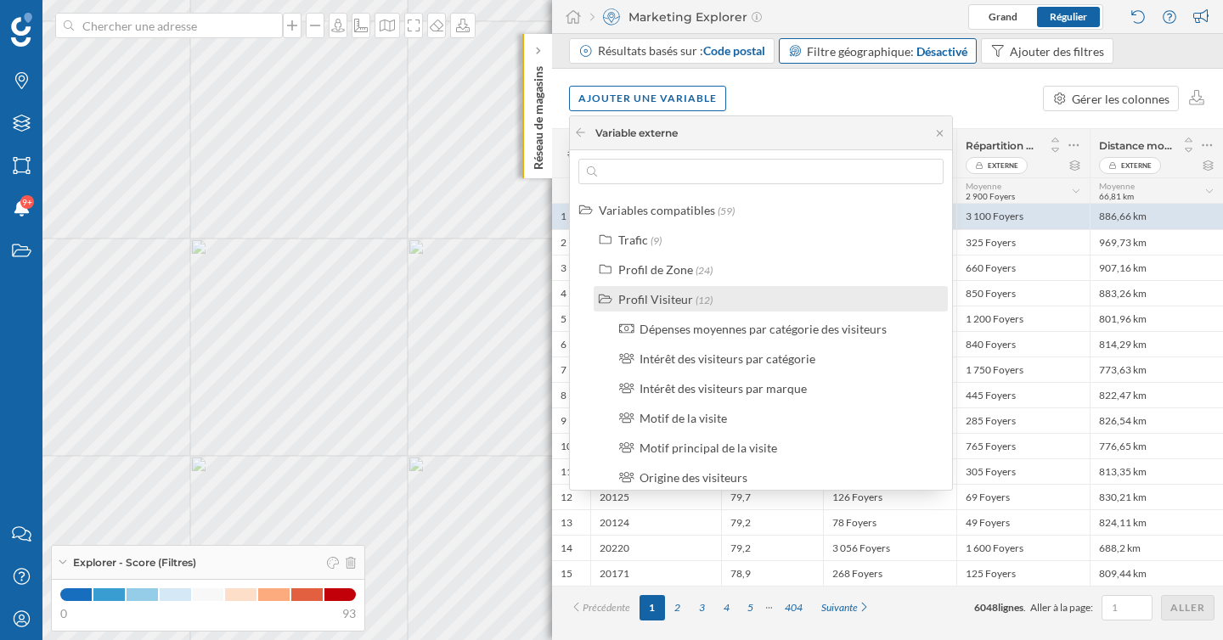
click at [686, 299] on div "Profil Visiteur" at bounding box center [655, 299] width 75 height 14
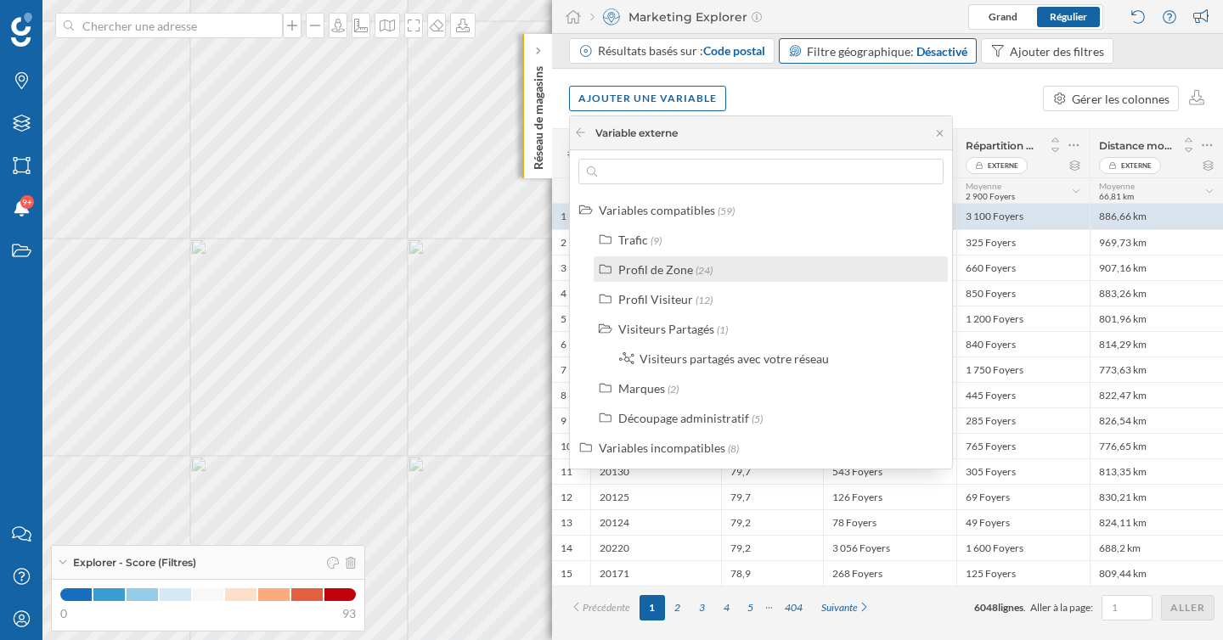
click at [672, 269] on div "Profil de Zone" at bounding box center [655, 269] width 75 height 14
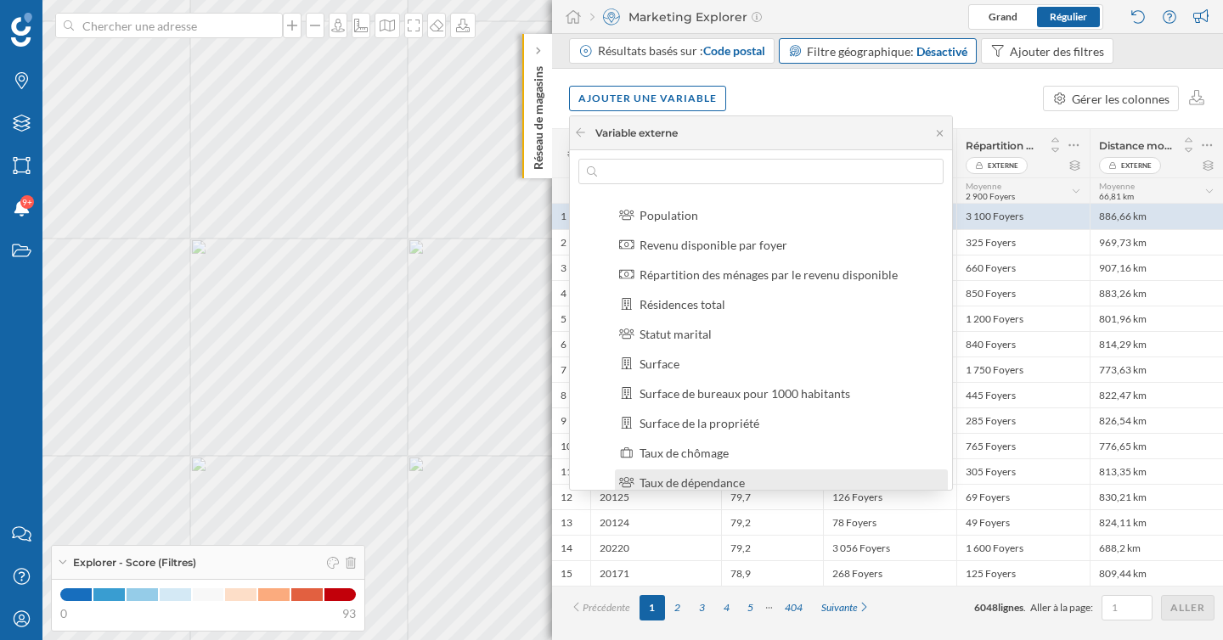
scroll to position [0, 0]
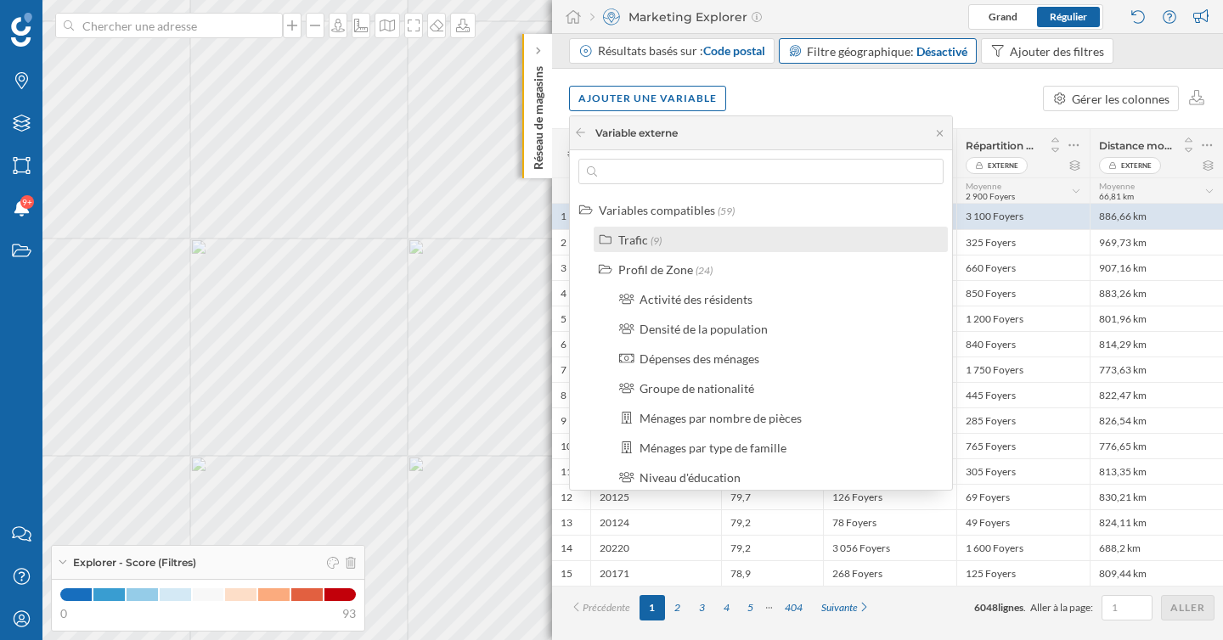
click at [701, 227] on div "Trafic (9)" at bounding box center [770, 239] width 354 height 25
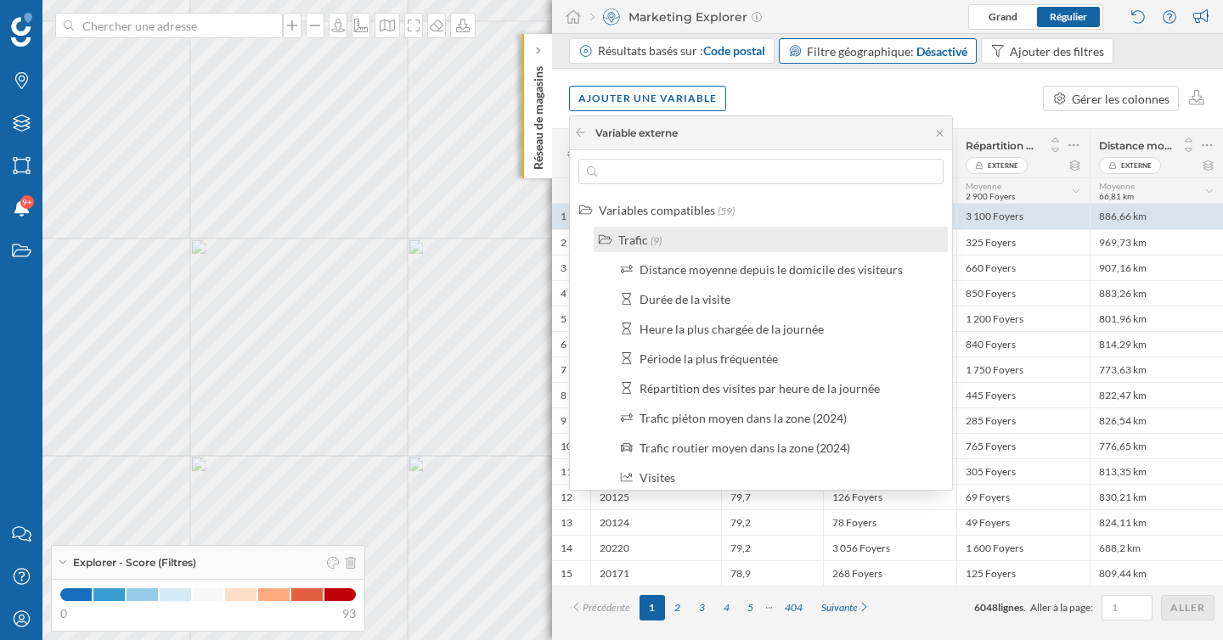
click at [701, 227] on div "Trafic (9)" at bounding box center [770, 239] width 354 height 25
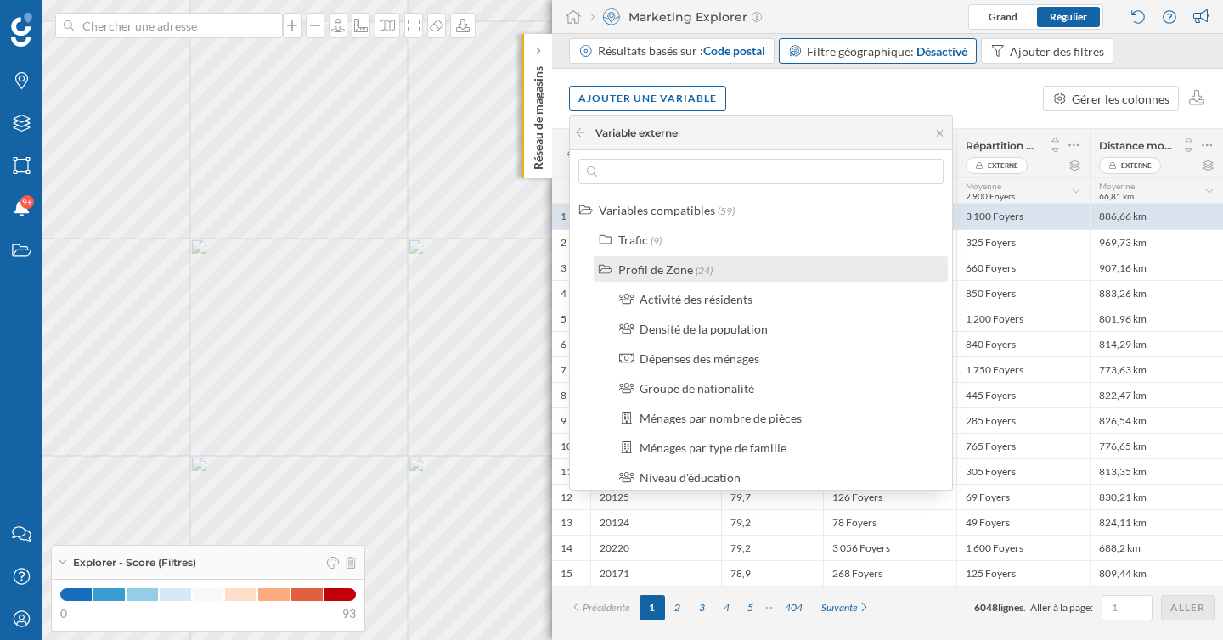
click at [717, 270] on div "Profil de Zone (24)" at bounding box center [777, 270] width 319 height 18
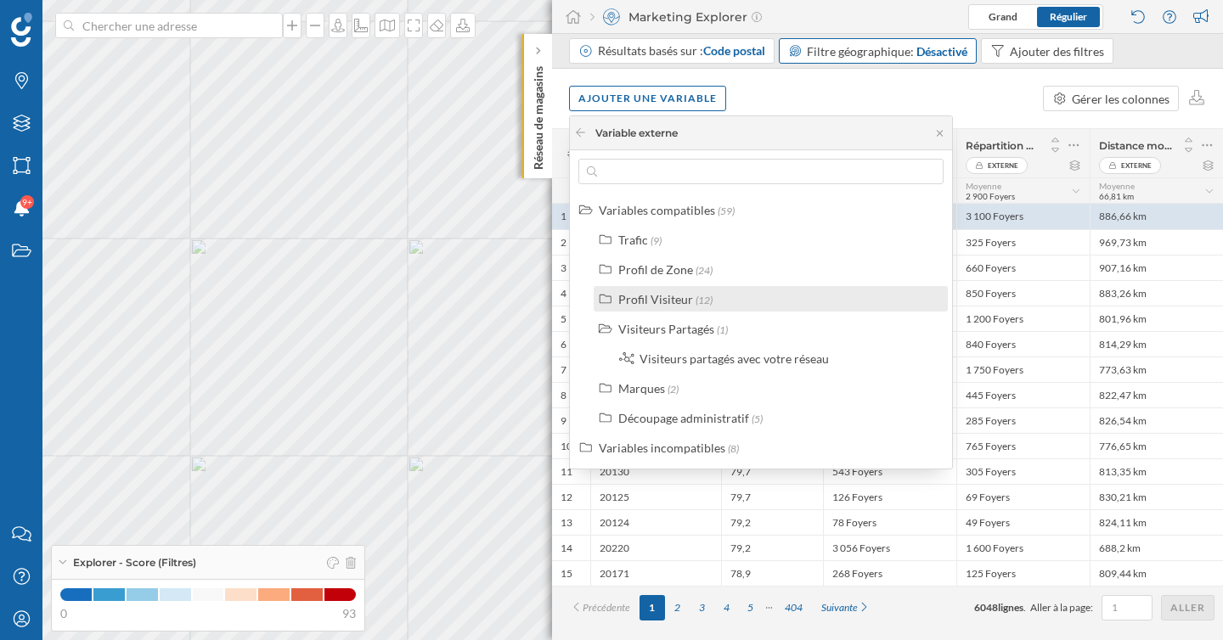
click at [738, 301] on div "Profil Visiteur (12)" at bounding box center [777, 299] width 319 height 18
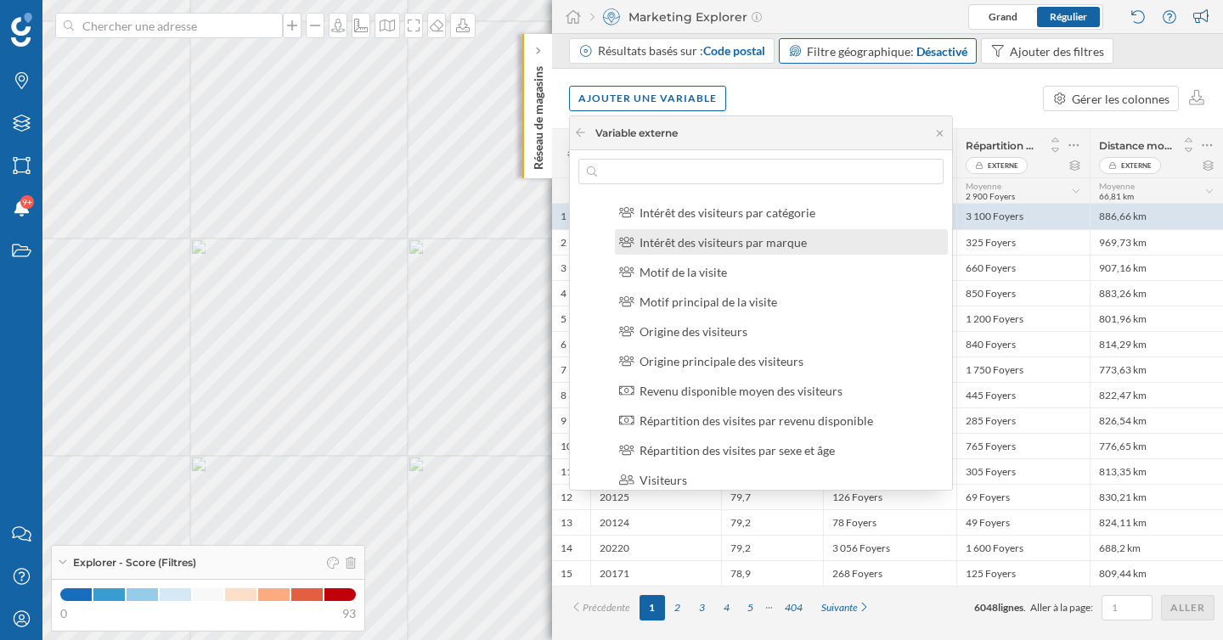
scroll to position [148, 0]
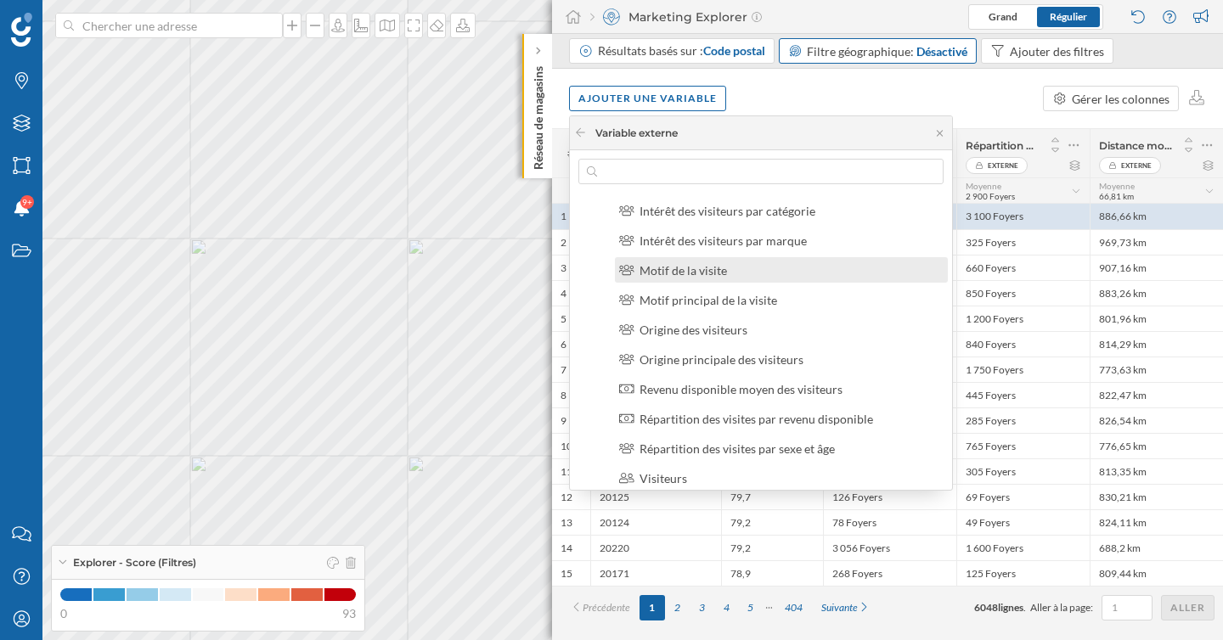
click at [733, 273] on div "Motif de la visite" at bounding box center [788, 270] width 298 height 18
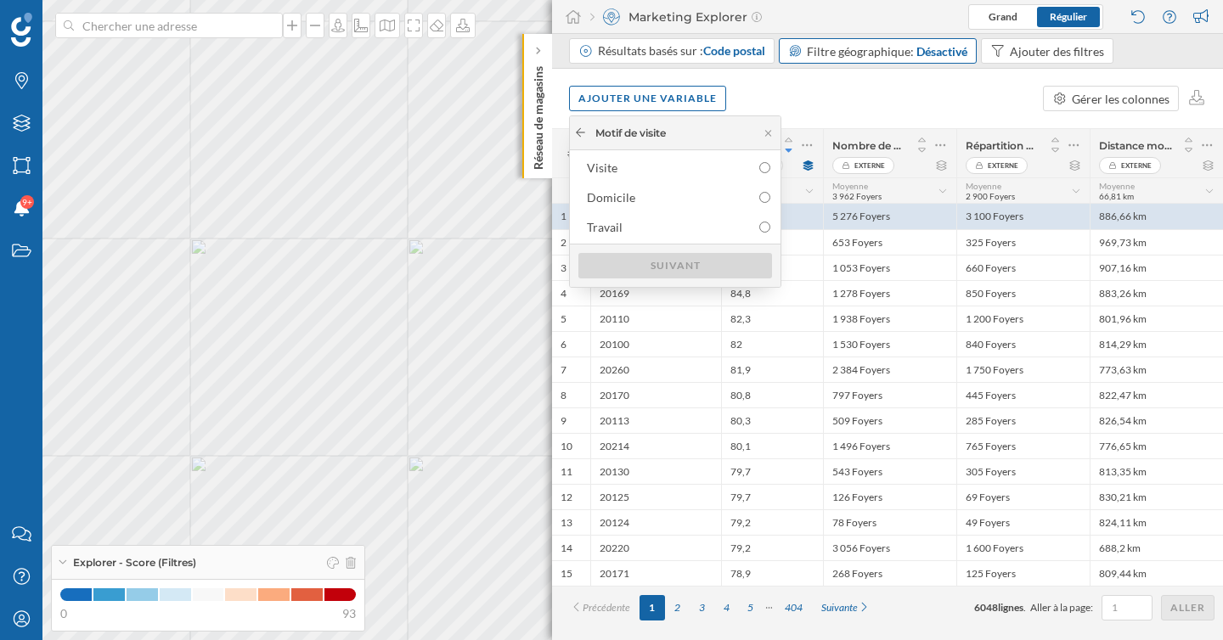
click at [577, 131] on icon at bounding box center [580, 132] width 9 height 8
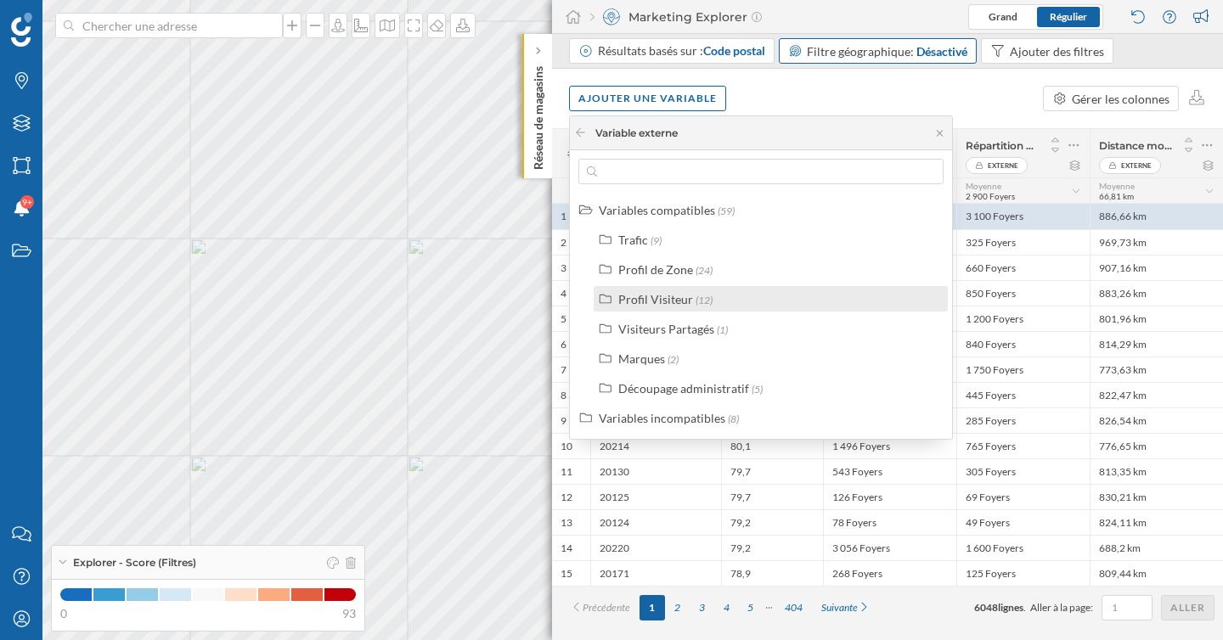
click at [709, 301] on span "(12)" at bounding box center [703, 300] width 17 height 13
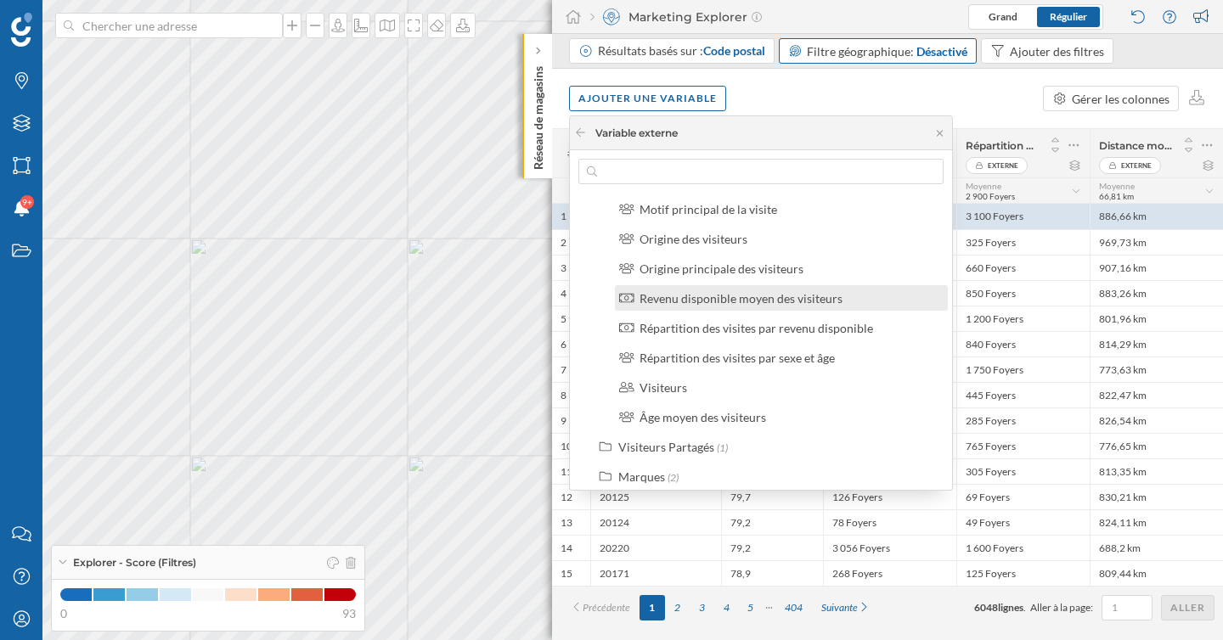
scroll to position [142, 0]
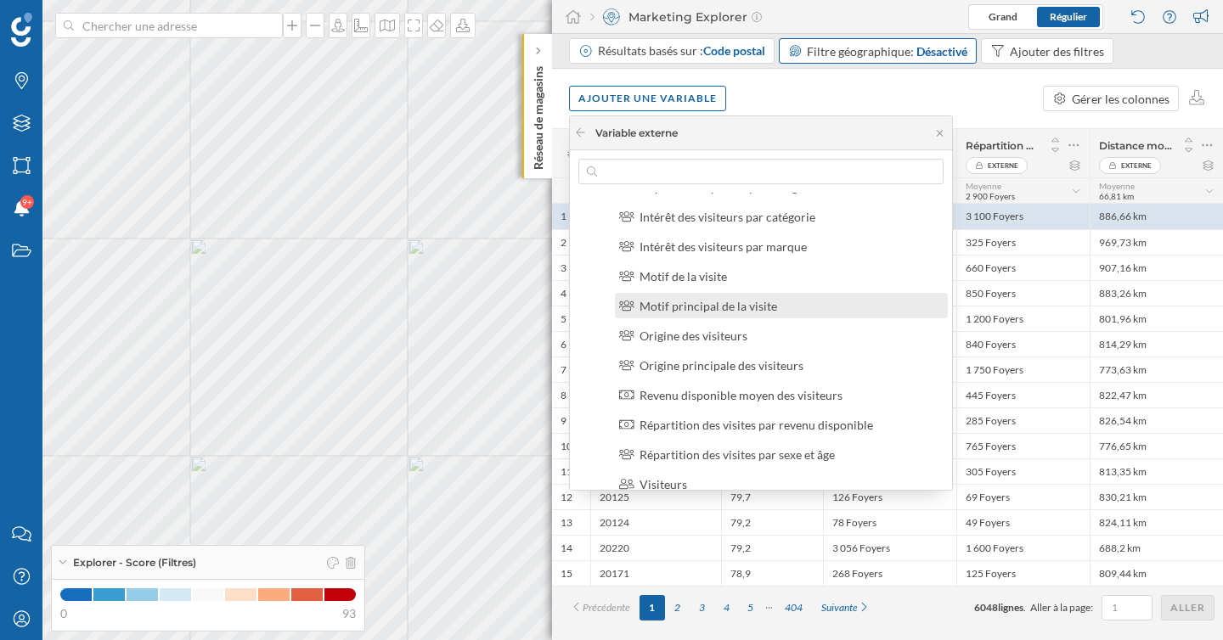
click at [735, 307] on div "Motif principal de la visite" at bounding box center [708, 306] width 138 height 14
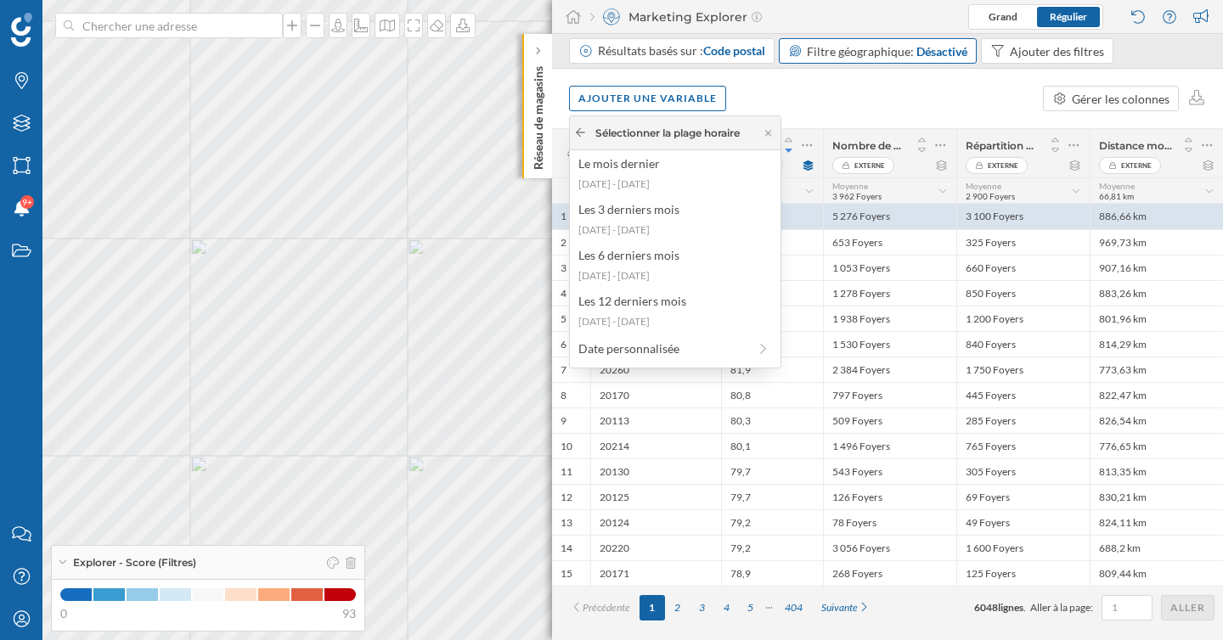
click at [582, 137] on icon at bounding box center [580, 132] width 13 height 10
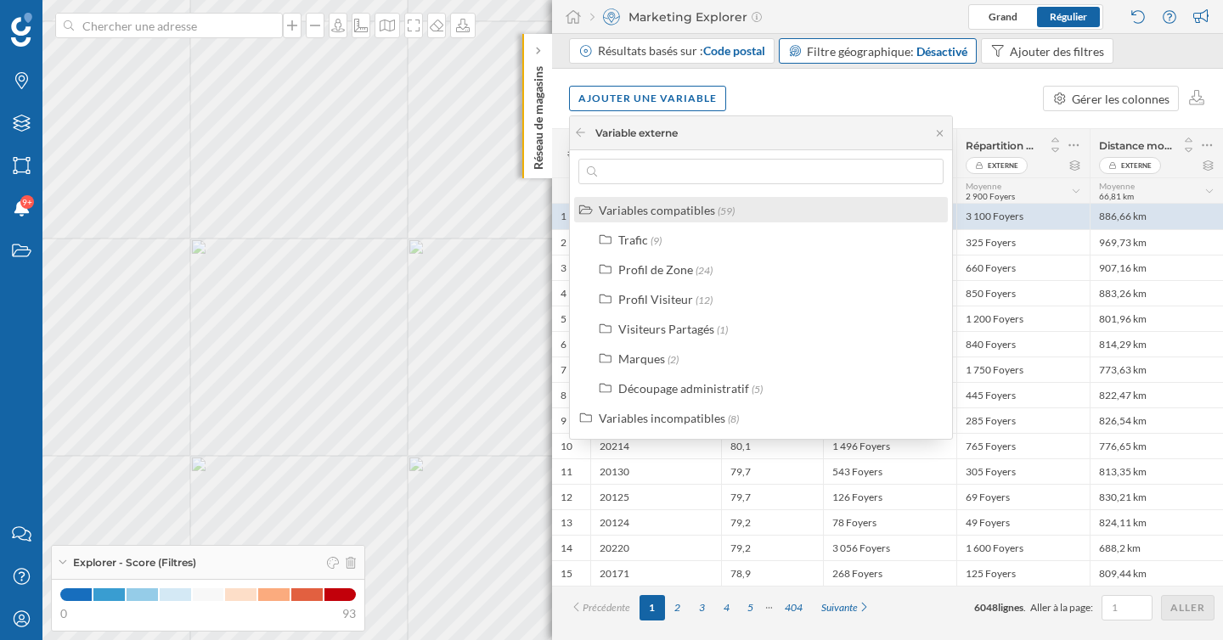
click at [633, 204] on div "Variables compatibles" at bounding box center [657, 210] width 116 height 14
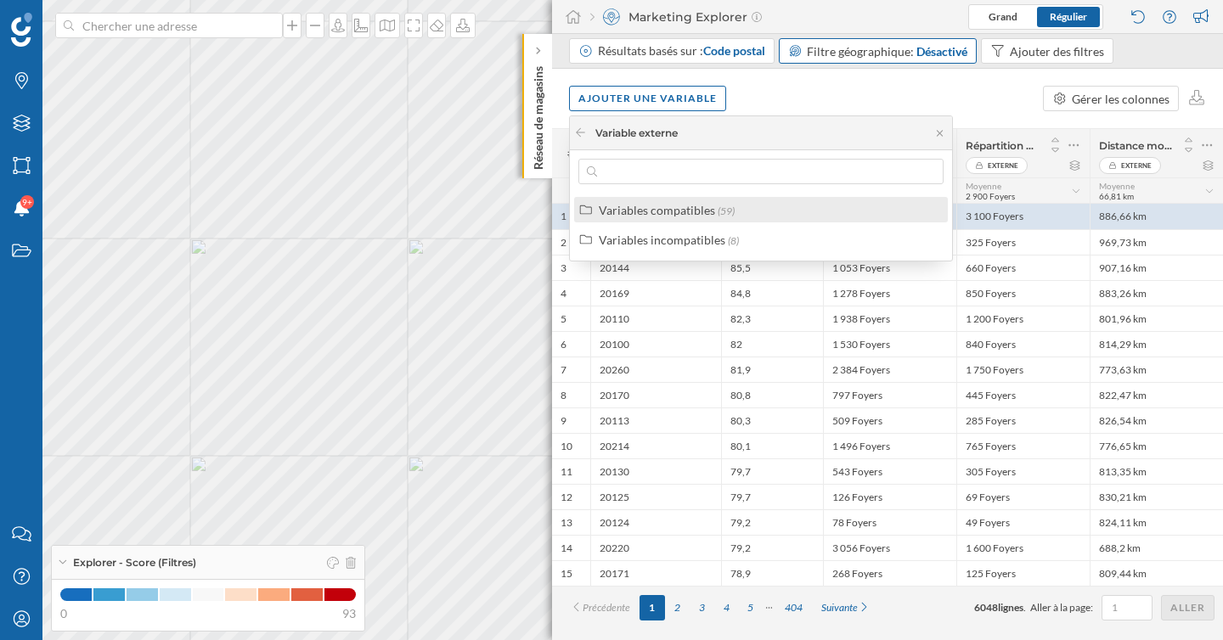
click at [633, 204] on div "Variables compatibles" at bounding box center [657, 210] width 116 height 14
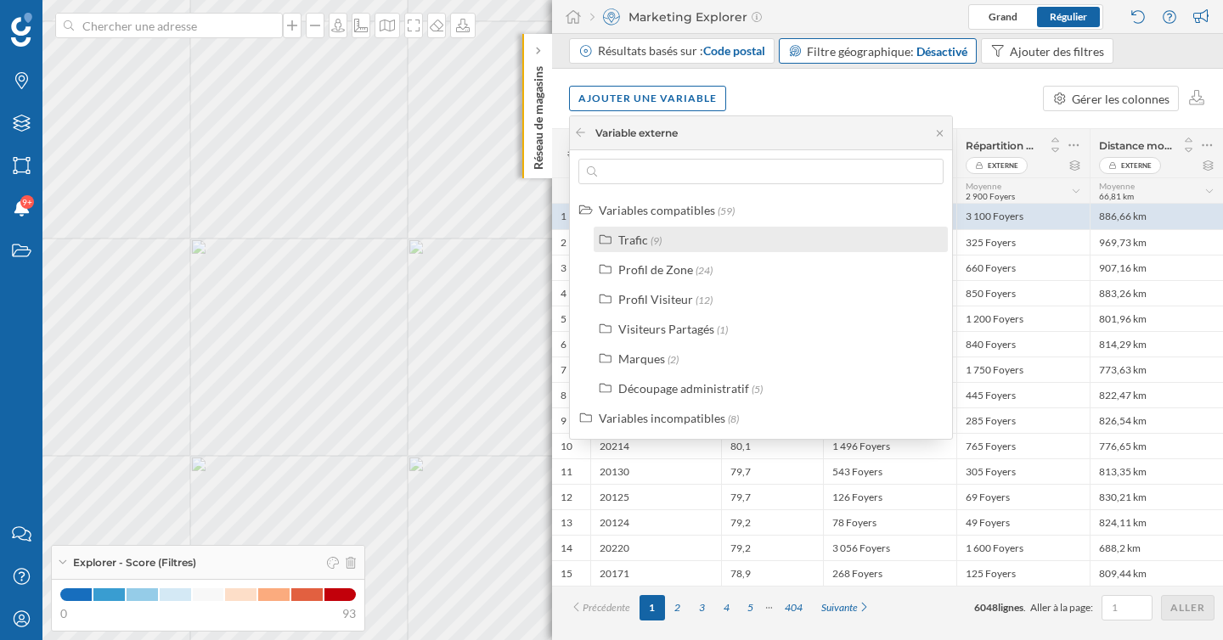
click at [643, 244] on div "Trafic" at bounding box center [633, 240] width 30 height 14
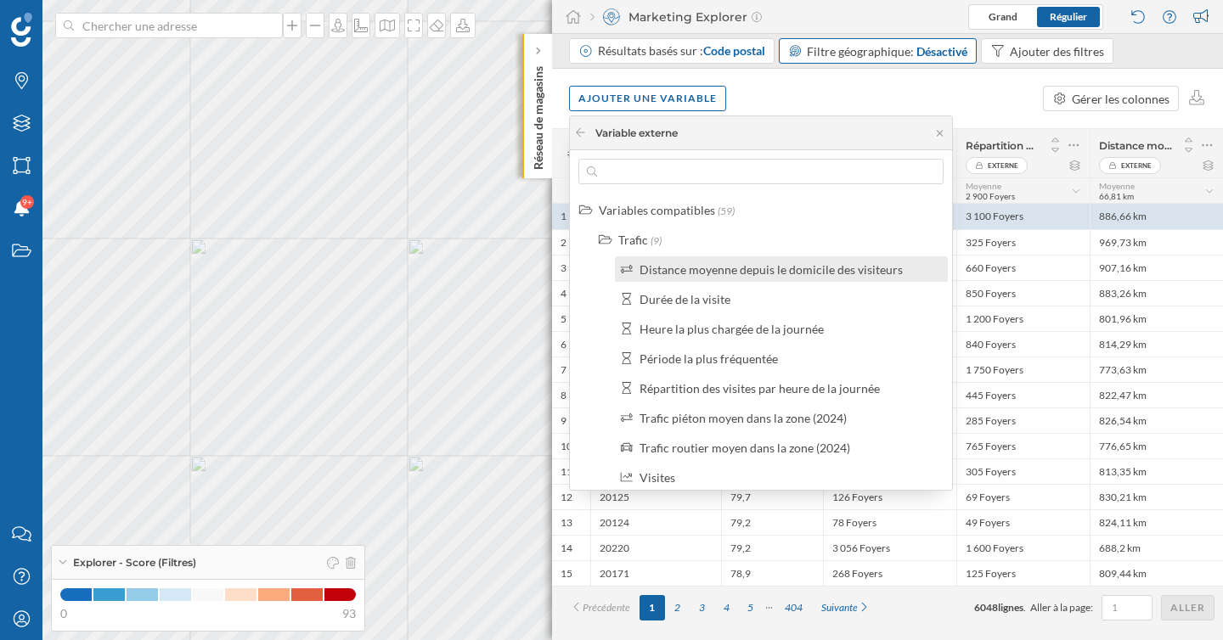
click at [659, 266] on div "Distance moyenne depuis le domicile des visiteurs" at bounding box center [770, 269] width 263 height 14
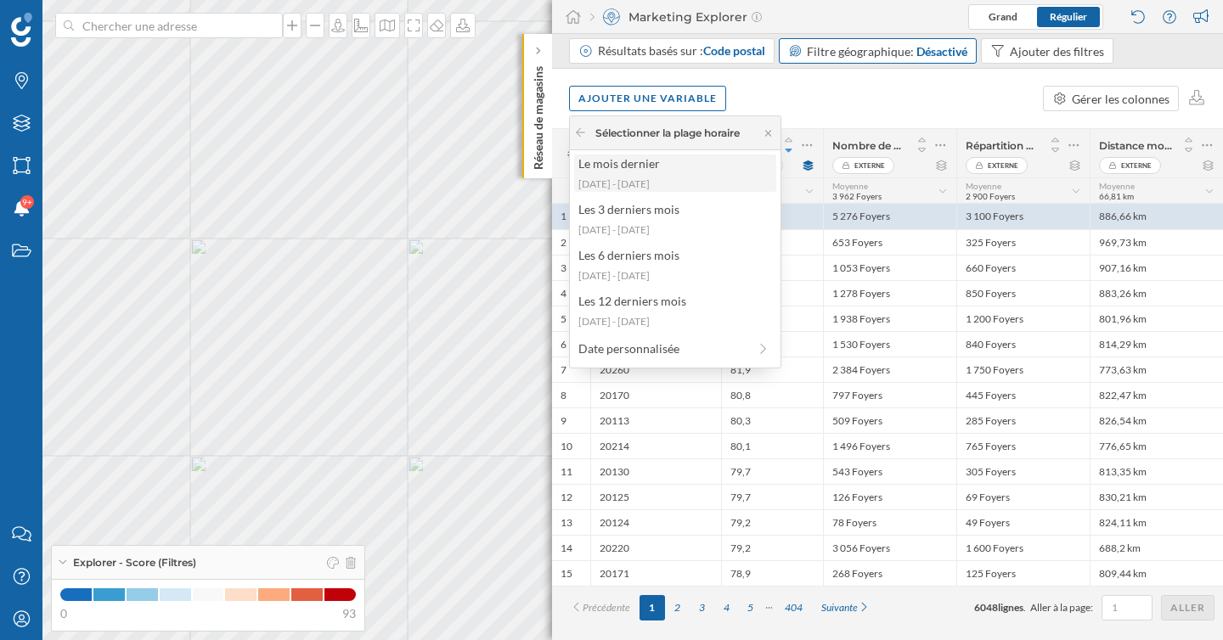
click at [641, 183] on div "2025-08-04 - 2025-08-31" at bounding box center [674, 184] width 192 height 15
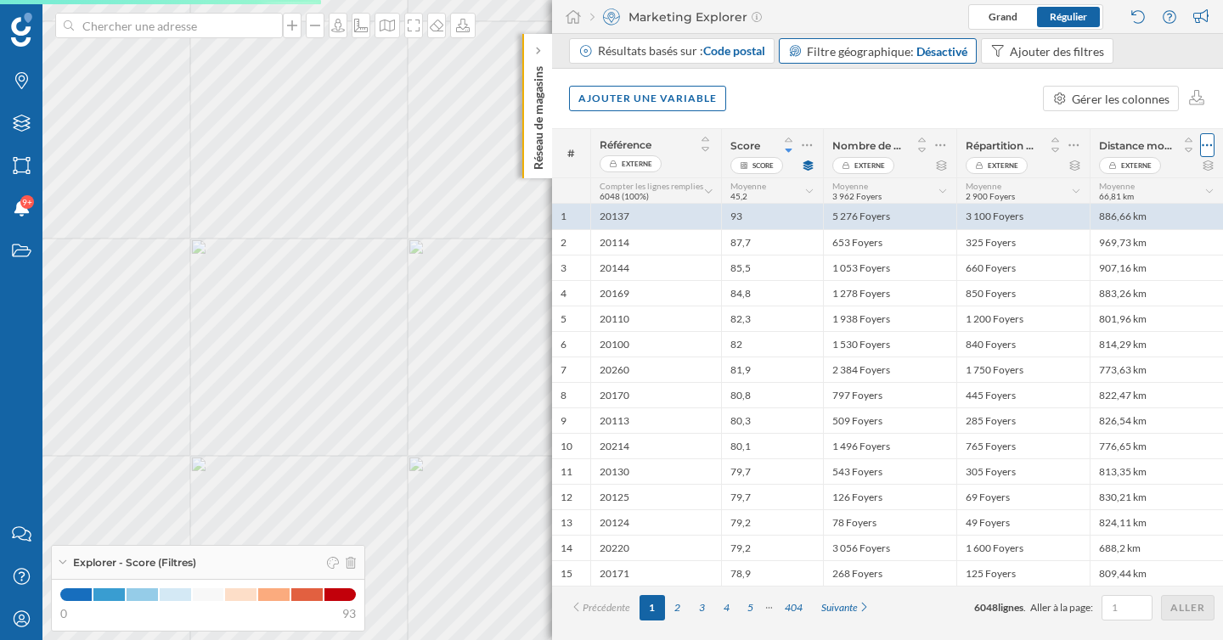
click at [1205, 142] on icon at bounding box center [1206, 145] width 11 height 17
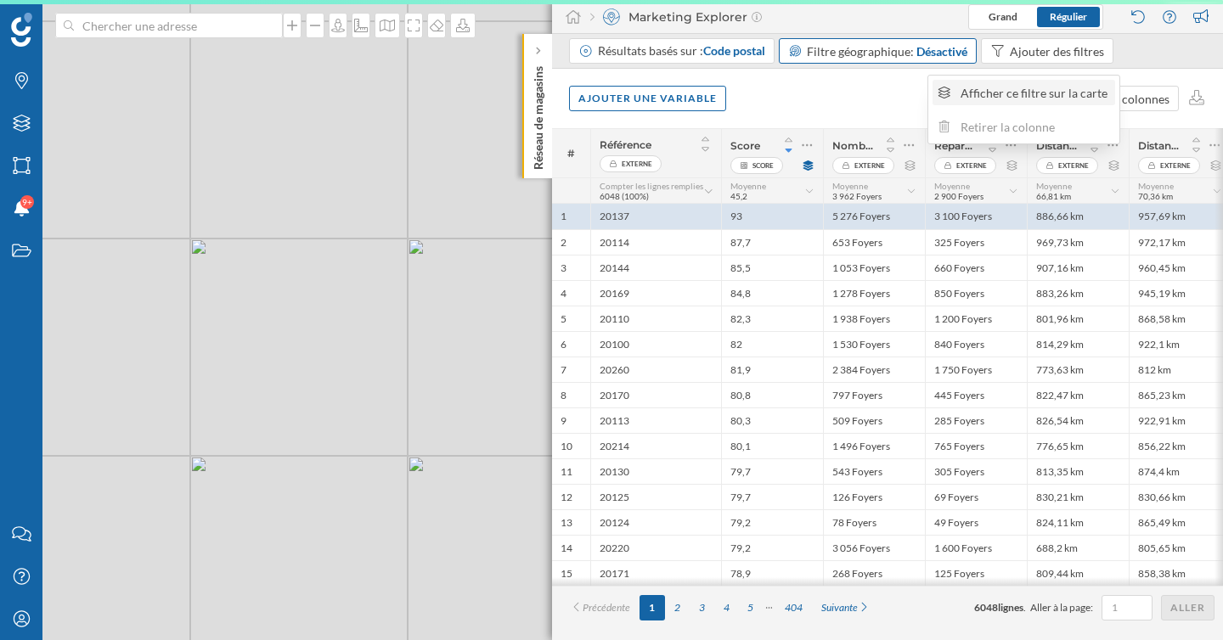
click at [1149, 181] on body "Marques Filtres Zones Notifications 9+ Travail Nous contacter Centre d'aide Mon…" at bounding box center [611, 320] width 1223 height 640
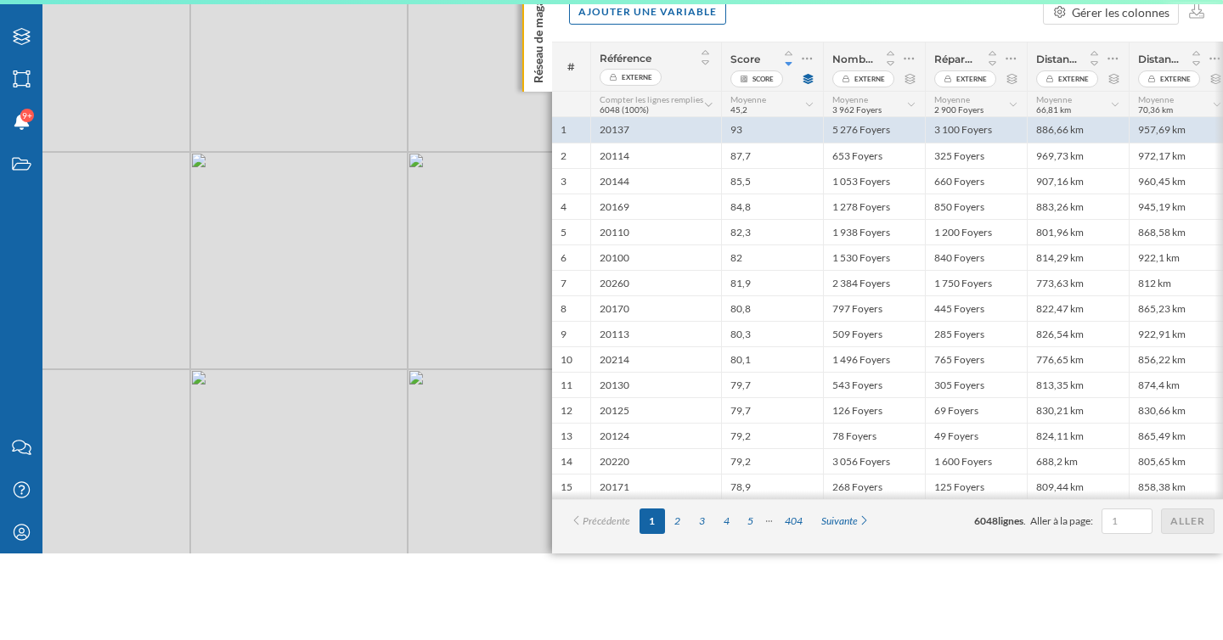
scroll to position [0, 0]
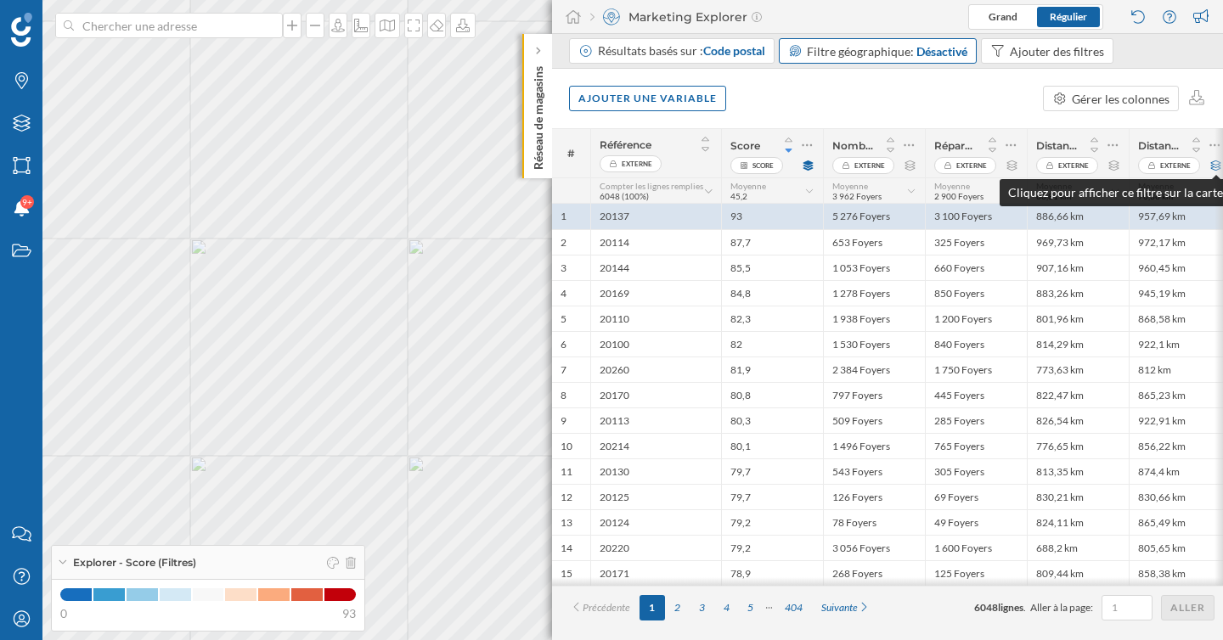
click at [1212, 165] on icon at bounding box center [1215, 165] width 13 height 10
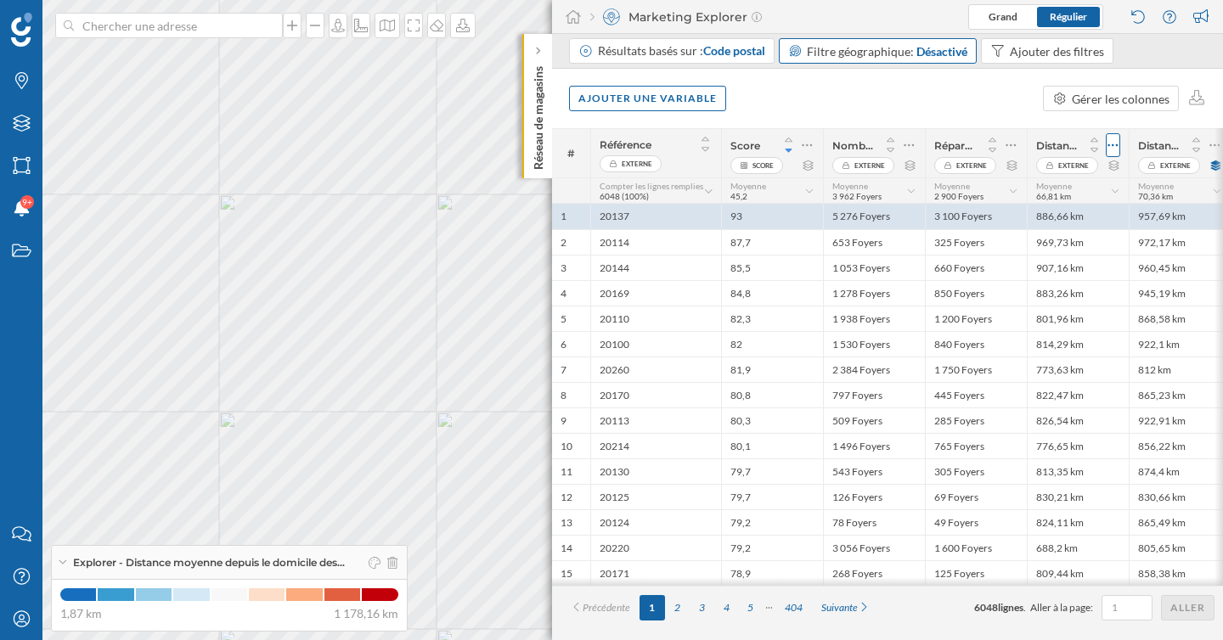
click at [1113, 142] on icon at bounding box center [1112, 145] width 11 height 17
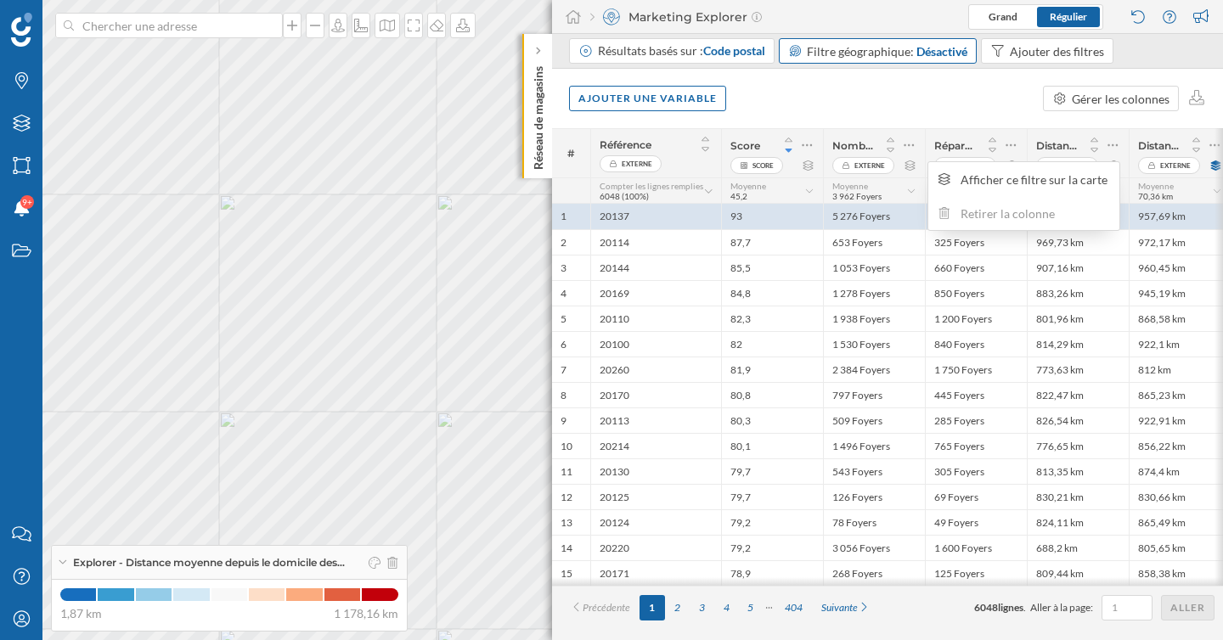
click at [960, 110] on div "Ajouter une variable Gérer les colonnes" at bounding box center [887, 98] width 671 height 59
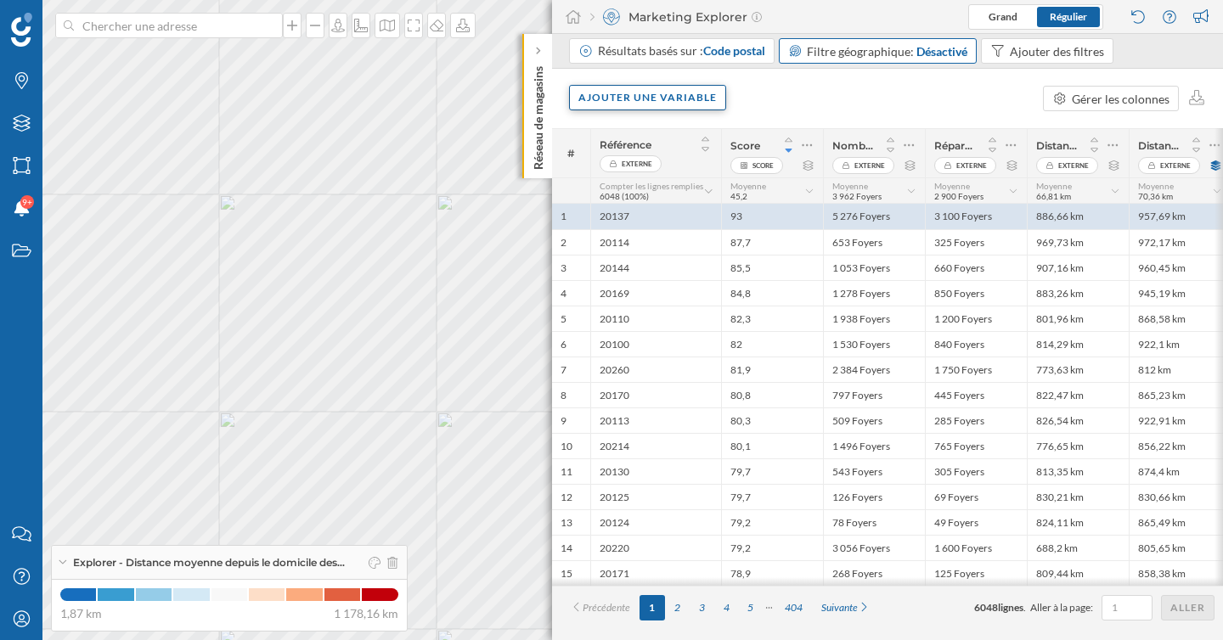
click at [701, 105] on div "Ajouter une variable" at bounding box center [647, 97] width 157 height 25
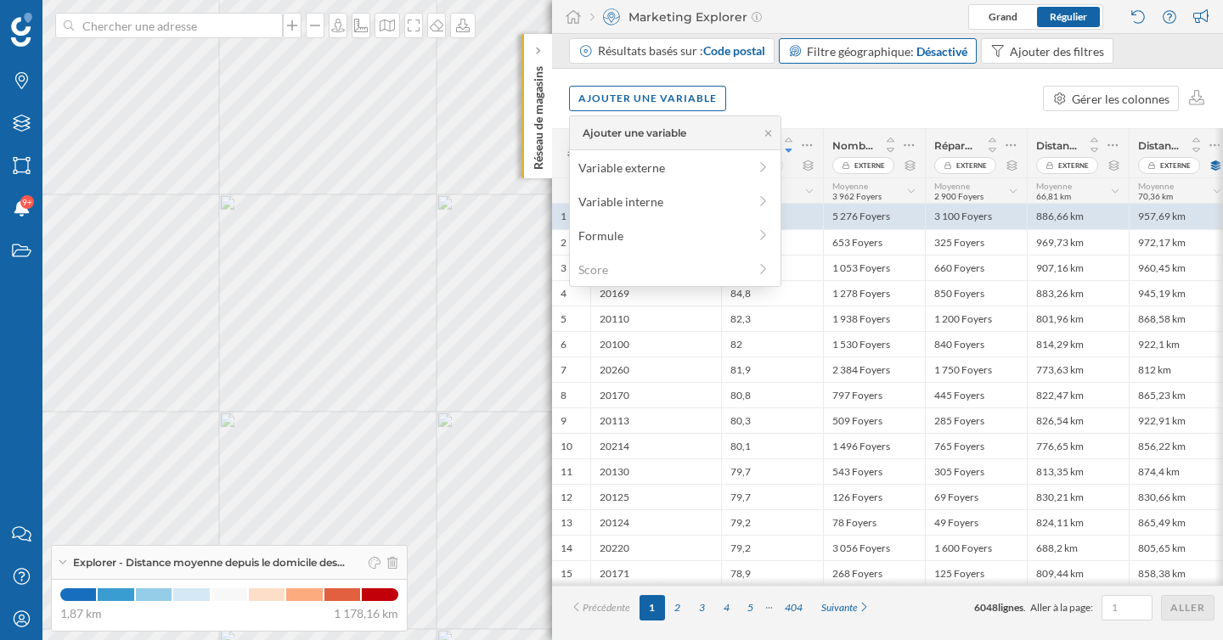
click at [824, 102] on div "Ajouter une variable Gérer les colonnes" at bounding box center [887, 98] width 671 height 59
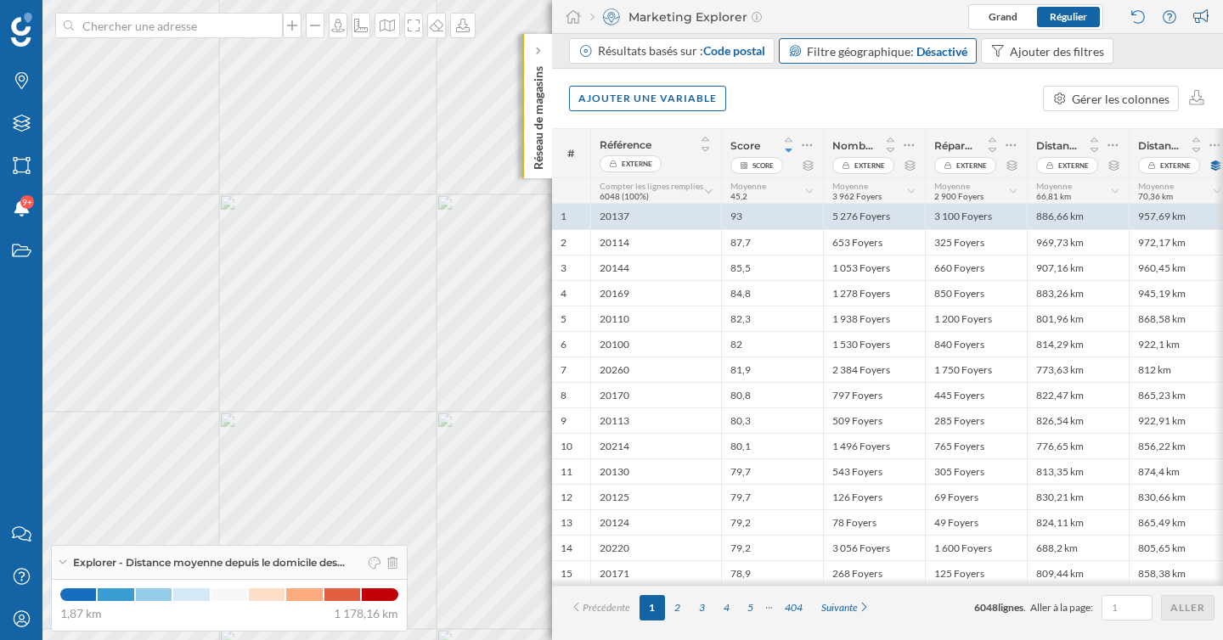
click at [1211, 192] on icon at bounding box center [1216, 191] width 11 height 8
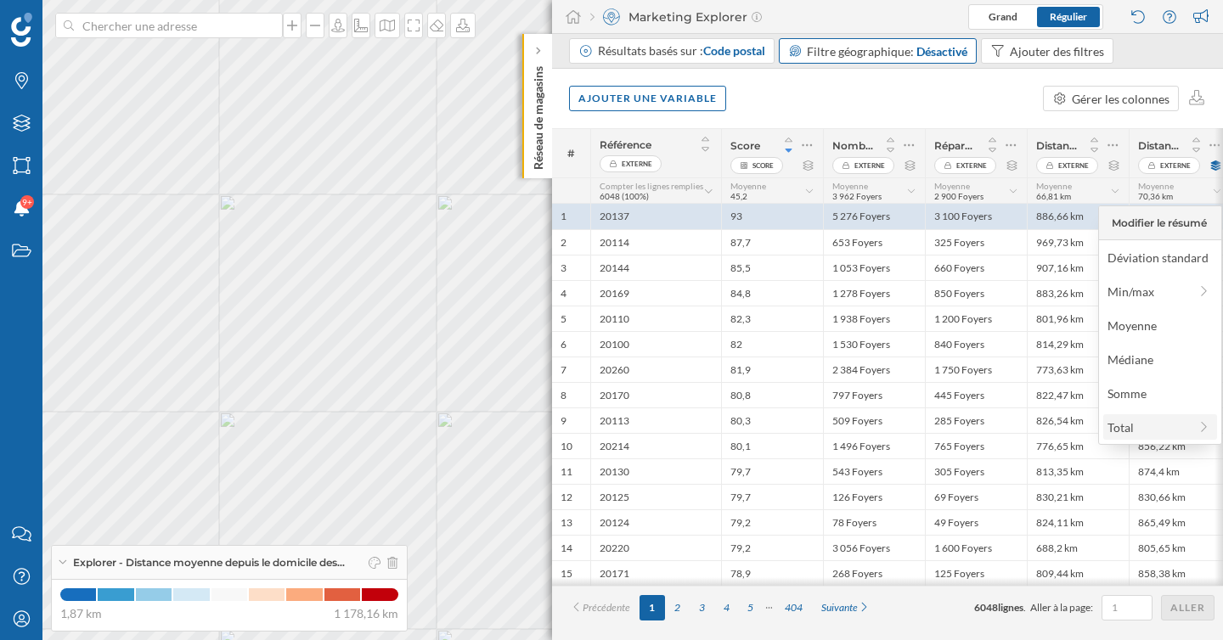
click at [1181, 430] on div "Total" at bounding box center [1147, 428] width 81 height 18
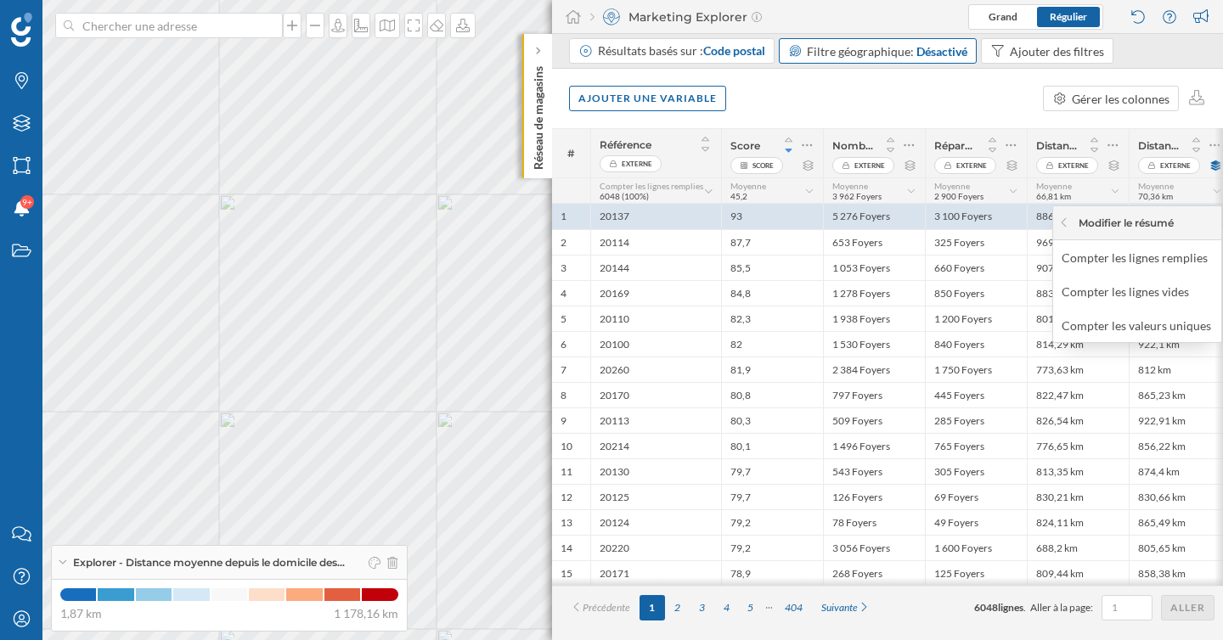
click at [1100, 125] on div "Ajouter une variable Gérer les colonnes" at bounding box center [887, 98] width 671 height 59
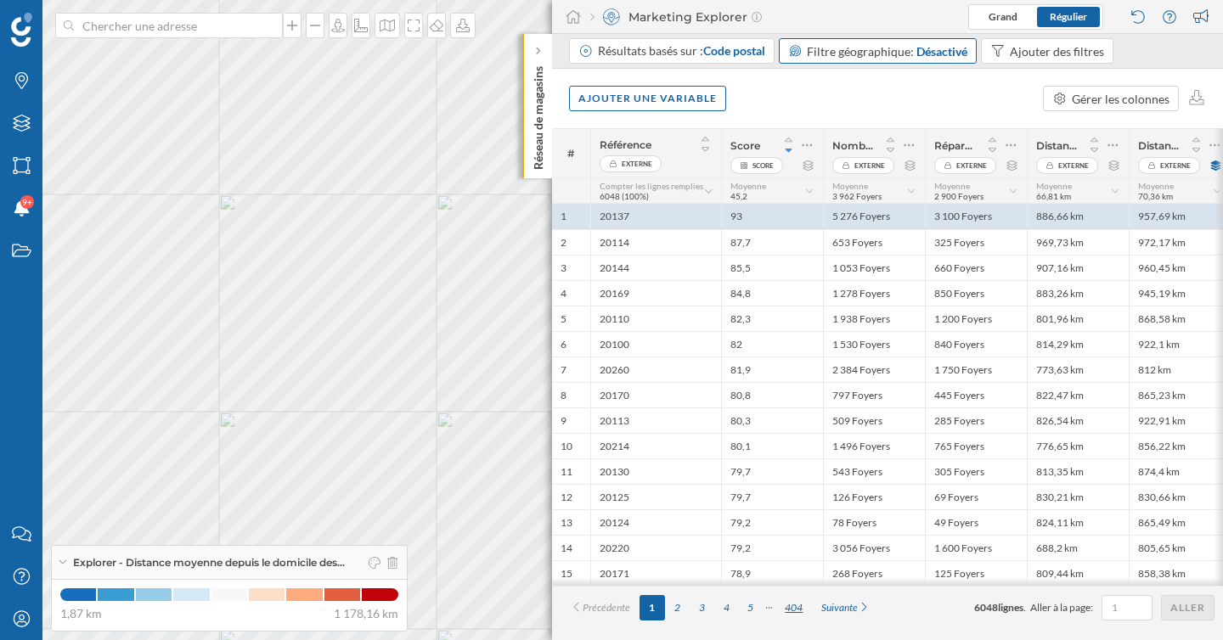
click at [801, 595] on div "404" at bounding box center [793, 607] width 37 height 25
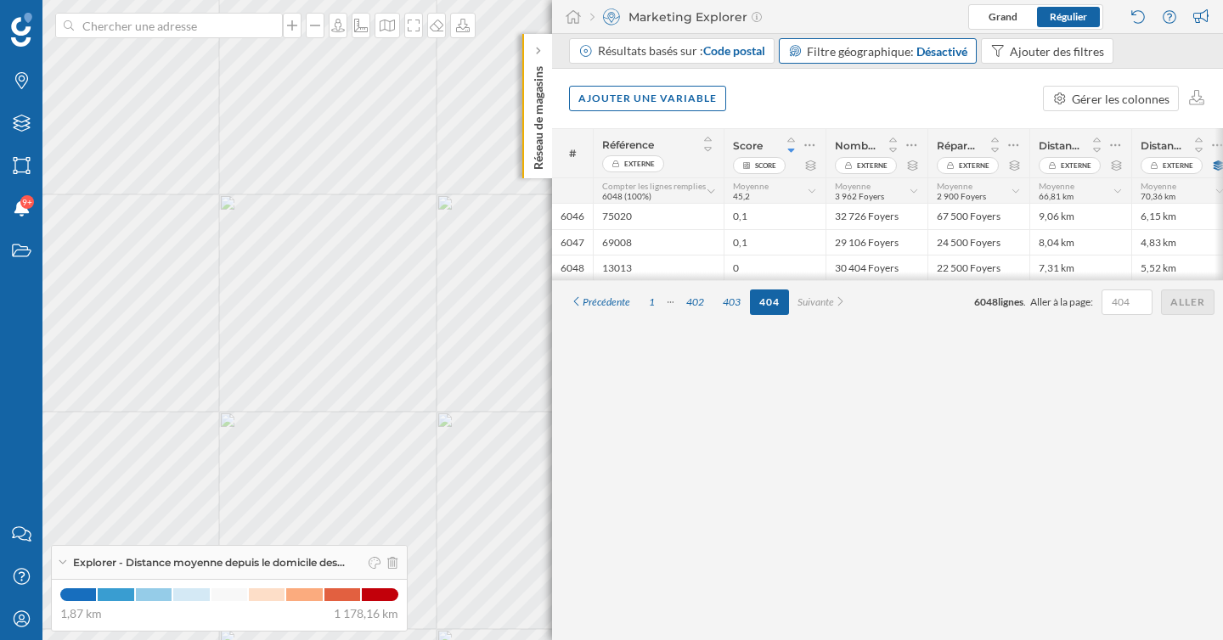
click at [891, 273] on div at bounding box center [887, 276] width 671 height 8
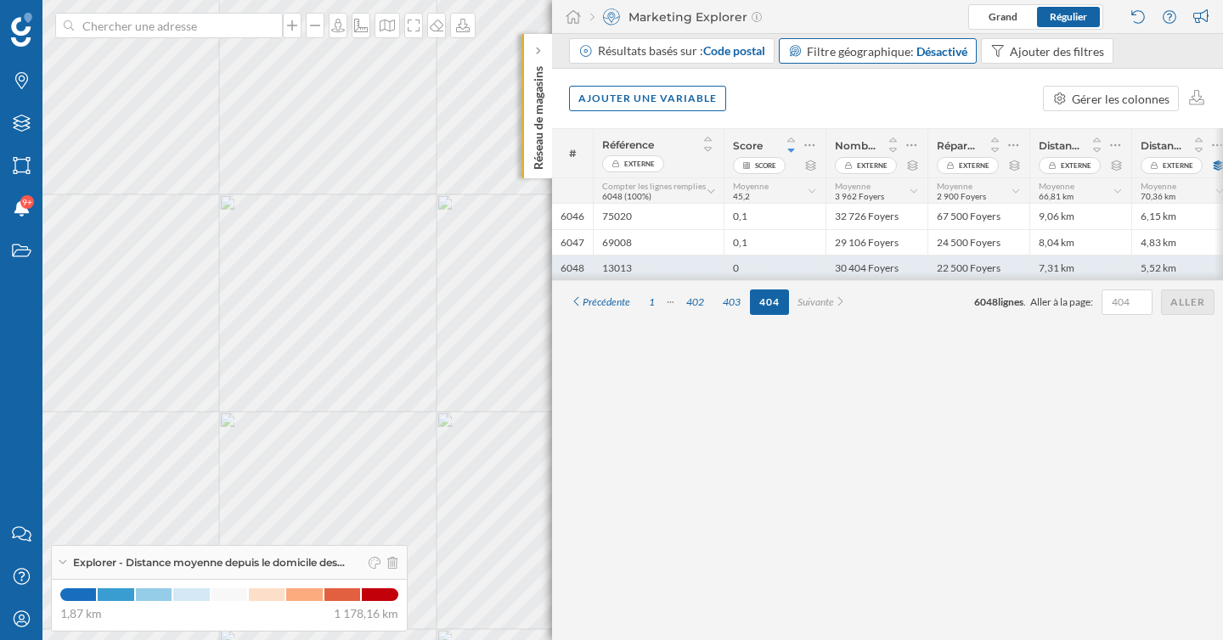
click at [885, 267] on div "30 404 Foyers" at bounding box center [876, 267] width 102 height 25
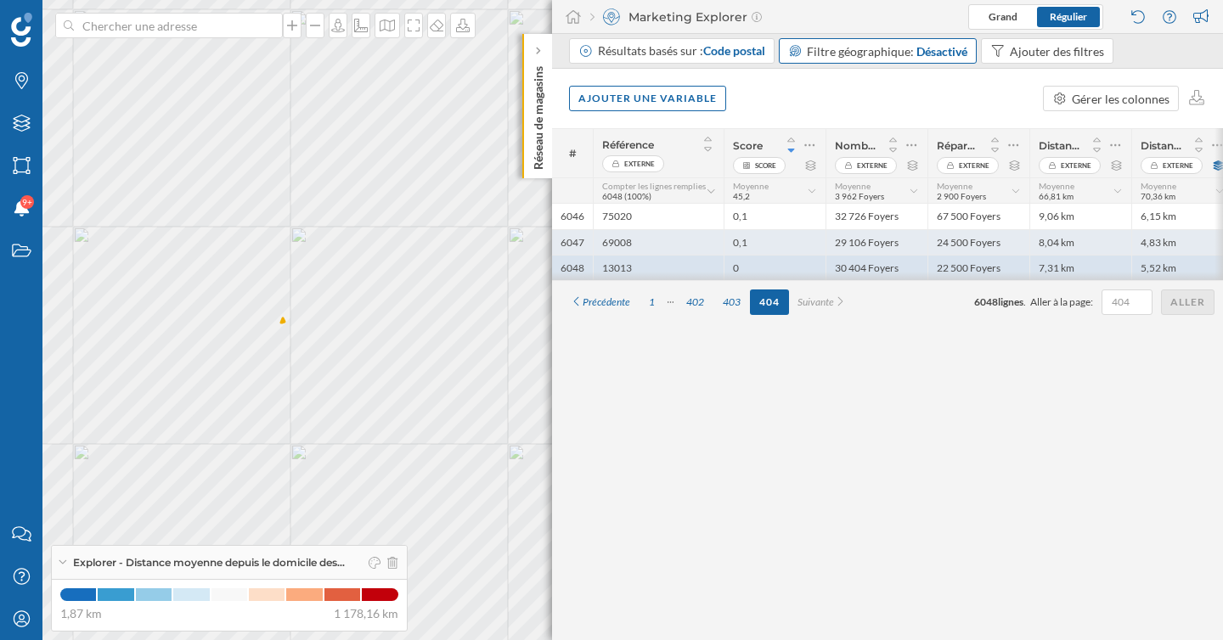
click at [872, 241] on div "29 106 Foyers" at bounding box center [876, 241] width 102 height 25
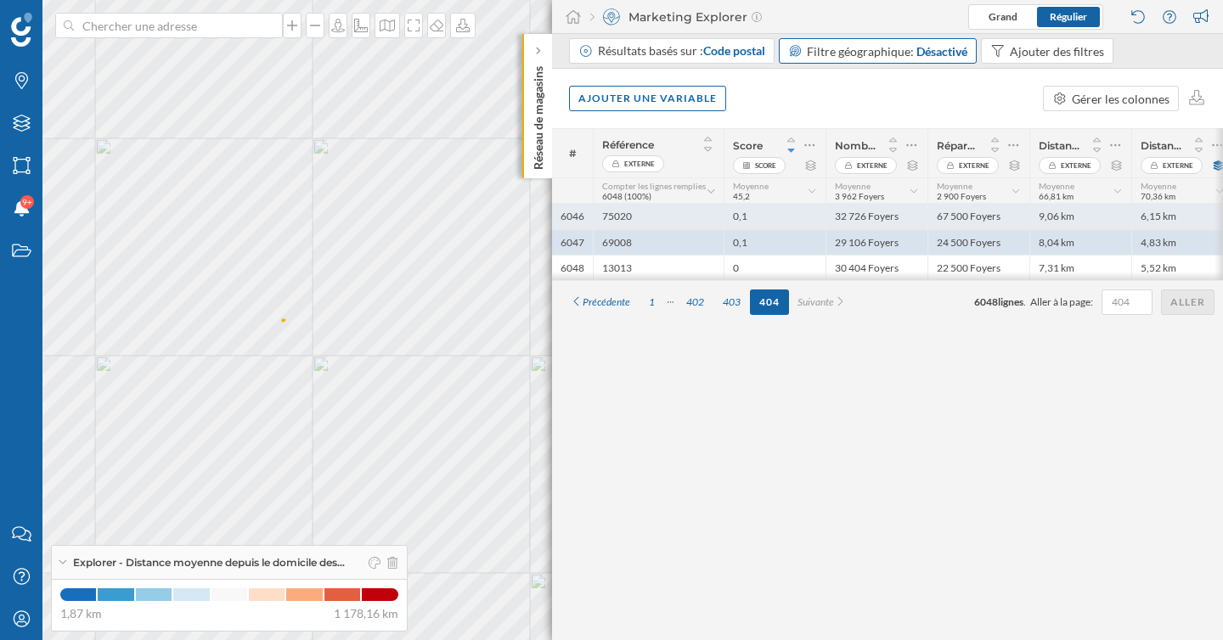
click at [874, 225] on div "32 726 Foyers" at bounding box center [876, 216] width 102 height 25
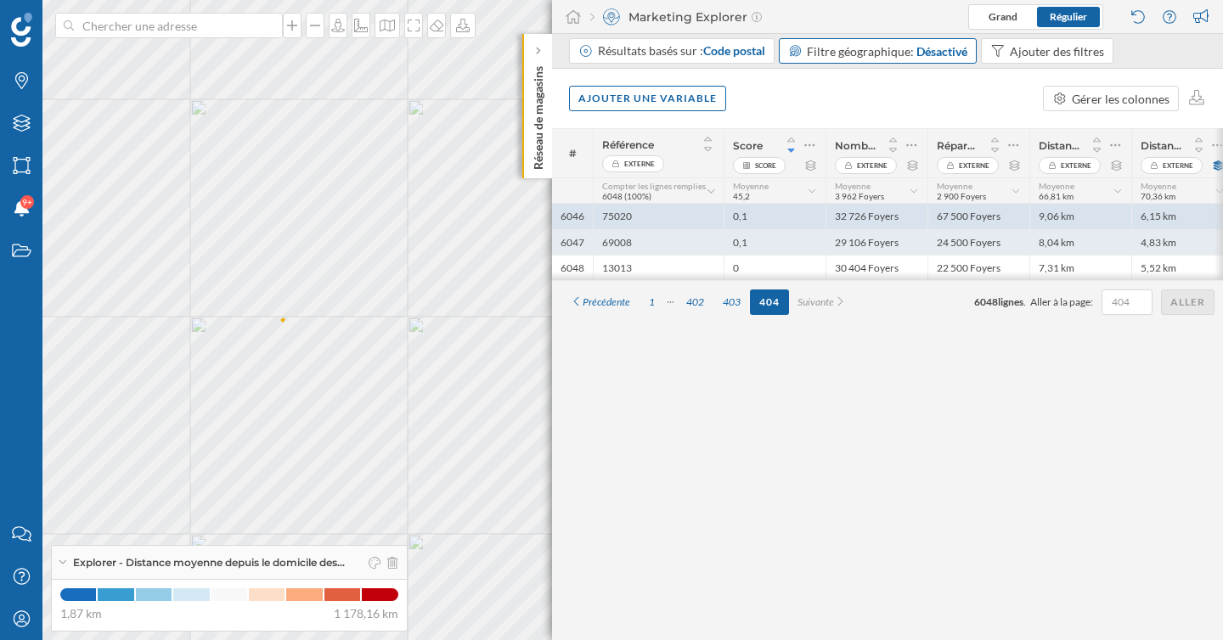
click at [874, 245] on div "29 106 Foyers" at bounding box center [876, 241] width 102 height 25
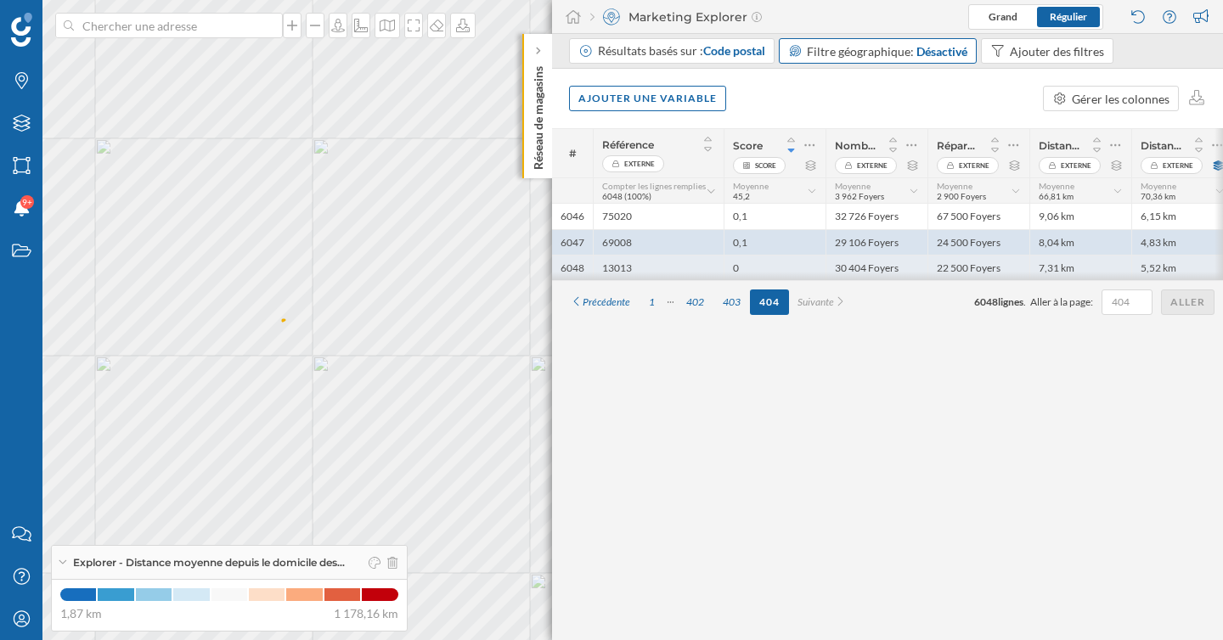
click at [876, 260] on div "30 404 Foyers" at bounding box center [876, 267] width 102 height 25
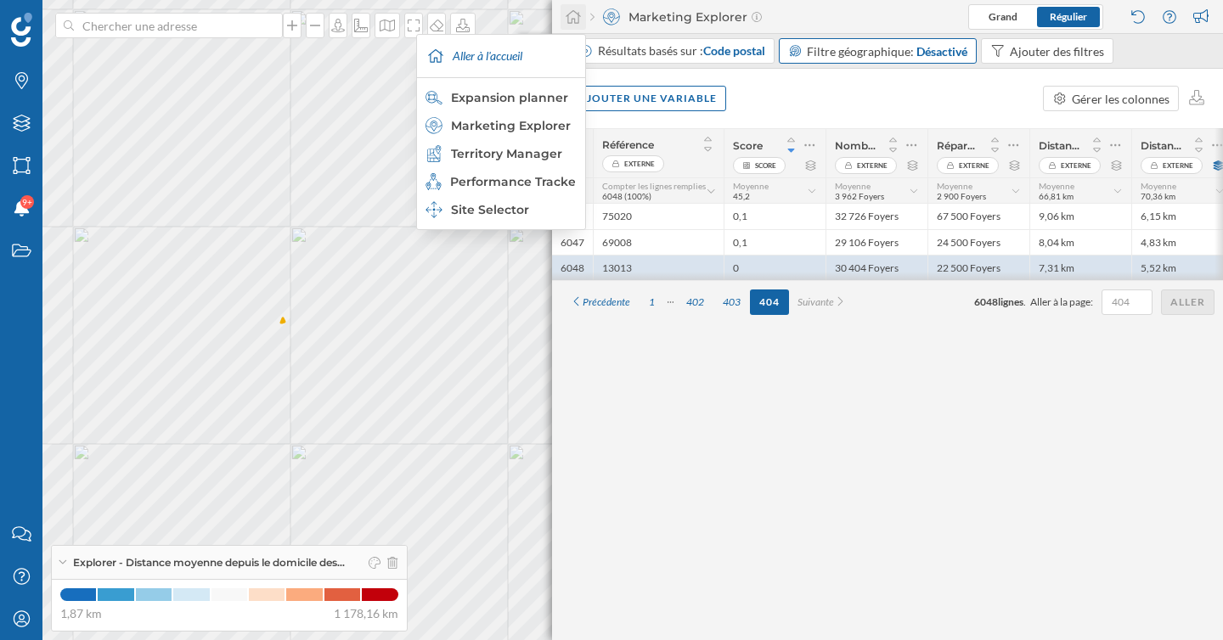
click at [568, 19] on icon at bounding box center [572, 17] width 15 height 14
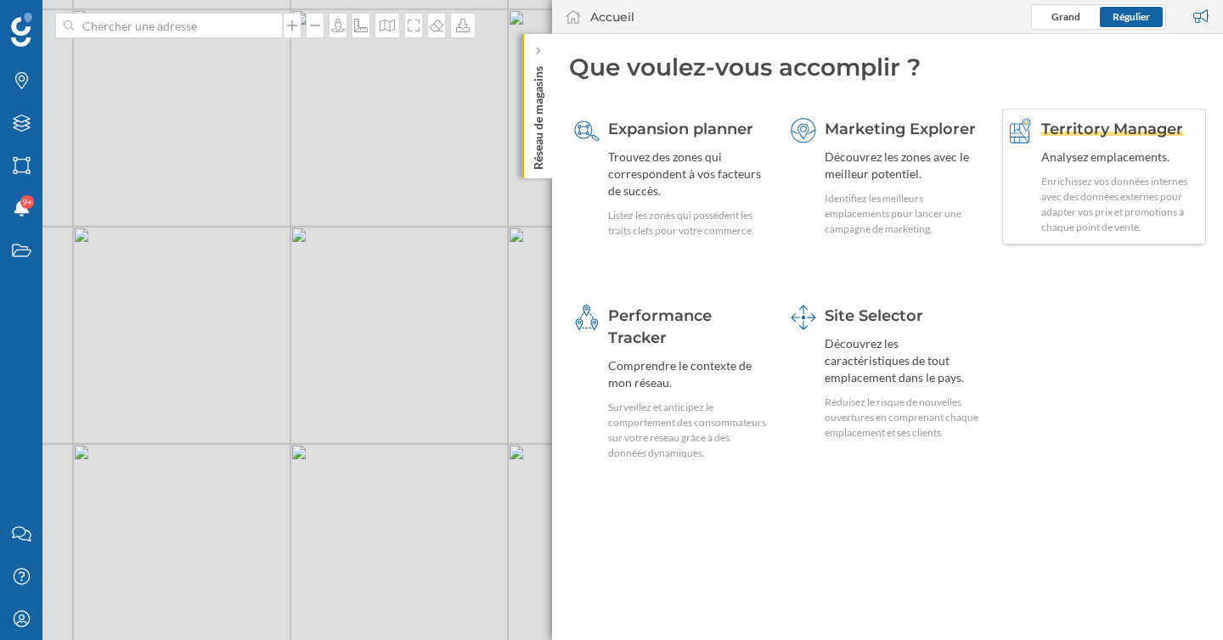
click at [1102, 115] on div "Territory Manager Analysez emplacements. Enrichissez vos données internes avec …" at bounding box center [1104, 177] width 204 height 136
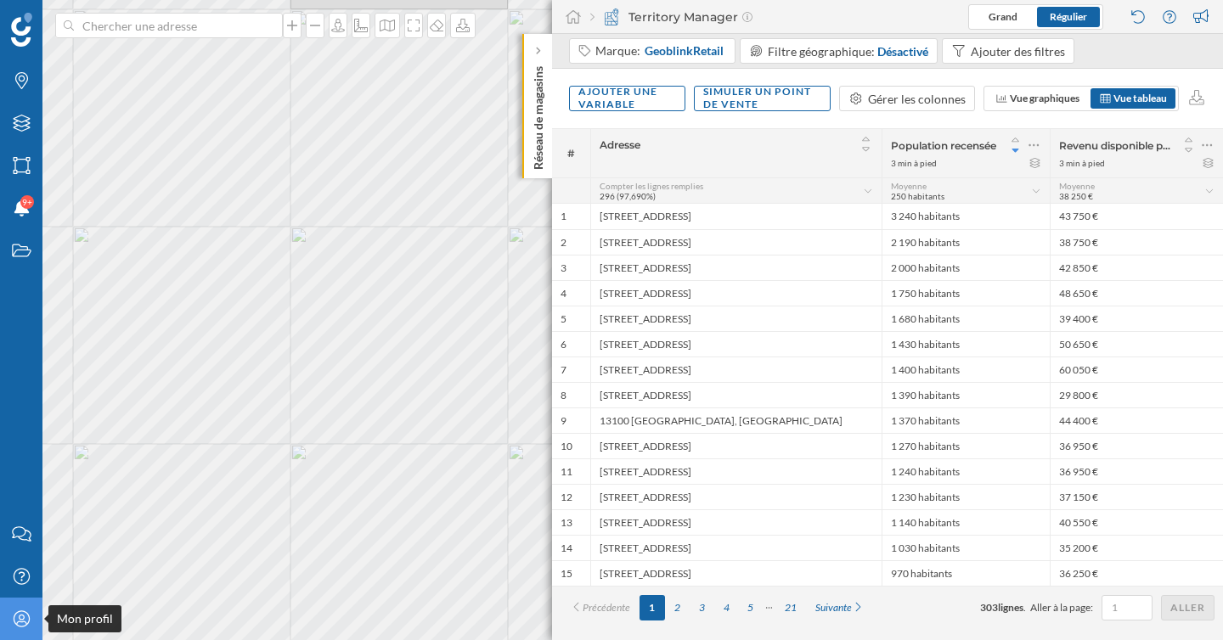
click at [27, 595] on div "Mon profil" at bounding box center [21, 619] width 42 height 42
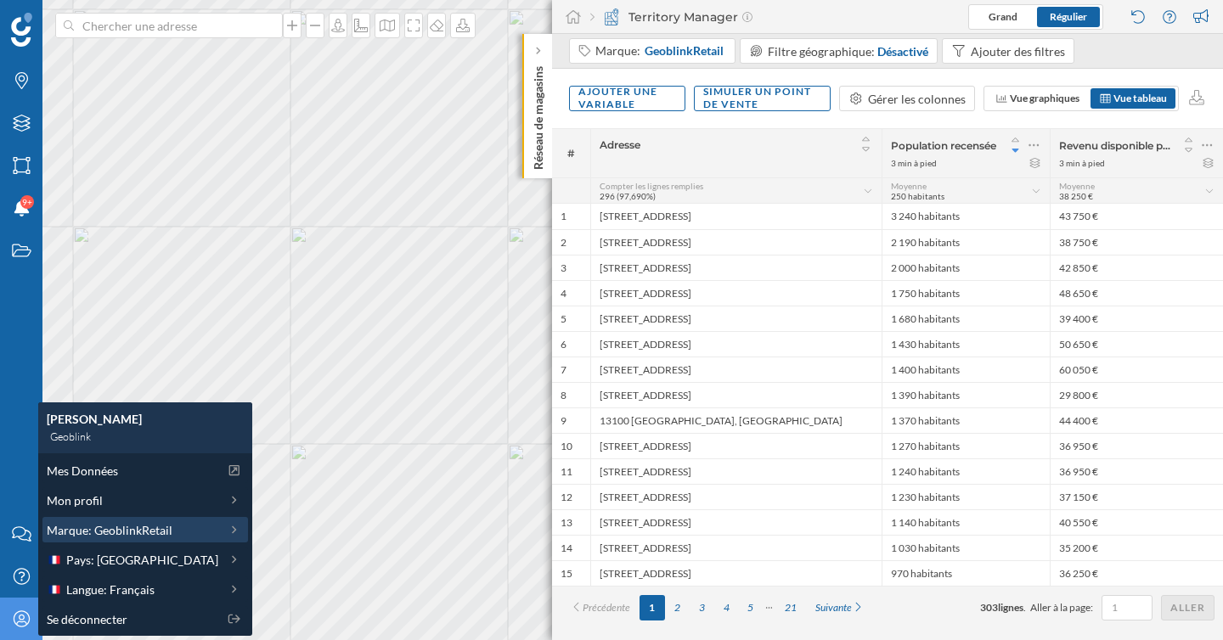
click at [126, 527] on span "Marque: GeoblinkRetail" at bounding box center [110, 530] width 126 height 18
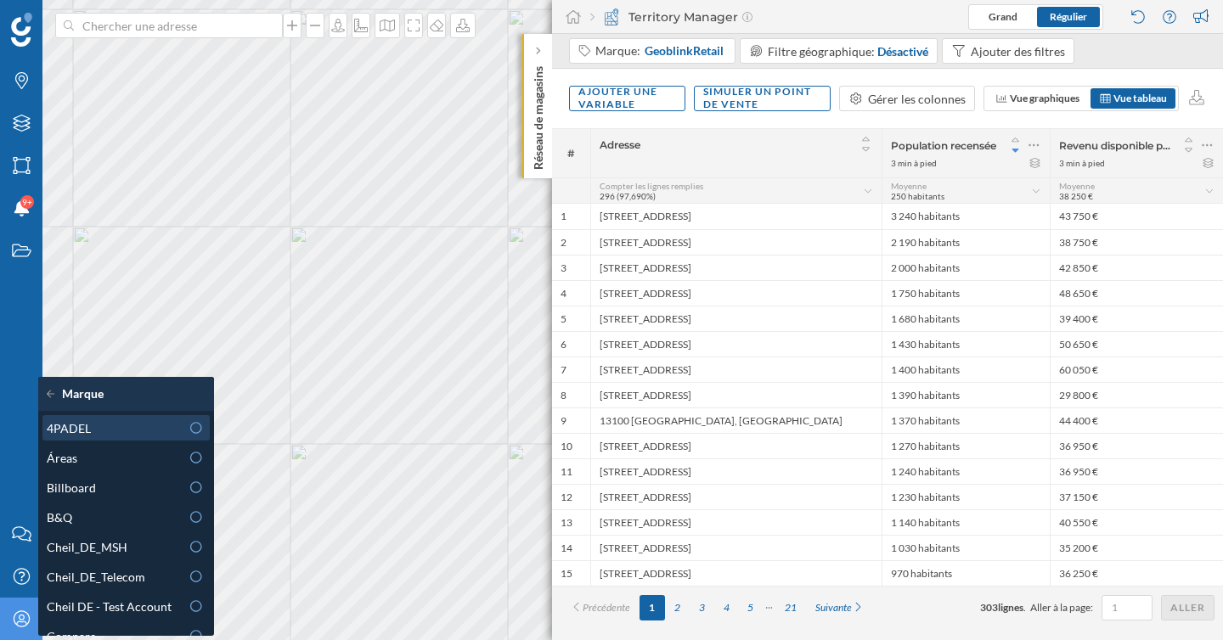
click at [148, 431] on div "4PADEL" at bounding box center [113, 428] width 133 height 18
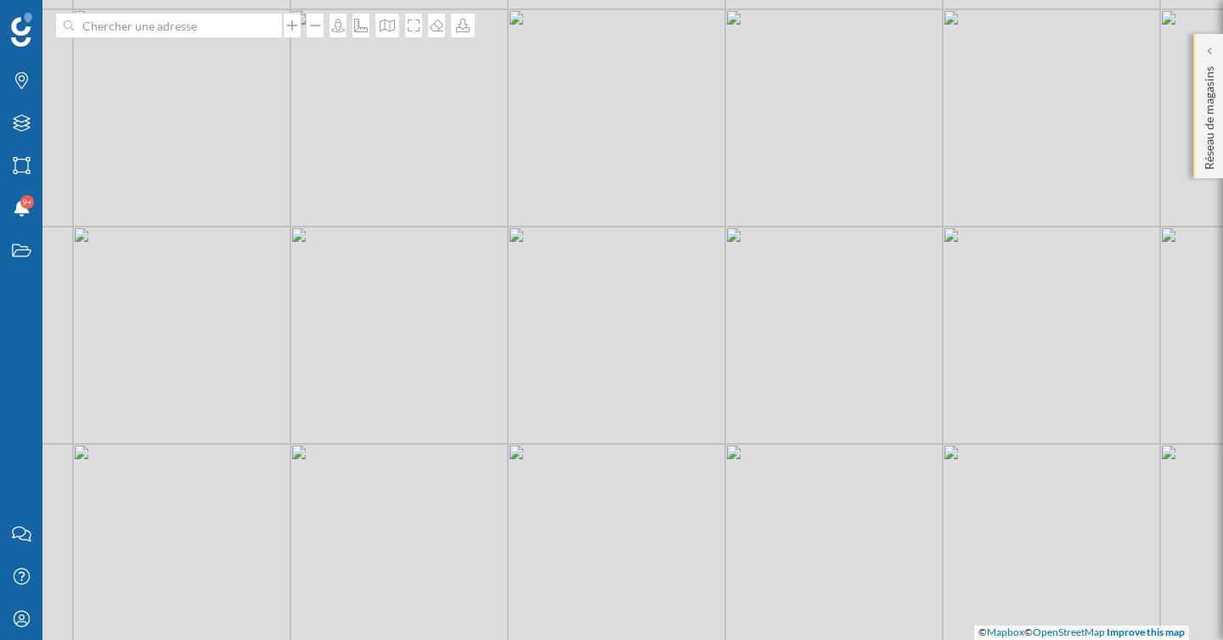
click at [1212, 60] on p "Réseau de magasins" at bounding box center [1208, 114] width 17 height 110
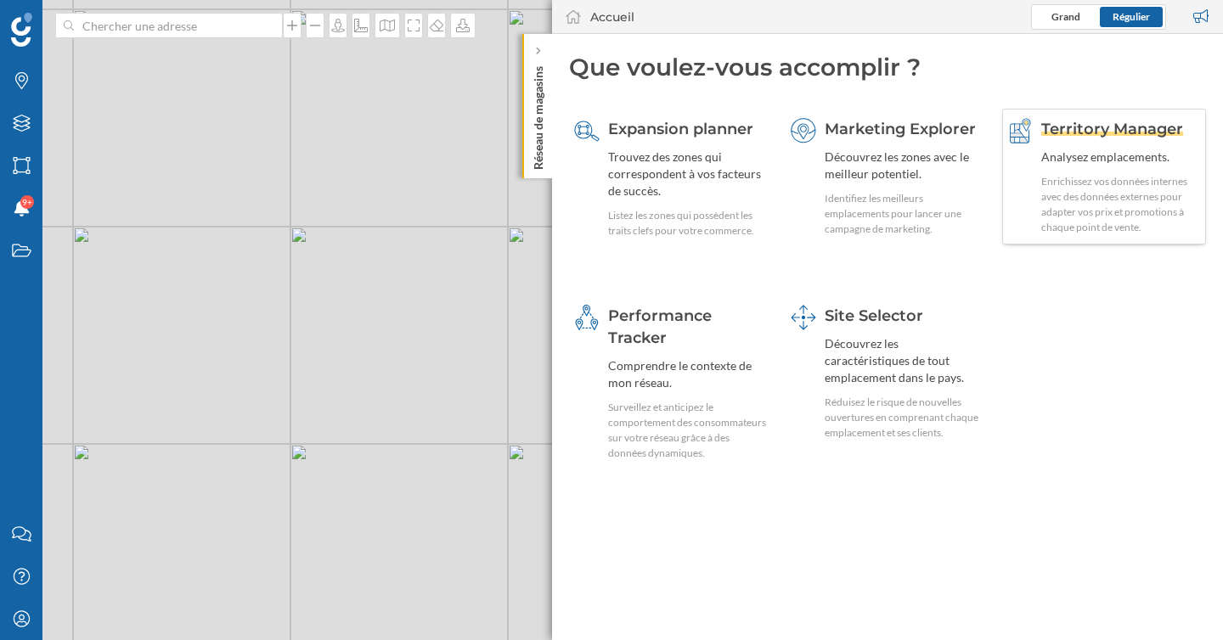
click at [1078, 164] on div "Analysez emplacements." at bounding box center [1121, 157] width 160 height 17
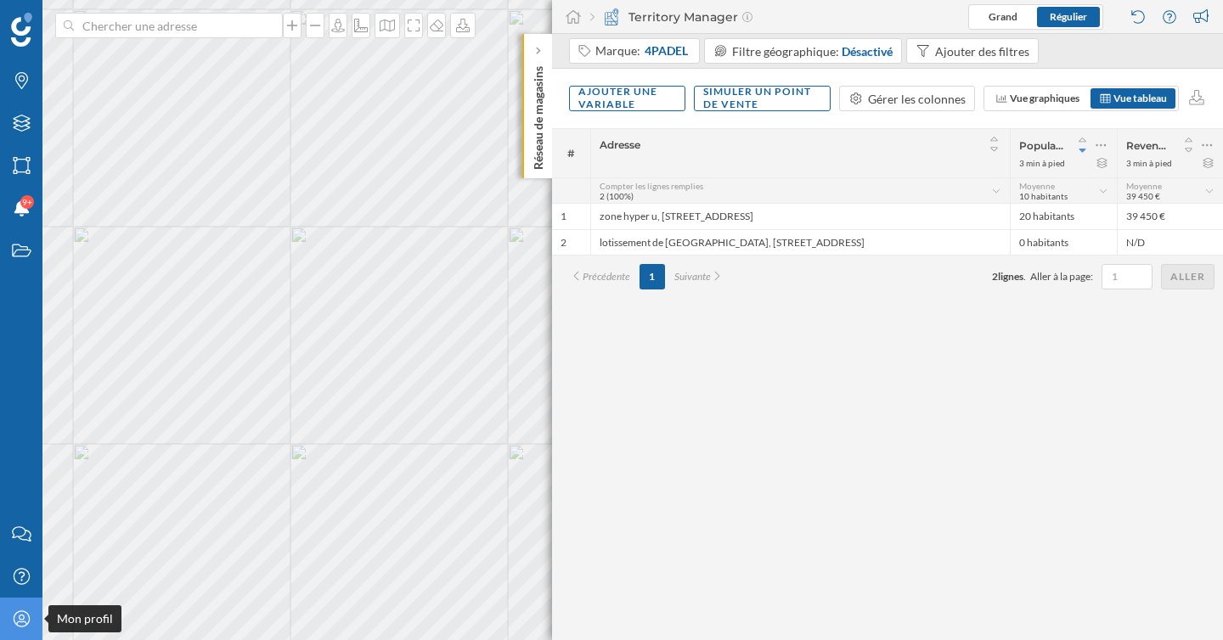
click at [18, 595] on icon "Mon profil" at bounding box center [21, 618] width 21 height 17
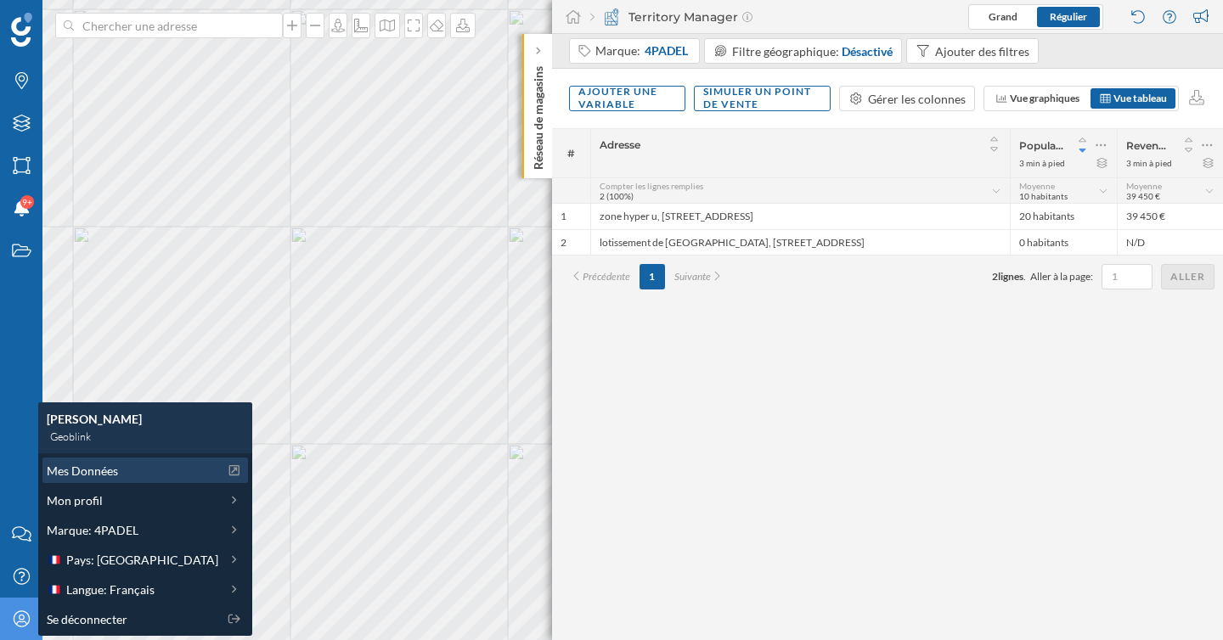
click at [106, 476] on span "Mes Données" at bounding box center [82, 471] width 71 height 18
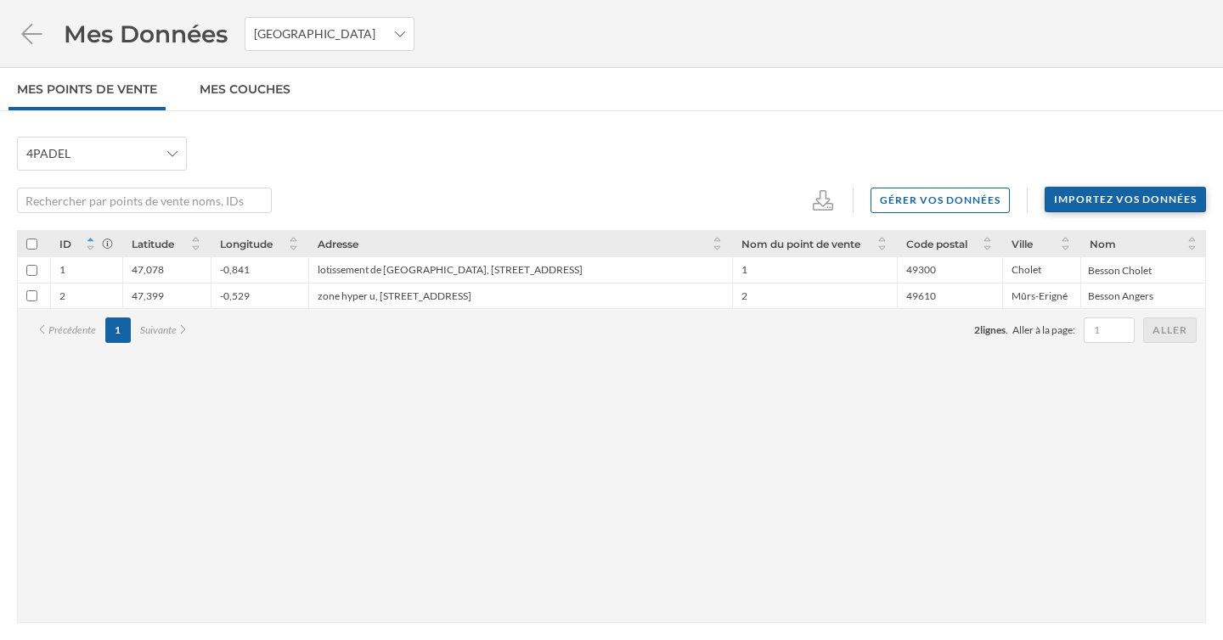
click at [1061, 203] on div "Importez vos données" at bounding box center [1124, 199] width 161 height 25
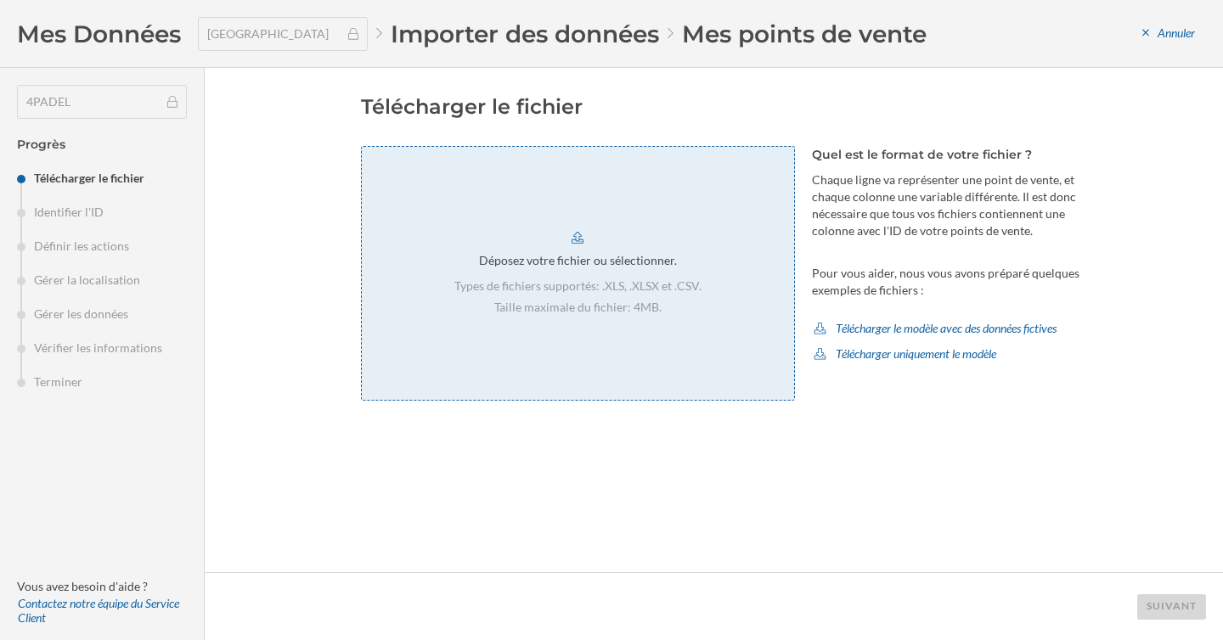
click at [614, 297] on div "Types de fichiers supportés: .XLS, .XLSX et .CSV. Taille maximale du fichier: 4…" at bounding box center [577, 297] width 247 height 38
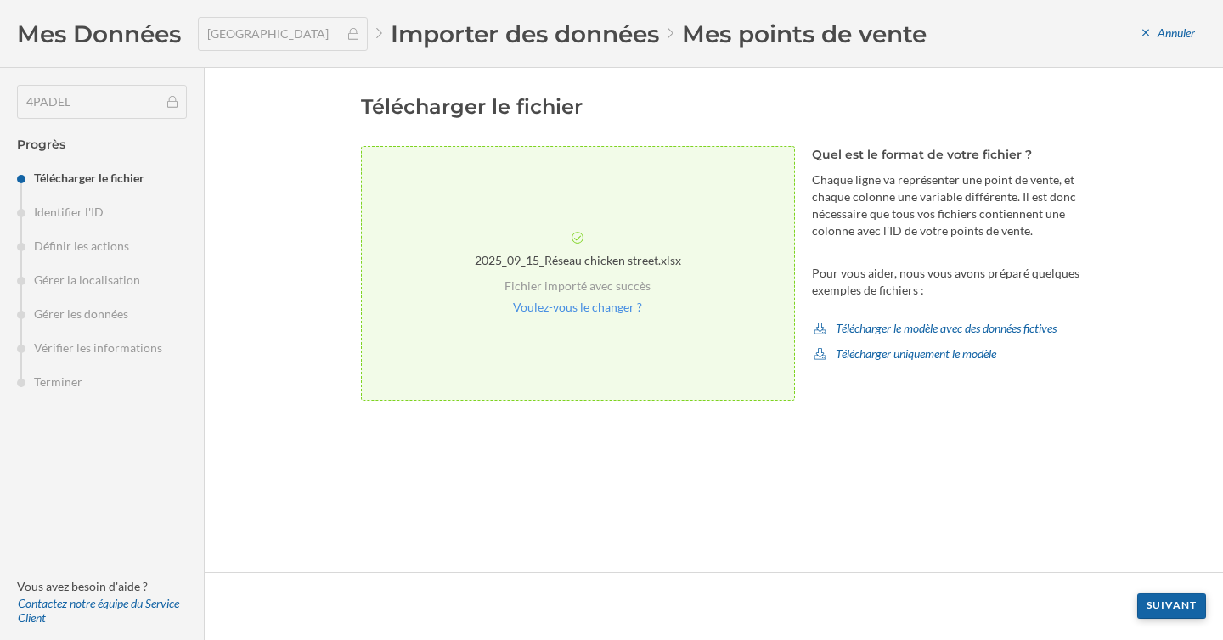
click at [1166, 604] on div "Suivant" at bounding box center [1171, 605] width 69 height 25
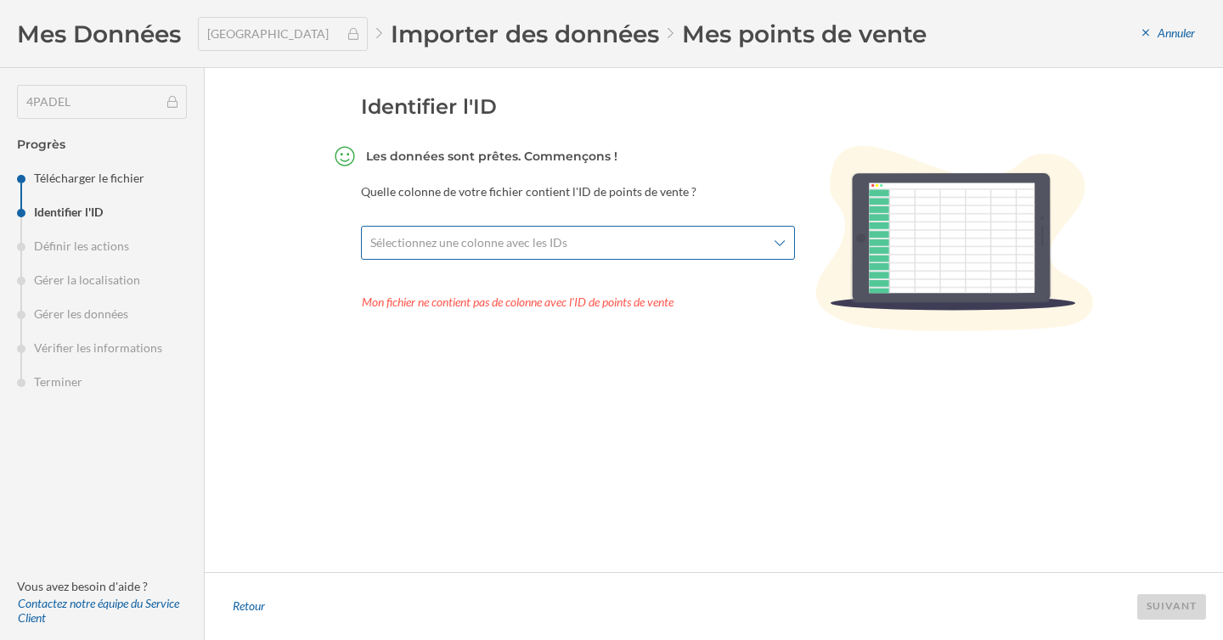
click at [662, 241] on span "Sélectionnez une colonne avec les IDs" at bounding box center [568, 242] width 396 height 17
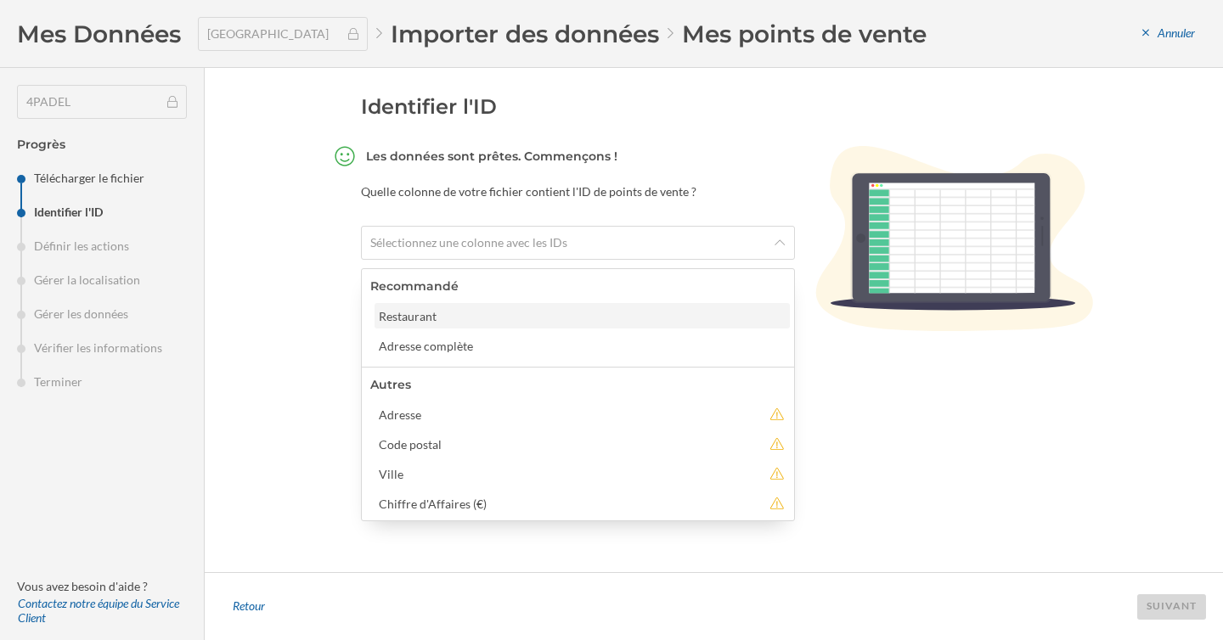
click at [645, 328] on div "Restaurant" at bounding box center [581, 315] width 415 height 25
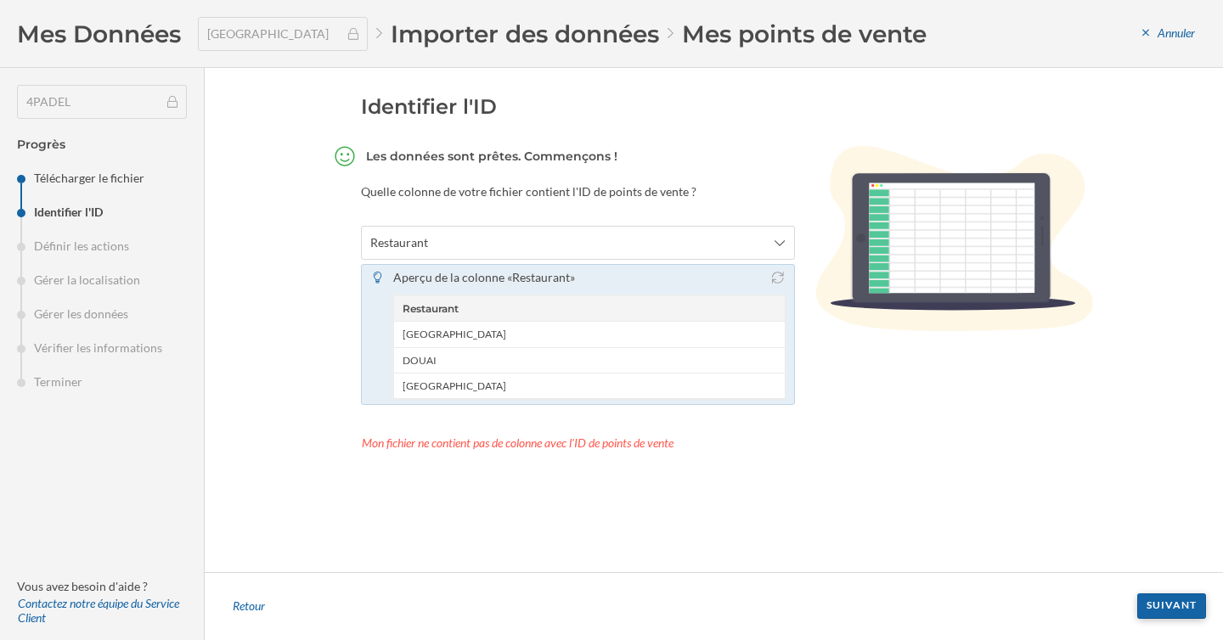
click at [1166, 604] on div "Suivant" at bounding box center [1171, 605] width 69 height 25
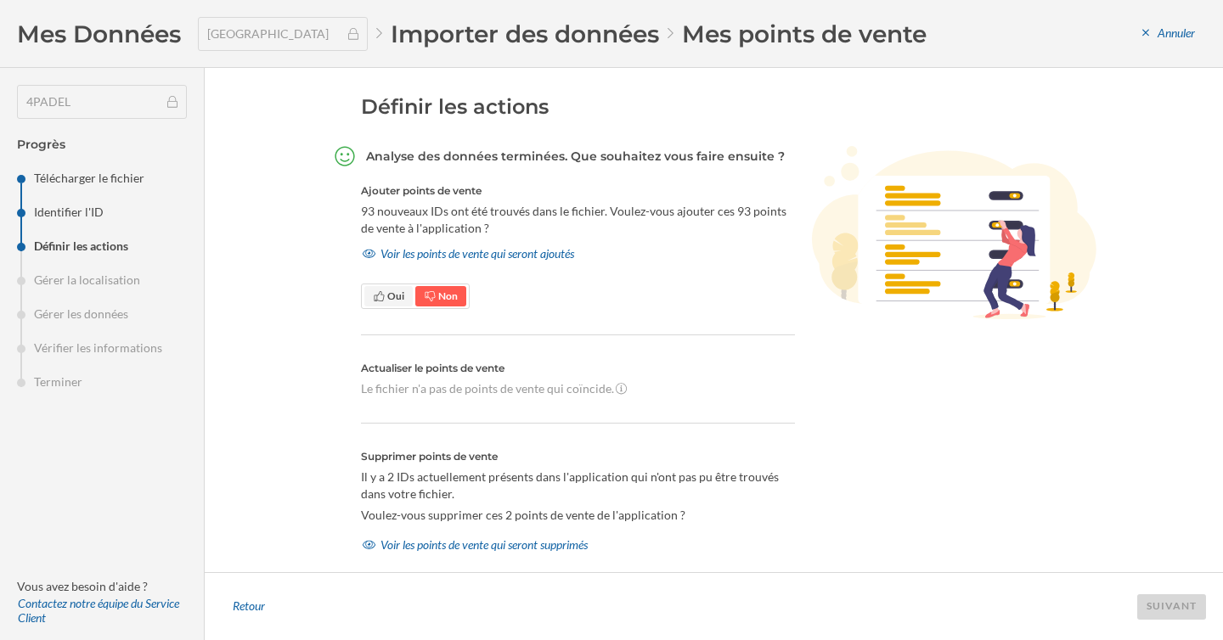
click at [384, 290] on span "Oui" at bounding box center [388, 296] width 31 height 15
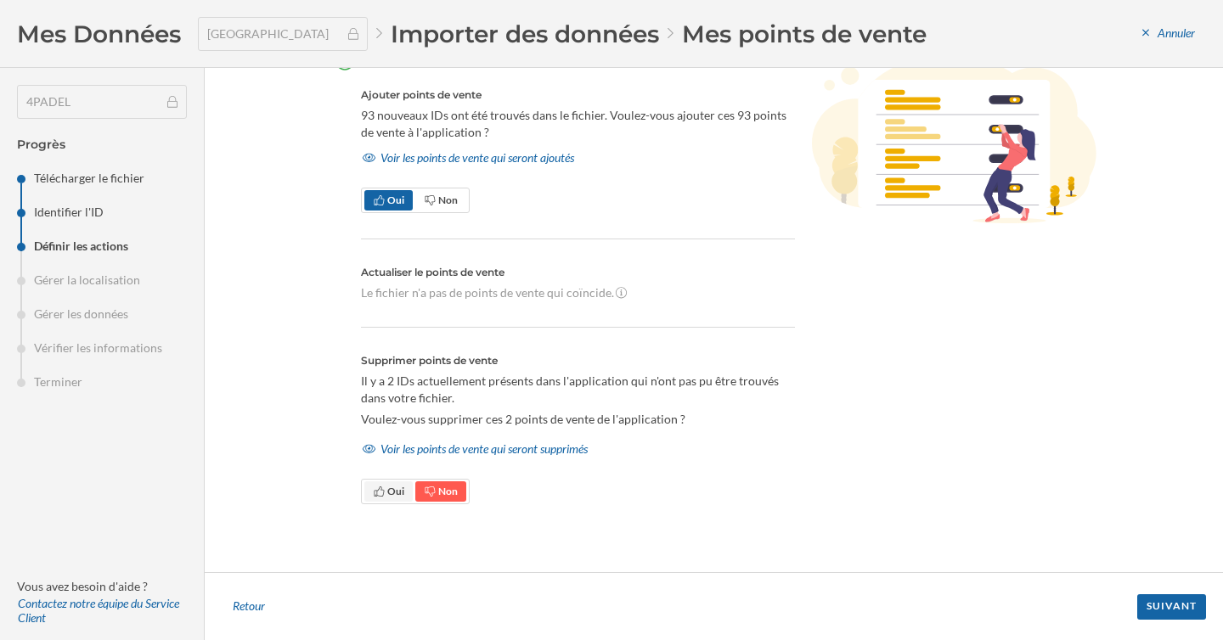
click at [389, 488] on span "Oui" at bounding box center [395, 491] width 17 height 13
click at [1185, 609] on div "Suivant" at bounding box center [1171, 605] width 69 height 25
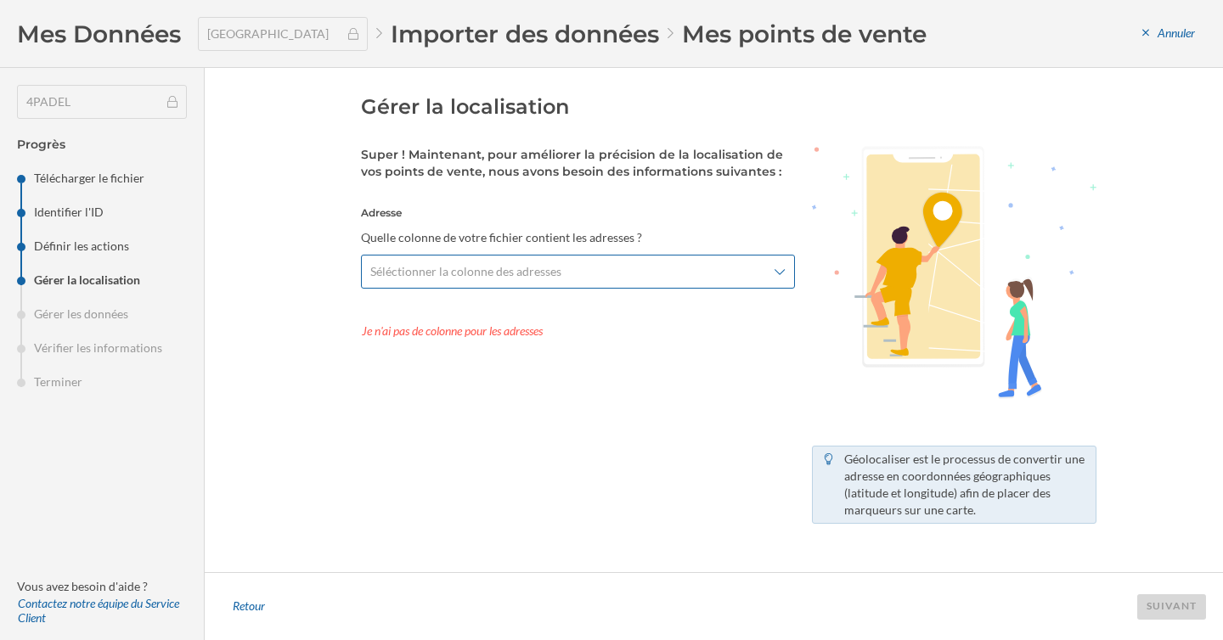
click at [638, 282] on div "Séléctionner la colonne des adresses" at bounding box center [578, 272] width 434 height 34
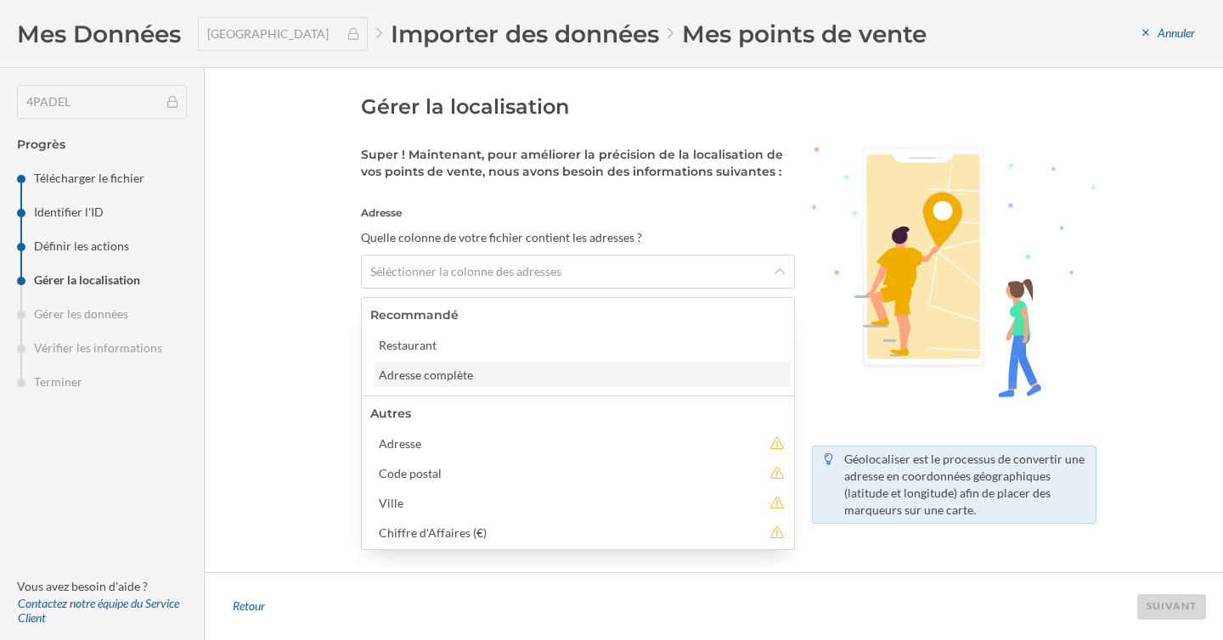
click at [617, 369] on div "Adresse complète" at bounding box center [581, 375] width 405 height 18
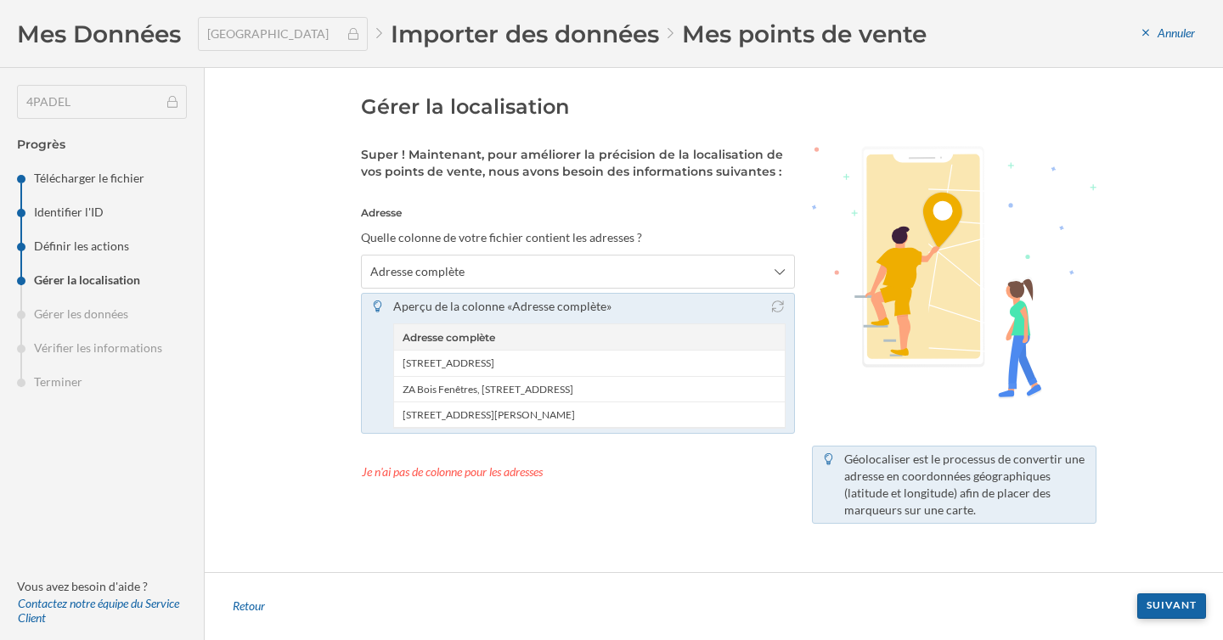
click at [1164, 599] on div "Suivant" at bounding box center [1171, 605] width 69 height 25
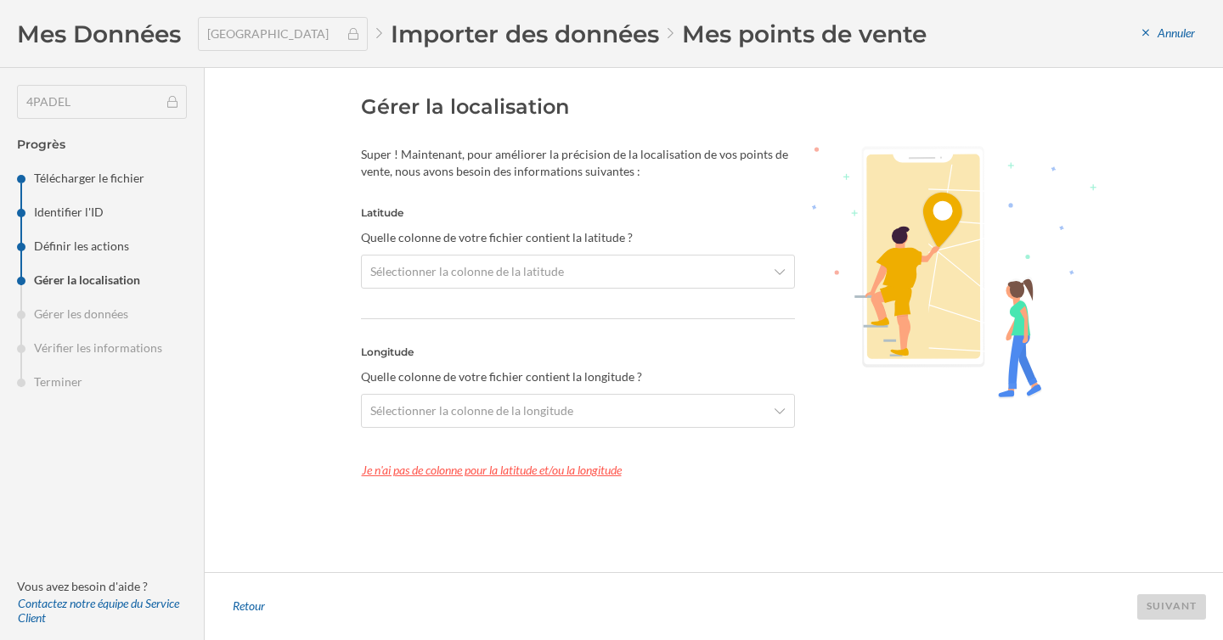
click at [592, 473] on div "Je n'ai pas de colonne pour la latitude et/ou la longitude" at bounding box center [578, 470] width 434 height 25
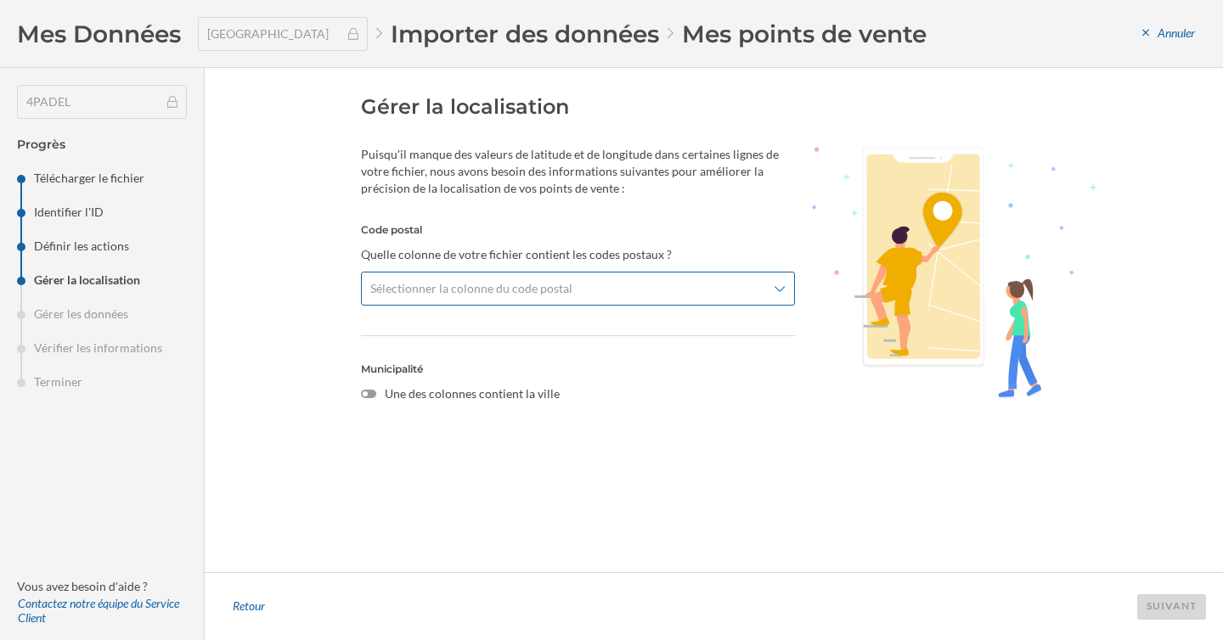
click at [553, 284] on span "Sélectionner la colonne du code postal" at bounding box center [471, 288] width 202 height 17
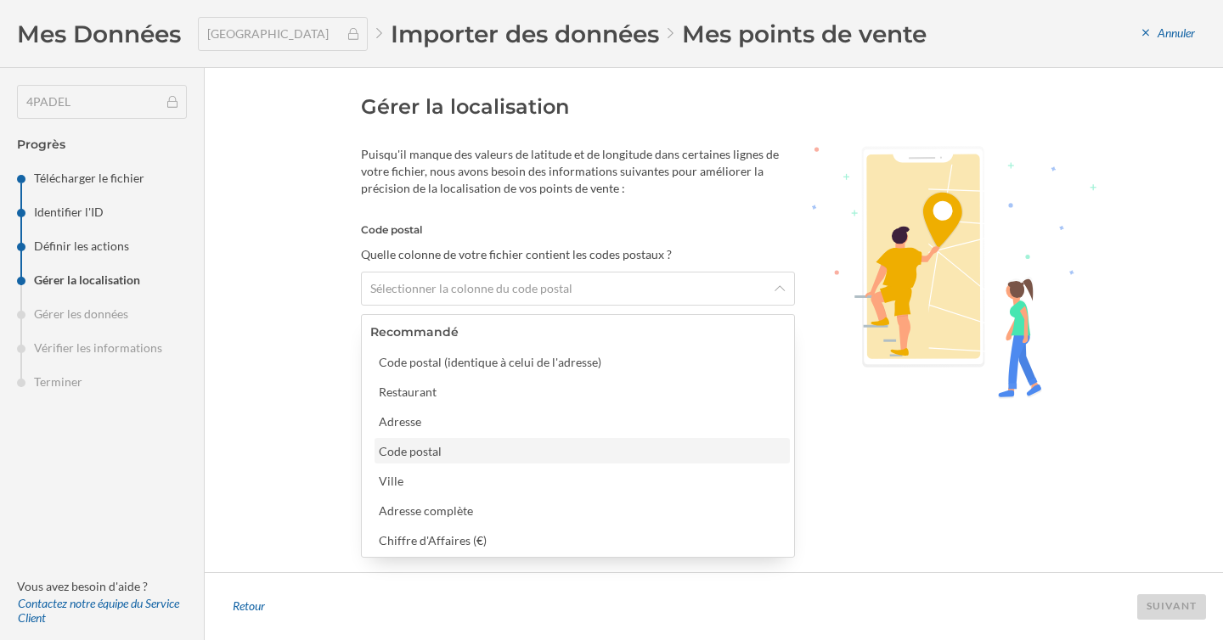
click at [531, 441] on div "Code postal" at bounding box center [581, 450] width 415 height 25
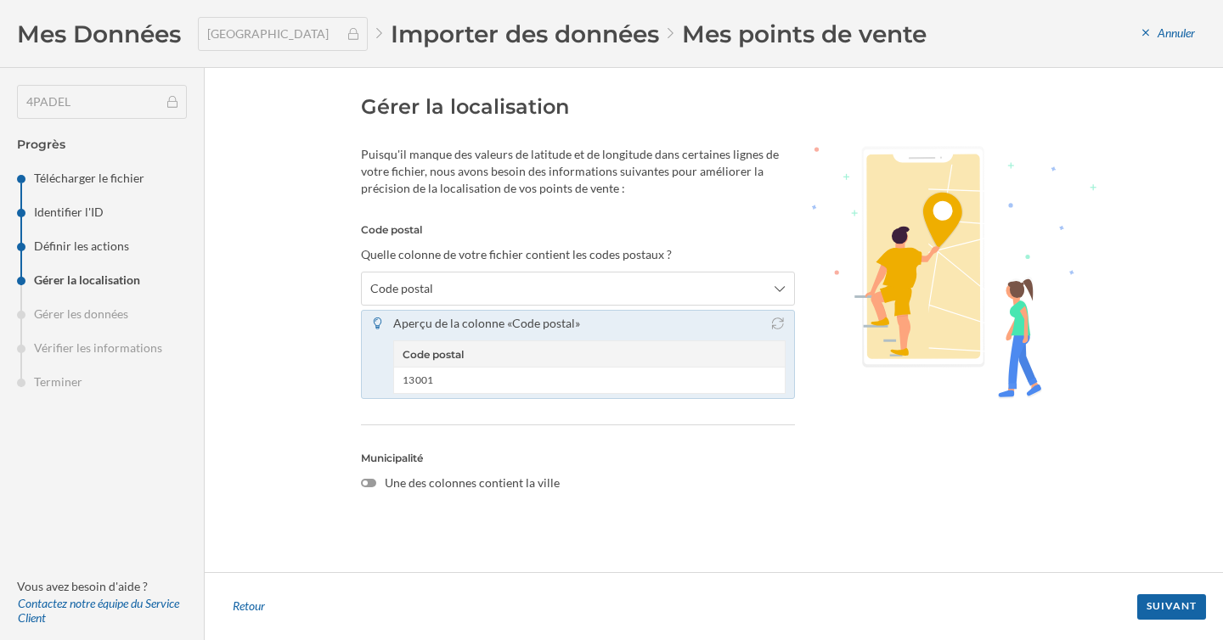
click at [503, 486] on label "Une des colonnes contient la ville" at bounding box center [578, 483] width 434 height 17
click at [0, 0] on input "Une des colonnes contient la ville" at bounding box center [0, 0] width 0 height 0
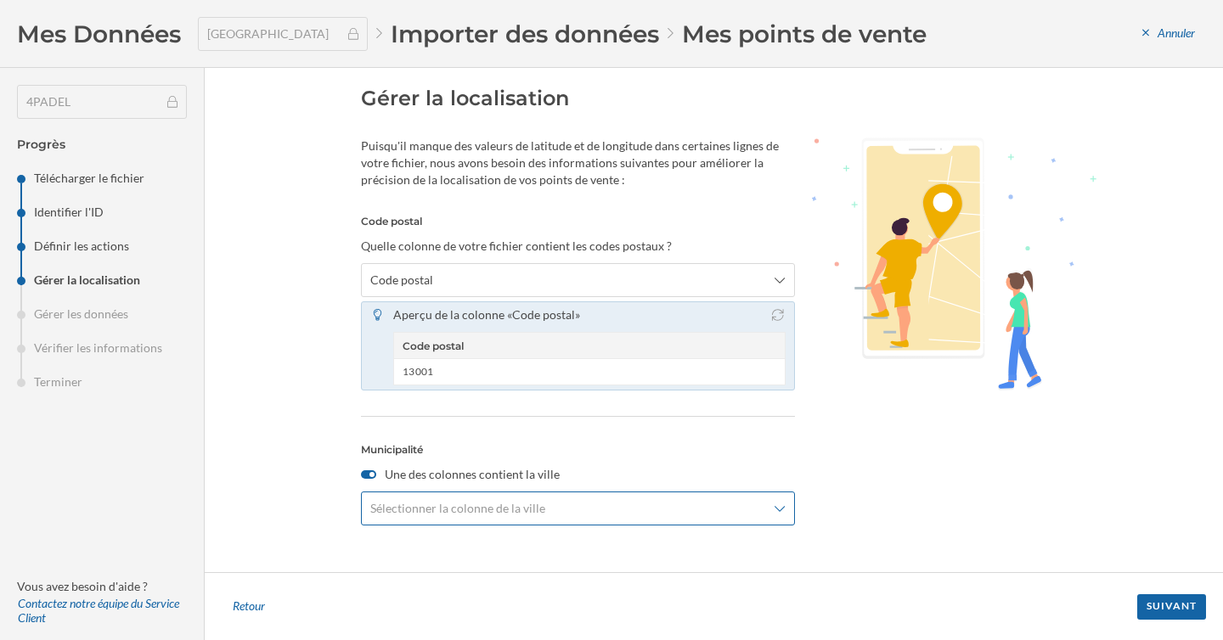
click at [503, 506] on span "Sélectionner la colonne de la ville" at bounding box center [457, 508] width 175 height 17
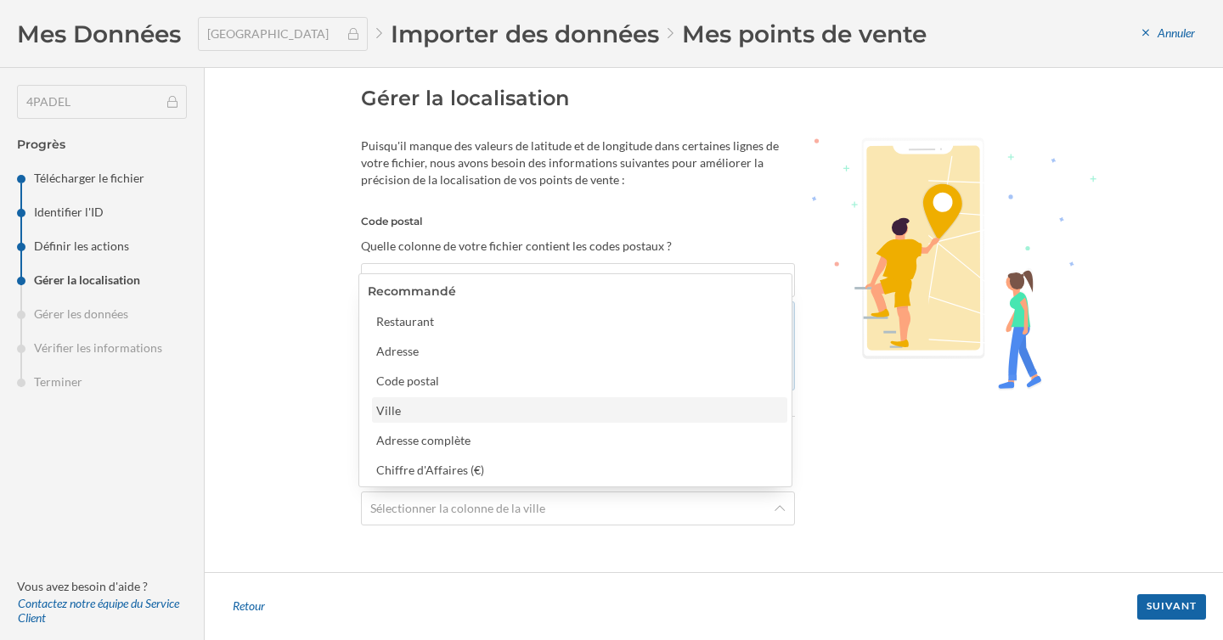
click at [483, 410] on div "Ville" at bounding box center [578, 411] width 405 height 18
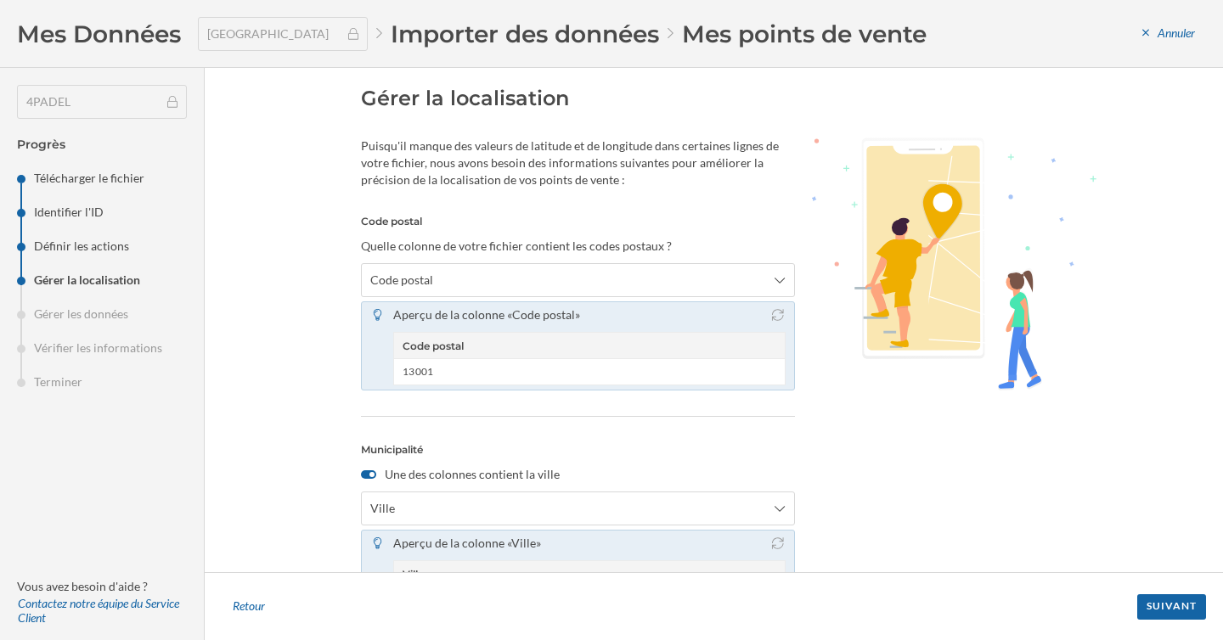
scroll to position [98, 0]
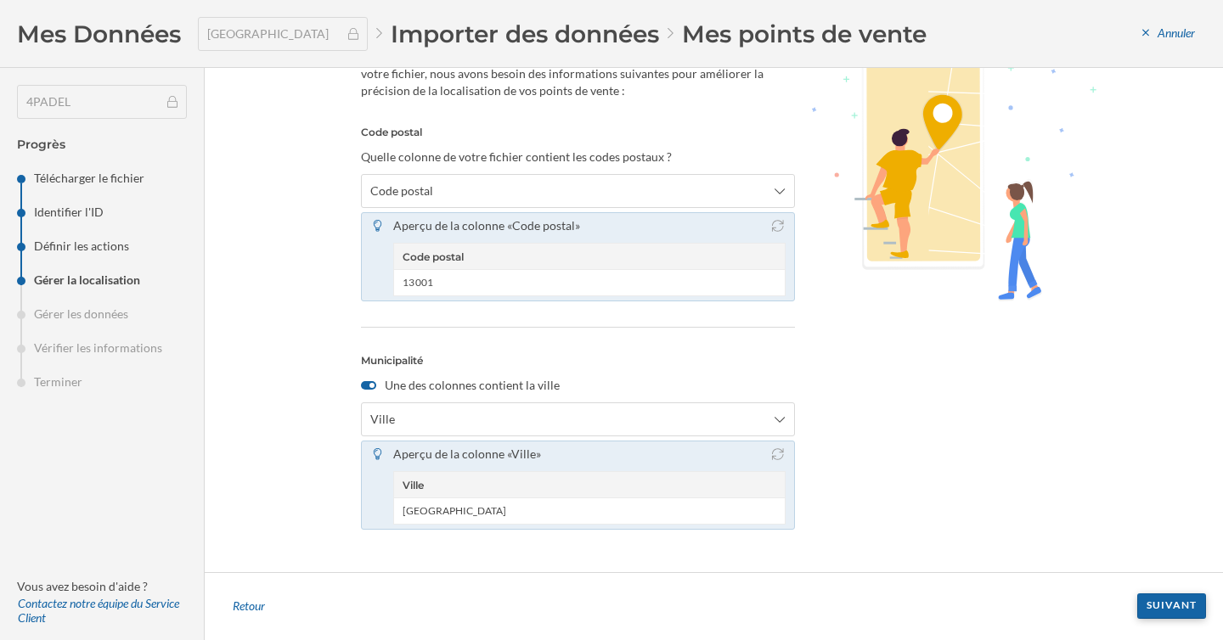
click at [1178, 609] on div "Suivant" at bounding box center [1171, 605] width 69 height 25
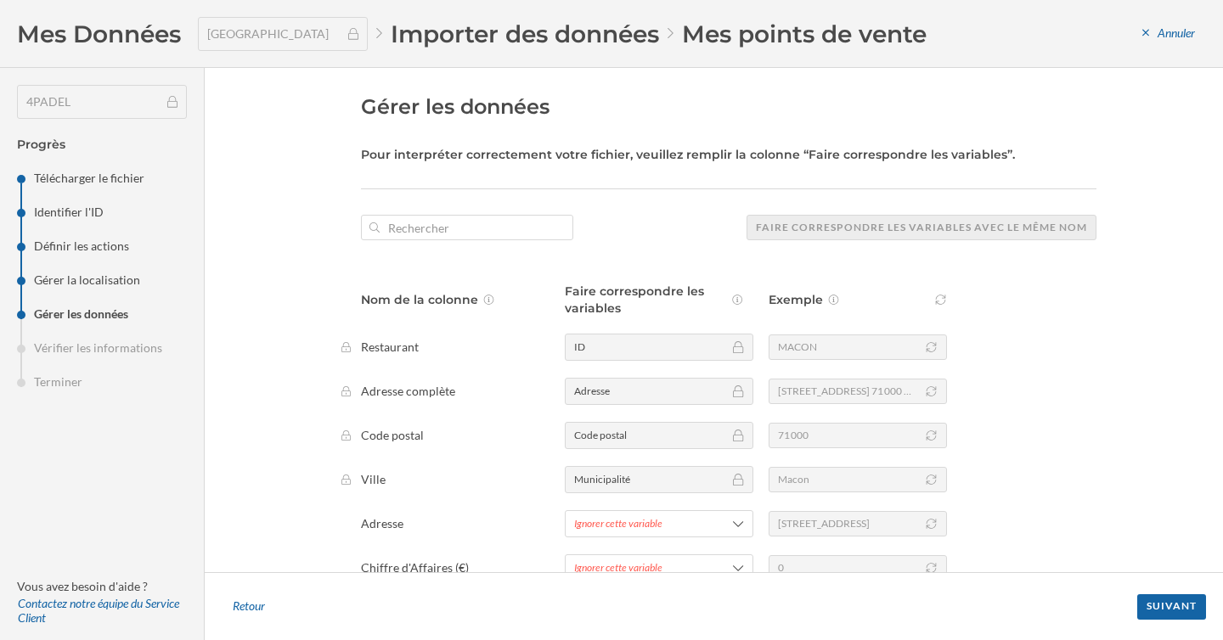
scroll to position [9, 0]
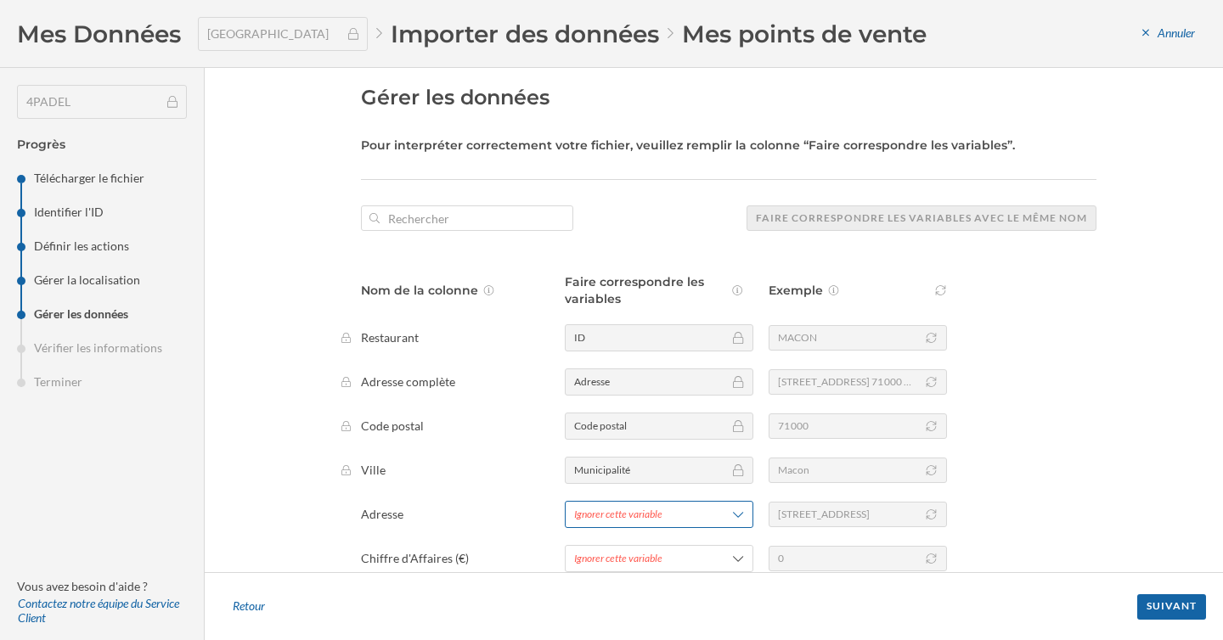
click at [690, 518] on span "Ignorer cette variable" at bounding box center [637, 514] width 127 height 15
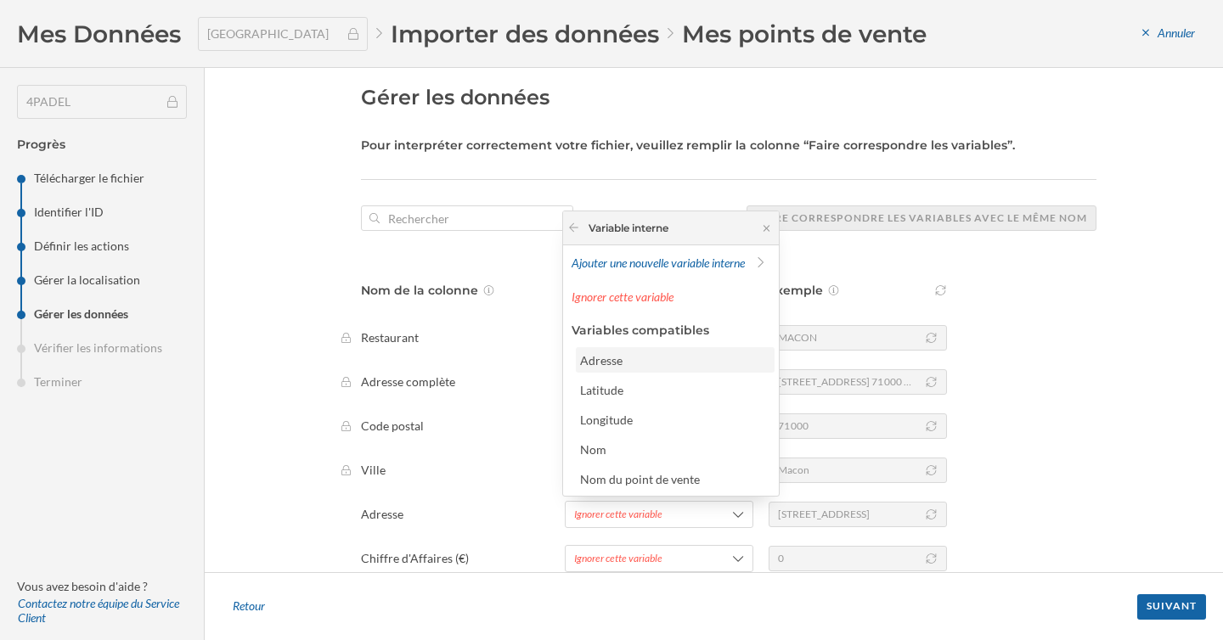
click at [643, 363] on div "Adresse" at bounding box center [674, 360] width 188 height 18
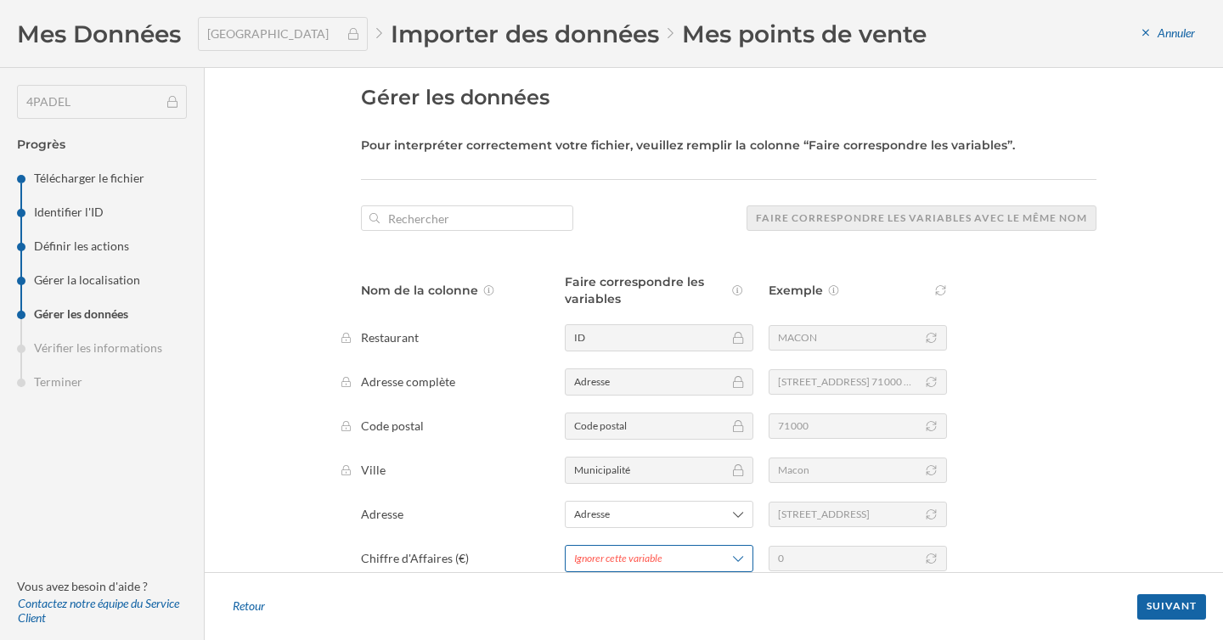
click at [638, 557] on div "Ignorer cette variable" at bounding box center [618, 558] width 88 height 15
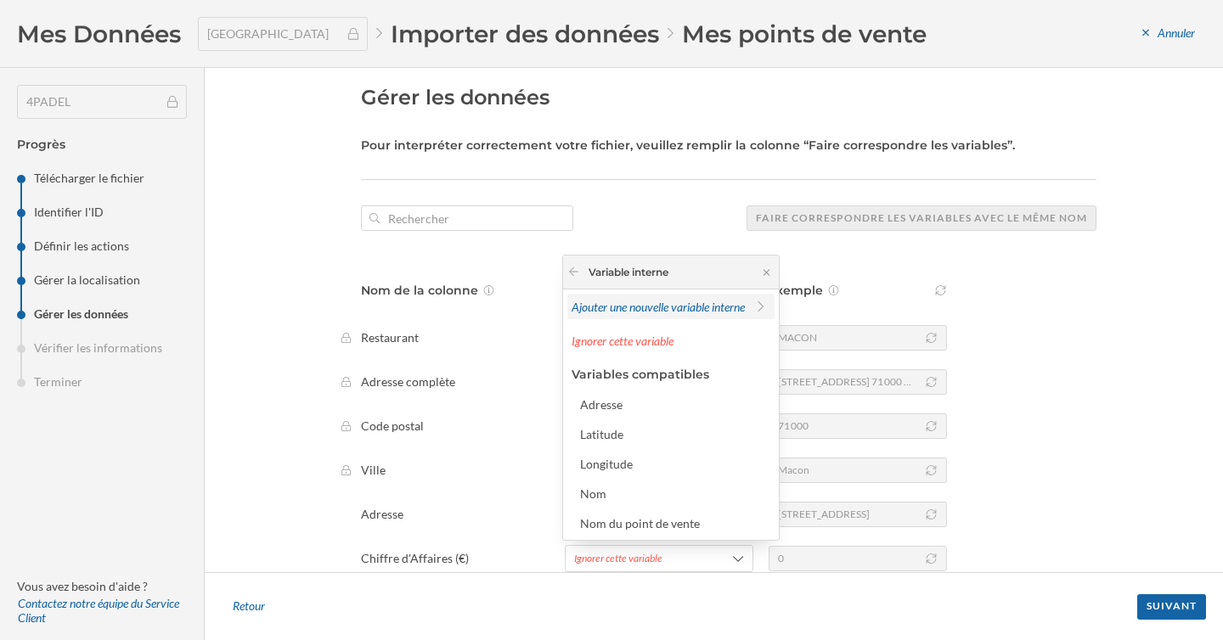
click at [655, 317] on div "Ajouter une nouvelle variable interne" at bounding box center [670, 306] width 207 height 25
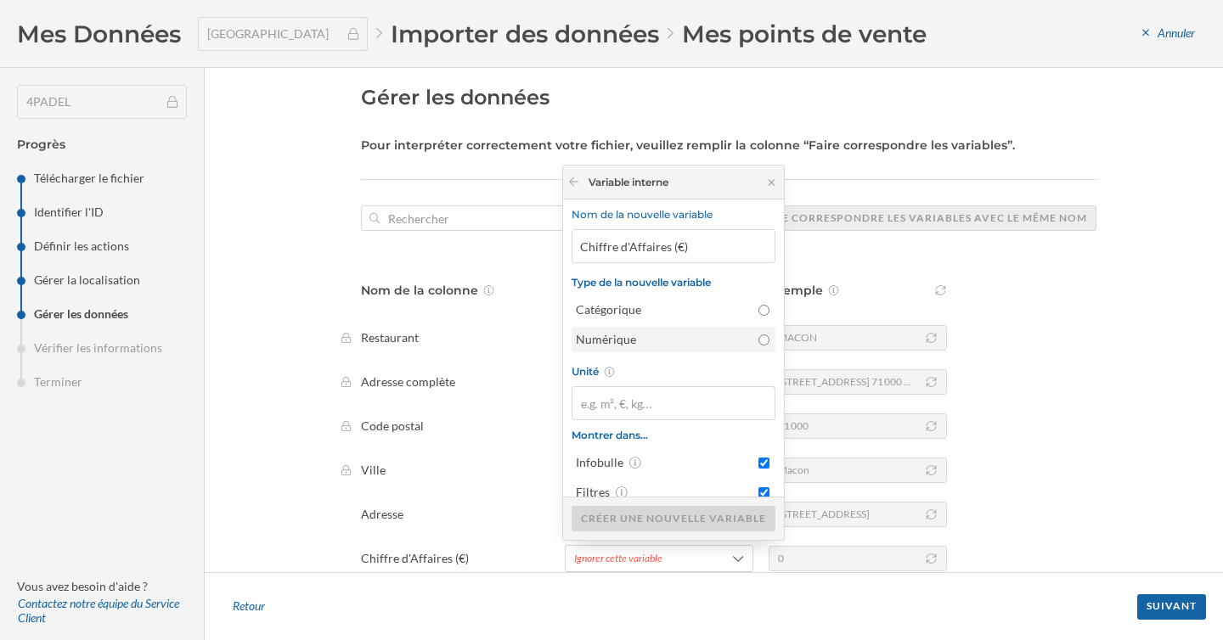
click at [758, 338] on input "Numérique" at bounding box center [763, 339] width 11 height 11
radio input "true"
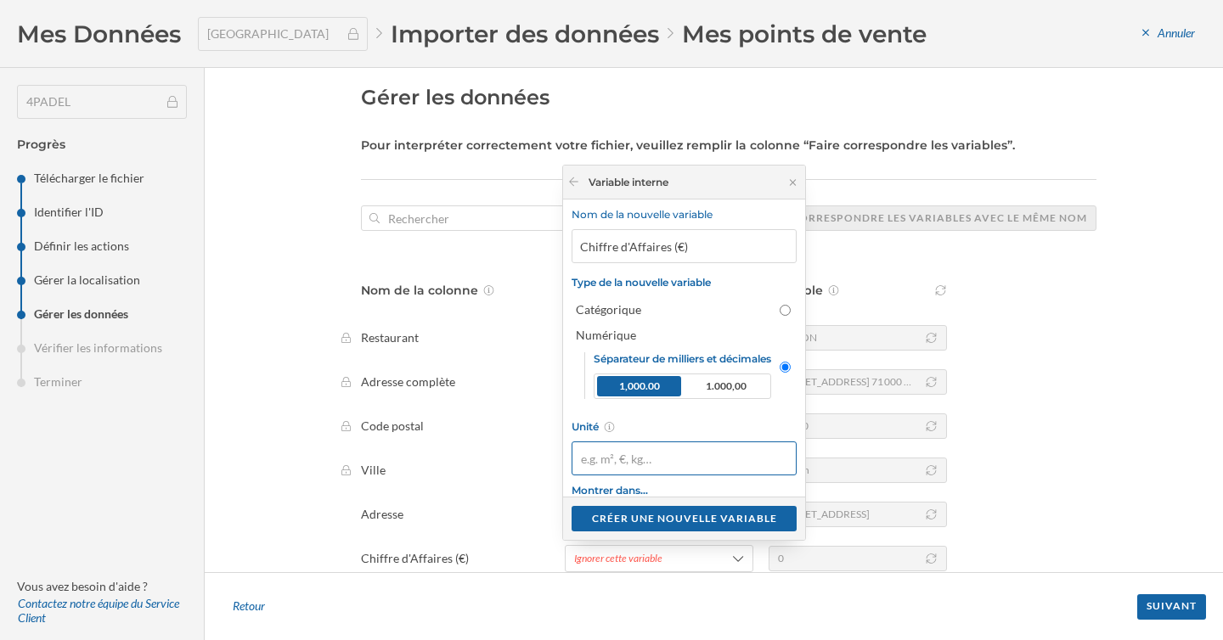
click at [700, 458] on input "Unité" at bounding box center [683, 458] width 225 height 34
type input "€"
click at [678, 512] on div "Créer une nouvelle variable" at bounding box center [683, 517] width 225 height 25
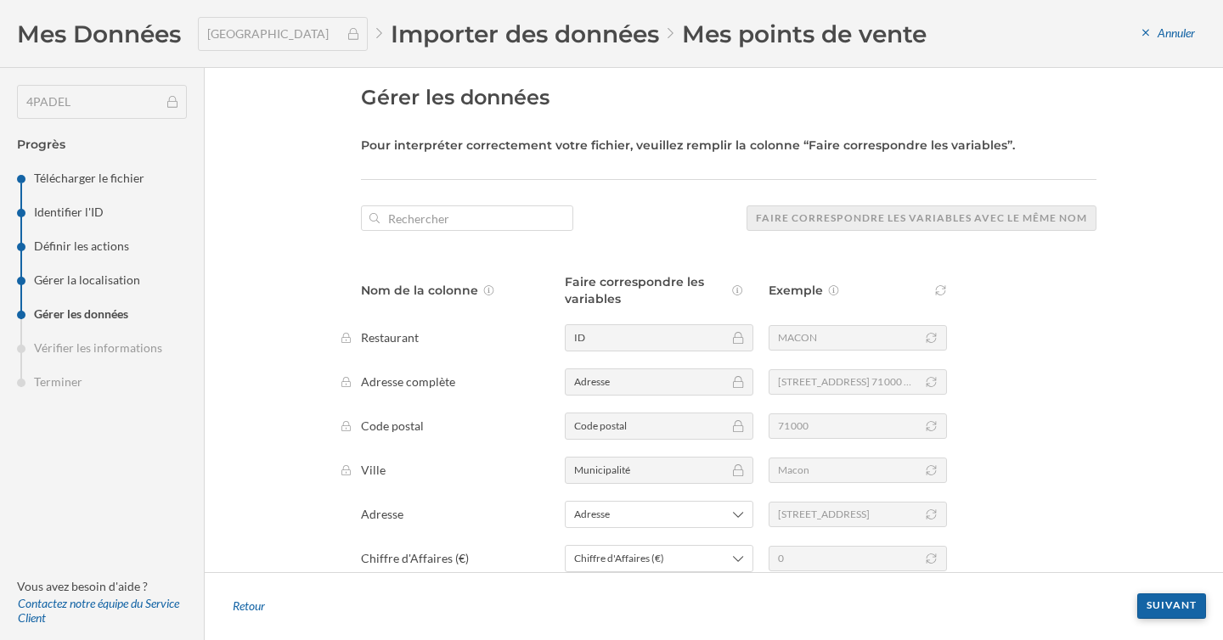
click at [1161, 604] on div "Suivant" at bounding box center [1171, 605] width 69 height 25
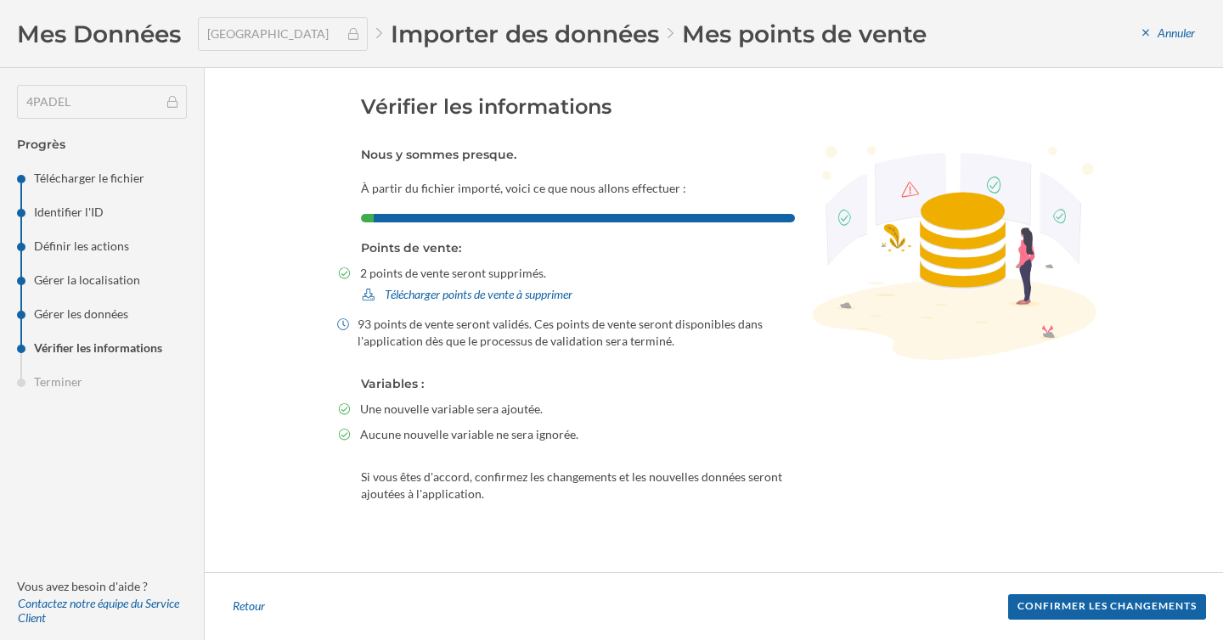
click at [1161, 604] on div "Confirmer les changements" at bounding box center [1107, 606] width 198 height 25
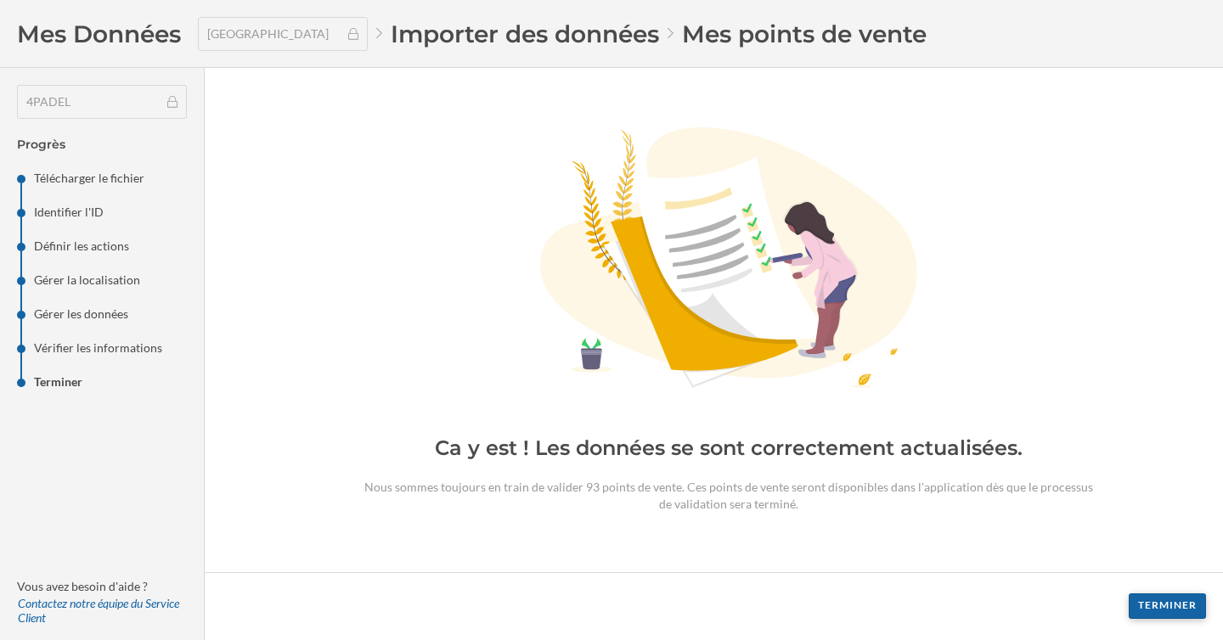
click at [1175, 599] on div "Terminer" at bounding box center [1166, 605] width 77 height 25
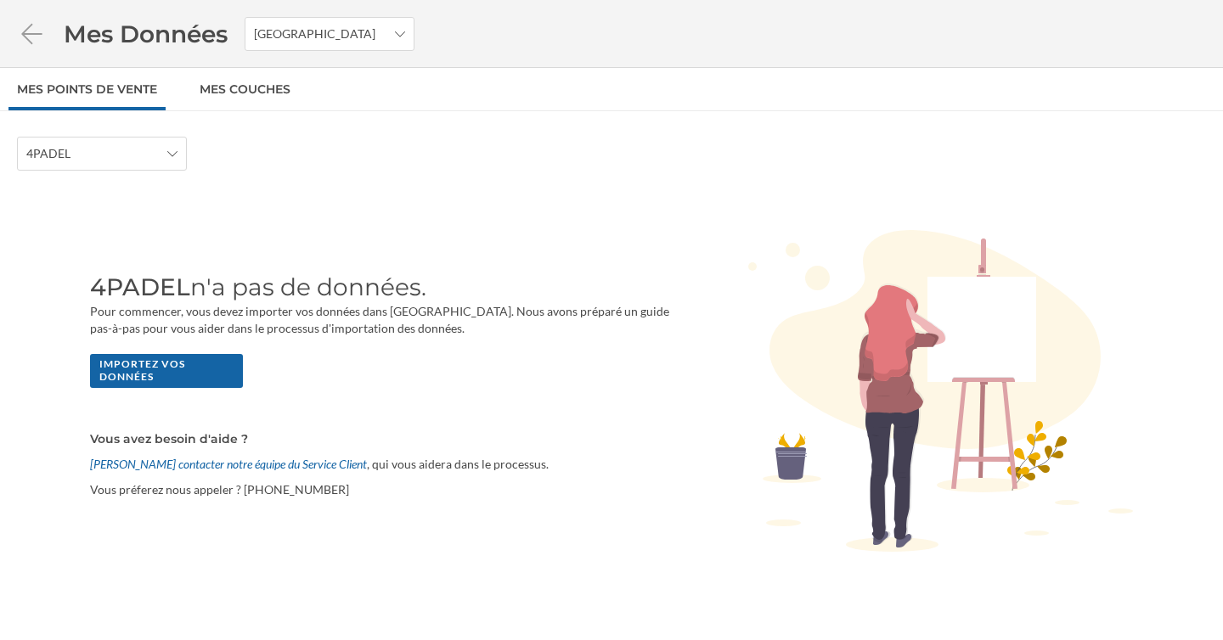
click at [413, 437] on h4 "Vous avez besoin d'aide ?" at bounding box center [383, 438] width 586 height 17
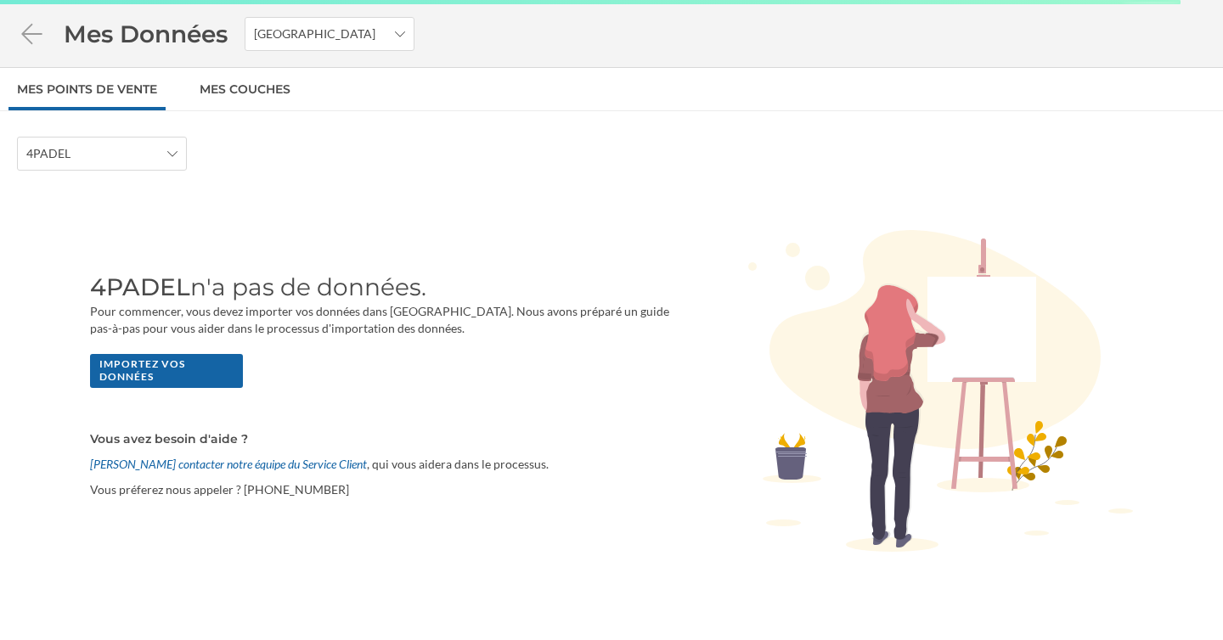
click at [400, 141] on div "4PADEL" at bounding box center [611, 154] width 1189 height 34
click at [38, 43] on icon at bounding box center [32, 34] width 30 height 24
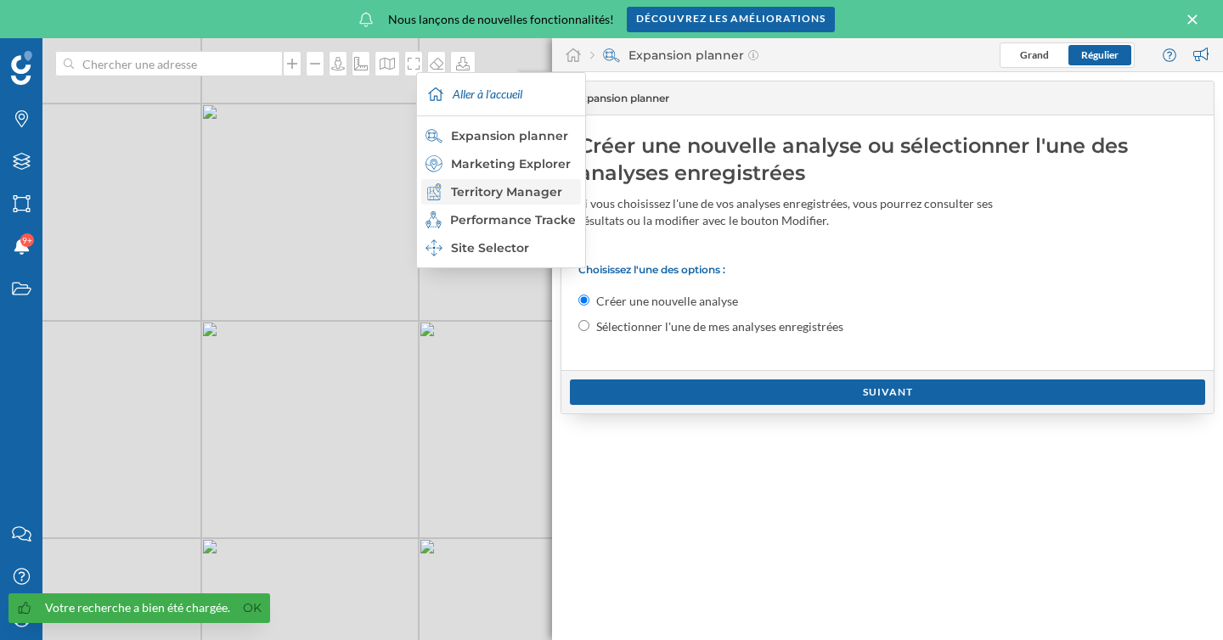
click at [521, 190] on div "Territory Manager" at bounding box center [499, 191] width 149 height 17
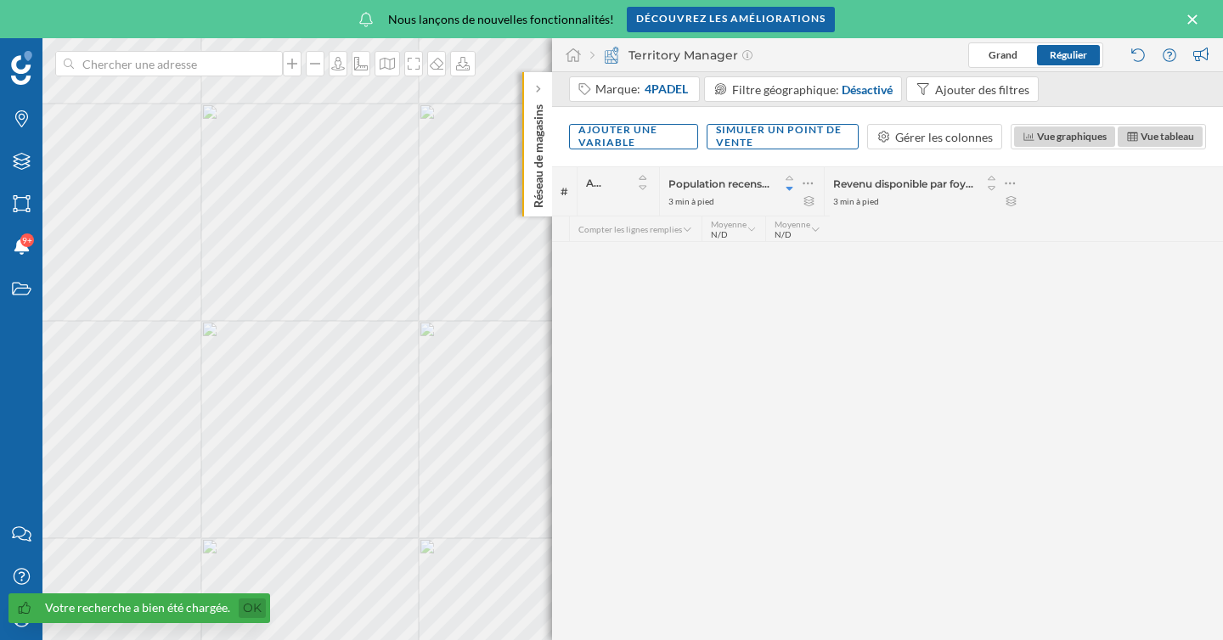
click at [251, 615] on link "Ok" at bounding box center [252, 609] width 27 height 20
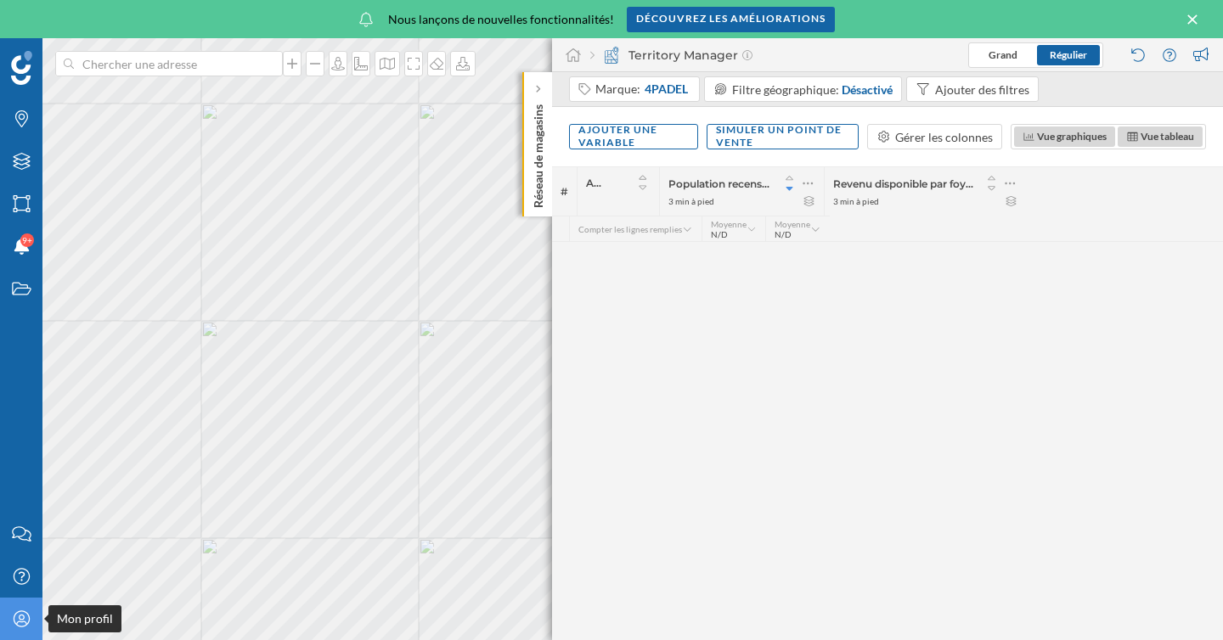
click at [11, 629] on div "Mon profil" at bounding box center [21, 619] width 42 height 42
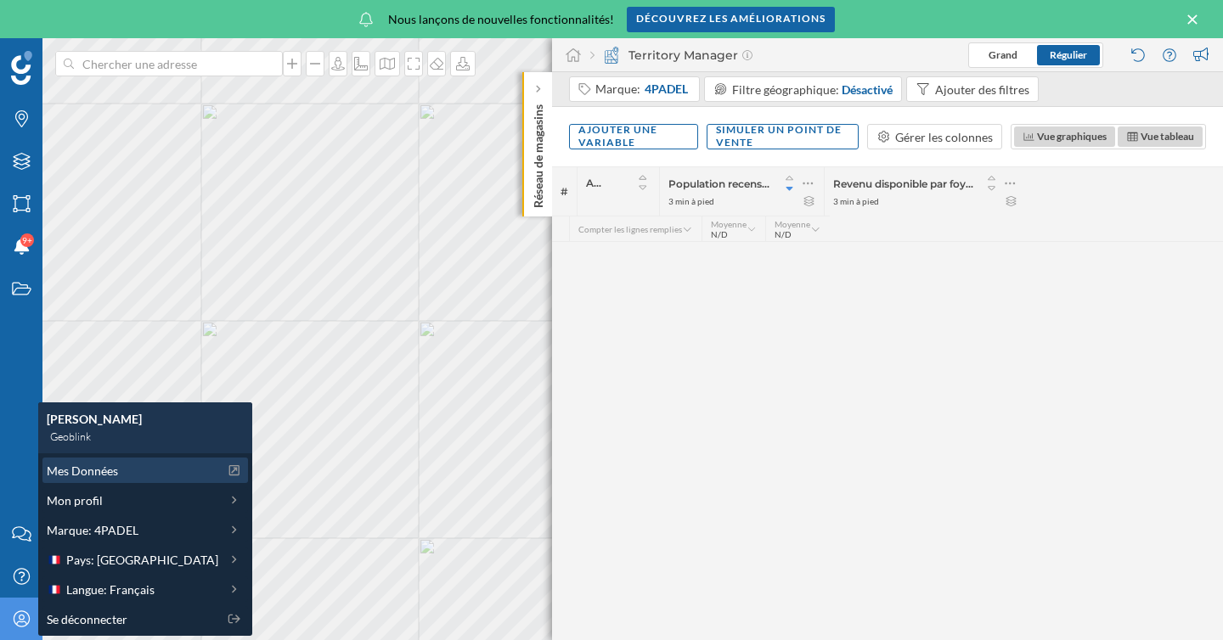
click at [70, 474] on span "Mes Données" at bounding box center [82, 471] width 71 height 18
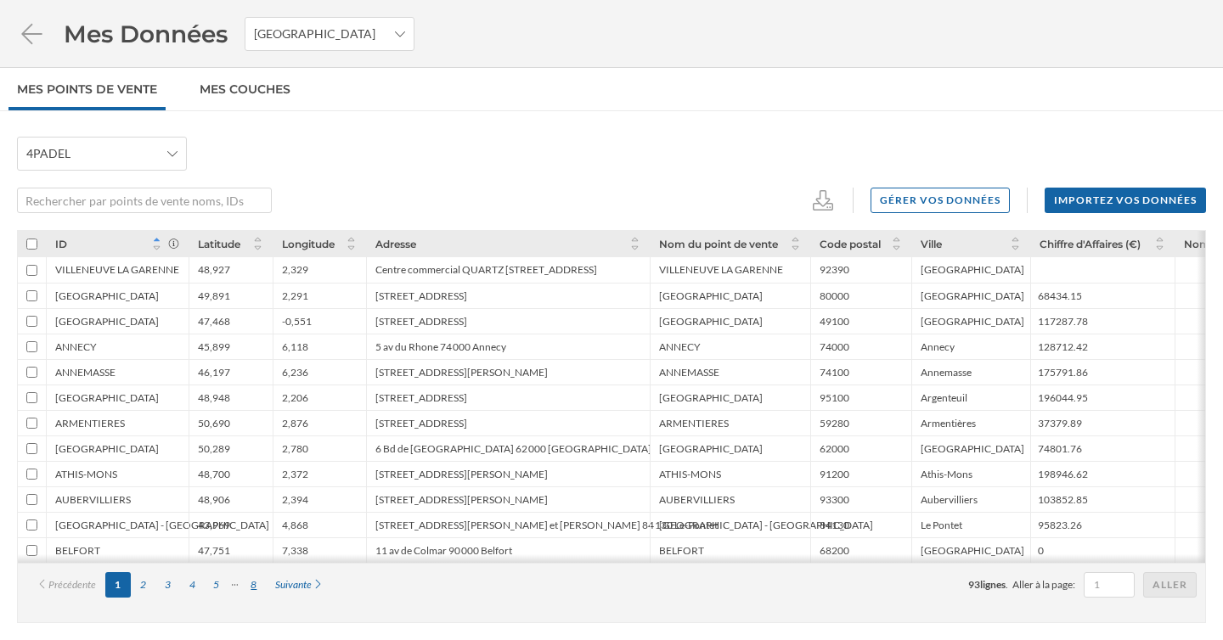
click at [249, 588] on div "8" at bounding box center [253, 584] width 25 height 25
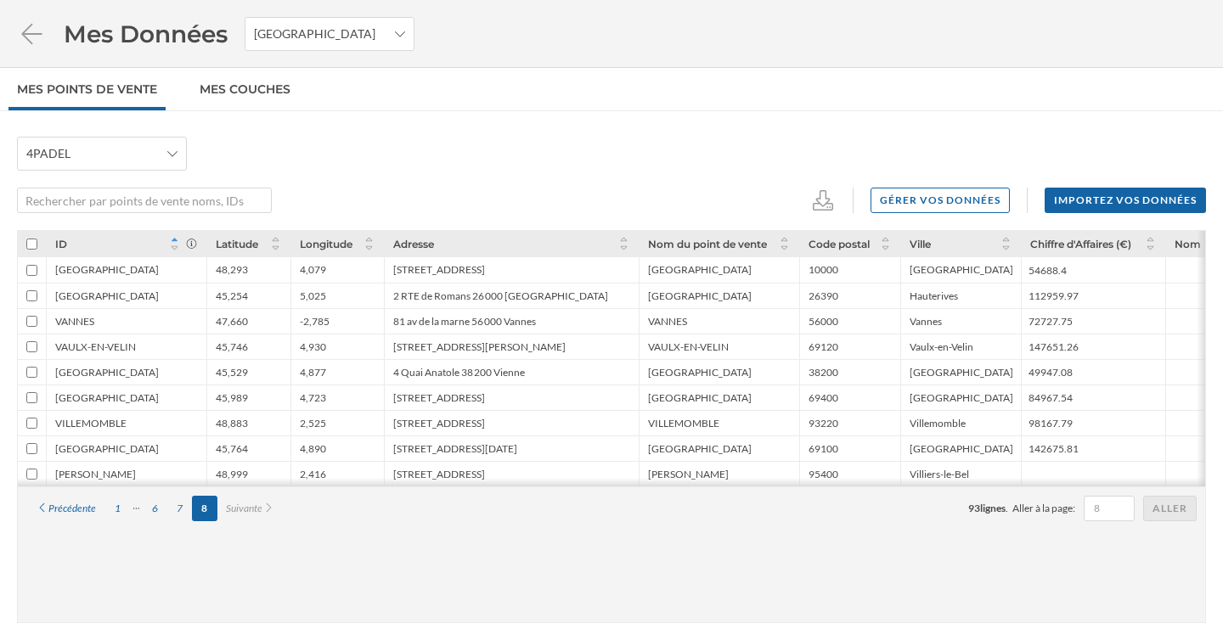
click at [870, 530] on div "Précédente 1 6 7 8 Suivante 93 lignes . Aller à la page: Aller" at bounding box center [611, 507] width 1187 height 43
click at [821, 205] on icon at bounding box center [822, 200] width 25 height 20
click at [859, 327] on div "XLSX" at bounding box center [879, 327] width 114 height 18
click at [250, 274] on div "48,293" at bounding box center [248, 269] width 84 height 25
click at [155, 511] on div "6" at bounding box center [155, 508] width 25 height 25
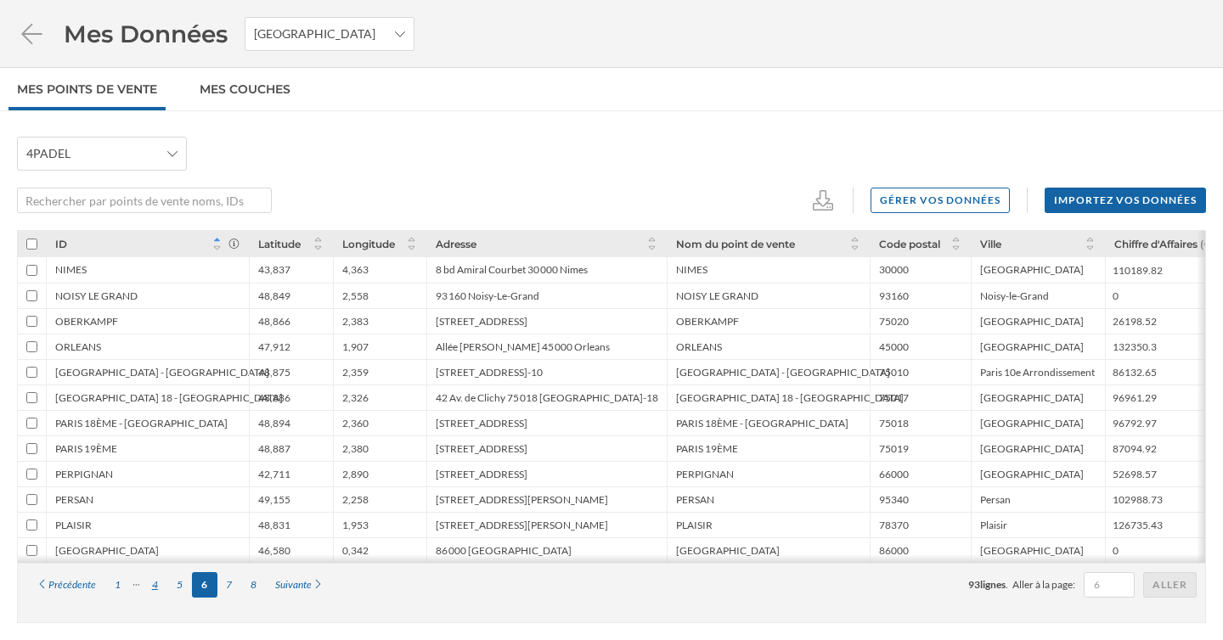
click at [159, 589] on div "4" at bounding box center [155, 584] width 25 height 25
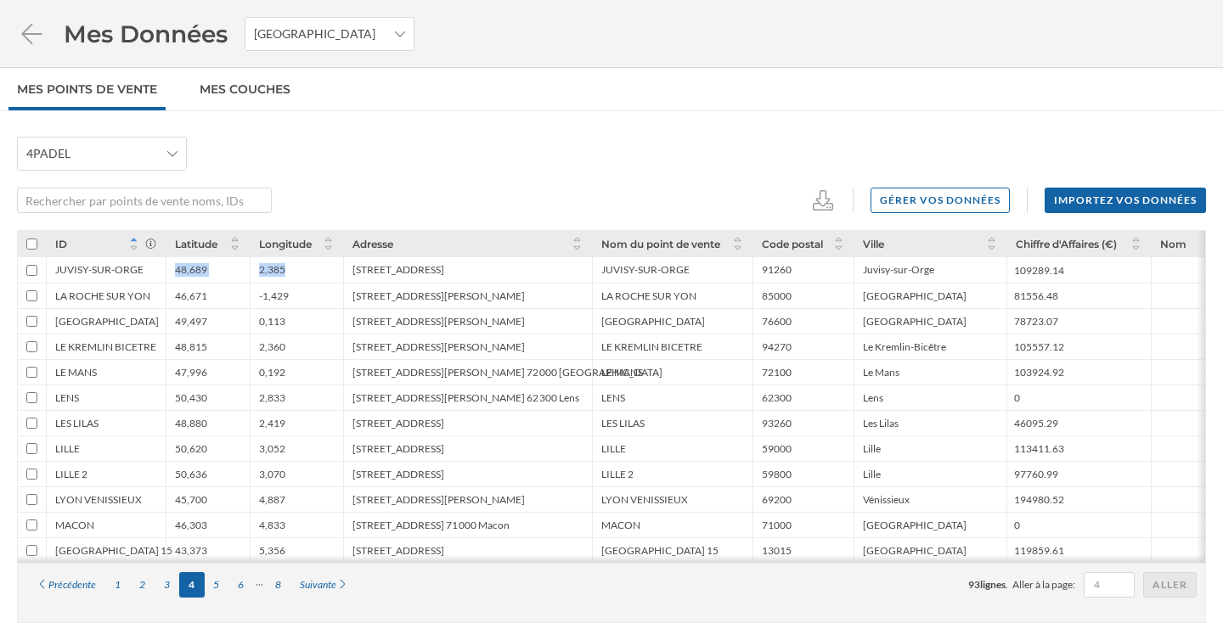
drag, startPoint x: 306, startPoint y: 275, endPoint x: 171, endPoint y: 275, distance: 135.8
click at [171, 275] on div "JUVISY-SUR-ORGE 48,689 2,385 [STREET_ADDRESS] 109289.14" at bounding box center [645, 269] width 1255 height 25
copy div "48,689 2,385"
click at [364, 295] on div "[STREET_ADDRESS][PERSON_NAME]" at bounding box center [438, 295] width 172 height 13
drag, startPoint x: 351, startPoint y: 296, endPoint x: 573, endPoint y: 297, distance: 221.6
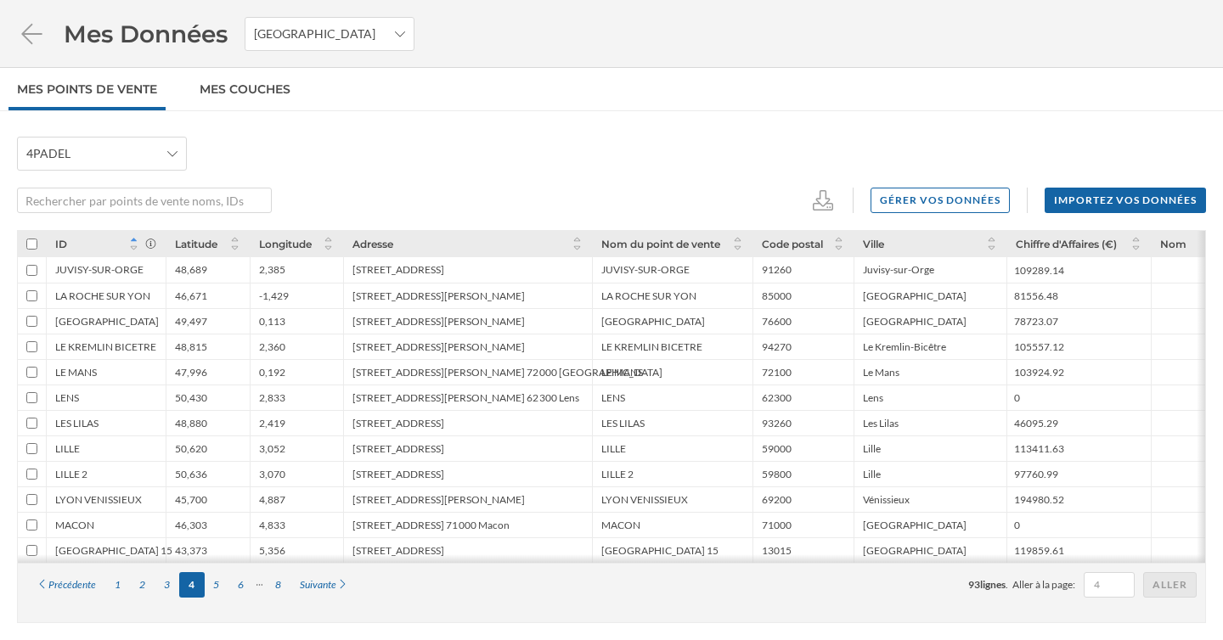
click at [573, 297] on div "[STREET_ADDRESS][PERSON_NAME]" at bounding box center [467, 295] width 249 height 25
copy div "[STREET_ADDRESS][PERSON_NAME]"
click at [509, 353] on div "[STREET_ADDRESS][PERSON_NAME]" at bounding box center [467, 346] width 249 height 25
drag, startPoint x: 171, startPoint y: 295, endPoint x: 381, endPoint y: 306, distance: 210.8
click at [381, 306] on div "[GEOGRAPHIC_DATA] 46,671 -1,429 [GEOGRAPHIC_DATA][PERSON_NAME] 85 000 [GEOGRAPH…" at bounding box center [645, 295] width 1255 height 25
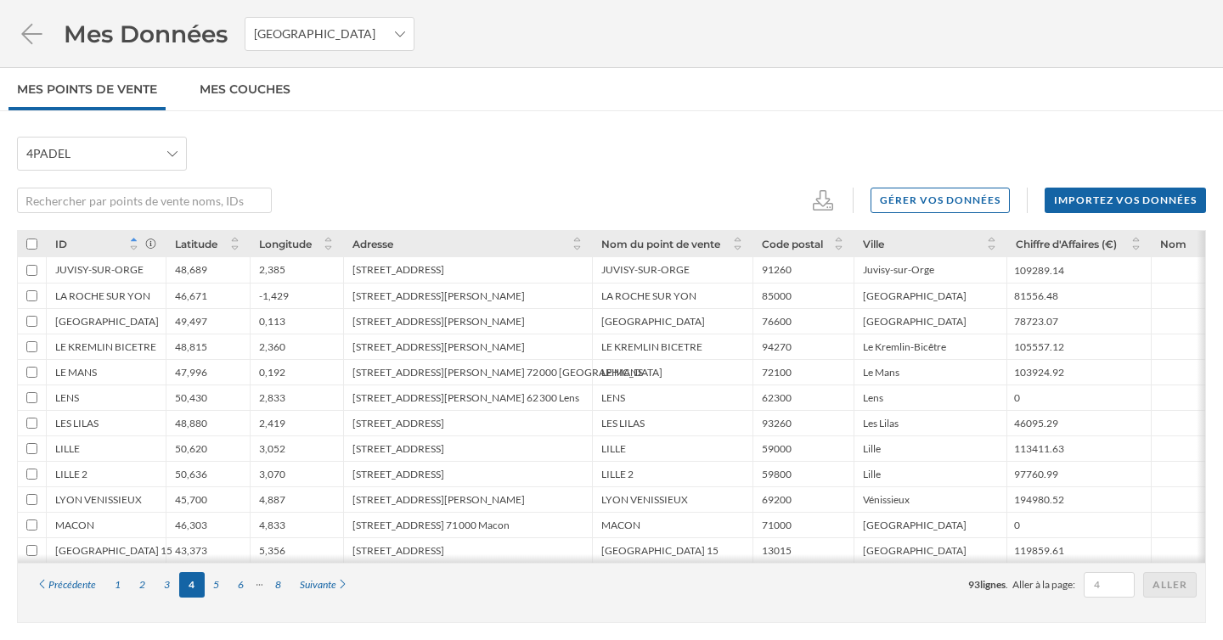
click at [380, 305] on div "[STREET_ADDRESS][PERSON_NAME]" at bounding box center [467, 295] width 249 height 25
drag, startPoint x: 171, startPoint y: 295, endPoint x: 326, endPoint y: 295, distance: 155.4
click at [326, 295] on div "[GEOGRAPHIC_DATA] 46,671 -1,429 [GEOGRAPHIC_DATA][PERSON_NAME] 85 000 [GEOGRAPH…" at bounding box center [645, 295] width 1255 height 25
click at [281, 359] on div "0,192" at bounding box center [296, 371] width 93 height 25
drag, startPoint x: 174, startPoint y: 291, endPoint x: 306, endPoint y: 291, distance: 131.6
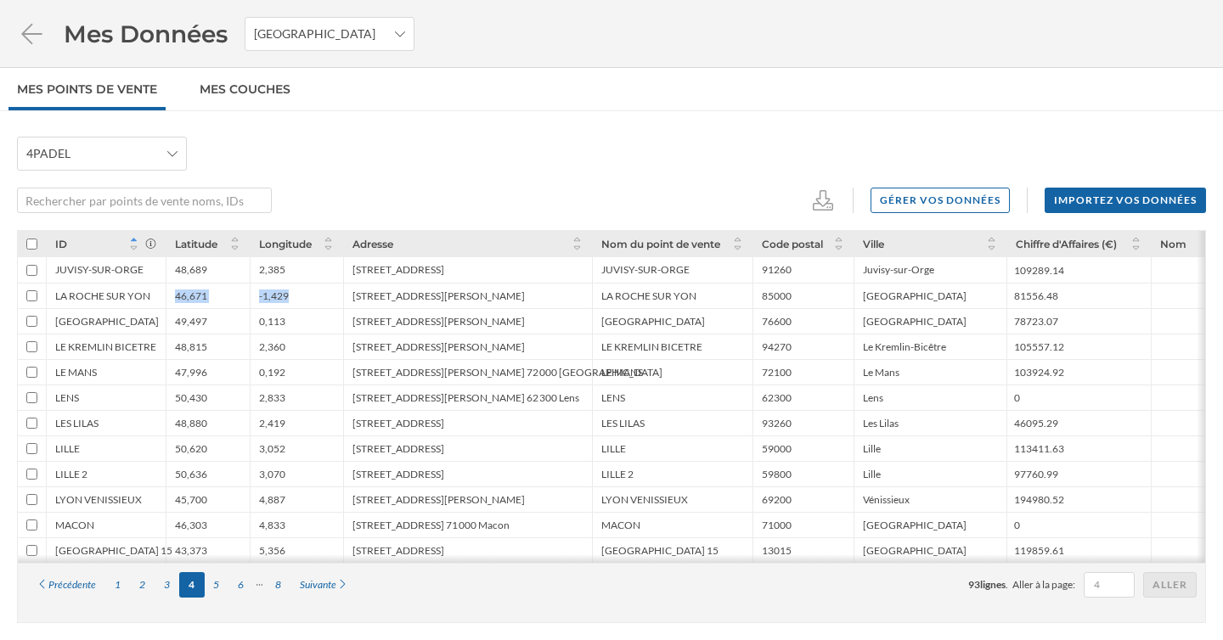
click at [306, 291] on div "[GEOGRAPHIC_DATA] 46,671 -1,429 [GEOGRAPHIC_DATA][PERSON_NAME] 85 000 [GEOGRAPH…" at bounding box center [645, 295] width 1255 height 25
copy div "46,671 -1,429"
click at [446, 297] on div "[STREET_ADDRESS][PERSON_NAME]" at bounding box center [438, 295] width 172 height 13
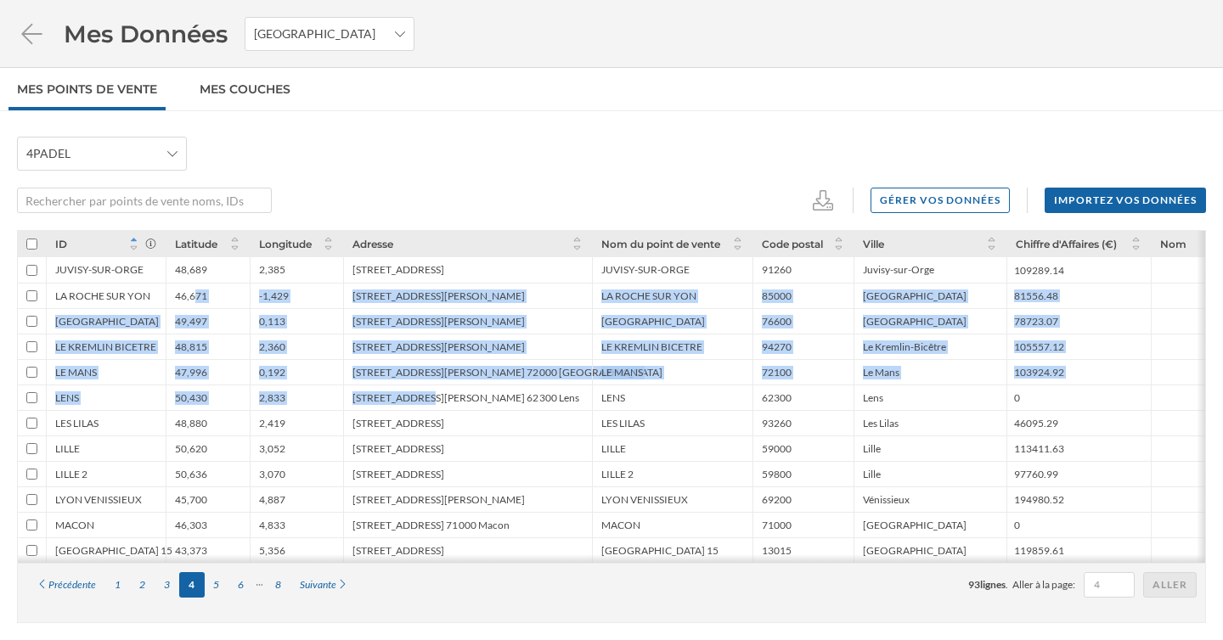
drag, startPoint x: 193, startPoint y: 296, endPoint x: 427, endPoint y: 405, distance: 258.3
click at [427, 405] on div "JUVISY-SUR-ORGE 48,689 2,385 [GEOGRAPHIC_DATA] 91 260 Juvisy-Sur-[GEOGRAPHIC_DA…" at bounding box center [645, 397] width 1255 height 332
click at [427, 405] on div "[STREET_ADDRESS][PERSON_NAME] 62 300 Lens" at bounding box center [467, 397] width 249 height 25
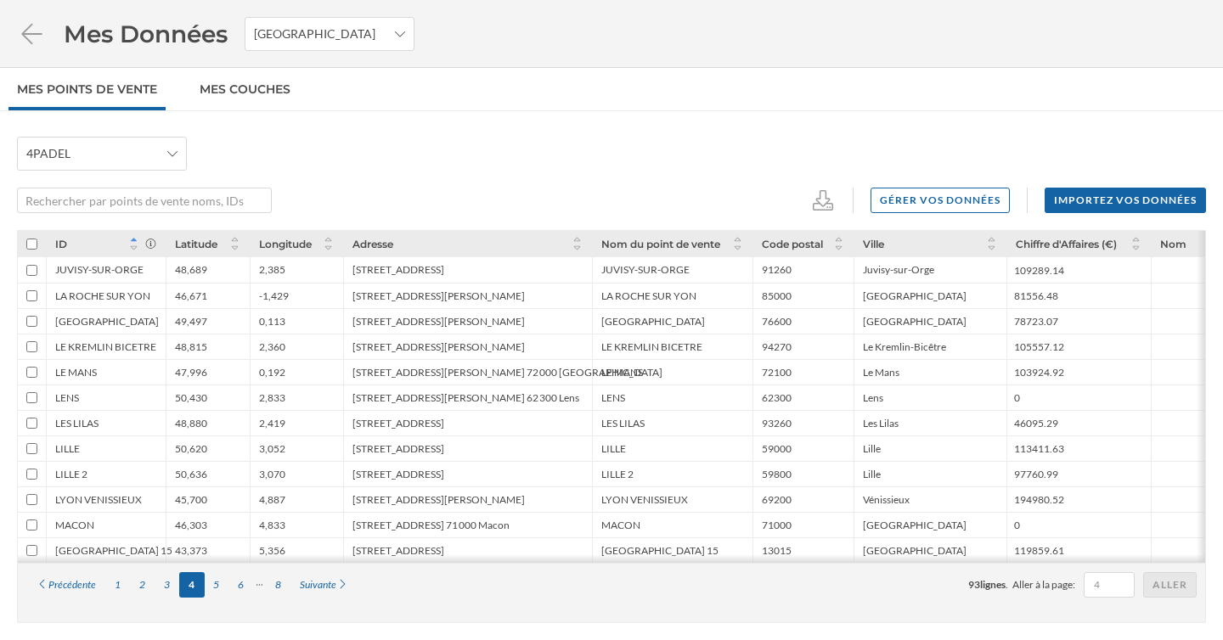
drag, startPoint x: 583, startPoint y: 450, endPoint x: 607, endPoint y: 365, distance: 88.2
click at [607, 365] on div "JUVISY-SUR-ORGE 48,689 2,385 [GEOGRAPHIC_DATA] 91 260 Juvisy-Sur-[GEOGRAPHIC_DA…" at bounding box center [645, 397] width 1255 height 332
click at [649, 477] on div "LILLE 2" at bounding box center [672, 473] width 160 height 25
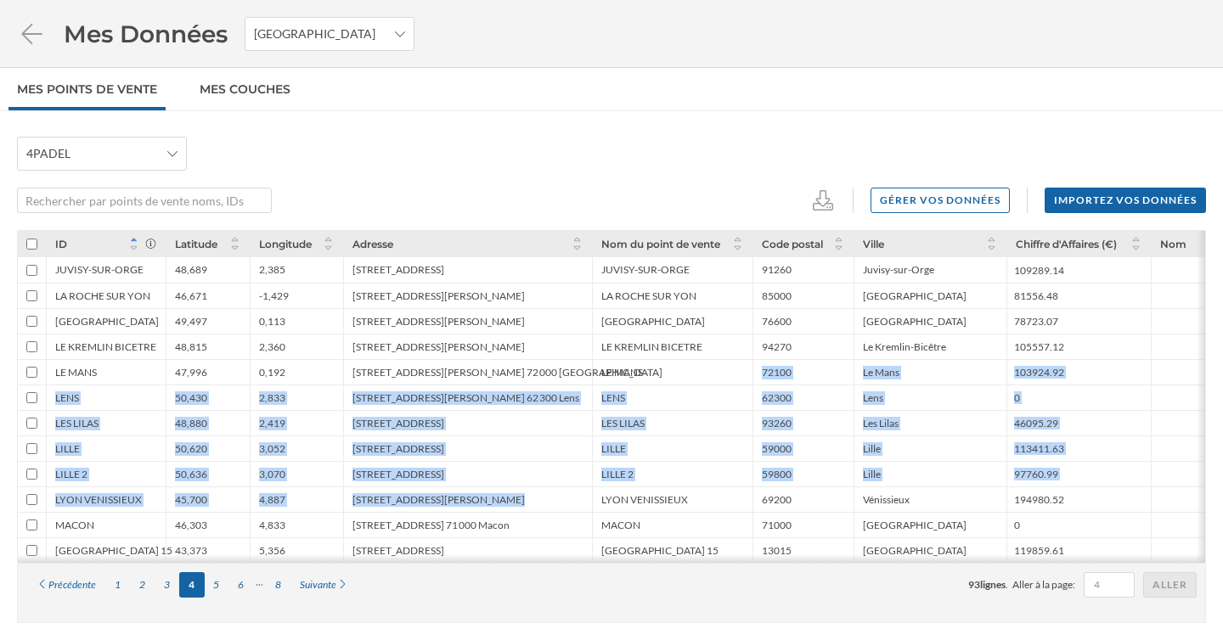
drag, startPoint x: 649, startPoint y: 490, endPoint x: 648, endPoint y: 369, distance: 120.6
click at [648, 369] on div "JUVISY-SUR-ORGE 48,689 2,385 [GEOGRAPHIC_DATA] 91 260 Juvisy-Sur-[GEOGRAPHIC_DA…" at bounding box center [645, 397] width 1255 height 332
click at [648, 369] on div "LE MANS" at bounding box center [672, 371] width 160 height 25
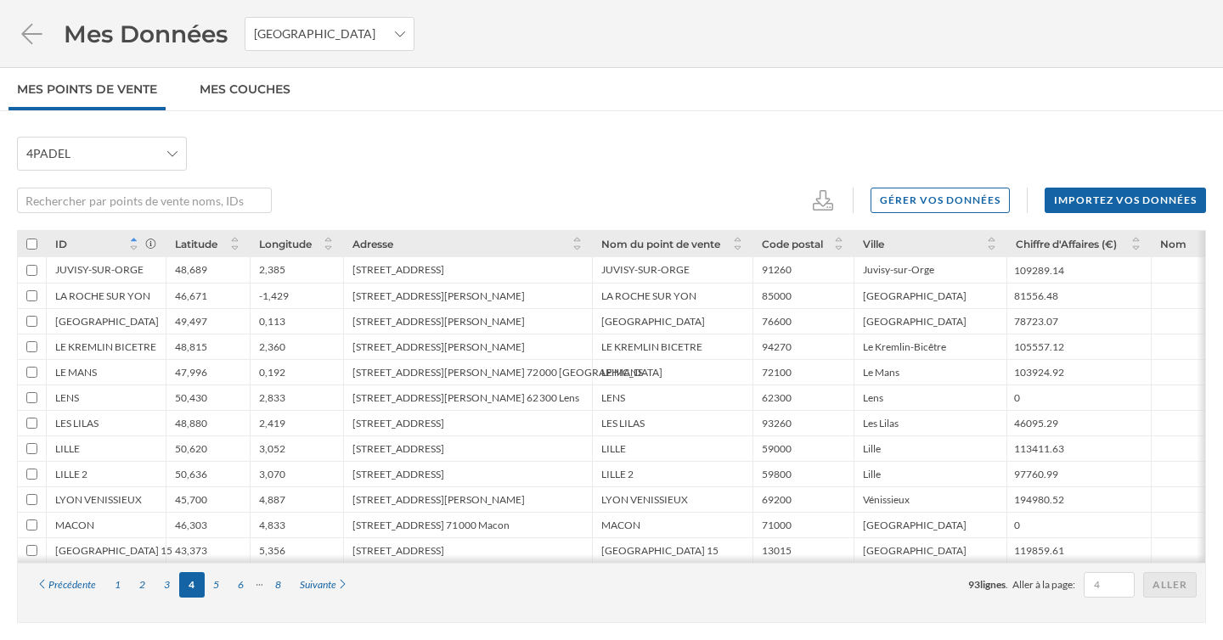
click at [414, 201] on div "Gérer vos données Importez vos données" at bounding box center [611, 200] width 1189 height 25
click at [719, 192] on div "Gérer vos données Importez vos données" at bounding box center [611, 200] width 1189 height 25
click at [825, 200] on icon at bounding box center [822, 200] width 25 height 20
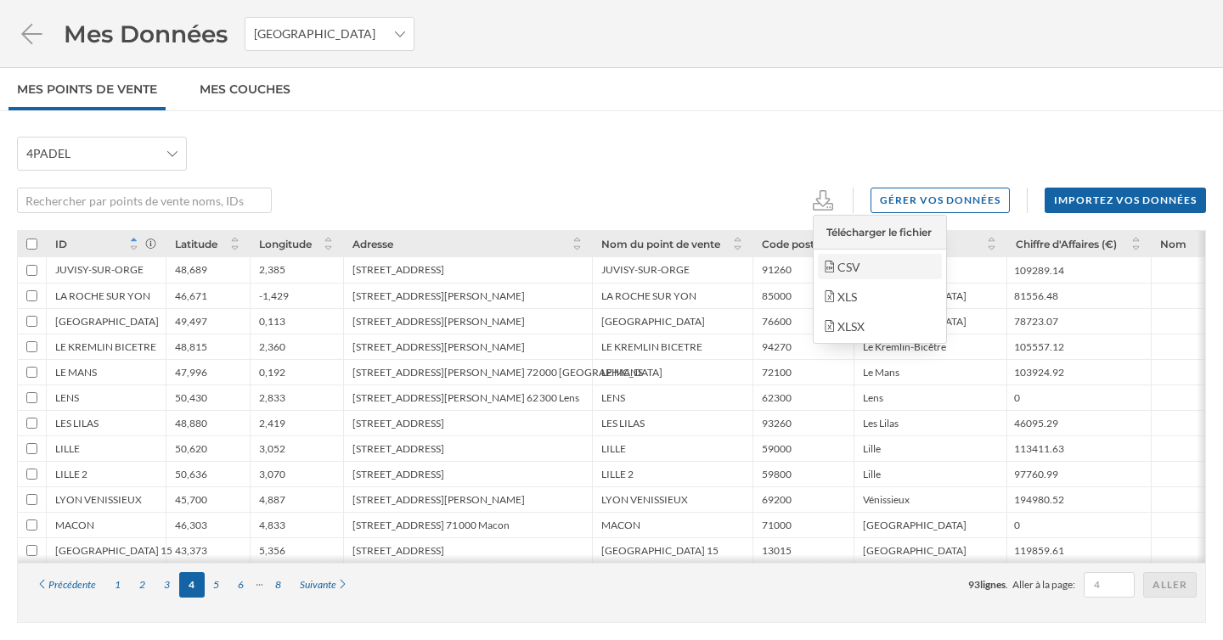
click at [858, 261] on div "CSV" at bounding box center [879, 267] width 114 height 18
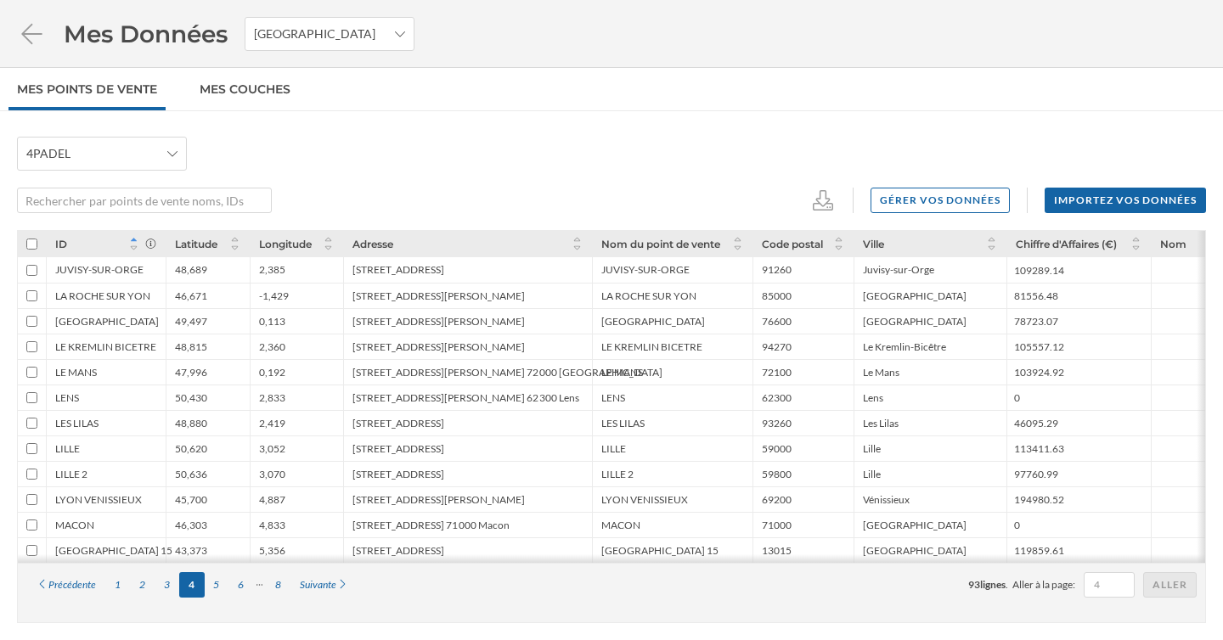
click at [36, 244] on input "checkbox" at bounding box center [31, 244] width 11 height 11
checkbox input "true"
click at [955, 209] on div "Gérer vos données" at bounding box center [939, 199] width 139 height 25
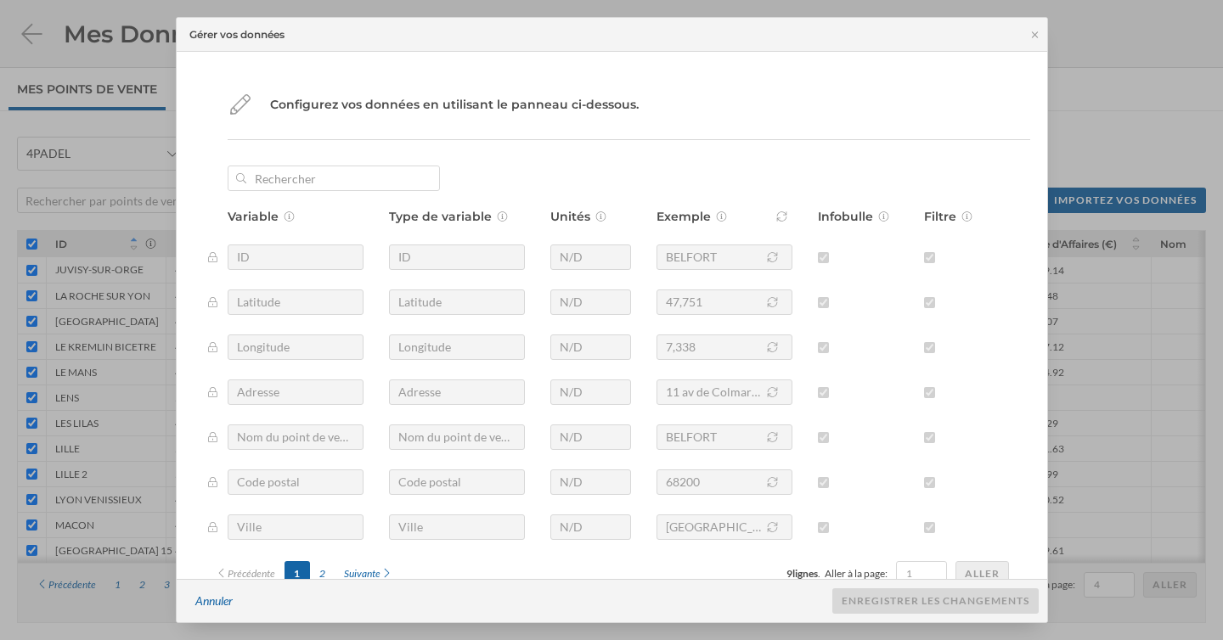
scroll to position [33, 0]
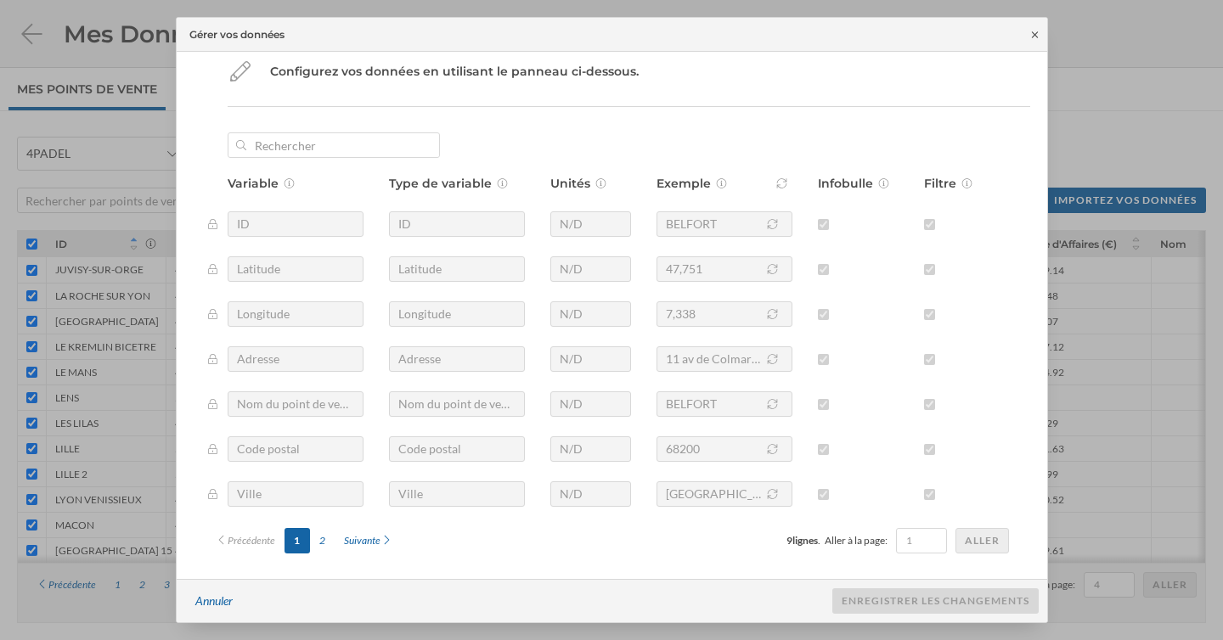
click at [1035, 32] on icon at bounding box center [1034, 34] width 6 height 6
